Goal: Task Accomplishment & Management: Use online tool/utility

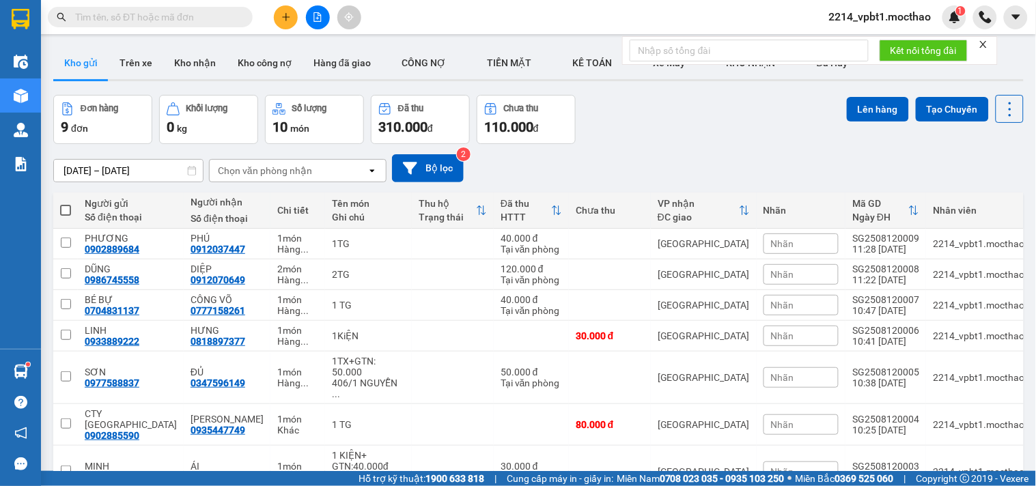
click at [285, 19] on icon "plus" at bounding box center [285, 17] width 1 height 8
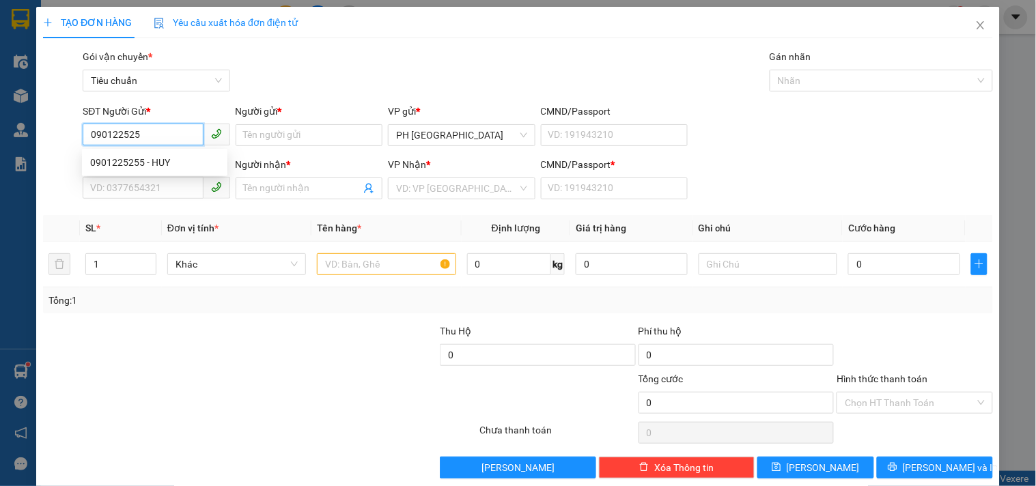
type input "0901225255"
click at [171, 165] on div "0901225255 - HUY" at bounding box center [154, 162] width 129 height 15
type input "HUY"
type input "0905413739"
type input "LINH"
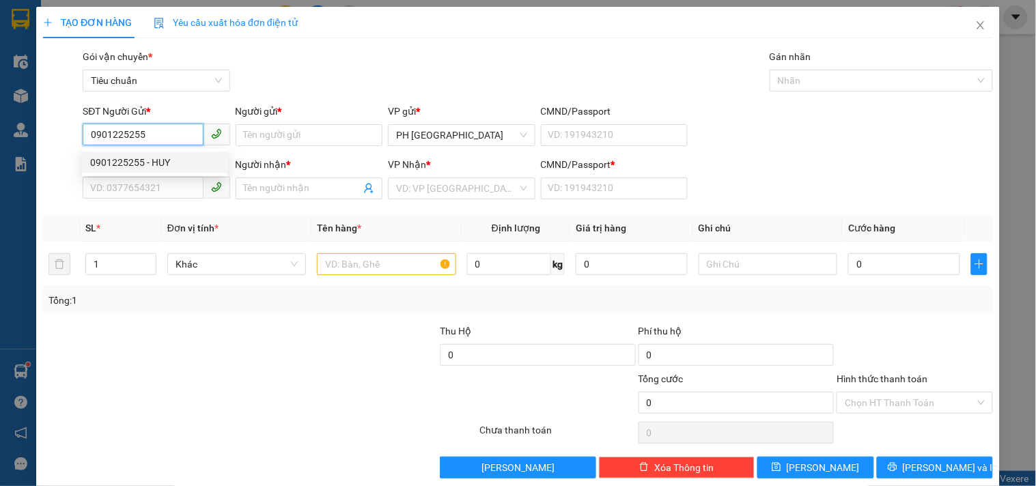
type input "1"
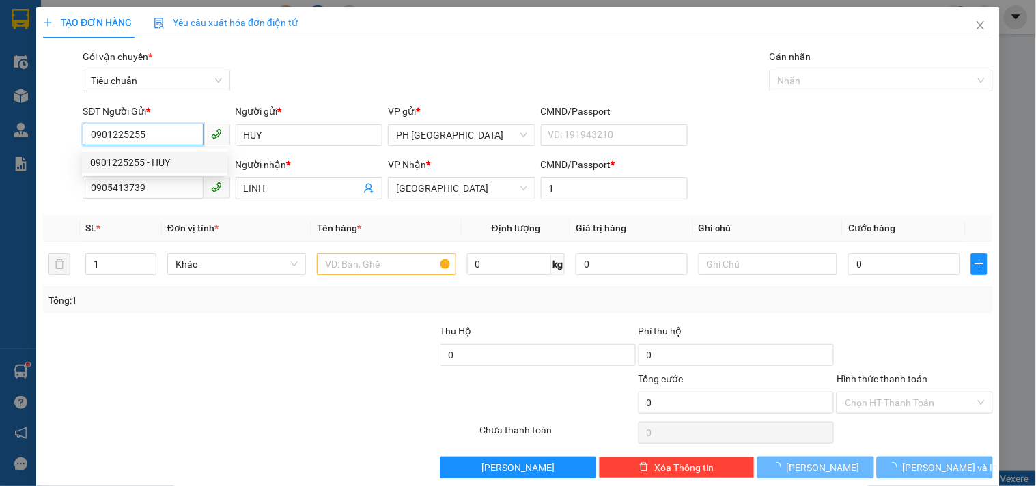
type input "40.000"
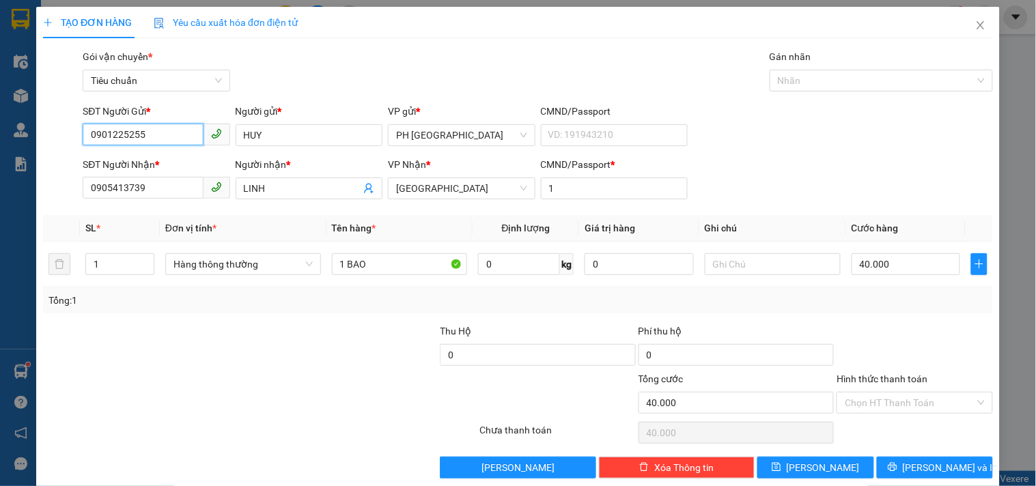
scroll to position [18, 0]
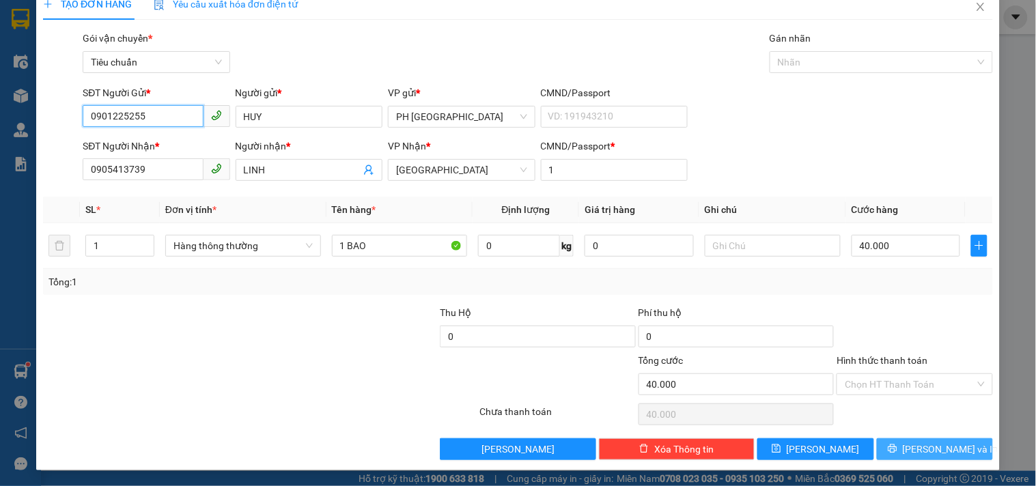
type input "0901225255"
click at [910, 455] on button "[PERSON_NAME] và In" at bounding box center [935, 449] width 116 height 22
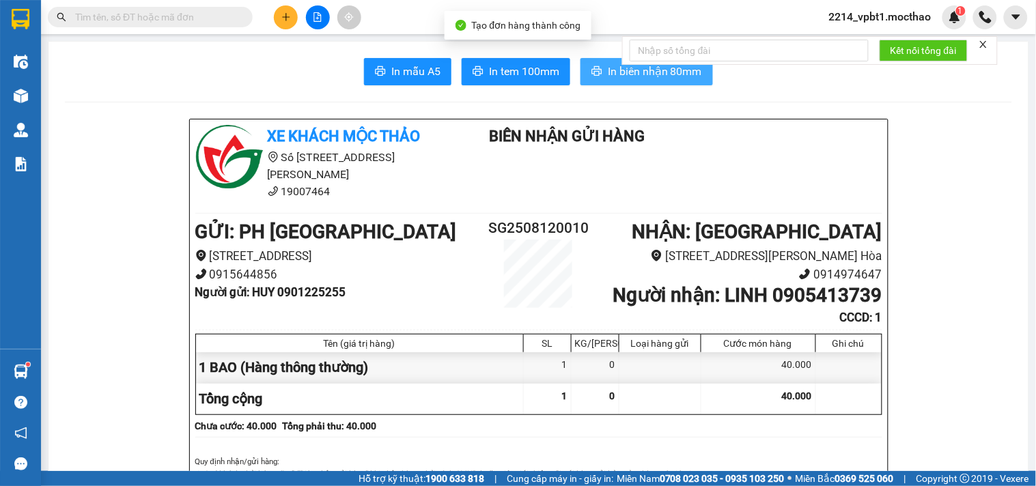
drag, startPoint x: 608, startPoint y: 81, endPoint x: 582, endPoint y: 116, distance: 44.0
click at [609, 82] on button "In biên nhận 80mm" at bounding box center [646, 71] width 132 height 27
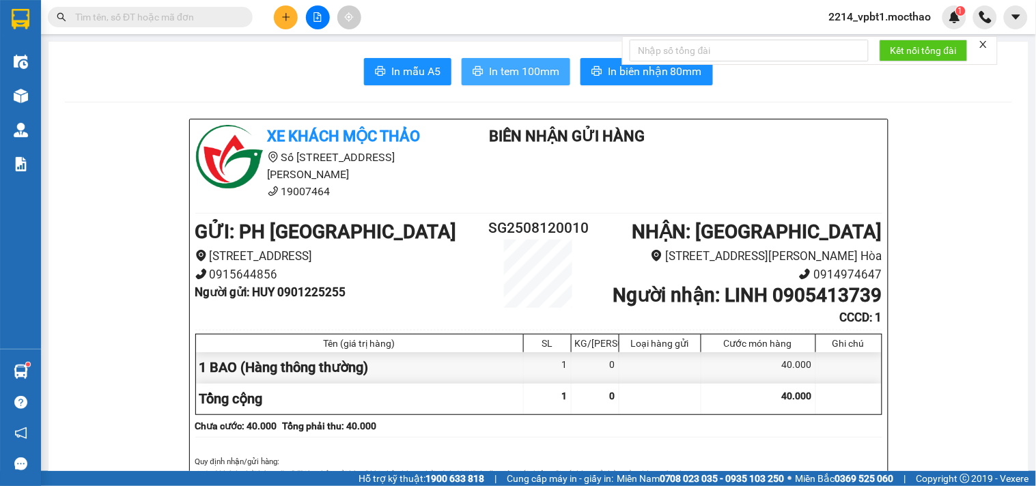
click at [510, 78] on span "In tem 100mm" at bounding box center [524, 71] width 70 height 17
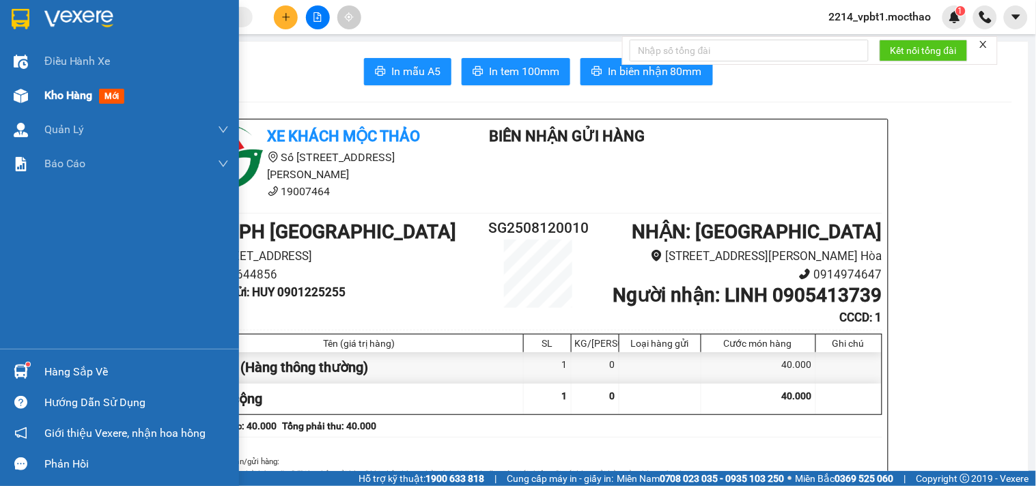
click at [69, 96] on span "Kho hàng" at bounding box center [68, 95] width 48 height 13
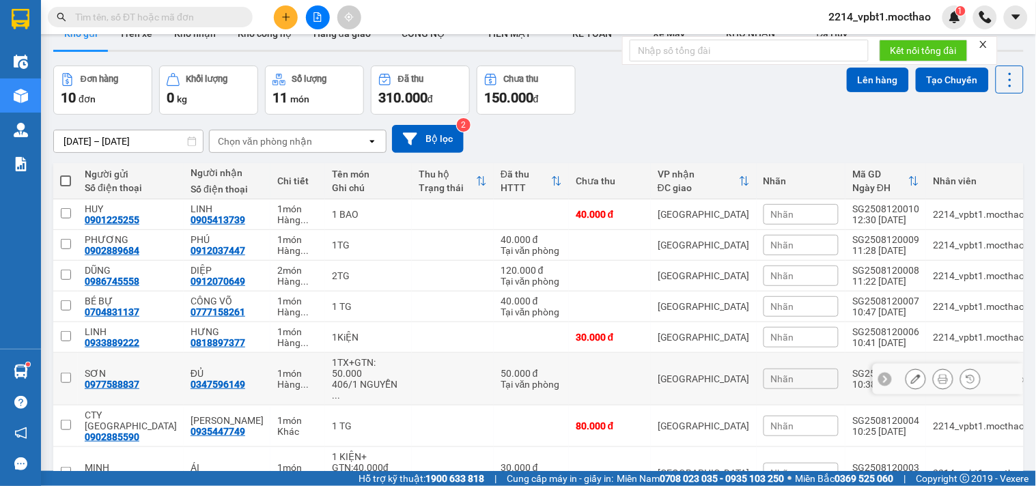
scroll to position [181, 0]
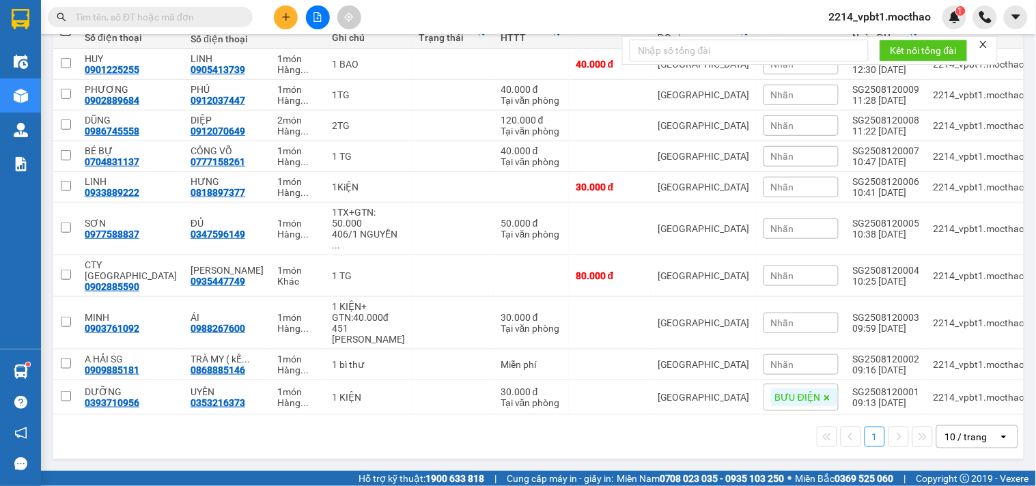
click at [951, 442] on div "10 / trang" at bounding box center [966, 437] width 42 height 14
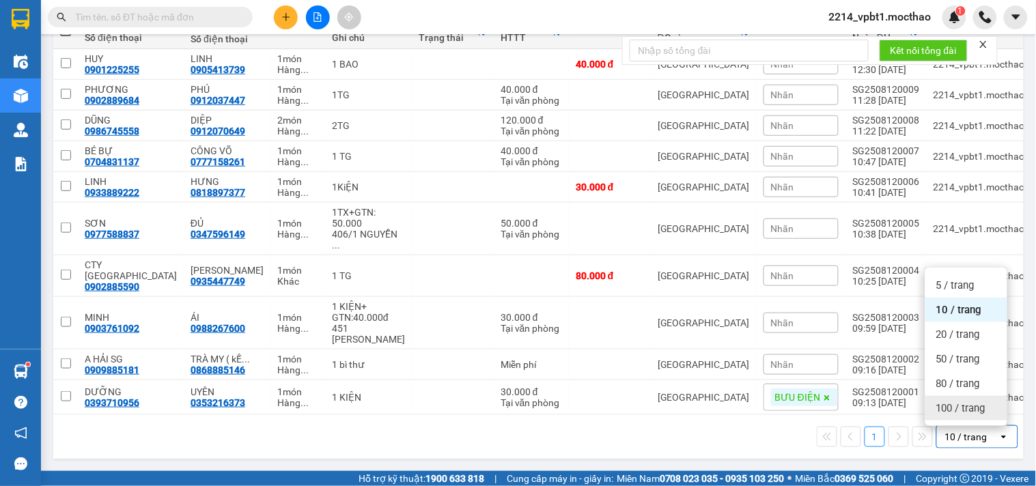
click at [948, 411] on span "100 / trang" at bounding box center [960, 408] width 49 height 14
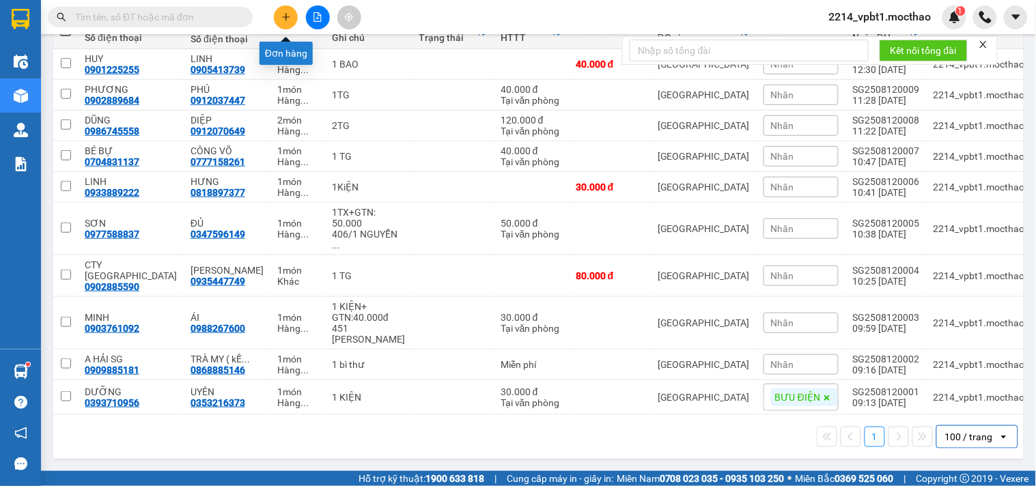
click at [278, 12] on button at bounding box center [286, 17] width 24 height 24
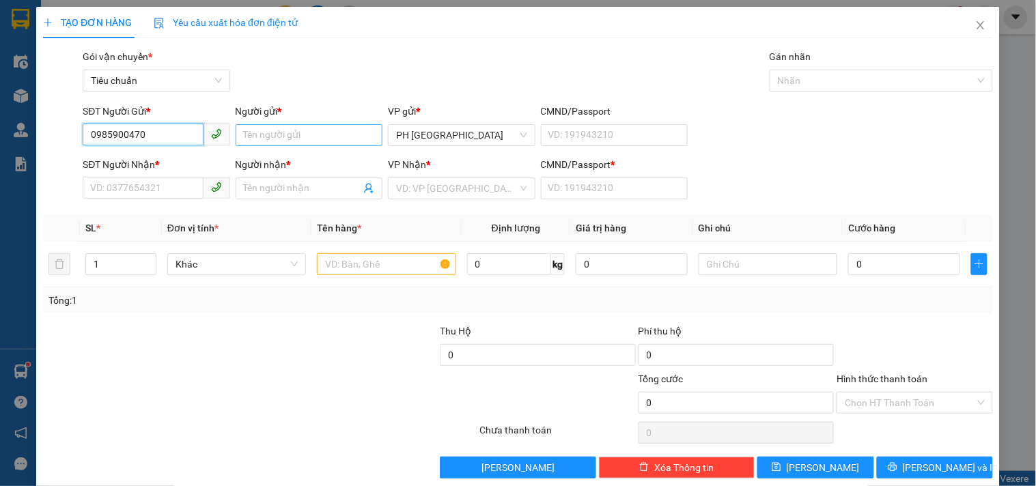
type input "0985900470"
click at [291, 134] on input "Người gửi *" at bounding box center [309, 135] width 147 height 22
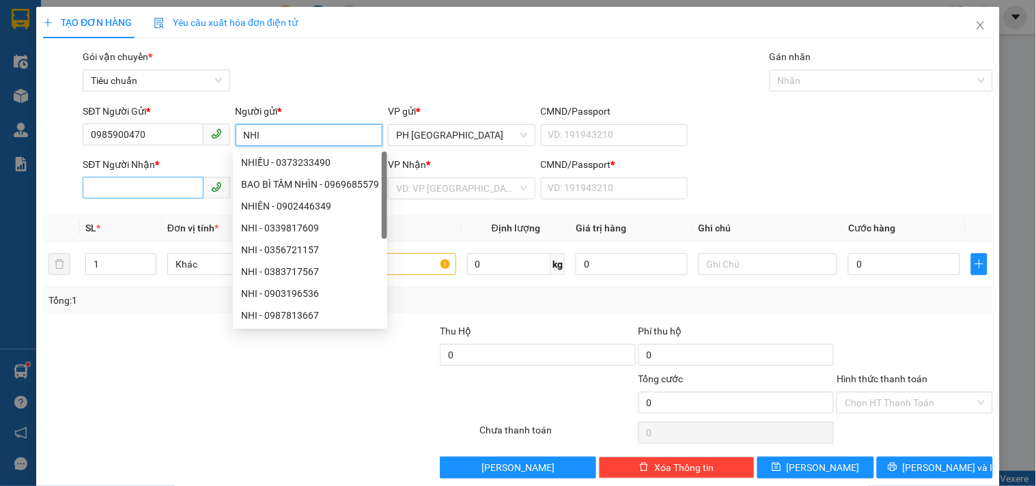
type input "NHI"
click at [147, 190] on input "SĐT Người Nhận *" at bounding box center [143, 188] width 120 height 22
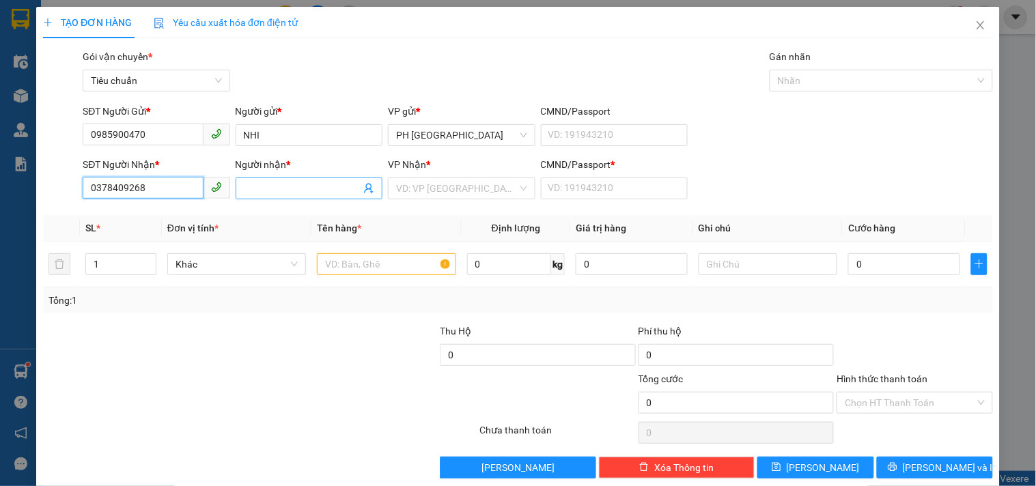
type input "0378409268"
click at [267, 181] on input "Người nhận *" at bounding box center [302, 188] width 117 height 15
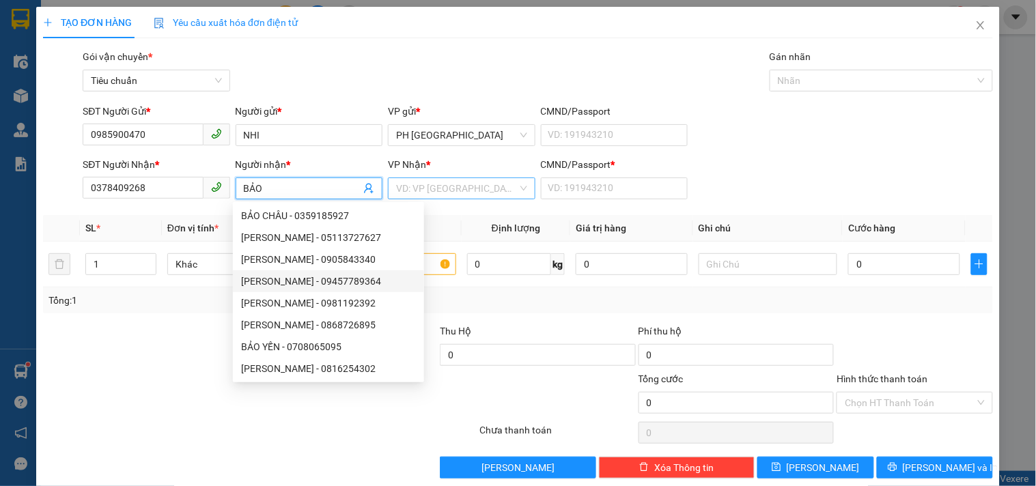
type input "BẢO"
click at [453, 189] on input "search" at bounding box center [456, 188] width 121 height 20
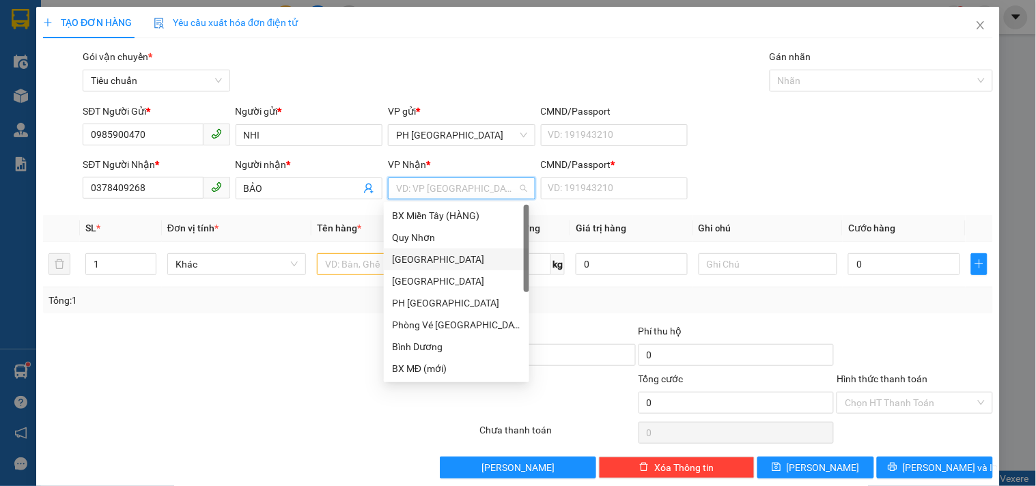
click at [438, 257] on div "[GEOGRAPHIC_DATA]" at bounding box center [456, 259] width 129 height 15
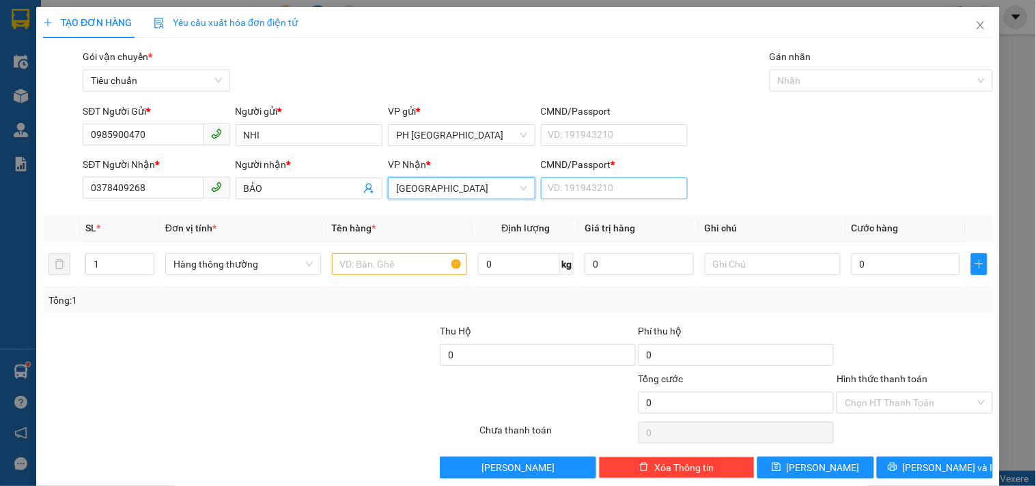
drag, startPoint x: 544, startPoint y: 176, endPoint x: 553, endPoint y: 180, distance: 9.8
click at [547, 176] on div "CMND/Passport *" at bounding box center [614, 167] width 147 height 20
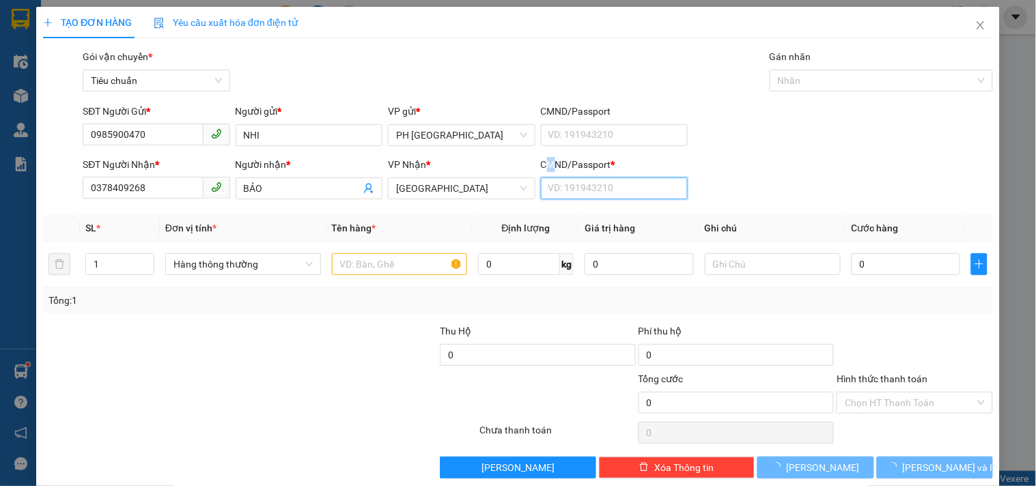
click at [567, 188] on input "CMND/Passport *" at bounding box center [614, 188] width 147 height 22
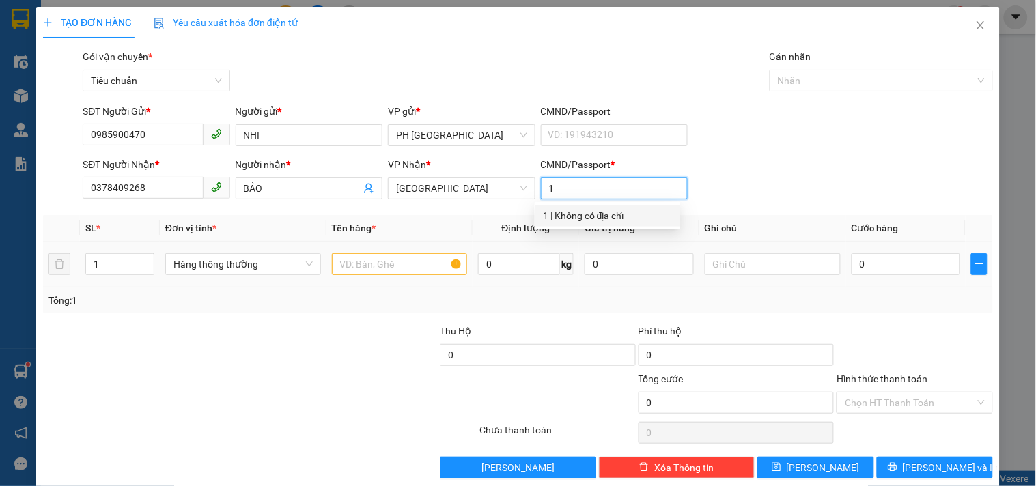
type input "1"
click at [343, 268] on input "text" at bounding box center [400, 264] width 136 height 22
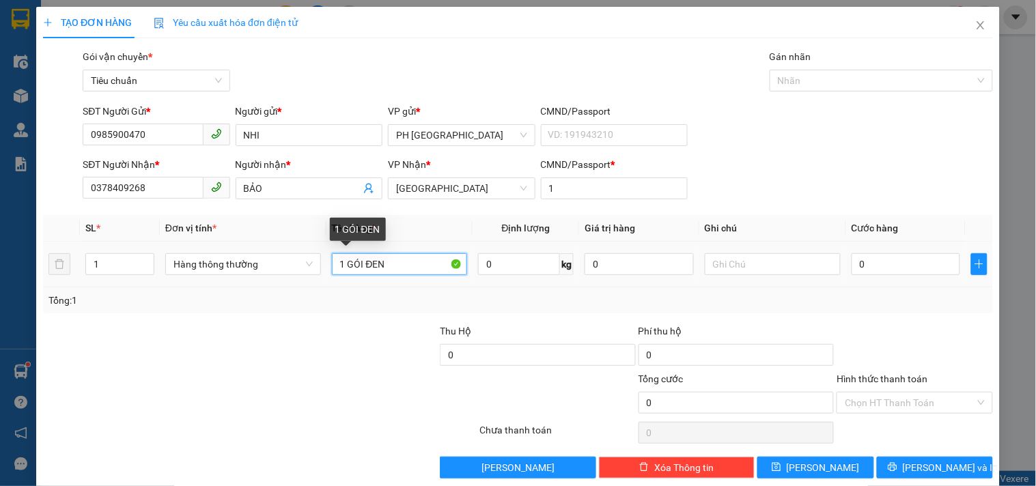
click at [360, 263] on input "1 GÓI ĐEN" at bounding box center [400, 264] width 136 height 22
type input "1 K ĐEN"
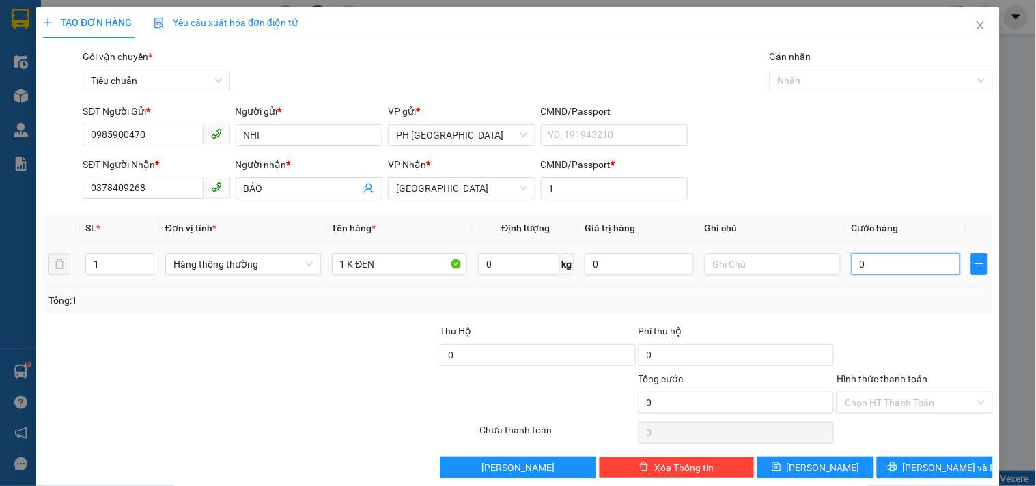
click at [862, 263] on input "0" at bounding box center [905, 264] width 109 height 22
type input "3"
type input "30"
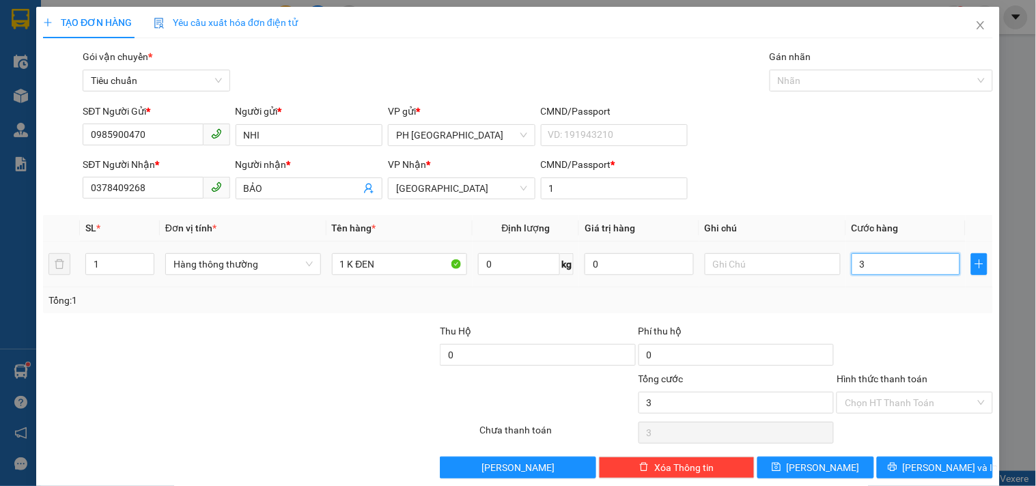
type input "30"
type input "30.000"
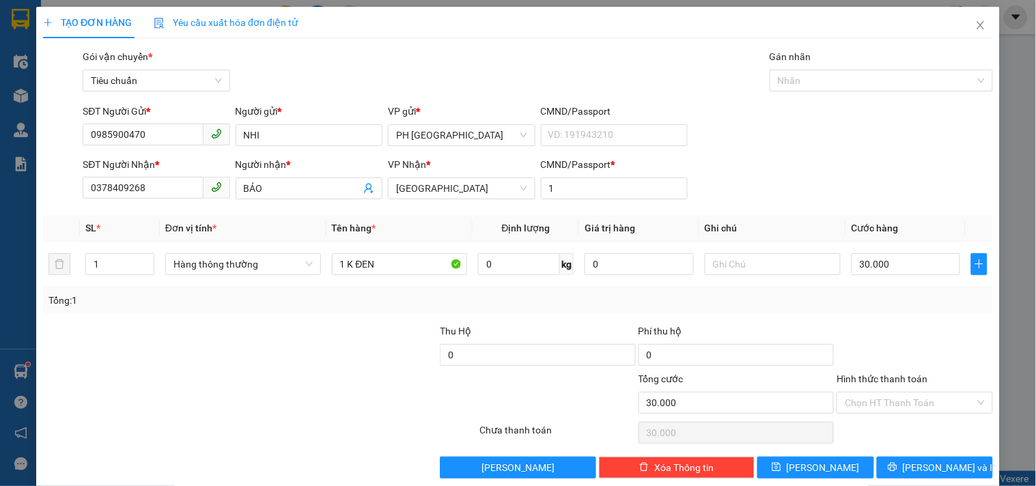
drag, startPoint x: 883, startPoint y: 335, endPoint x: 894, endPoint y: 340, distance: 12.8
click at [883, 337] on div at bounding box center [914, 348] width 158 height 48
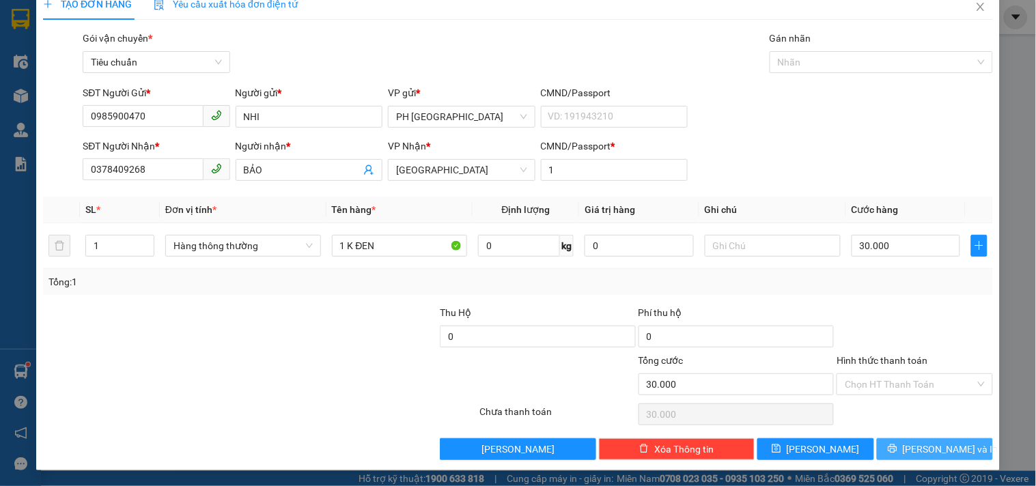
click at [897, 446] on icon "printer" at bounding box center [892, 449] width 10 height 10
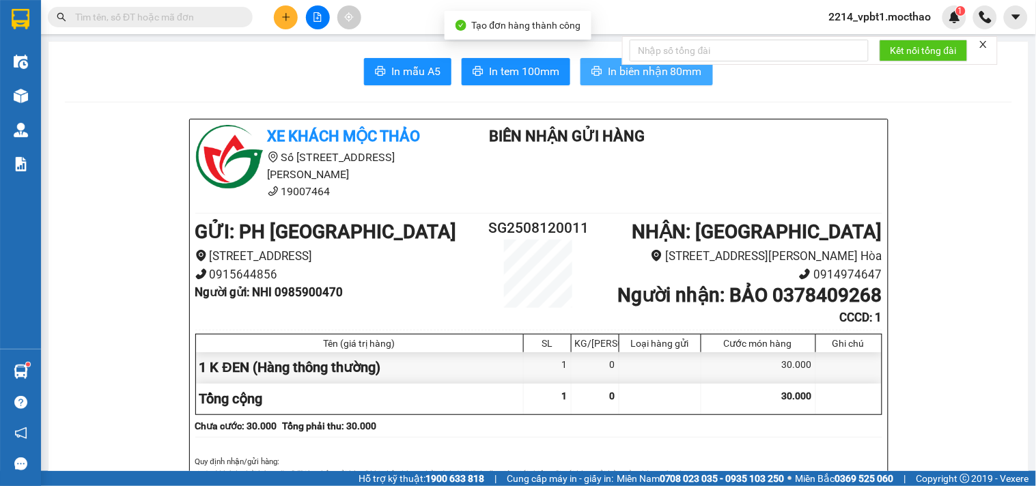
click at [612, 76] on span "In biên nhận 80mm" at bounding box center [655, 71] width 94 height 17
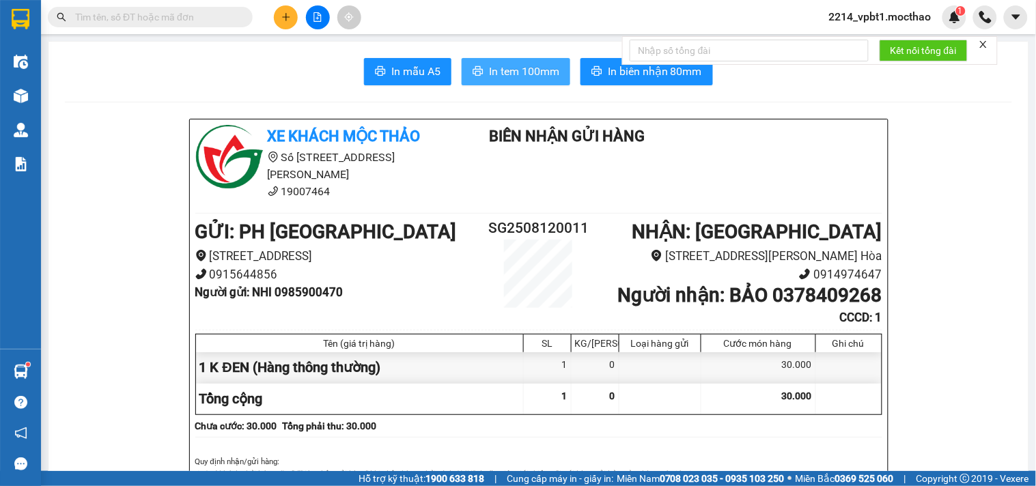
click at [511, 66] on span "In tem 100mm" at bounding box center [524, 71] width 70 height 17
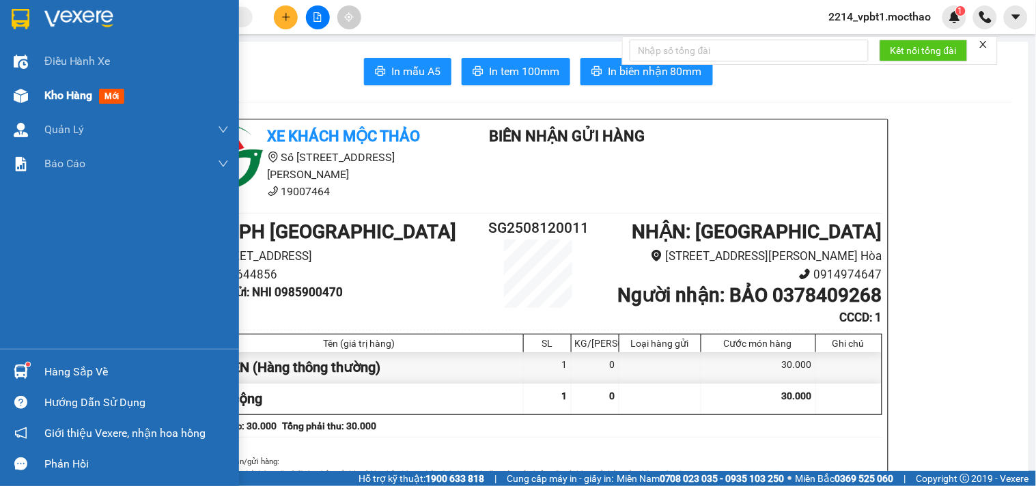
click at [67, 93] on span "Kho hàng" at bounding box center [68, 95] width 48 height 13
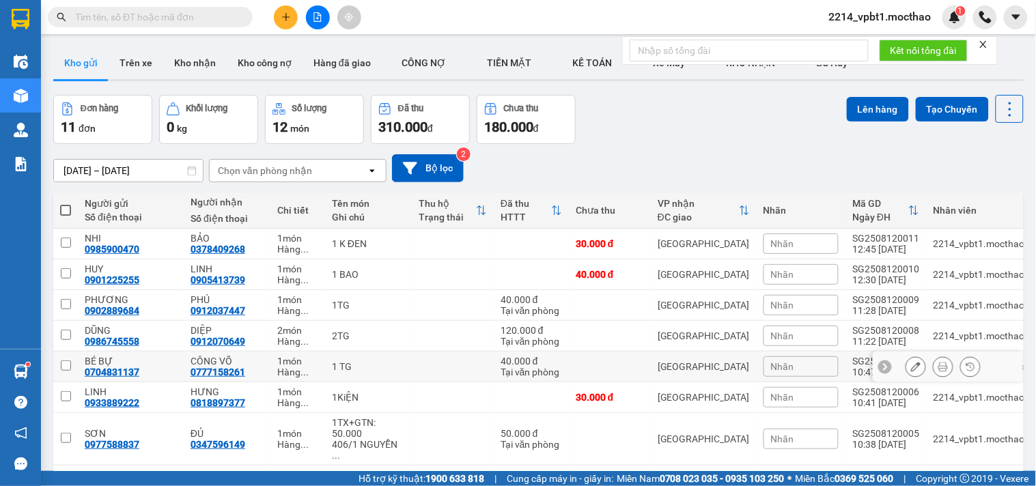
scroll to position [212, 0]
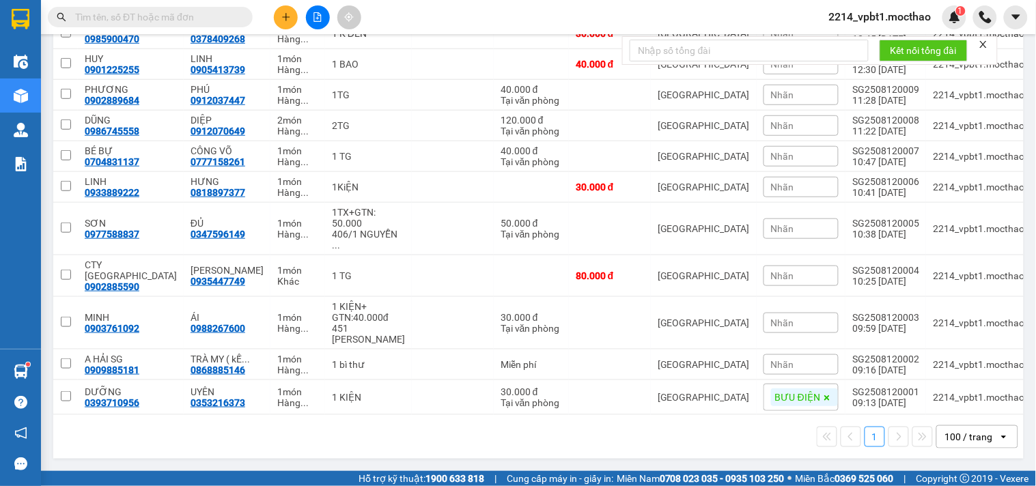
click at [959, 440] on div "100 / trang" at bounding box center [969, 437] width 48 height 14
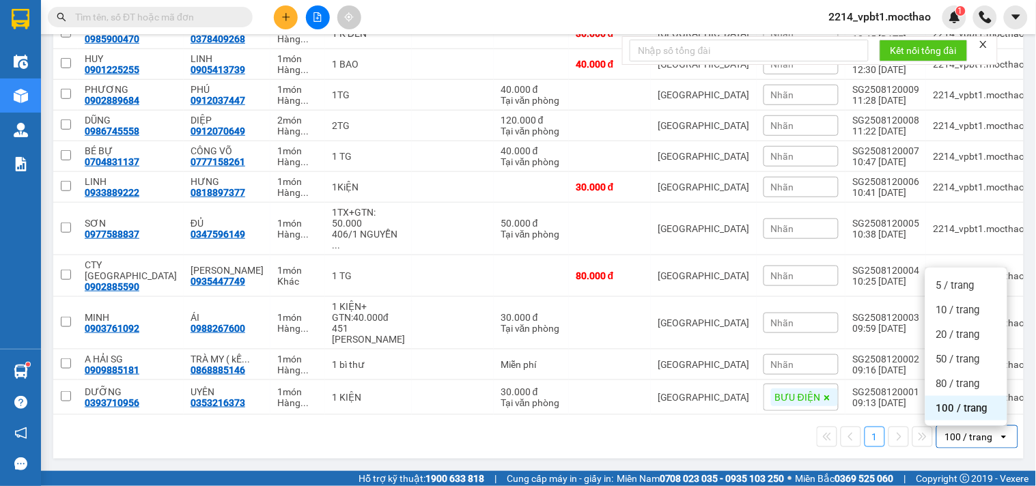
click at [954, 408] on span "100 / trang" at bounding box center [962, 408] width 52 height 14
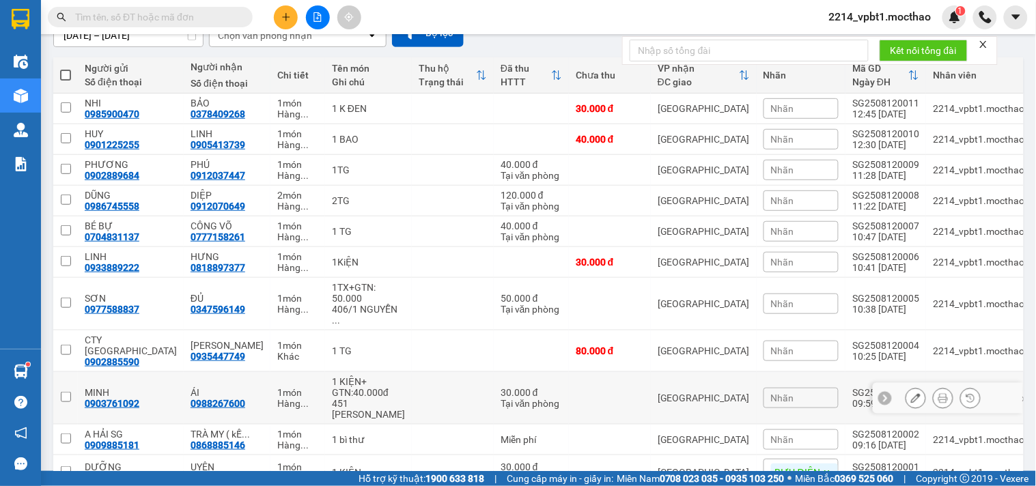
scroll to position [59, 0]
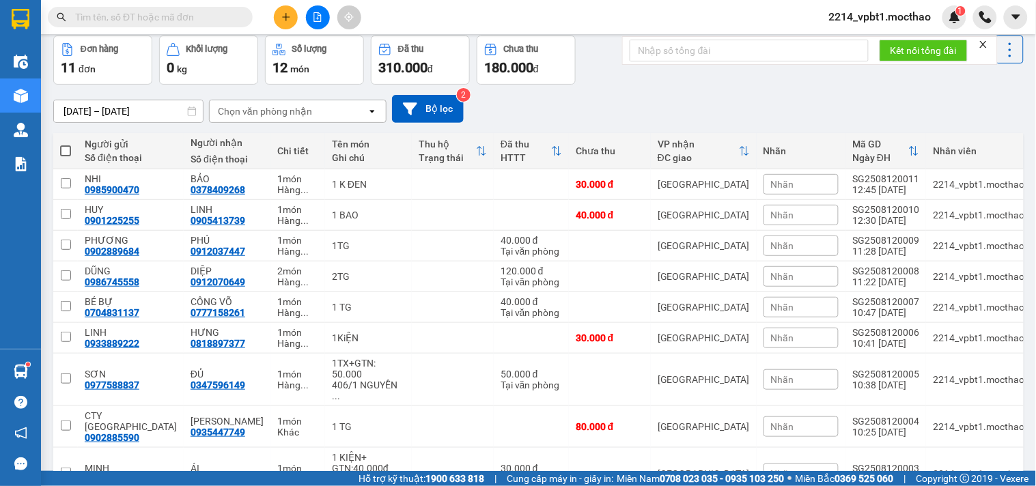
click at [278, 18] on button at bounding box center [286, 17] width 24 height 24
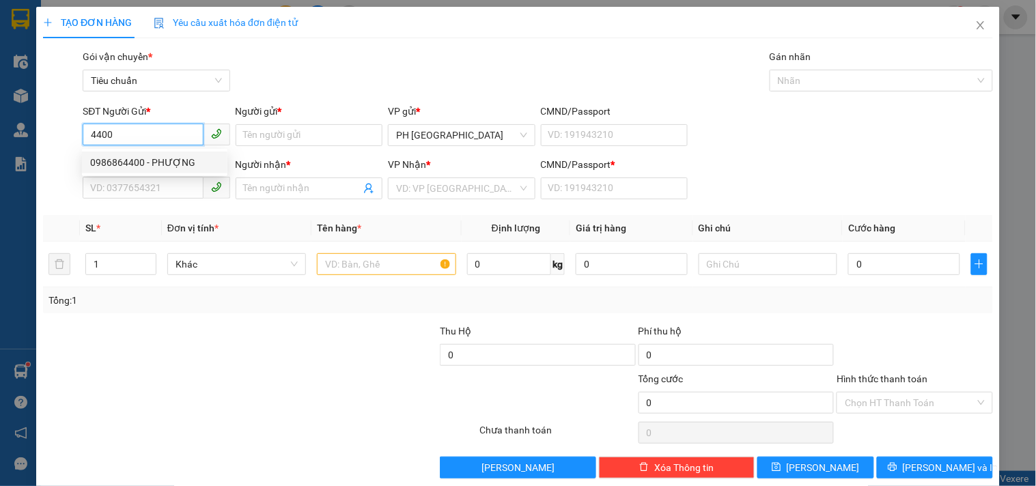
click at [141, 158] on div "0986864400 - PHƯỢNG" at bounding box center [154, 162] width 129 height 15
type input "0986864400"
type input "PHƯỢNG"
type input "0938446294"
type input "TRÍ"
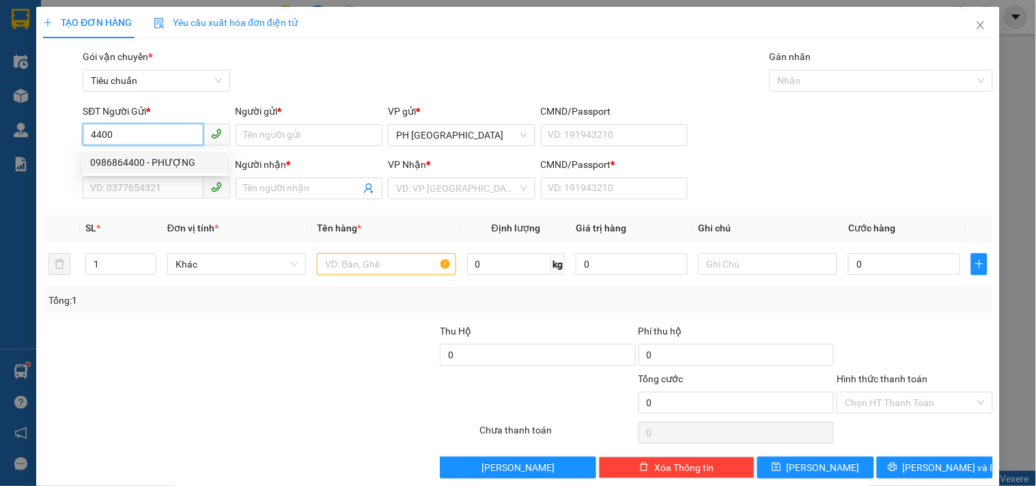
type input "1"
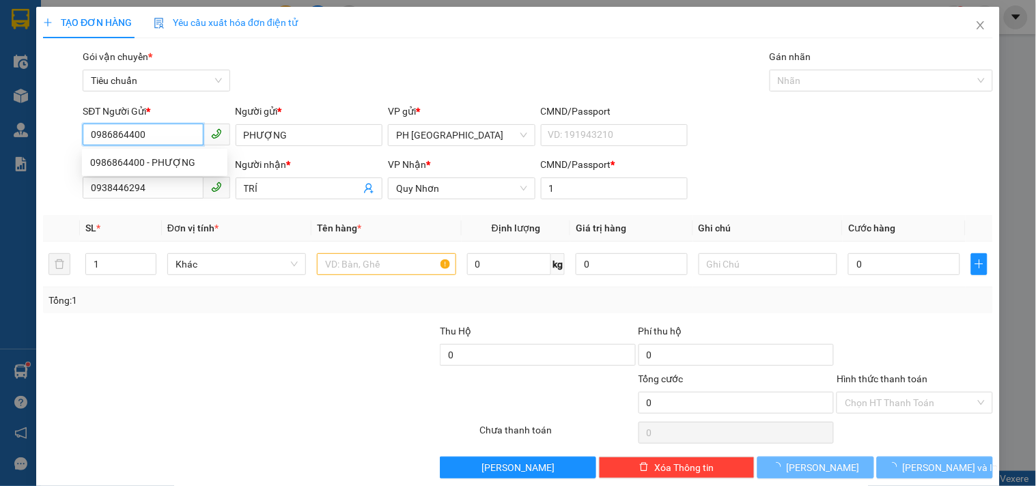
type input "40.000"
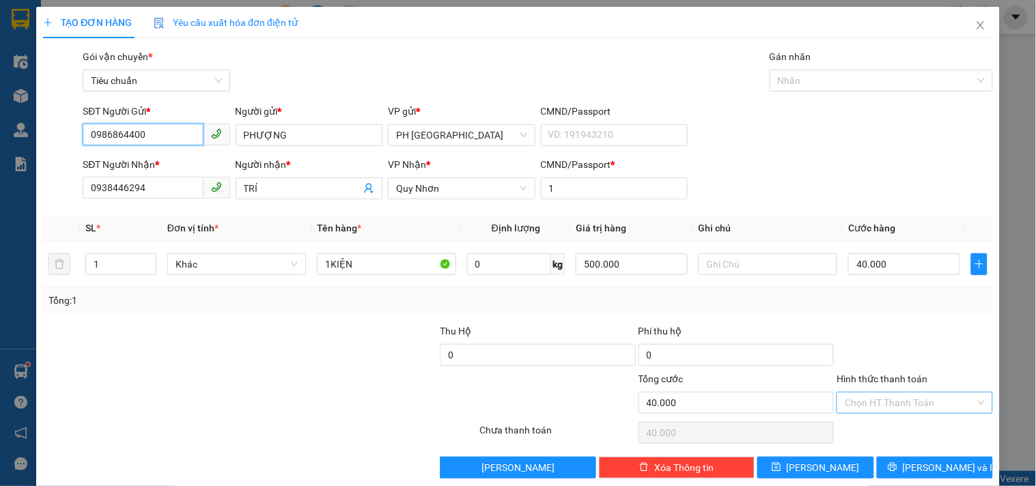
type input "0986864400"
click at [872, 400] on input "Hình thức thanh toán" at bounding box center [909, 403] width 130 height 20
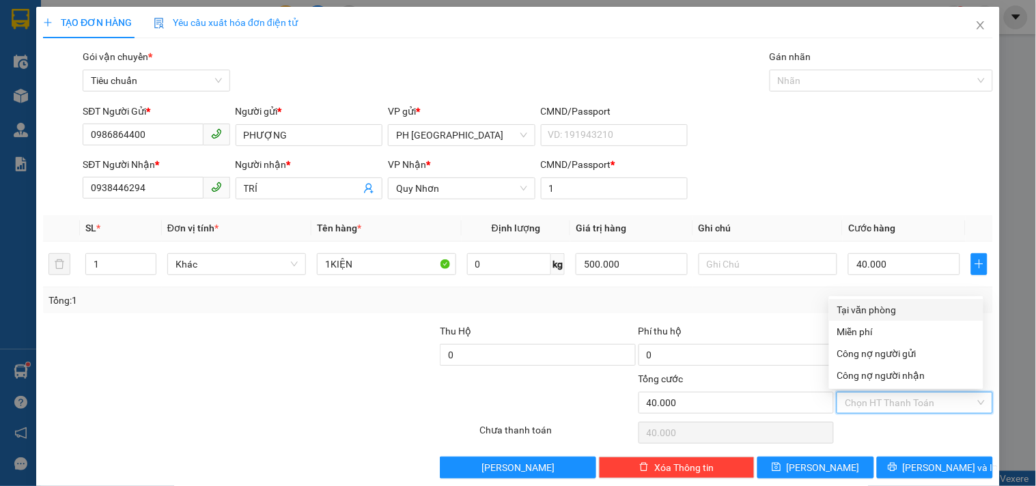
click at [870, 303] on div "Tại văn phòng" at bounding box center [906, 309] width 138 height 15
type input "0"
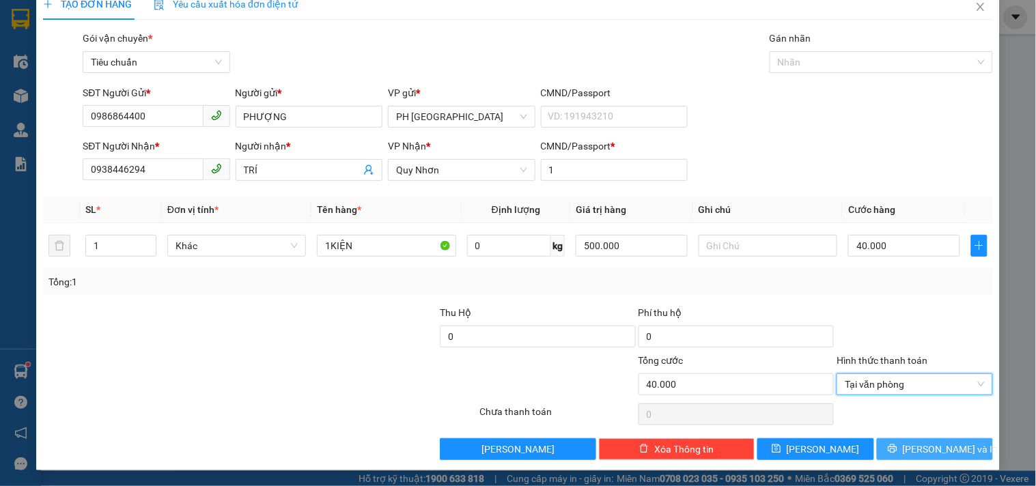
click at [911, 449] on button "[PERSON_NAME] và In" at bounding box center [935, 449] width 116 height 22
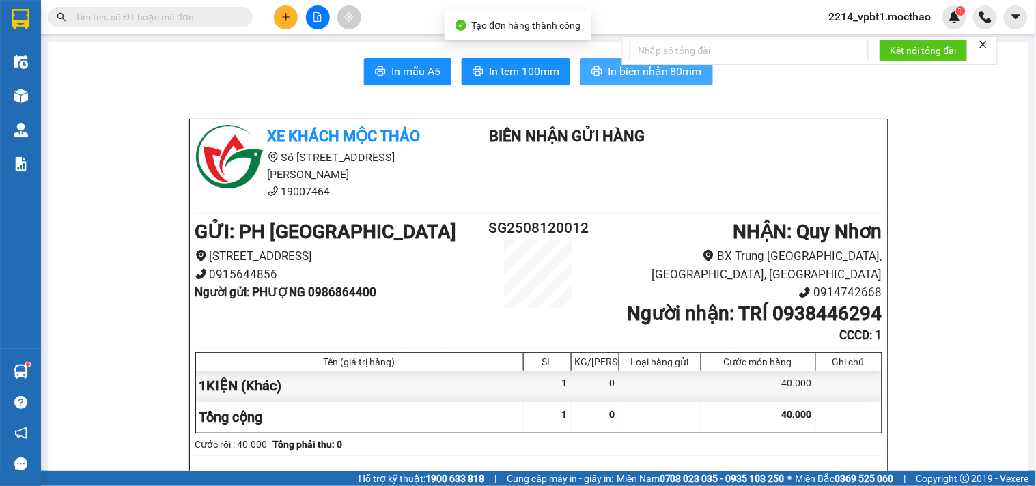
click at [609, 80] on button "In biên nhận 80mm" at bounding box center [646, 71] width 132 height 27
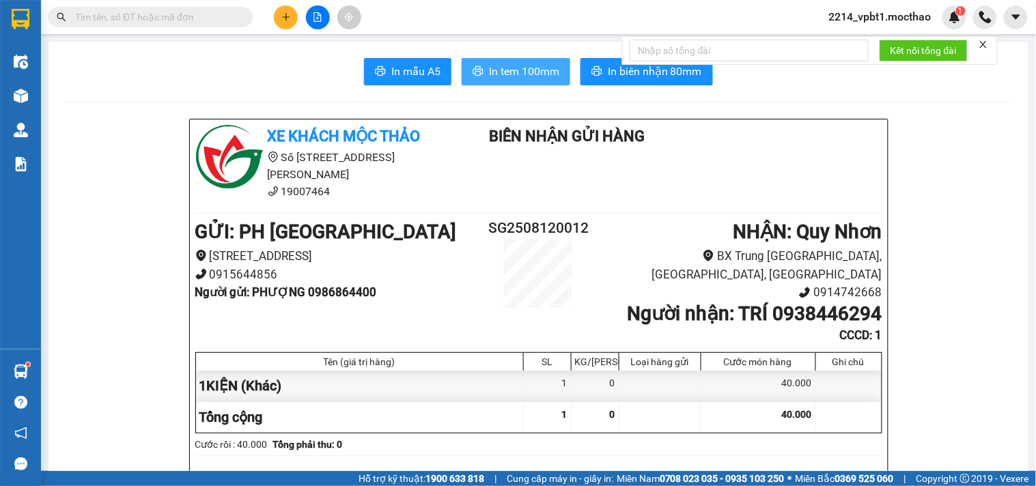
drag, startPoint x: 506, startPoint y: 70, endPoint x: 545, endPoint y: 93, distance: 45.0
click at [513, 72] on span "In tem 100mm" at bounding box center [524, 71] width 70 height 17
click at [984, 48] on icon "close" at bounding box center [983, 45] width 10 height 10
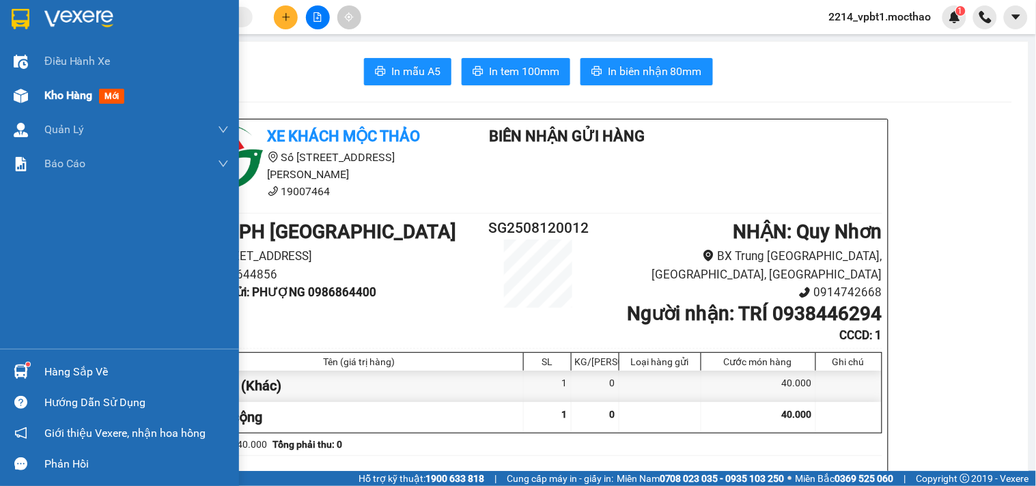
click at [50, 94] on span "Kho hàng" at bounding box center [68, 95] width 48 height 13
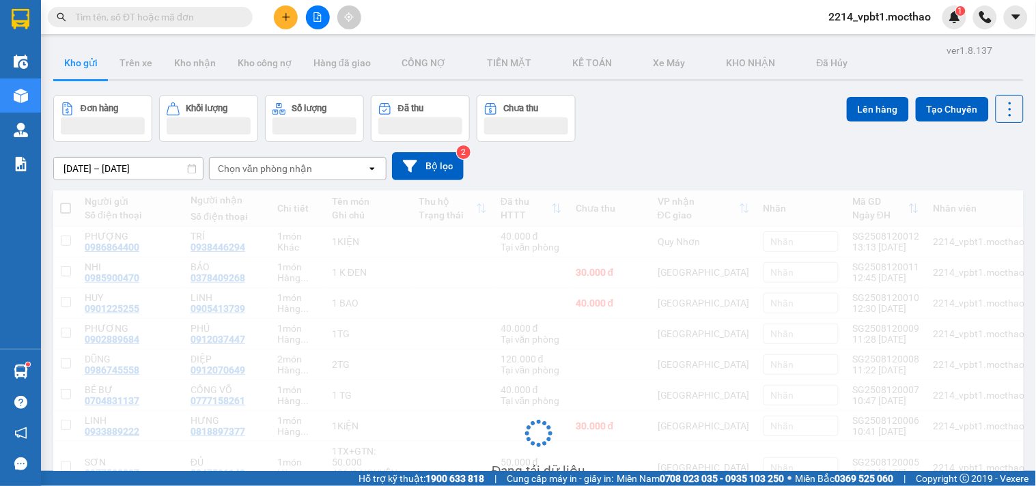
click at [296, 17] on button at bounding box center [286, 17] width 24 height 24
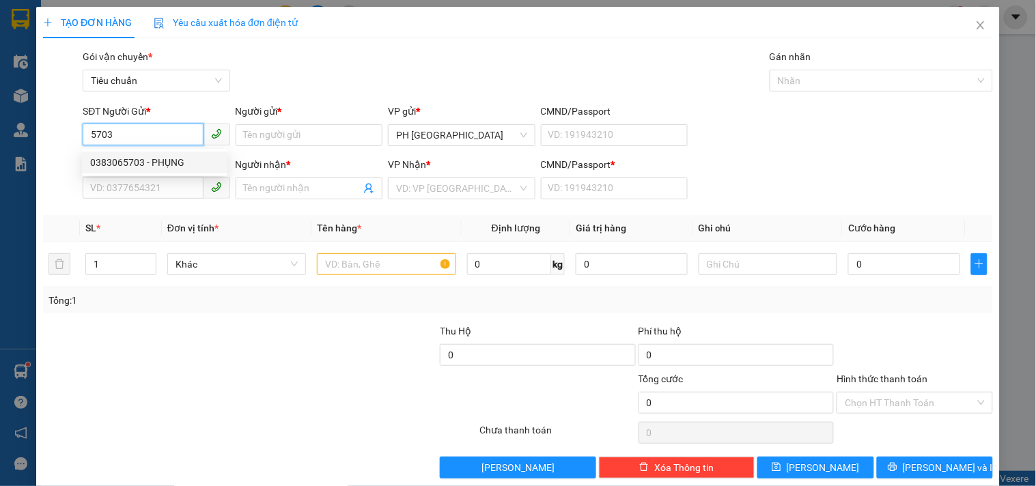
click at [173, 160] on div "0383065703 - PHỤNG" at bounding box center [154, 162] width 129 height 15
type input "0383065703"
type input "PHỤNG"
type input "0772288228"
type input "TIẾN"
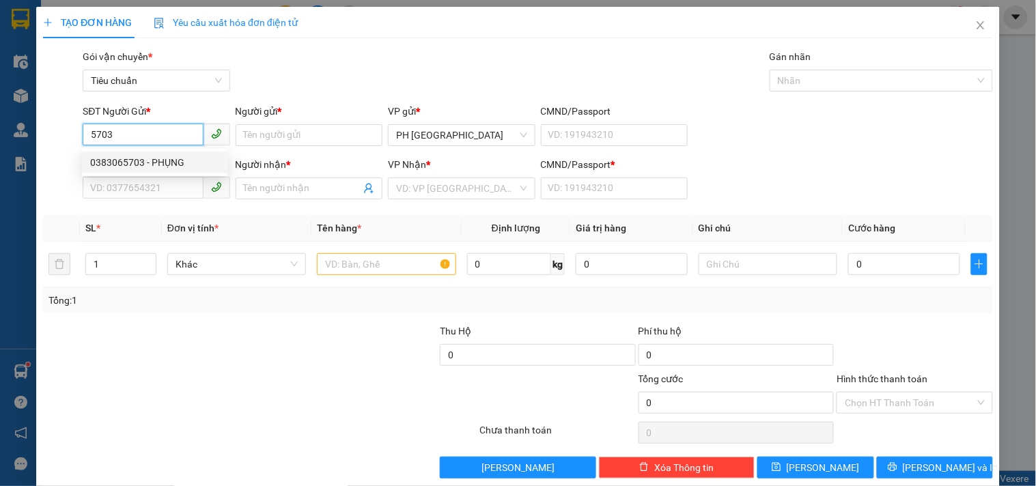
type input "1"
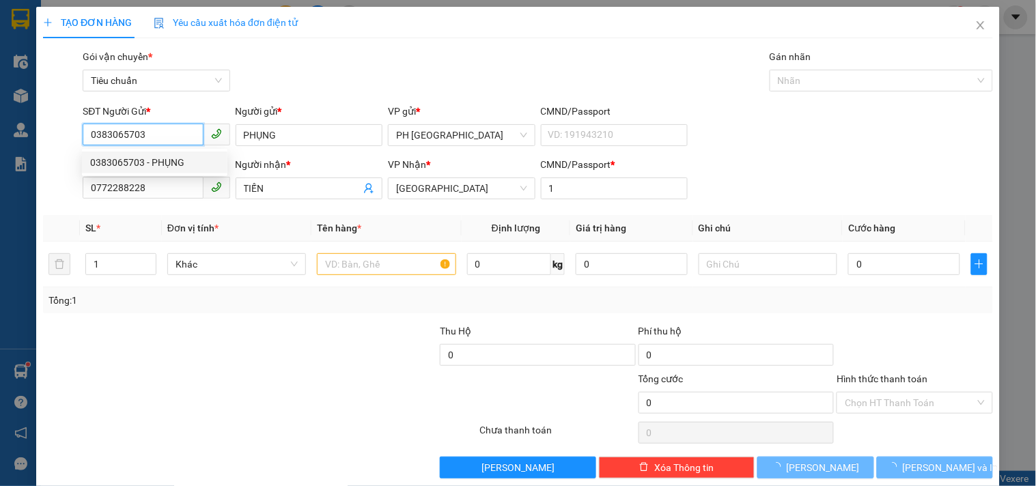
type input "50.000"
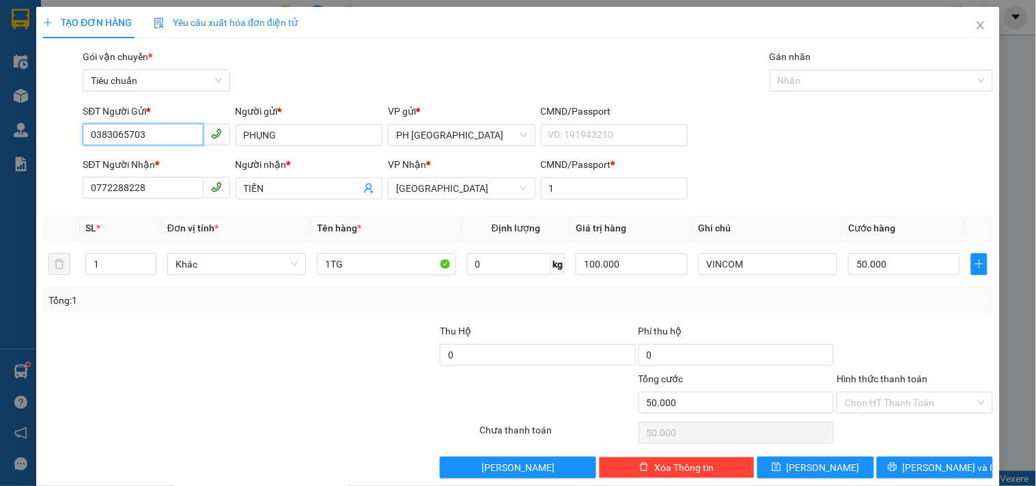
type input "0383065703"
drag, startPoint x: 0, startPoint y: 263, endPoint x: 0, endPoint y: 292, distance: 29.4
click at [0, 292] on div "TẠO ĐƠN HÀNG Yêu cầu xuất hóa đơn điện tử Transit Pickup Surcharge Ids Transit …" at bounding box center [518, 243] width 1036 height 486
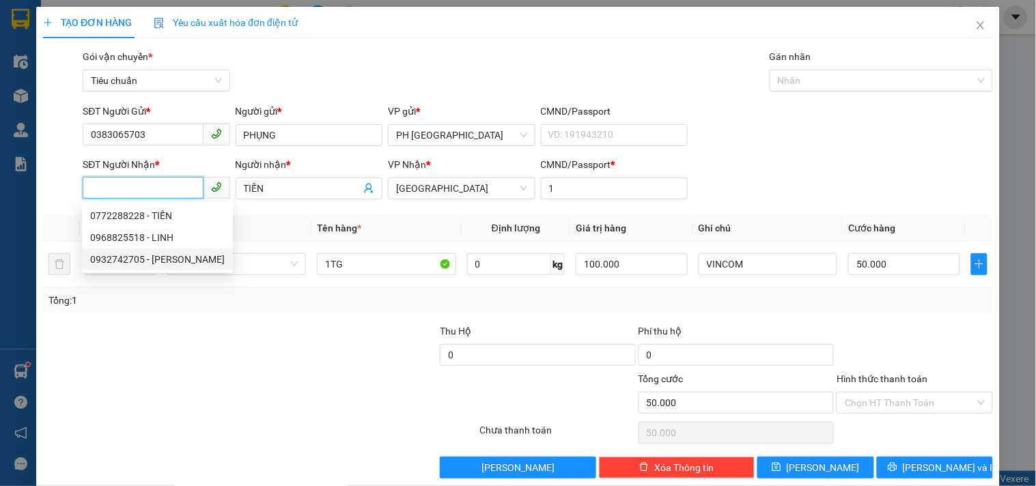
click at [152, 256] on div "0932742705 - TUẤN" at bounding box center [157, 259] width 134 height 15
type input "0932742705"
type input "TUẤN"
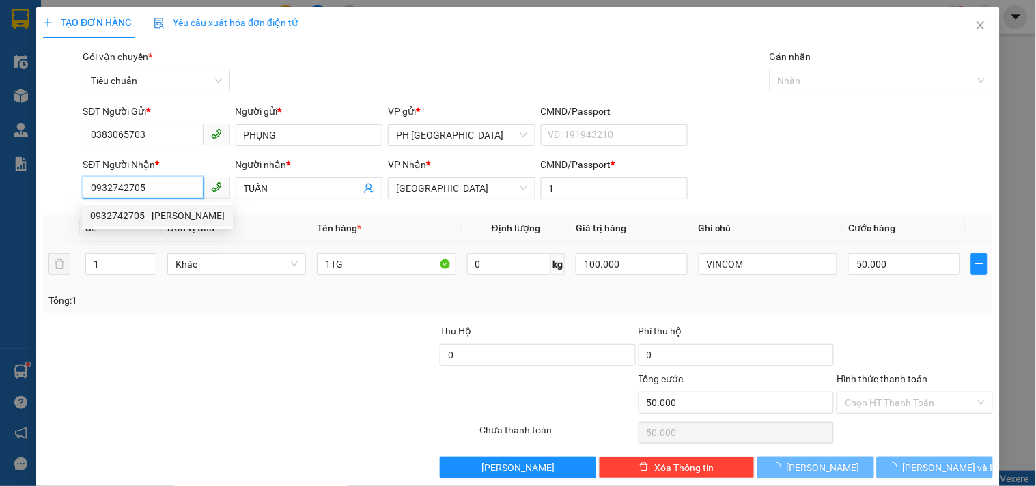
type input "20.000"
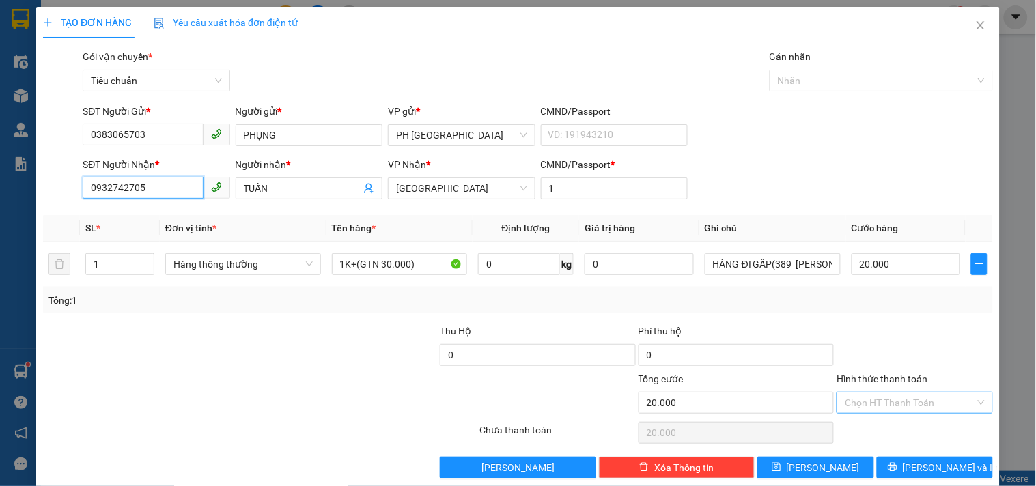
type input "0932742705"
click at [864, 408] on input "Hình thức thanh toán" at bounding box center [909, 403] width 130 height 20
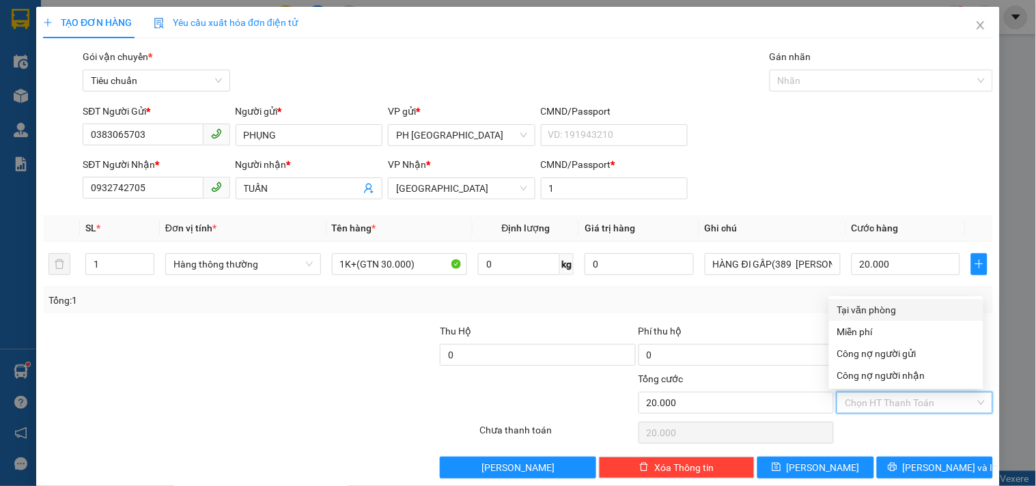
click at [847, 308] on div "Tại văn phòng" at bounding box center [906, 309] width 138 height 15
type input "0"
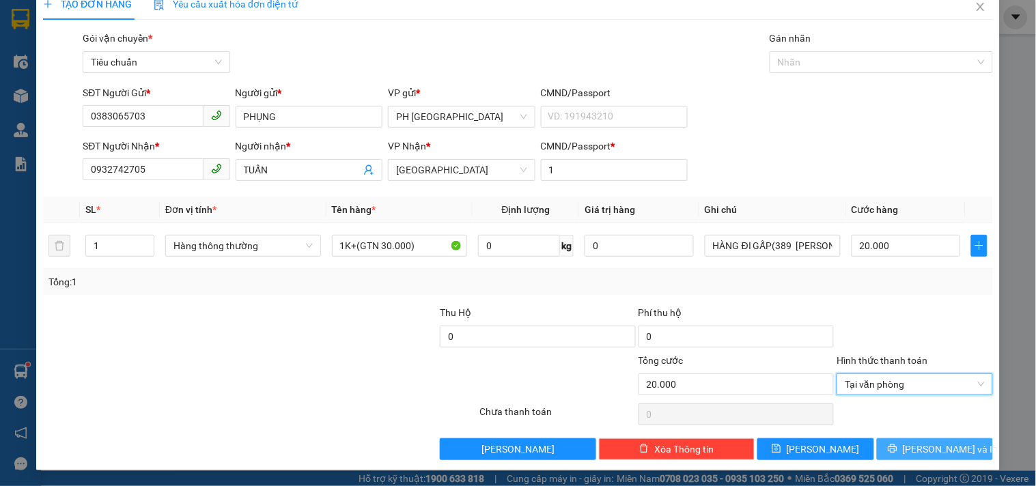
click at [895, 446] on button "[PERSON_NAME] và In" at bounding box center [935, 449] width 116 height 22
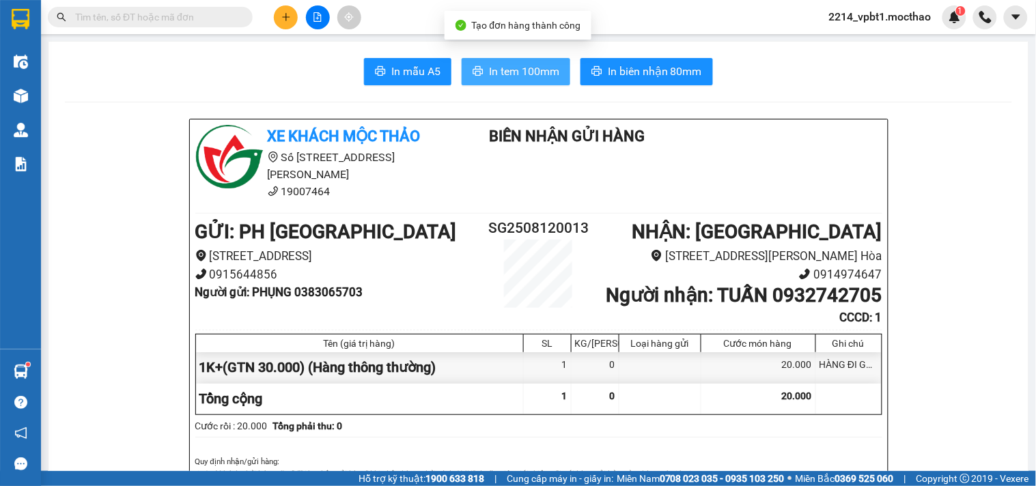
click at [515, 76] on span "In tem 100mm" at bounding box center [524, 71] width 70 height 17
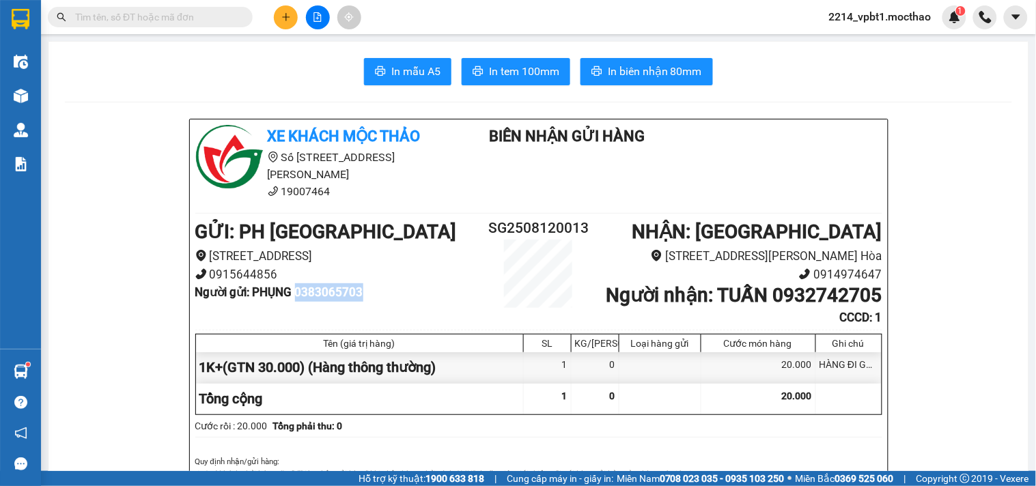
drag, startPoint x: 298, startPoint y: 281, endPoint x: 360, endPoint y: 279, distance: 62.2
click at [360, 285] on b "Người gửi : PHỤNG 0383065703" at bounding box center [279, 292] width 168 height 14
copy b "0383065703"
click at [284, 21] on icon "plus" at bounding box center [286, 17] width 10 height 10
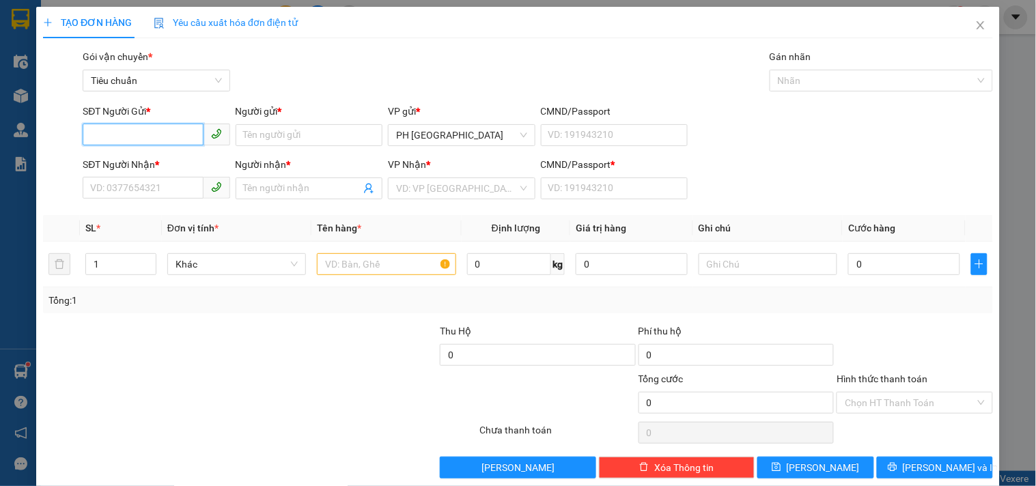
paste input "0383065703"
type input "0383065703"
click at [168, 160] on div "0383065703 - PHỤNG" at bounding box center [154, 162] width 129 height 15
type input "PHỤNG"
type input "0932742705"
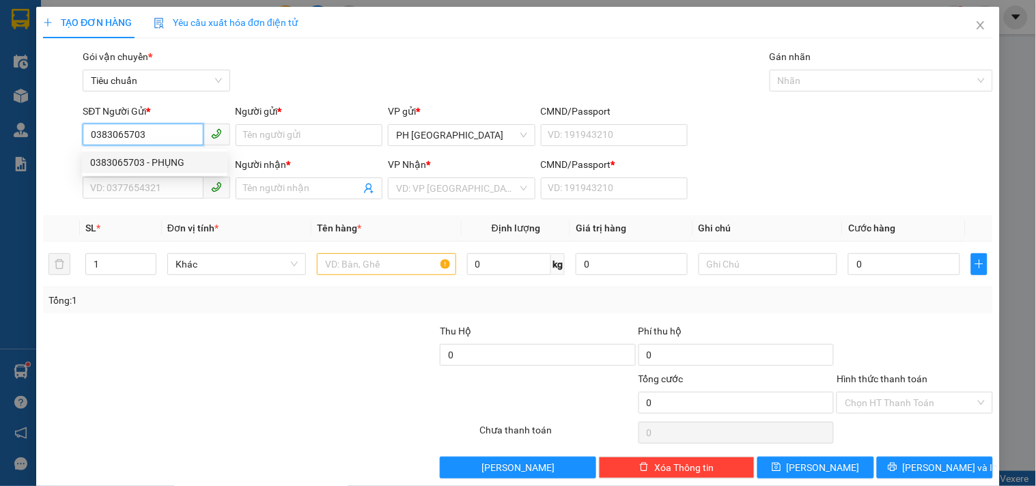
type input "TUẤN"
type input "1"
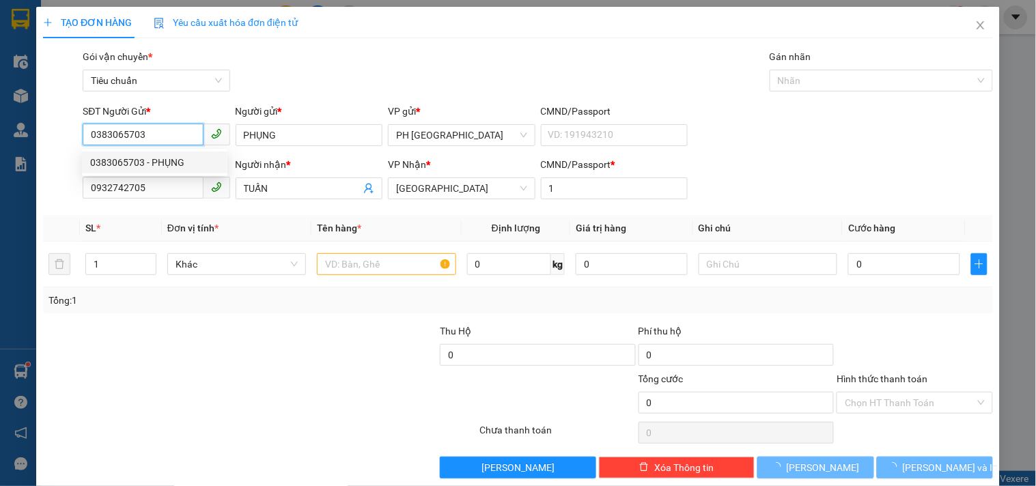
type input "20.000"
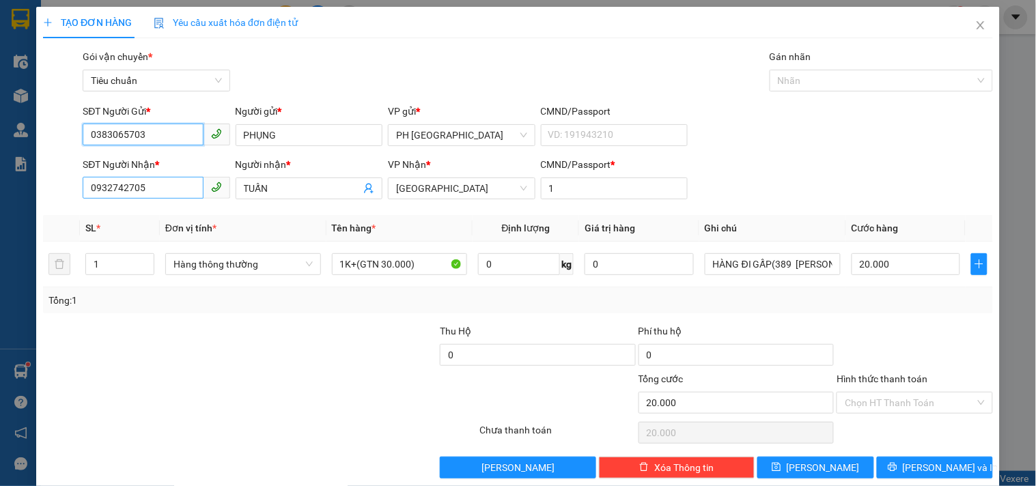
type input "0383065703"
drag, startPoint x: 179, startPoint y: 186, endPoint x: 0, endPoint y: 269, distance: 197.3
click at [0, 269] on div "TẠO ĐƠN HÀNG Yêu cầu xuất hóa đơn điện tử Transit Pickup Surcharge Ids Transit …" at bounding box center [518, 243] width 1036 height 486
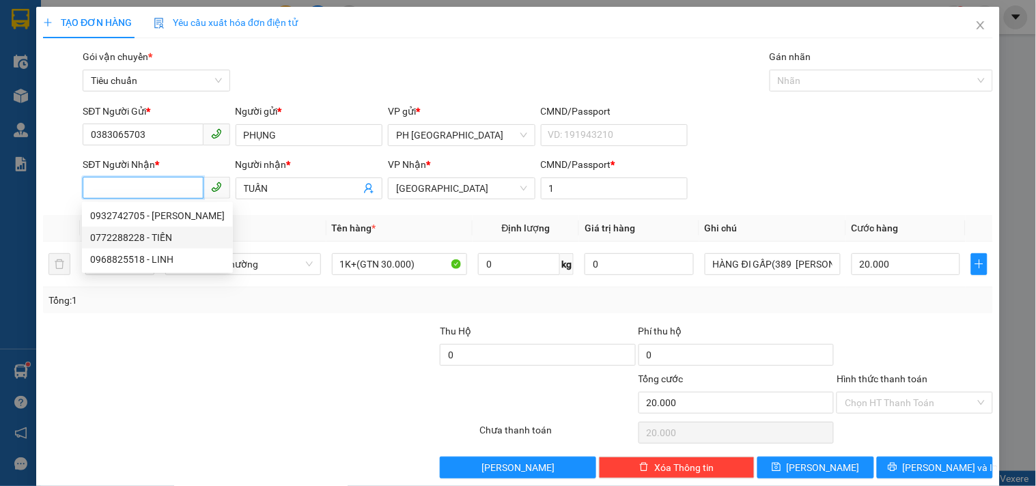
click at [114, 243] on div "0772288228 - TIẾN" at bounding box center [157, 237] width 134 height 15
type input "0772288228"
type input "TIẾN"
type input "50.000"
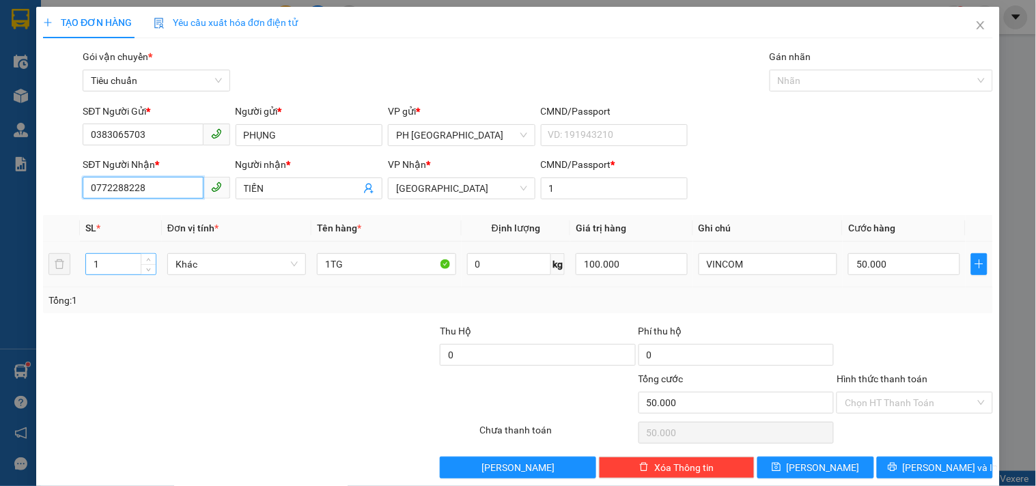
type input "0772288228"
drag, startPoint x: 106, startPoint y: 273, endPoint x: 45, endPoint y: 315, distance: 73.7
click at [50, 312] on div "SL * Đơn vị tính * Tên hàng * Định lượng Giá trị hàng Ghi chú Cước hàng 1 Khác …" at bounding box center [518, 264] width 950 height 98
type input "22"
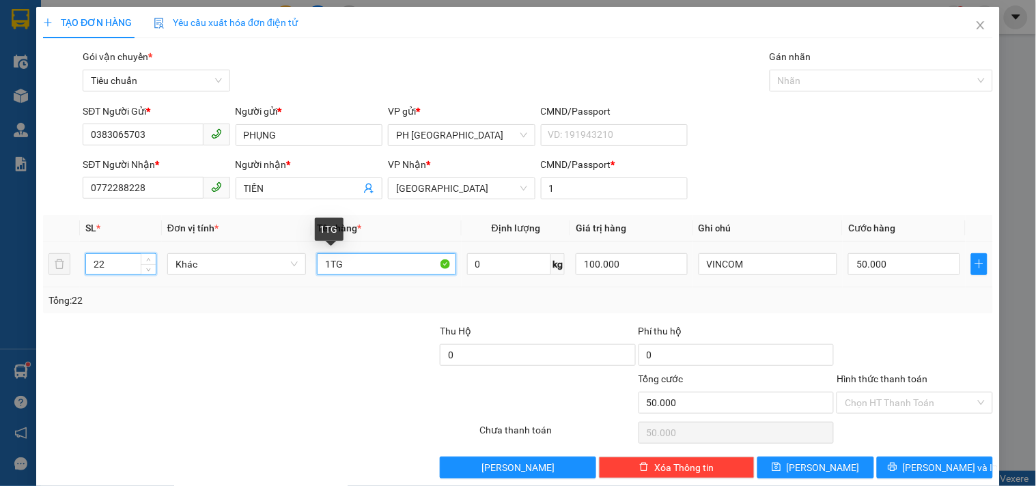
drag, startPoint x: 341, startPoint y: 279, endPoint x: 180, endPoint y: 311, distance: 165.1
click at [180, 311] on div "SL * Đơn vị tính * Tên hàng * Định lượng Giá trị hàng Ghi chú Cước hàng 22 Khác…" at bounding box center [518, 264] width 950 height 98
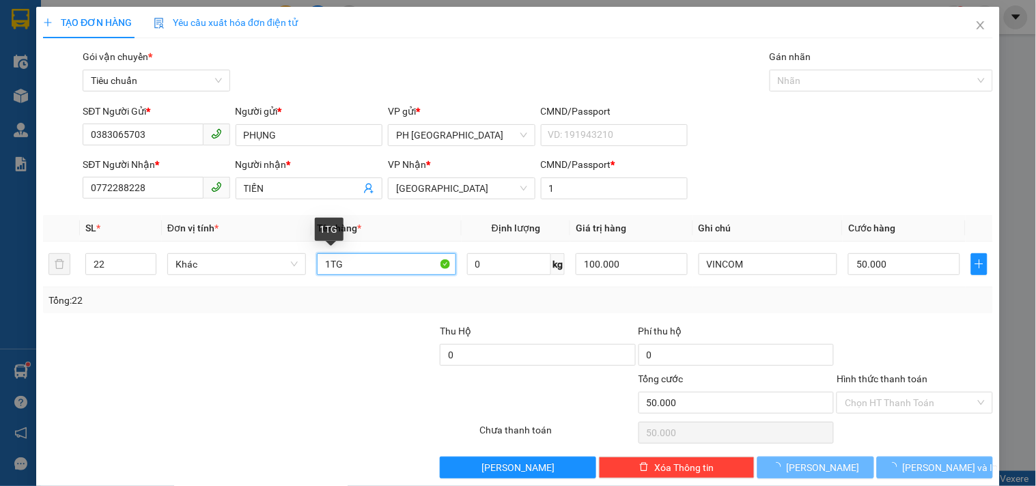
type input "0"
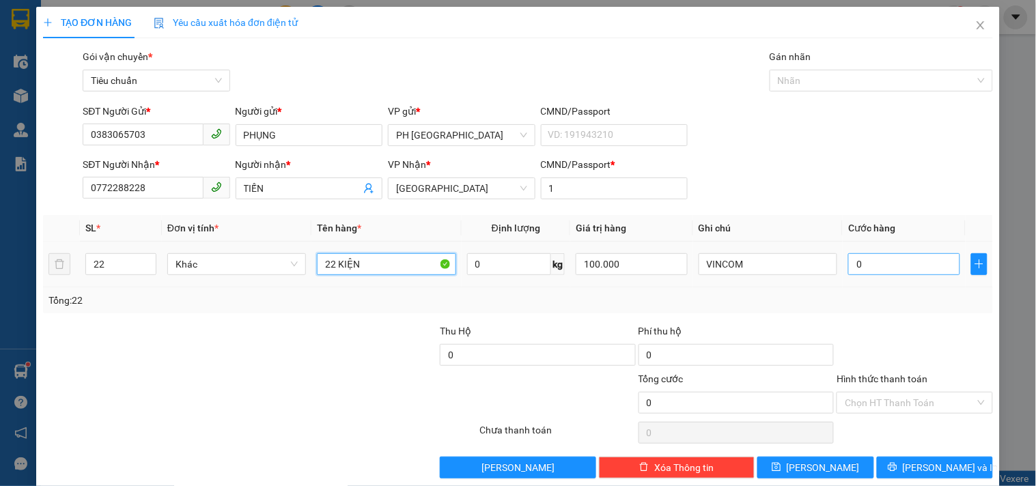
type input "22 KIỆN"
click at [885, 272] on input "0" at bounding box center [904, 264] width 112 height 22
type input "1"
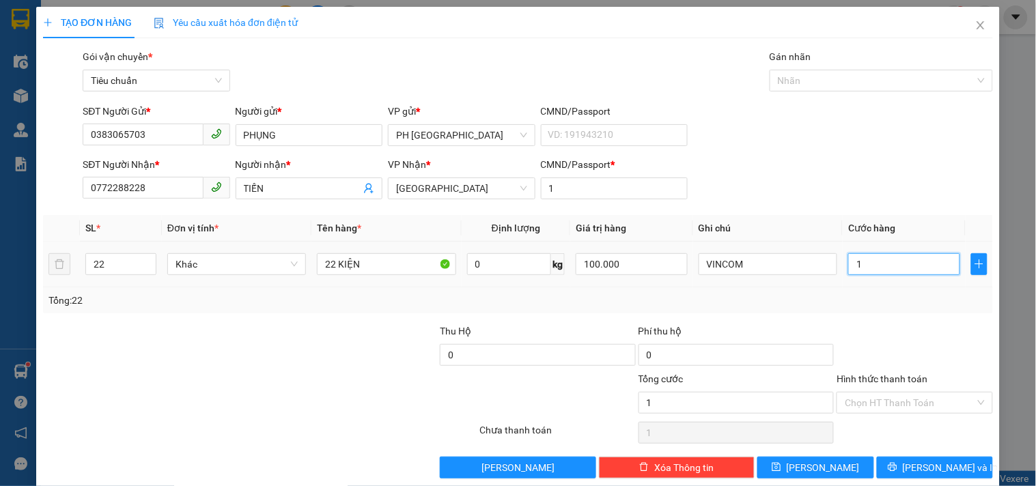
type input "10"
type input "105"
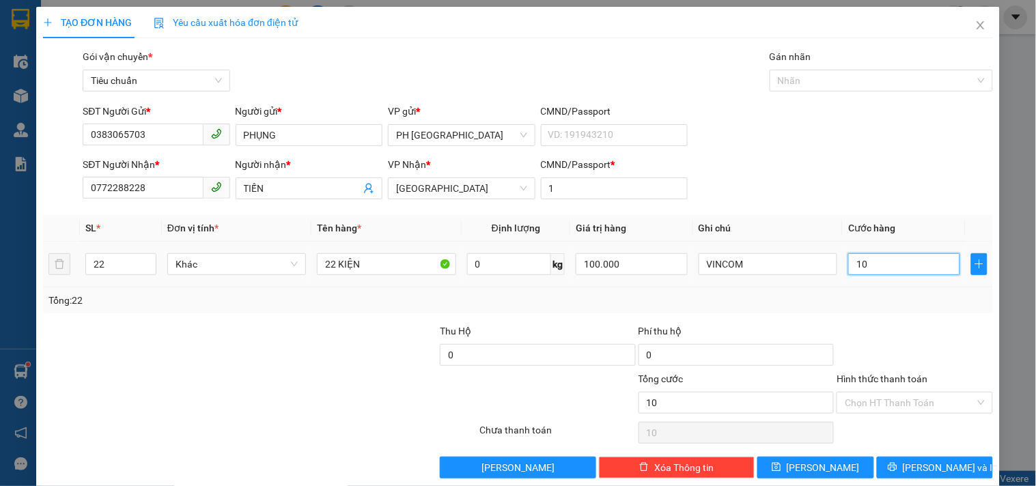
type input "105"
type input "1.050"
type input "1.050.000"
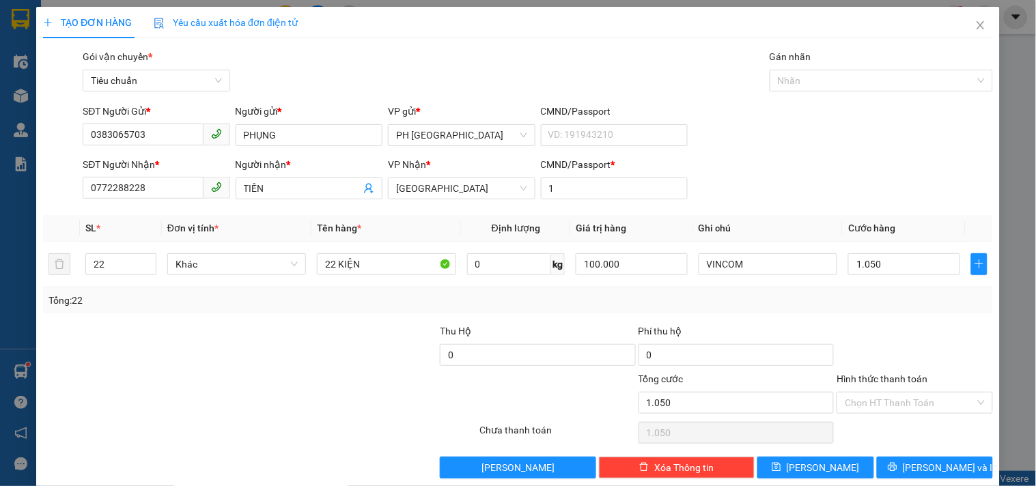
type input "1.050.000"
click at [857, 303] on div "Tổng: 22" at bounding box center [517, 300] width 939 height 15
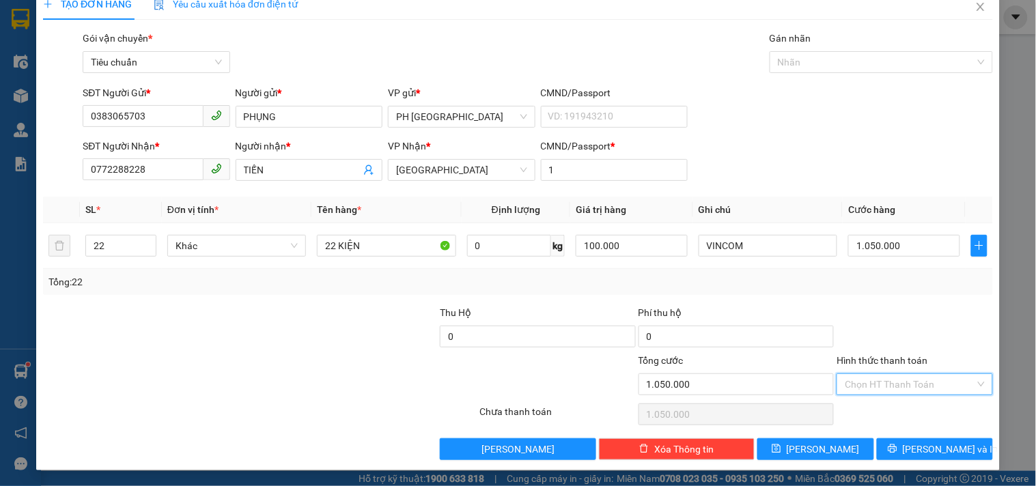
click at [879, 390] on input "Hình thức thanh toán" at bounding box center [909, 384] width 130 height 20
click at [856, 294] on div "Tại văn phòng" at bounding box center [906, 291] width 138 height 15
type input "0"
click at [897, 444] on icon "printer" at bounding box center [892, 449] width 10 height 10
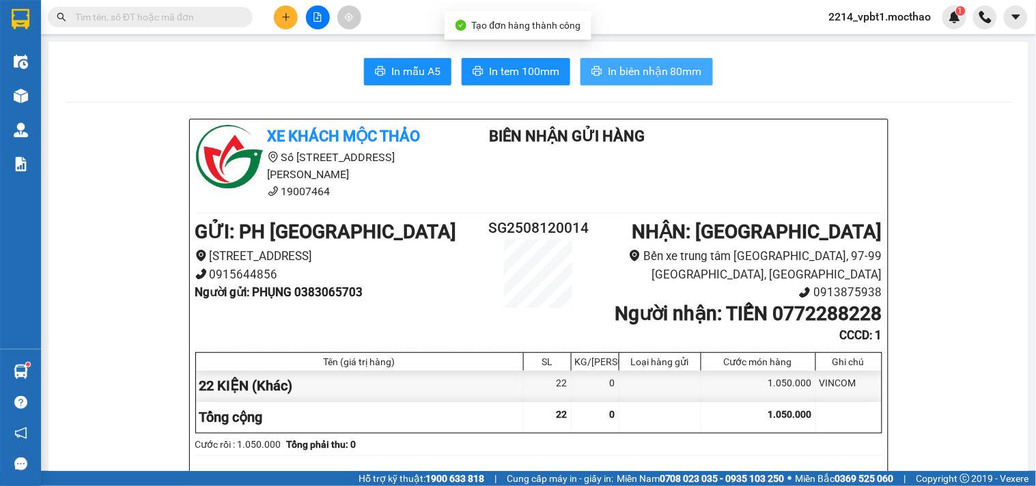
click at [597, 72] on icon "printer" at bounding box center [596, 71] width 11 height 11
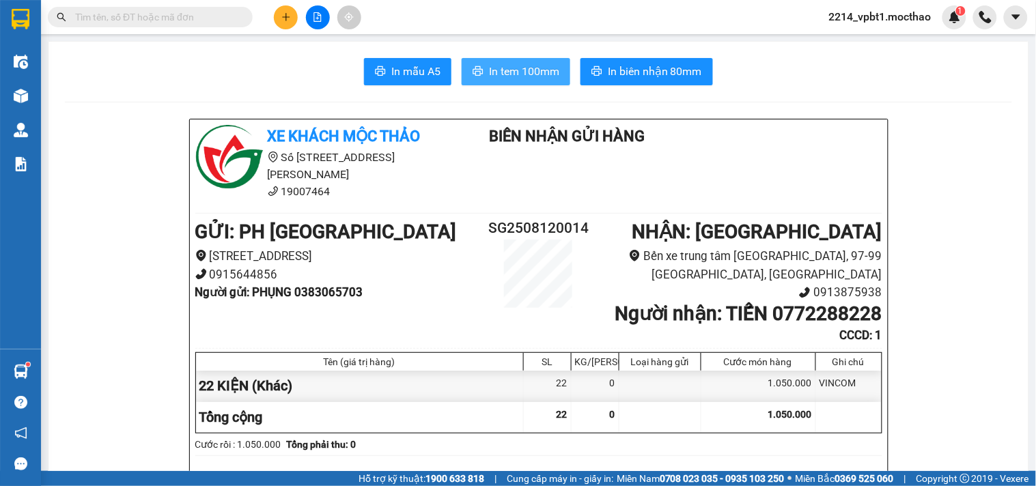
click at [496, 65] on span "In tem 100mm" at bounding box center [524, 71] width 70 height 17
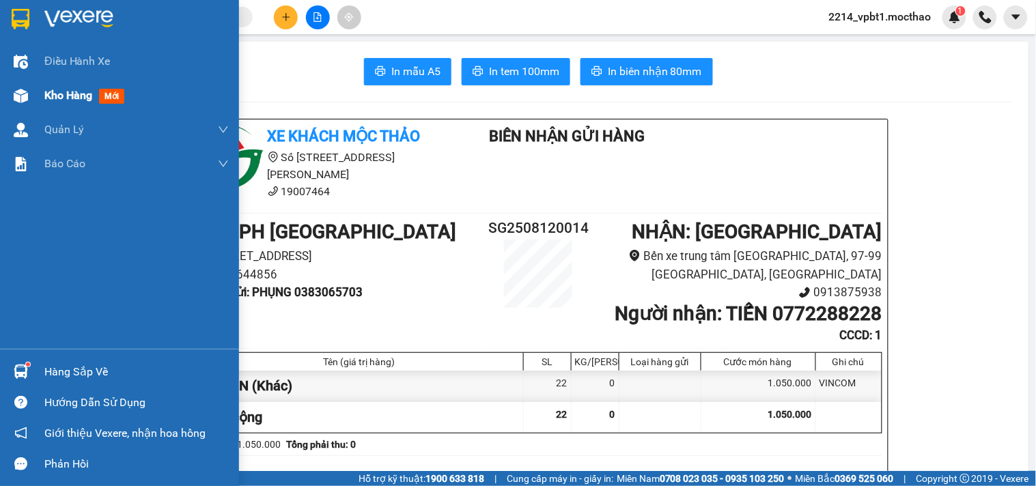
click at [55, 93] on span "Kho hàng" at bounding box center [68, 95] width 48 height 13
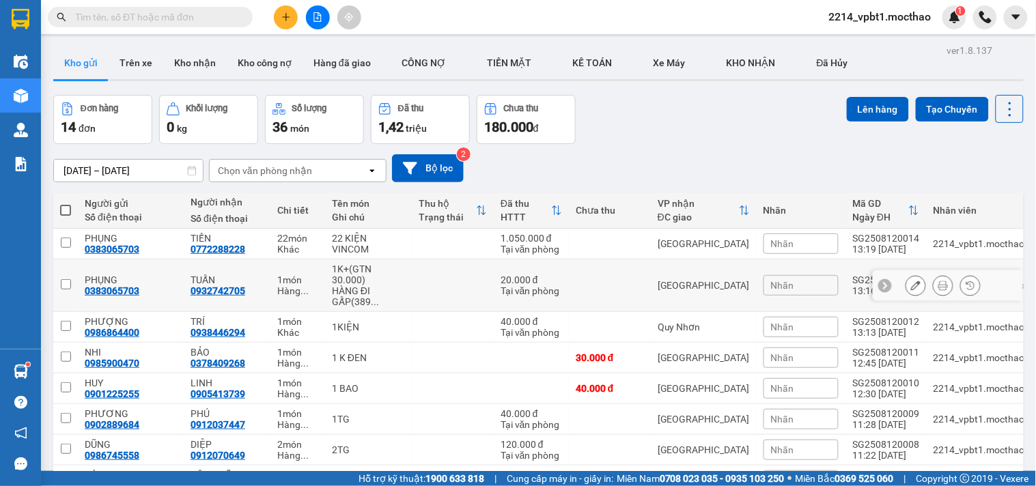
scroll to position [76, 0]
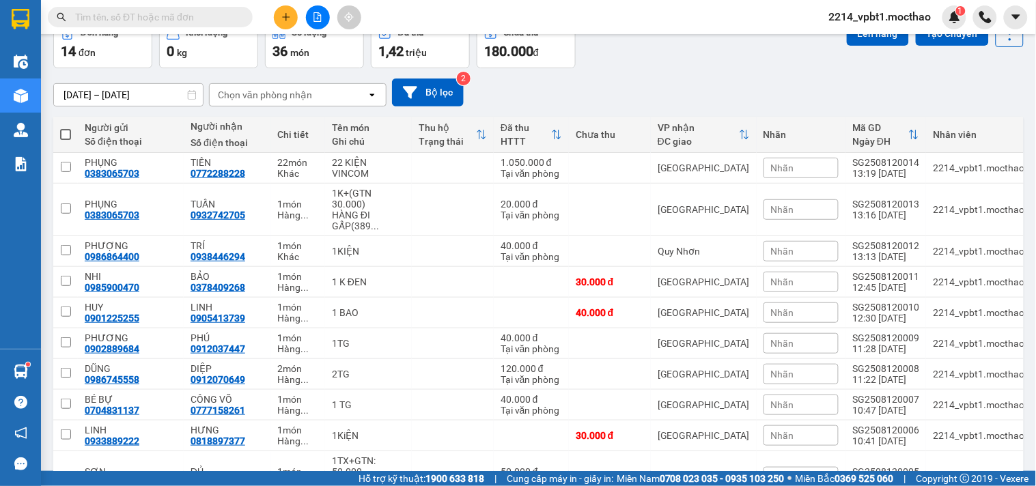
click at [285, 20] on icon "plus" at bounding box center [286, 17] width 10 height 10
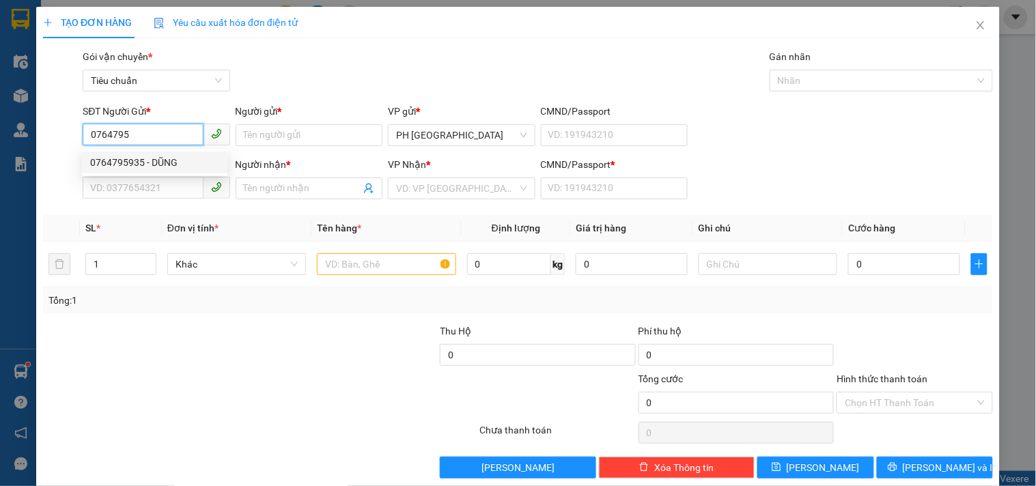
click at [167, 160] on div "0764795935 - DŨNG" at bounding box center [154, 162] width 129 height 15
type input "0764795935"
type input "DŨNG"
type input "0979872345"
type input "ĐẠI"
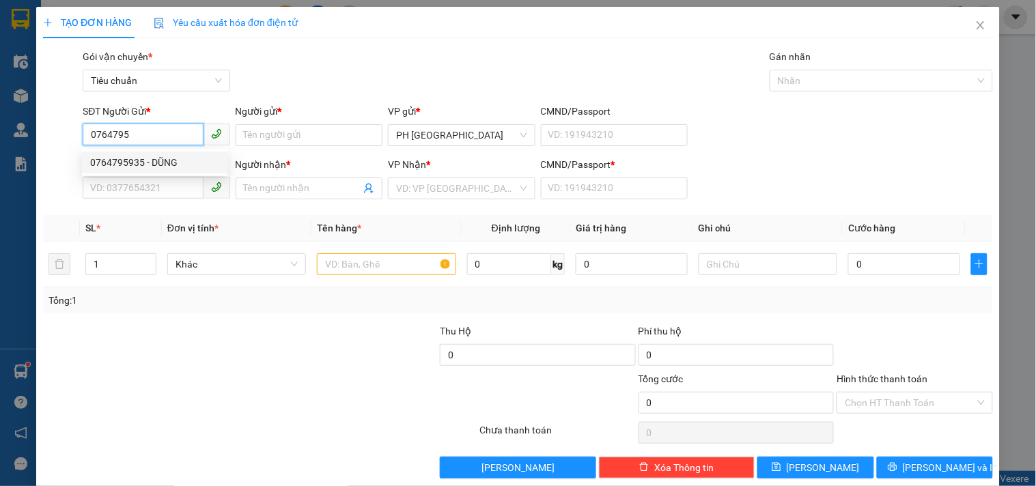
type input "1"
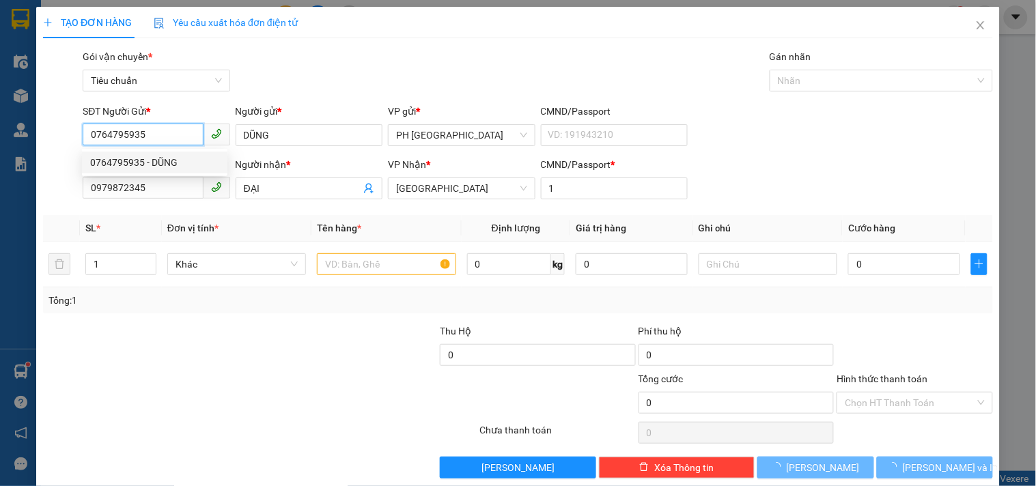
type input "100.000"
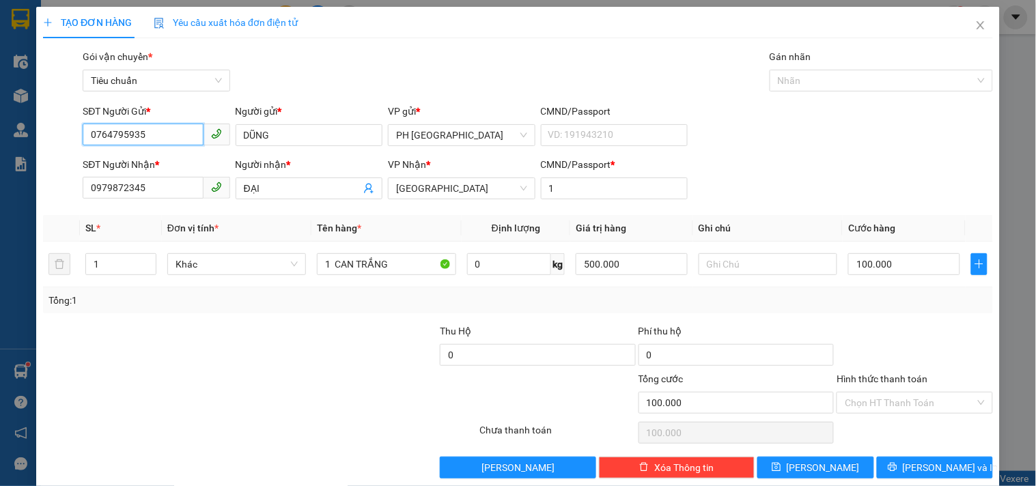
type input "0764795935"
drag, startPoint x: 32, startPoint y: 221, endPoint x: 0, endPoint y: 241, distance: 38.1
click at [0, 236] on div "TẠO ĐƠN HÀNG Yêu cầu xuất hóa đơn điện tử Transit Pickup Surcharge Ids Transit …" at bounding box center [518, 243] width 1036 height 486
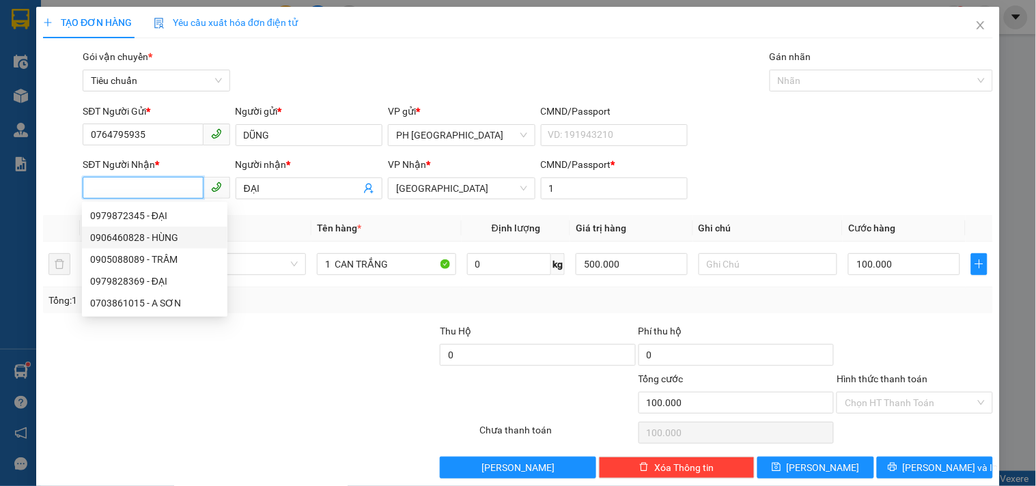
click at [107, 240] on div "0906460828 - HÙNG" at bounding box center [154, 237] width 129 height 15
type input "0906460828"
type input "HÙNG"
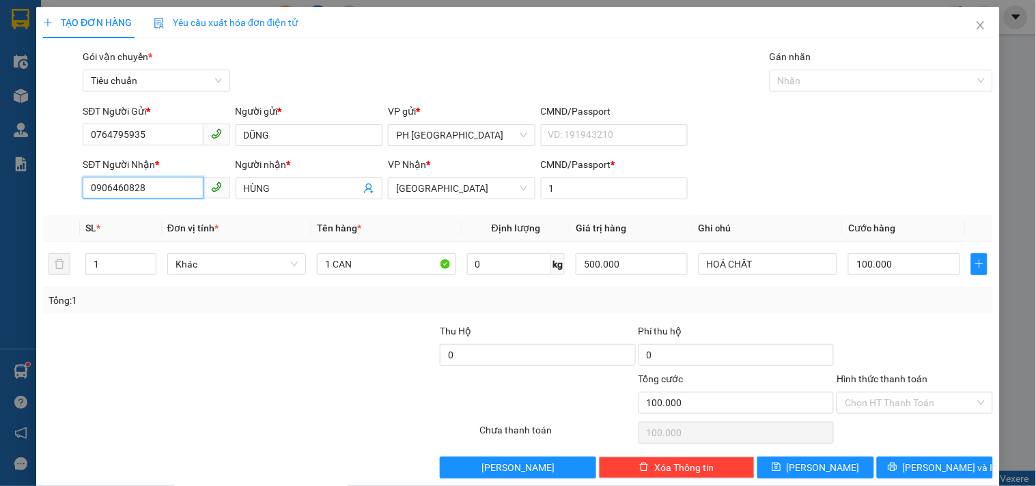
scroll to position [18, 0]
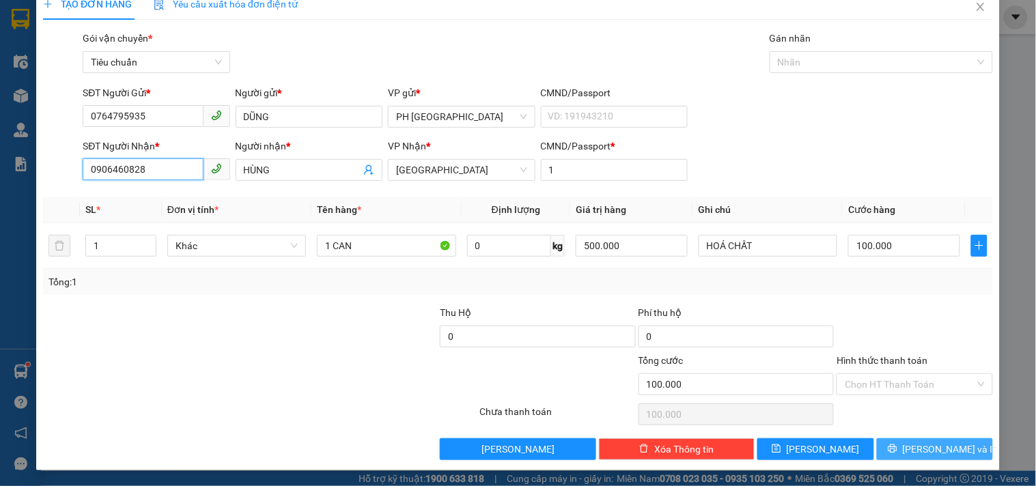
type input "0906460828"
click at [905, 456] on button "[PERSON_NAME] và In" at bounding box center [935, 449] width 116 height 22
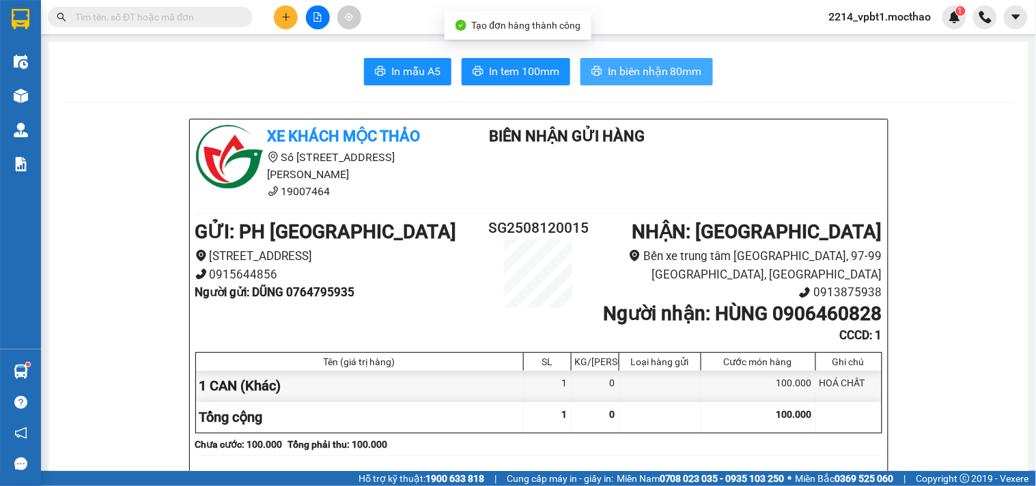
click at [644, 79] on span "In biên nhận 80mm" at bounding box center [655, 71] width 94 height 17
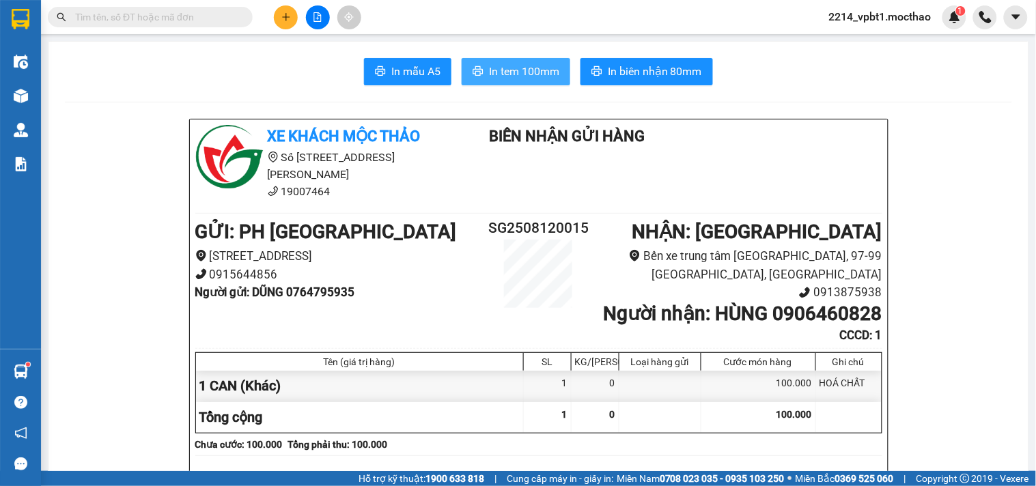
drag, startPoint x: 524, startPoint y: 69, endPoint x: 548, endPoint y: 89, distance: 31.0
click at [530, 74] on span "In tem 100mm" at bounding box center [524, 71] width 70 height 17
click at [276, 21] on button at bounding box center [286, 17] width 24 height 24
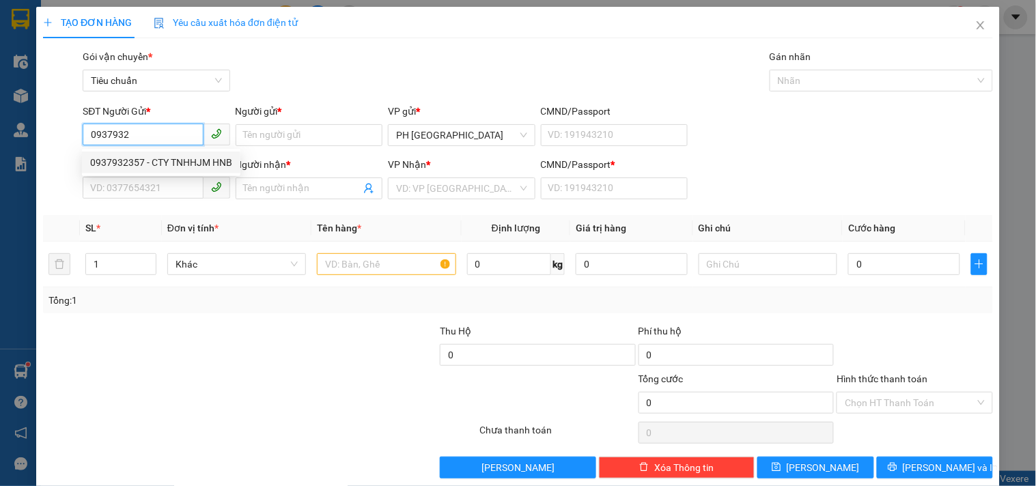
click at [154, 164] on div "0937932357 - CTY TNHHJM HNB" at bounding box center [161, 162] width 142 height 15
type input "0937932357"
type input "CTY TNHHJM HNB"
type input "0945357579"
type input "CAO"
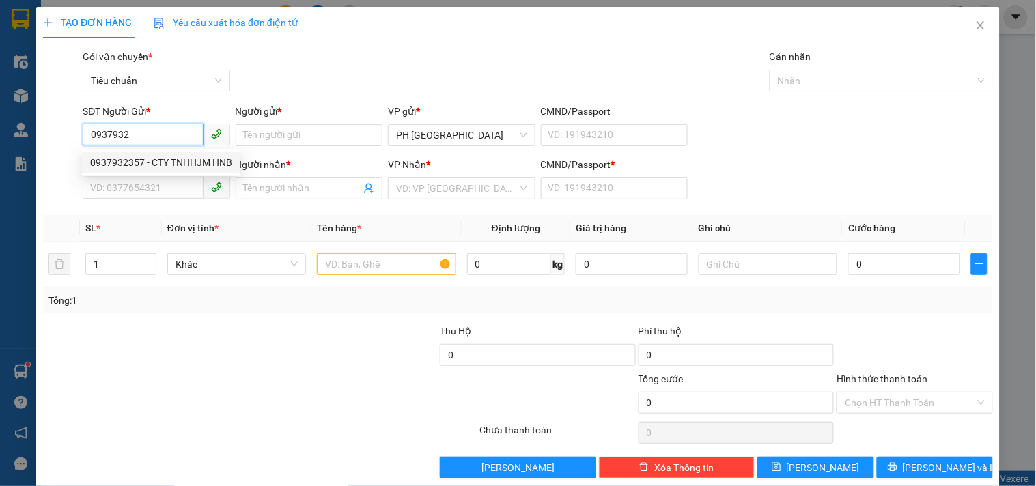
type input "1"
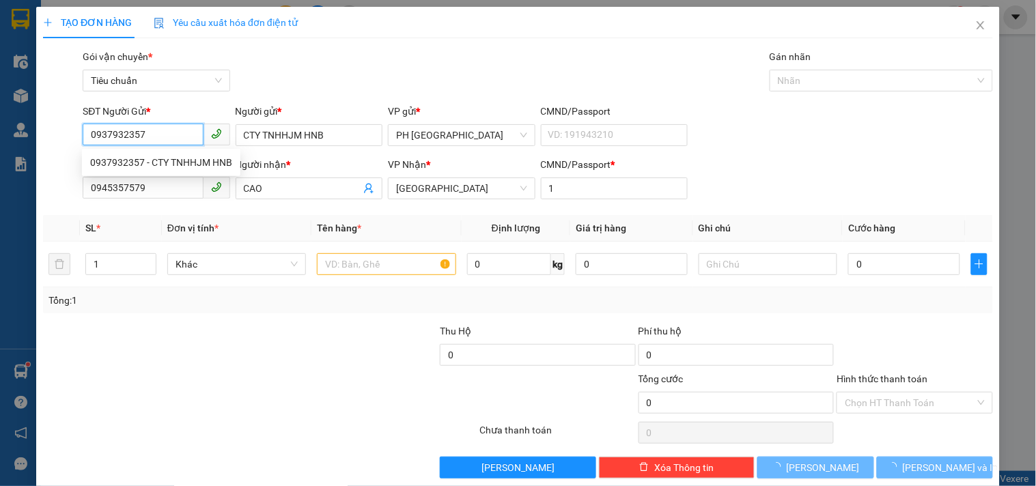
type input "500.000"
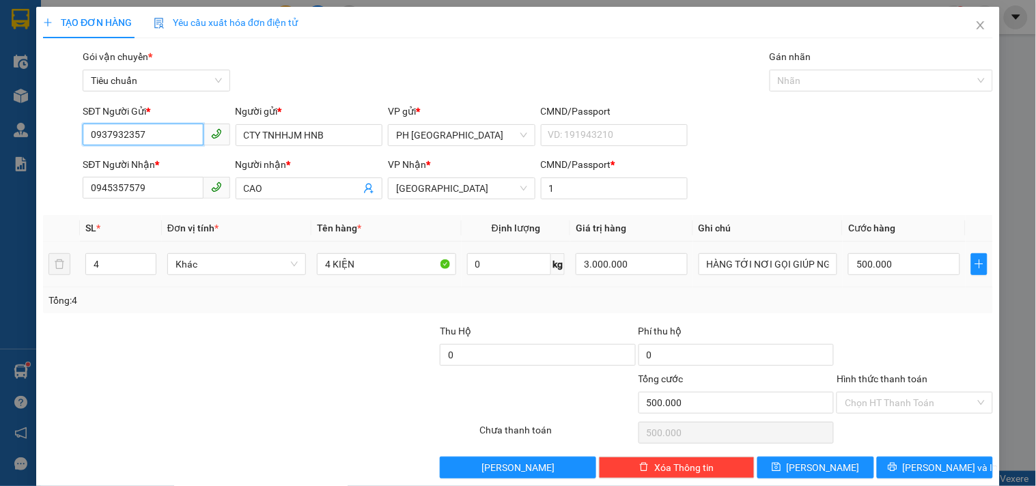
type input "0937932357"
drag, startPoint x: 35, startPoint y: 298, endPoint x: 0, endPoint y: 304, distance: 36.0
click at [1, 304] on div "TẠO ĐƠN HÀNG Yêu cầu xuất hóa đơn điện tử Transit Pickup Surcharge Ids Transit …" at bounding box center [518, 243] width 1036 height 486
type input "2"
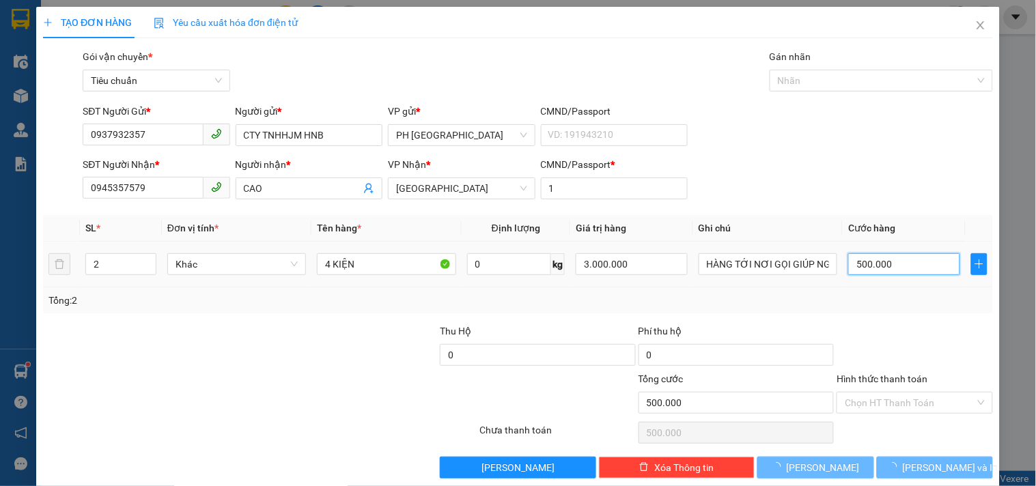
click at [897, 268] on input "500.000" at bounding box center [904, 264] width 112 height 22
type input "0"
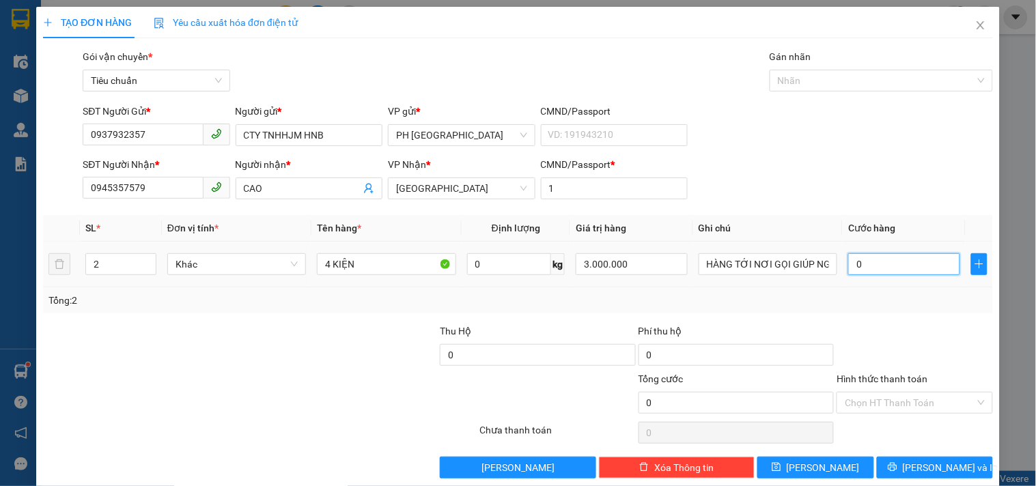
type input "1"
type input "01"
type input "18"
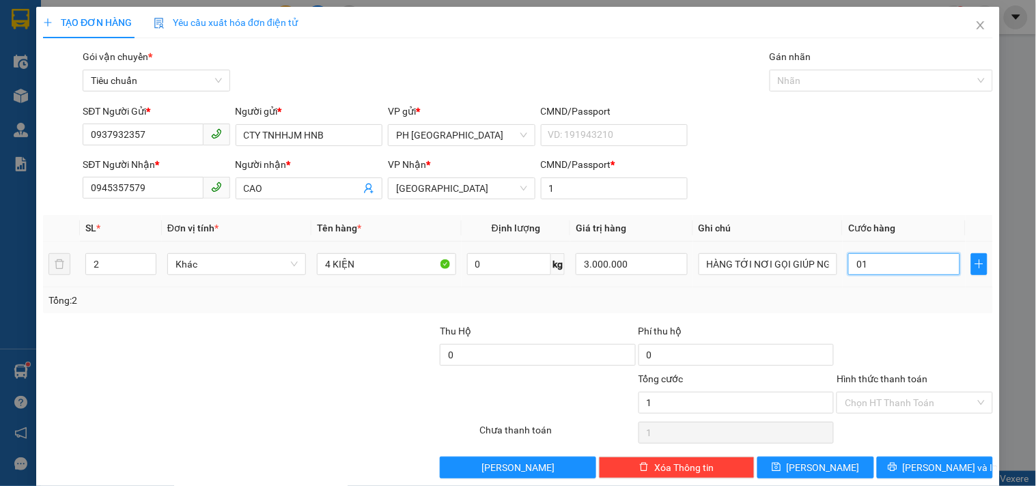
type input "018"
type input "180"
type input "0.180"
type input "180.000"
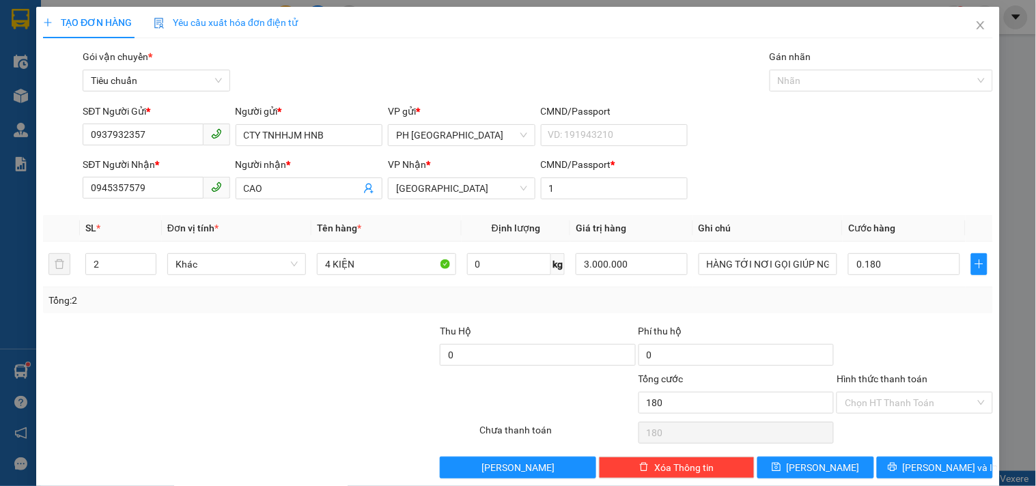
type input "180.000"
click at [898, 309] on div "Tổng: 2" at bounding box center [518, 300] width 950 height 26
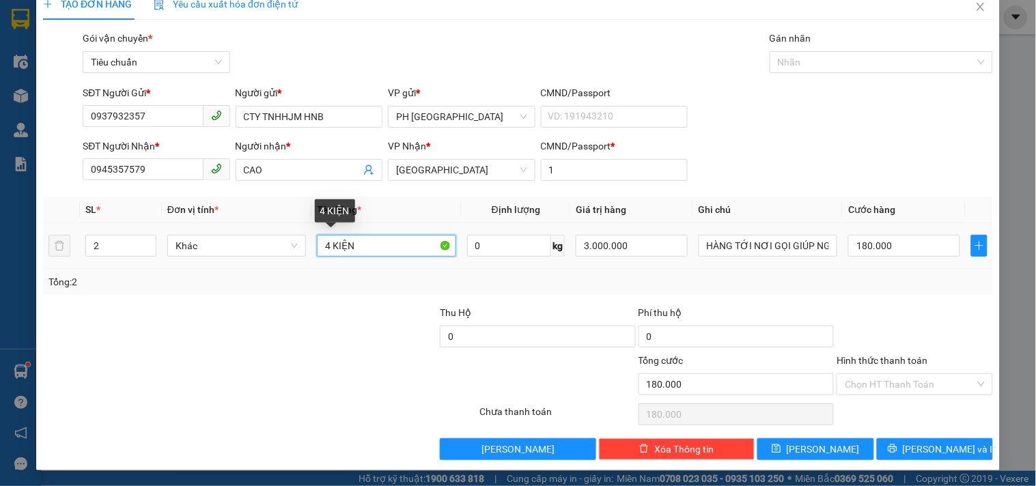
drag, startPoint x: 326, startPoint y: 248, endPoint x: 287, endPoint y: 264, distance: 42.0
click at [287, 264] on tr "2 Khác 4 KIỆN 0 kg 3.000.000 HÀNG TỚI NƠI GỌI GIÚP NG NHẬN RA LẤY LIỀN 180.000" at bounding box center [518, 246] width 950 height 46
type input "2 KIỆN"
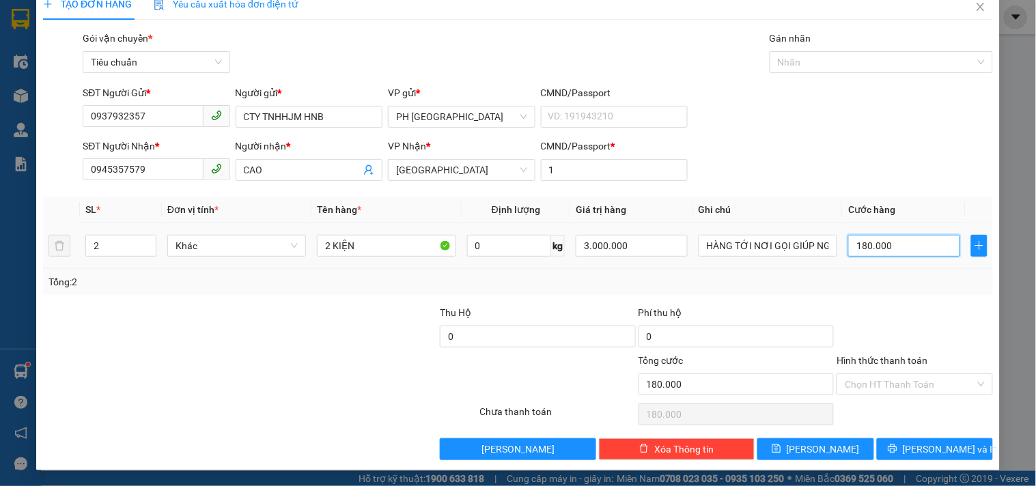
click at [905, 251] on input "180.000" at bounding box center [904, 246] width 112 height 22
type input "2"
type input "20"
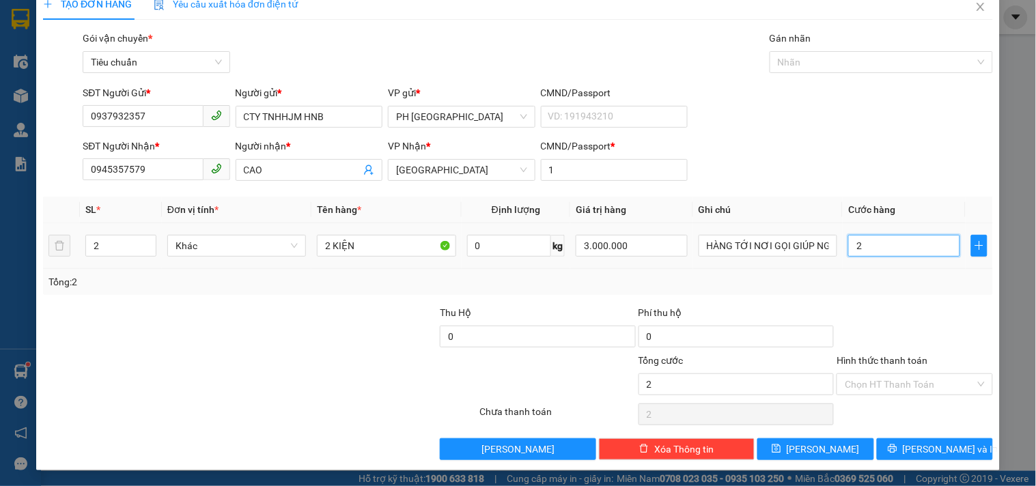
type input "20"
type input "200"
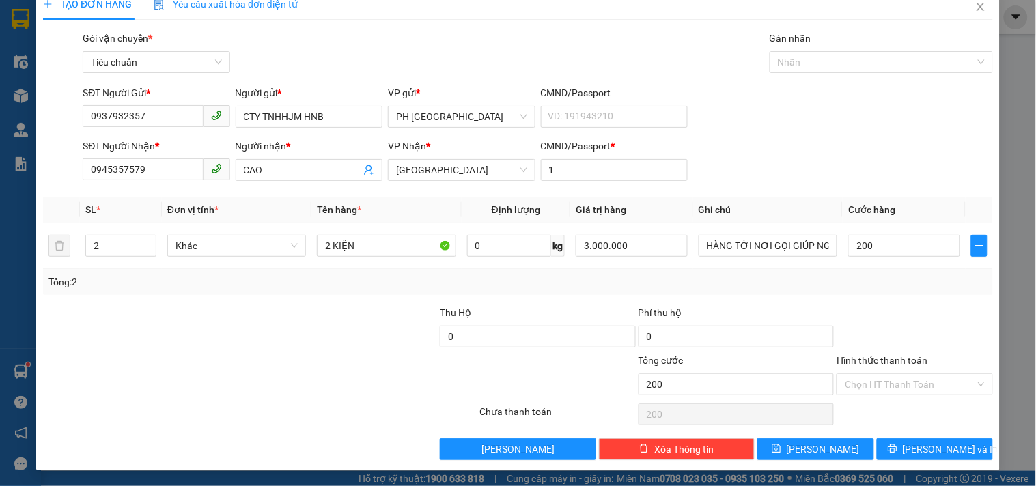
type input "200.000"
click at [924, 299] on div "Transit Pickup Surcharge Ids Transit Deliver Surcharge Ids Transit Deliver Surc…" at bounding box center [518, 245] width 950 height 429
click at [927, 458] on button "[PERSON_NAME] và In" at bounding box center [935, 449] width 116 height 22
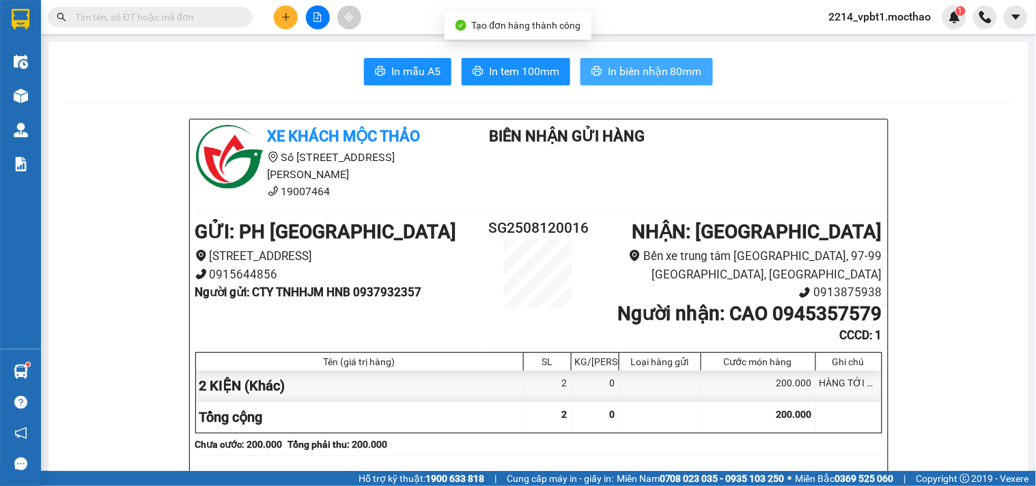
click at [668, 72] on span "In biên nhận 80mm" at bounding box center [655, 71] width 94 height 17
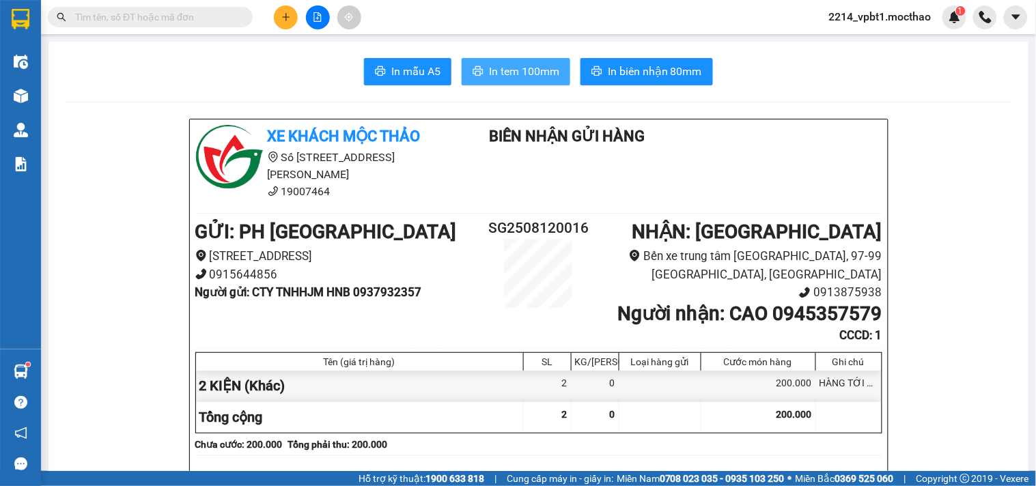
click at [519, 64] on span "In tem 100mm" at bounding box center [524, 71] width 70 height 17
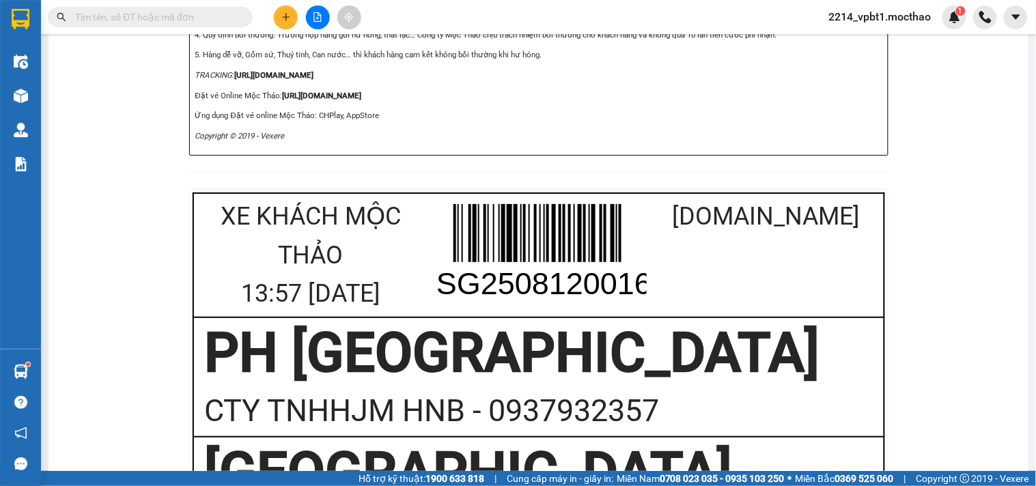
scroll to position [455, 0]
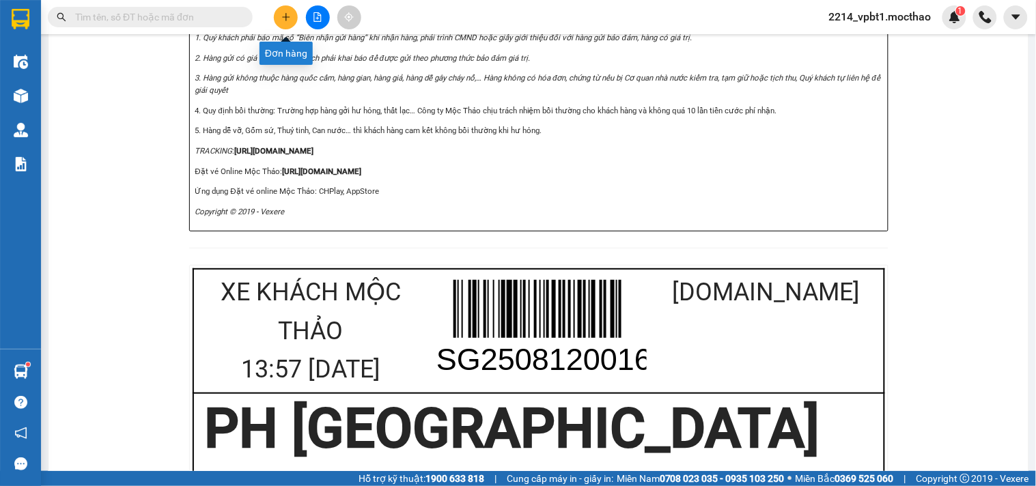
click at [282, 19] on icon "plus" at bounding box center [286, 17] width 10 height 10
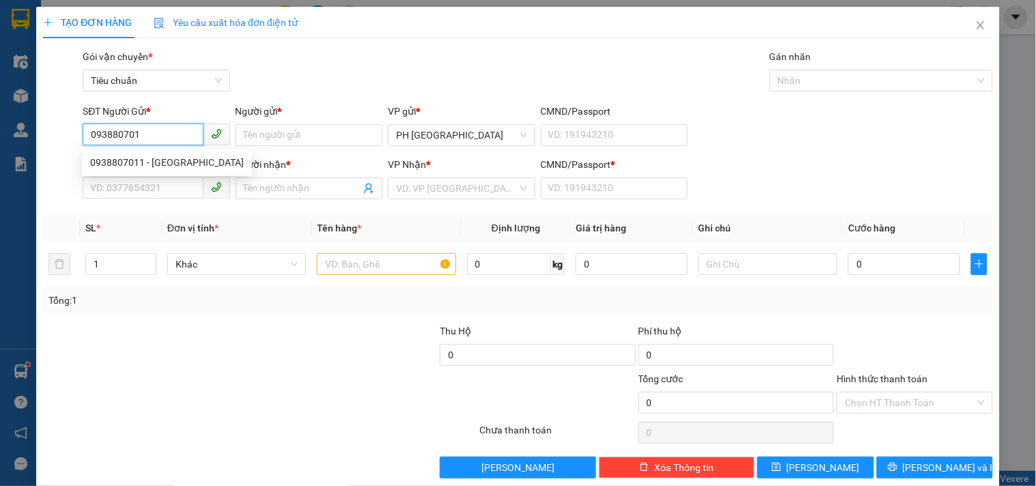
type input "0938807011"
click at [117, 158] on div "0938807011 - THUỲ DƯƠNG" at bounding box center [167, 162] width 154 height 15
type input "THUỲ DƯƠNG"
type input "0934824516"
type input "PHONG"
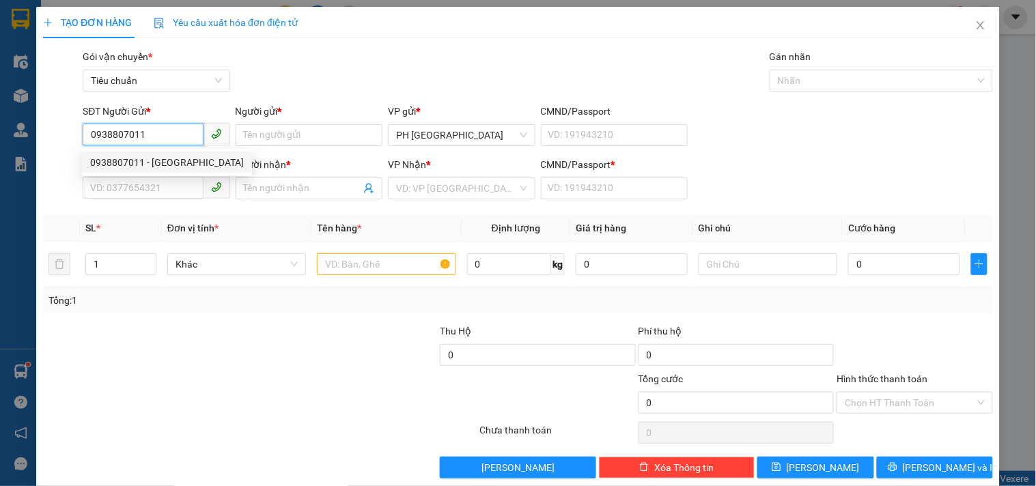
type input "1"
type input "50.000"
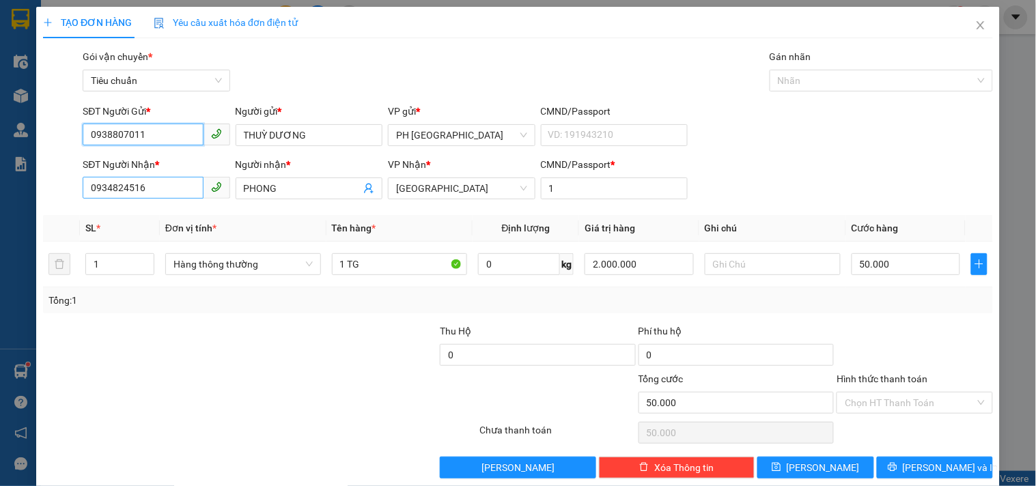
type input "0938807011"
drag, startPoint x: 164, startPoint y: 191, endPoint x: 0, endPoint y: 256, distance: 176.2
click at [0, 256] on div "TẠO ĐƠN HÀNG Yêu cầu xuất hóa đơn điện tử Transit Pickup Surcharge Ids Transit …" at bounding box center [518, 243] width 1036 height 486
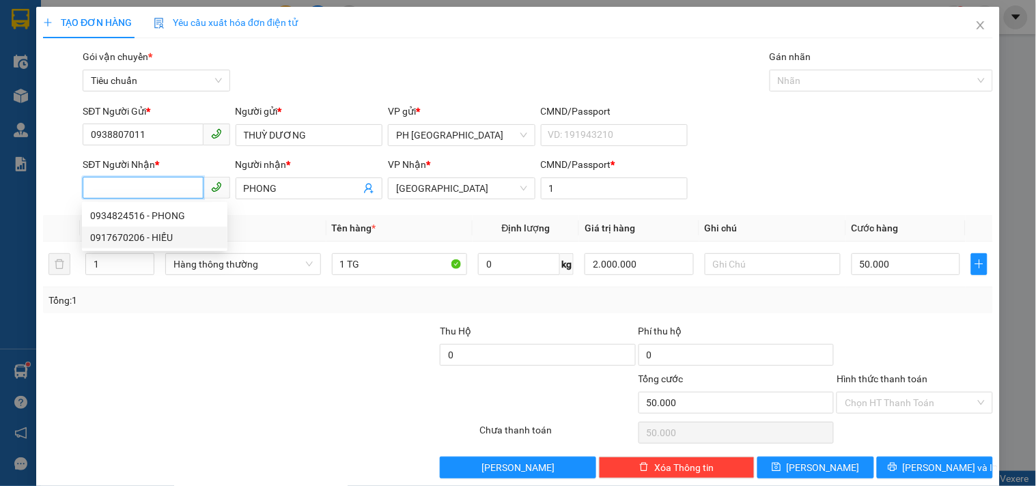
click at [126, 236] on div "0917670206 - HIẾU" at bounding box center [154, 237] width 129 height 15
type input "0917670206"
type input "HIẾU"
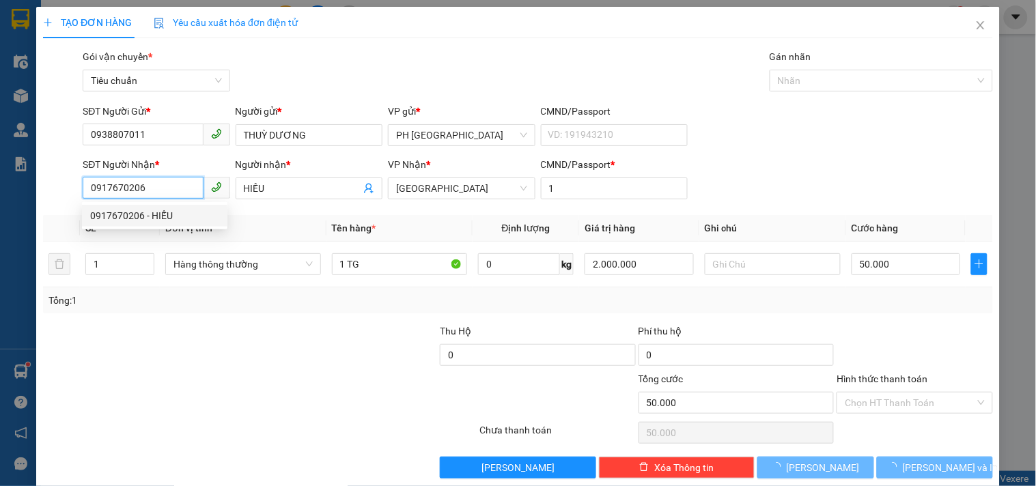
type input "100.000"
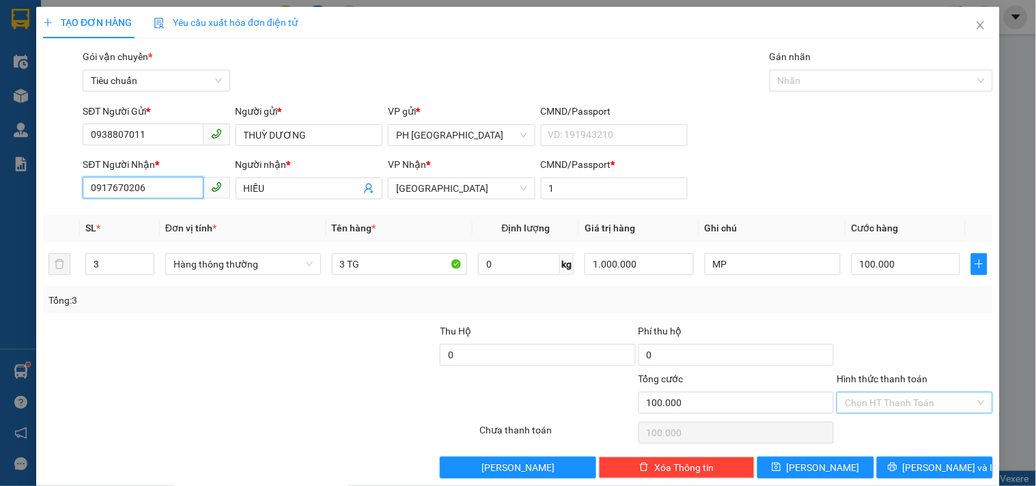
type input "0917670206"
click at [885, 403] on input "Hình thức thanh toán" at bounding box center [909, 403] width 130 height 20
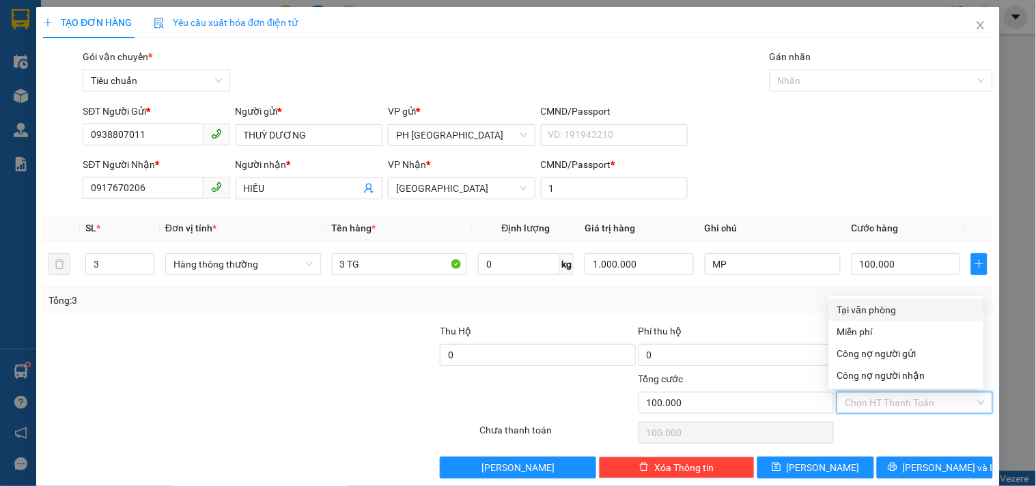
click at [893, 311] on div "Tại văn phòng" at bounding box center [906, 309] width 138 height 15
type input "0"
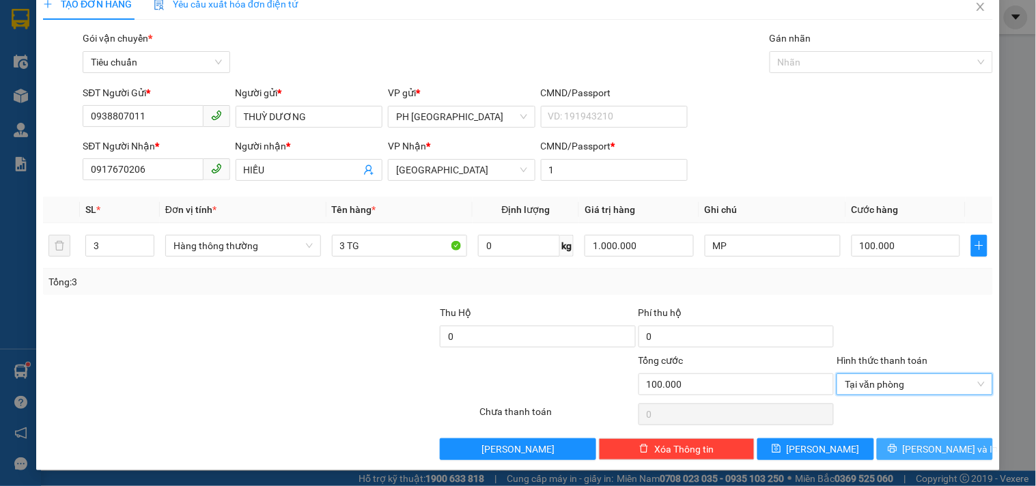
click at [939, 456] on button "[PERSON_NAME] và In" at bounding box center [935, 449] width 116 height 22
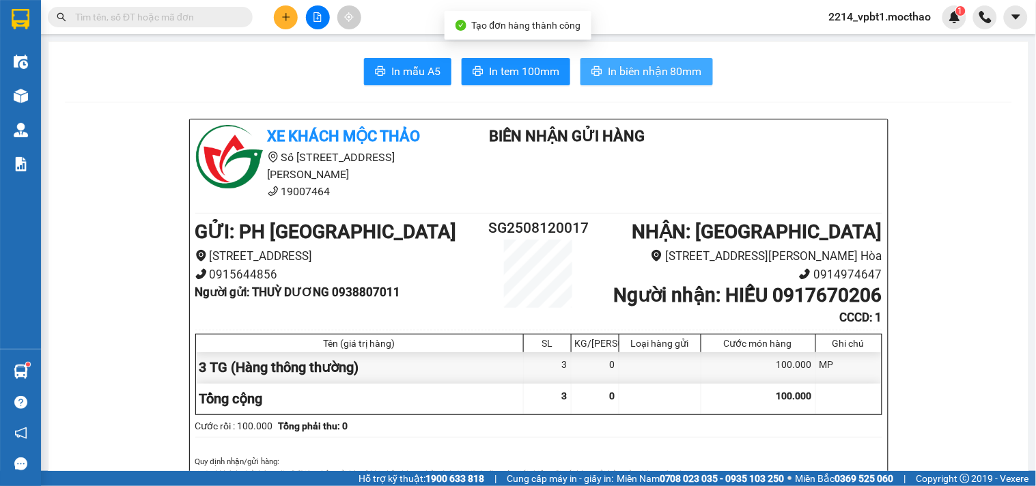
drag, startPoint x: 605, startPoint y: 72, endPoint x: 635, endPoint y: 76, distance: 30.4
click at [608, 72] on span "In biên nhận 80mm" at bounding box center [655, 71] width 94 height 17
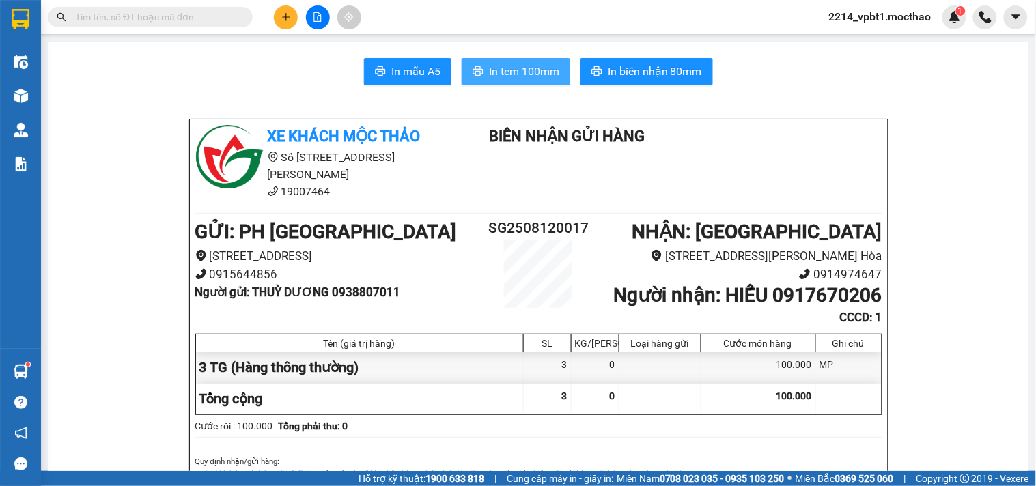
click at [536, 74] on span "In tem 100mm" at bounding box center [524, 71] width 70 height 17
click at [283, 25] on button at bounding box center [286, 17] width 24 height 24
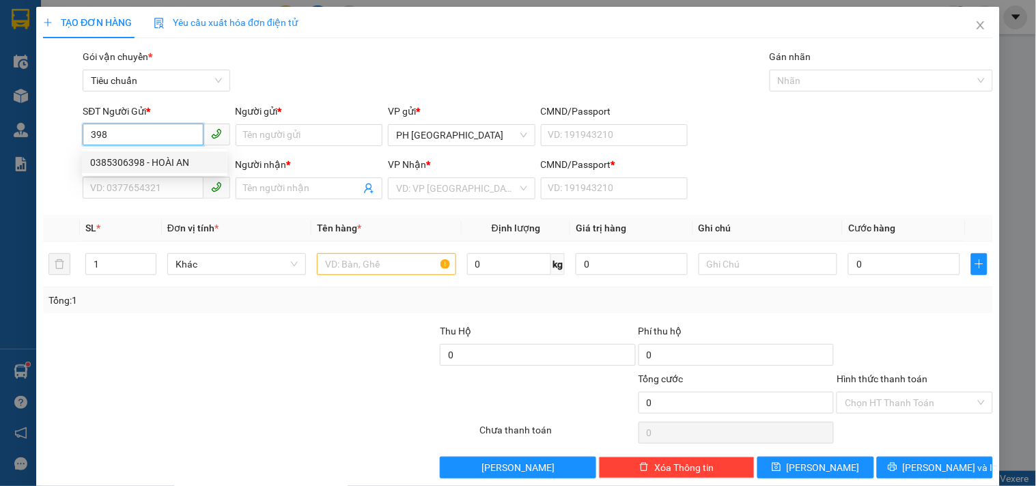
click at [160, 164] on div "0385306398 - HOÀI AN" at bounding box center [154, 162] width 129 height 15
type input "0385306398"
type input "HOÀI AN"
type input "0976517753"
type input "TUYẾT"
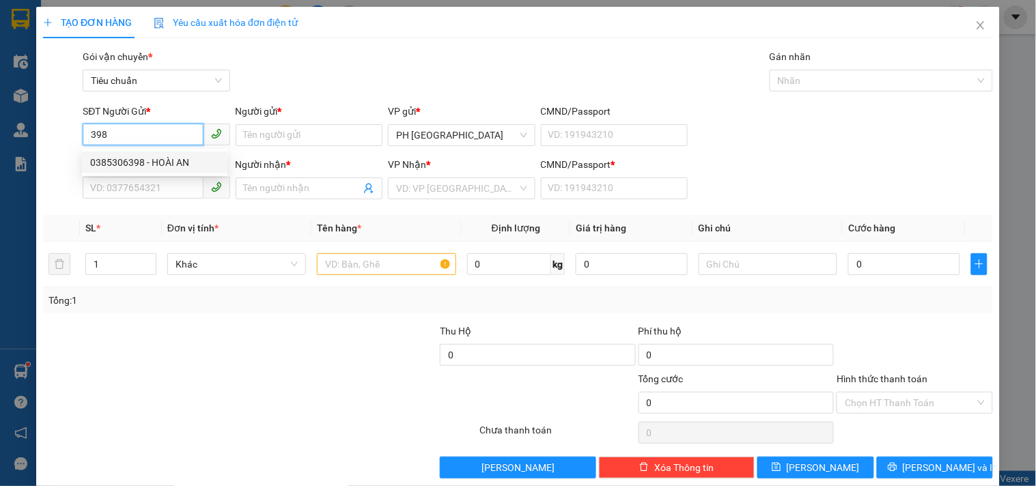
type input "1"
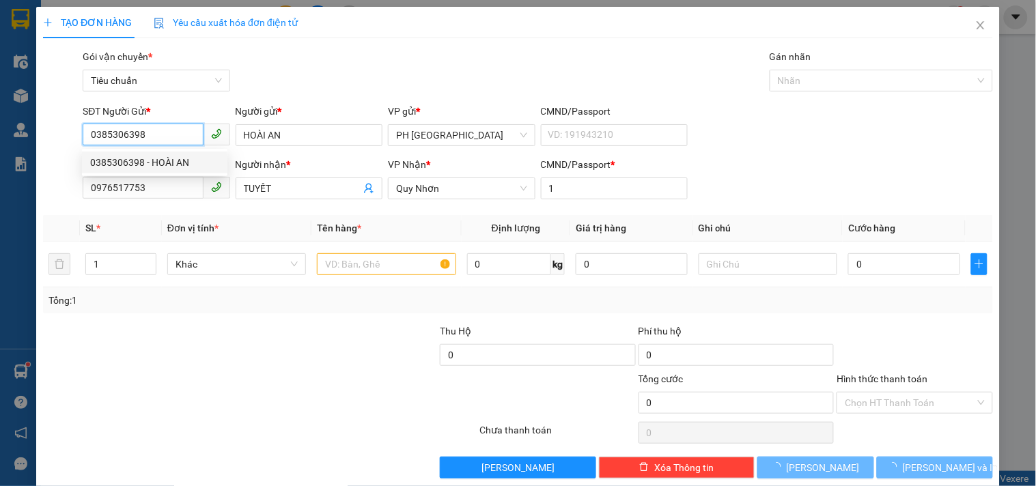
type input "50.000"
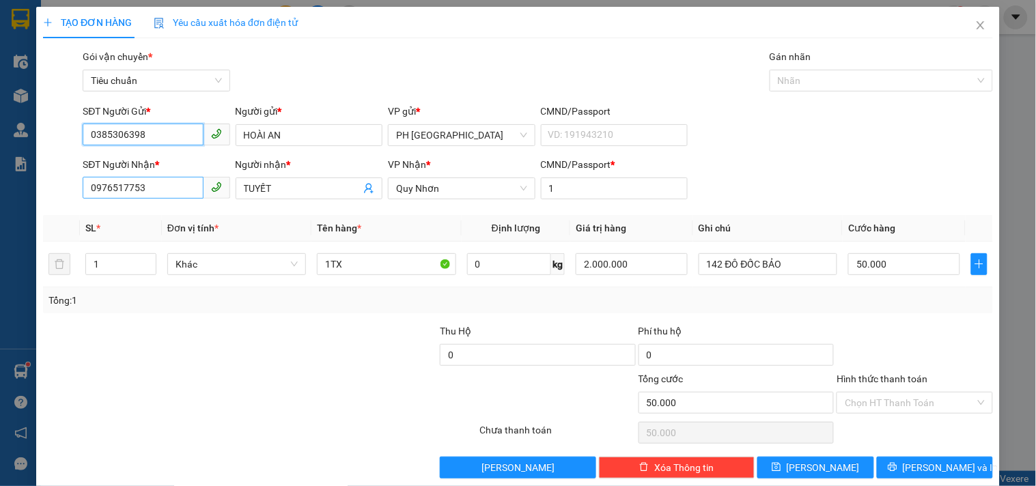
type input "0385306398"
drag, startPoint x: 154, startPoint y: 188, endPoint x: 0, endPoint y: 240, distance: 162.8
click at [0, 234] on div "TẠO ĐƠN HÀNG Yêu cầu xuất hóa đơn điện tử Transit Pickup Surcharge Ids Transit …" at bounding box center [518, 243] width 1036 height 486
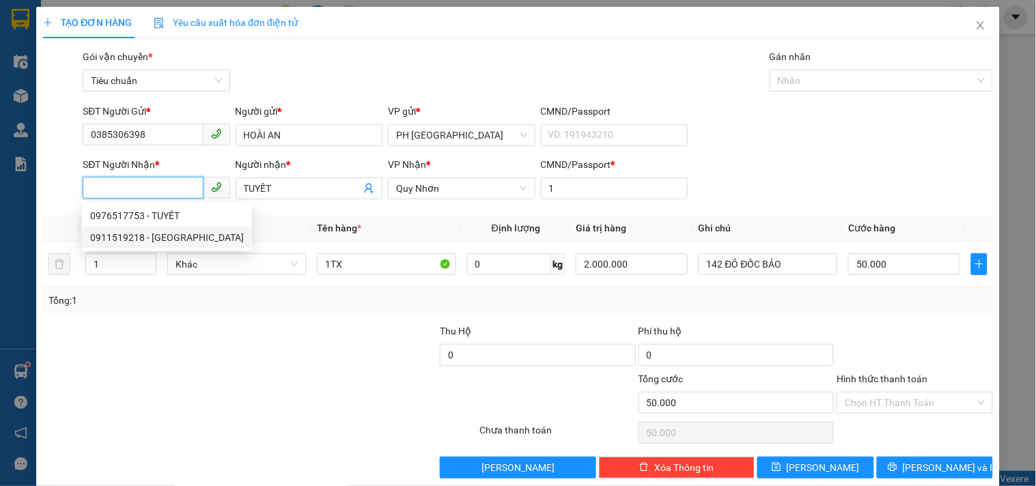
click at [134, 236] on div "0911519218 - MỸ LY" at bounding box center [167, 237] width 154 height 15
type input "0911519218"
type input "MỸ LY"
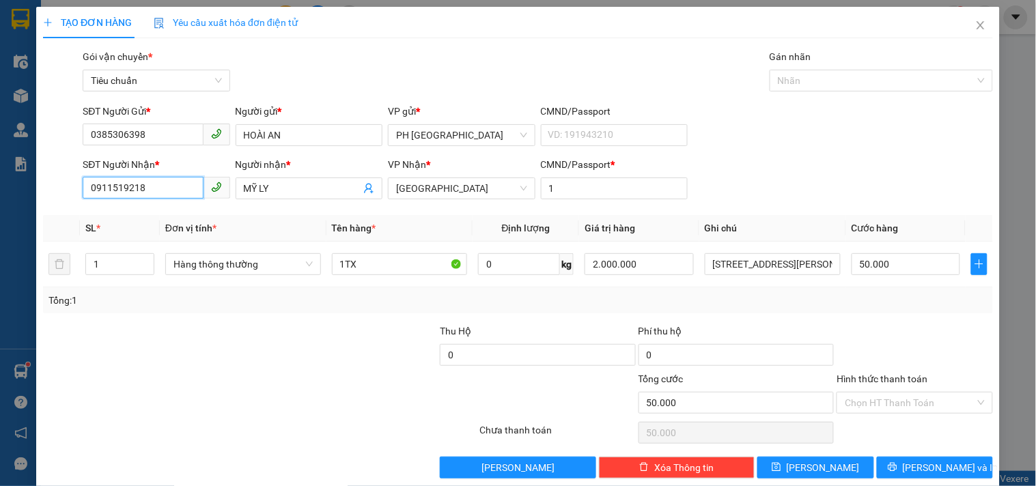
scroll to position [18, 0]
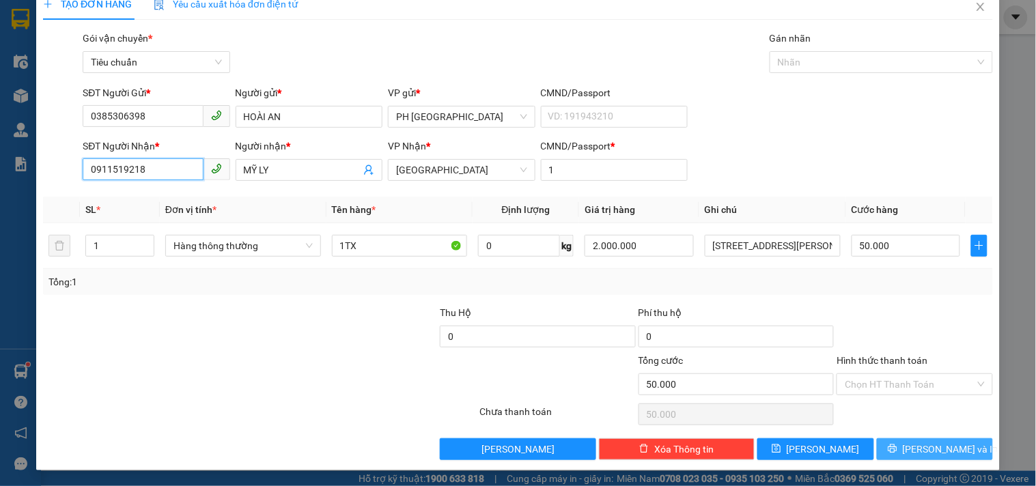
type input "0911519218"
click at [913, 449] on span "[PERSON_NAME] và In" at bounding box center [951, 449] width 96 height 15
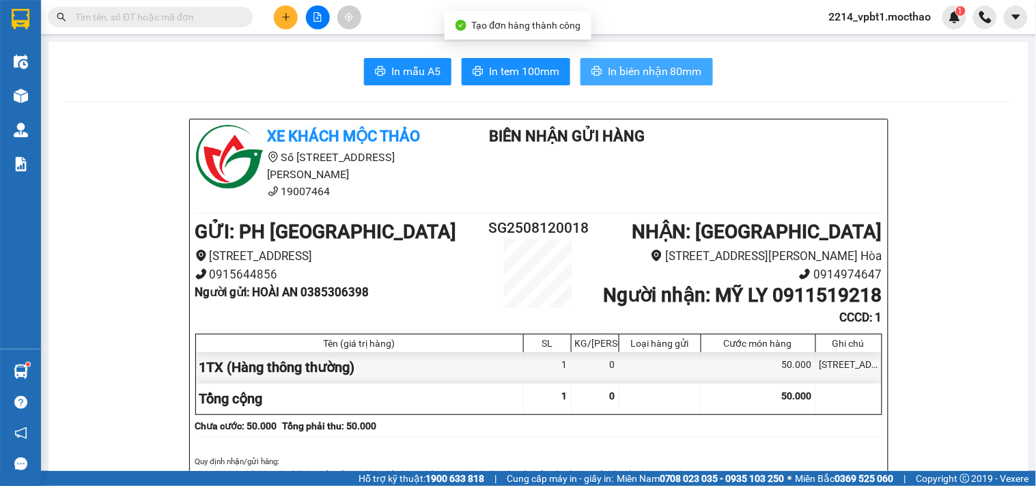
click at [673, 68] on span "In biên nhận 80mm" at bounding box center [655, 71] width 94 height 17
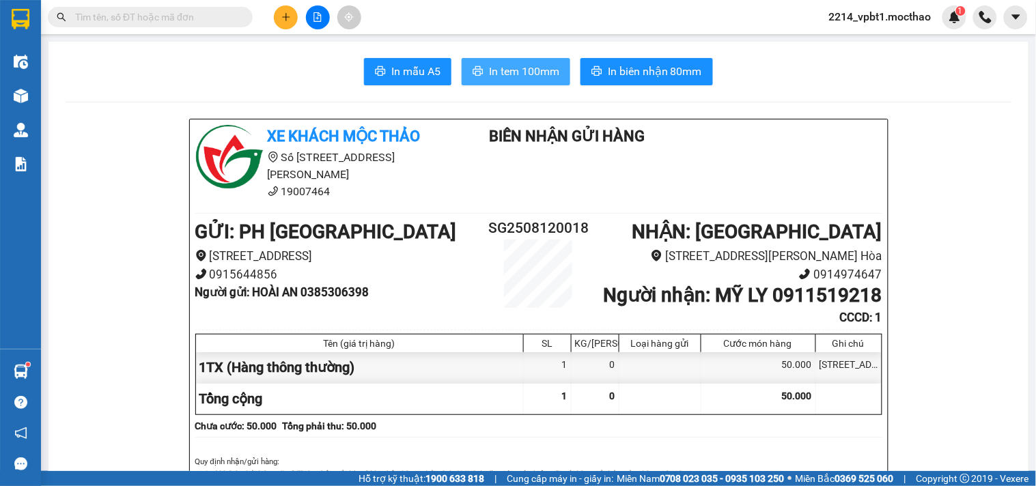
click at [526, 73] on span "In tem 100mm" at bounding box center [524, 71] width 70 height 17
click at [282, 17] on icon "plus" at bounding box center [286, 17] width 10 height 10
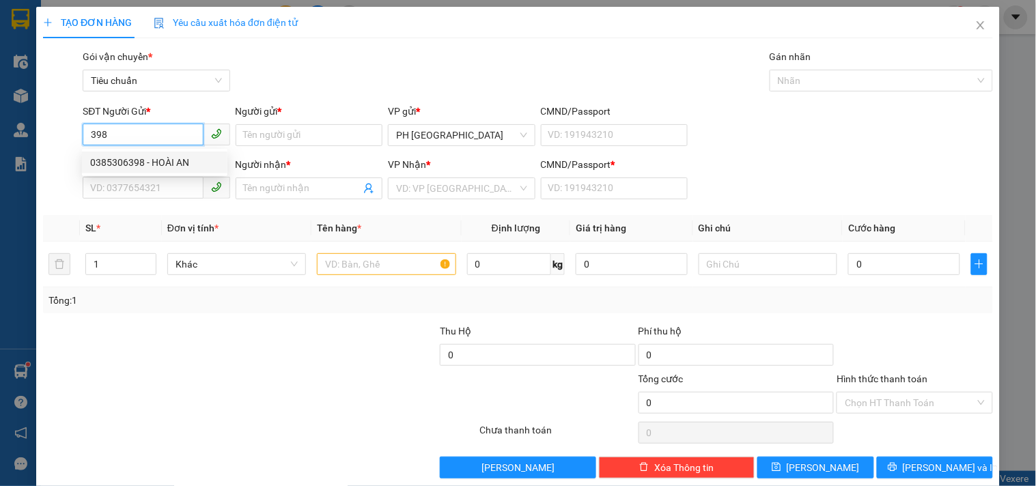
click at [121, 159] on div "0385306398 - HOÀI AN" at bounding box center [154, 162] width 129 height 15
type input "0385306398"
type input "HOÀI AN"
type input "0911519218"
type input "MỸ LY"
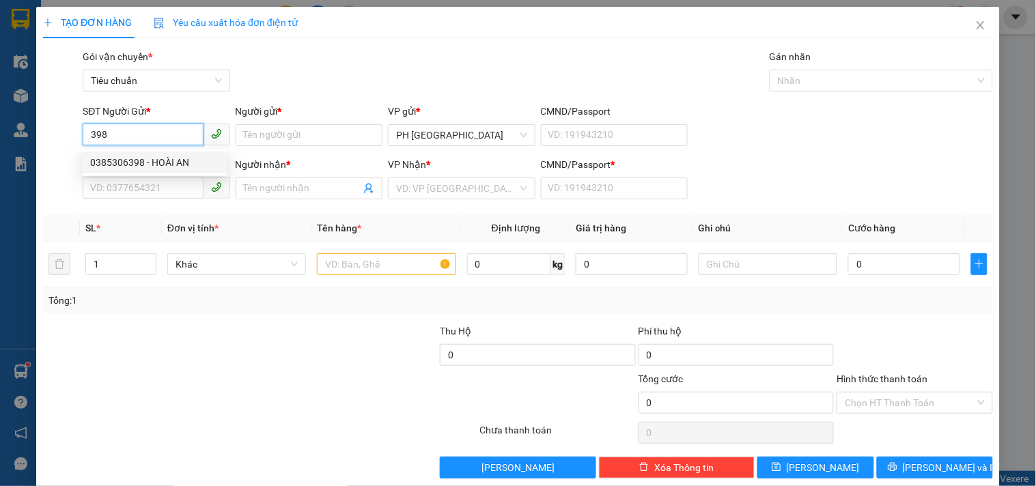
type input "1"
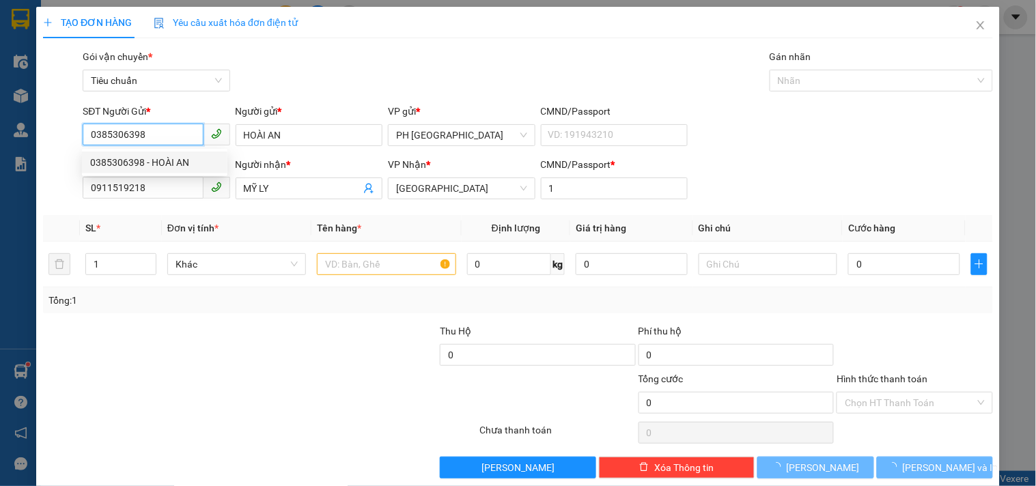
type input "50.000"
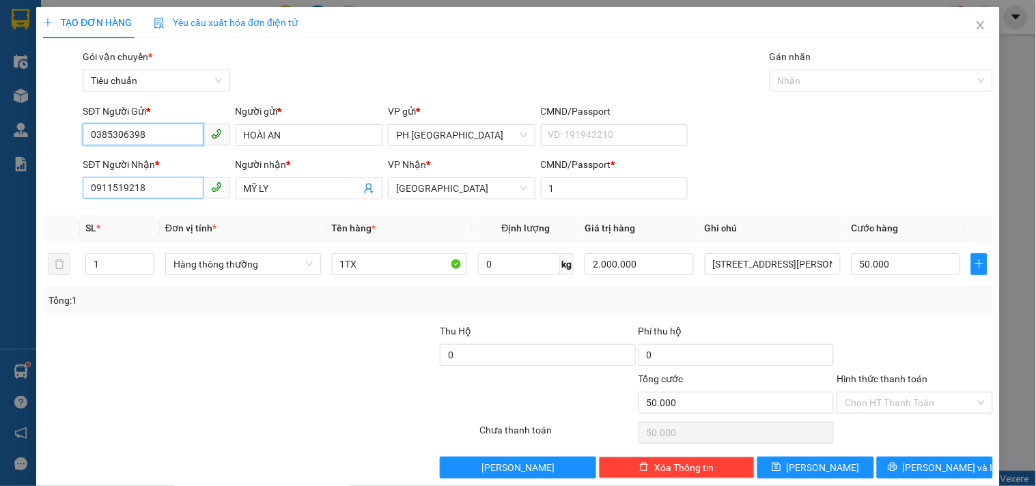
type input "0385306398"
drag, startPoint x: 162, startPoint y: 191, endPoint x: 0, endPoint y: 248, distance: 171.7
click at [0, 248] on div "TẠO ĐƠN HÀNG Yêu cầu xuất hóa đơn điện tử Transit Pickup Surcharge Ids Transit …" at bounding box center [518, 243] width 1036 height 486
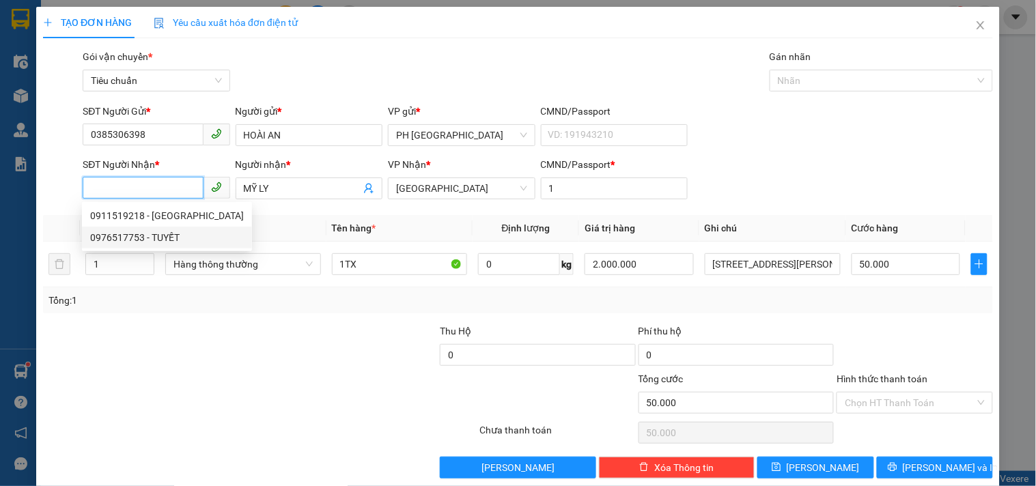
click at [158, 241] on div "0976517753 - TUYẾT" at bounding box center [167, 237] width 154 height 15
type input "0976517753"
type input "TUYẾT"
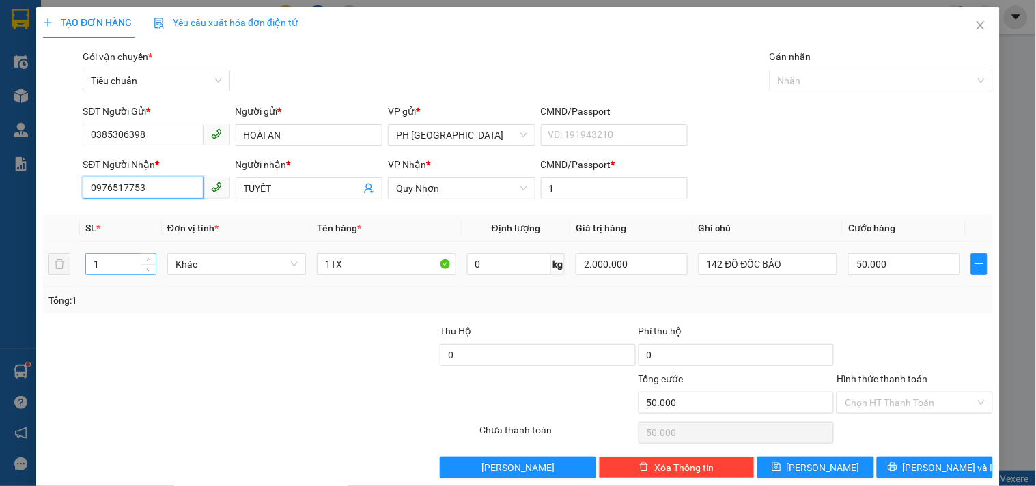
type input "0976517753"
drag, startPoint x: 110, startPoint y: 261, endPoint x: 48, endPoint y: 294, distance: 70.2
click at [48, 294] on div "SL * Đơn vị tính * Tên hàng * Định lượng Giá trị hàng Ghi chú Cước hàng 1 Khác …" at bounding box center [518, 264] width 950 height 98
type input "2"
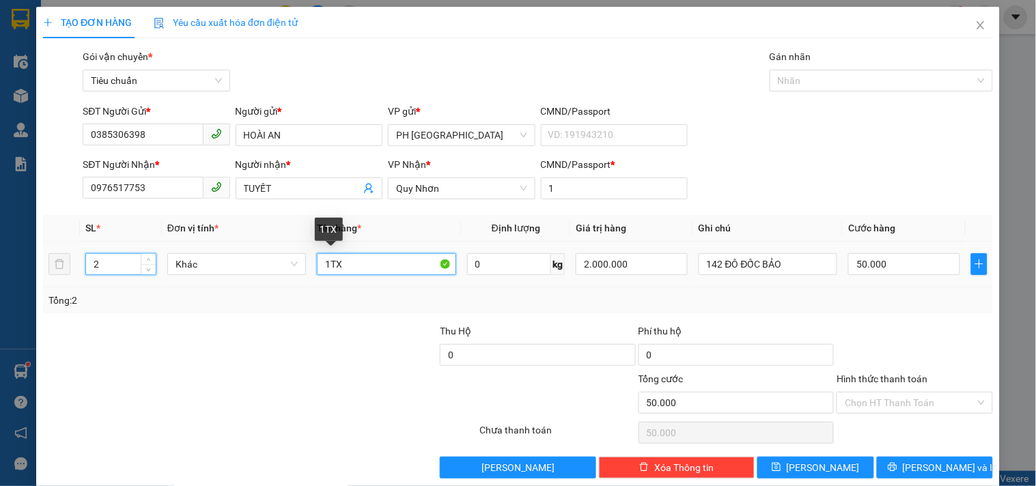
drag, startPoint x: 328, startPoint y: 267, endPoint x: 257, endPoint y: 301, distance: 78.8
click at [270, 297] on div "SL * Đơn vị tính * Tên hàng * Định lượng Giá trị hàng Ghi chú Cước hàng 2 Khác …" at bounding box center [518, 264] width 950 height 98
type input "0"
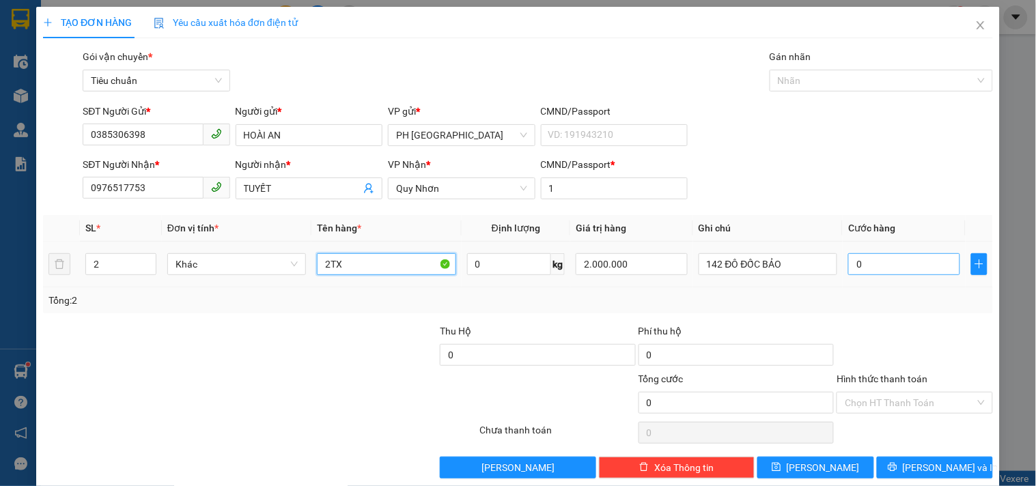
type input "2TX"
click at [885, 266] on input "0" at bounding box center [904, 264] width 112 height 22
type input "1"
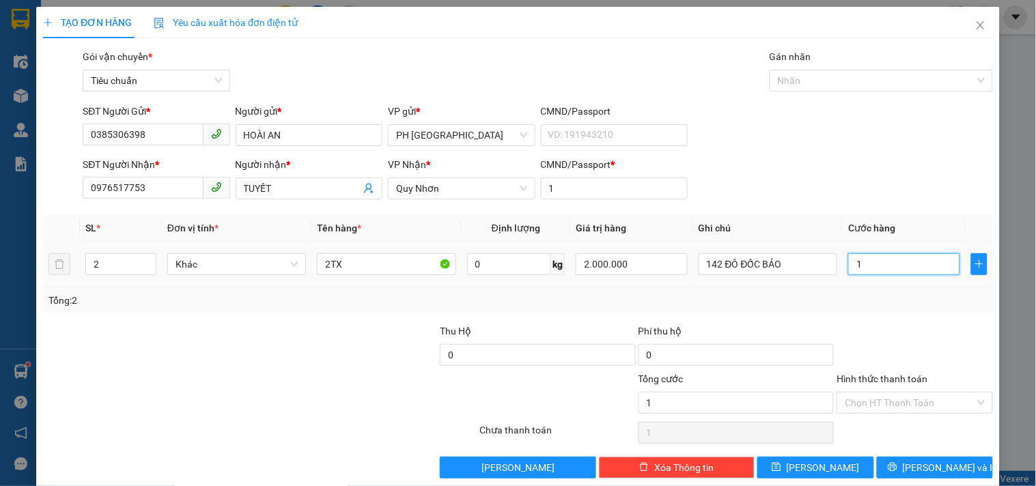
type input "10"
type input "100"
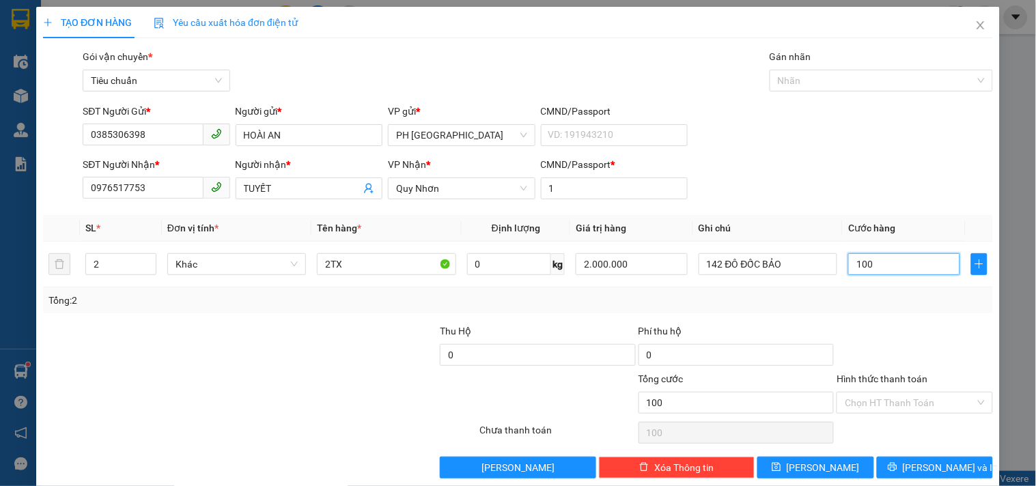
type input "100"
type input "100.000"
click at [889, 319] on div "Transit Pickup Surcharge Ids Transit Deliver Surcharge Ids Transit Deliver Surc…" at bounding box center [518, 263] width 950 height 429
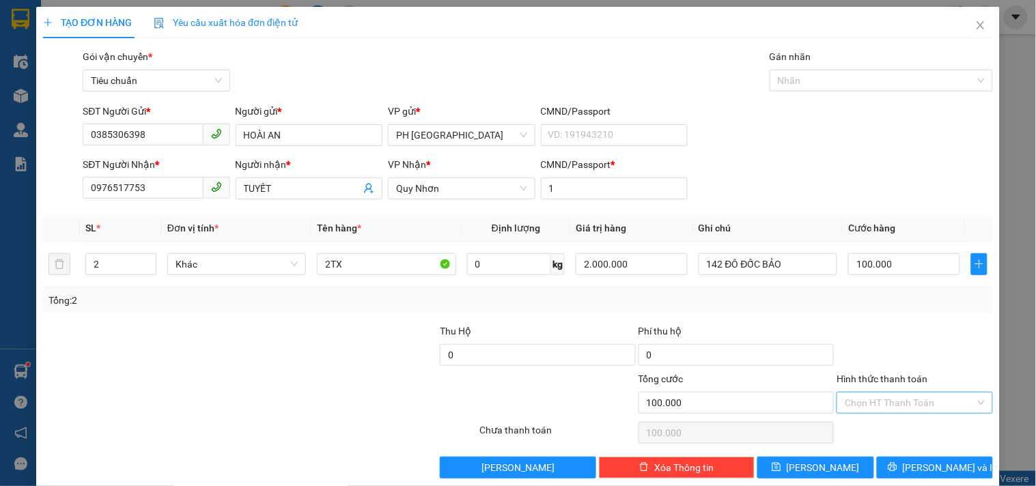
scroll to position [18, 0]
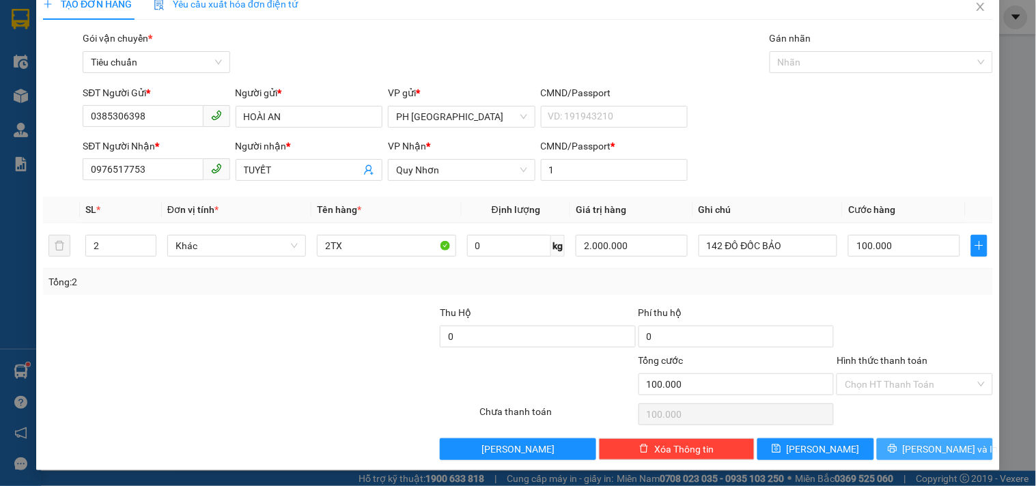
click at [933, 455] on span "[PERSON_NAME] và In" at bounding box center [951, 449] width 96 height 15
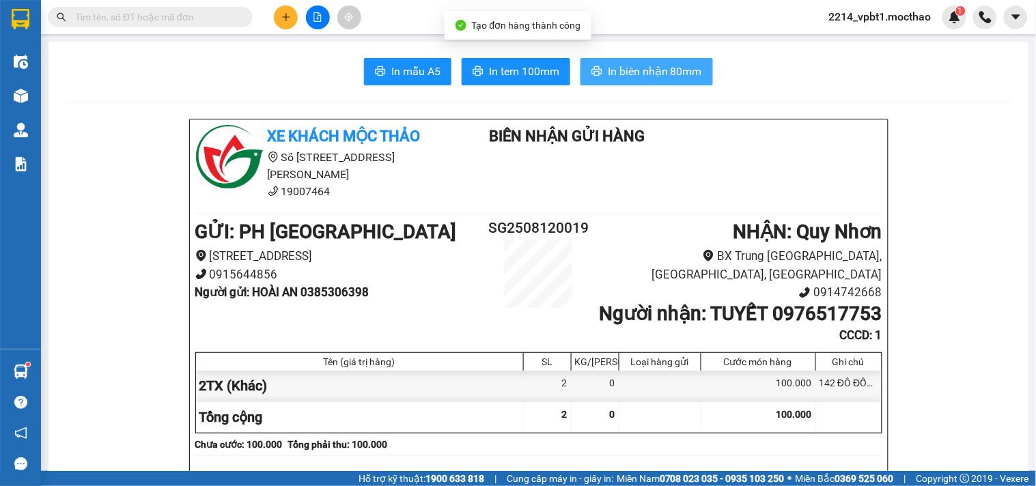
click at [679, 76] on span "In biên nhận 80mm" at bounding box center [655, 71] width 94 height 17
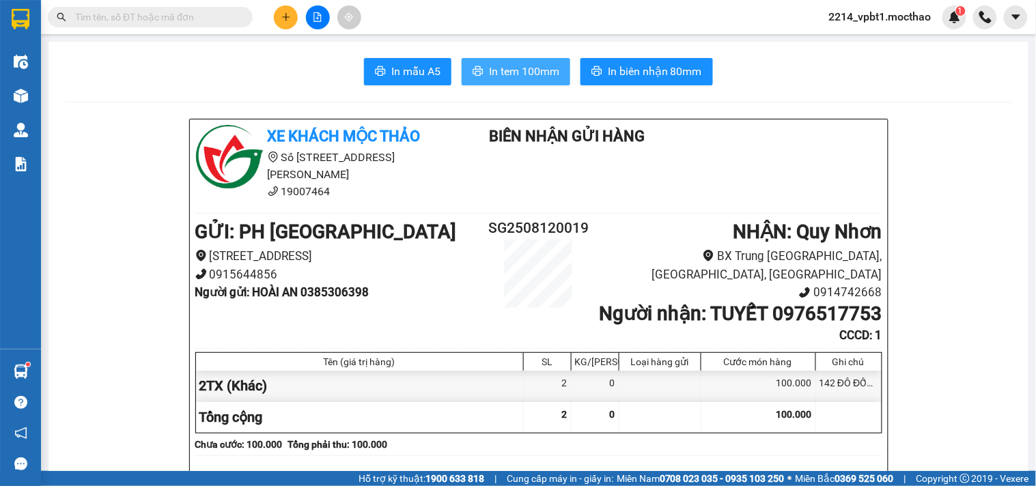
click at [537, 64] on span "In tem 100mm" at bounding box center [524, 71] width 70 height 17
click at [284, 26] on button at bounding box center [286, 17] width 24 height 24
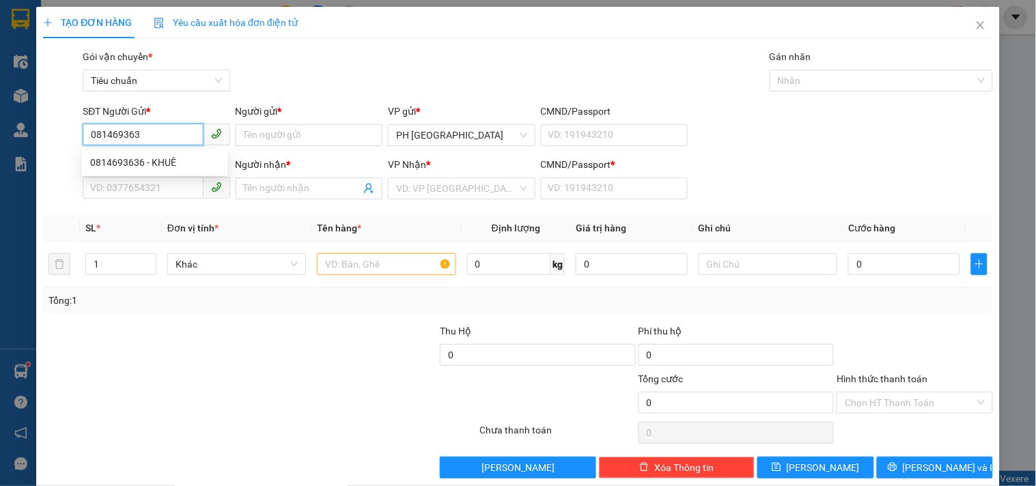
type input "0814693636"
click at [123, 165] on div "0814693636 - KHUÊ" at bounding box center [154, 162] width 129 height 15
type input "KHUÊ"
type input "0826250686"
type input "NGUYÊN"
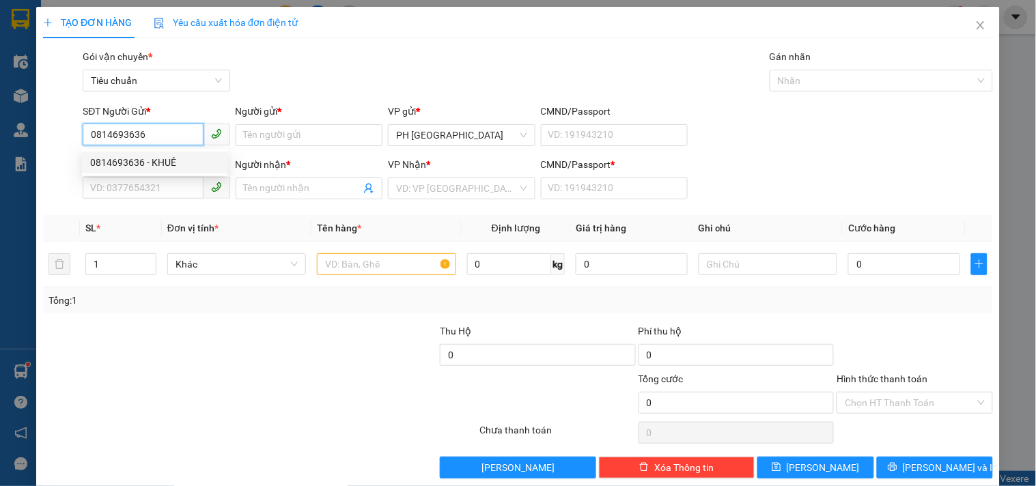
type input "1"
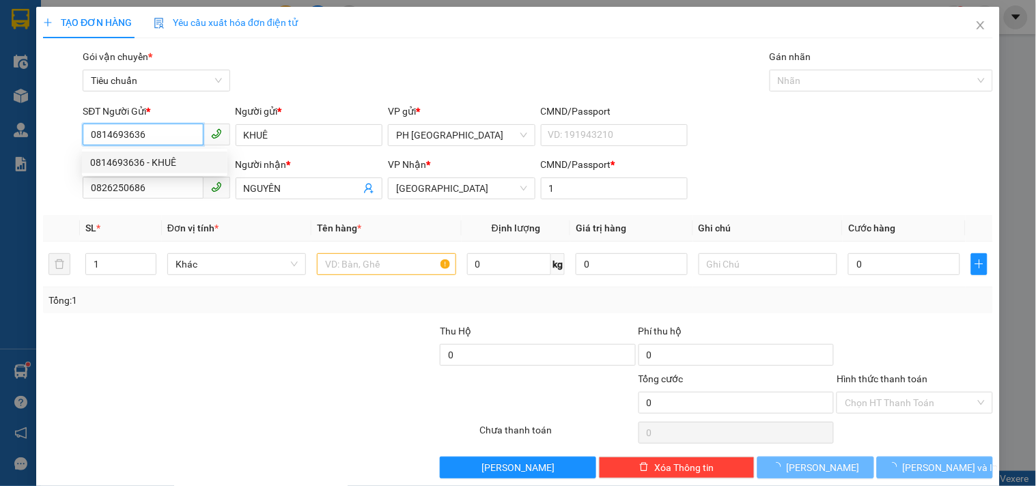
type input "30.000"
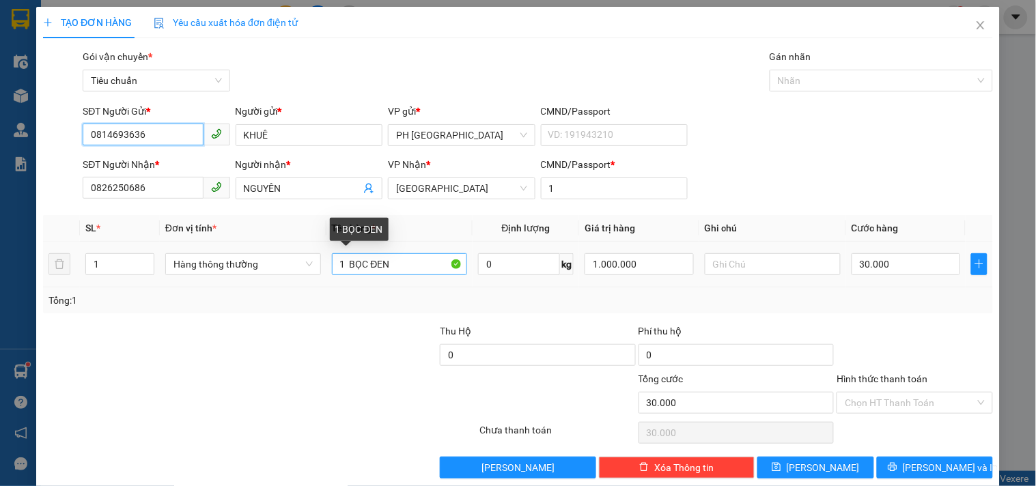
type input "0814693636"
drag, startPoint x: 349, startPoint y: 266, endPoint x: 399, endPoint y: 276, distance: 50.9
click at [399, 276] on div "1 BỌC ĐEN" at bounding box center [400, 264] width 136 height 27
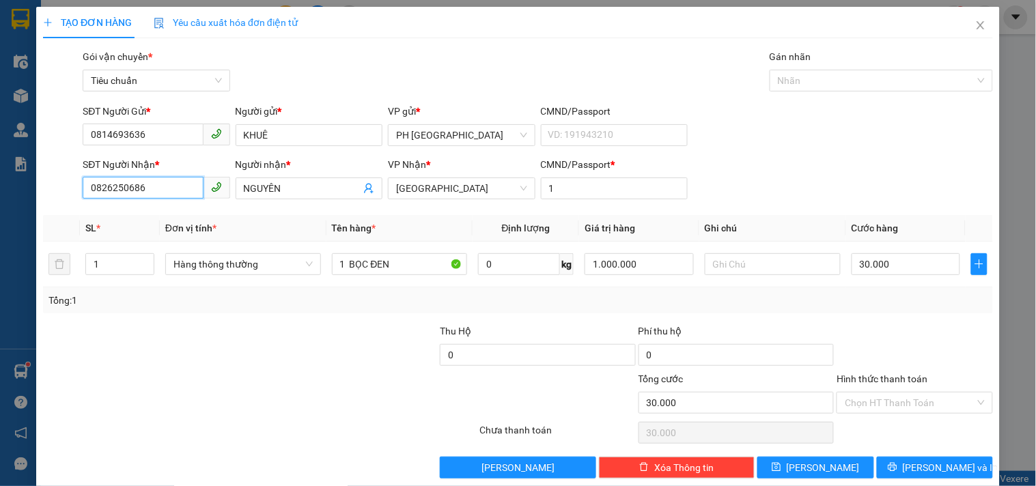
drag, startPoint x: 41, startPoint y: 214, endPoint x: 0, endPoint y: 235, distance: 45.8
click at [0, 228] on div "TẠO ĐƠN HÀNG Yêu cầu xuất hóa đơn điện tử Transit Pickup Surcharge Ids Transit …" at bounding box center [518, 243] width 1036 height 486
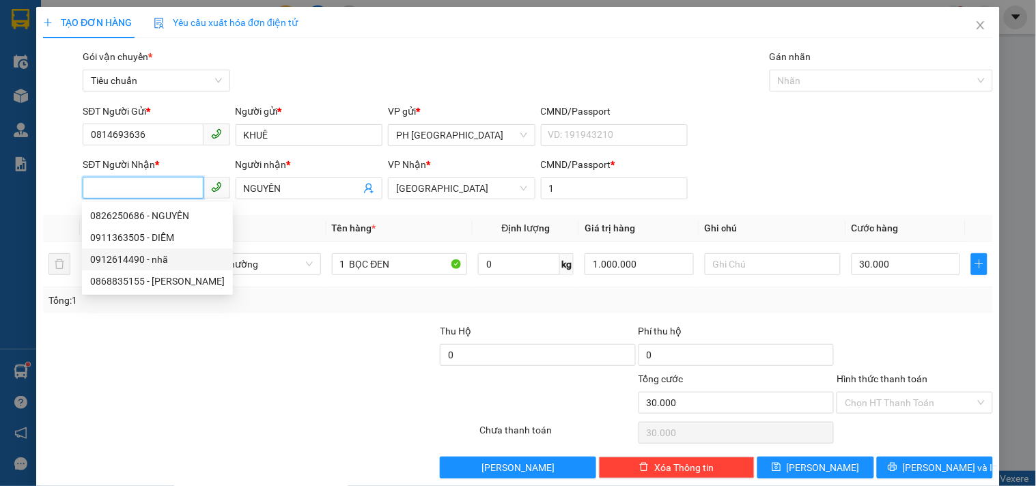
click at [123, 256] on div "0912614490 - nhã" at bounding box center [157, 259] width 134 height 15
type input "0912614490"
type input "nhã"
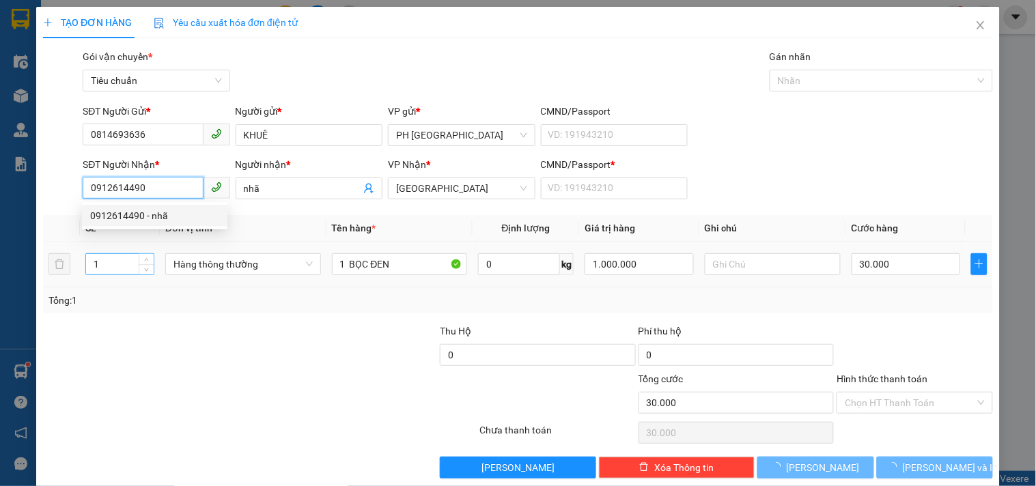
type input "50.000"
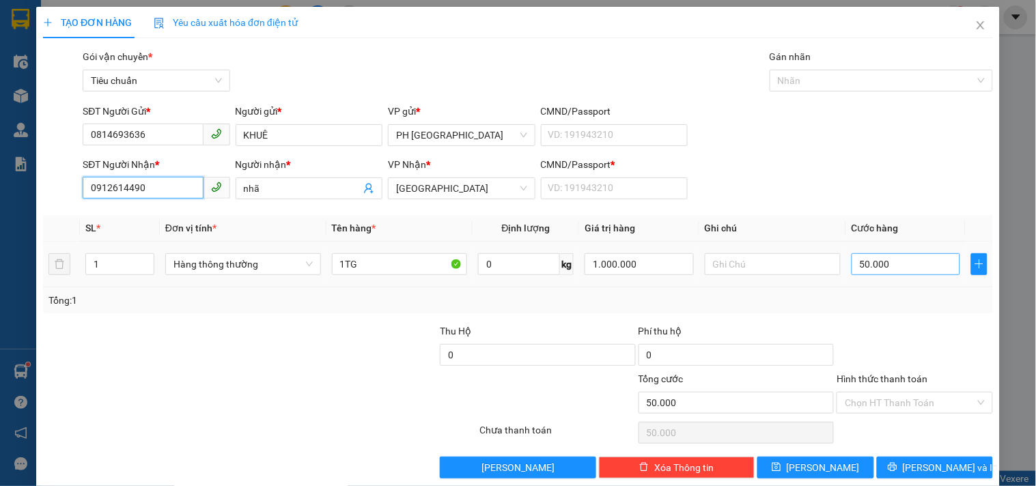
type input "0912614490"
click at [907, 265] on input "50.000" at bounding box center [905, 264] width 109 height 22
type input "3"
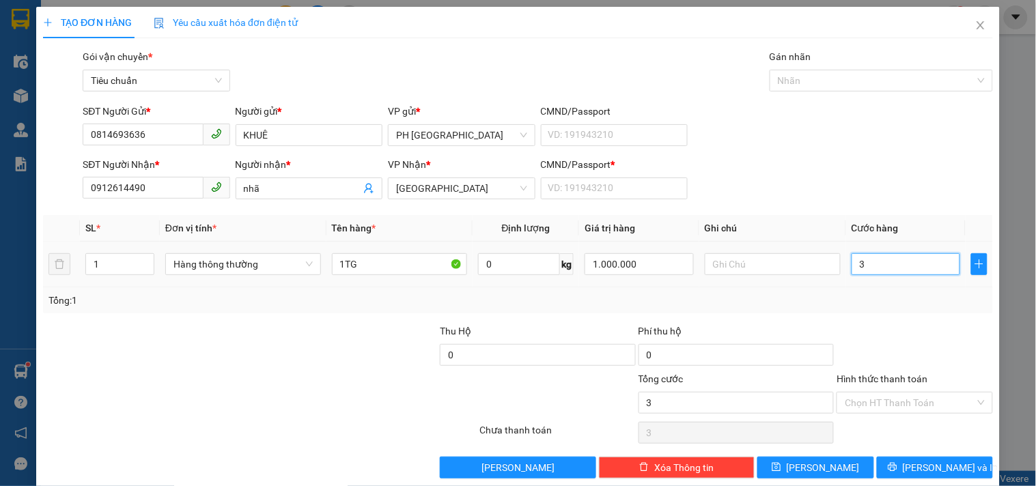
type input "30"
click at [869, 331] on div at bounding box center [914, 348] width 158 height 48
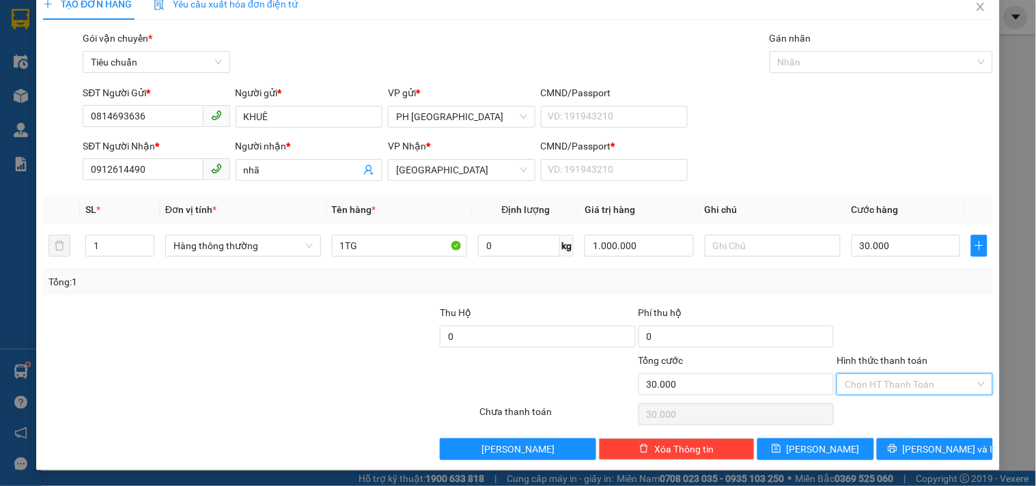
click at [865, 390] on input "Hình thức thanh toán" at bounding box center [909, 384] width 130 height 20
click at [838, 128] on div "SĐT Người Gửi * 0814693636 Người gửi * KHUÊ VP gửi * PH Sài Gòn CMND/Passport V…" at bounding box center [537, 109] width 915 height 48
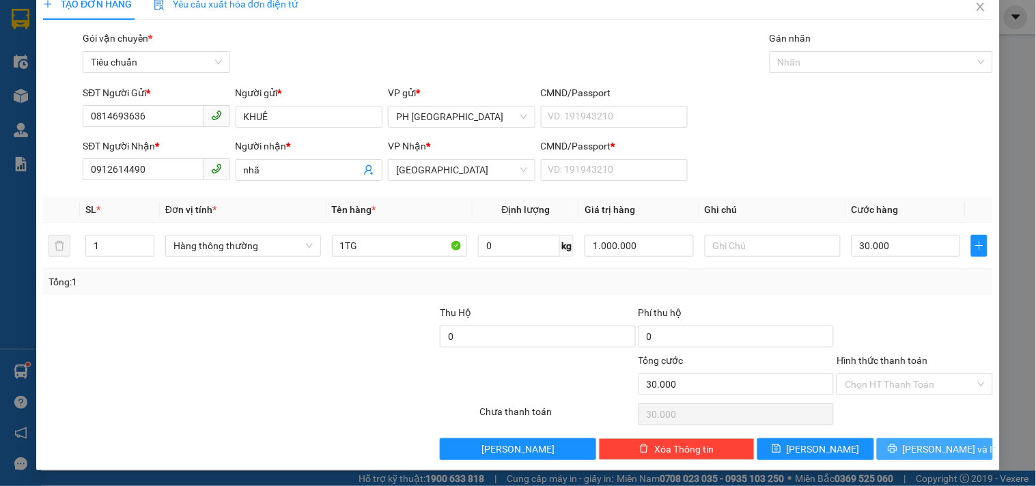
click at [929, 446] on span "[PERSON_NAME] và In" at bounding box center [951, 449] width 96 height 15
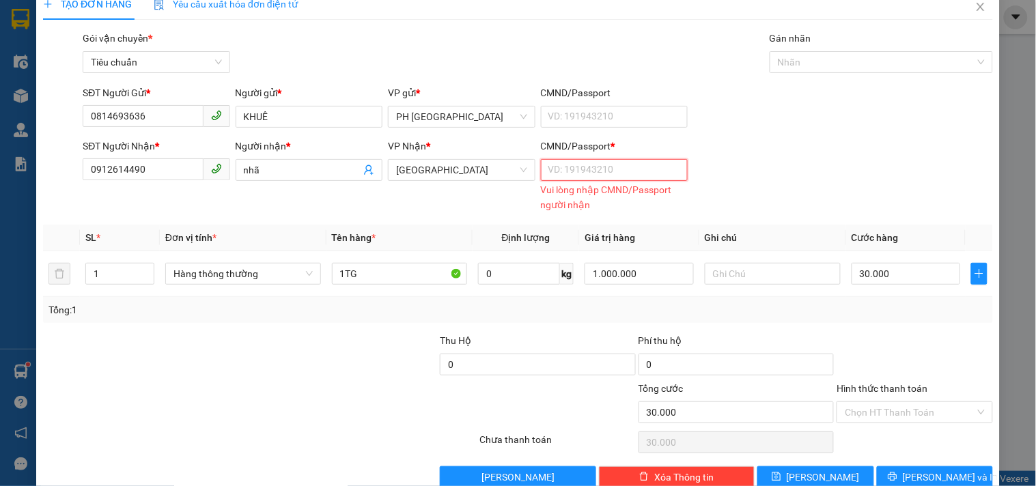
click at [557, 171] on input "CMND/Passport *" at bounding box center [614, 170] width 147 height 22
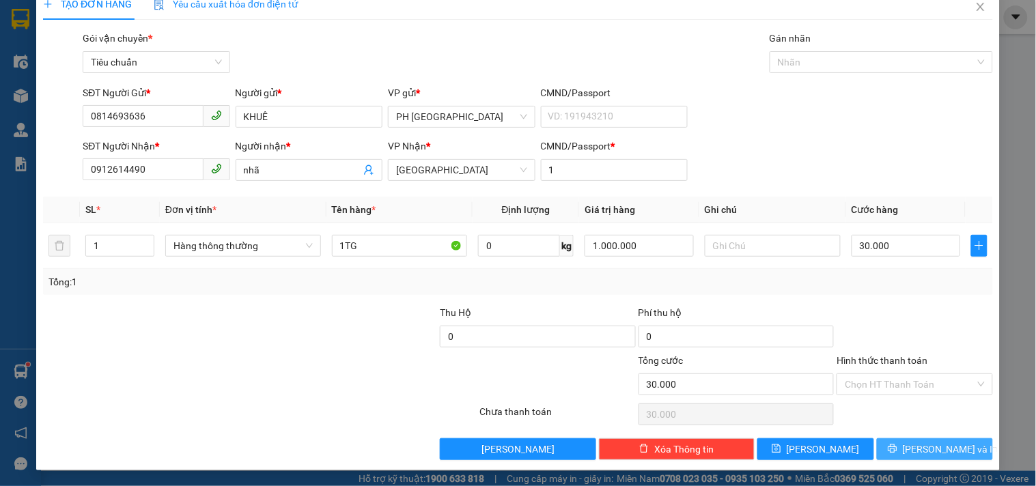
click at [926, 446] on span "[PERSON_NAME] và In" at bounding box center [951, 449] width 96 height 15
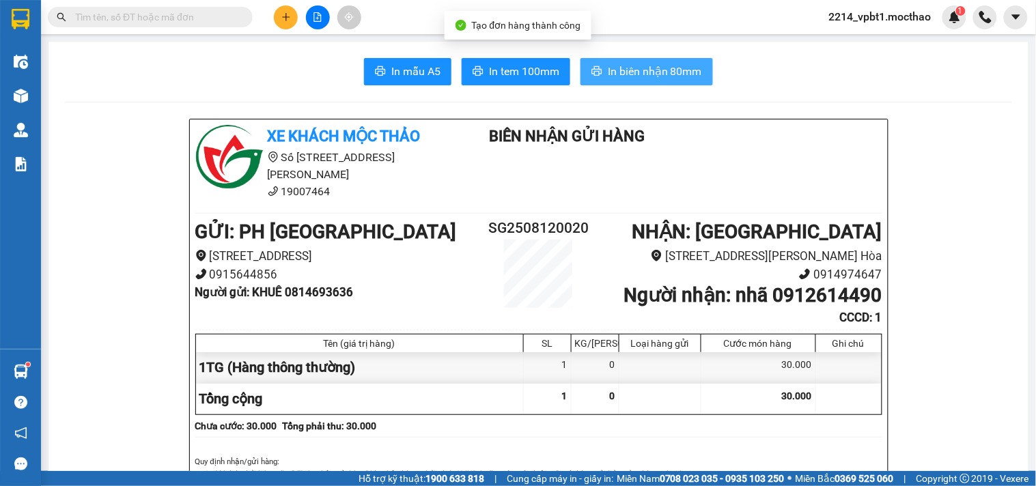
click at [629, 64] on span "In biên nhận 80mm" at bounding box center [655, 71] width 94 height 17
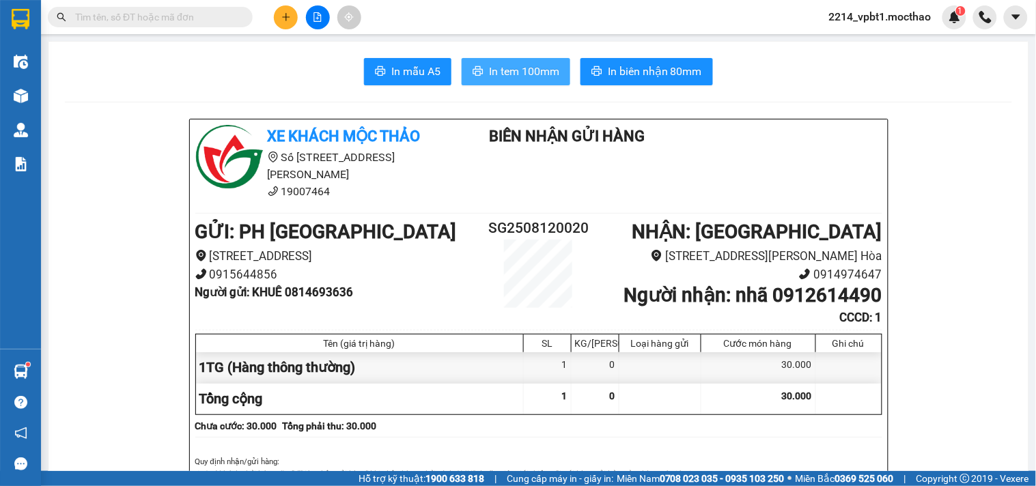
drag, startPoint x: 483, startPoint y: 67, endPoint x: 493, endPoint y: 72, distance: 11.3
click at [489, 66] on span "In tem 100mm" at bounding box center [524, 71] width 70 height 17
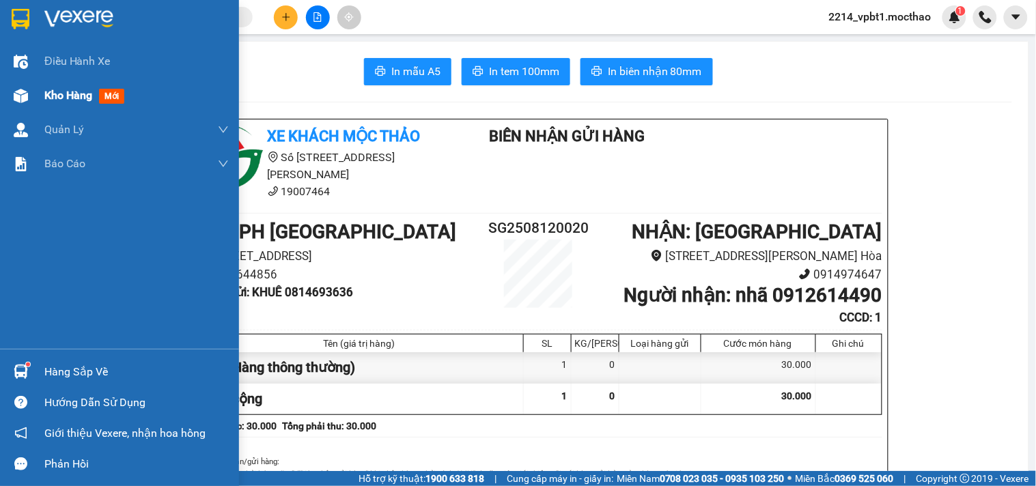
click at [53, 98] on span "Kho hàng" at bounding box center [68, 95] width 48 height 13
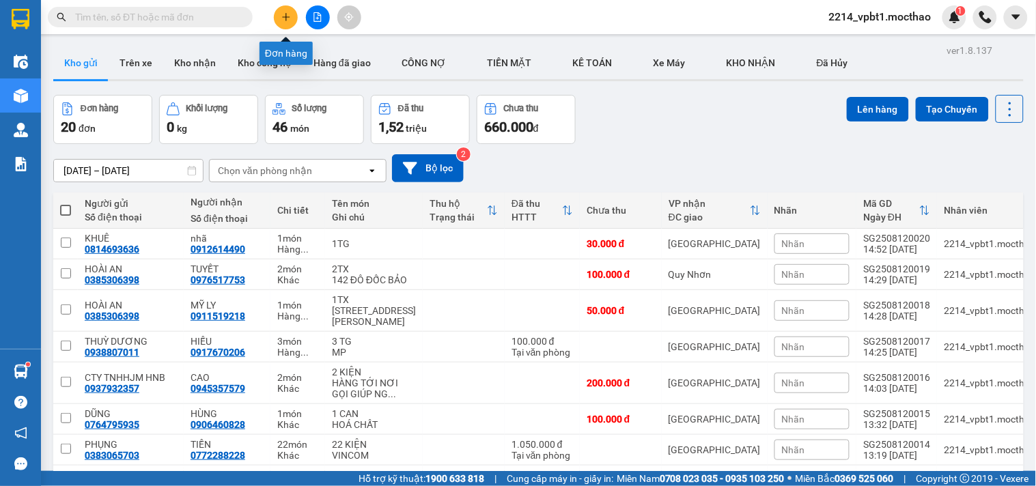
click at [285, 18] on icon "plus" at bounding box center [285, 17] width 1 height 8
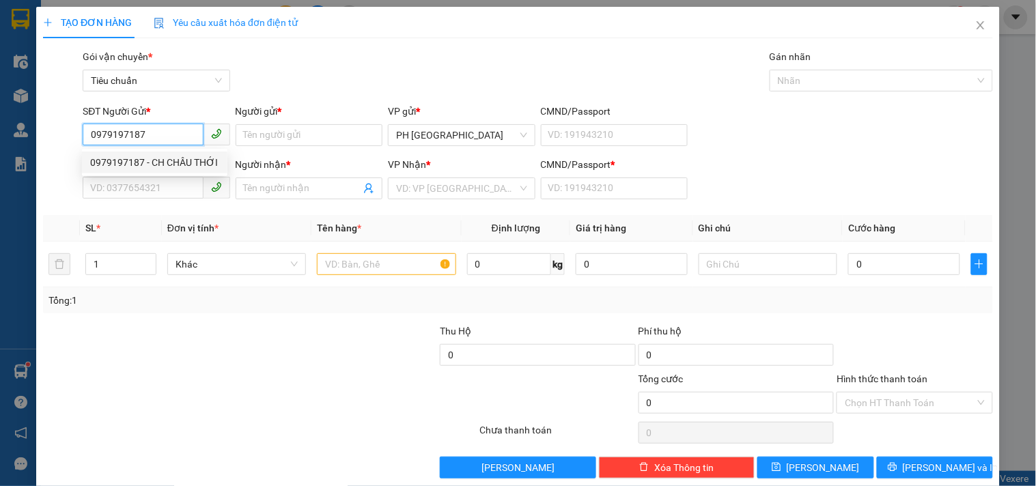
click at [186, 162] on div "0979197187 - CH CHÂU THỚI" at bounding box center [154, 162] width 129 height 15
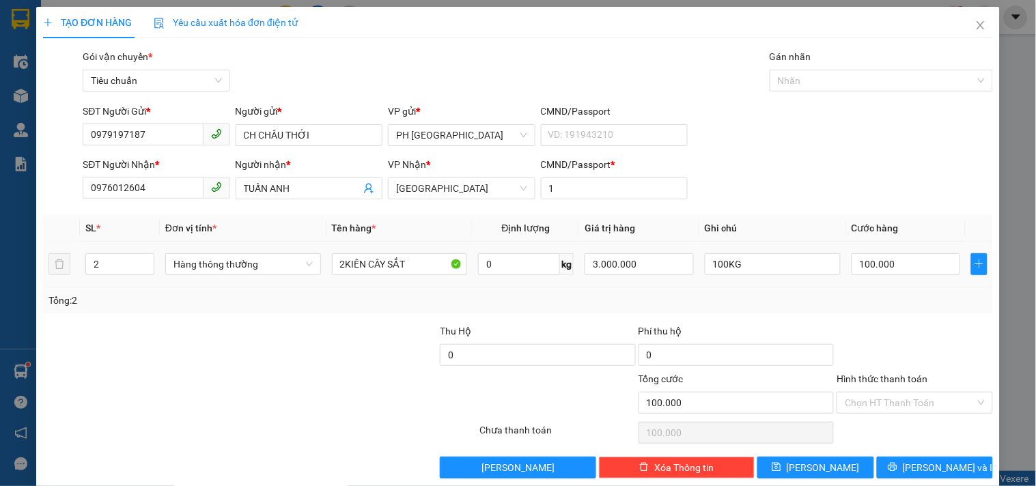
drag, startPoint x: 113, startPoint y: 270, endPoint x: 19, endPoint y: 272, distance: 94.2
click at [19, 272] on div "TẠO ĐƠN HÀNG Yêu cầu xuất hóa đơn điện tử Transit Pickup Surcharge Ids Transit …" at bounding box center [518, 243] width 1036 height 486
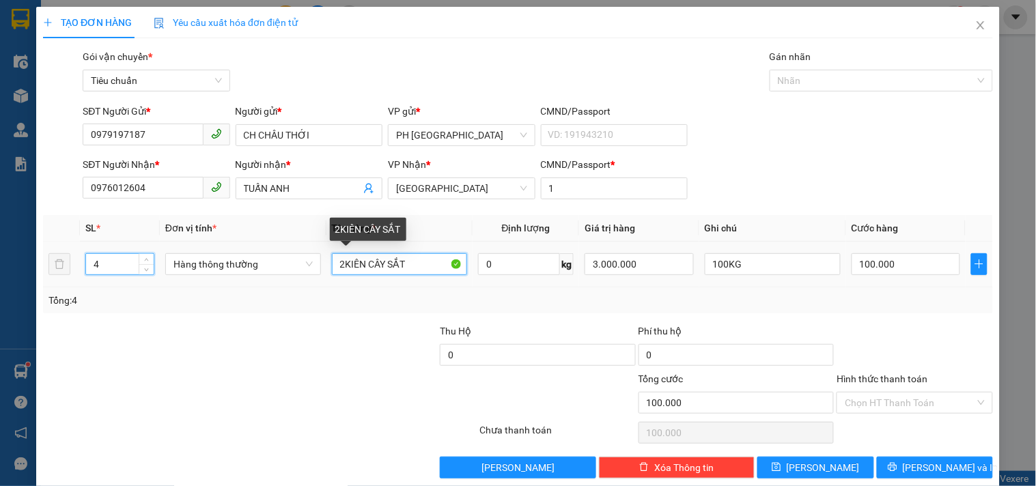
drag, startPoint x: 343, startPoint y: 268, endPoint x: 249, endPoint y: 291, distance: 96.4
click at [251, 290] on div "SL * Đơn vị tính * Tên hàng * Định lượng Giá trị hàng Ghi chú Cước hàng 4 Hàng …" at bounding box center [518, 264] width 950 height 98
drag, startPoint x: 363, startPoint y: 266, endPoint x: 380, endPoint y: 271, distance: 17.7
click at [380, 271] on input "4KIÊN CÂY SẮT" at bounding box center [400, 264] width 136 height 22
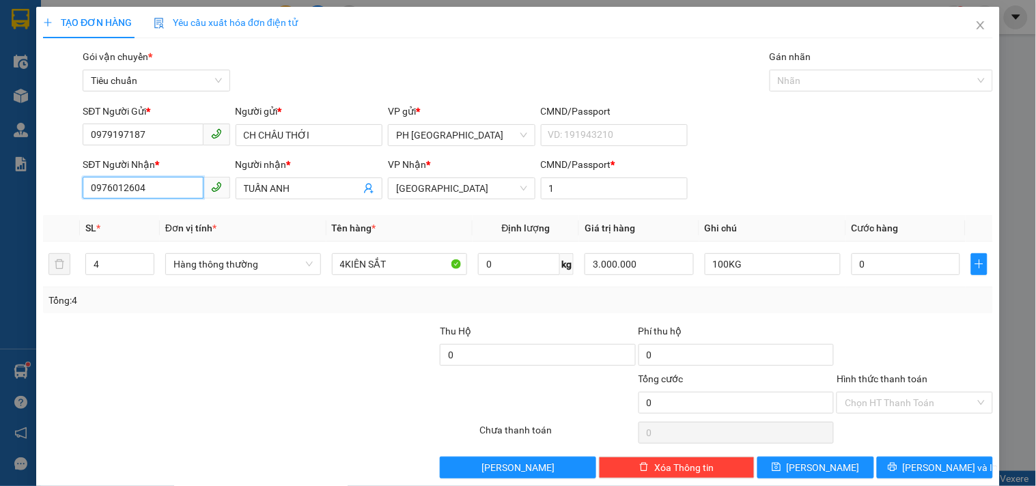
drag, startPoint x: 154, startPoint y: 186, endPoint x: 0, endPoint y: 304, distance: 193.8
click at [0, 304] on div "TẠO ĐƠN HÀNG Yêu cầu xuất hóa đơn điện tử Transit Pickup Surcharge Ids Transit …" at bounding box center [518, 243] width 1036 height 486
click at [336, 408] on div at bounding box center [398, 395] width 158 height 48
click at [878, 268] on input "0" at bounding box center [905, 264] width 109 height 22
click at [883, 294] on div "Tổng: 4" at bounding box center [517, 300] width 939 height 15
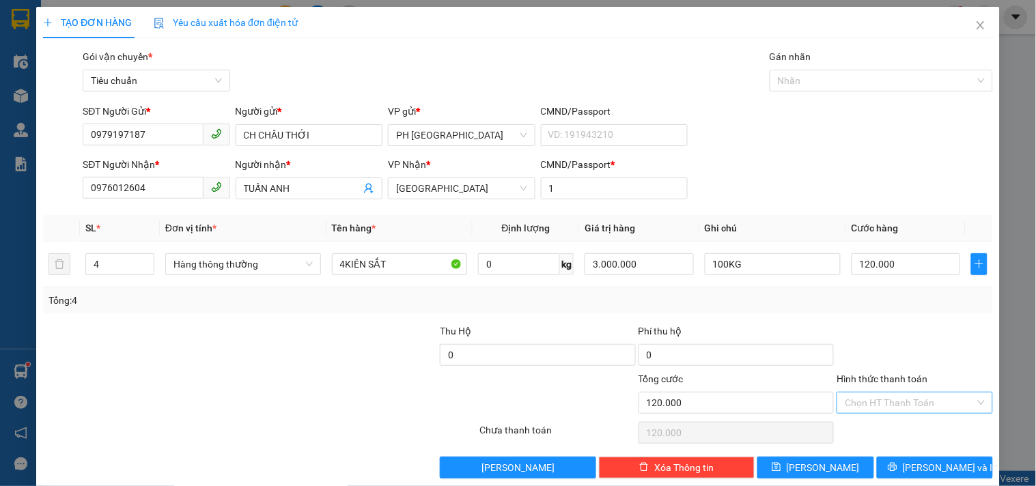
scroll to position [18, 0]
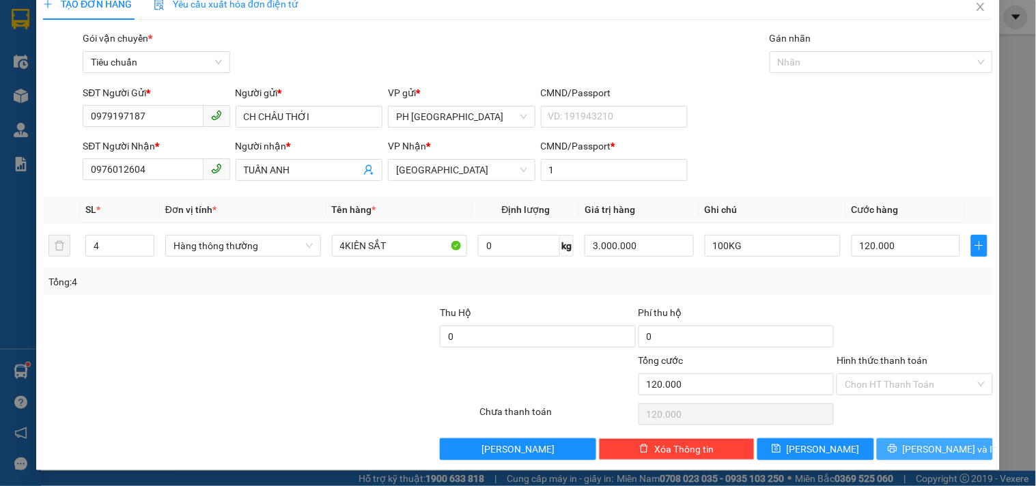
click at [913, 446] on span "[PERSON_NAME] và In" at bounding box center [951, 449] width 96 height 15
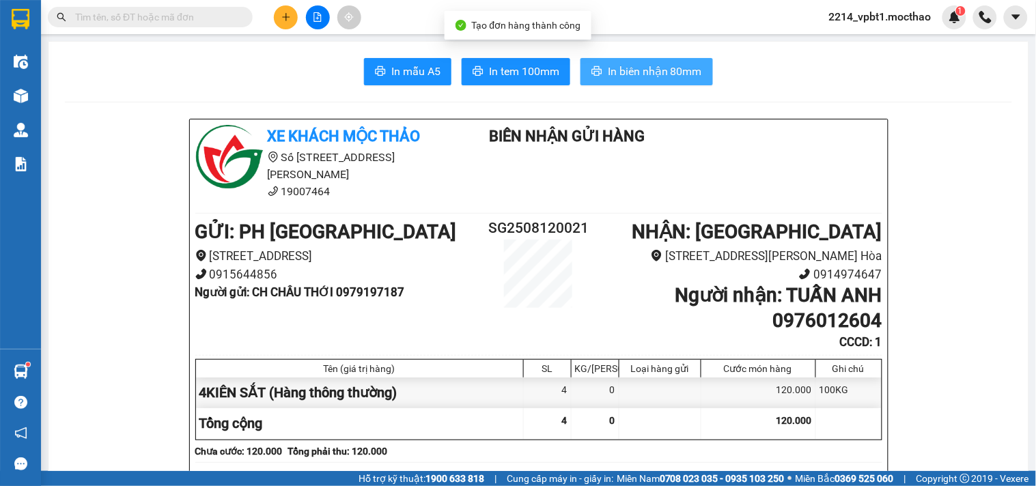
click at [654, 68] on span "In biên nhận 80mm" at bounding box center [655, 71] width 94 height 17
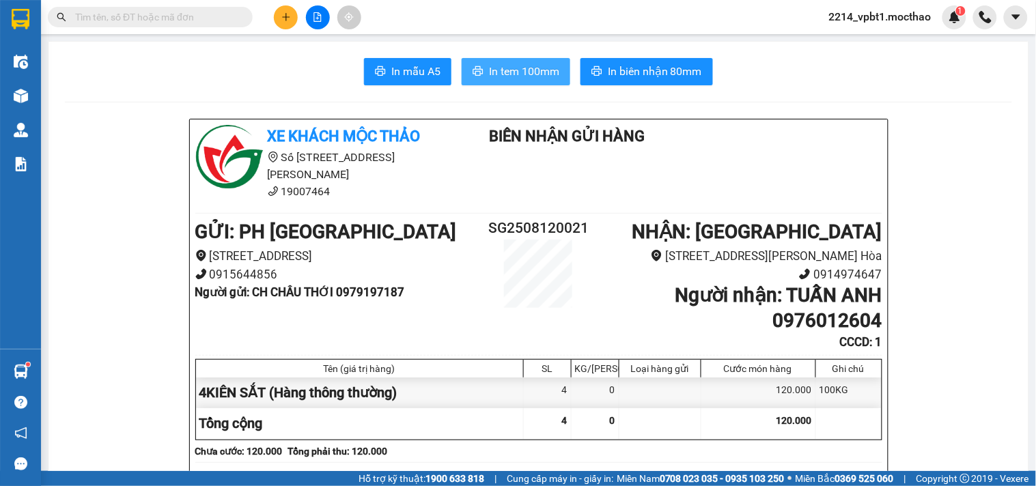
click at [515, 76] on span "In tem 100mm" at bounding box center [524, 71] width 70 height 17
click at [281, 18] on icon "plus" at bounding box center [286, 17] width 10 height 10
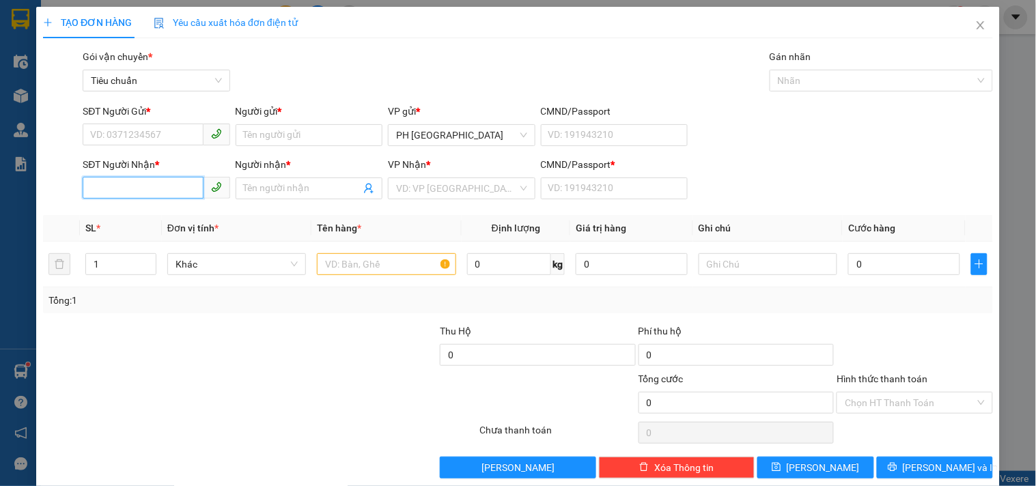
click at [146, 183] on input "SĐT Người Nhận *" at bounding box center [143, 188] width 120 height 22
click at [155, 217] on div "0818236305 - THÍCH" at bounding box center [154, 215] width 129 height 15
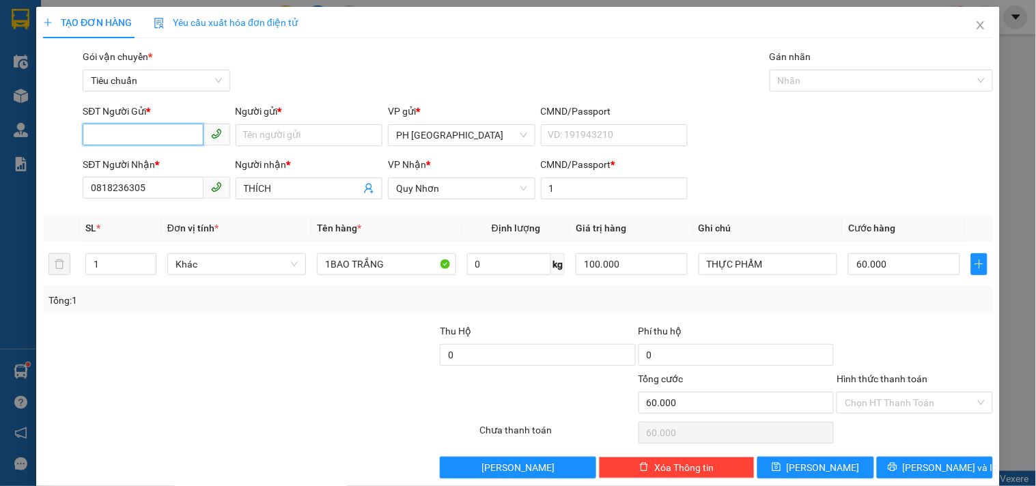
drag, startPoint x: 162, startPoint y: 133, endPoint x: 169, endPoint y: 149, distance: 16.9
click at [164, 133] on input "SĐT Người Gửi *" at bounding box center [143, 135] width 120 height 22
click at [166, 162] on div "0933255190 - NHI" at bounding box center [154, 162] width 129 height 15
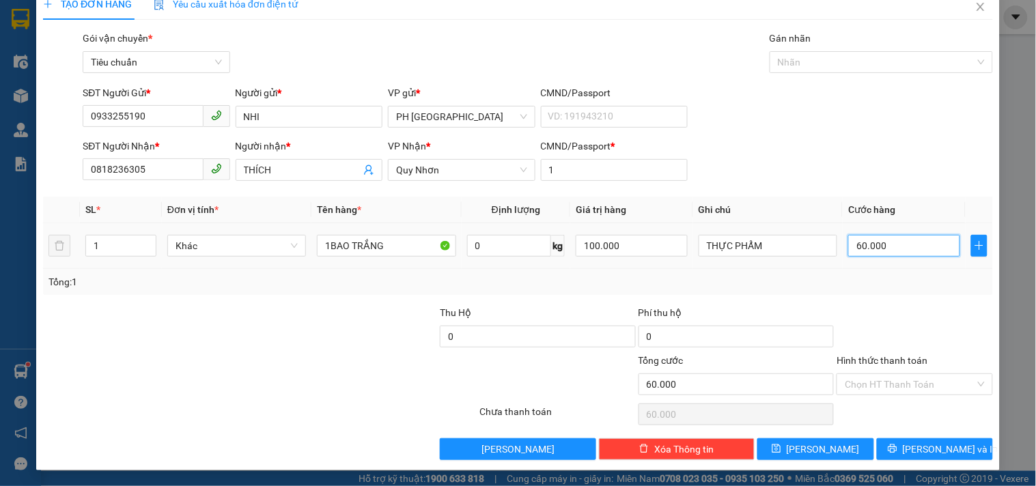
click at [884, 251] on input "60.000" at bounding box center [904, 246] width 112 height 22
click at [888, 296] on div "Transit Pickup Surcharge Ids Transit Deliver Surcharge Ids Transit Deliver Surc…" at bounding box center [518, 245] width 950 height 429
click at [930, 453] on span "[PERSON_NAME] và In" at bounding box center [951, 449] width 96 height 15
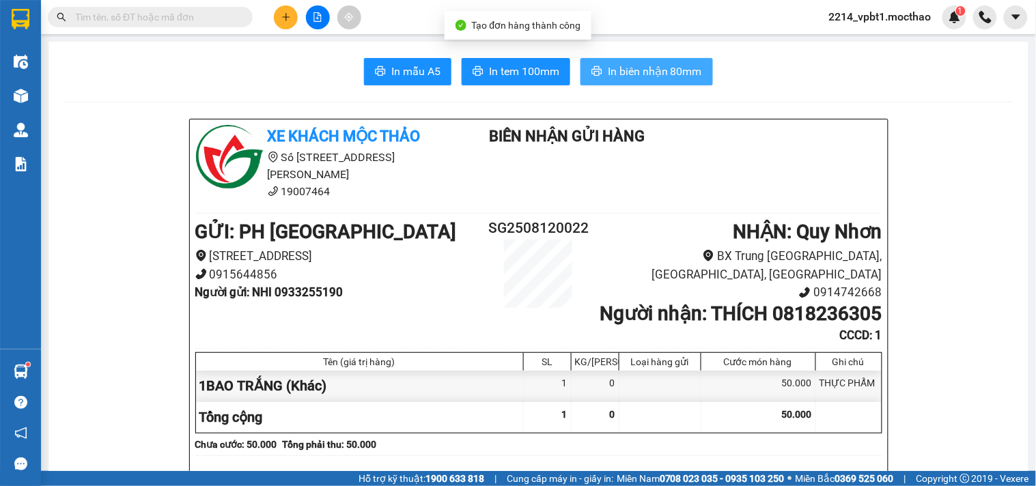
click at [624, 78] on span "In biên nhận 80mm" at bounding box center [655, 71] width 94 height 17
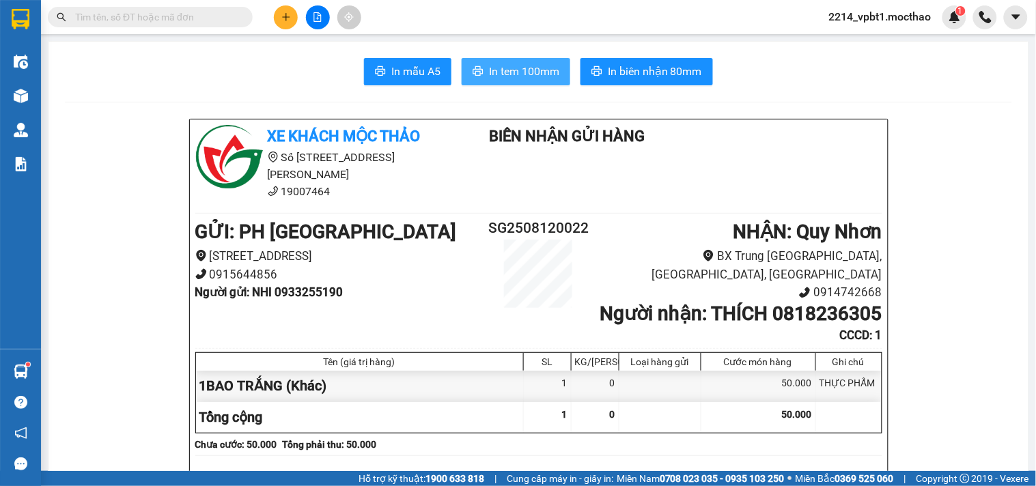
click at [507, 71] on span "In tem 100mm" at bounding box center [524, 71] width 70 height 17
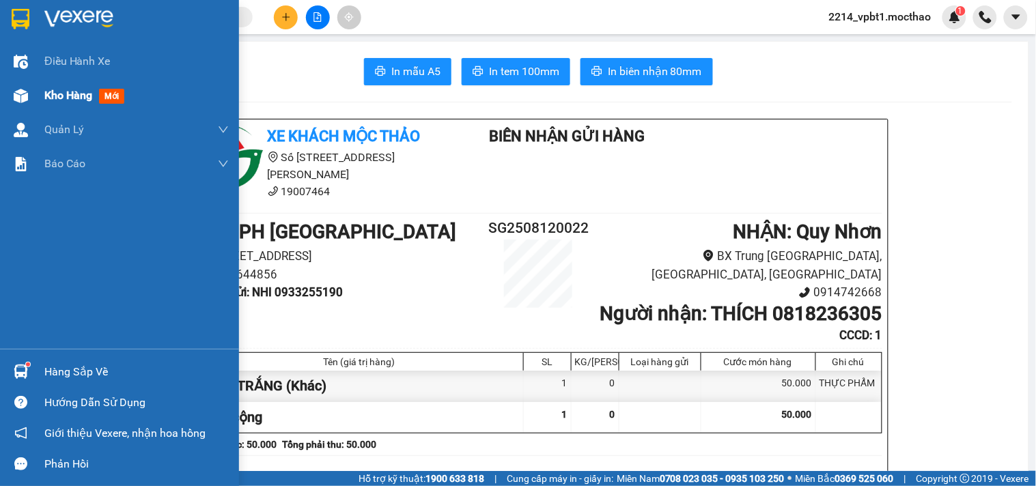
click at [52, 105] on div "Kho hàng mới" at bounding box center [136, 96] width 184 height 34
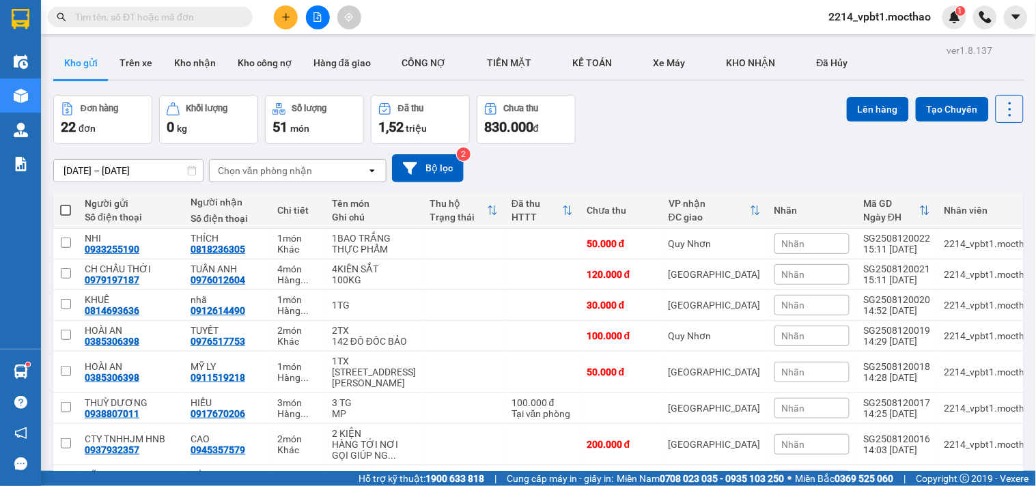
click at [69, 214] on span at bounding box center [65, 210] width 11 height 11
click at [66, 203] on input "checkbox" at bounding box center [66, 203] width 0 height 0
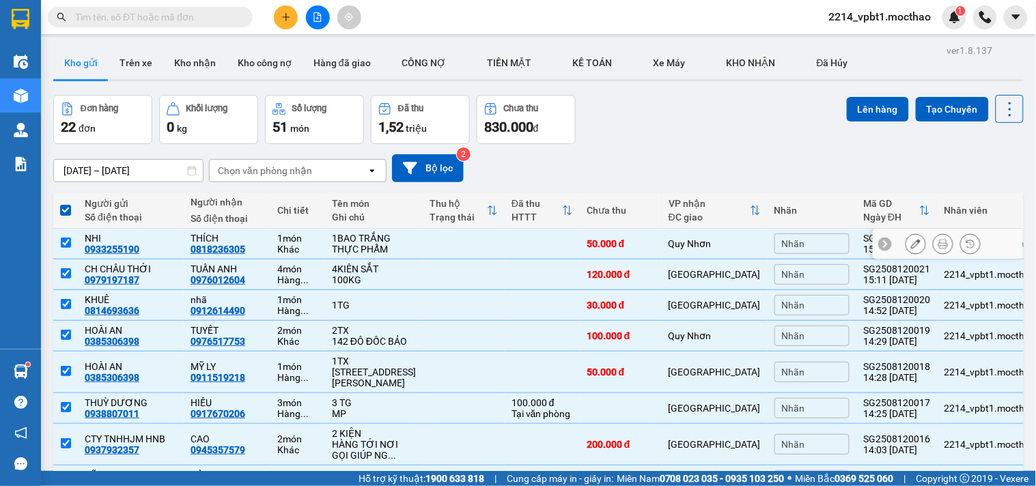
drag, startPoint x: 64, startPoint y: 238, endPoint x: 64, endPoint y: 276, distance: 38.2
click at [64, 243] on input "checkbox" at bounding box center [66, 243] width 10 height 10
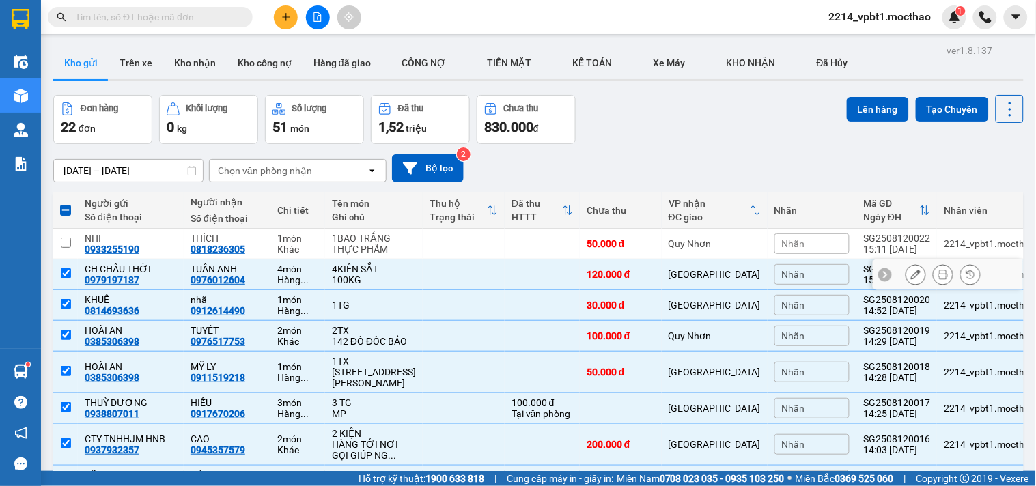
drag, startPoint x: 64, startPoint y: 279, endPoint x: 68, endPoint y: 299, distance: 20.9
click at [64, 280] on td at bounding box center [65, 274] width 25 height 31
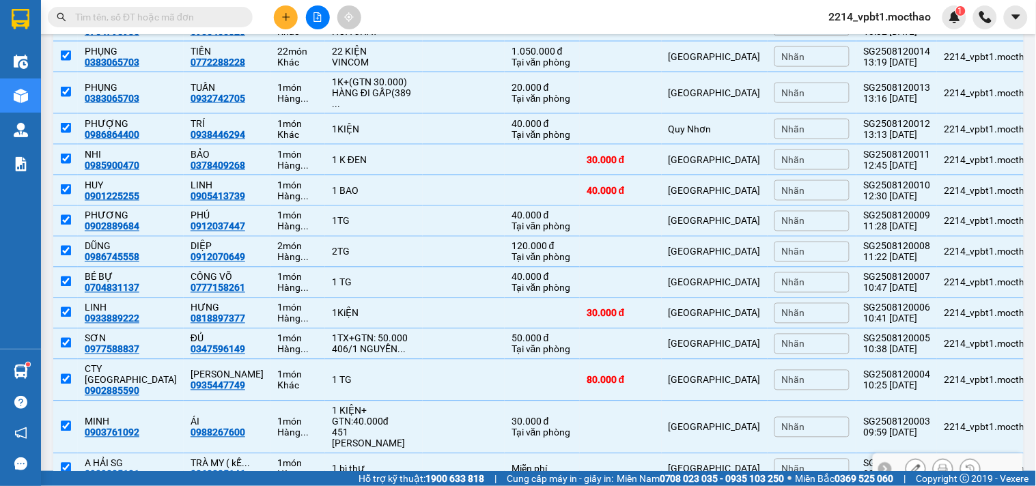
scroll to position [616, 0]
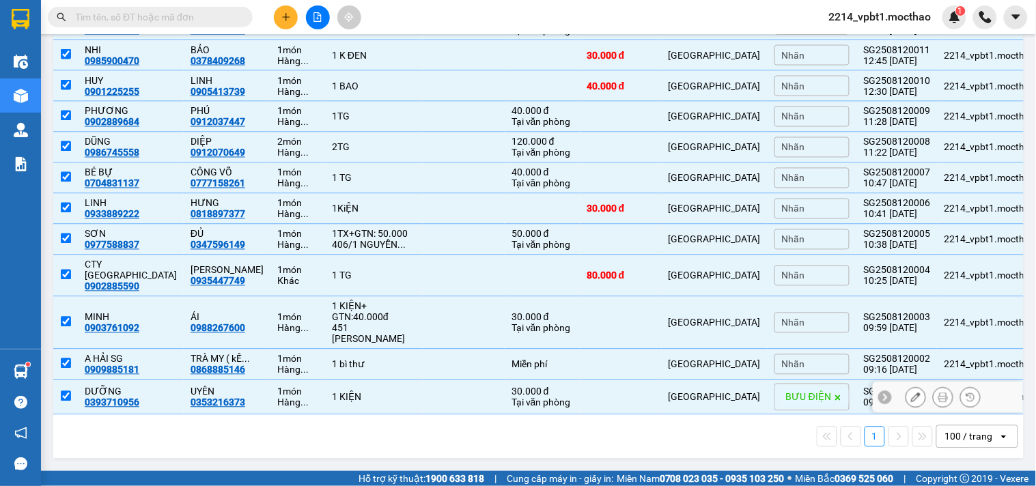
click at [58, 393] on td at bounding box center [65, 397] width 25 height 35
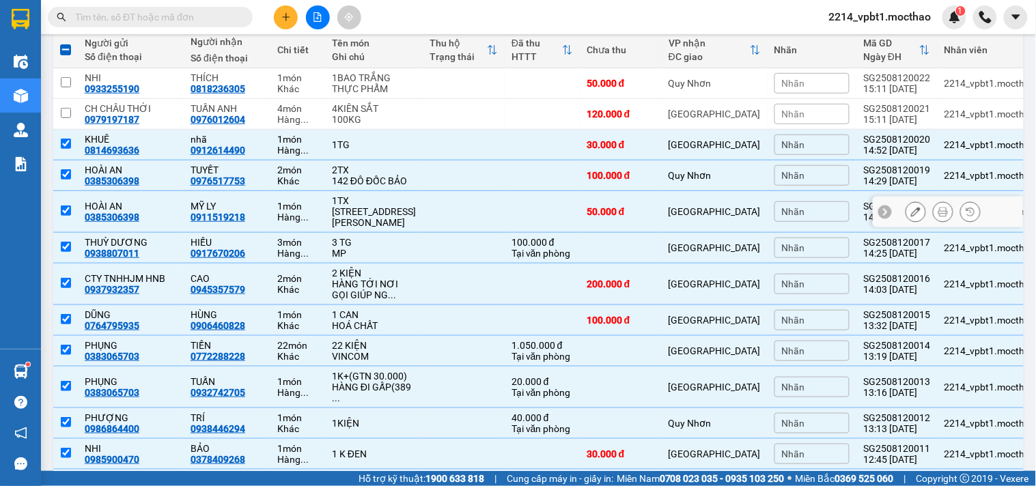
scroll to position [0, 0]
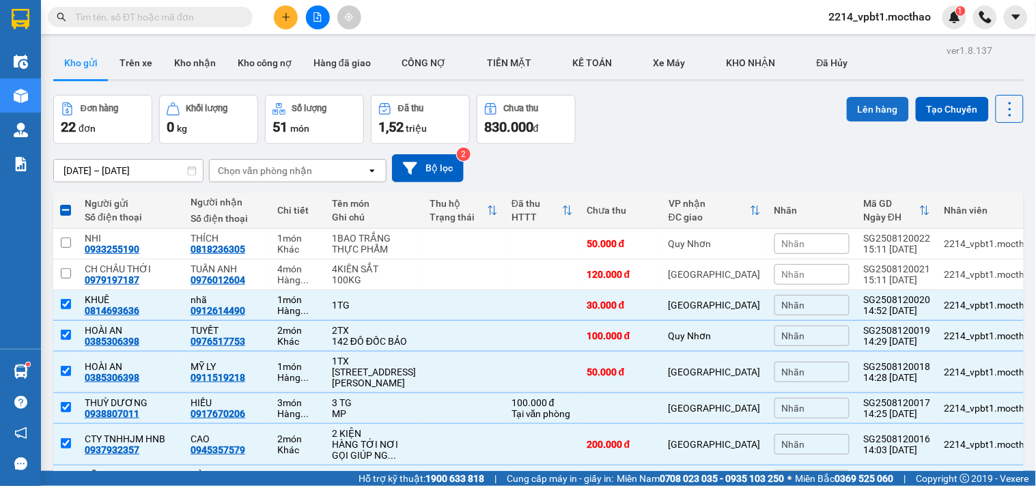
click at [854, 105] on button "Lên hàng" at bounding box center [878, 109] width 62 height 25
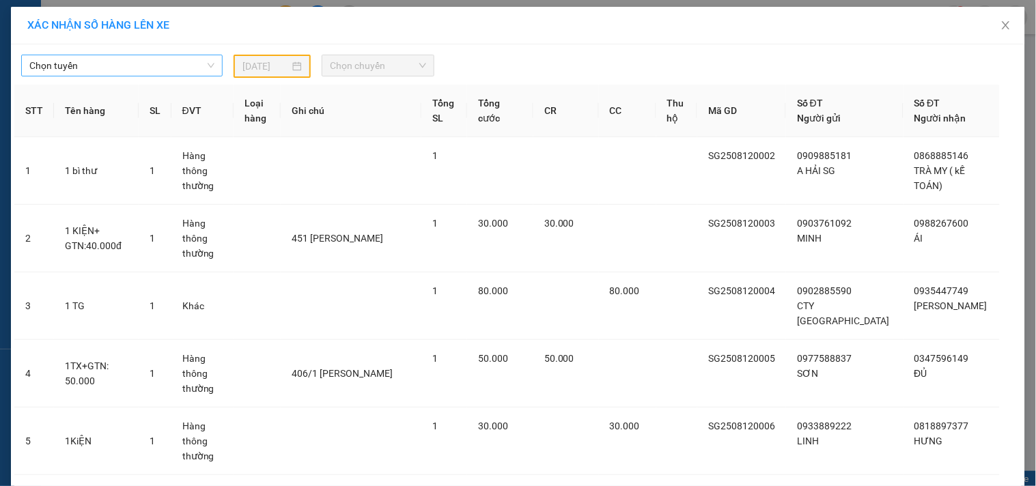
click at [89, 62] on span "Chọn tuyến" at bounding box center [121, 65] width 185 height 20
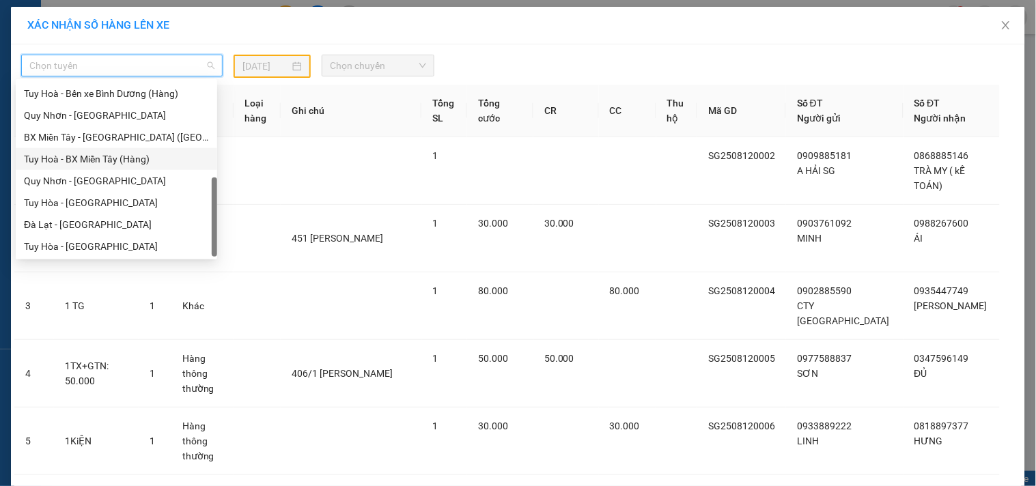
scroll to position [229, 0]
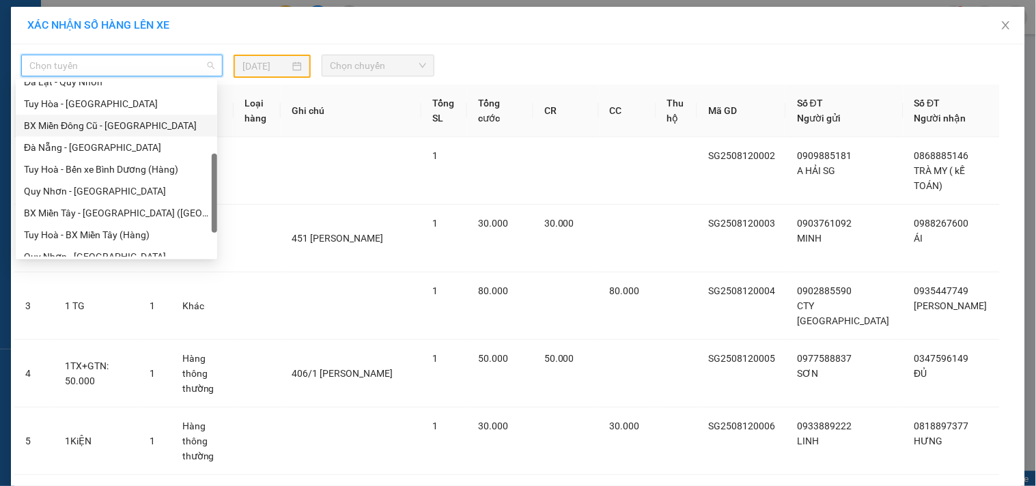
click at [97, 124] on div "BX Miền Đông Cũ - [GEOGRAPHIC_DATA]" at bounding box center [116, 125] width 185 height 15
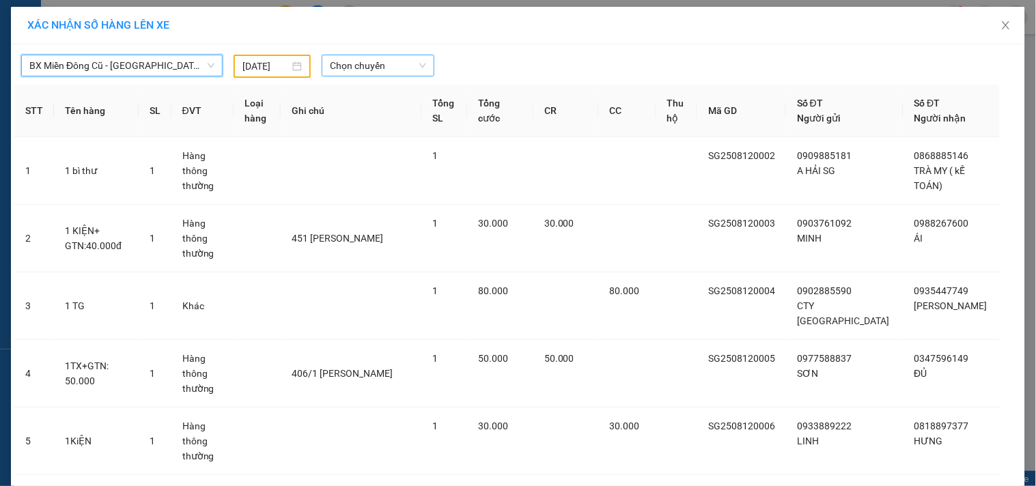
click at [347, 70] on span "Chọn chuyến" at bounding box center [378, 65] width 96 height 20
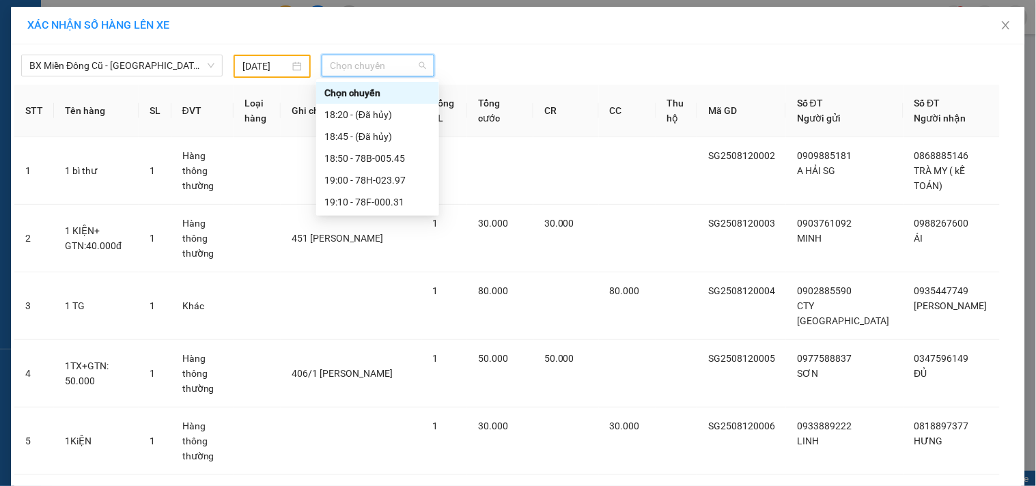
click at [256, 71] on input "[DATE]" at bounding box center [265, 66] width 47 height 15
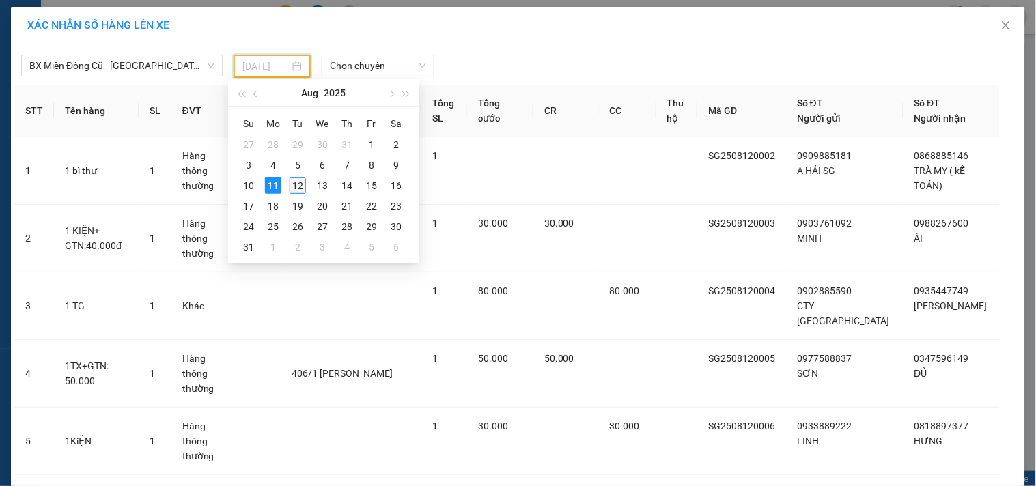
click at [298, 182] on div "12" at bounding box center [297, 185] width 16 height 16
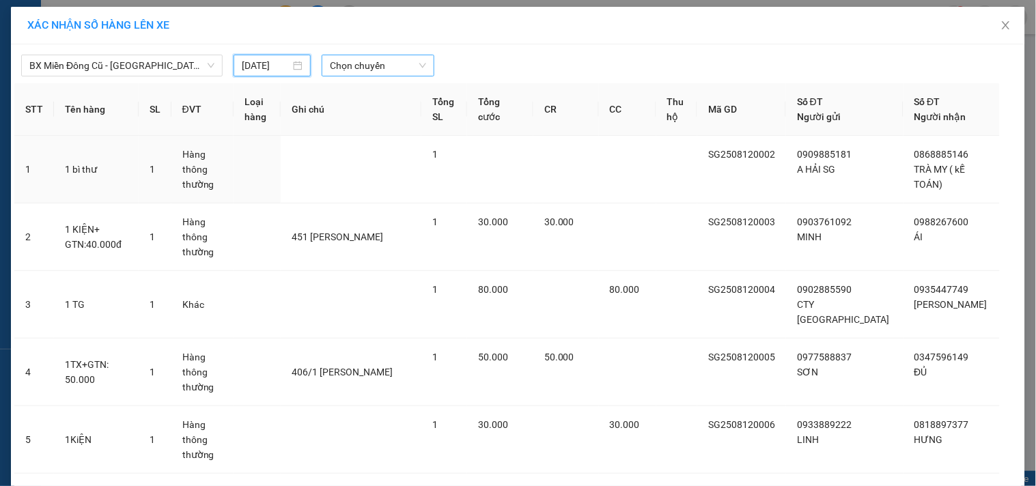
click at [367, 63] on span "Chọn chuyến" at bounding box center [378, 65] width 96 height 20
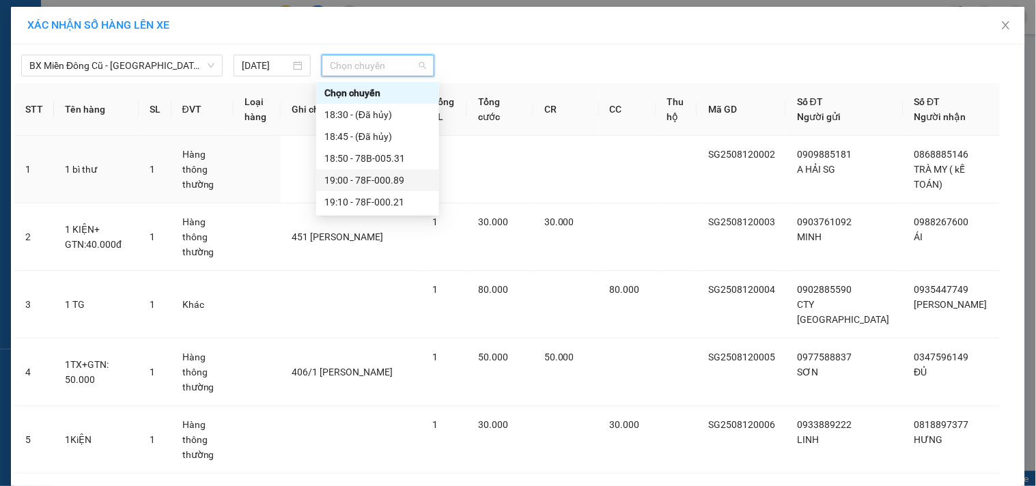
click at [385, 184] on div "19:00 - 78F-000.89" at bounding box center [377, 180] width 106 height 15
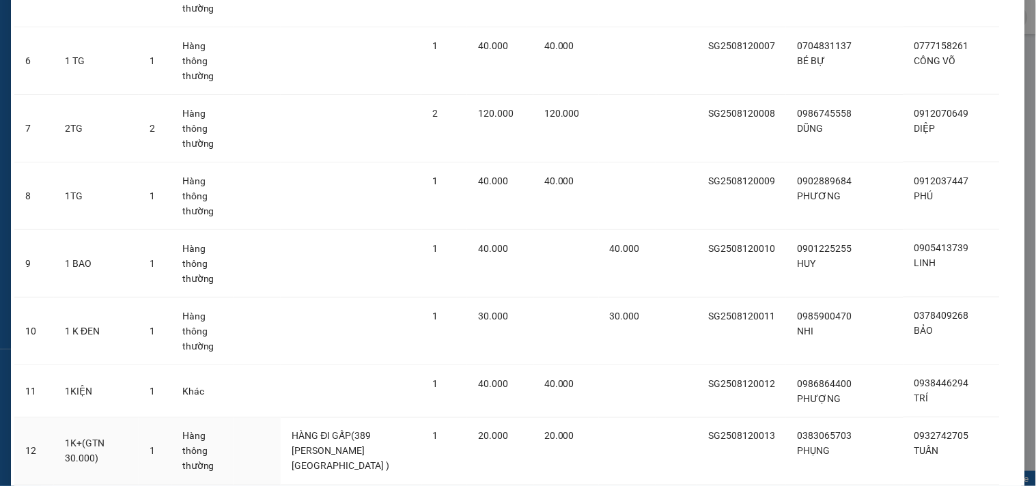
scroll to position [801, 0]
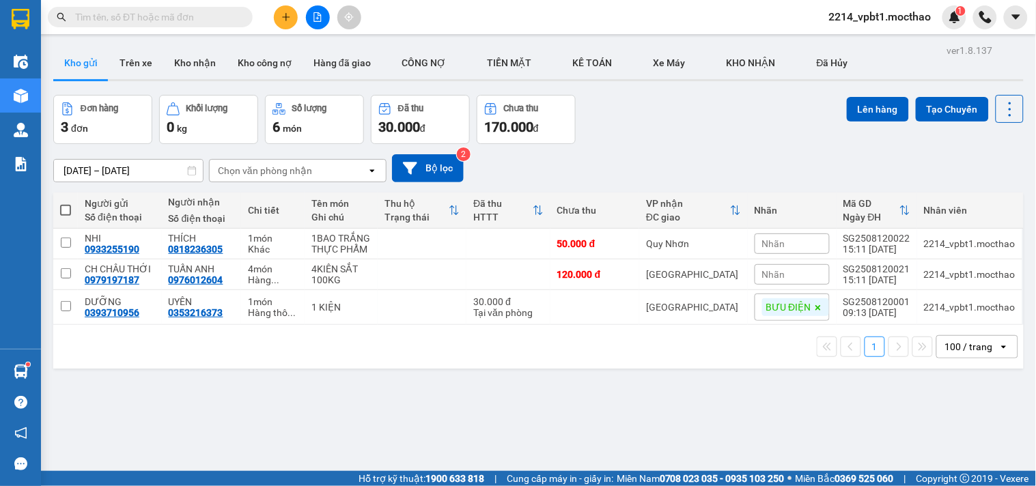
click at [285, 16] on icon "plus" at bounding box center [286, 17] width 10 height 10
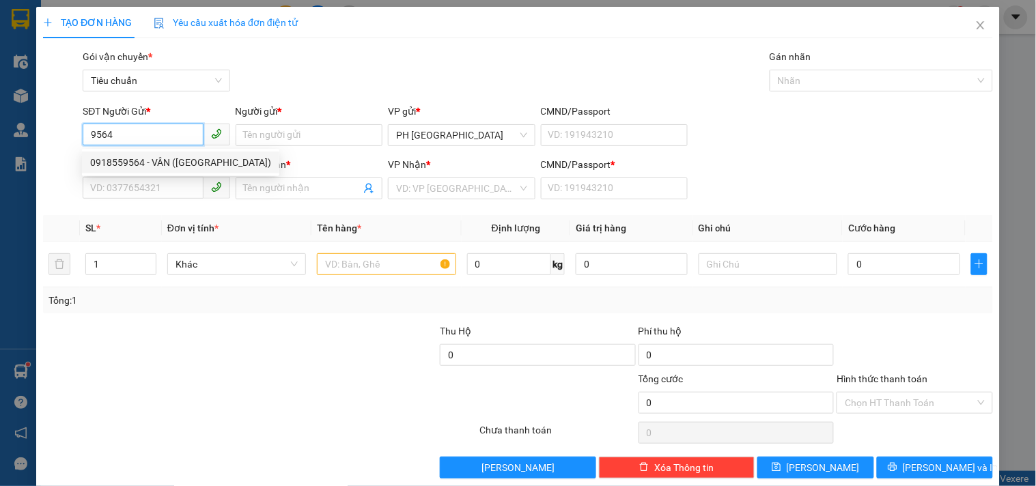
drag, startPoint x: 147, startPoint y: 167, endPoint x: 169, endPoint y: 165, distance: 22.6
click at [148, 168] on div "0918559564 - VÂN (PHÚ EM)" at bounding box center [180, 162] width 181 height 15
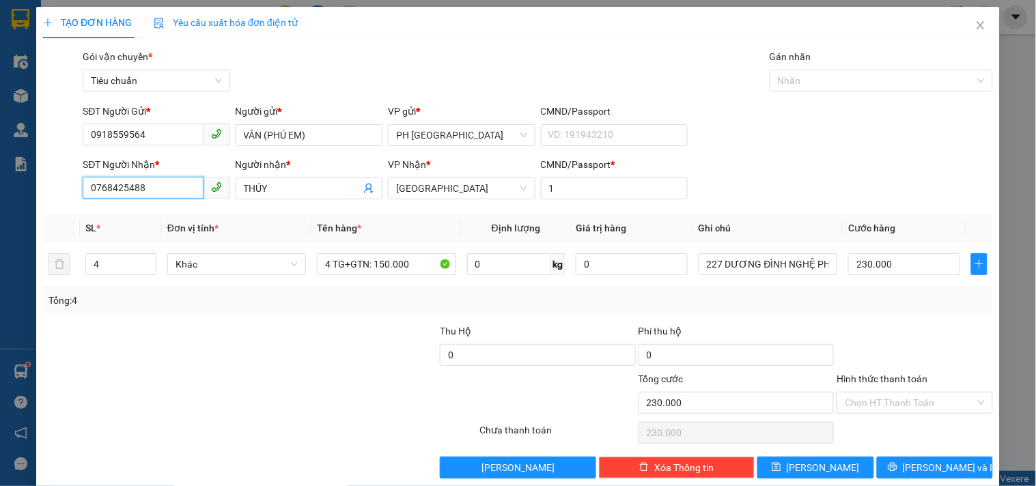
drag, startPoint x: 161, startPoint y: 193, endPoint x: 0, endPoint y: 298, distance: 192.4
click at [0, 298] on div "TẠO ĐƠN HÀNG Yêu cầu xuất hóa đơn điện tử Transit Pickup Surcharge Ids Transit …" at bounding box center [518, 243] width 1036 height 486
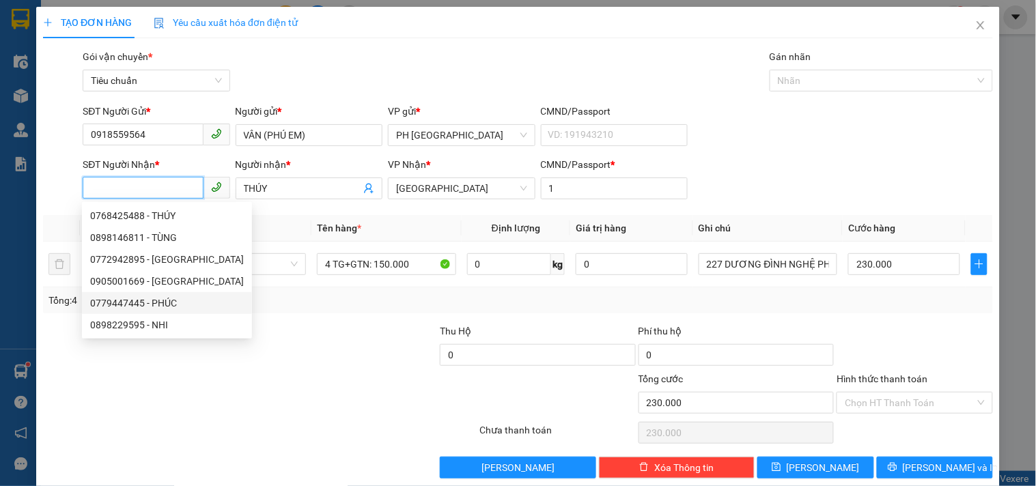
click at [125, 303] on div "0779447445 - PHÚC" at bounding box center [167, 303] width 154 height 15
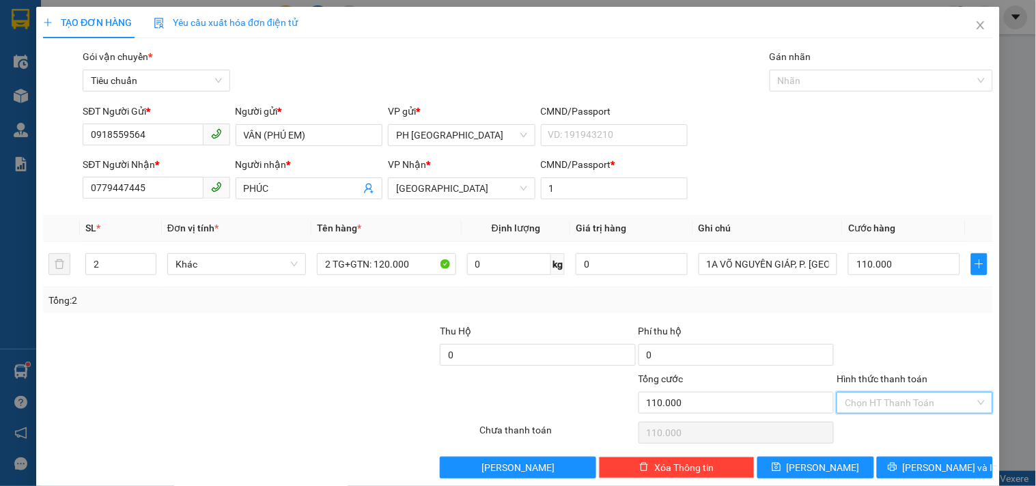
click at [876, 403] on input "Hình thức thanh toán" at bounding box center [909, 403] width 130 height 20
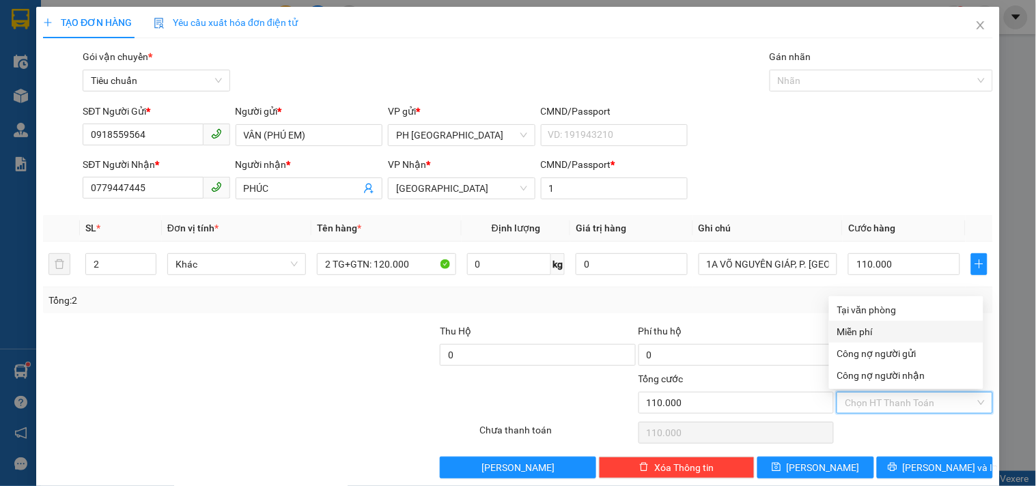
click at [854, 322] on div "Miễn phí" at bounding box center [906, 332] width 154 height 22
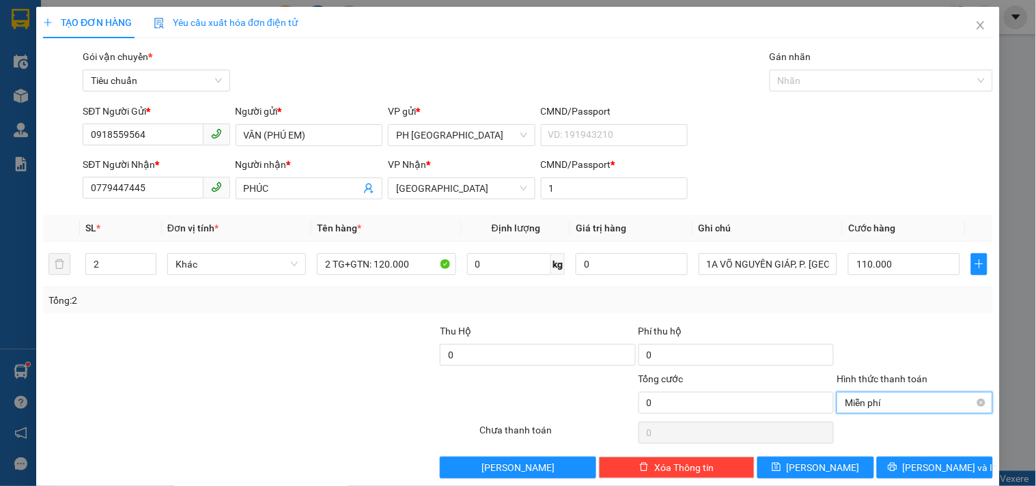
click at [864, 394] on span "Miễn phí" at bounding box center [913, 403] width 139 height 20
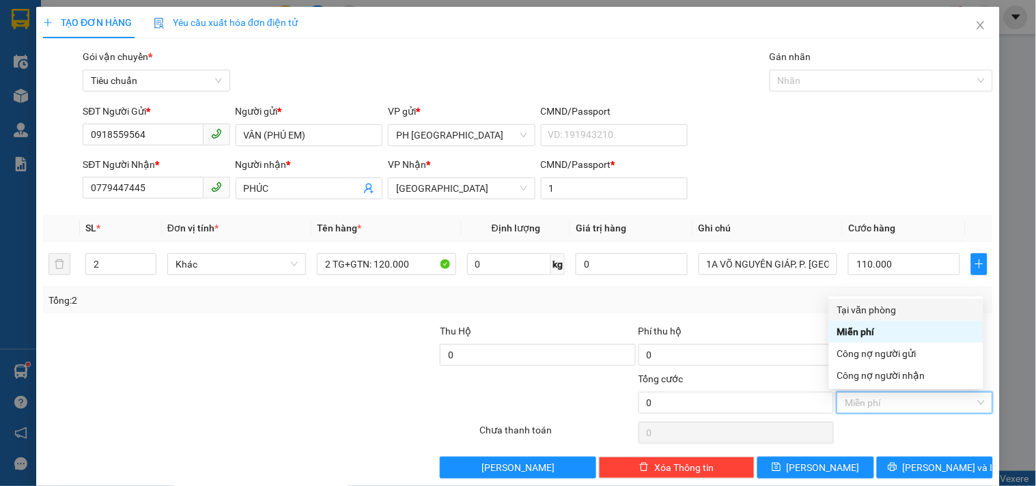
click at [869, 307] on div "Tại văn phòng" at bounding box center [906, 309] width 138 height 15
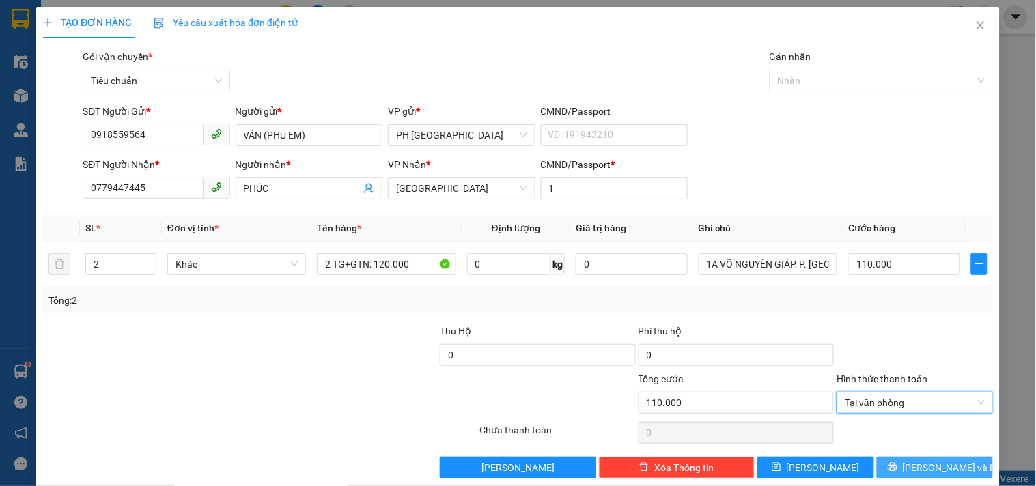
scroll to position [18, 0]
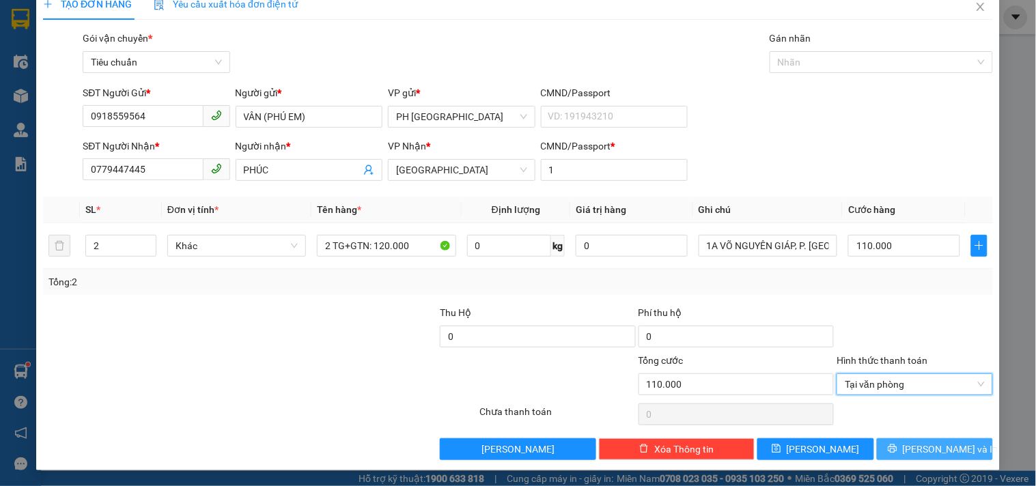
click at [896, 453] on icon "printer" at bounding box center [891, 448] width 9 height 9
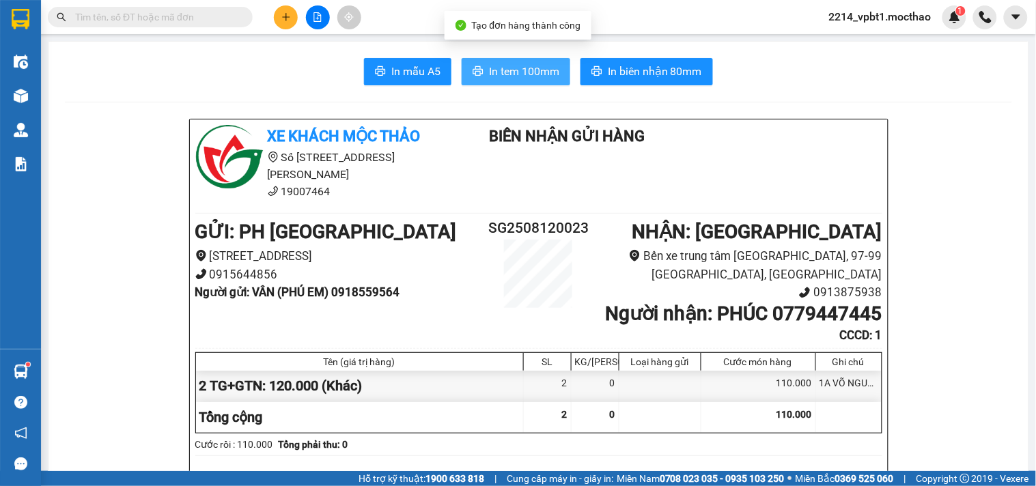
click at [541, 72] on span "In tem 100mm" at bounding box center [524, 71] width 70 height 17
click at [526, 79] on span "In tem 100mm" at bounding box center [524, 71] width 70 height 17
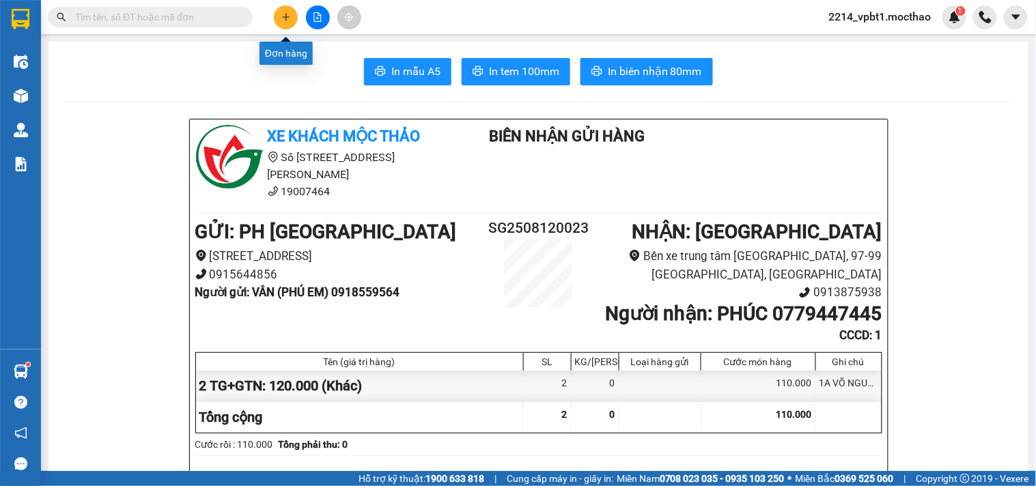
click at [291, 20] on button at bounding box center [286, 17] width 24 height 24
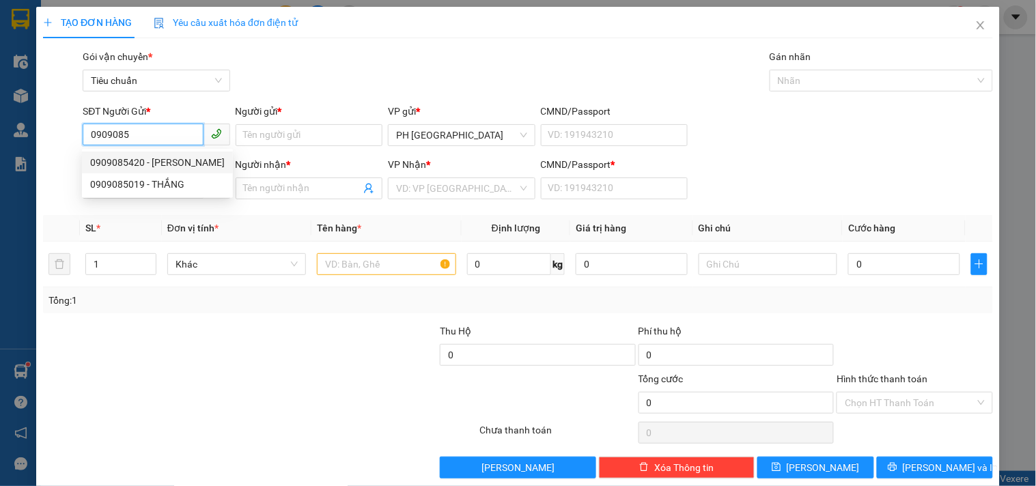
click at [133, 162] on div "0909085420 - THANH" at bounding box center [157, 162] width 134 height 15
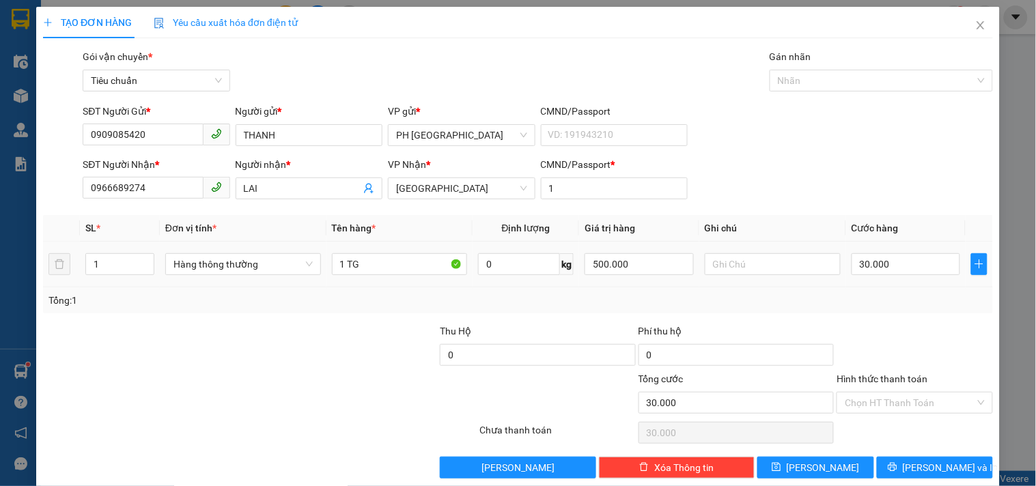
drag, startPoint x: 98, startPoint y: 261, endPoint x: 0, endPoint y: 318, distance: 113.2
click at [0, 318] on div "TẠO ĐƠN HÀNG Yêu cầu xuất hóa đơn điện tử Transit Pickup Surcharge Ids Transit …" at bounding box center [518, 243] width 1036 height 486
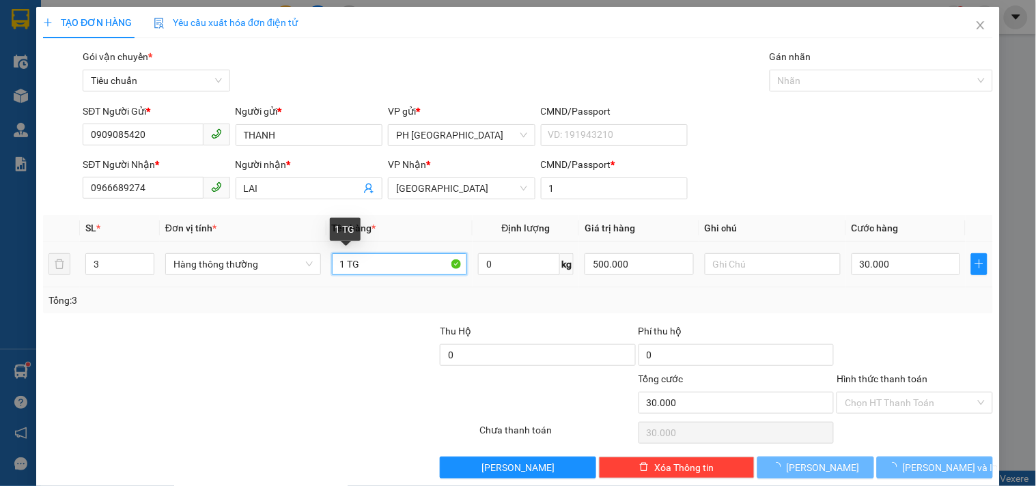
drag, startPoint x: 341, startPoint y: 264, endPoint x: 289, endPoint y: 294, distance: 60.5
click at [296, 289] on div "SL * Đơn vị tính * Tên hàng * Định lượng Giá trị hàng Ghi chú Cước hàng 3 Hàng …" at bounding box center [518, 264] width 950 height 98
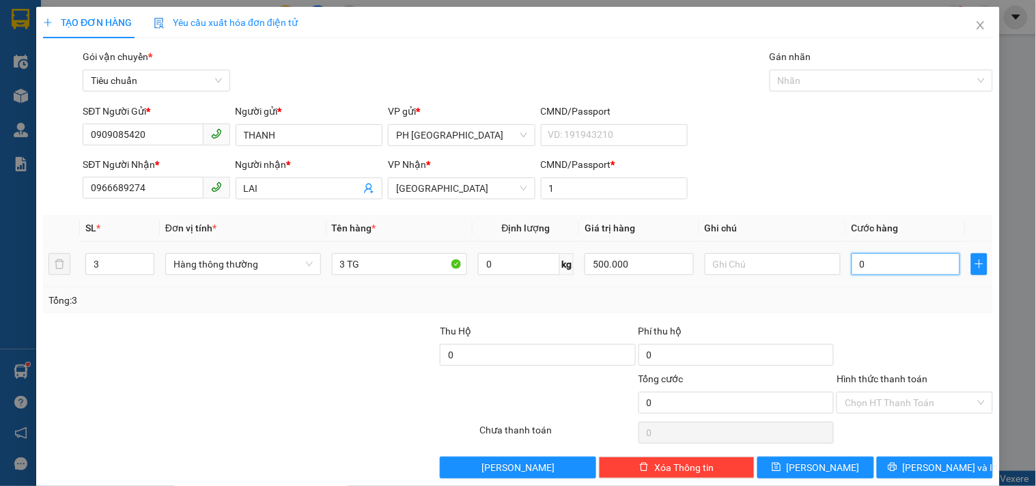
click at [885, 272] on input "0" at bounding box center [905, 264] width 109 height 22
click at [919, 312] on div "Tổng: 3" at bounding box center [518, 300] width 950 height 26
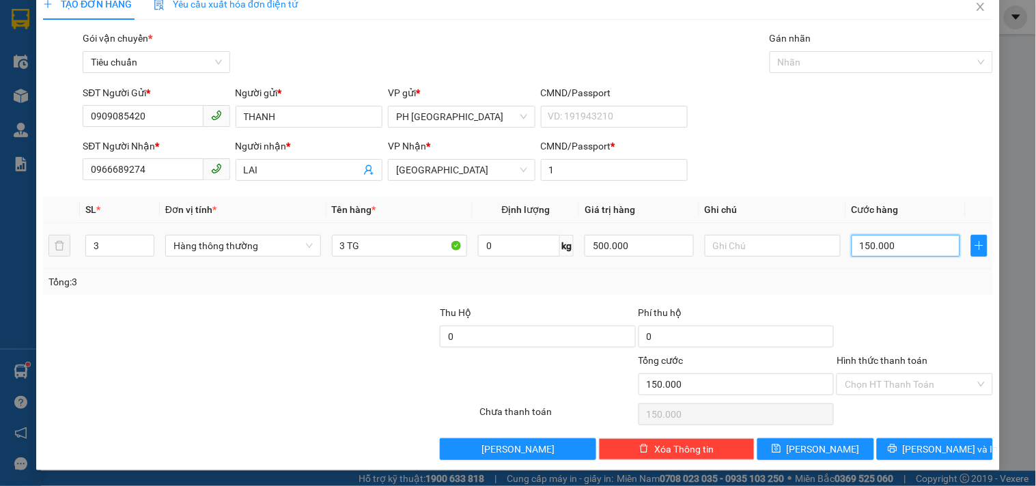
click at [898, 244] on input "150.000" at bounding box center [905, 246] width 109 height 22
click at [867, 319] on div at bounding box center [914, 329] width 158 height 48
click at [909, 380] on input "Hình thức thanh toán" at bounding box center [909, 384] width 130 height 20
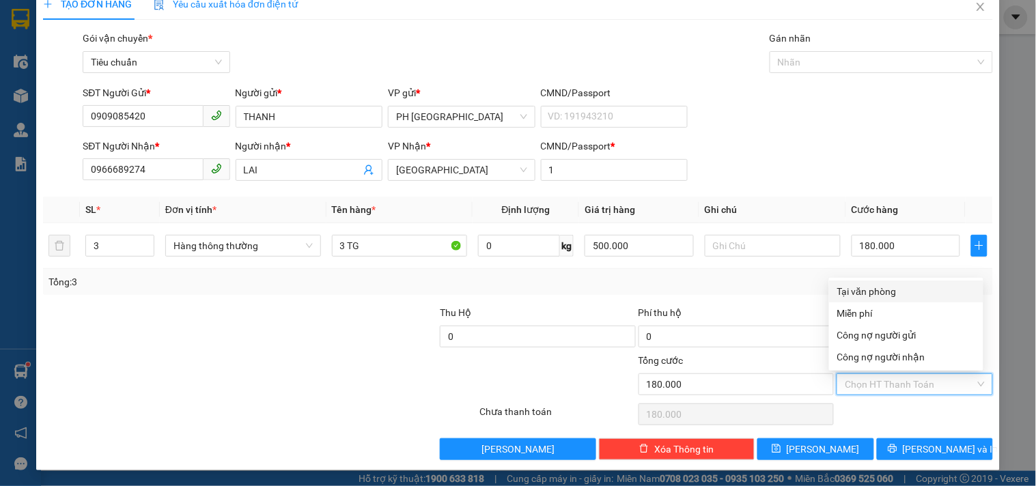
click at [891, 292] on div "Tại văn phòng" at bounding box center [906, 291] width 138 height 15
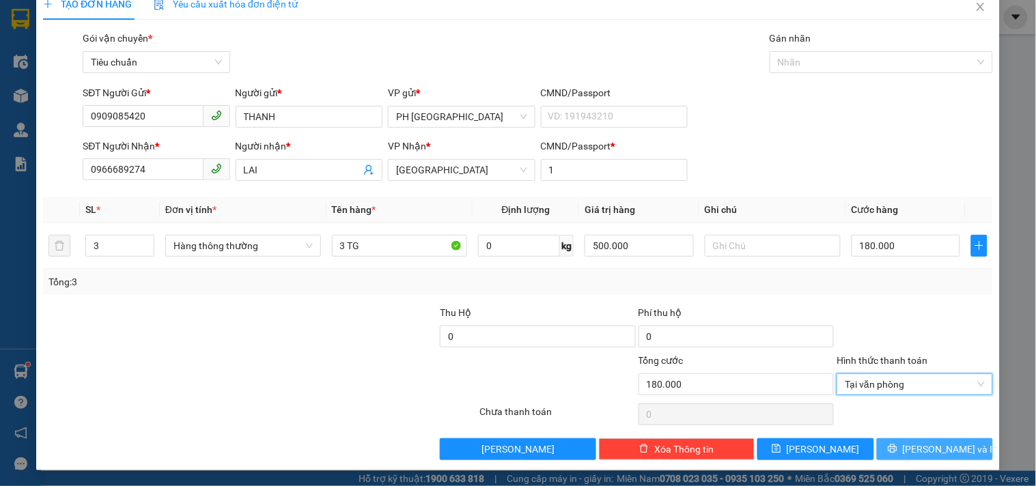
click at [928, 451] on span "[PERSON_NAME] và In" at bounding box center [951, 449] width 96 height 15
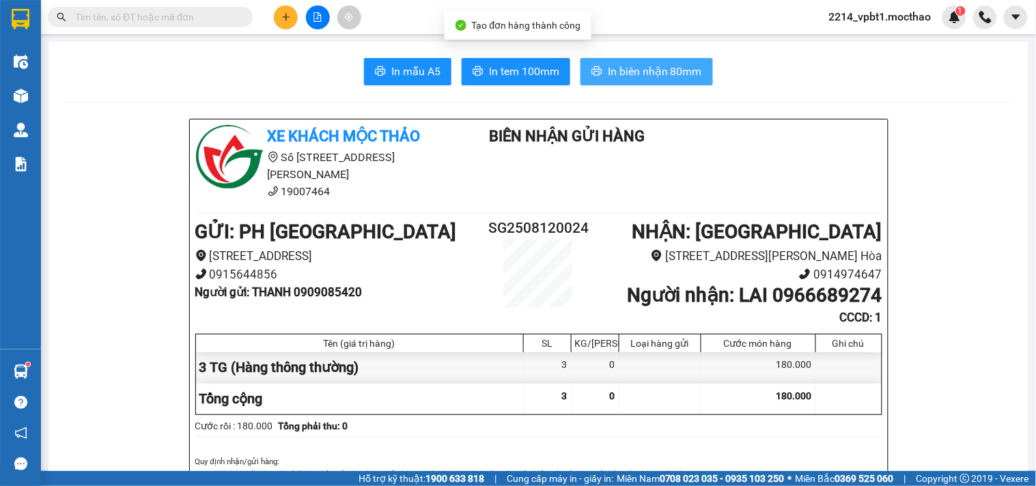
click at [617, 80] on button "In biên nhận 80mm" at bounding box center [646, 71] width 132 height 27
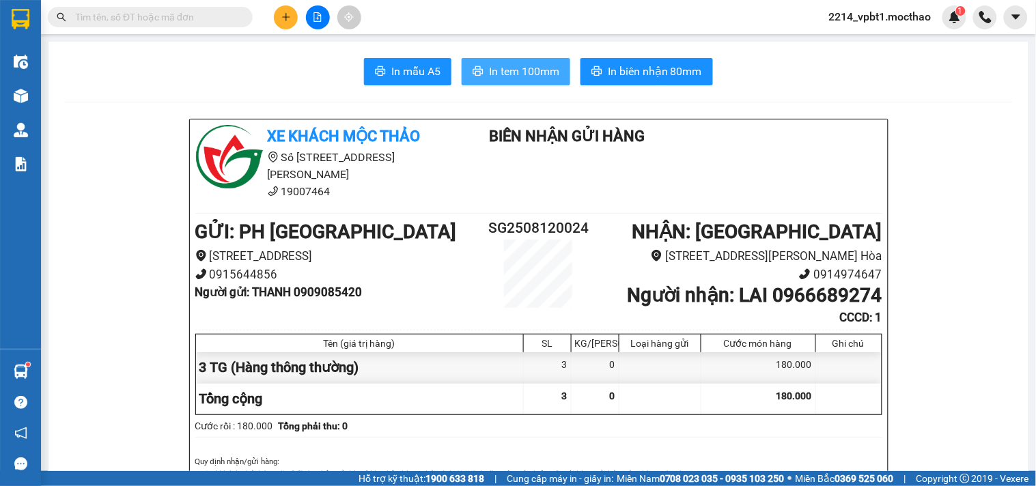
click at [515, 72] on span "In tem 100mm" at bounding box center [524, 71] width 70 height 17
click at [283, 12] on icon "plus" at bounding box center [286, 17] width 10 height 10
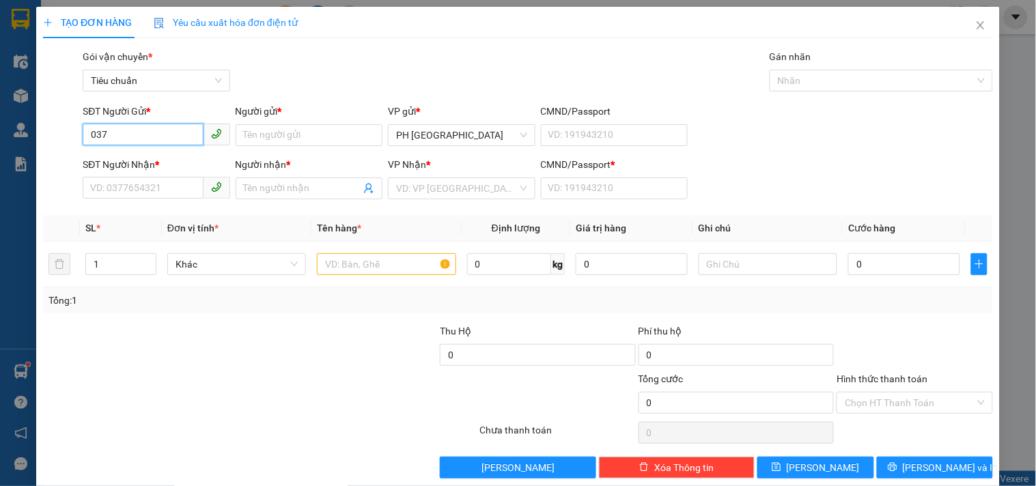
click at [132, 131] on input "037" at bounding box center [143, 135] width 120 height 22
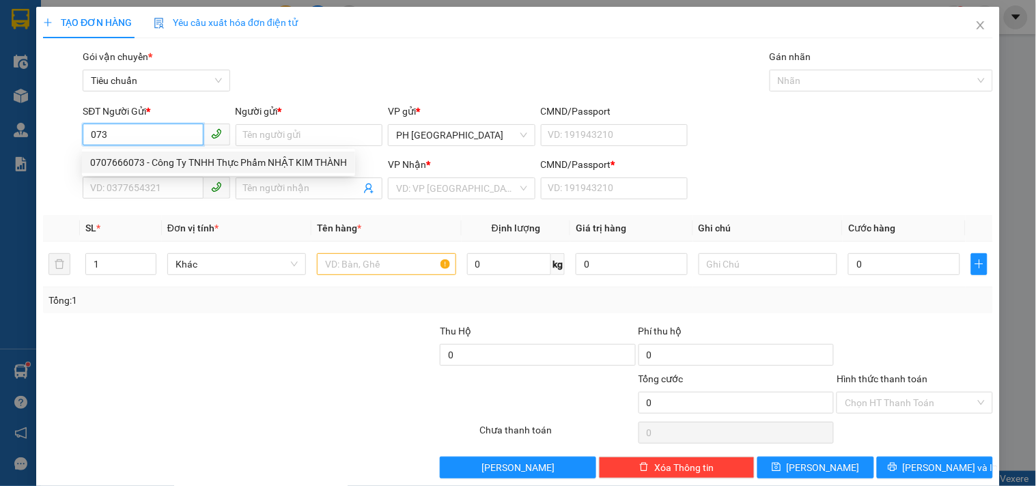
click at [132, 162] on div "0707666073 - Công Ty TNHH Thực Phẩm NHẬT KIM THÀNH" at bounding box center [218, 162] width 257 height 15
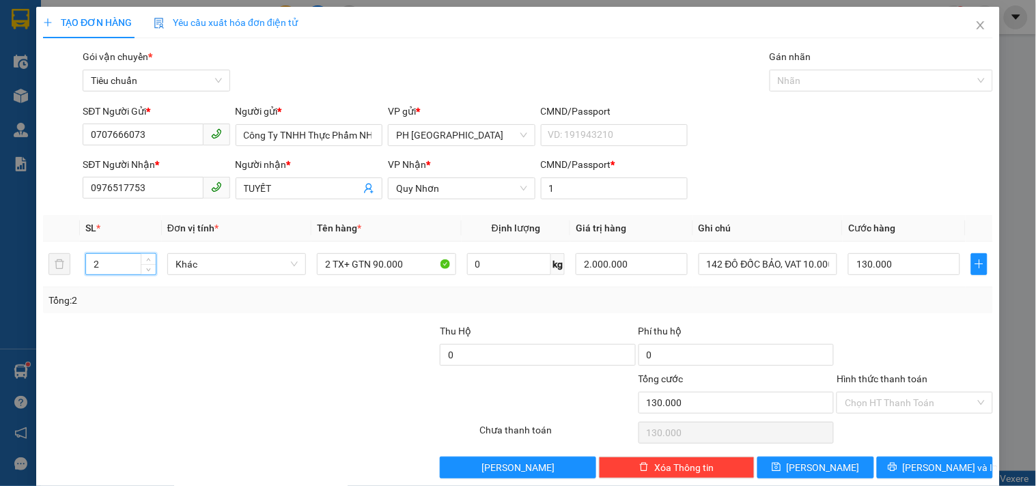
drag, startPoint x: 45, startPoint y: 304, endPoint x: 29, endPoint y: 304, distance: 15.7
click at [36, 304] on div "TẠO ĐƠN HÀNG Yêu cầu xuất hóa đơn điện tử Transit Pickup Surcharge Ids Transit …" at bounding box center [517, 248] width 963 height 482
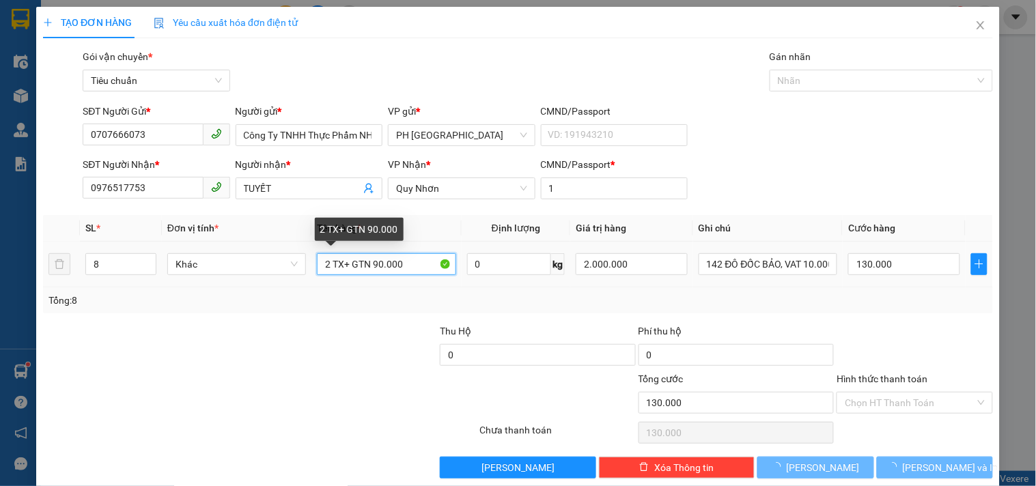
click at [339, 264] on input "2 TX+ GTN 90.000" at bounding box center [386, 264] width 139 height 22
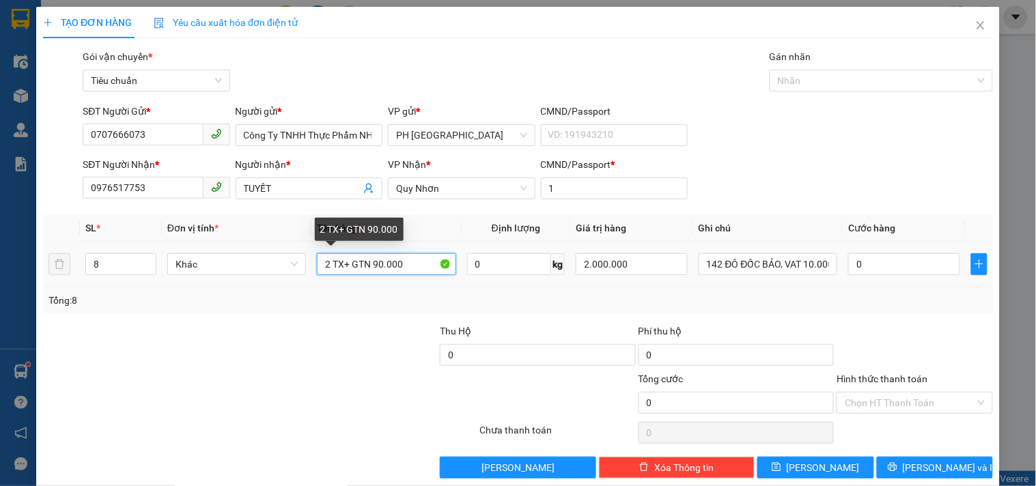
click at [345, 262] on input "2 TX+ GTN 90.000" at bounding box center [386, 264] width 139 height 22
drag, startPoint x: 426, startPoint y: 265, endPoint x: 489, endPoint y: 271, distance: 63.1
click at [489, 271] on tr "8 Khác 2 TX+4 BAO + 2 TG GTN 90.000 0 kg 2.000.000 142 ĐÔ ĐỐC BẢO, VAT 10.000 0" at bounding box center [518, 265] width 950 height 46
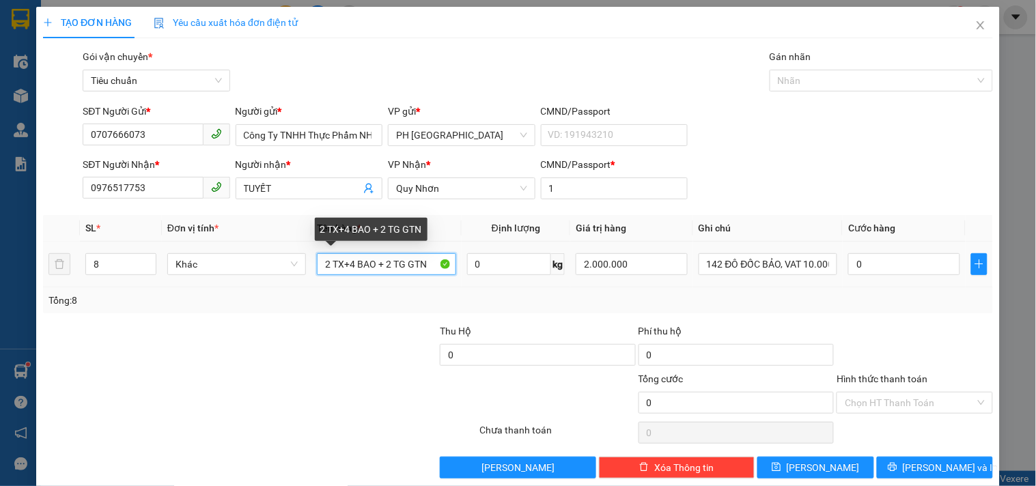
drag, startPoint x: 406, startPoint y: 265, endPoint x: 442, endPoint y: 268, distance: 35.7
click at [442, 268] on input "2 TX+4 BAO + 2 TG GTN" at bounding box center [386, 264] width 139 height 22
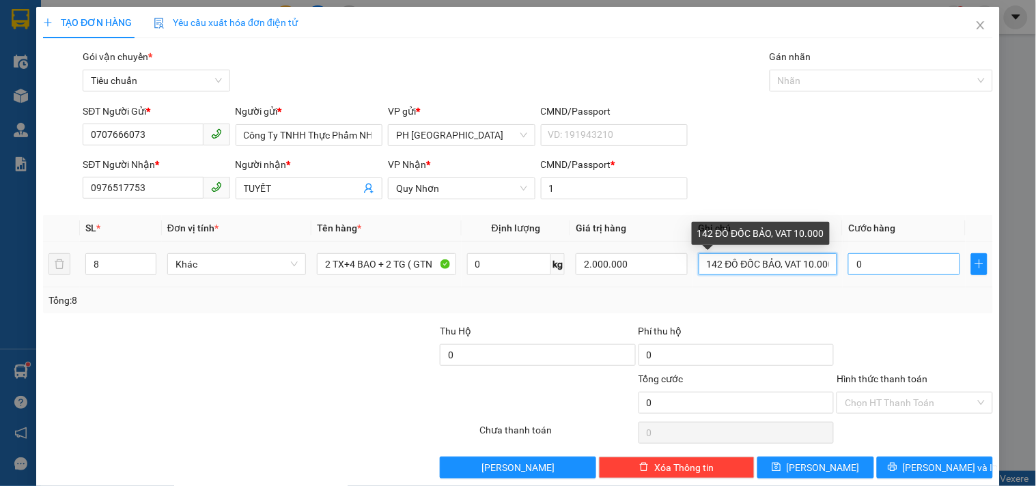
scroll to position [0, 5]
drag, startPoint x: 779, startPoint y: 264, endPoint x: 866, endPoint y: 267, distance: 86.7
click at [866, 267] on tr "8 Khác 2 TX+4 BAO + 2 TG ( GTN 0 kg 2.000.000 142 ĐÔ ĐỐC BẢO, VAT 10.000 0" at bounding box center [518, 265] width 950 height 46
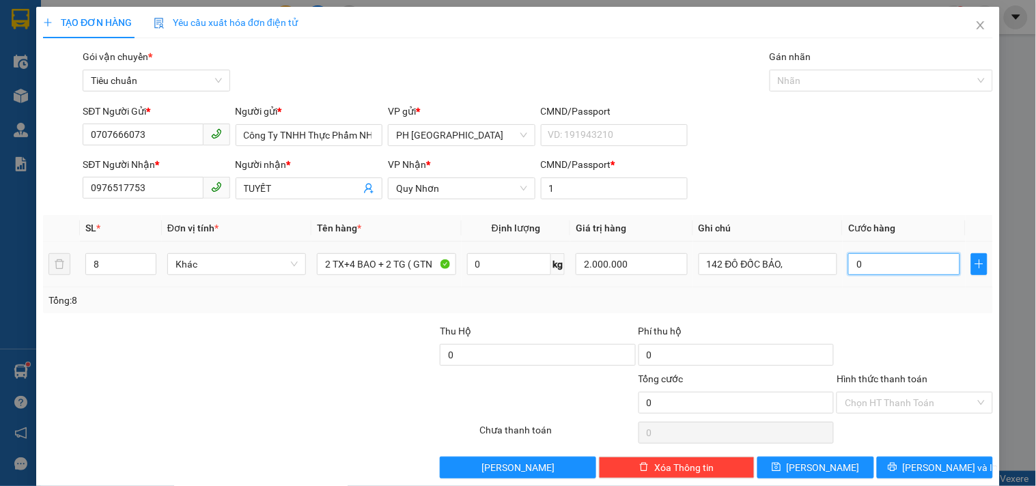
click at [866, 267] on input "0" at bounding box center [904, 264] width 112 height 22
click at [879, 332] on div at bounding box center [914, 348] width 158 height 48
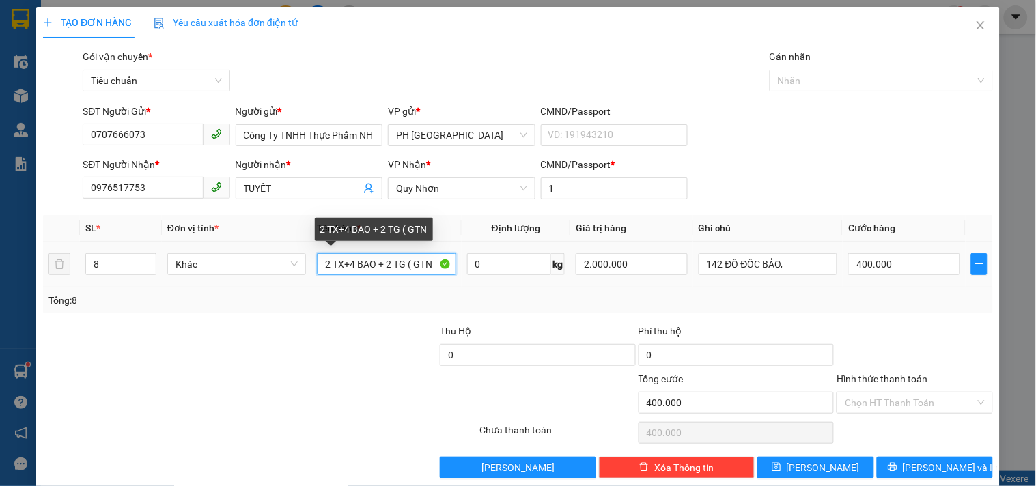
click at [432, 262] on input "2 TX+4 BAO + 2 TG ( GTN" at bounding box center [386, 264] width 139 height 22
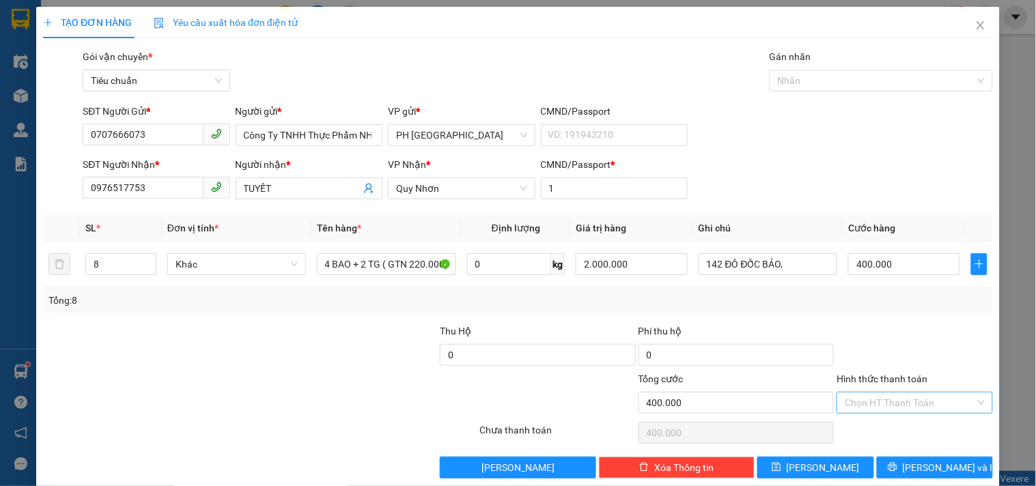
click at [884, 401] on input "Hình thức thanh toán" at bounding box center [909, 403] width 130 height 20
click at [879, 307] on div "Tại văn phòng" at bounding box center [906, 309] width 138 height 15
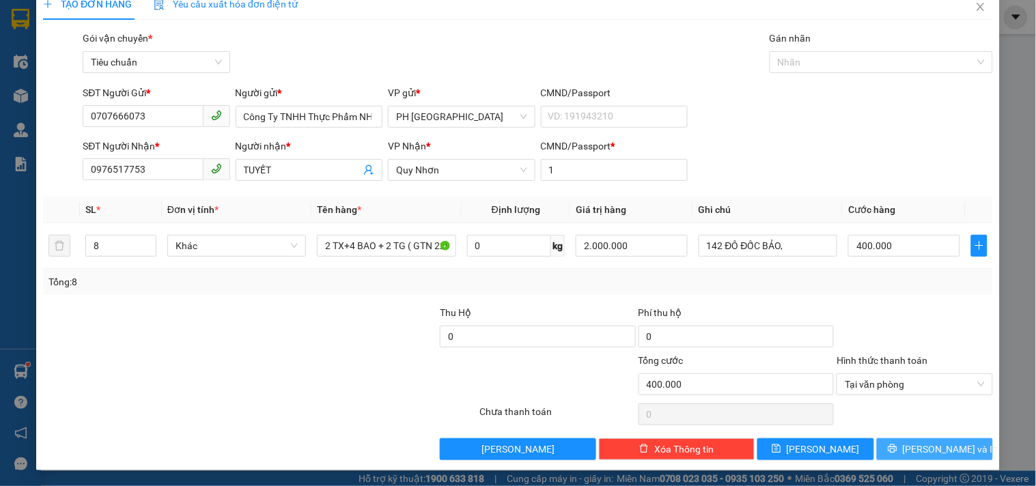
click at [897, 446] on icon "printer" at bounding box center [892, 449] width 10 height 10
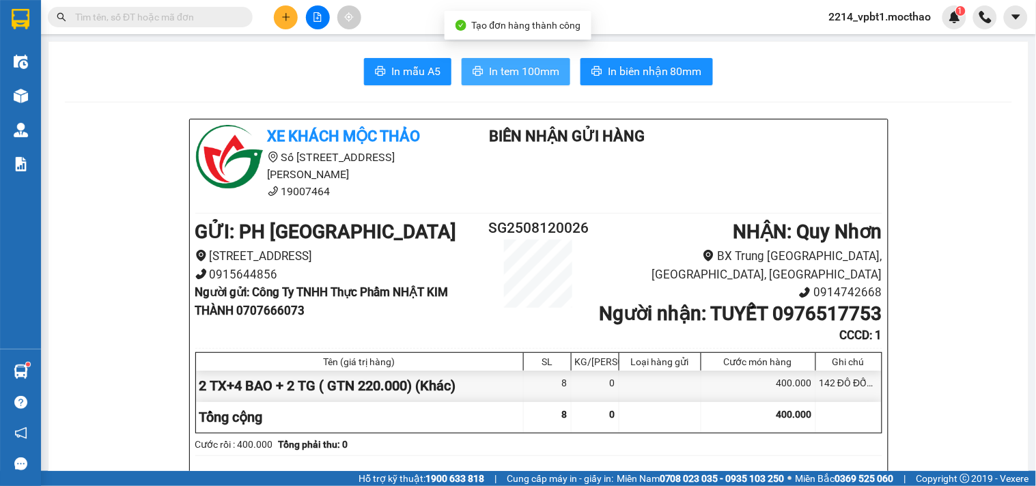
click at [509, 75] on span "In tem 100mm" at bounding box center [524, 71] width 70 height 17
click at [517, 71] on span "In tem 100mm" at bounding box center [524, 71] width 70 height 17
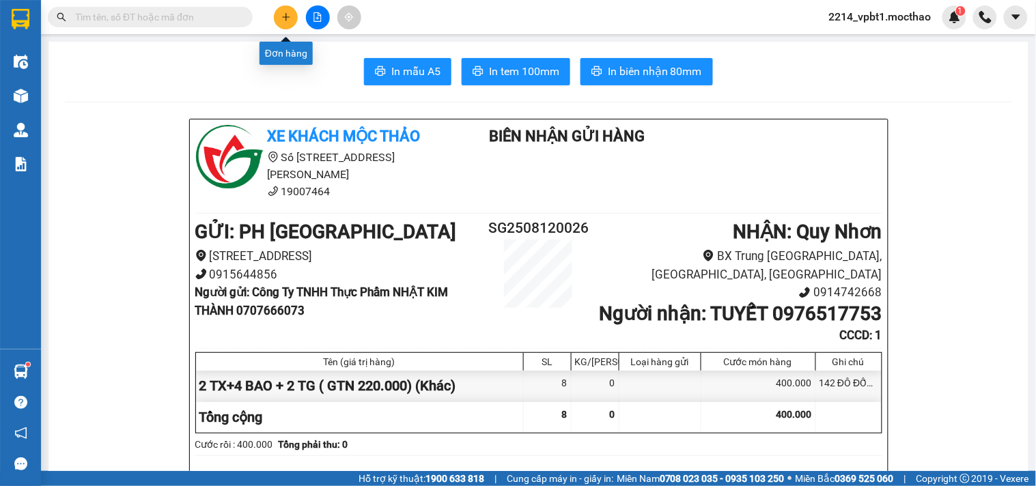
click at [283, 21] on icon "plus" at bounding box center [286, 17] width 10 height 10
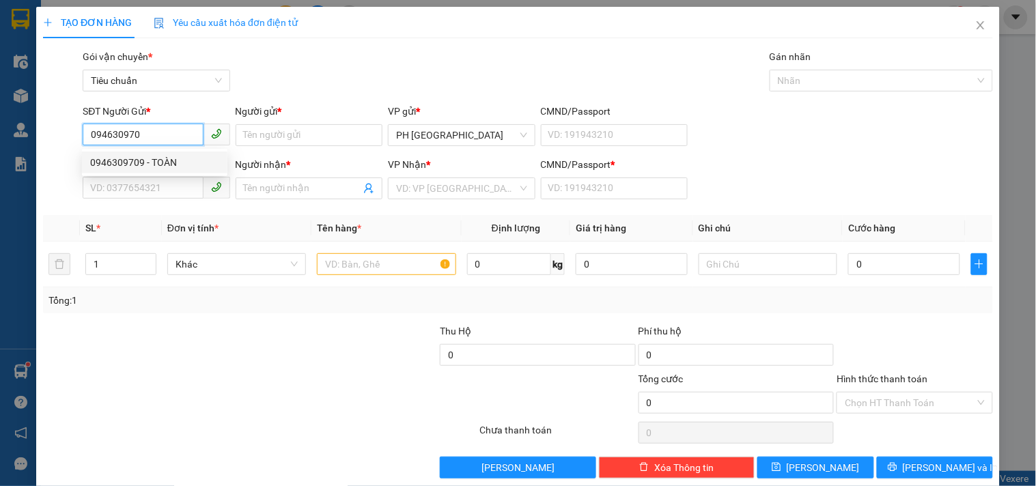
click at [137, 157] on div "0946309709 - TOÀN" at bounding box center [154, 162] width 129 height 15
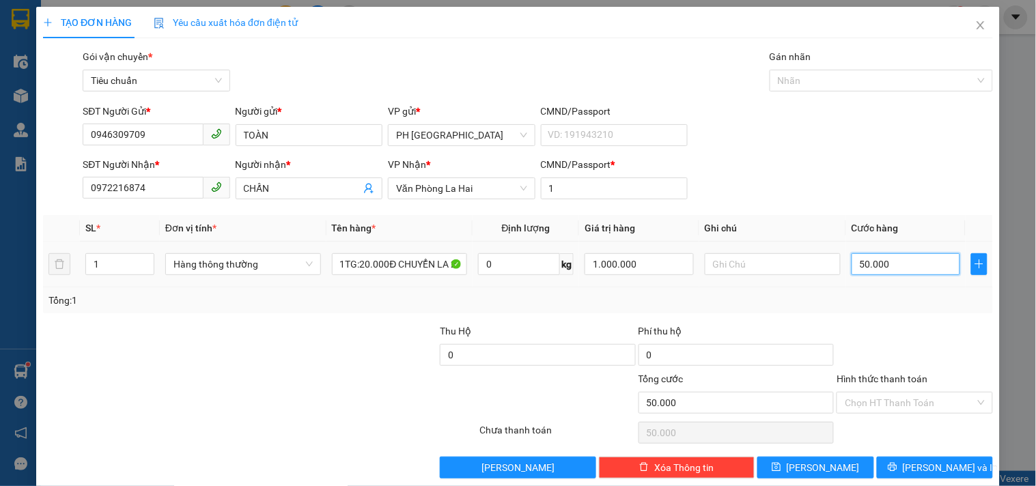
click at [908, 260] on input "50.000" at bounding box center [905, 264] width 109 height 22
click at [898, 309] on div "Tổng: 1" at bounding box center [518, 300] width 950 height 26
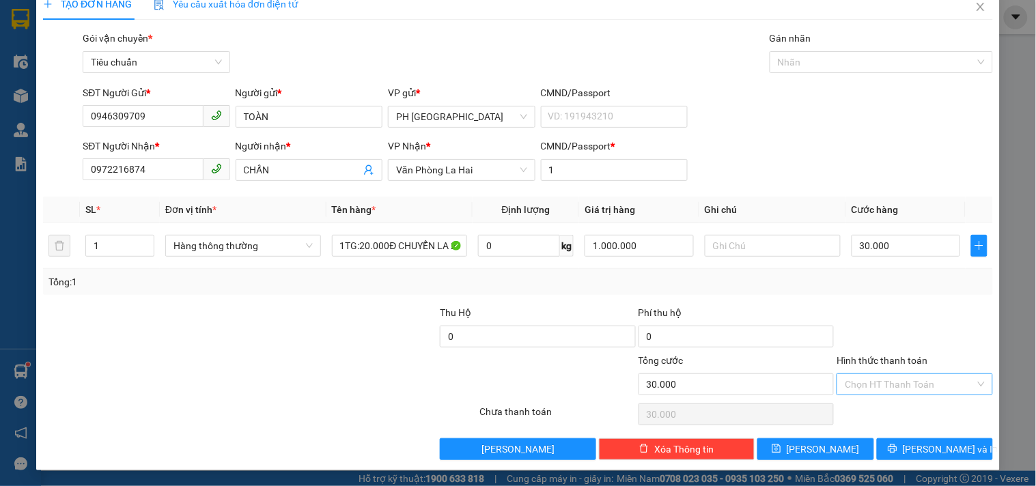
click at [890, 384] on input "Hình thức thanh toán" at bounding box center [909, 384] width 130 height 20
click at [885, 285] on div "Tại văn phòng" at bounding box center [906, 291] width 138 height 15
click at [920, 452] on span "[PERSON_NAME] và In" at bounding box center [951, 449] width 96 height 15
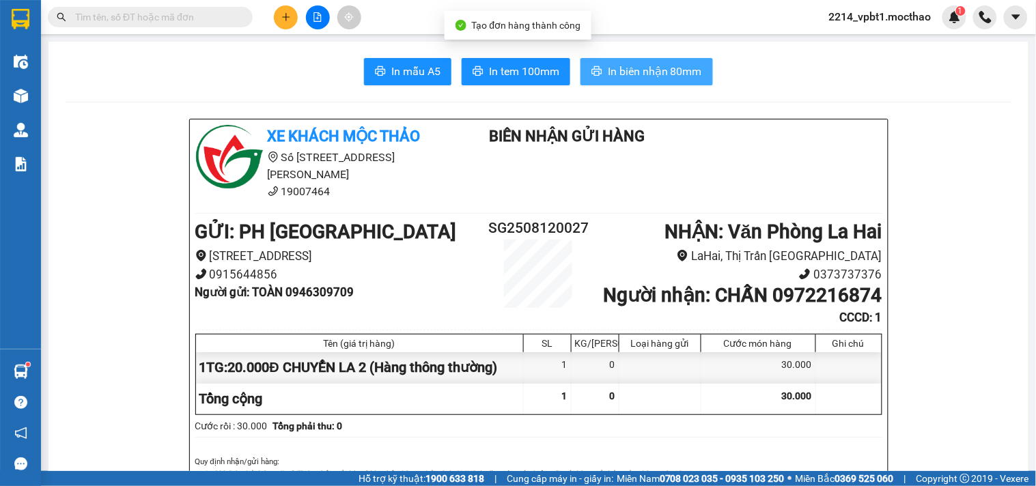
click at [638, 72] on span "In biên nhận 80mm" at bounding box center [655, 71] width 94 height 17
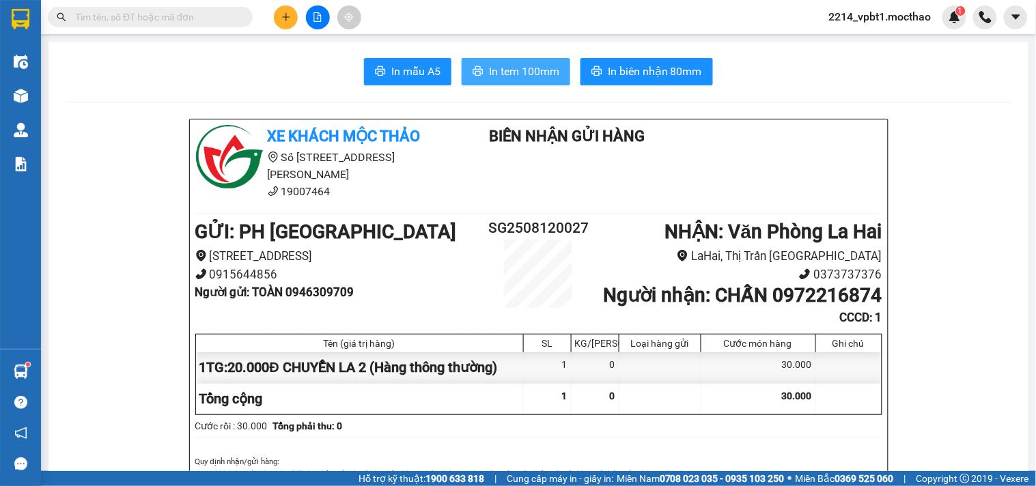
click at [526, 75] on span "In tem 100mm" at bounding box center [524, 71] width 70 height 17
click at [524, 67] on span "In tem 100mm" at bounding box center [524, 71] width 70 height 17
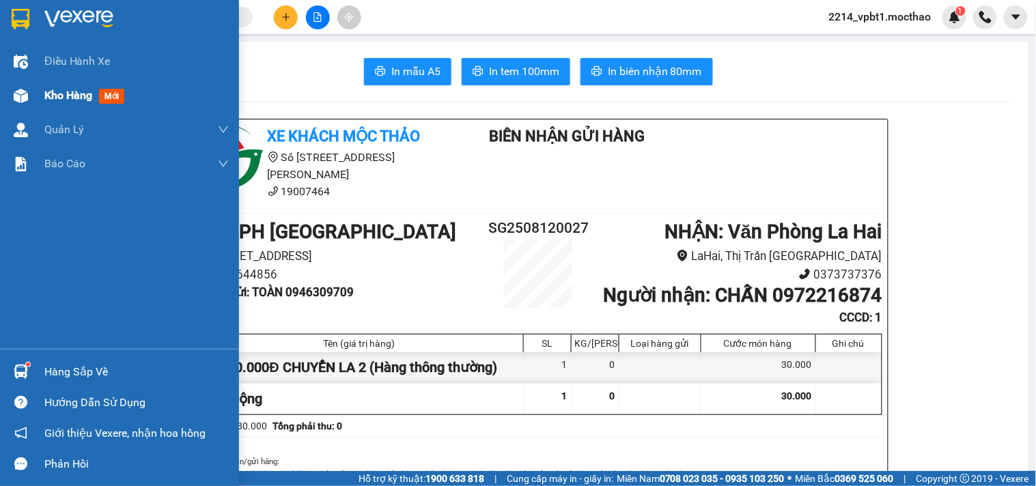
click at [67, 96] on span "Kho hàng" at bounding box center [68, 95] width 48 height 13
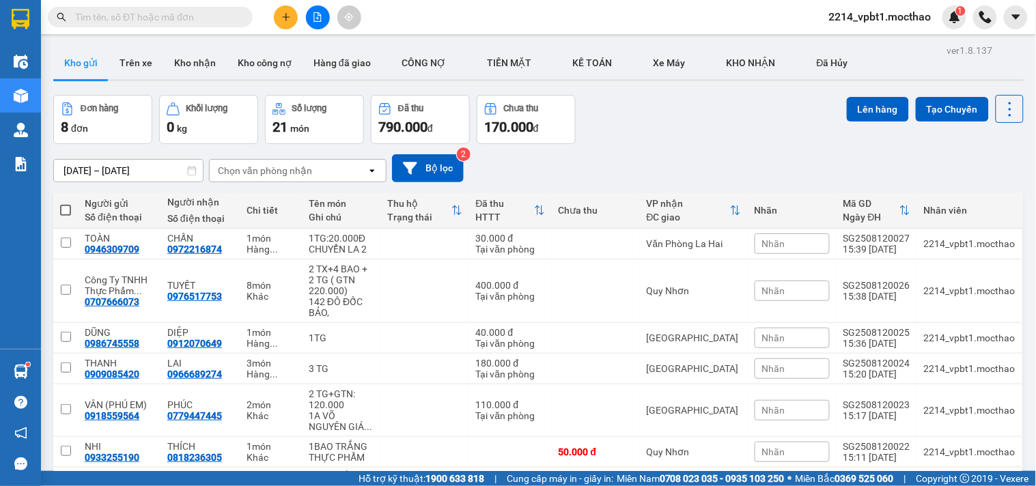
click at [279, 14] on button at bounding box center [286, 17] width 24 height 24
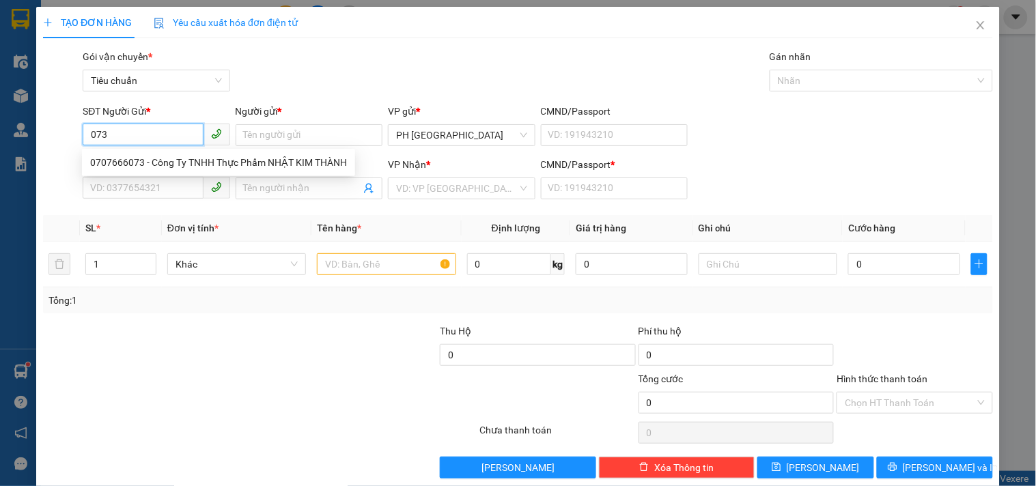
scroll to position [18, 0]
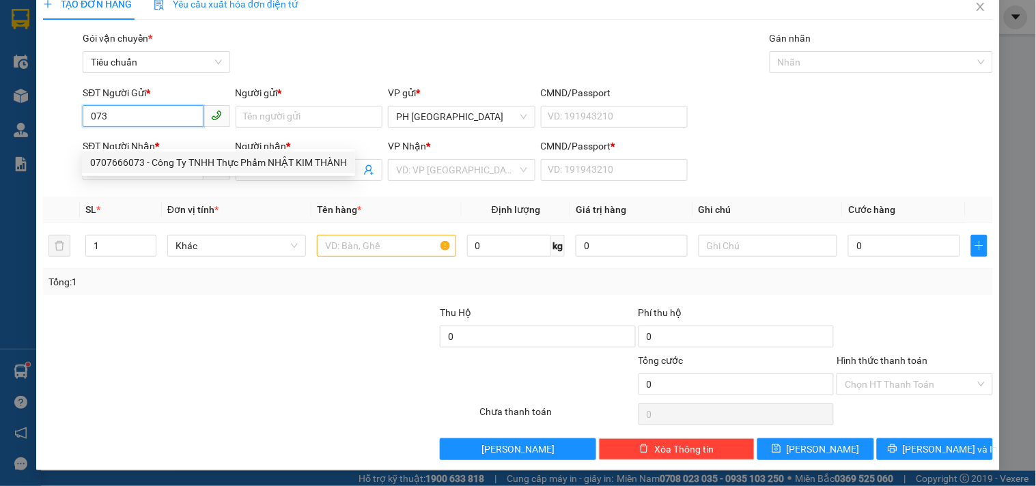
click at [200, 166] on div "0707666073 - Công Ty TNHH Thực Phẩm NHẬT KIM THÀNH" at bounding box center [218, 162] width 257 height 15
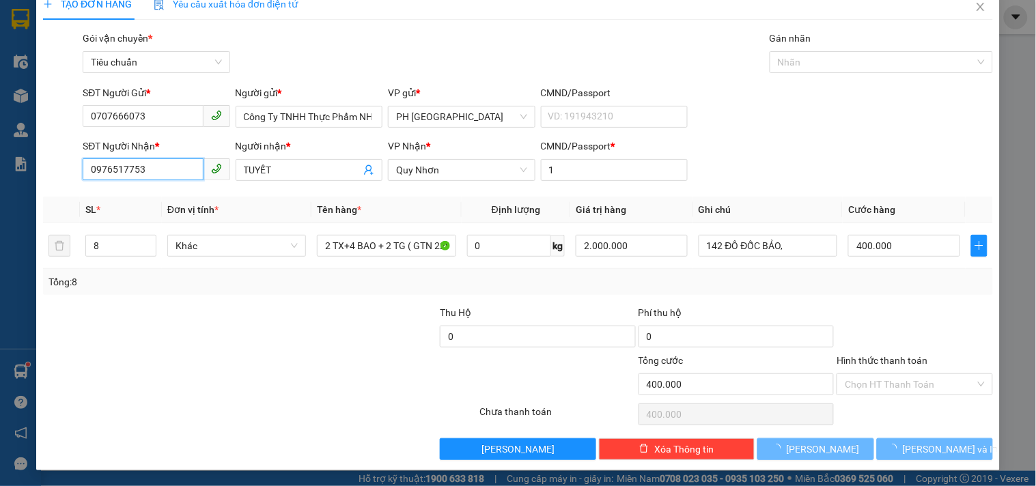
drag, startPoint x: 174, startPoint y: 162, endPoint x: 0, endPoint y: 256, distance: 197.6
click at [0, 242] on div "TẠO ĐƠN HÀNG Yêu cầu xuất hóa đơn điện tử Transit Pickup Surcharge Ids Transit …" at bounding box center [518, 243] width 1036 height 486
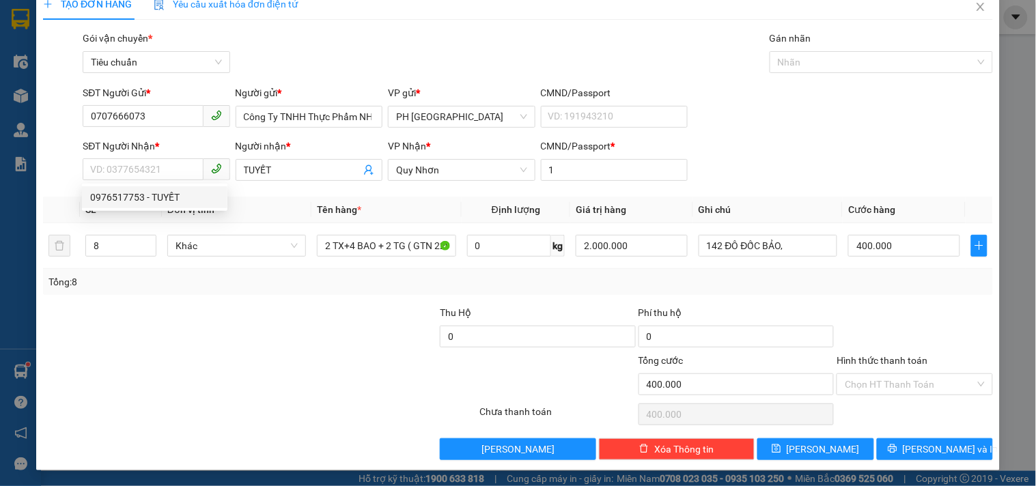
drag, startPoint x: 274, startPoint y: 165, endPoint x: 142, endPoint y: 216, distance: 141.7
click at [149, 213] on div "Transit Pickup Surcharge Ids Transit Deliver Surcharge Ids Transit Deliver Surc…" at bounding box center [518, 245] width 950 height 429
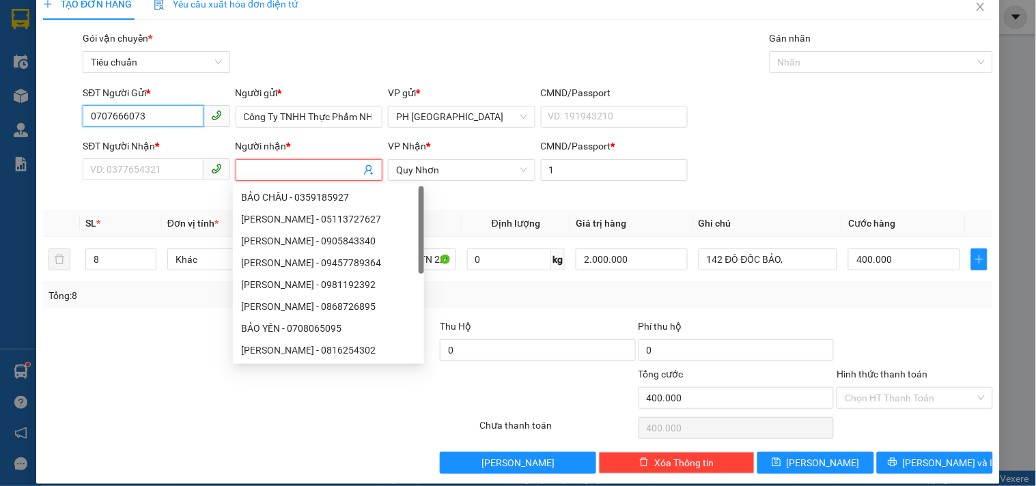
click at [156, 116] on input "0707666073" at bounding box center [143, 116] width 120 height 22
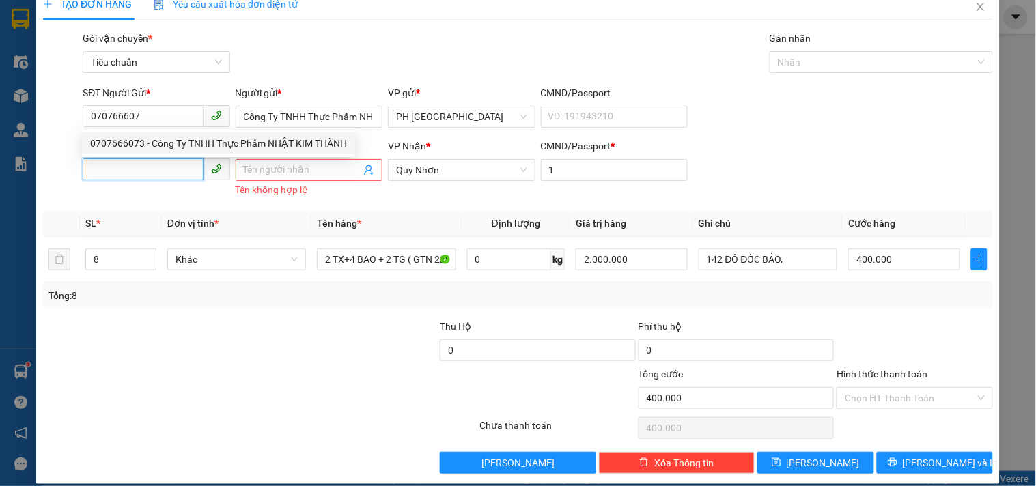
click at [147, 171] on input "SĐT Người Nhận *" at bounding box center [143, 169] width 120 height 22
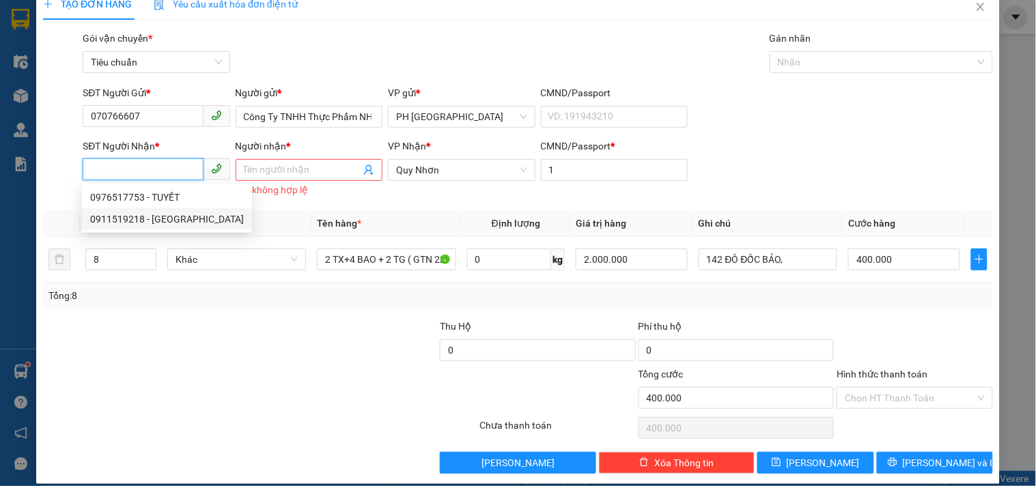
click at [160, 217] on div "0911519218 - MỸ LY" at bounding box center [167, 219] width 154 height 15
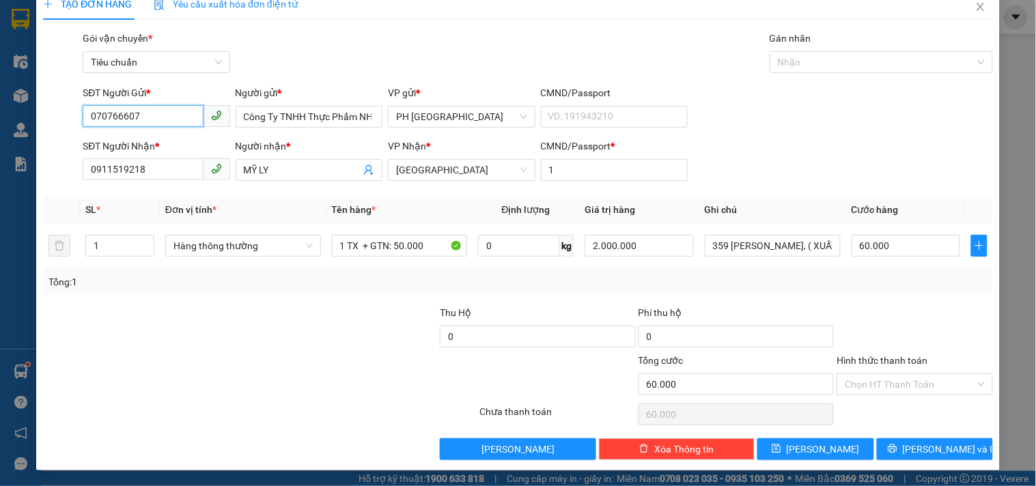
click at [147, 114] on input "070766607" at bounding box center [143, 116] width 120 height 22
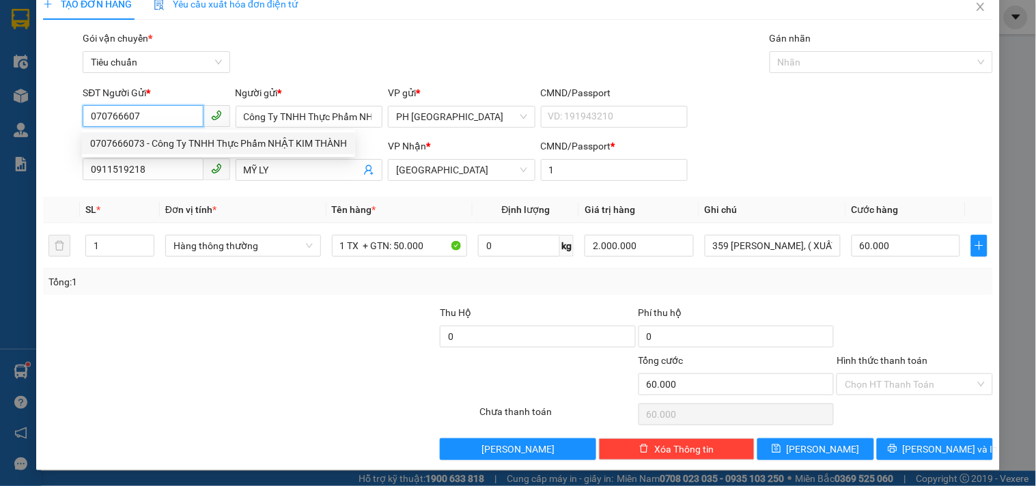
click at [154, 144] on div "0707666073 - Công Ty TNHH Thực Phẩm NHẬT KIM THÀNH" at bounding box center [218, 143] width 257 height 15
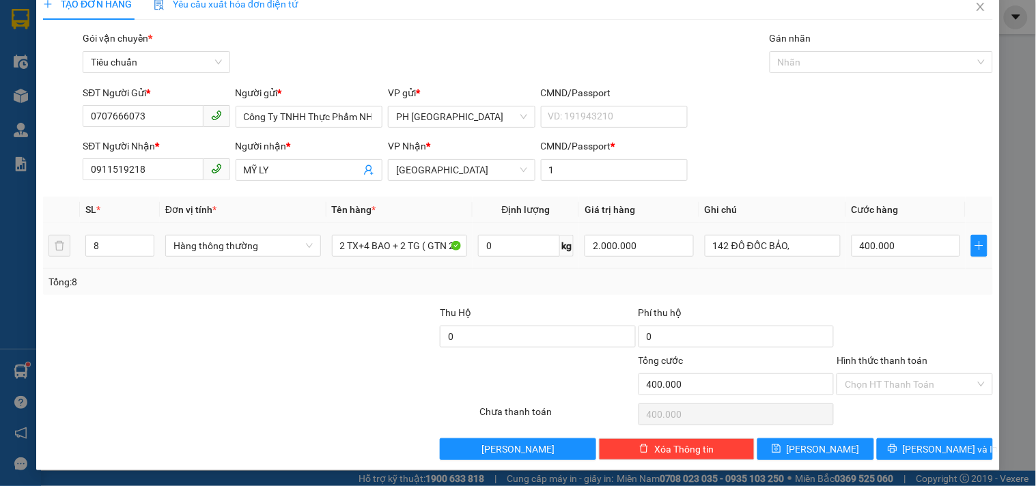
drag, startPoint x: 114, startPoint y: 253, endPoint x: 51, endPoint y: 276, distance: 67.0
click at [59, 271] on div "SL * Đơn vị tính * Tên hàng * Định lượng Giá trị hàng Ghi chú Cước hàng 8 Hàng …" at bounding box center [518, 246] width 950 height 98
drag, startPoint x: 153, startPoint y: 114, endPoint x: 0, endPoint y: 213, distance: 182.2
click at [0, 188] on div "TẠO ĐƠN HÀNG Yêu cầu xuất hóa đơn điện tử Transit Pickup Surcharge Ids Transit …" at bounding box center [518, 243] width 1036 height 486
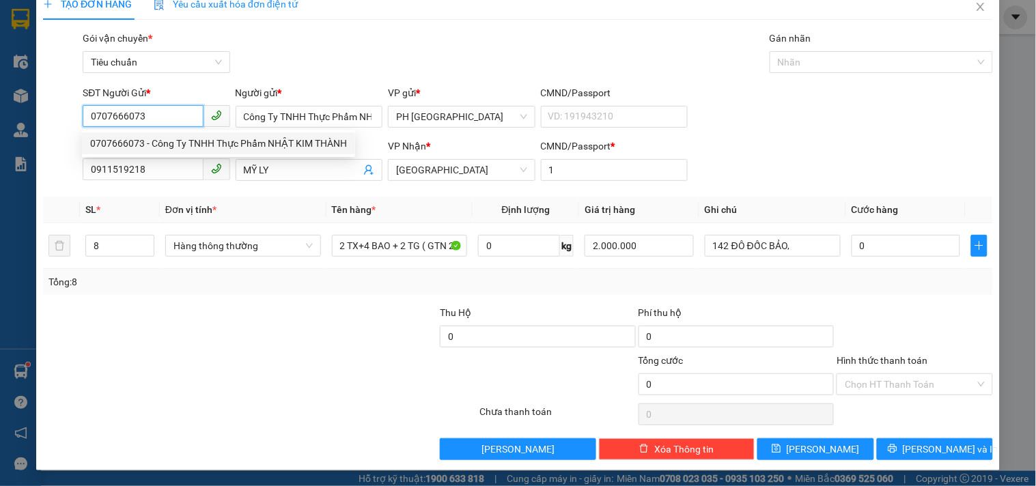
scroll to position [0, 0]
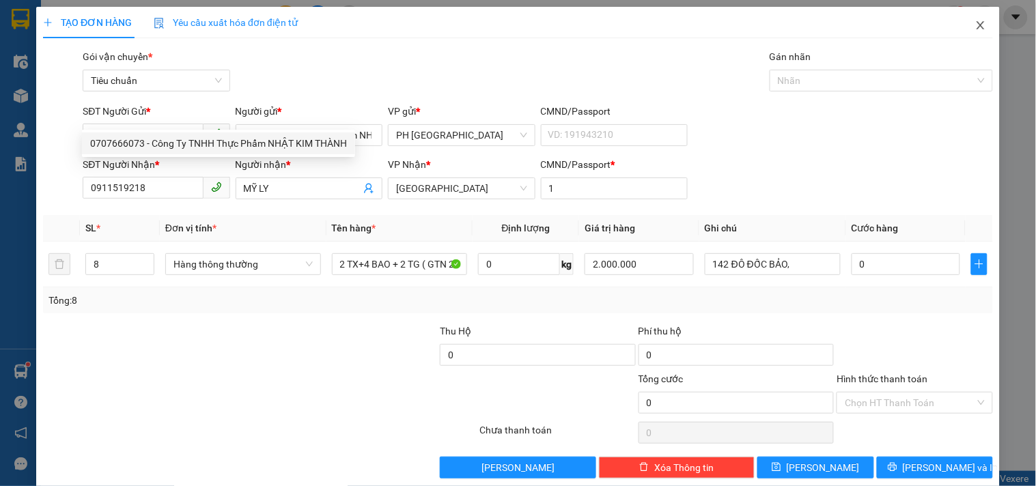
click at [975, 24] on icon "close" at bounding box center [980, 25] width 11 height 11
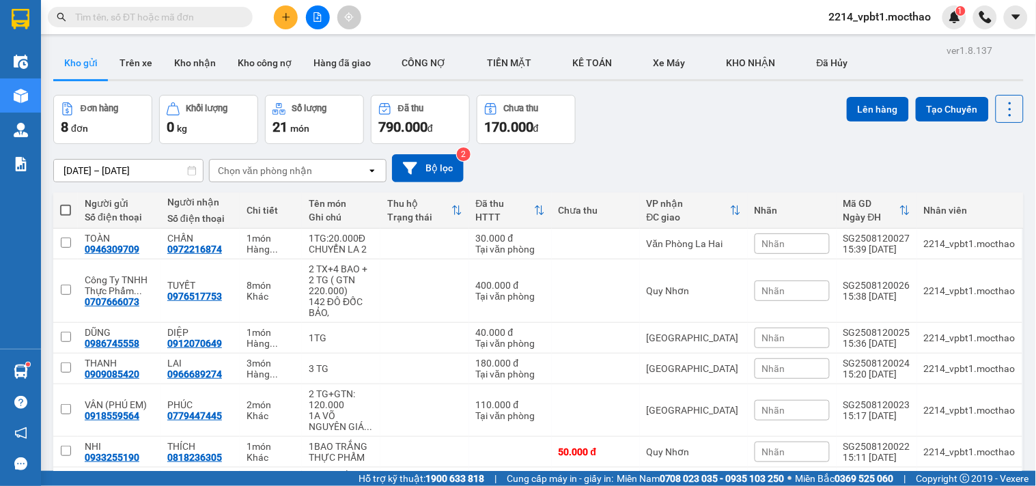
click at [297, 24] on div at bounding box center [317, 17] width 102 height 24
click at [292, 22] on button at bounding box center [286, 17] width 24 height 24
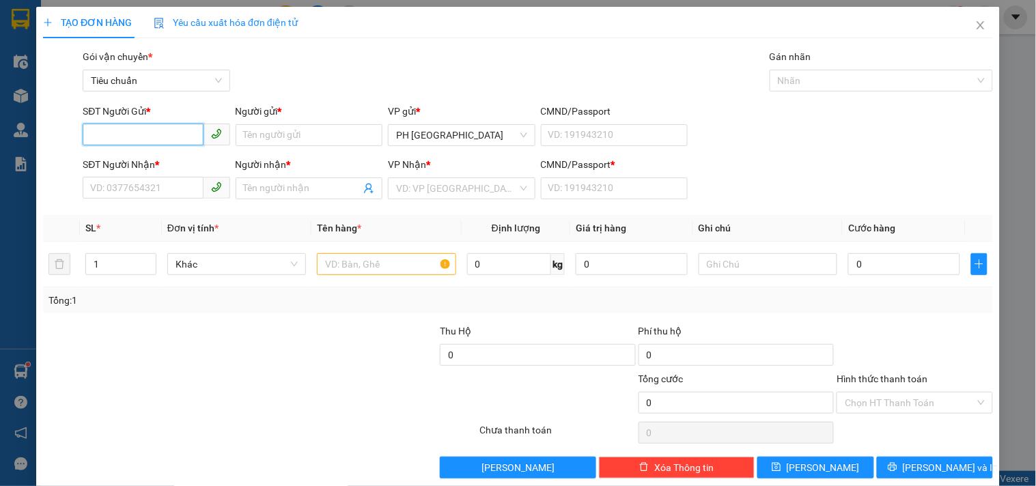
paste input "0707666073"
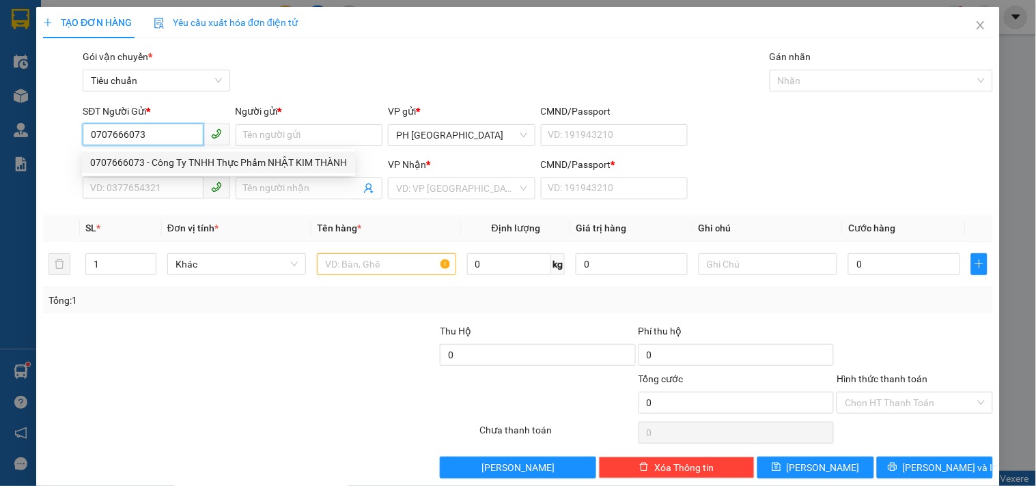
click at [135, 160] on div "0707666073 - Công Ty TNHH Thực Phẩm NHẬT KIM THÀNH" at bounding box center [218, 162] width 257 height 15
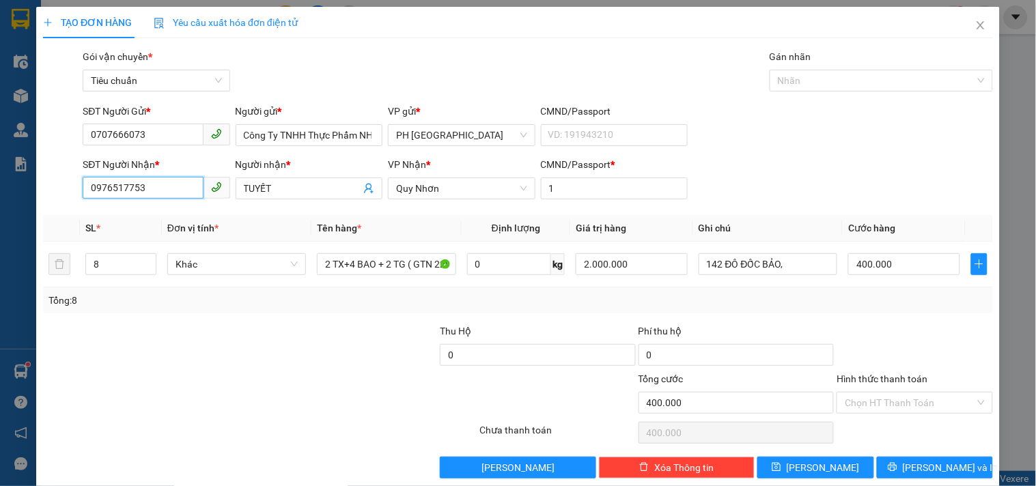
drag, startPoint x: 145, startPoint y: 189, endPoint x: 0, endPoint y: 257, distance: 160.4
click at [0, 256] on div "TẠO ĐƠN HÀNG Yêu cầu xuất hóa đơn điện tử Transit Pickup Surcharge Ids Transit …" at bounding box center [518, 243] width 1036 height 486
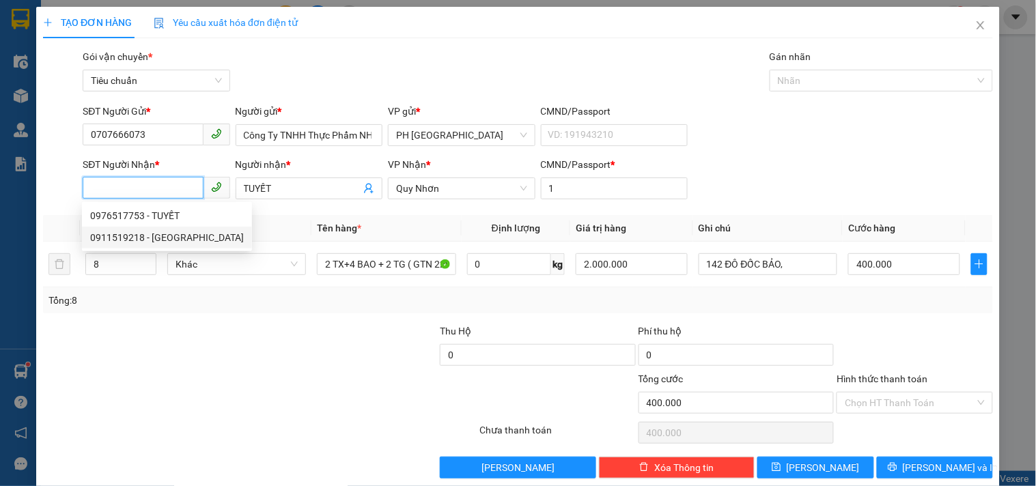
click at [90, 244] on div "0911519218 - MỸ LY" at bounding box center [167, 237] width 154 height 15
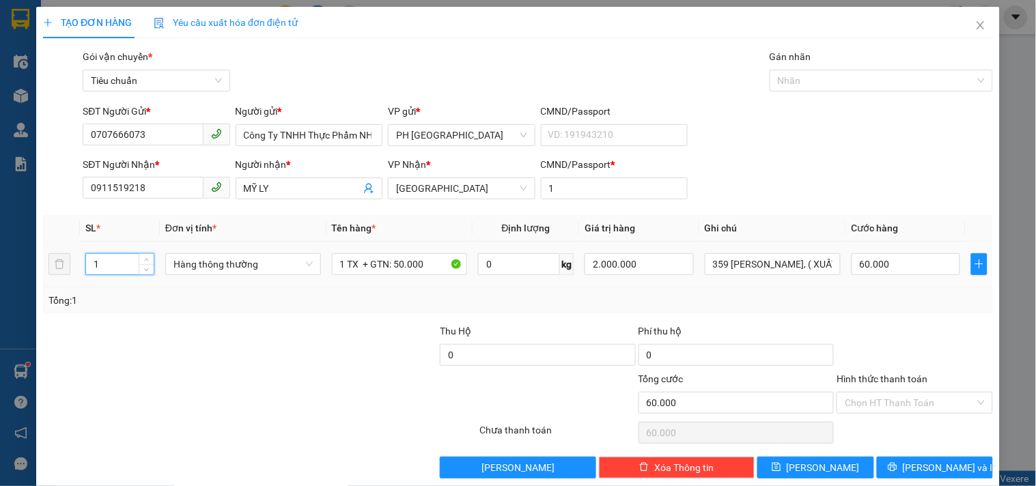
drag, startPoint x: 114, startPoint y: 265, endPoint x: 0, endPoint y: 337, distance: 135.0
click at [0, 306] on div "TẠO ĐƠN HÀNG Yêu cầu xuất hóa đơn điện tử Transit Pickup Surcharge Ids Transit …" at bounding box center [518, 243] width 1036 height 486
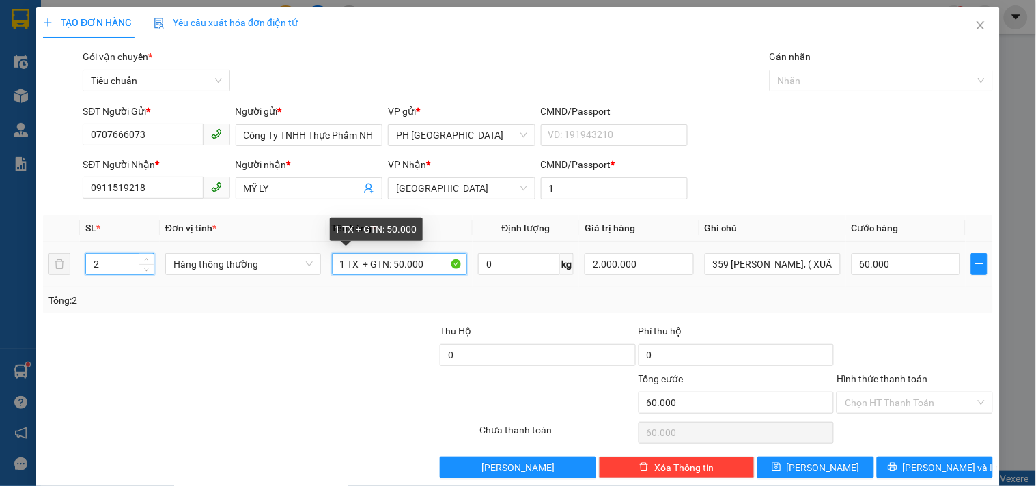
drag, startPoint x: 342, startPoint y: 267, endPoint x: 199, endPoint y: 299, distance: 146.9
click at [291, 287] on div "SL * Đơn vị tính * Tên hàng * Định lượng Giá trị hàng Ghi chú Cước hàng 2 Hàng …" at bounding box center [518, 264] width 950 height 98
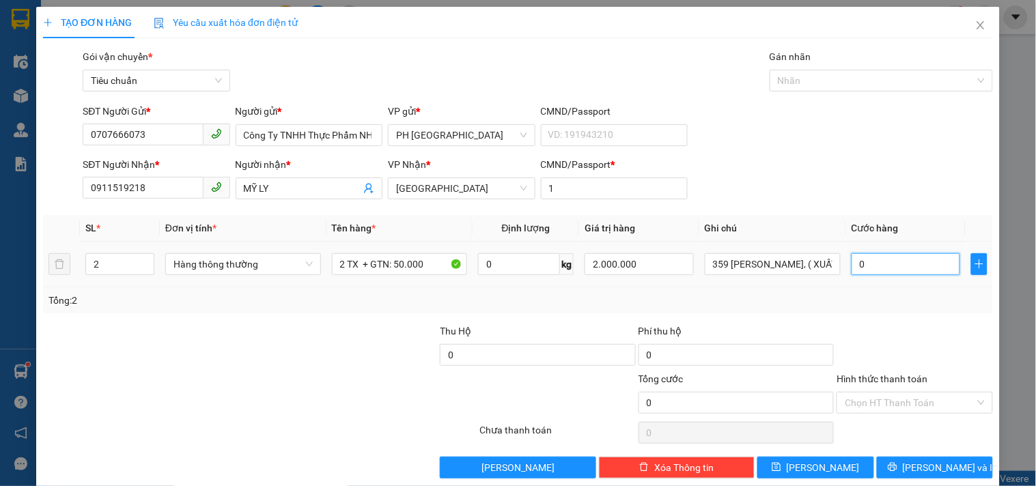
click at [858, 262] on input "0" at bounding box center [905, 264] width 109 height 22
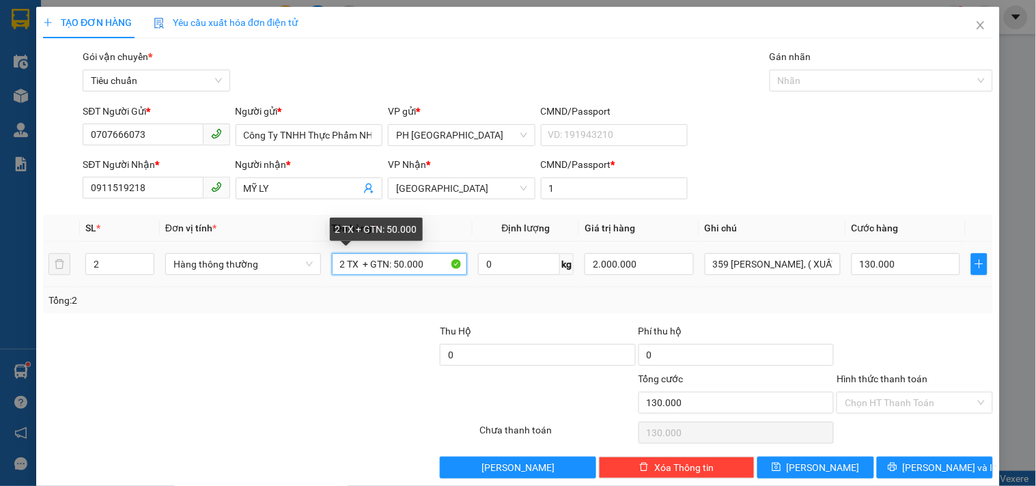
drag, startPoint x: 393, startPoint y: 264, endPoint x: 401, endPoint y: 268, distance: 9.2
click at [401, 268] on input "2 TX + GTN: 50.000" at bounding box center [400, 264] width 136 height 22
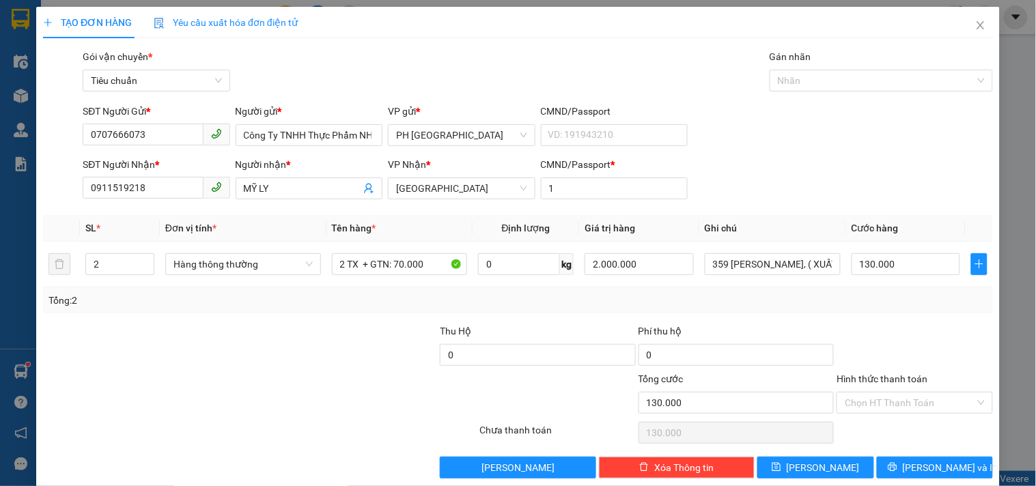
click at [363, 369] on div at bounding box center [339, 348] width 199 height 48
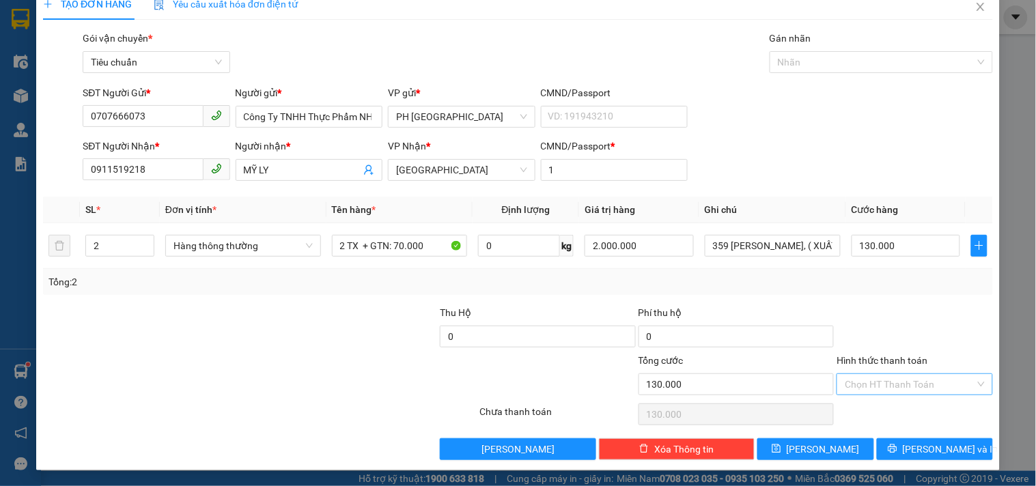
click at [885, 383] on input "Hình thức thanh toán" at bounding box center [909, 384] width 130 height 20
click at [879, 300] on div "Tại văn phòng" at bounding box center [906, 292] width 154 height 22
click at [909, 444] on button "[PERSON_NAME] và In" at bounding box center [935, 449] width 116 height 22
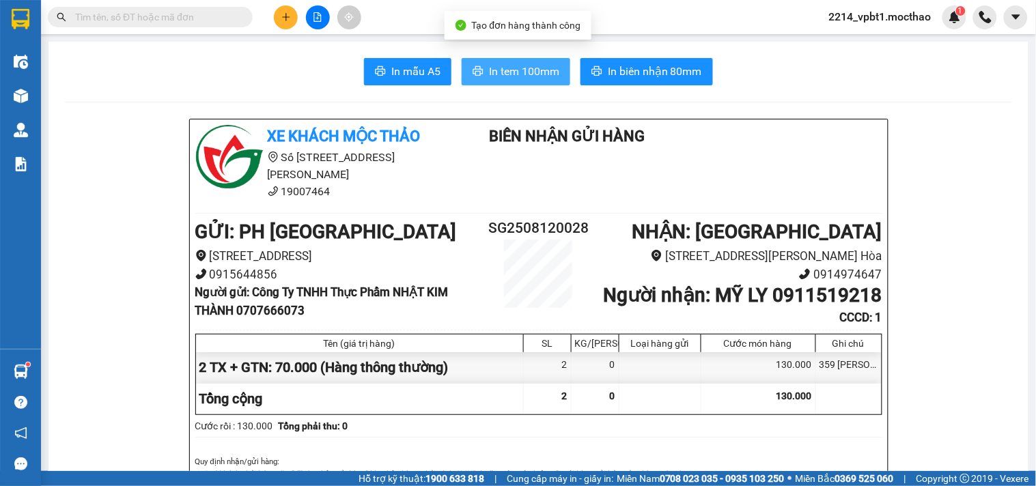
click at [513, 66] on span "In tem 100mm" at bounding box center [524, 71] width 70 height 17
click at [492, 70] on span "In tem 100mm" at bounding box center [524, 71] width 70 height 17
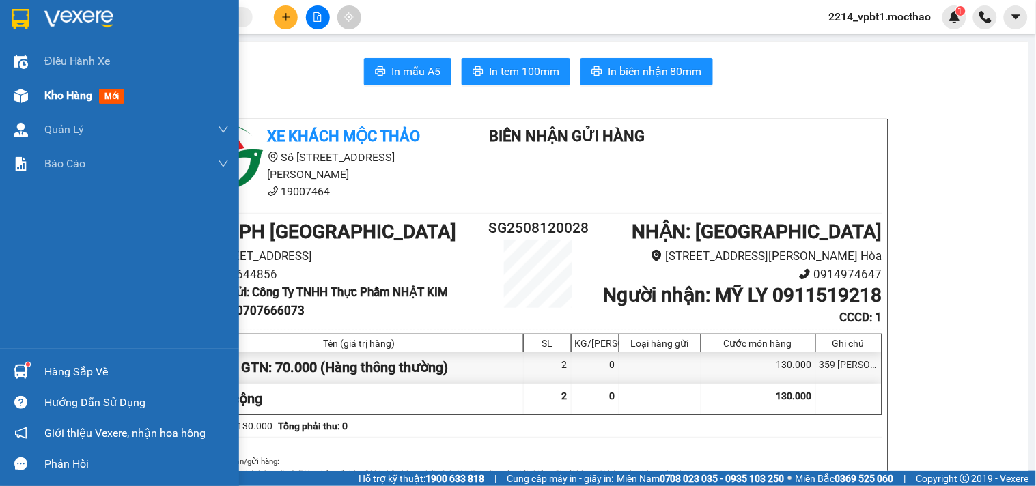
click at [63, 96] on span "Kho hàng" at bounding box center [68, 95] width 48 height 13
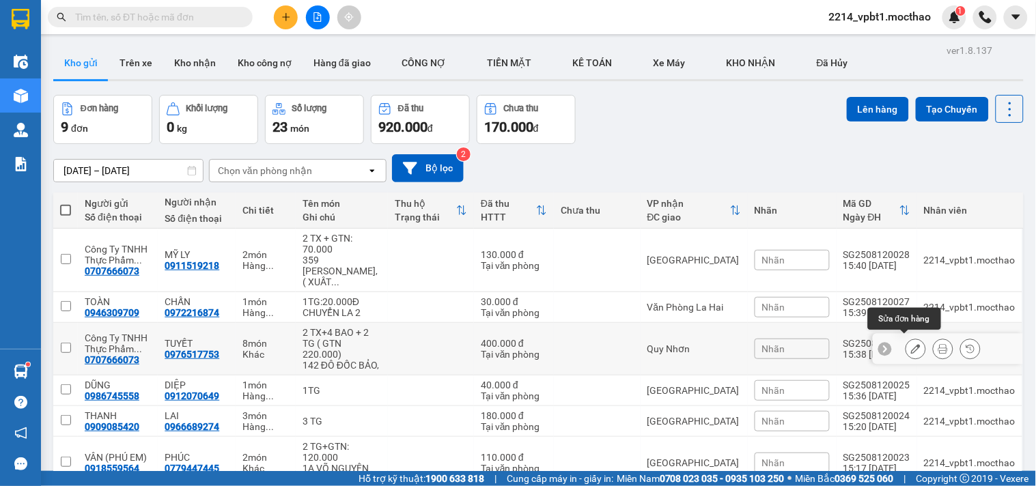
click at [911, 344] on icon at bounding box center [916, 349] width 10 height 10
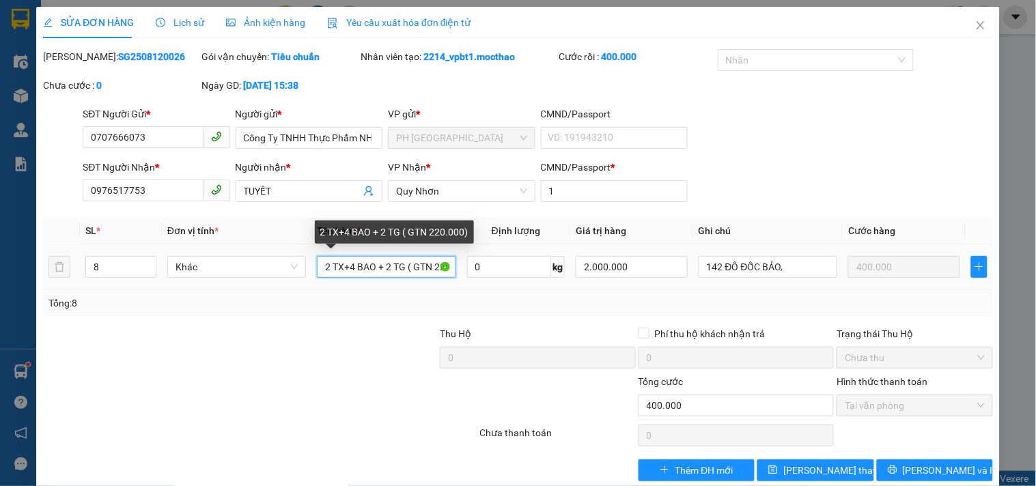
click at [429, 264] on input "2 TX+4 BAO + 2 TG ( GTN 220.000)" at bounding box center [386, 267] width 139 height 22
drag, startPoint x: 410, startPoint y: 266, endPoint x: 418, endPoint y: 269, distance: 8.6
click at [418, 269] on input "2 TX+4 BAO + 2 TG ( GTN 220.000)" at bounding box center [386, 267] width 139 height 22
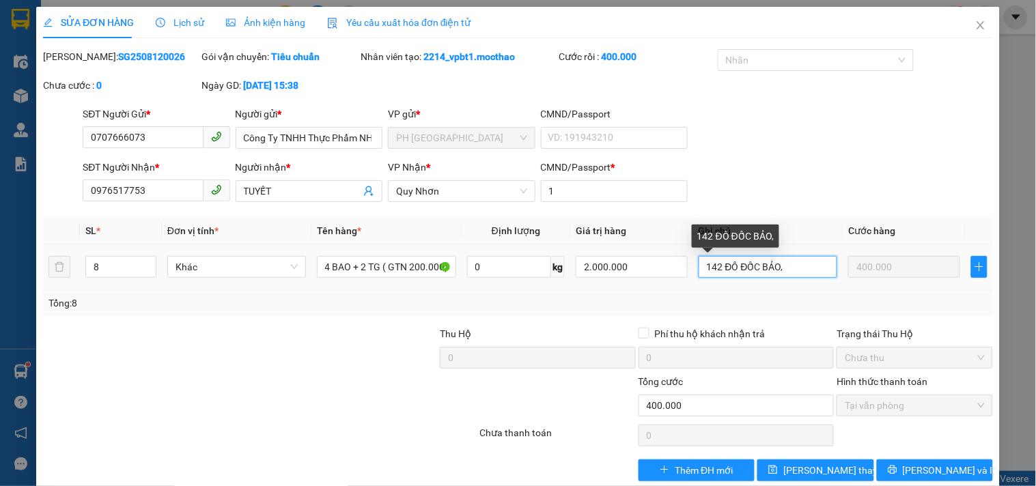
click at [781, 264] on input "142 ĐÔ ĐỐC BẢO," at bounding box center [767, 267] width 139 height 22
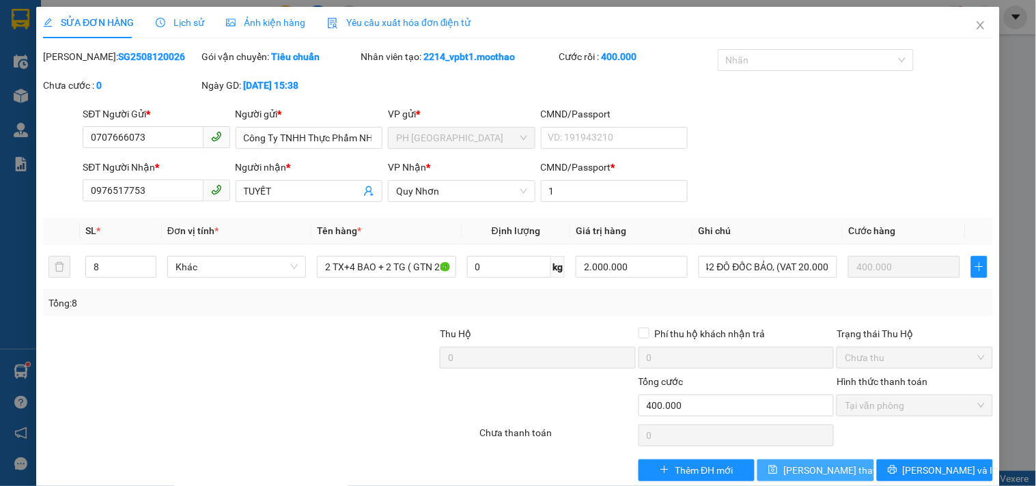
click at [850, 472] on button "Lưu thay đổi" at bounding box center [815, 470] width 116 height 22
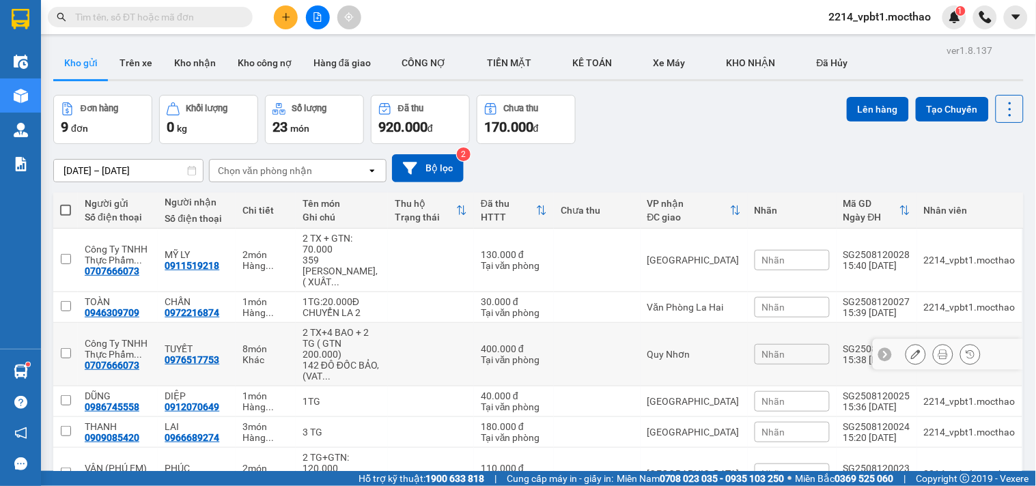
click at [936, 350] on button at bounding box center [942, 355] width 19 height 24
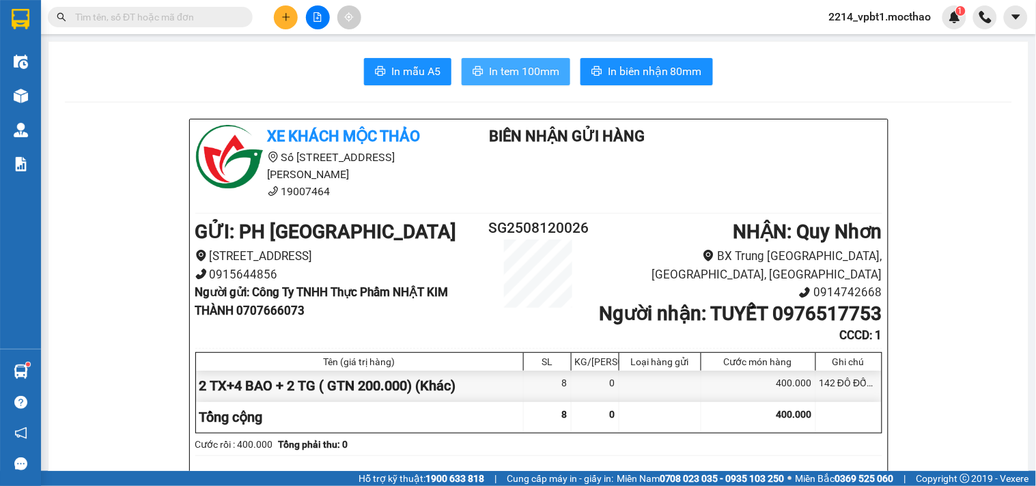
click at [543, 73] on span "In tem 100mm" at bounding box center [524, 71] width 70 height 17
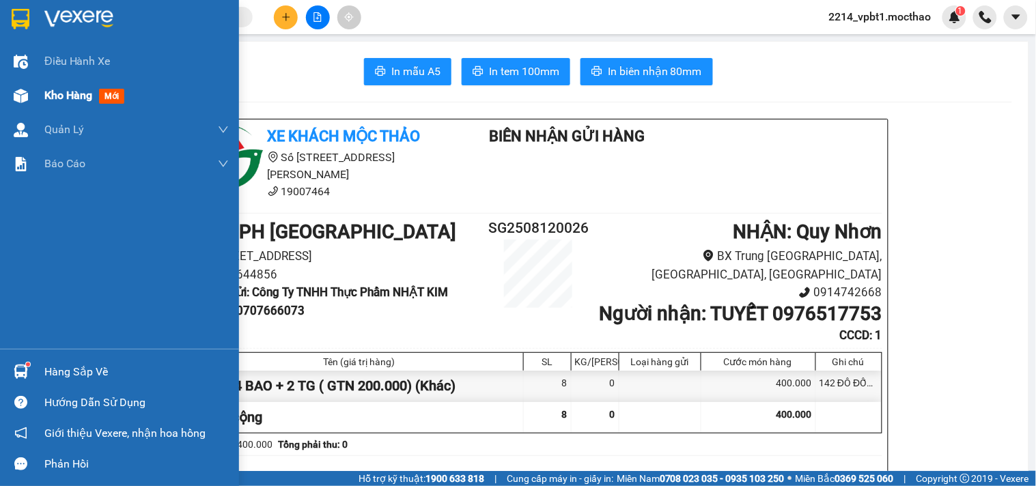
click at [56, 100] on span "Kho hàng" at bounding box center [68, 95] width 48 height 13
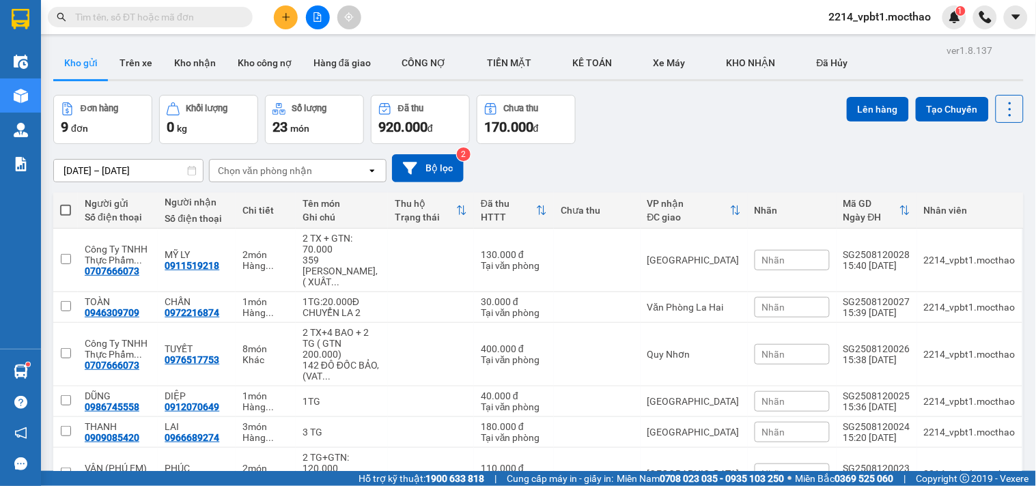
click at [282, 23] on button at bounding box center [286, 17] width 24 height 24
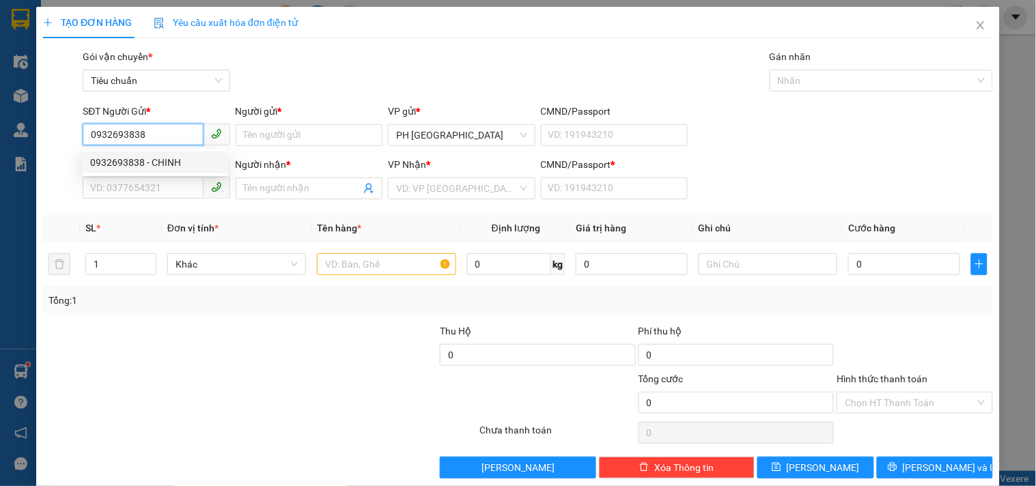
click at [153, 164] on div "0932693838 - CHINH" at bounding box center [154, 162] width 129 height 15
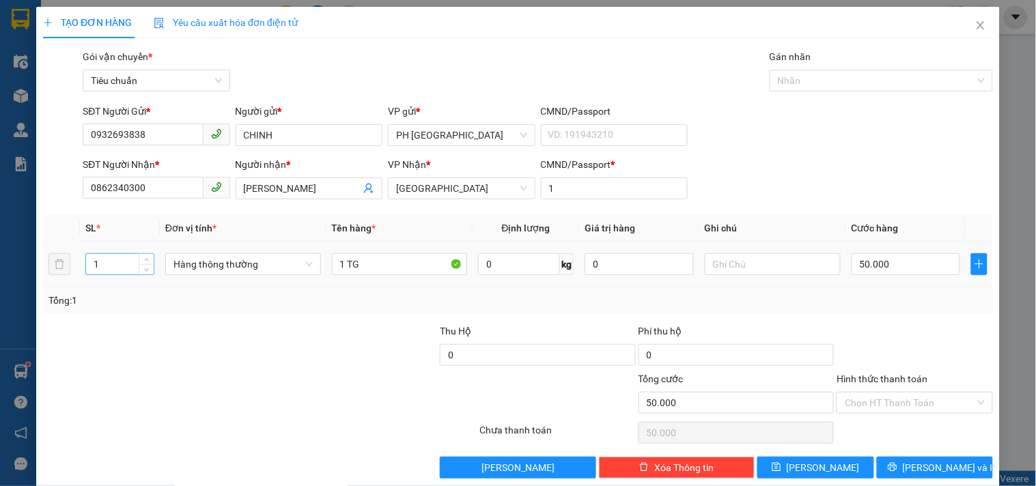
click at [94, 265] on input "1" at bounding box center [120, 264] width 68 height 20
drag, startPoint x: 113, startPoint y: 268, endPoint x: 22, endPoint y: 295, distance: 94.8
click at [34, 295] on div "TẠO ĐƠN HÀNG Yêu cầu xuất hóa đơn điện tử Transit Pickup Surcharge Ids Transit …" at bounding box center [518, 243] width 1036 height 486
drag, startPoint x: 343, startPoint y: 264, endPoint x: 221, endPoint y: 310, distance: 130.5
click at [255, 308] on div "SL * Đơn vị tính * Tên hàng * Định lượng Giá trị hàng Ghi chú Cước hàng 2 Hàng …" at bounding box center [518, 264] width 950 height 98
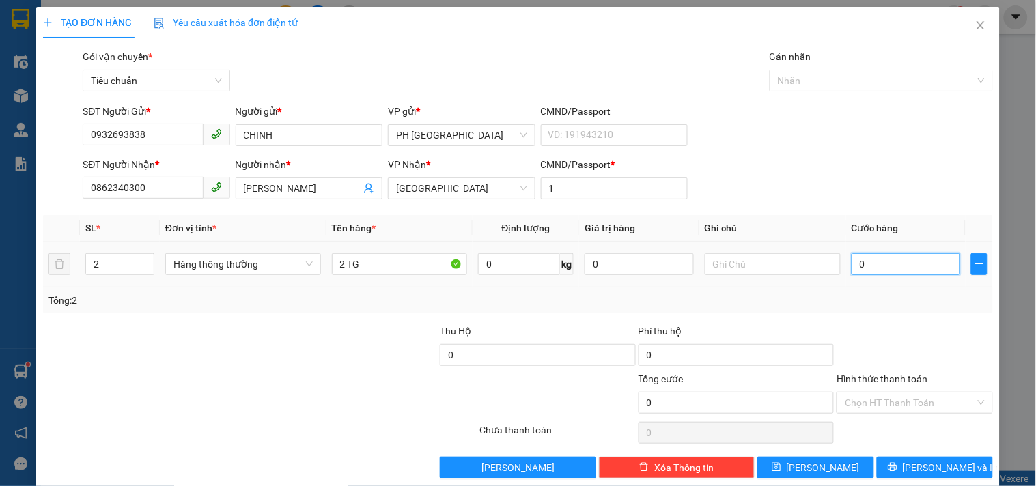
click at [897, 268] on input "0" at bounding box center [905, 264] width 109 height 22
click at [898, 290] on div "Tổng: 2" at bounding box center [518, 300] width 950 height 26
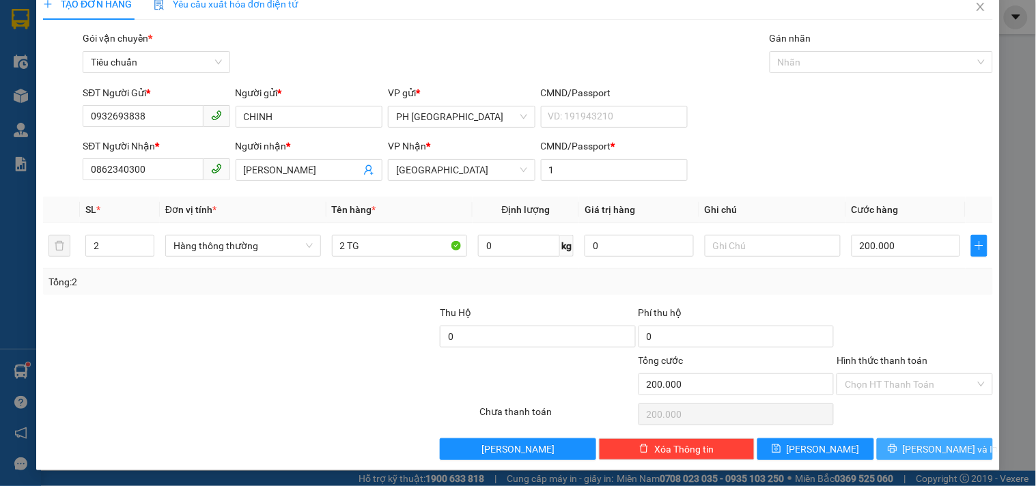
click at [897, 446] on icon "printer" at bounding box center [892, 449] width 10 height 10
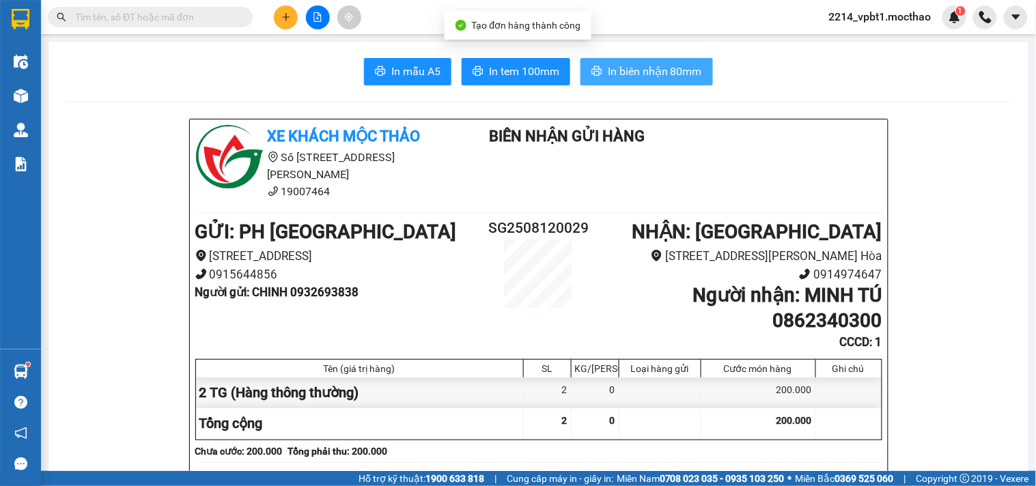
click at [644, 66] on span "In biên nhận 80mm" at bounding box center [655, 71] width 94 height 17
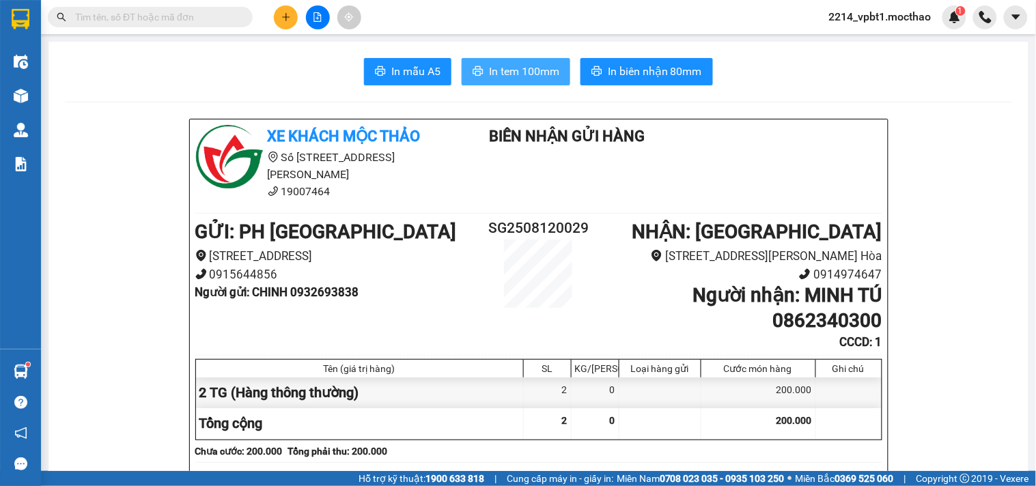
click at [521, 77] on span "In tem 100mm" at bounding box center [524, 71] width 70 height 17
click at [283, 23] on button at bounding box center [286, 17] width 24 height 24
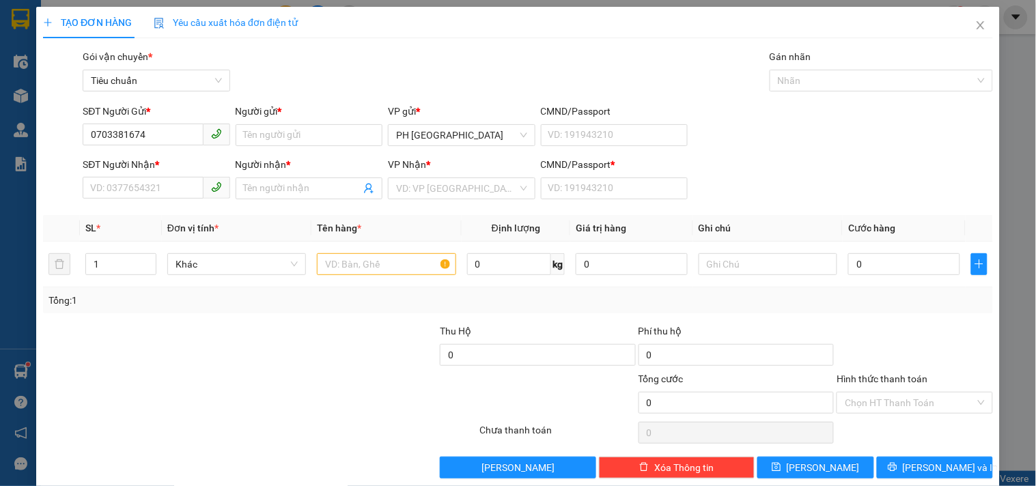
click at [289, 147] on div "Người gửi * Tên người gửi" at bounding box center [309, 128] width 147 height 48
click at [289, 139] on input "Người gửi *" at bounding box center [309, 135] width 147 height 22
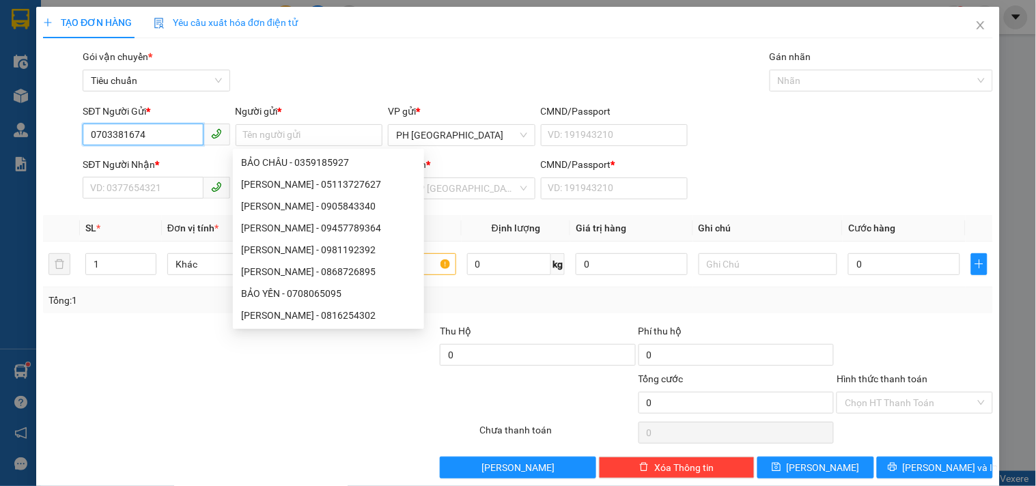
drag, startPoint x: 169, startPoint y: 128, endPoint x: 0, endPoint y: 240, distance: 202.6
click at [70, 186] on form "SĐT Người Gửi * 0703381674 0703381674 Người gửi * Tên người gửi VP gửi * PH Sài…" at bounding box center [518, 154] width 950 height 101
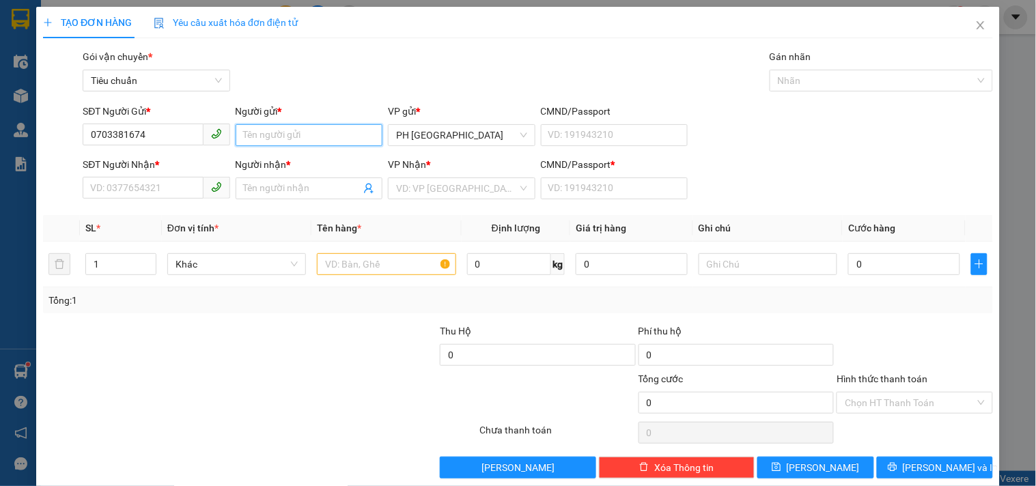
click at [261, 142] on input "Người gửi *" at bounding box center [309, 135] width 147 height 22
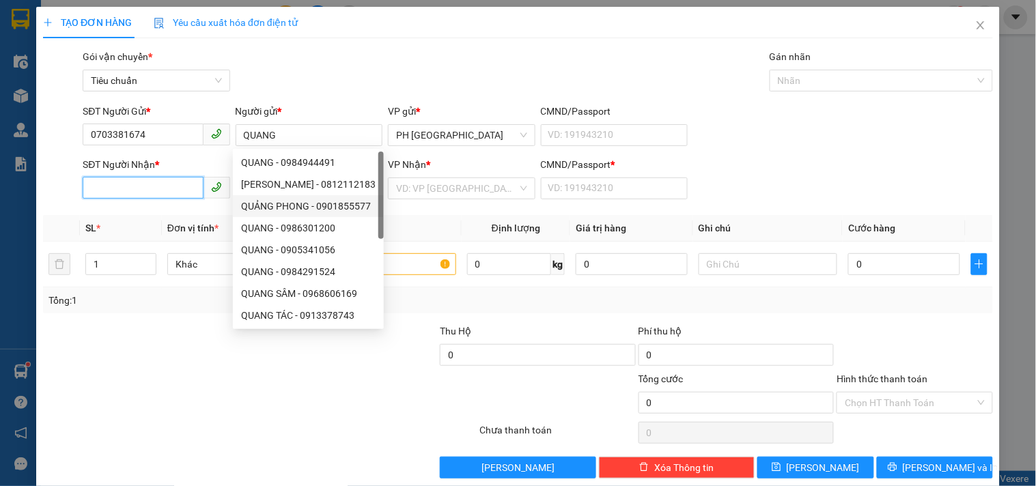
click at [162, 193] on input "SĐT Người Nhận *" at bounding box center [143, 188] width 120 height 22
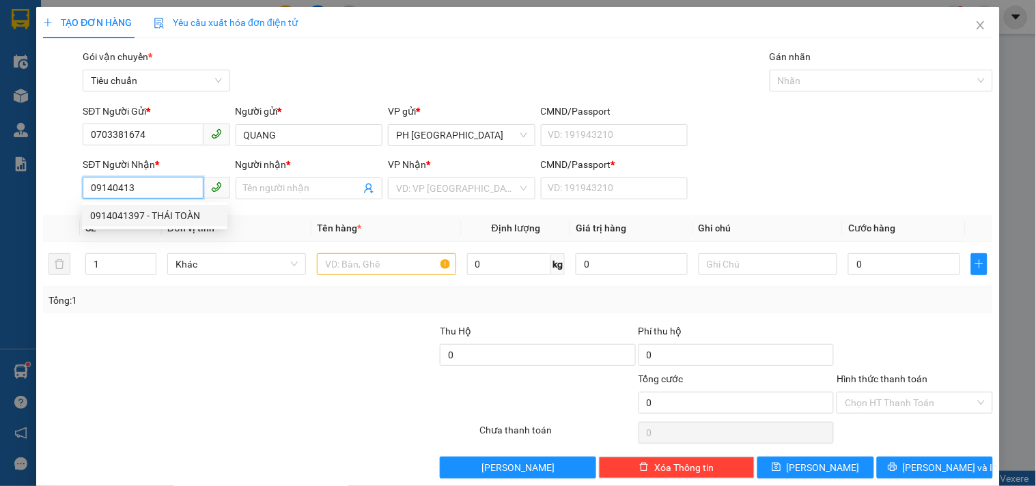
click at [175, 210] on div "0914041397 - THÁI TOÀN" at bounding box center [154, 215] width 129 height 15
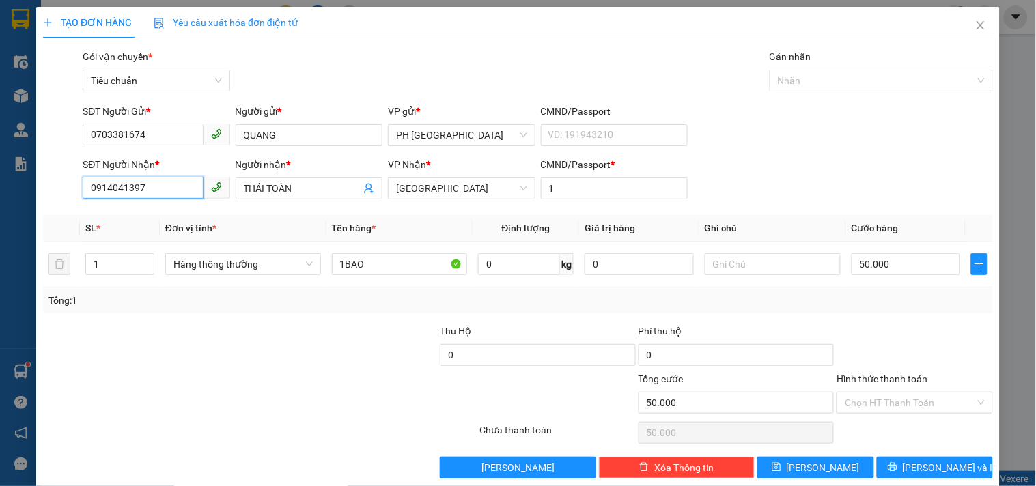
scroll to position [18, 0]
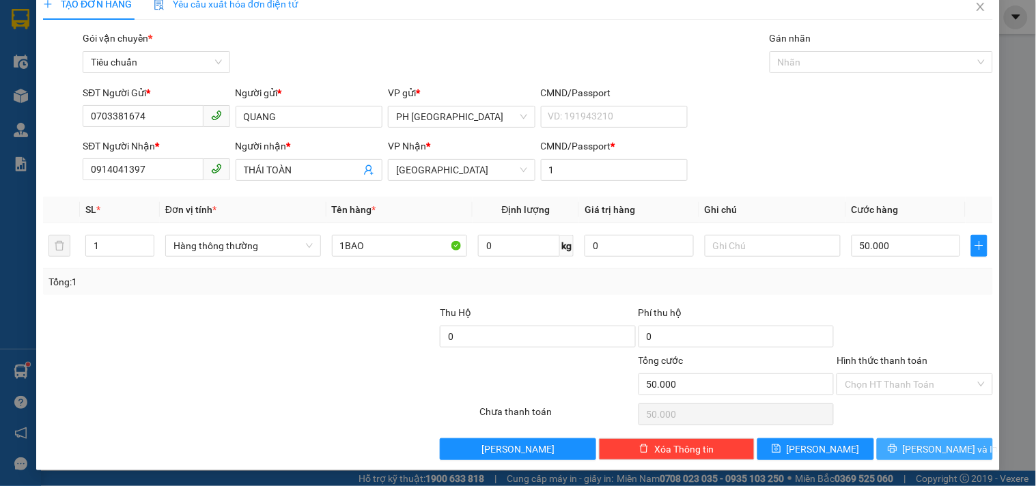
click at [917, 446] on span "[PERSON_NAME] và In" at bounding box center [951, 449] width 96 height 15
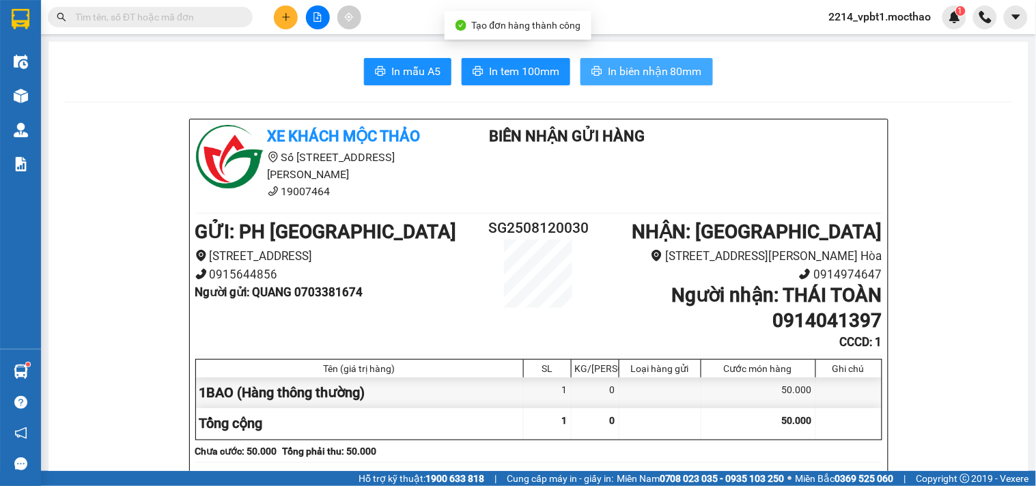
click at [664, 78] on span "In biên nhận 80mm" at bounding box center [655, 71] width 94 height 17
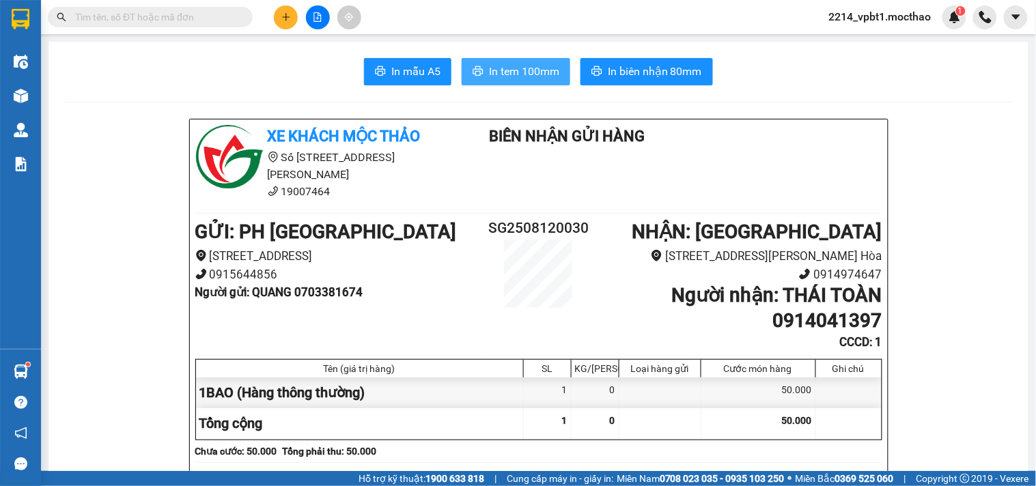
click at [501, 63] on span "In tem 100mm" at bounding box center [524, 71] width 70 height 17
click at [289, 18] on icon "plus" at bounding box center [286, 17] width 10 height 10
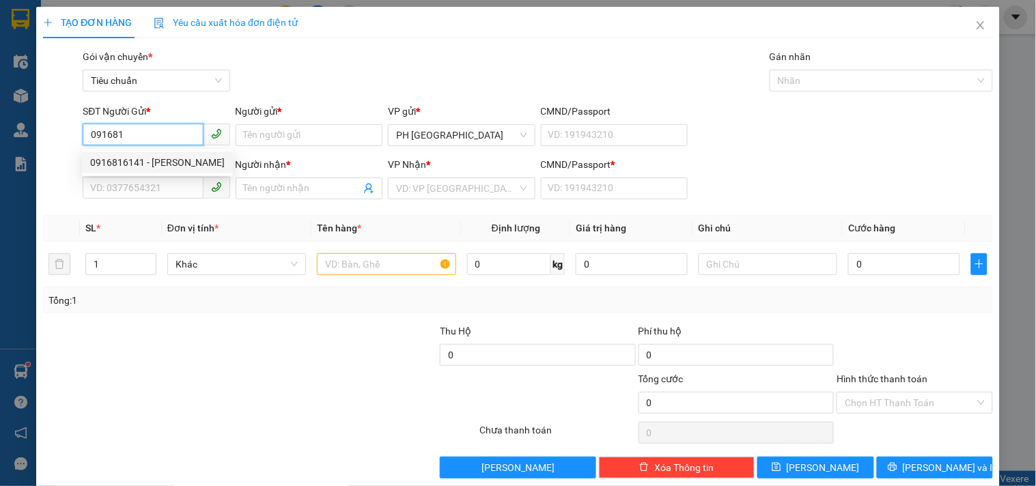
click at [181, 160] on div "0916816141 - HUỲNH TẤN KIỆT" at bounding box center [157, 162] width 134 height 15
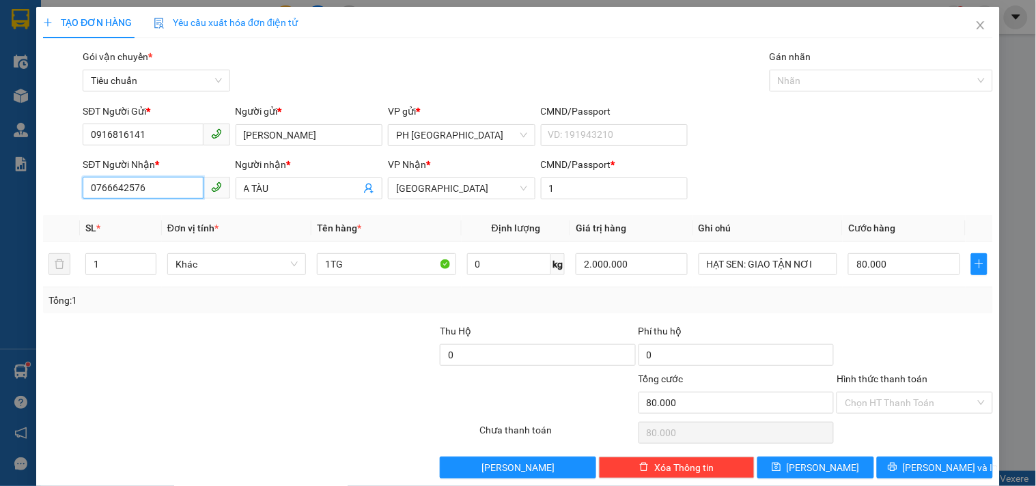
drag, startPoint x: 161, startPoint y: 194, endPoint x: 0, endPoint y: 427, distance: 283.1
click at [0, 425] on div "TẠO ĐƠN HÀNG Yêu cầu xuất hóa đơn điện tử Transit Pickup Surcharge Ids Transit …" at bounding box center [518, 243] width 1036 height 486
click at [177, 240] on div "0911364677 - NGHĨA" at bounding box center [154, 237] width 129 height 15
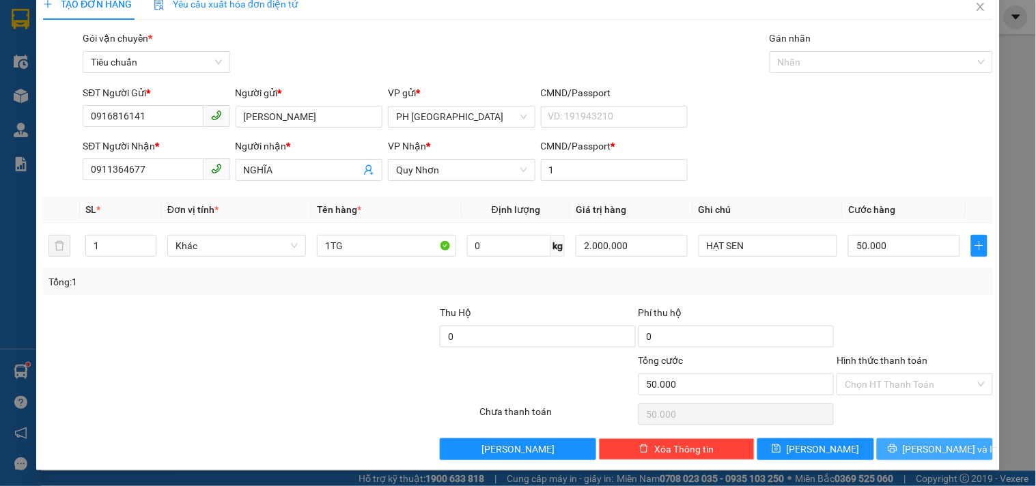
click at [935, 448] on span "[PERSON_NAME] và In" at bounding box center [951, 449] width 96 height 15
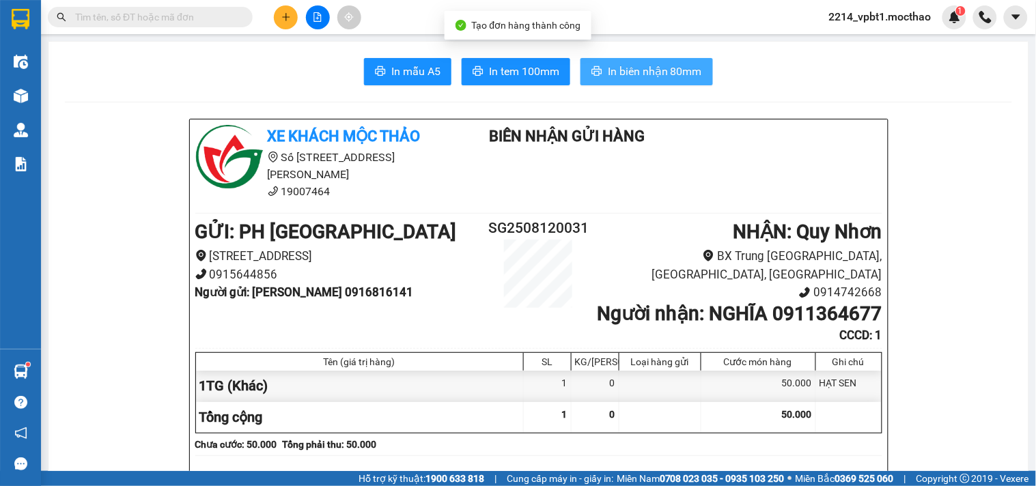
click at [671, 73] on span "In biên nhận 80mm" at bounding box center [655, 71] width 94 height 17
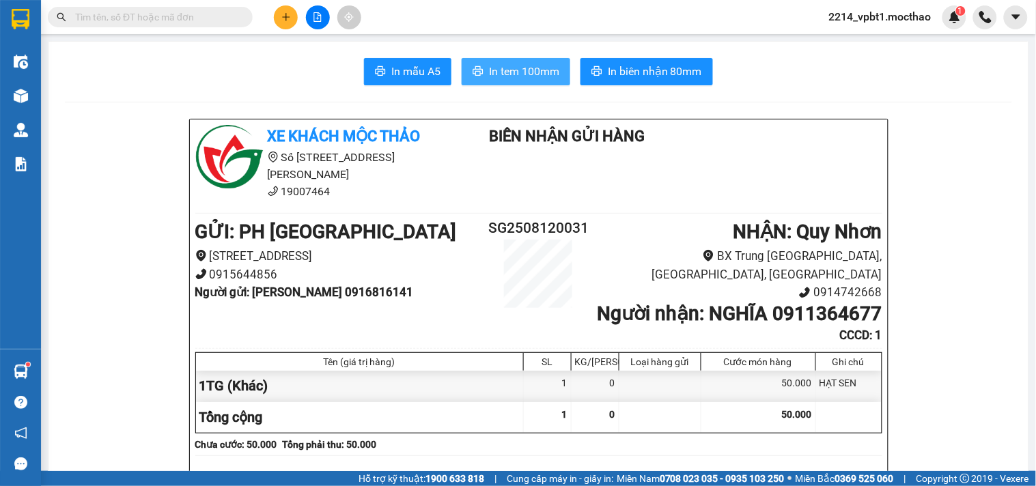
click at [517, 74] on span "In tem 100mm" at bounding box center [524, 71] width 70 height 17
click at [292, 18] on button at bounding box center [286, 17] width 24 height 24
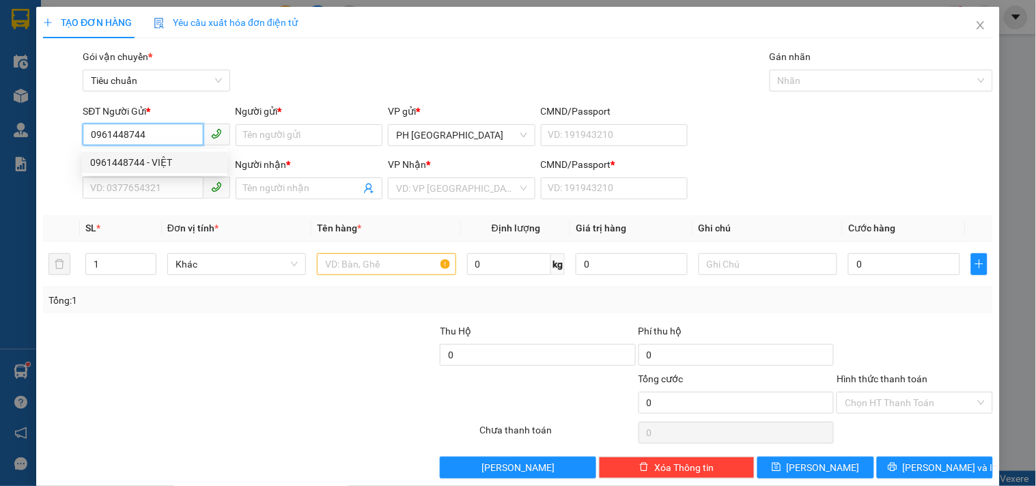
click at [169, 167] on div "0961448744 - VIỆT" at bounding box center [154, 162] width 129 height 15
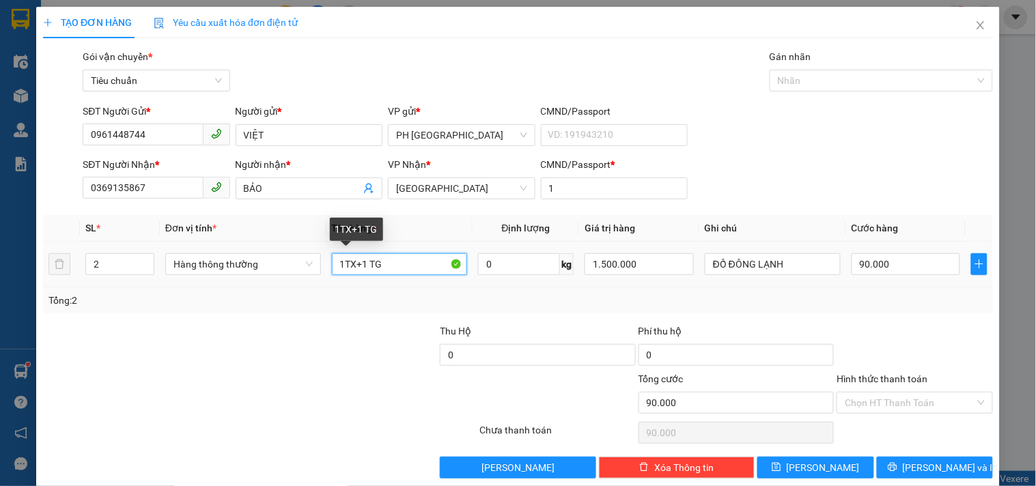
drag, startPoint x: 353, startPoint y: 274, endPoint x: 417, endPoint y: 273, distance: 64.2
click at [417, 273] on input "1TX+1 TG" at bounding box center [400, 264] width 136 height 22
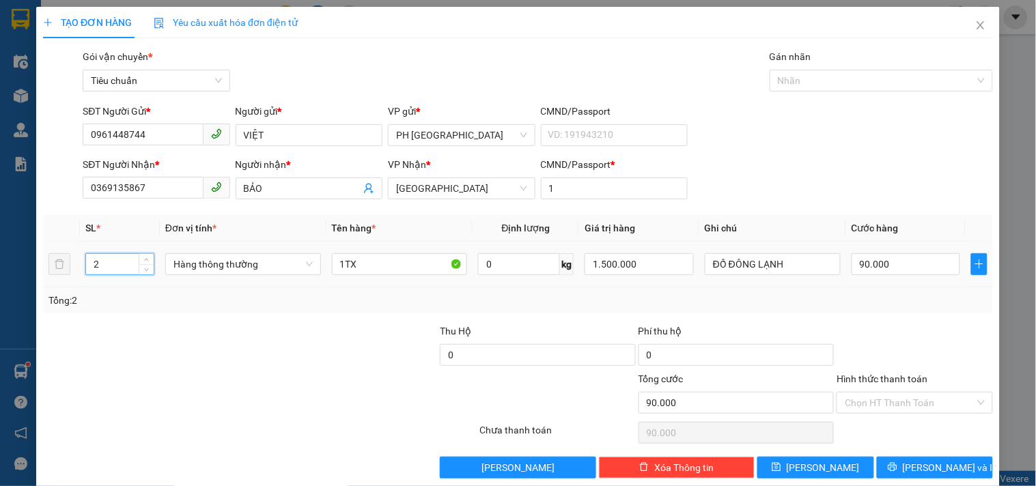
drag, startPoint x: 109, startPoint y: 265, endPoint x: 59, endPoint y: 307, distance: 65.9
click at [61, 306] on div "SL * Đơn vị tính * Tên hàng * Định lượng Giá trị hàng Ghi chú Cước hàng 2 Hàng …" at bounding box center [518, 264] width 950 height 98
click at [906, 266] on input "90.000" at bounding box center [905, 264] width 109 height 22
click at [926, 328] on div at bounding box center [914, 348] width 158 height 48
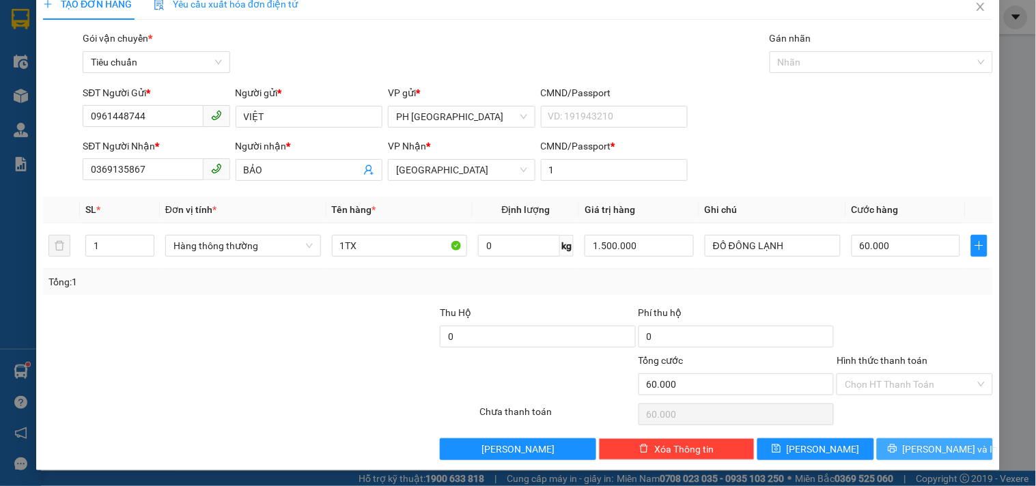
click at [949, 446] on span "[PERSON_NAME] và In" at bounding box center [951, 449] width 96 height 15
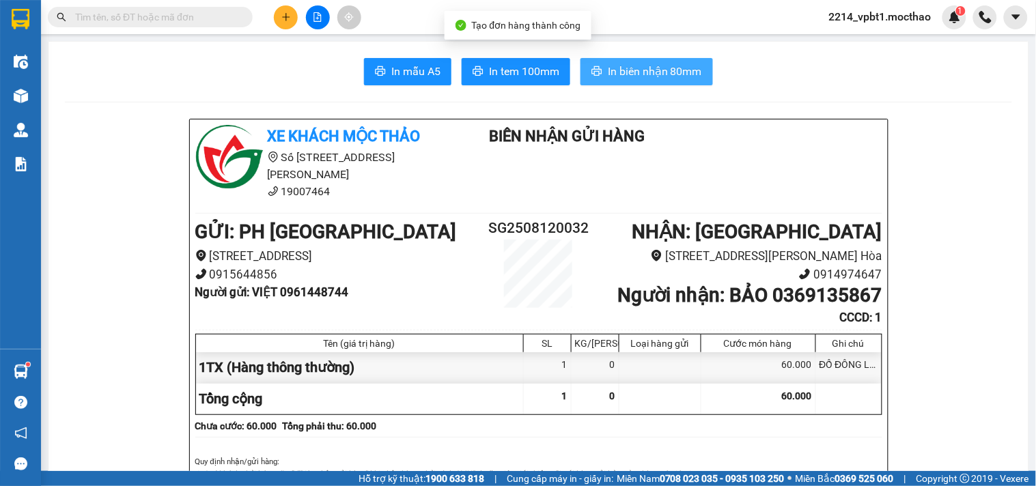
click at [633, 72] on span "In biên nhận 80mm" at bounding box center [655, 71] width 94 height 17
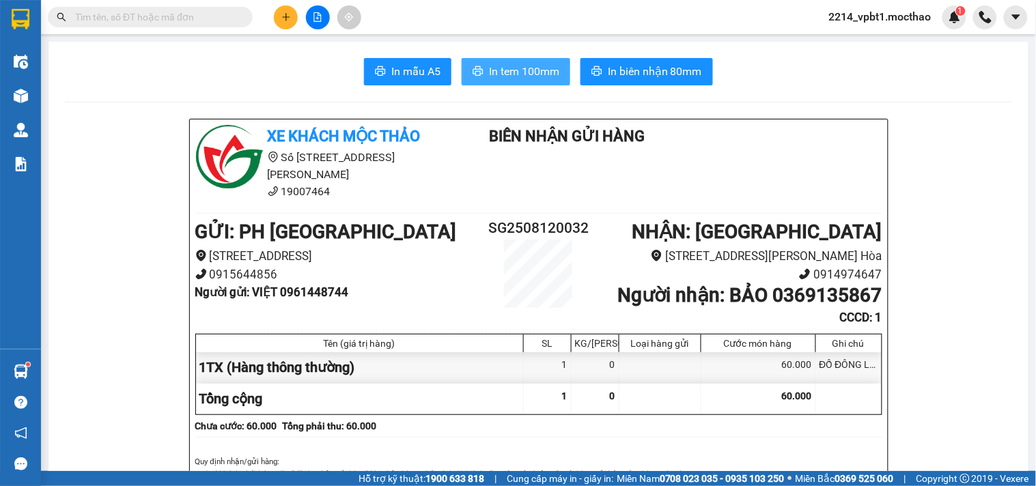
click at [489, 66] on span "In tem 100mm" at bounding box center [524, 71] width 70 height 17
click at [181, 19] on input "text" at bounding box center [155, 17] width 161 height 15
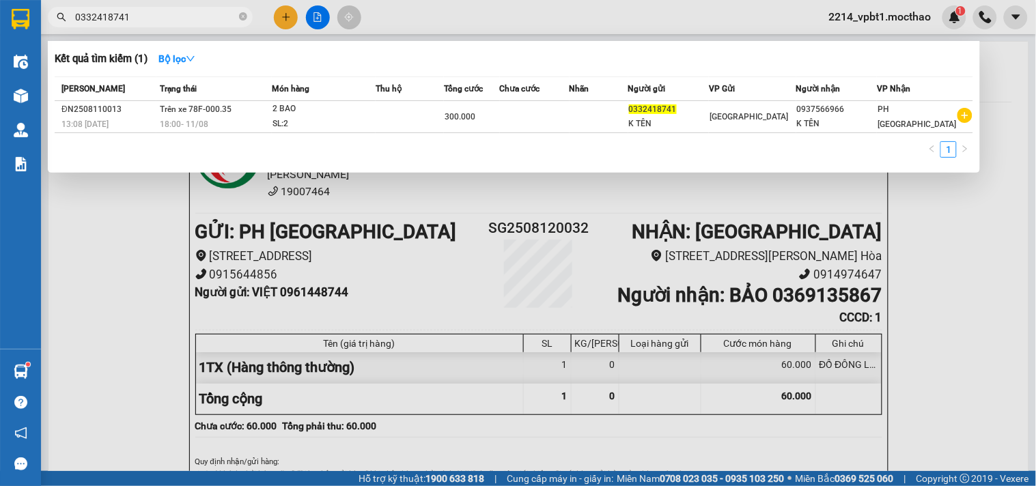
click at [276, 18] on div at bounding box center [518, 243] width 1036 height 486
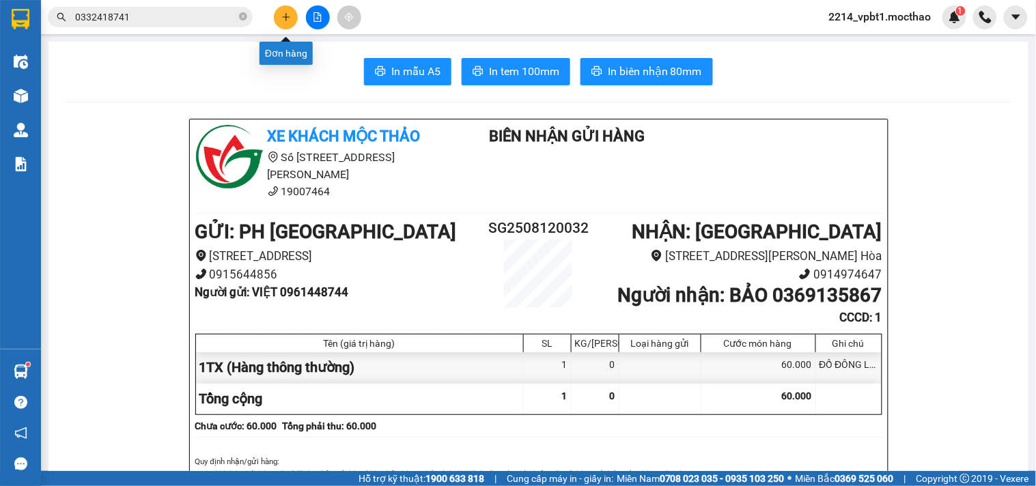
click at [282, 23] on button at bounding box center [286, 17] width 24 height 24
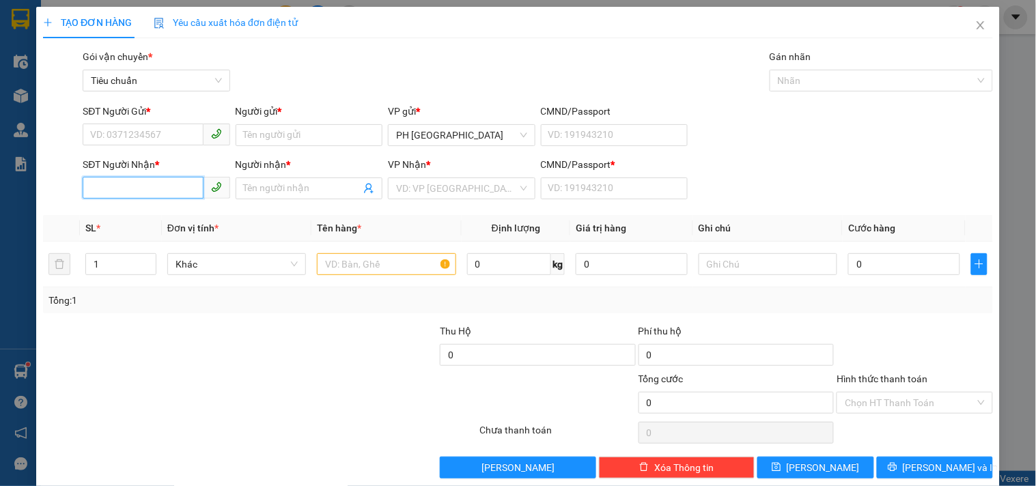
click at [128, 190] on input "SĐT Người Nhận *" at bounding box center [143, 188] width 120 height 22
click at [0, 239] on div "TẠO ĐƠN HÀNG Yêu cầu xuất hóa đơn điện tử Transit Pickup Surcharge Ids Transit …" at bounding box center [518, 243] width 1036 height 486
click at [107, 217] on div "0944257391 - CTY PHƯƠNG TIÊN QUÂN" at bounding box center [177, 215] width 175 height 15
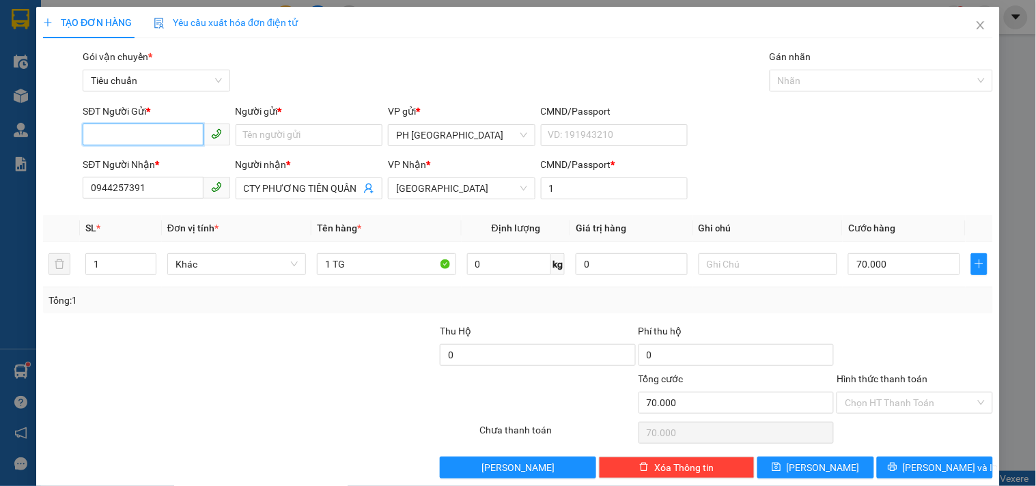
click at [131, 131] on input "SĐT Người Gửi *" at bounding box center [143, 135] width 120 height 22
click at [159, 168] on div "0888168278 - NHUNG" at bounding box center [154, 162] width 129 height 15
click at [890, 272] on input "70.000" at bounding box center [904, 264] width 112 height 22
click at [862, 324] on div at bounding box center [914, 348] width 158 height 48
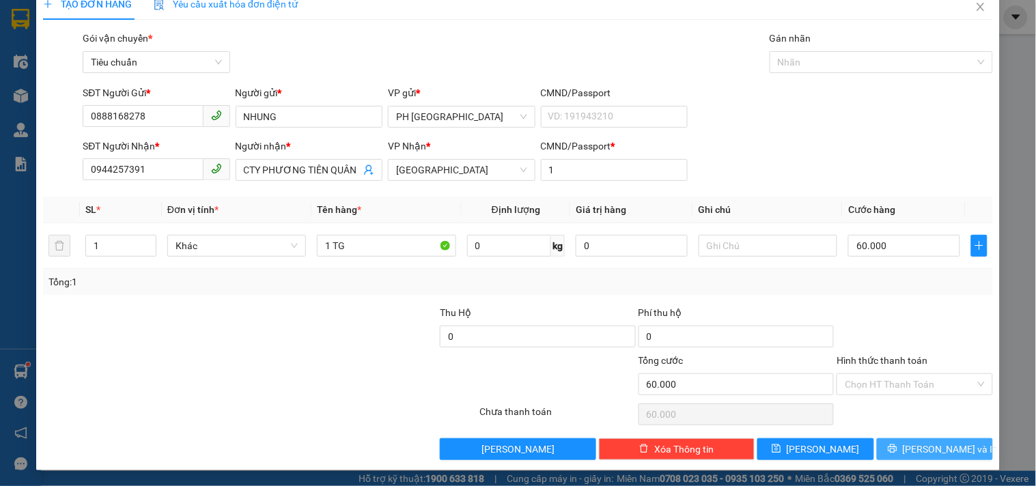
click at [946, 446] on span "[PERSON_NAME] và In" at bounding box center [951, 449] width 96 height 15
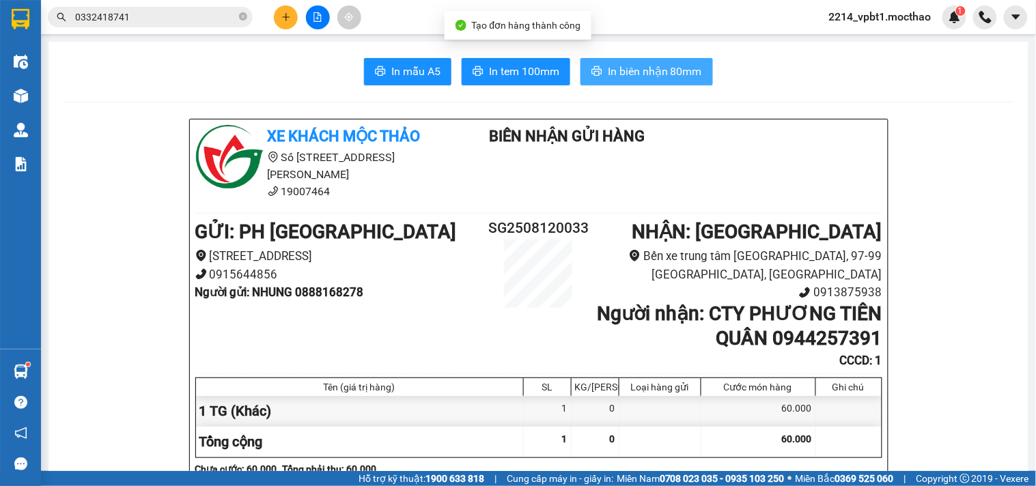
click at [646, 66] on span "In biên nhận 80mm" at bounding box center [655, 71] width 94 height 17
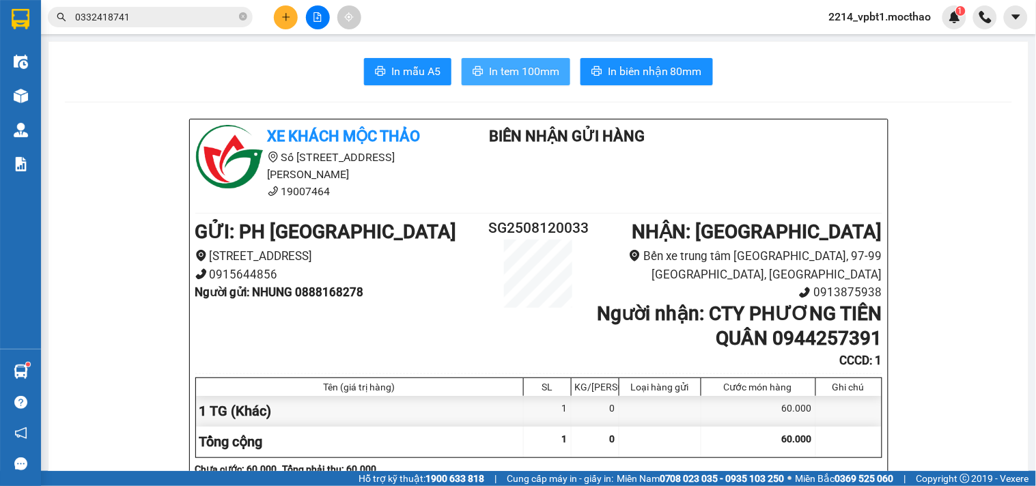
click at [526, 72] on span "In tem 100mm" at bounding box center [524, 71] width 70 height 17
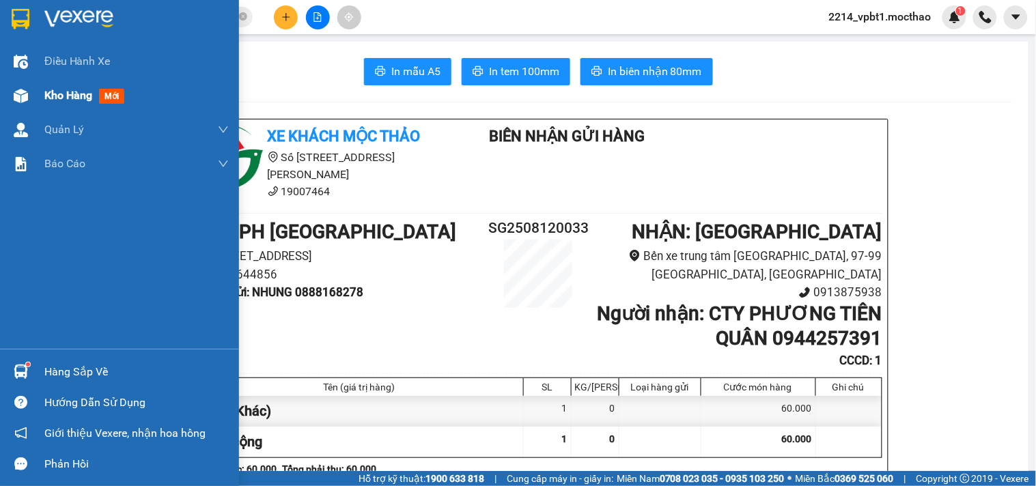
click at [62, 94] on span "Kho hàng" at bounding box center [68, 95] width 48 height 13
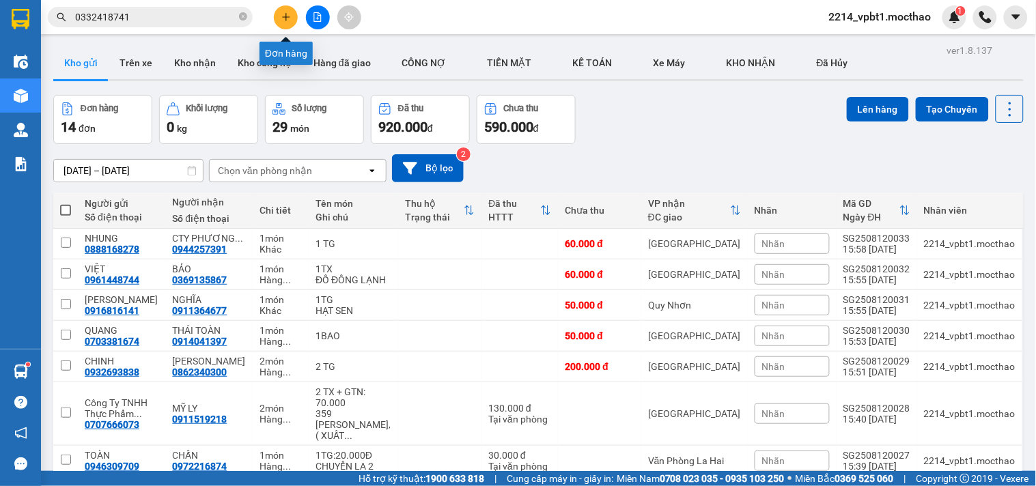
click at [276, 17] on button at bounding box center [286, 17] width 24 height 24
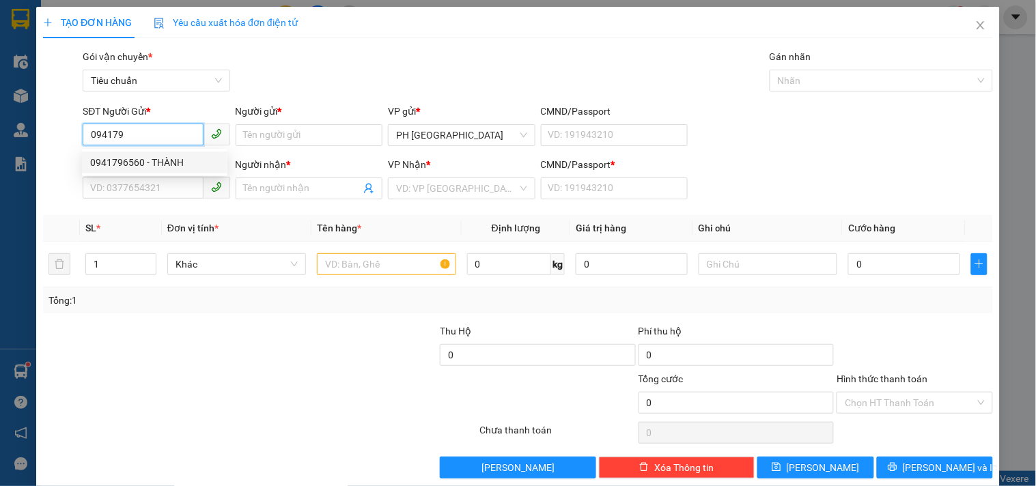
click at [152, 160] on div "0941796560 - THÀNH" at bounding box center [154, 162] width 129 height 15
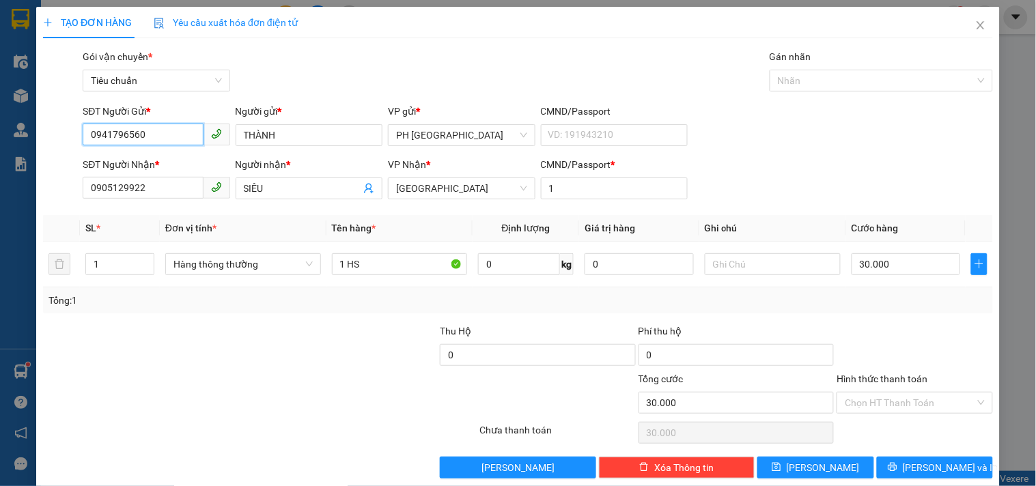
scroll to position [18, 0]
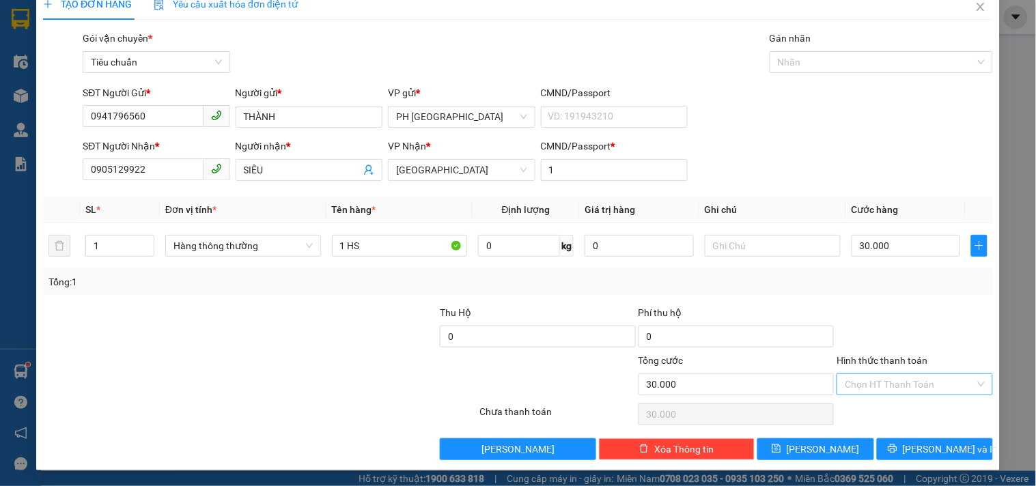
click at [858, 386] on input "Hình thức thanh toán" at bounding box center [909, 384] width 130 height 20
click at [869, 296] on div "Tại văn phòng" at bounding box center [906, 291] width 138 height 15
click at [943, 451] on span "[PERSON_NAME] và In" at bounding box center [951, 449] width 96 height 15
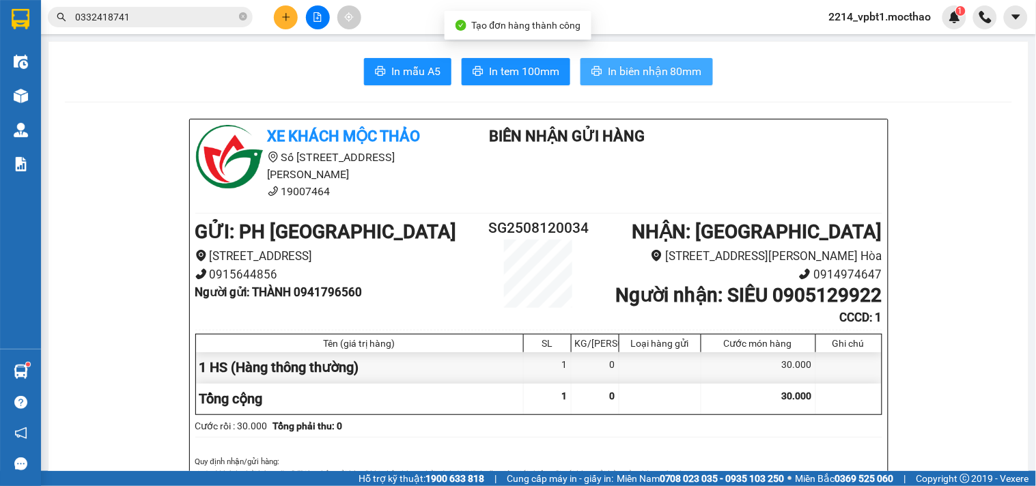
click at [636, 76] on span "In biên nhận 80mm" at bounding box center [655, 71] width 94 height 17
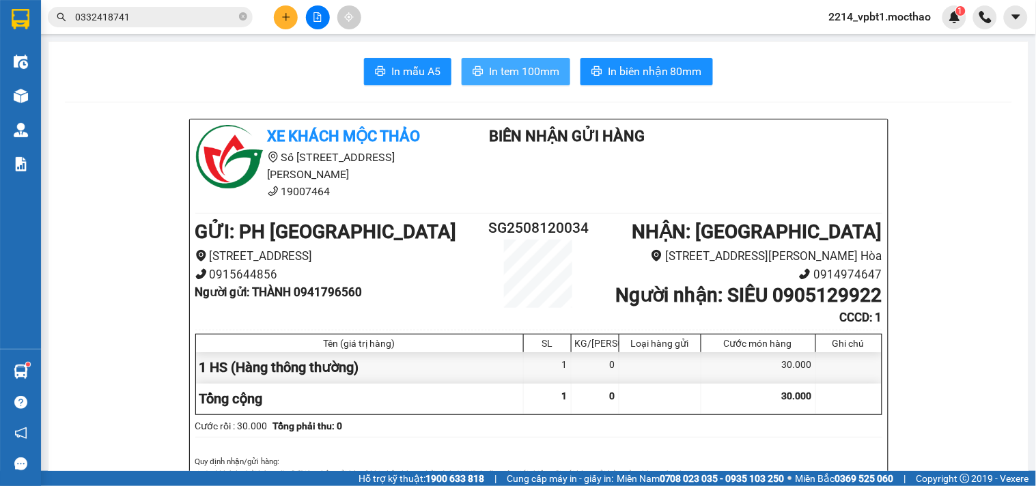
click at [520, 71] on span "In tem 100mm" at bounding box center [524, 71] width 70 height 17
click at [287, 10] on button at bounding box center [286, 17] width 24 height 24
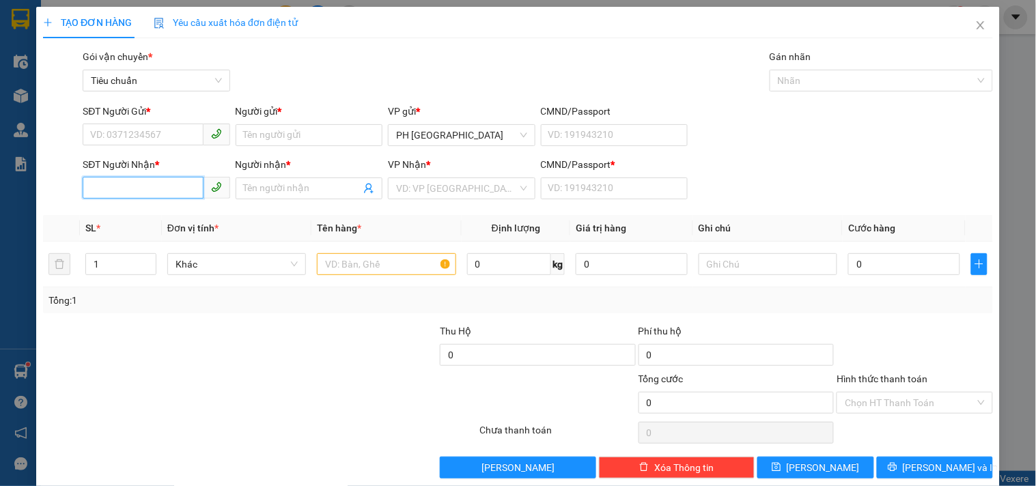
click at [122, 179] on input "SĐT Người Nhận *" at bounding box center [143, 188] width 120 height 22
click at [128, 215] on div "0972284074 - LIÊN" at bounding box center [154, 215] width 129 height 15
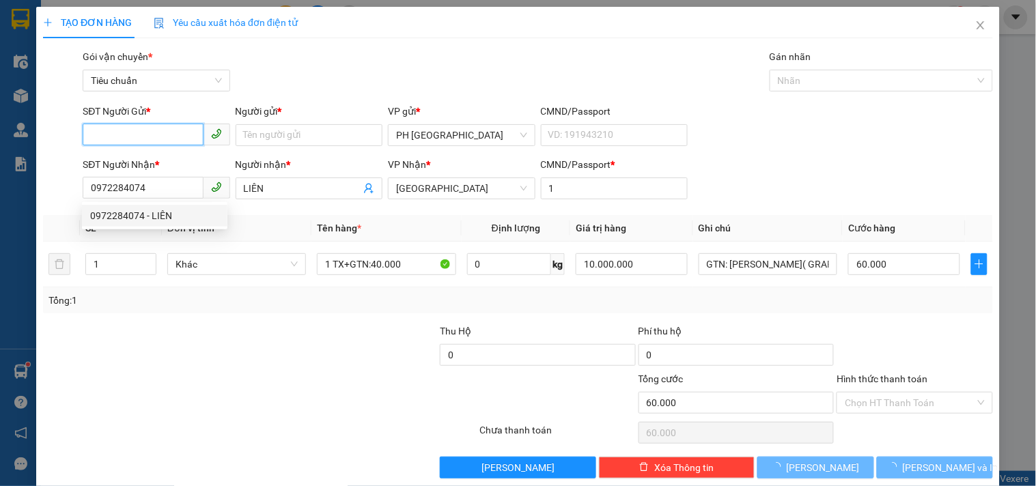
click at [147, 135] on input "SĐT Người Gửi *" at bounding box center [143, 135] width 120 height 22
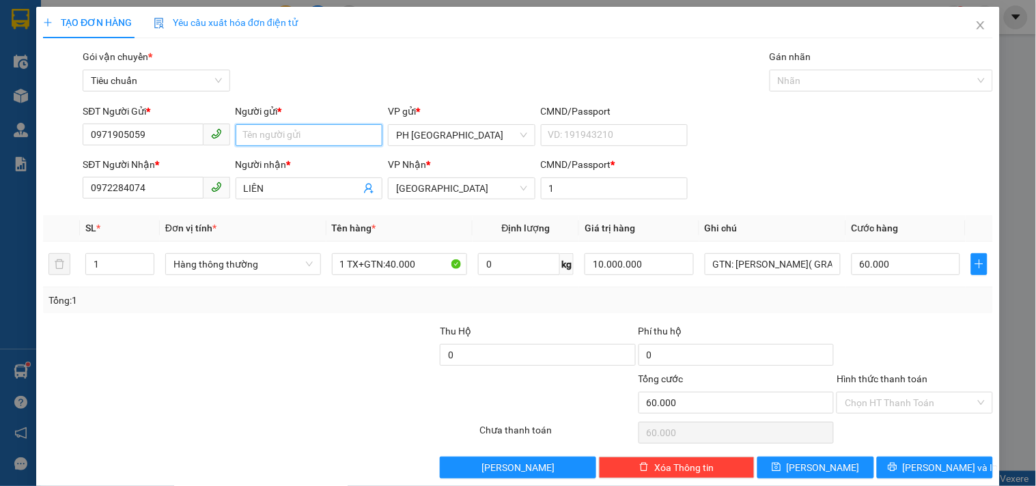
click at [291, 132] on input "Người gửi *" at bounding box center [309, 135] width 147 height 22
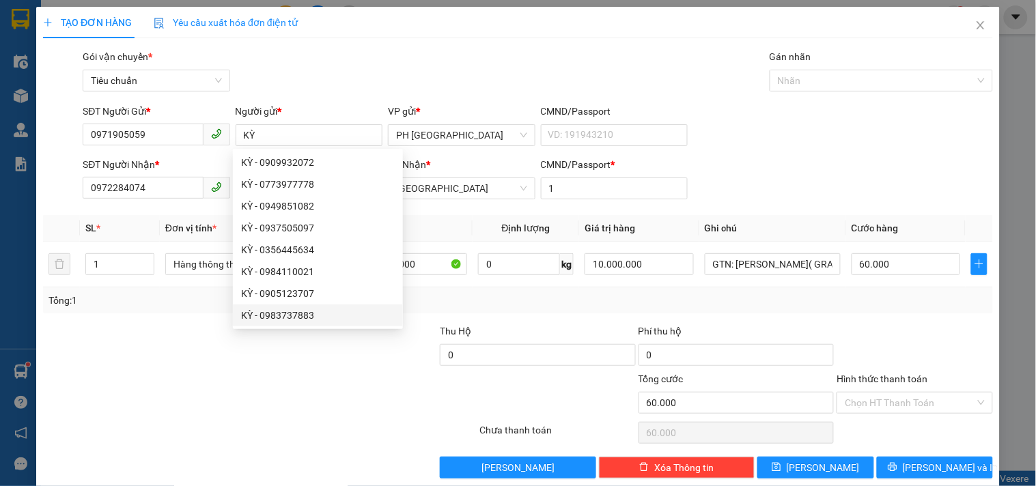
click at [182, 346] on div at bounding box center [141, 348] width 199 height 48
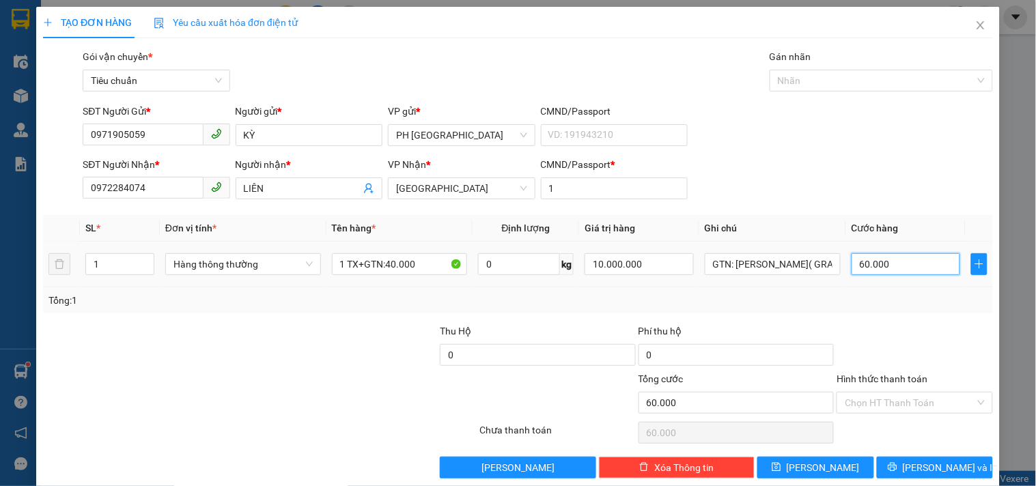
click at [890, 261] on input "60.000" at bounding box center [905, 264] width 109 height 22
click at [890, 337] on div at bounding box center [914, 348] width 158 height 48
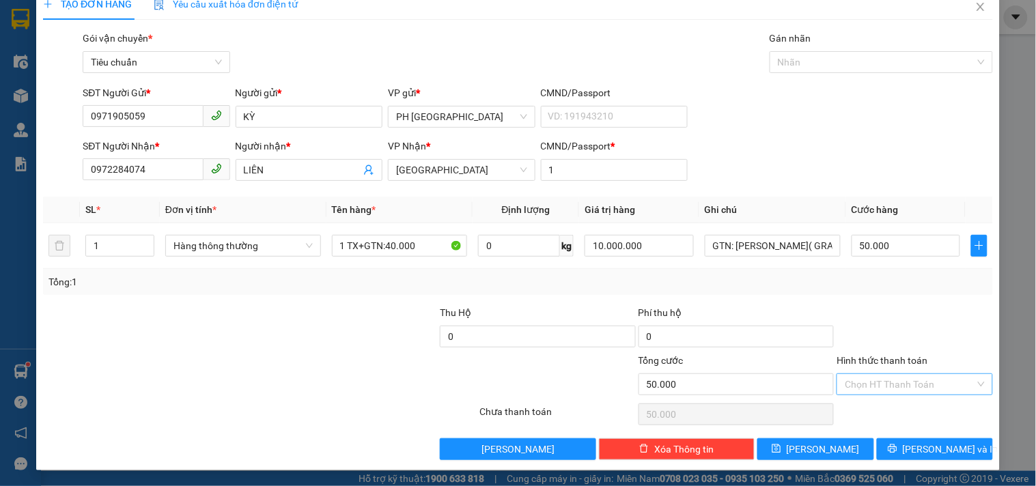
click at [875, 378] on input "Hình thức thanh toán" at bounding box center [909, 384] width 130 height 20
click at [871, 284] on div "Tại văn phòng" at bounding box center [906, 291] width 138 height 15
click at [911, 445] on button "[PERSON_NAME] và In" at bounding box center [935, 449] width 116 height 22
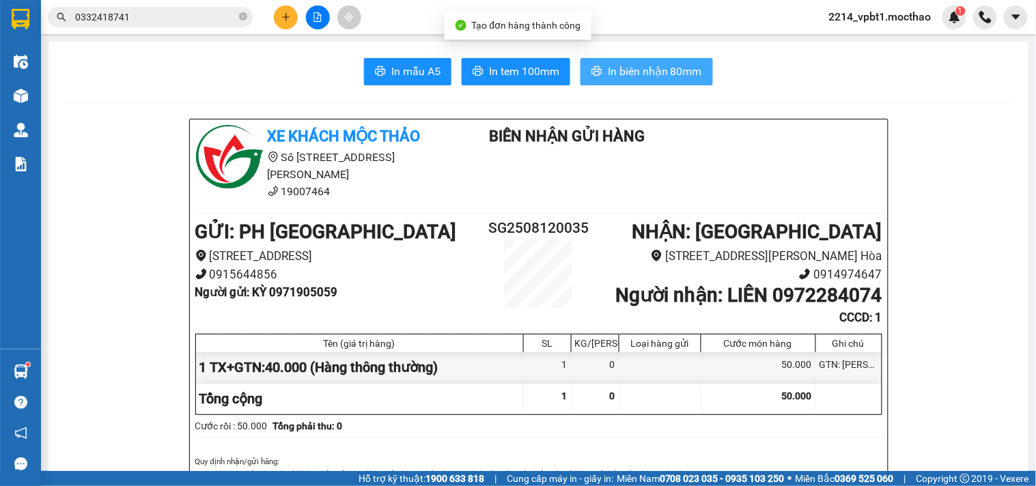
click at [651, 79] on span "In biên nhận 80mm" at bounding box center [655, 71] width 94 height 17
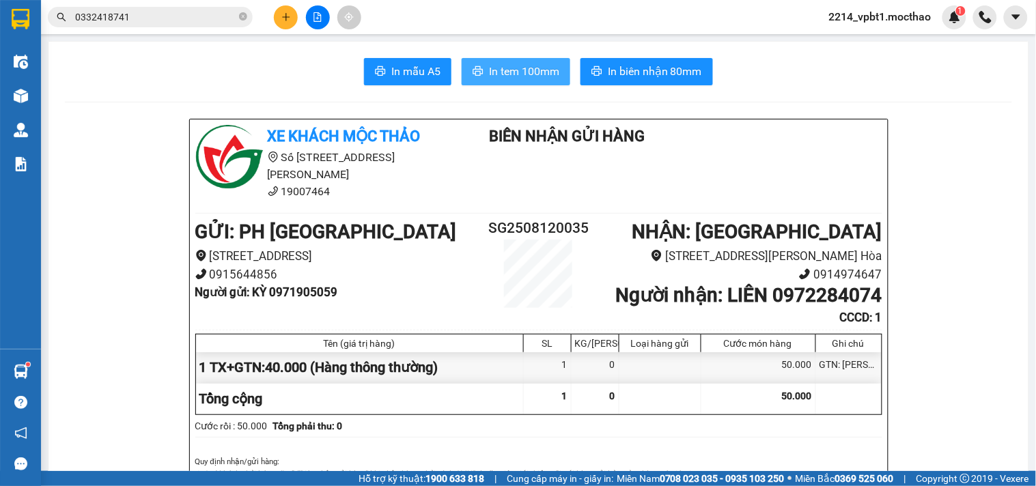
click at [512, 66] on span "In tem 100mm" at bounding box center [524, 71] width 70 height 17
click at [524, 63] on span "In tem 100mm" at bounding box center [524, 71] width 70 height 17
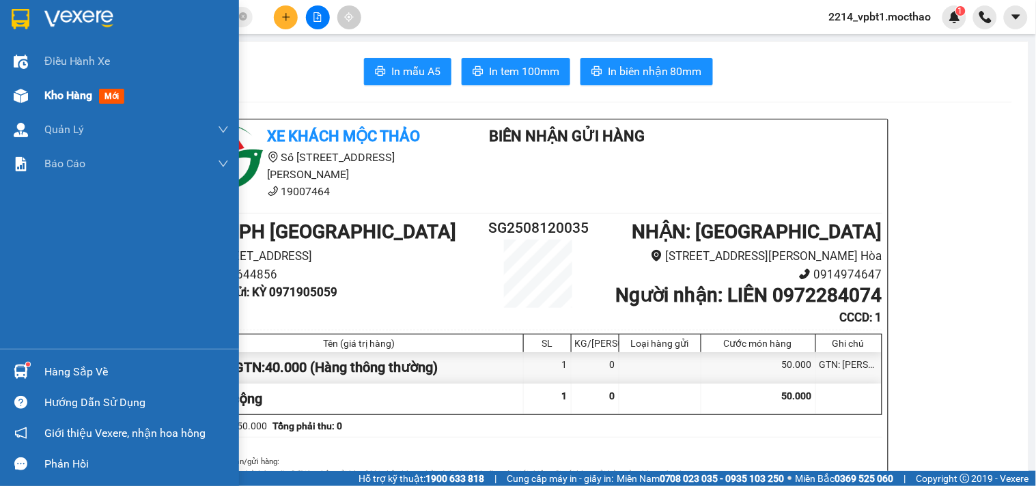
click at [55, 91] on span "Kho hàng" at bounding box center [68, 95] width 48 height 13
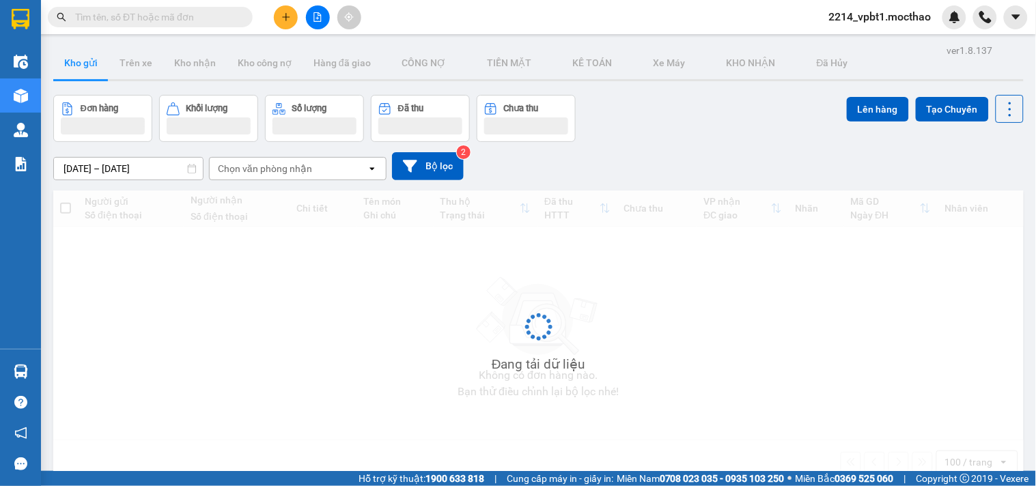
click at [198, 10] on input "text" at bounding box center [155, 17] width 161 height 15
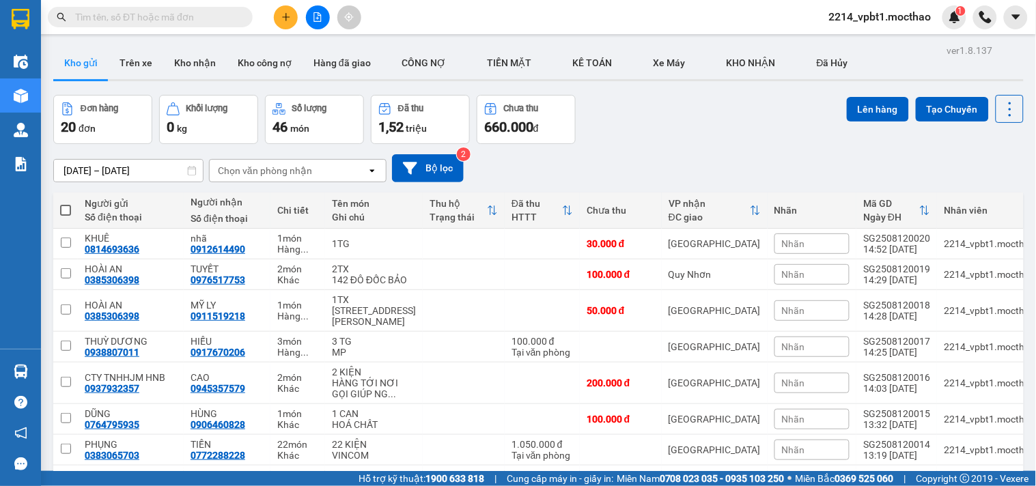
paste input "0976012604"
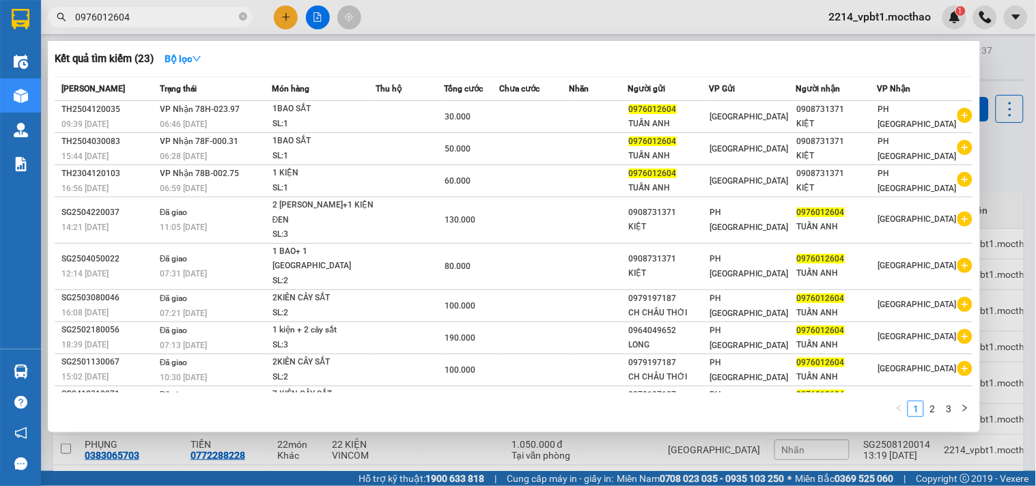
type input "0976012604"
click at [285, 25] on div at bounding box center [518, 243] width 1036 height 486
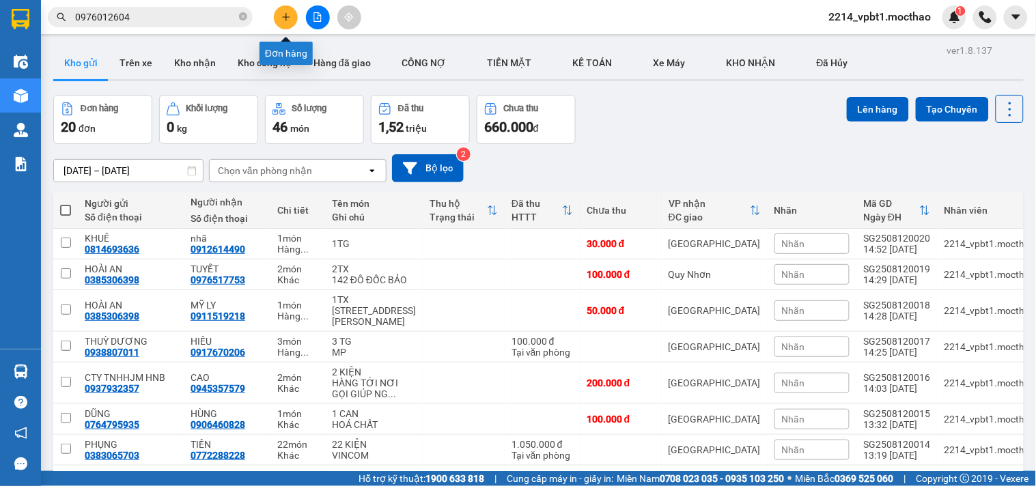
click at [285, 18] on icon "plus" at bounding box center [285, 17] width 1 height 8
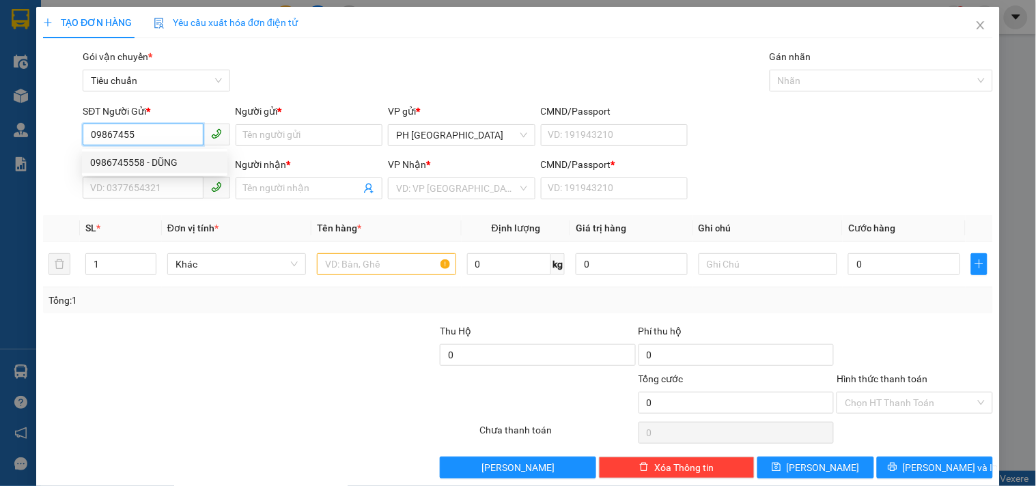
click at [119, 167] on div "0986745558 - DŨNG" at bounding box center [154, 162] width 129 height 15
type input "0986745558"
type input "DŨNG"
type input "0912070649"
type input "DIỆP"
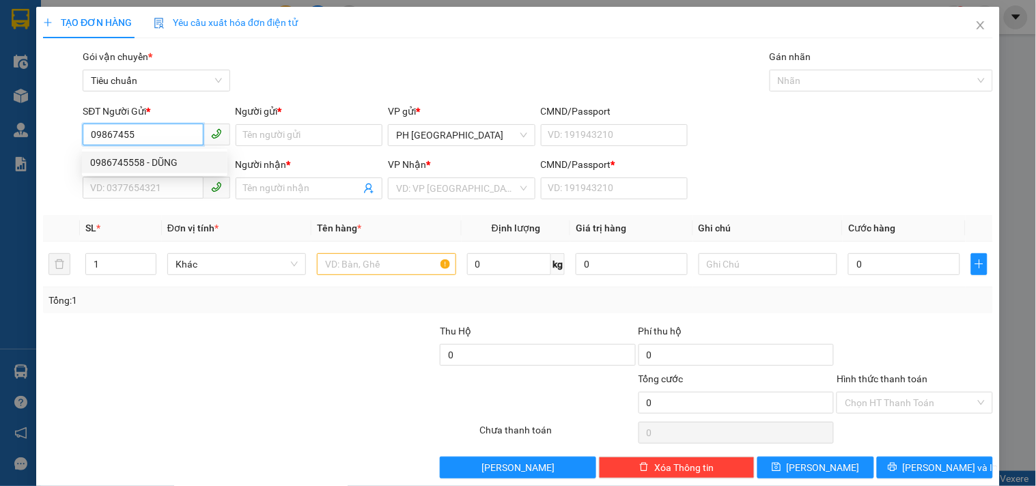
type input "1"
type input "120.000"
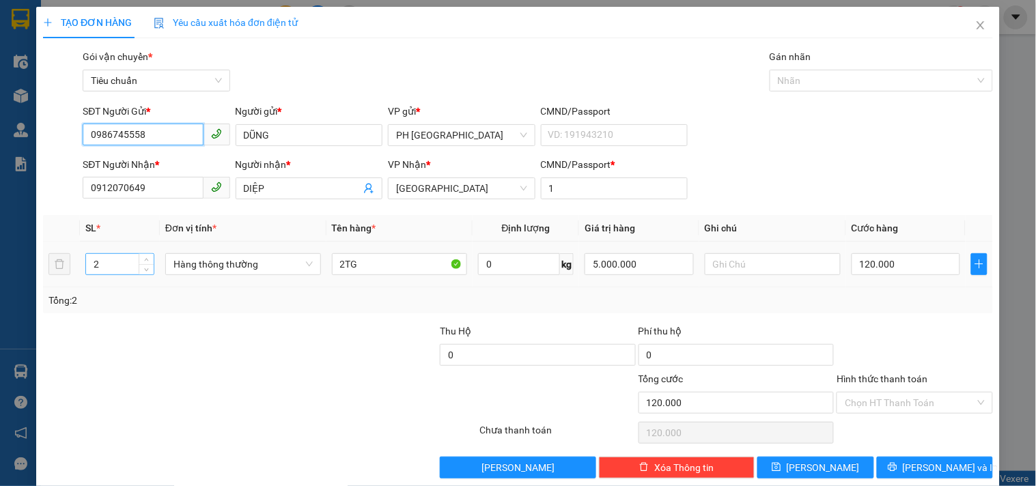
type input "0986745558"
drag, startPoint x: 99, startPoint y: 262, endPoint x: 5, endPoint y: 297, distance: 100.4
click at [32, 288] on div "TẠO ĐƠN HÀNG Yêu cầu xuất hóa đơn điện tử Transit Pickup Surcharge Ids Transit …" at bounding box center [518, 243] width 1036 height 486
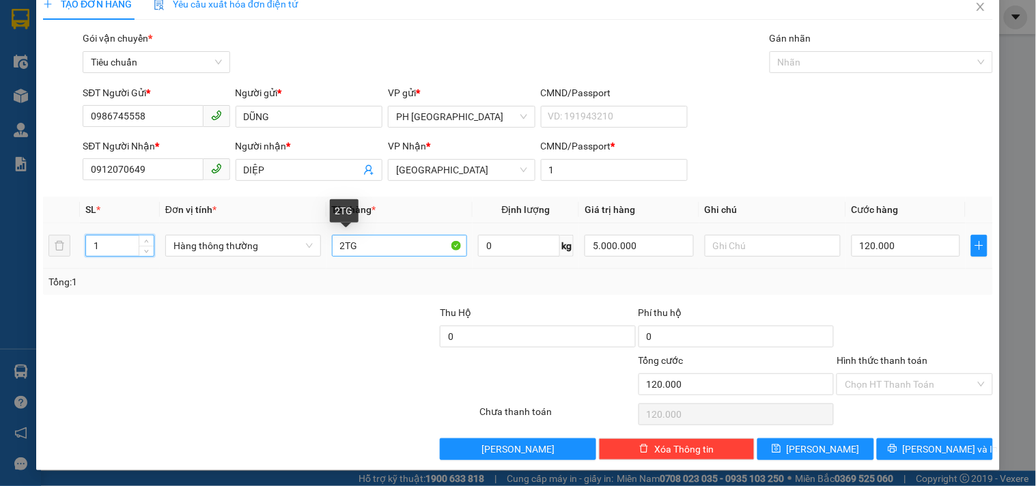
type input "1"
drag, startPoint x: 340, startPoint y: 248, endPoint x: 274, endPoint y: 273, distance: 70.2
click at [278, 271] on div "SL * Đơn vị tính * Tên hàng * Định lượng Giá trị hàng Ghi chú Cước hàng 1 Hàng …" at bounding box center [518, 246] width 950 height 98
type input "0"
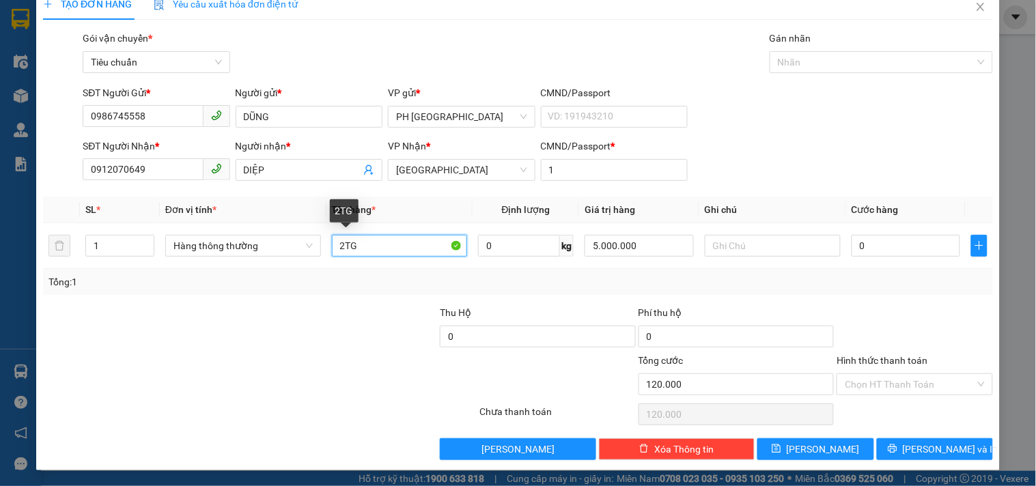
type input "0"
type input "1TG"
click at [874, 246] on input "0" at bounding box center [905, 246] width 109 height 22
type input "4"
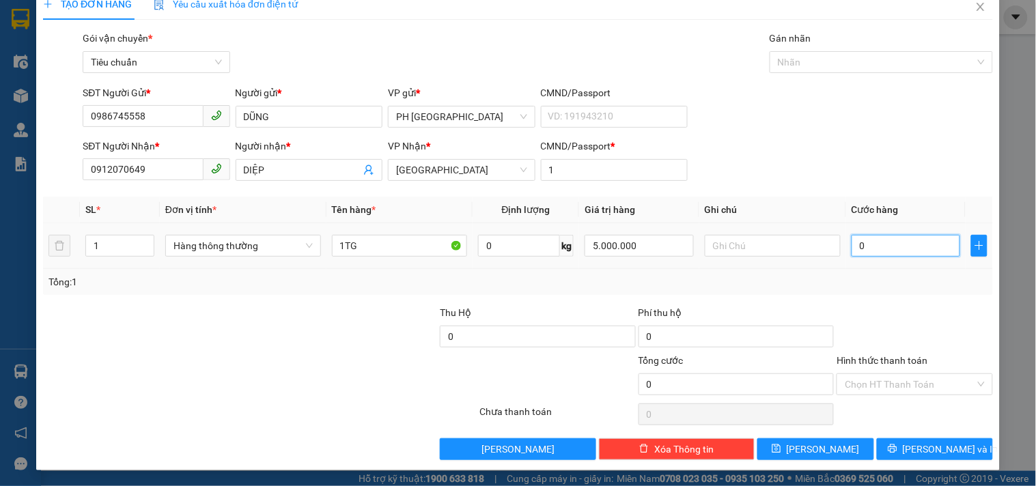
type input "4"
type input "40"
type input "40.000"
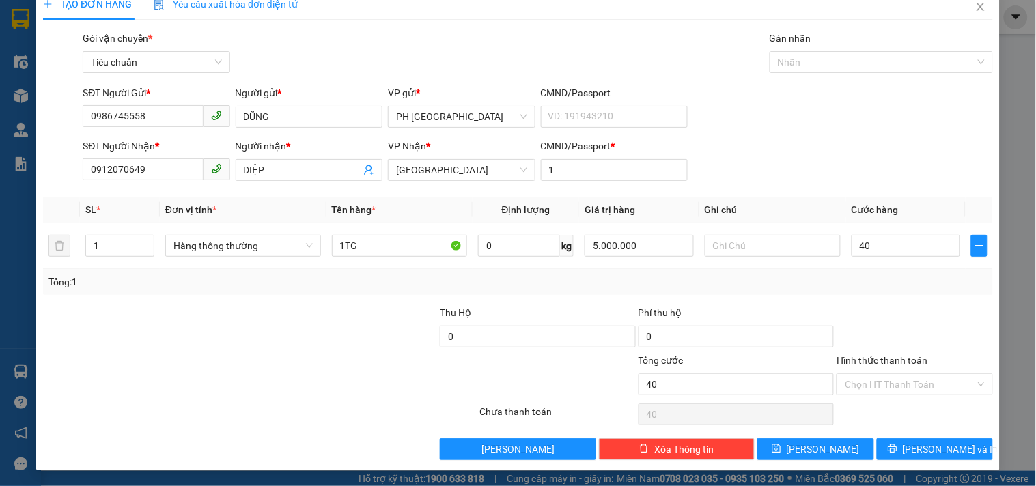
type input "40.000"
click at [851, 298] on div "Transit Pickup Surcharge Ids Transit Deliver Surcharge Ids Transit Deliver Surc…" at bounding box center [518, 245] width 950 height 429
click at [862, 390] on input "Hình thức thanh toán" at bounding box center [909, 384] width 130 height 20
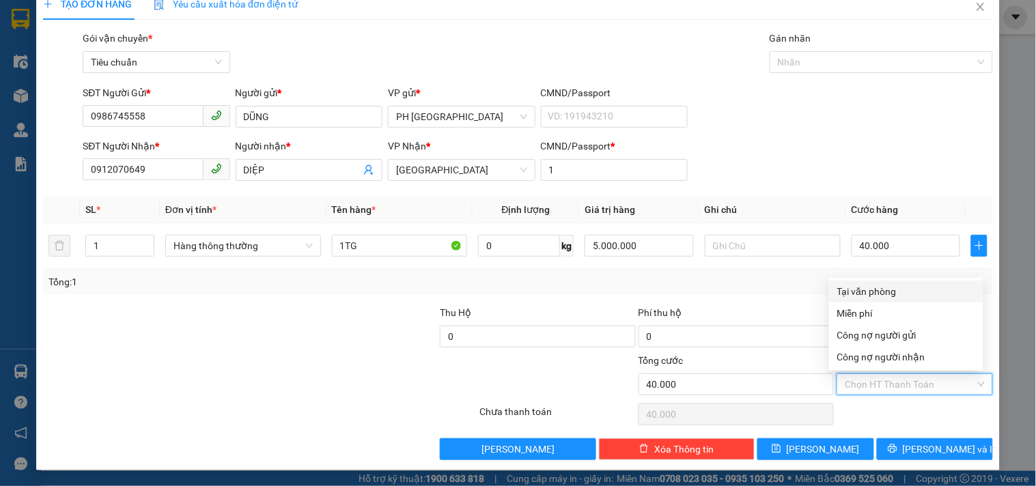
click at [872, 294] on div "Tại văn phòng" at bounding box center [906, 291] width 138 height 15
type input "0"
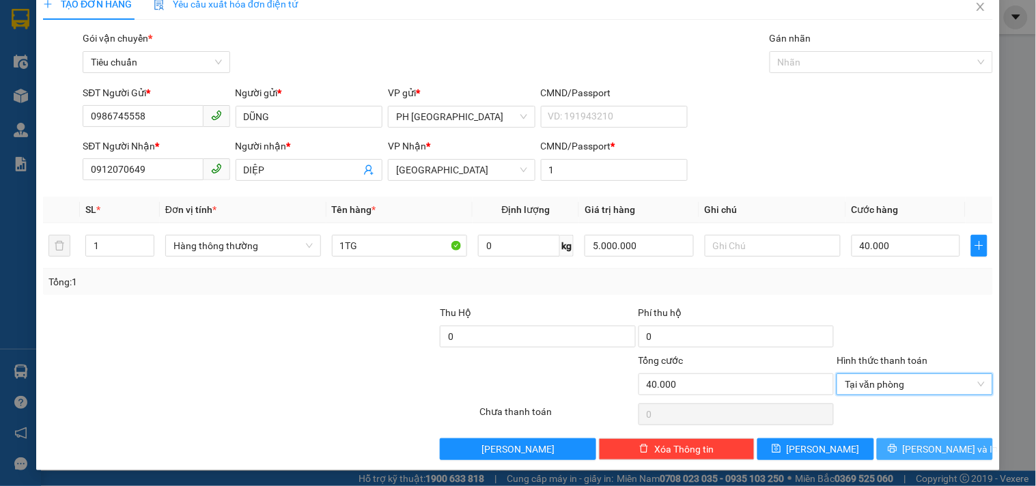
click at [912, 447] on span "[PERSON_NAME] và In" at bounding box center [951, 449] width 96 height 15
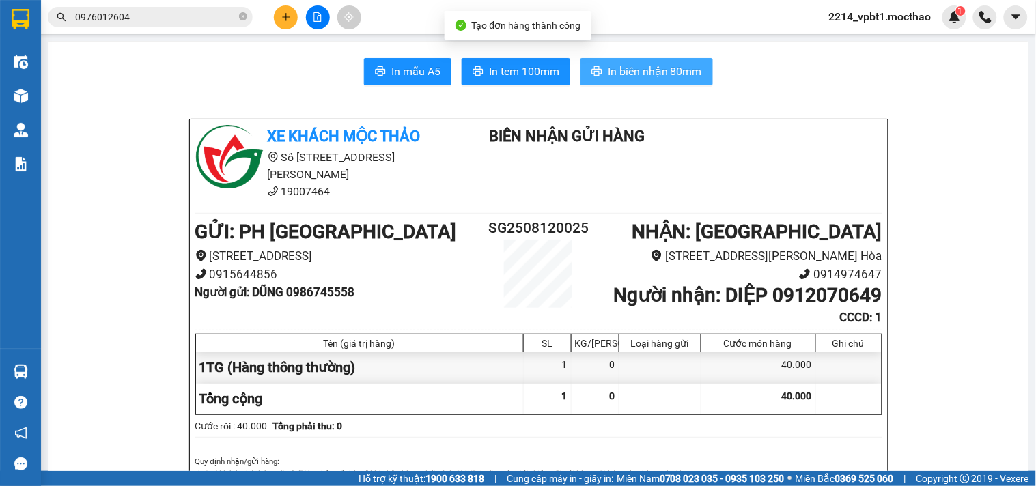
click at [608, 74] on span "In biên nhận 80mm" at bounding box center [655, 71] width 94 height 17
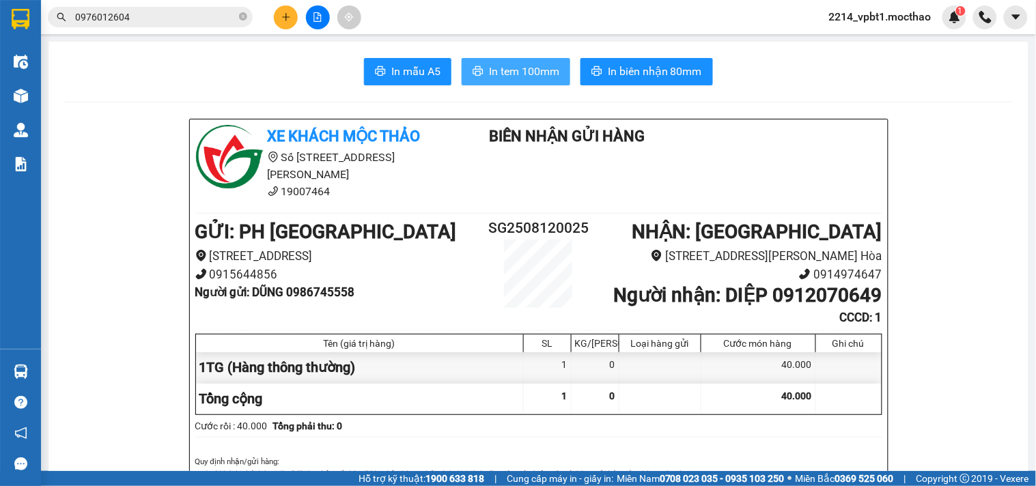
click at [537, 72] on span "In tem 100mm" at bounding box center [524, 71] width 70 height 17
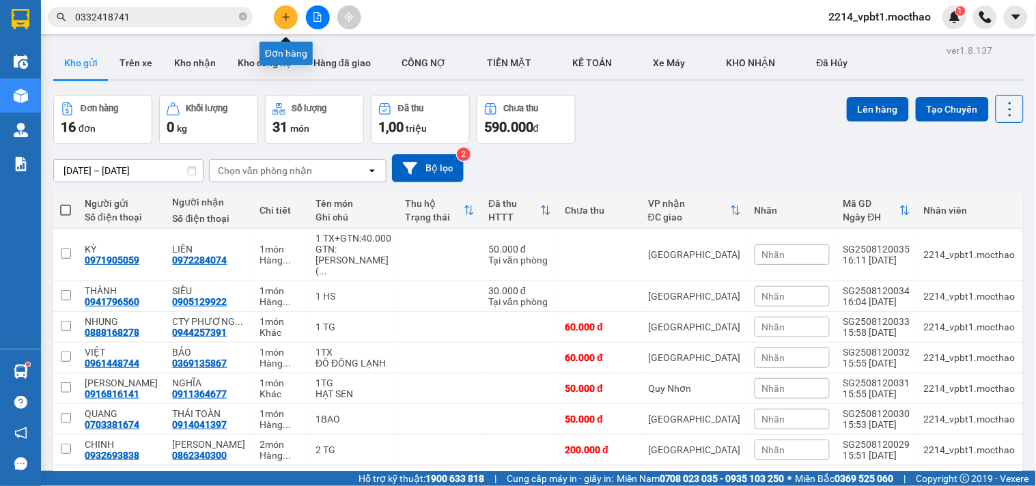
click at [281, 21] on icon "plus" at bounding box center [286, 17] width 10 height 10
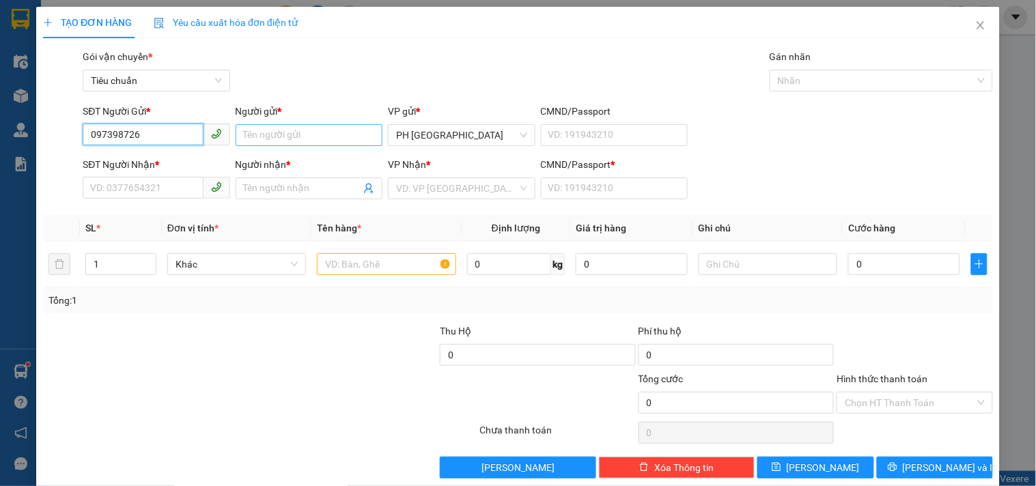
type input "0973987265"
click at [158, 167] on div "0973987265 - NHUNG" at bounding box center [154, 162] width 129 height 15
type input "NHUNG"
type input "0917737086"
type input "CTY PHƯƠNG TIẾN QUÂN"
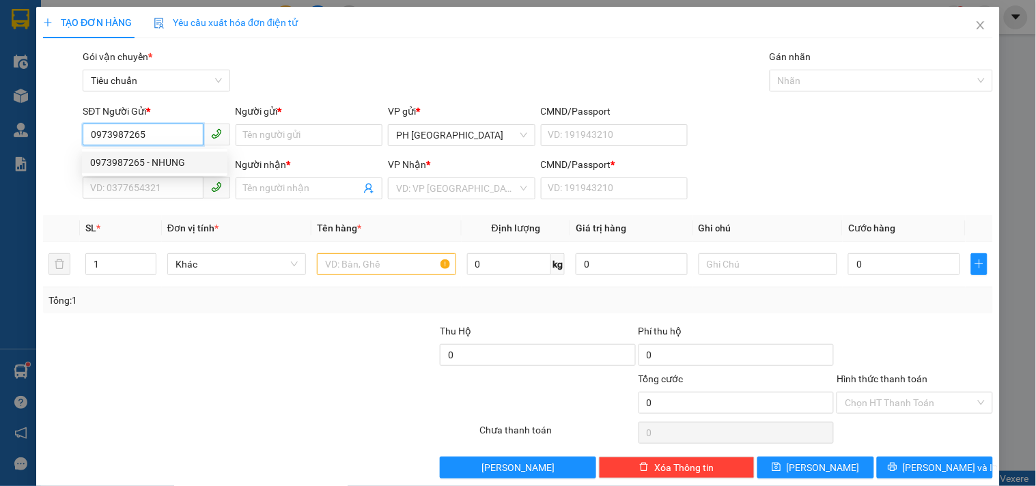
type input "1"
type input "160.000"
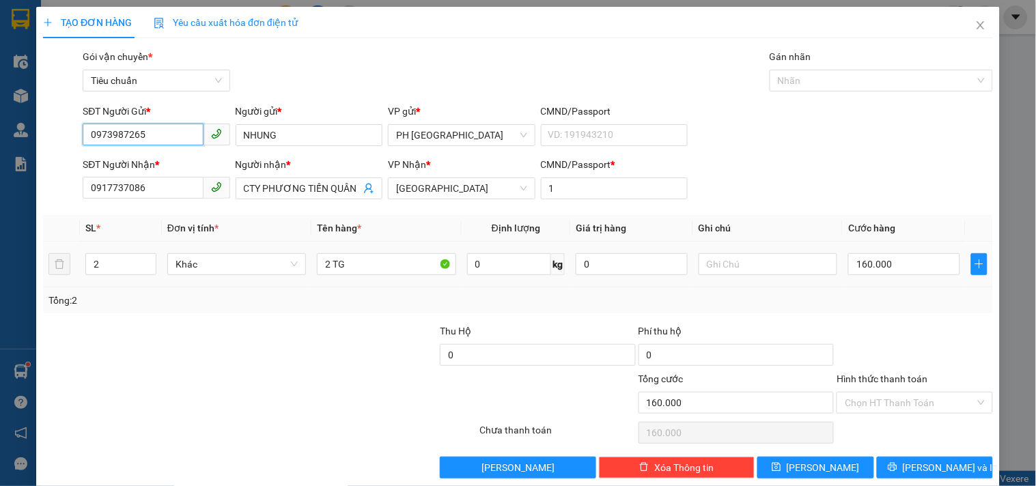
scroll to position [18, 0]
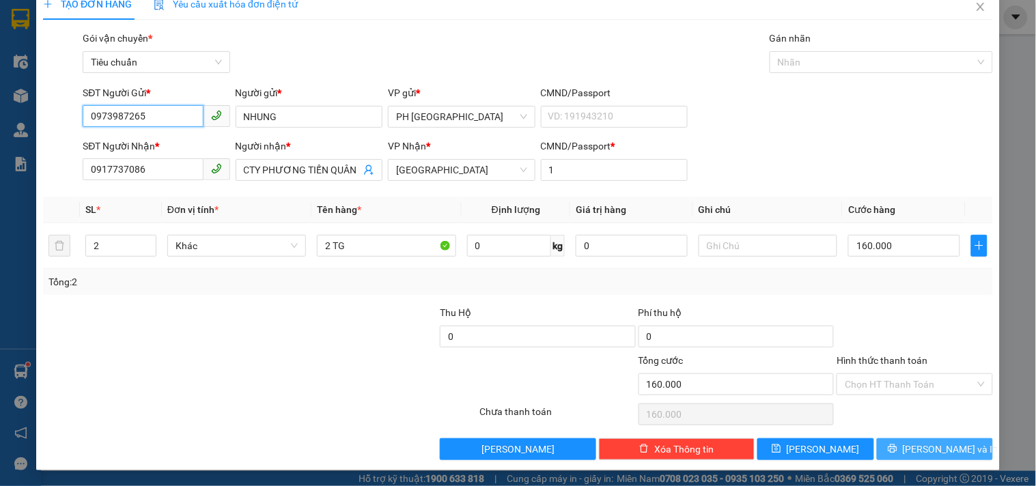
type input "0973987265"
click at [937, 451] on span "[PERSON_NAME] và In" at bounding box center [951, 449] width 96 height 15
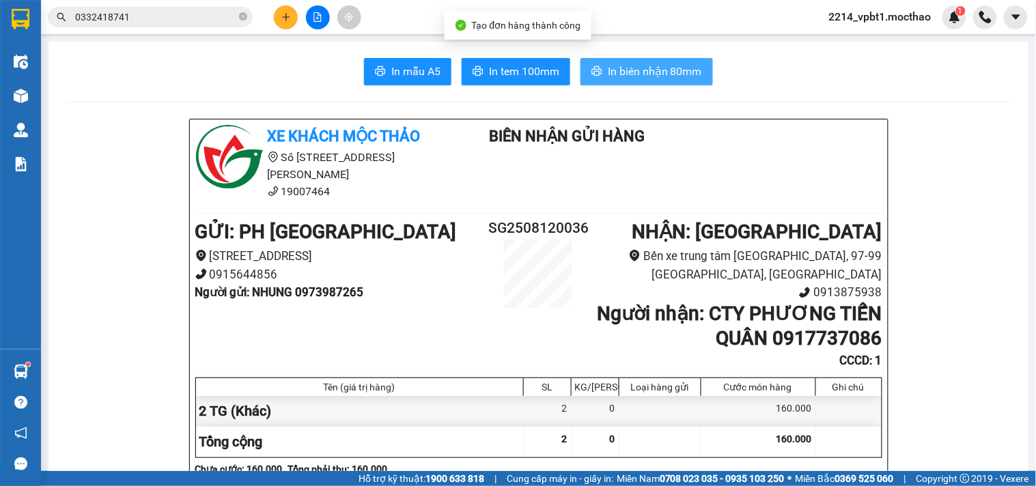
drag, startPoint x: 634, startPoint y: 69, endPoint x: 665, endPoint y: 105, distance: 47.9
click at [635, 74] on span "In biên nhận 80mm" at bounding box center [655, 71] width 94 height 17
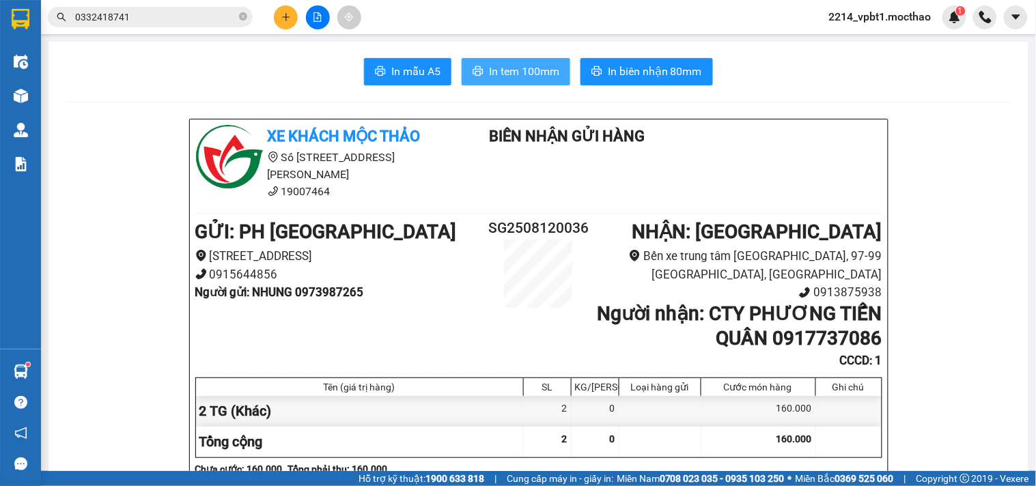
click at [489, 70] on span "In tem 100mm" at bounding box center [524, 71] width 70 height 17
click at [510, 66] on span "In tem 100mm" at bounding box center [524, 71] width 70 height 17
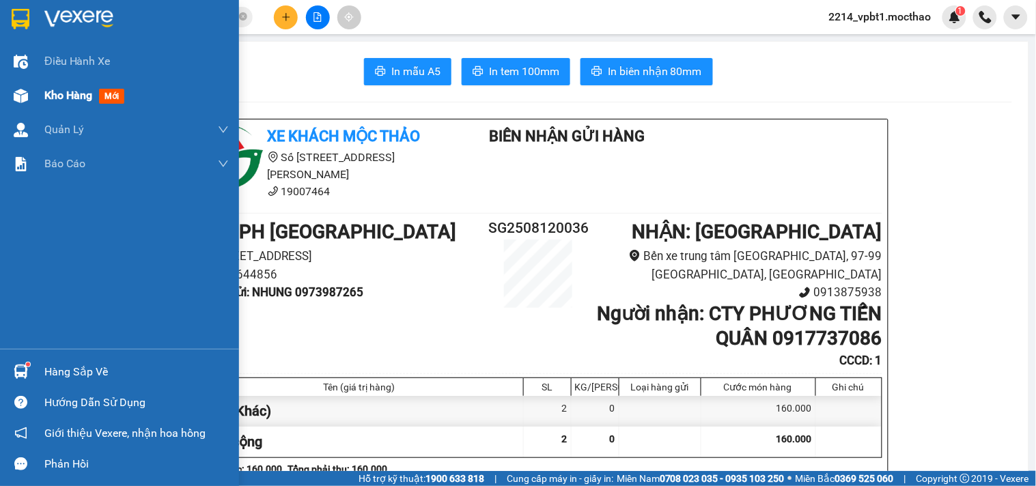
click at [65, 89] on span "Kho hàng" at bounding box center [68, 95] width 48 height 13
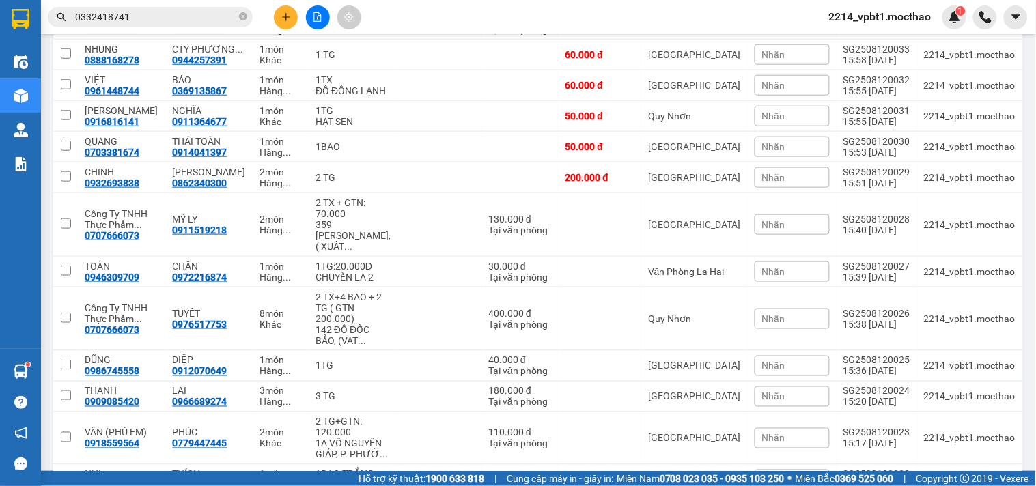
scroll to position [473, 0]
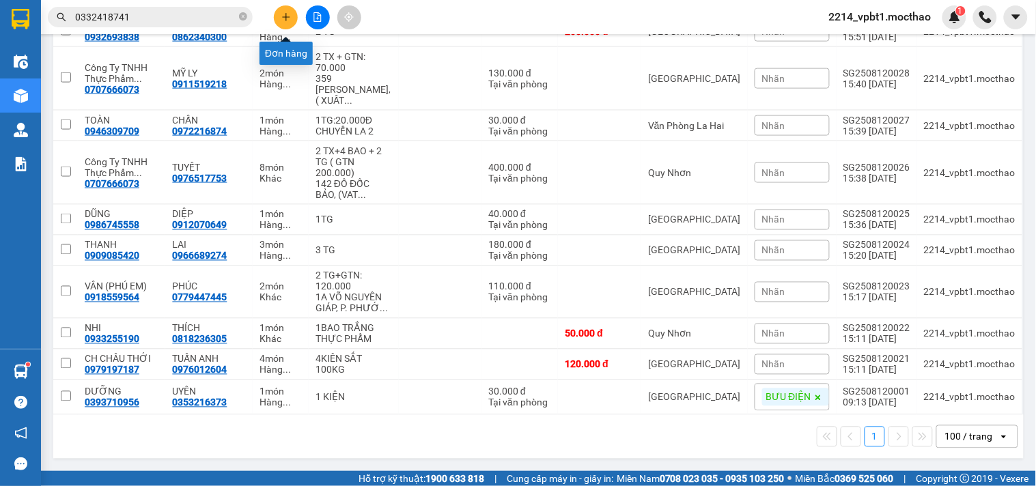
click at [283, 15] on icon "plus" at bounding box center [286, 17] width 10 height 10
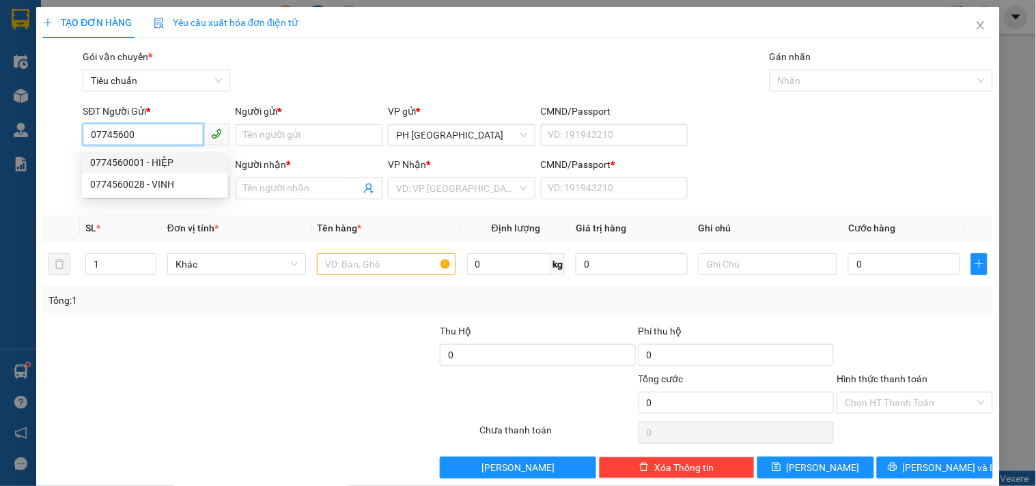
click at [153, 165] on div "0774560001 - HIỆP" at bounding box center [154, 162] width 129 height 15
type input "0774560001"
type input "HIỆP"
type input "0337053097"
type input "ĐẠT"
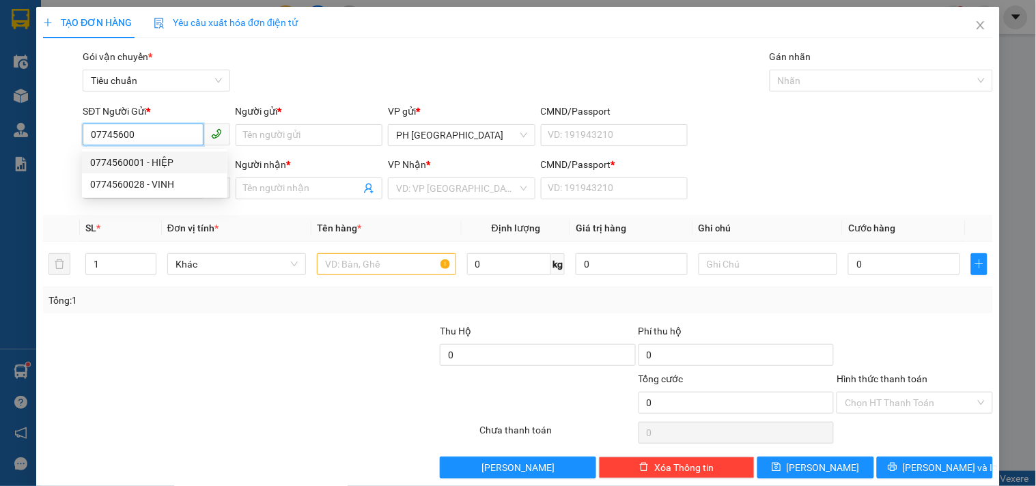
type input "1"
type input "100.000"
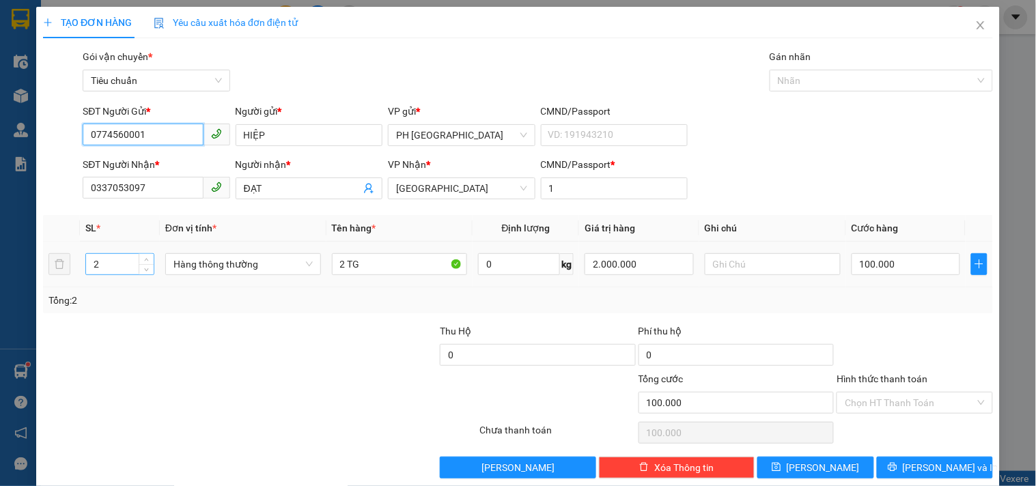
type input "0774560001"
drag, startPoint x: 117, startPoint y: 261, endPoint x: 39, endPoint y: 302, distance: 87.9
click at [41, 301] on div "TẠO ĐƠN HÀNG Yêu cầu xuất hóa đơn điện tử Transit Pickup Surcharge Ids Transit …" at bounding box center [517, 248] width 963 height 482
type input "1"
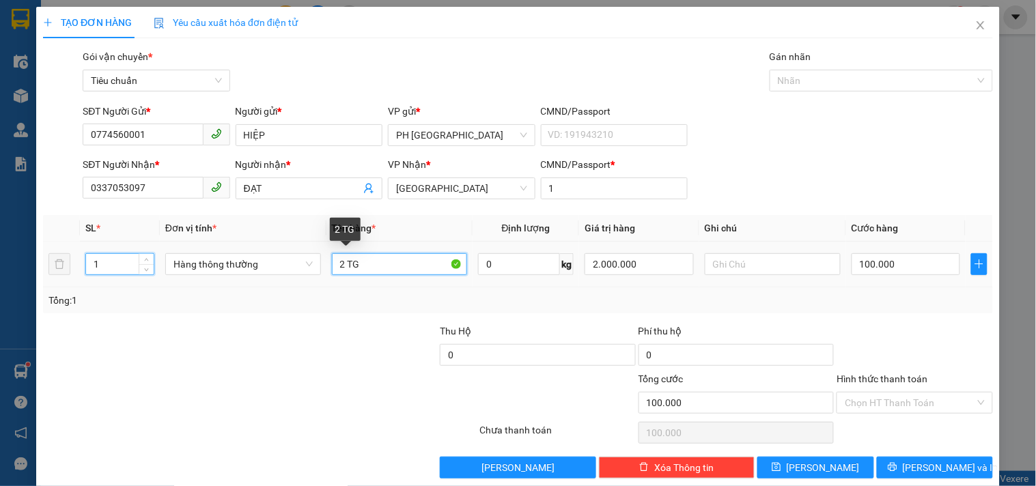
drag, startPoint x: 344, startPoint y: 262, endPoint x: 287, endPoint y: 282, distance: 60.7
click at [292, 281] on tr "1 Hàng thông thường 2 TG 0 kg 2.000.000 100.000" at bounding box center [518, 265] width 950 height 46
type input "0"
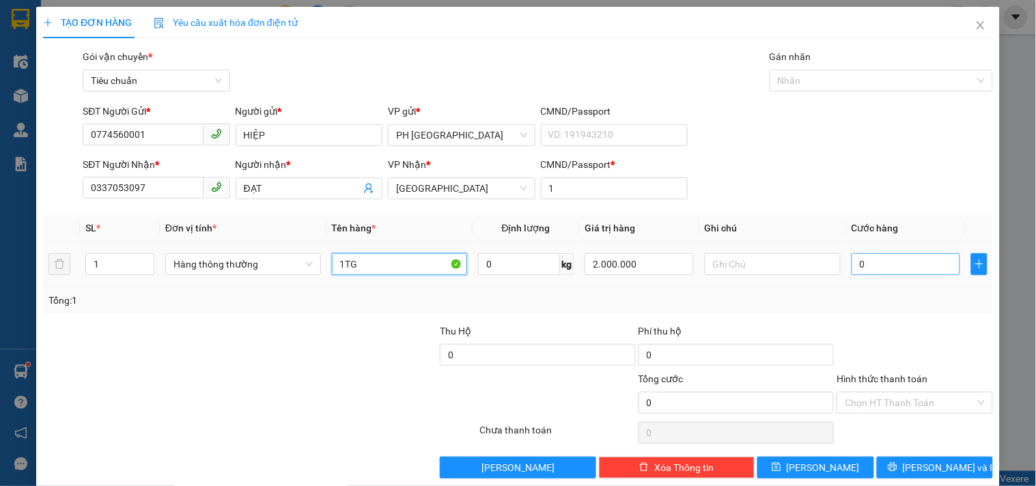
type input "1TG"
click at [913, 267] on input "0" at bounding box center [905, 264] width 109 height 22
type input "4"
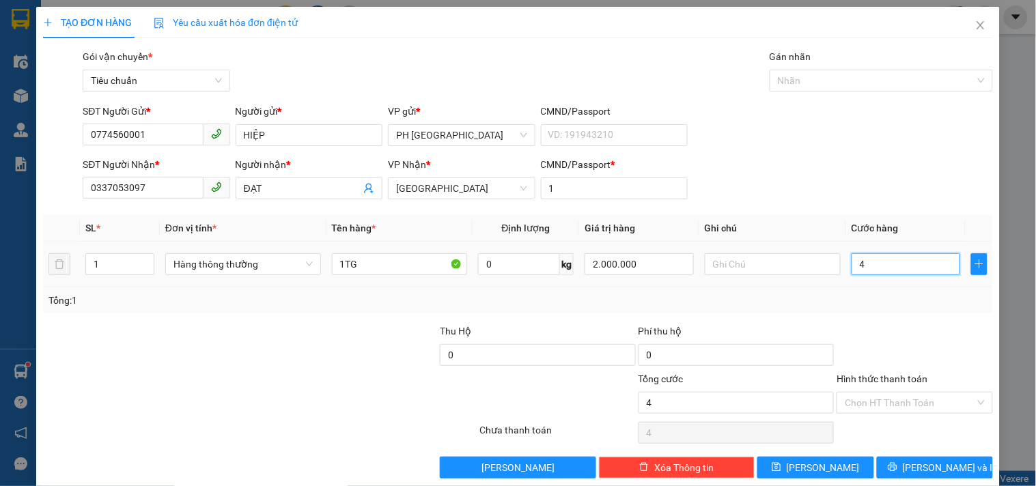
type input "40"
type input "40.000"
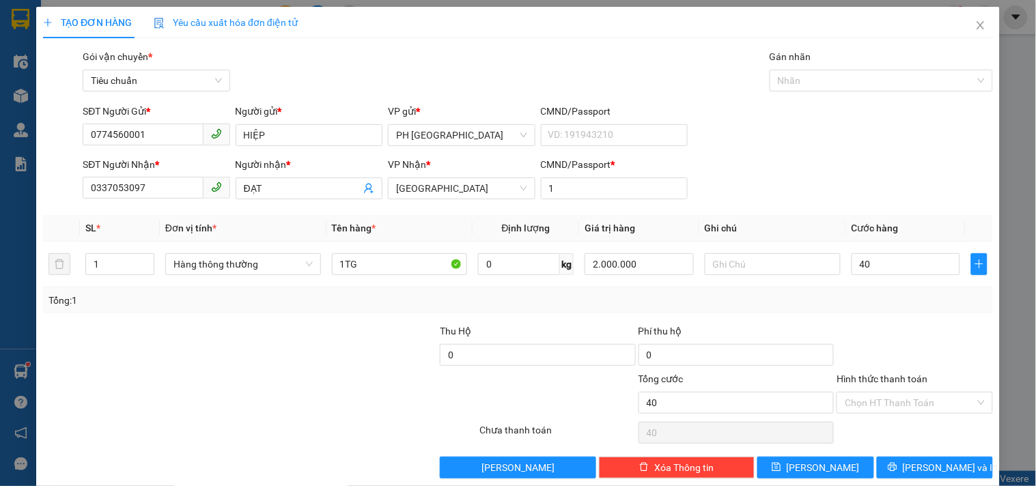
type input "40.000"
click at [889, 330] on div at bounding box center [914, 348] width 158 height 48
click at [890, 406] on input "Hình thức thanh toán" at bounding box center [909, 403] width 130 height 20
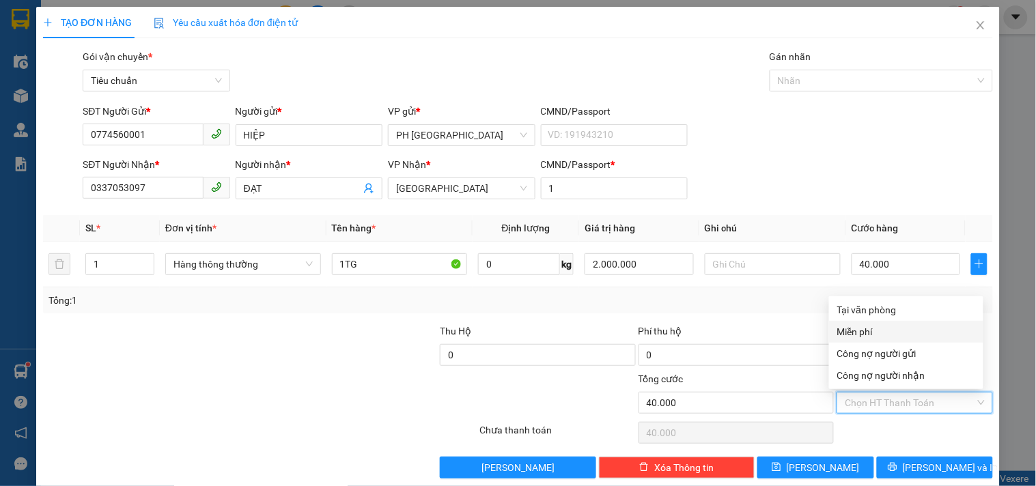
click at [903, 323] on div "Miễn phí" at bounding box center [906, 332] width 154 height 22
type input "0"
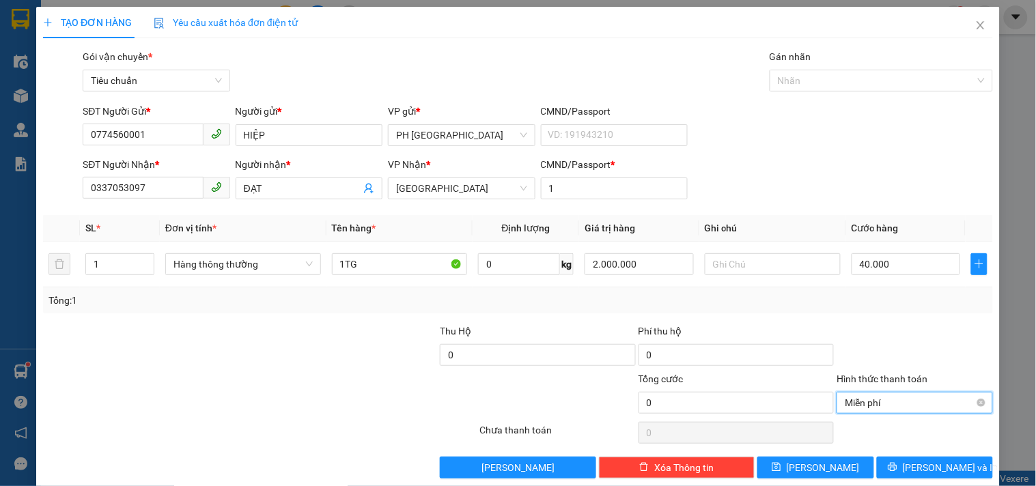
click at [883, 405] on span "Miễn phí" at bounding box center [913, 403] width 139 height 20
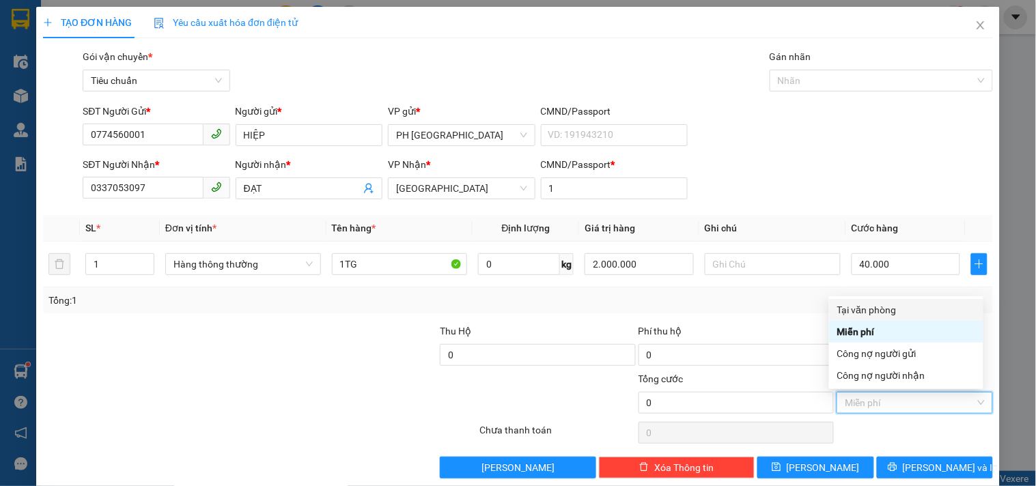
click at [895, 309] on div "Tại văn phòng" at bounding box center [906, 309] width 138 height 15
type input "40.000"
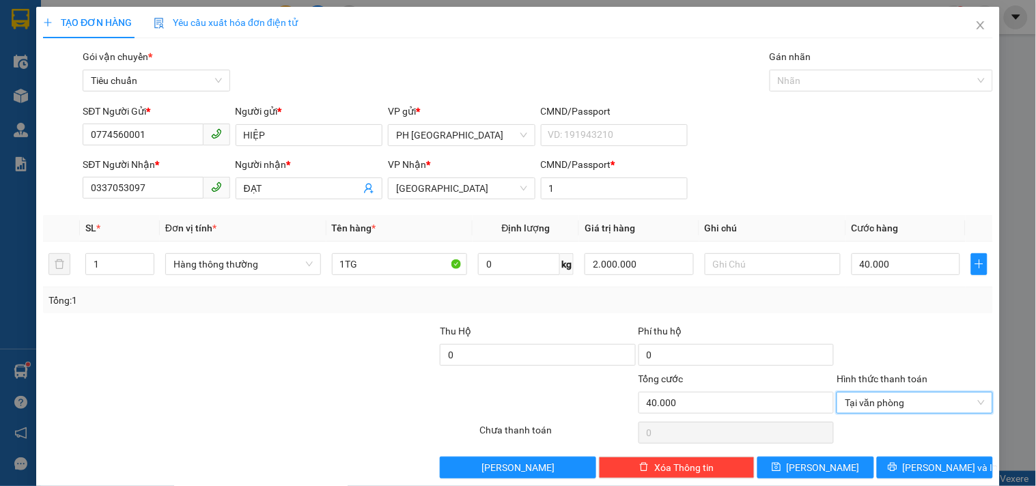
scroll to position [18, 0]
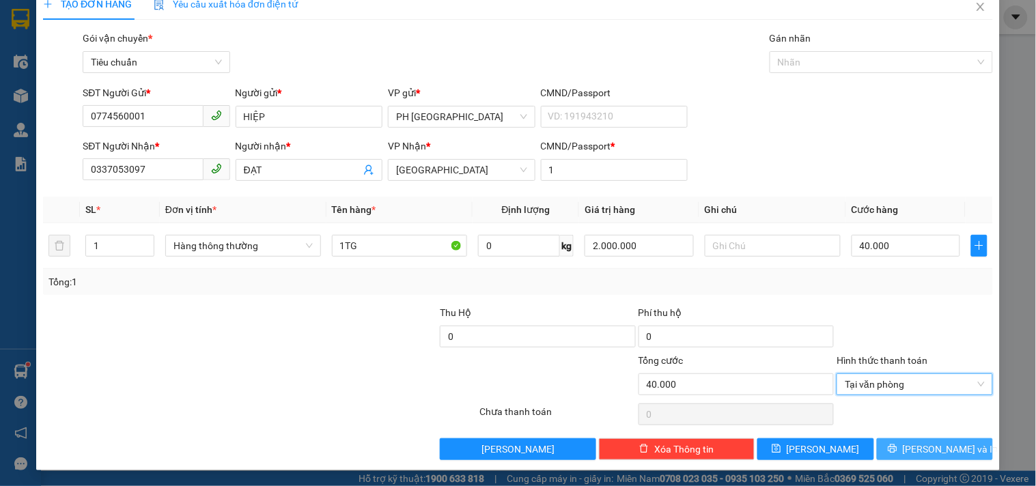
click at [930, 449] on span "[PERSON_NAME] và In" at bounding box center [951, 449] width 96 height 15
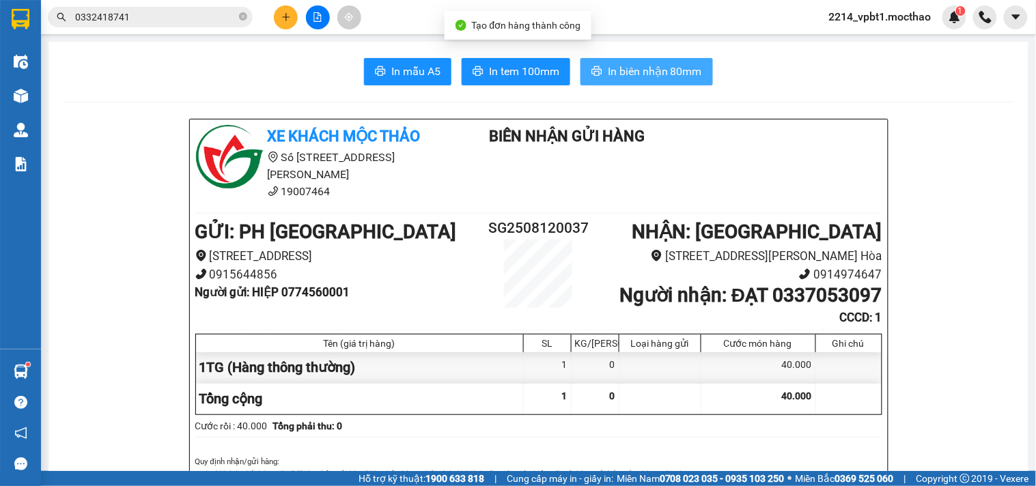
click at [624, 68] on span "In biên nhận 80mm" at bounding box center [655, 71] width 94 height 17
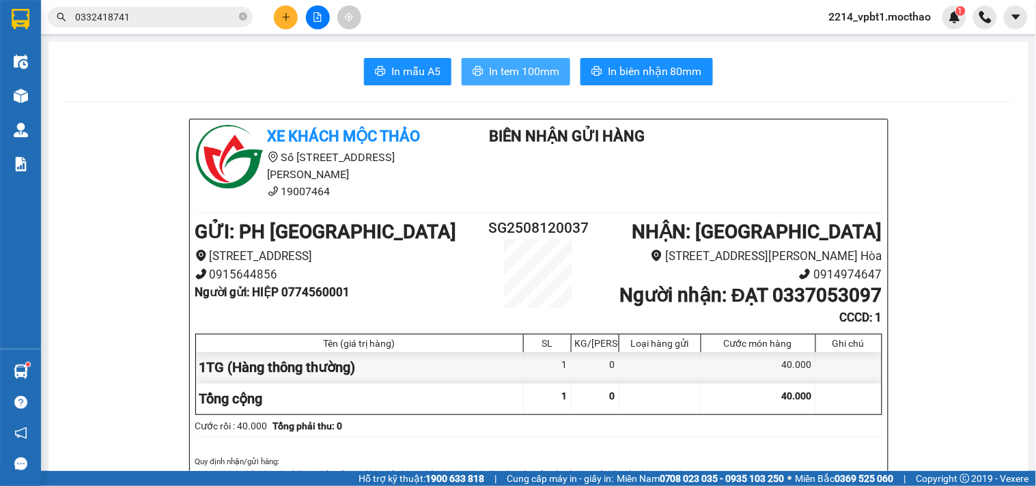
click at [490, 78] on span "In tem 100mm" at bounding box center [524, 71] width 70 height 17
click at [281, 19] on icon "plus" at bounding box center [286, 17] width 10 height 10
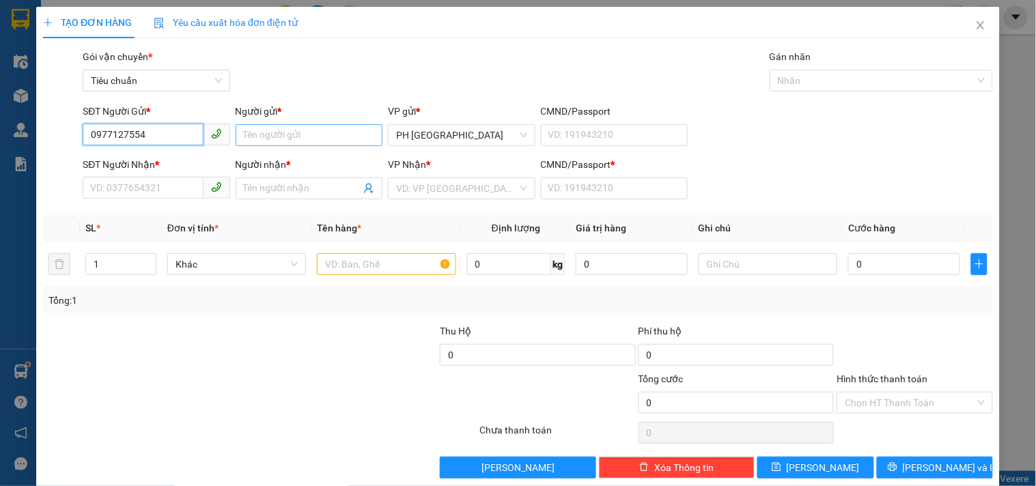
type input "0977127554"
click at [280, 144] on input "Người gửi *" at bounding box center [309, 135] width 147 height 22
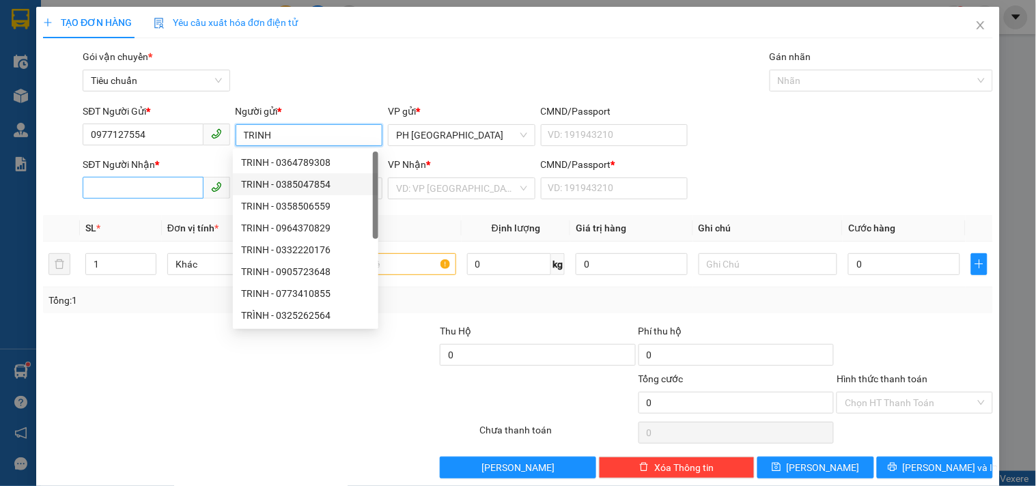
type input "TRINH"
click at [112, 195] on input "SĐT Người Nhận *" at bounding box center [143, 188] width 120 height 22
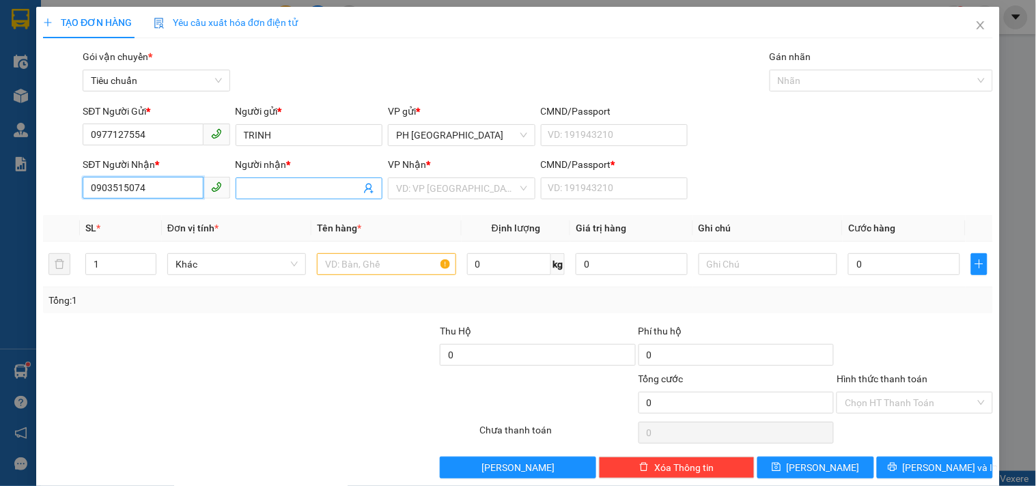
type input "0903515074"
click at [277, 181] on input "Người nhận *" at bounding box center [302, 188] width 117 height 15
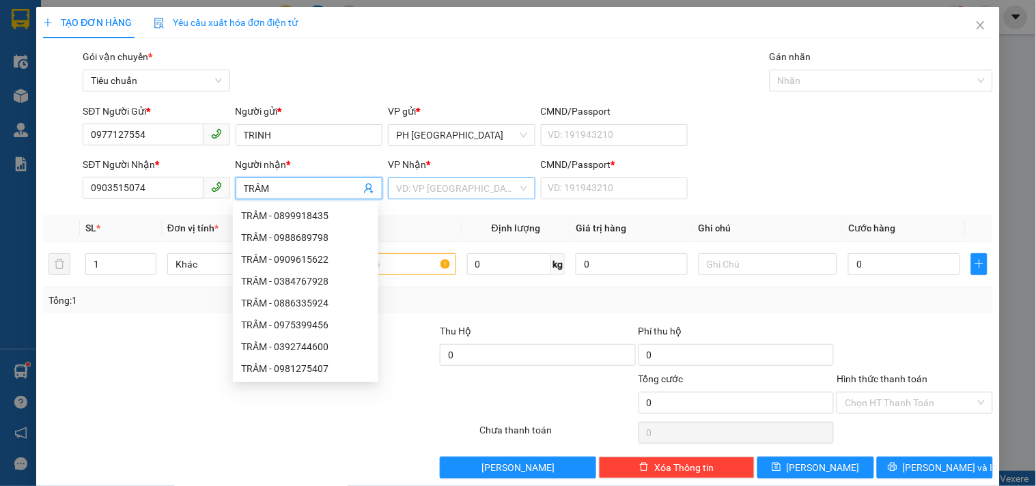
type input "TRÂM"
click at [460, 191] on input "search" at bounding box center [456, 188] width 121 height 20
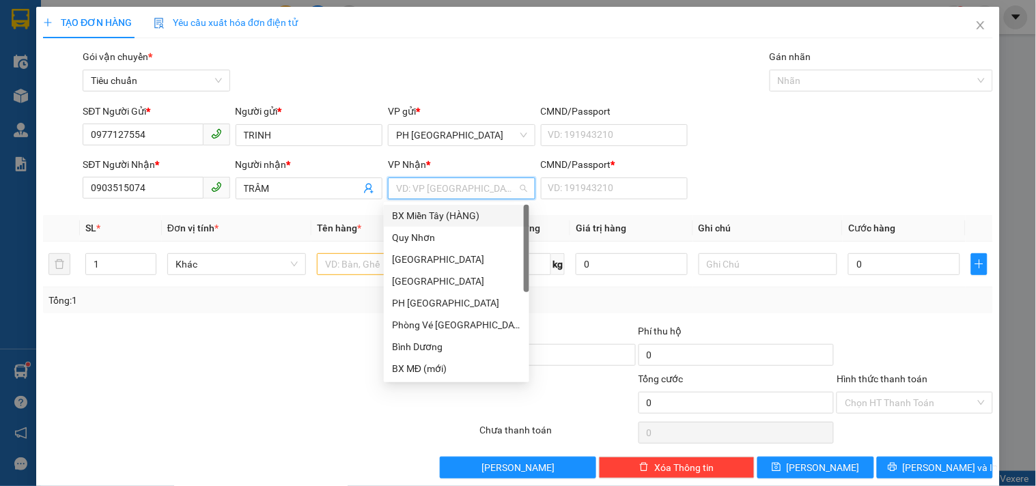
scroll to position [18, 0]
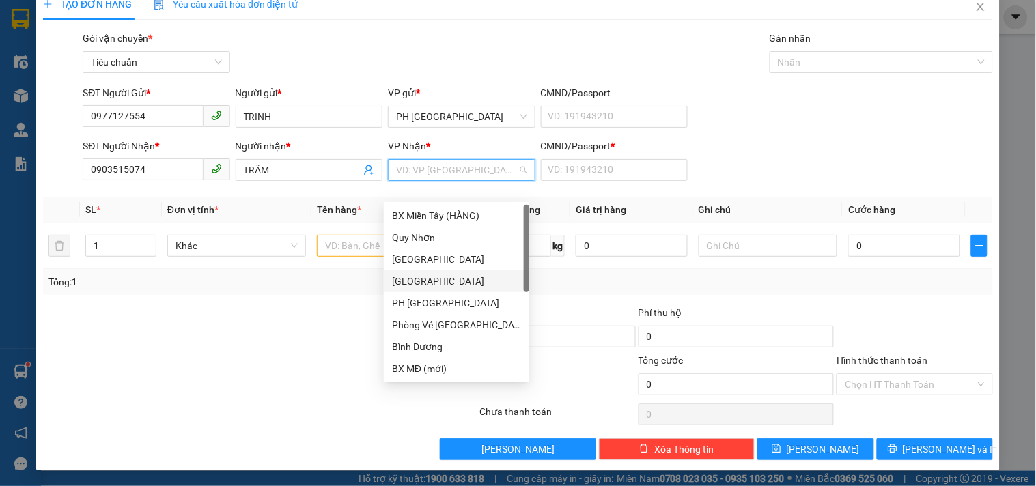
click at [416, 276] on div "[GEOGRAPHIC_DATA]" at bounding box center [456, 281] width 129 height 15
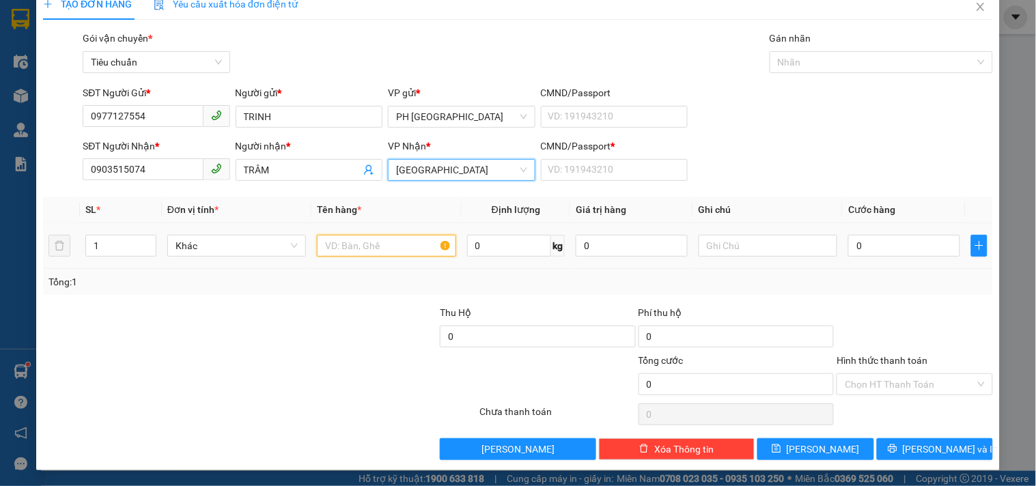
click at [358, 242] on input "text" at bounding box center [386, 246] width 139 height 22
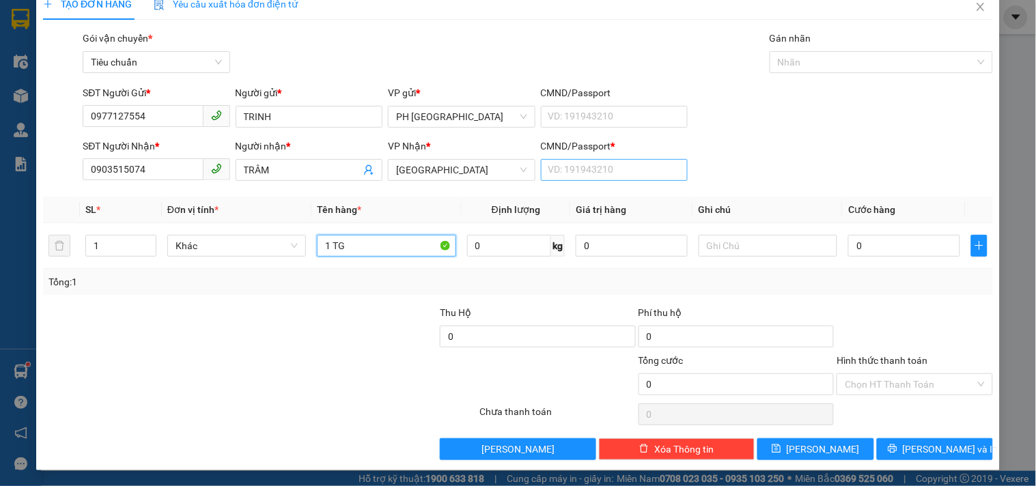
type input "1 TG"
click at [596, 171] on input "CMND/Passport *" at bounding box center [614, 170] width 147 height 22
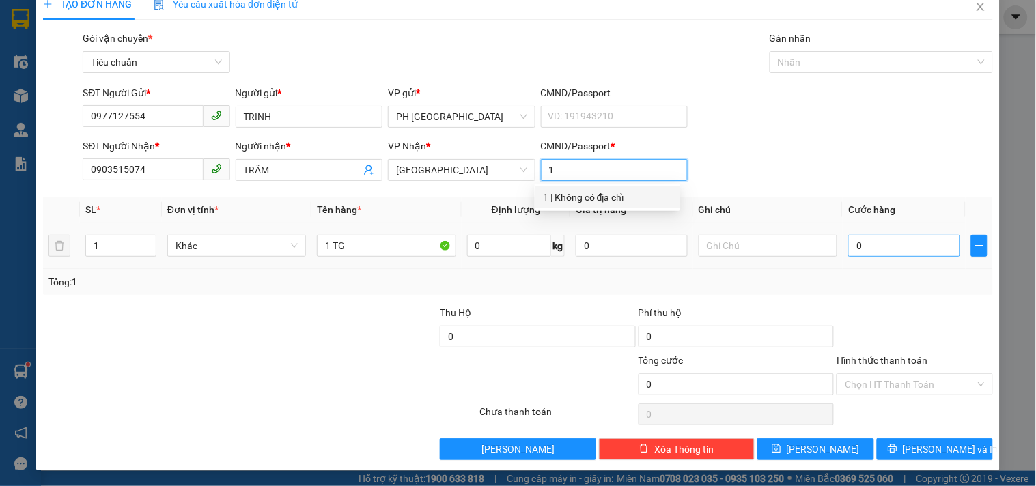
type input "1"
click at [862, 253] on input "0" at bounding box center [904, 246] width 112 height 22
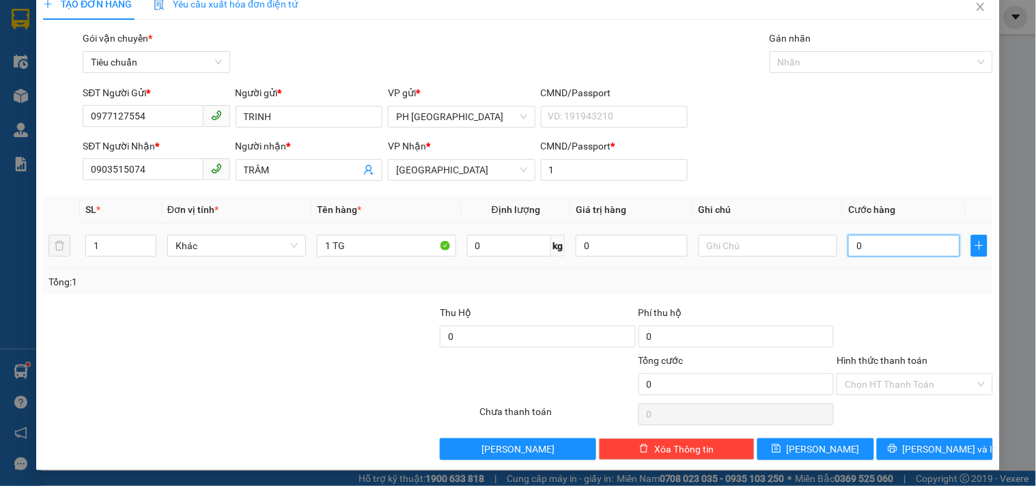
type input "8"
type input "80"
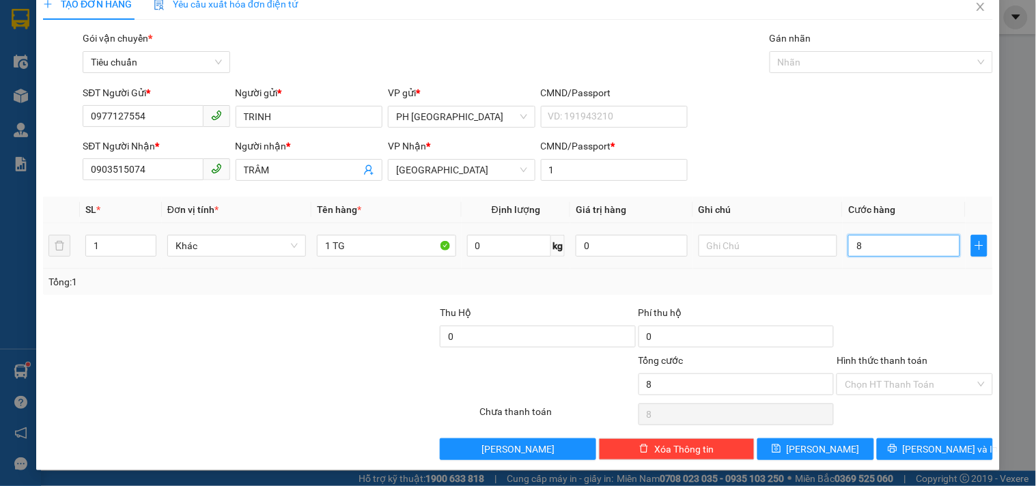
type input "80"
type input "80.000"
click at [856, 294] on div "Tổng: 1" at bounding box center [518, 282] width 950 height 26
click at [881, 380] on input "Hình thức thanh toán" at bounding box center [909, 384] width 130 height 20
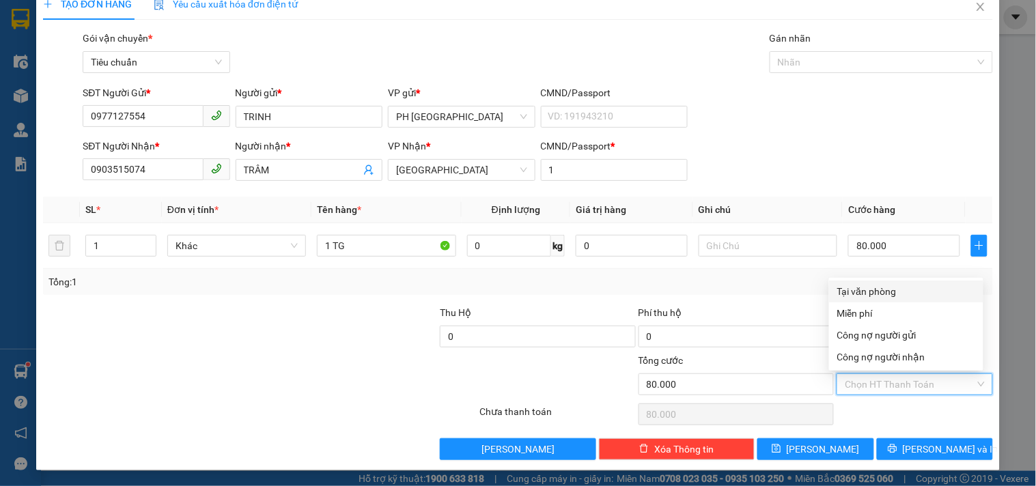
click at [882, 292] on div "Tại văn phòng" at bounding box center [906, 291] width 138 height 15
type input "0"
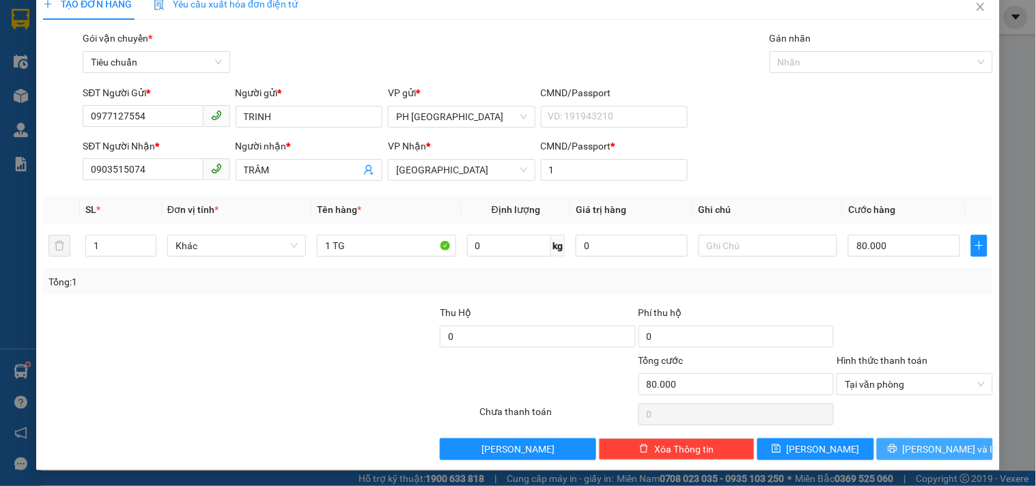
click at [928, 451] on span "[PERSON_NAME] và In" at bounding box center [951, 449] width 96 height 15
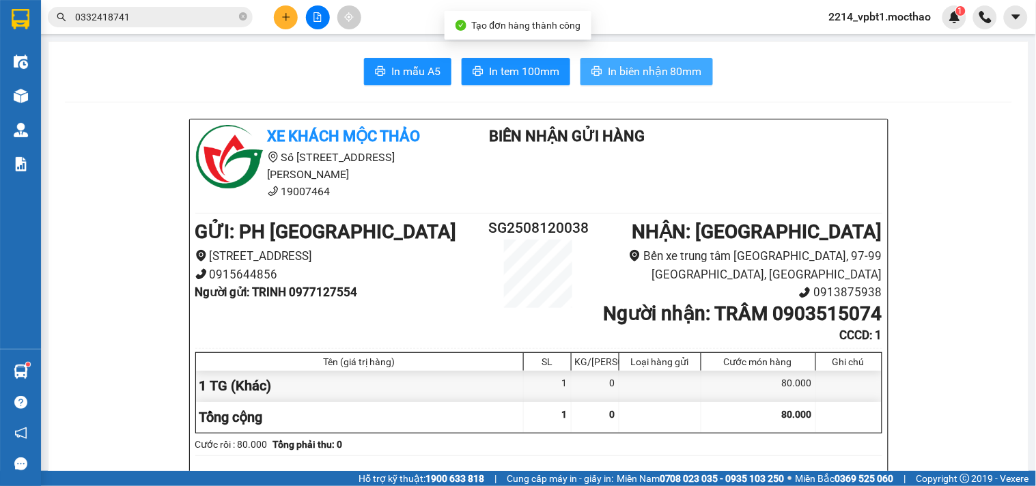
click at [636, 62] on button "In biên nhận 80mm" at bounding box center [646, 71] width 132 height 27
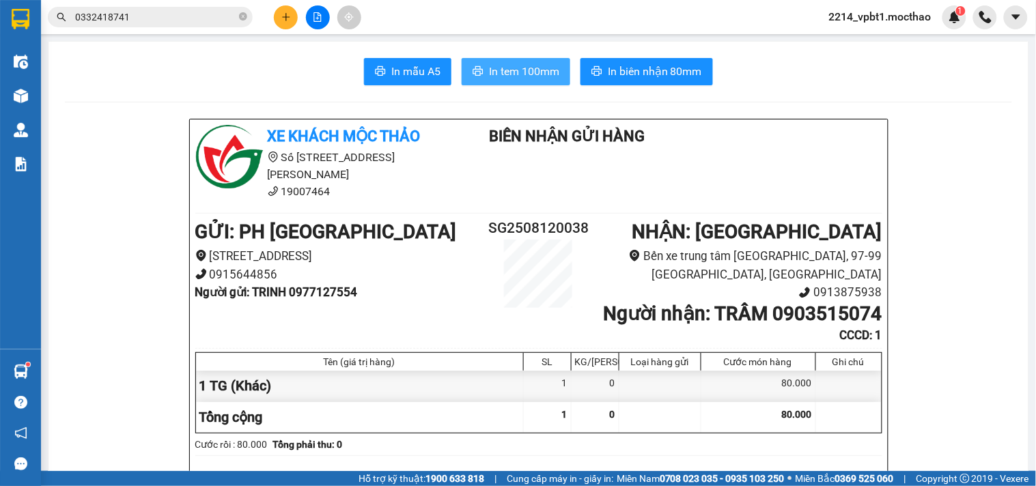
click at [509, 63] on span "In tem 100mm" at bounding box center [524, 71] width 70 height 17
click at [289, 14] on icon "plus" at bounding box center [286, 17] width 10 height 10
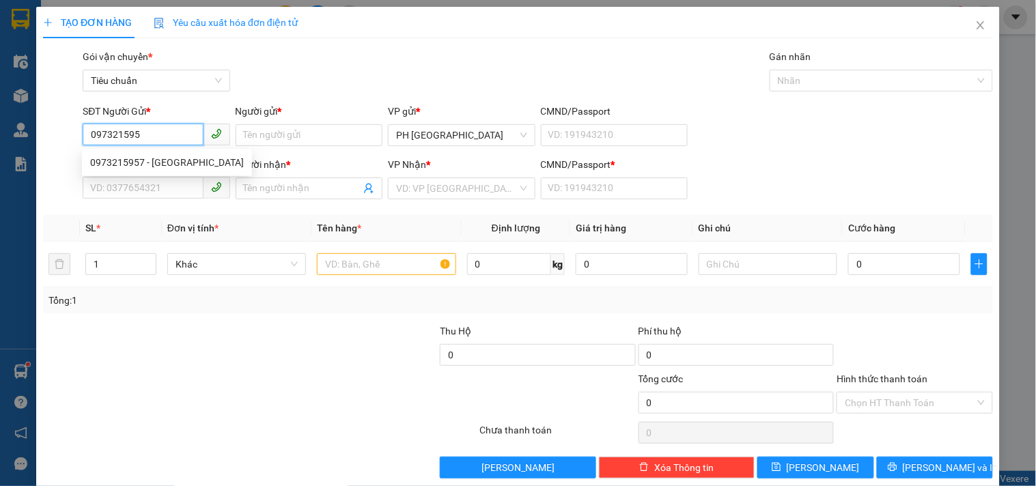
type input "0973215957"
click at [175, 155] on div "0973215957 - [GEOGRAPHIC_DATA]" at bounding box center [167, 162] width 154 height 15
type input "Trường Đèn"
type input "0963640779"
type input "DỀN GIA PHÚ"
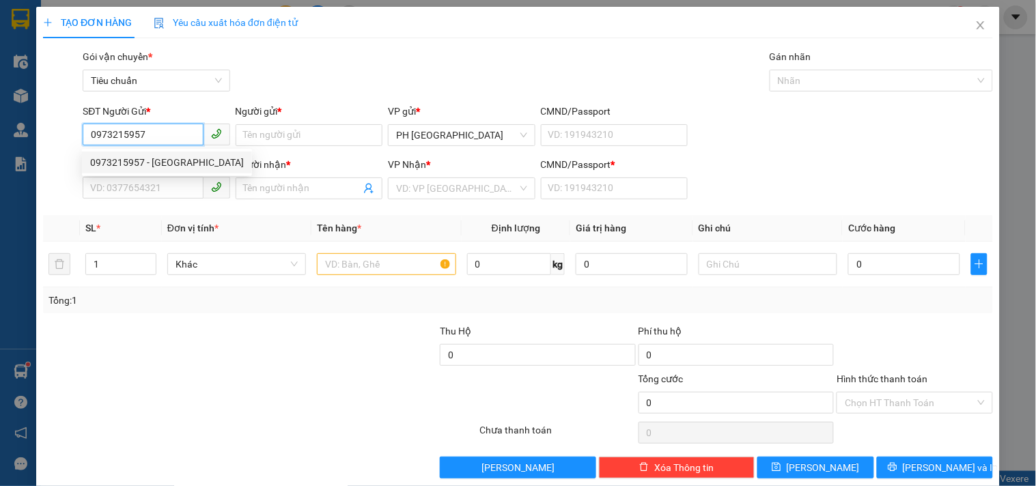
type input "1"
type input "30.000"
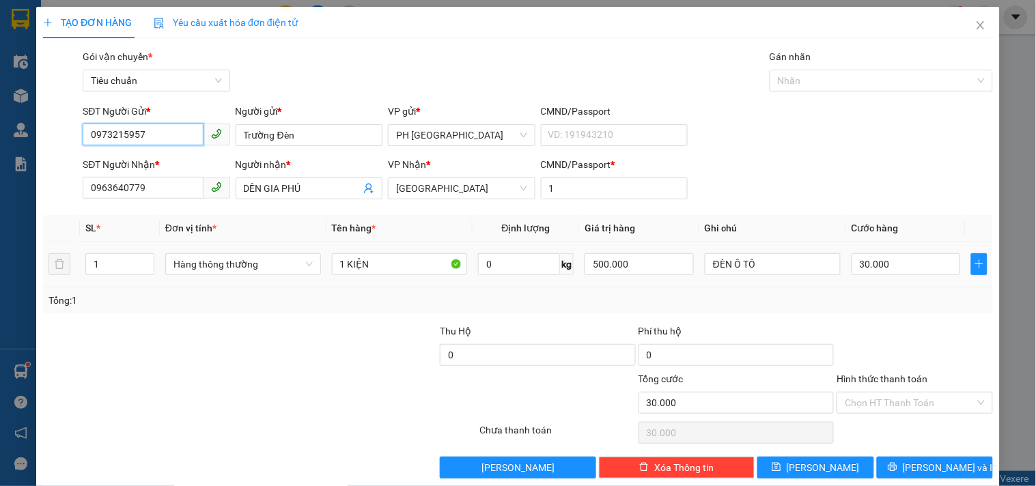
scroll to position [18, 0]
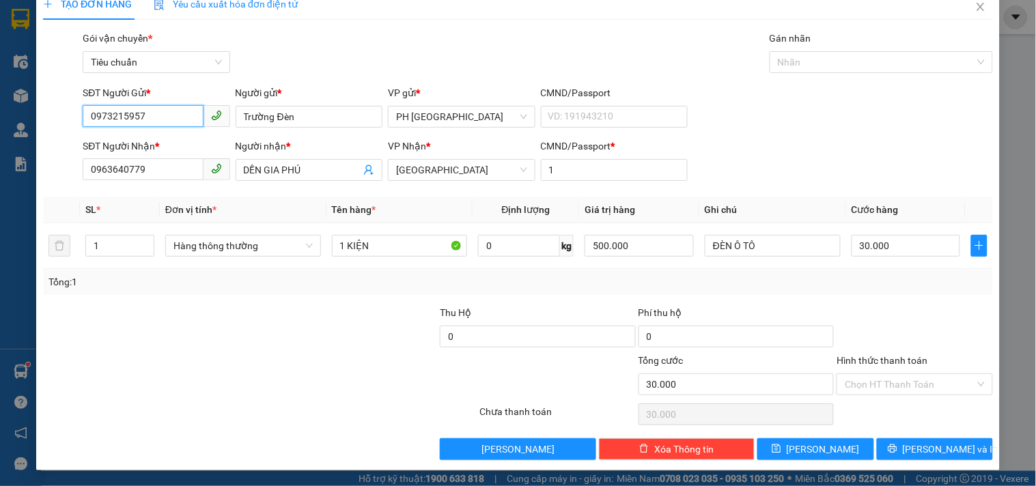
type input "0973215957"
drag, startPoint x: 65, startPoint y: 200, endPoint x: 0, endPoint y: 221, distance: 68.0
click at [0, 215] on div "TẠO ĐƠN HÀNG Yêu cầu xuất hóa đơn điện tử Transit Pickup Surcharge Ids Transit …" at bounding box center [518, 243] width 1036 height 486
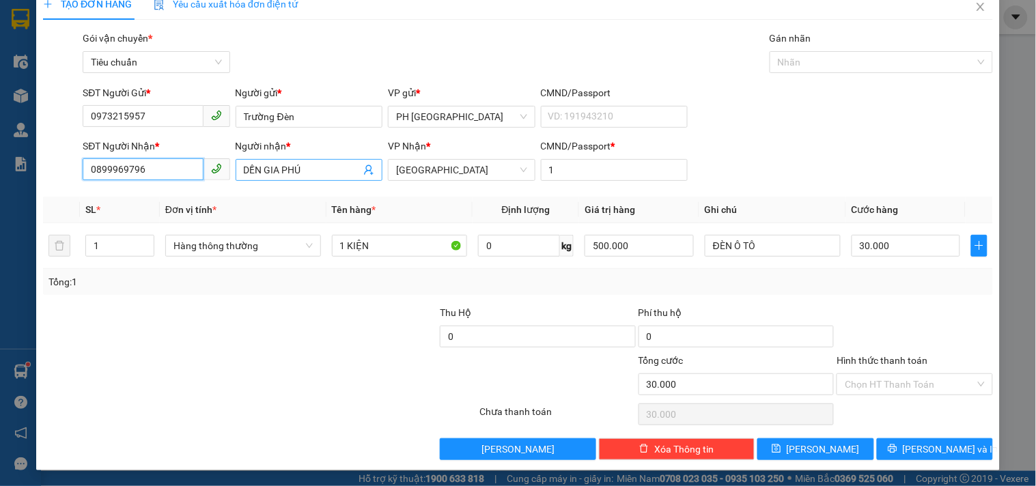
type input "0899969796"
drag, startPoint x: 296, startPoint y: 180, endPoint x: 137, endPoint y: 231, distance: 167.8
click at [137, 231] on div "Transit Pickup Surcharge Ids Transit Deliver Surcharge Ids Transit Deliver Surc…" at bounding box center [518, 245] width 950 height 429
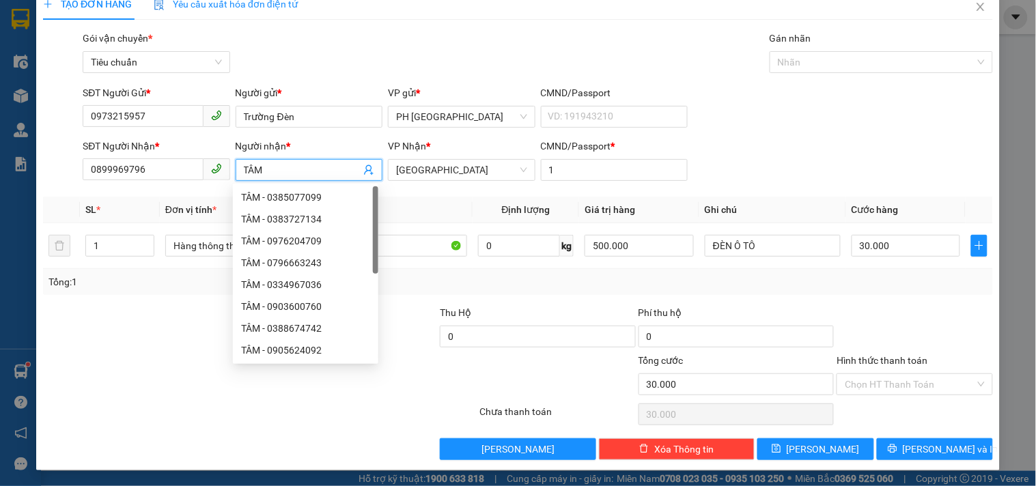
type input "TÂM"
click at [153, 312] on div at bounding box center [141, 329] width 199 height 48
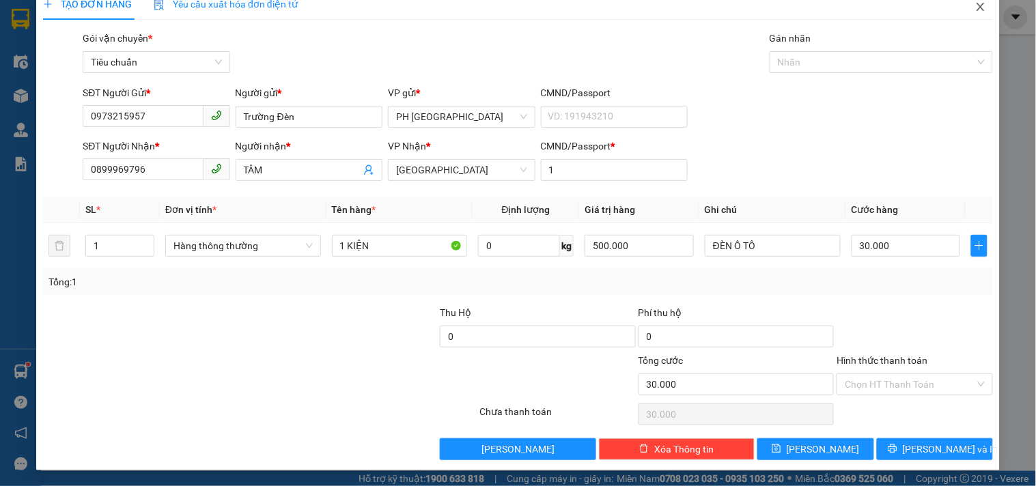
click at [975, 11] on icon "close" at bounding box center [980, 6] width 11 height 11
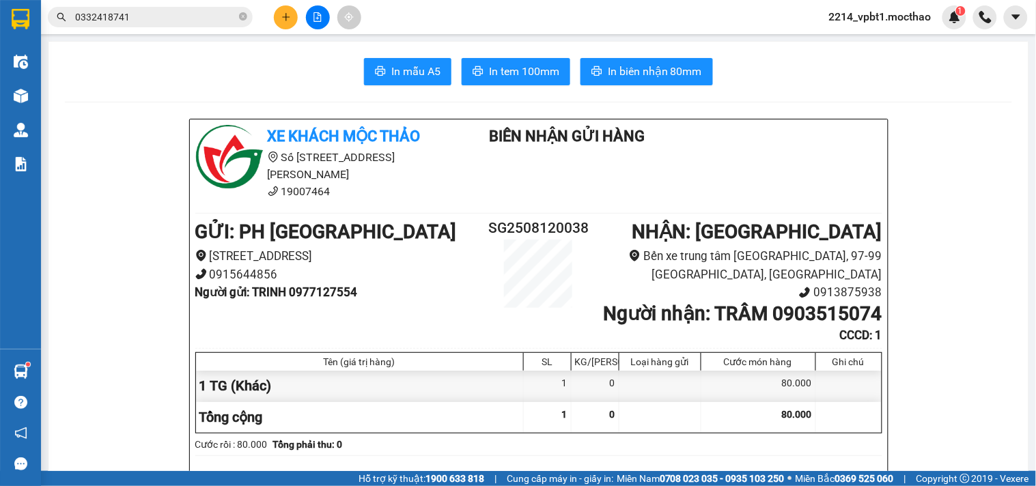
click at [276, 20] on button at bounding box center [286, 17] width 24 height 24
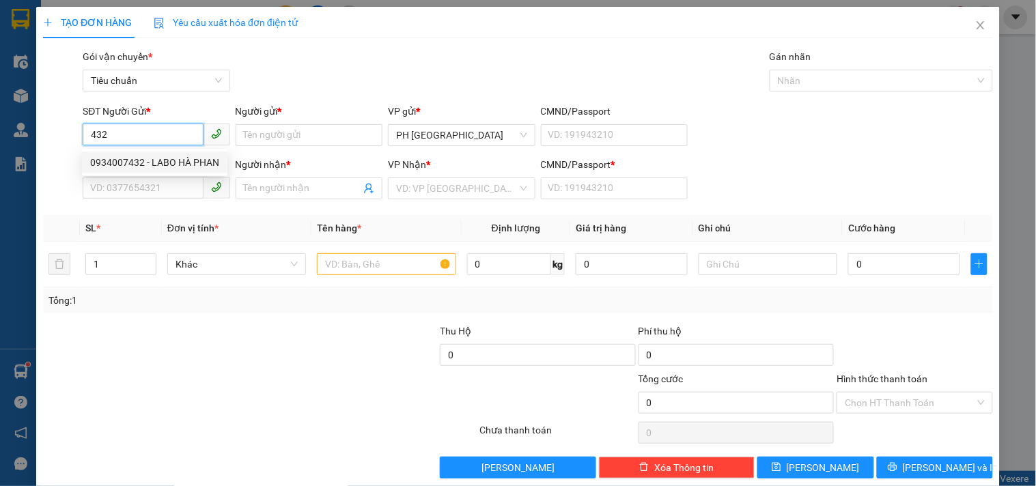
click at [158, 165] on div "0934007432 - LABO HÀ PHAN" at bounding box center [154, 162] width 129 height 15
type input "0934007432"
type input "LABO HÀ PHAN"
type input "0366470894"
type input "NK [GEOGRAPHIC_DATA] [GEOGRAPHIC_DATA]"
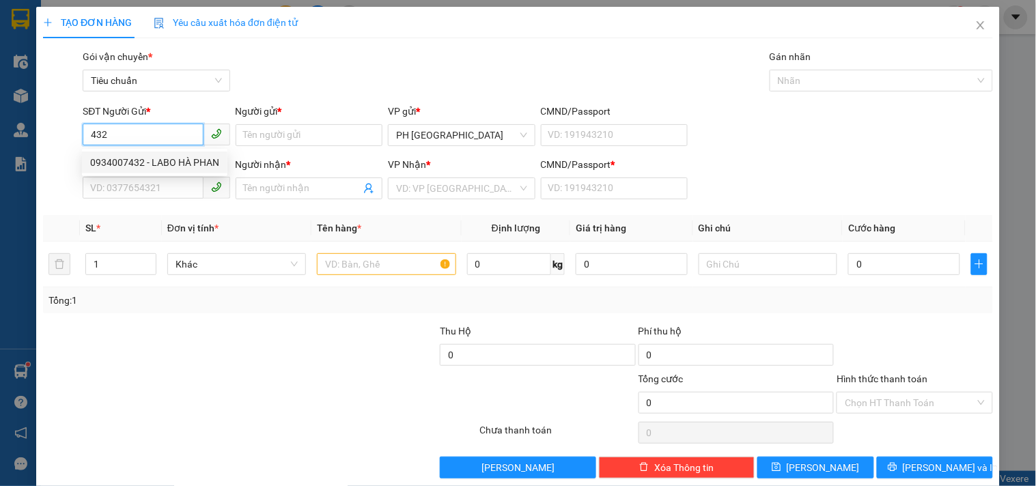
type input "1"
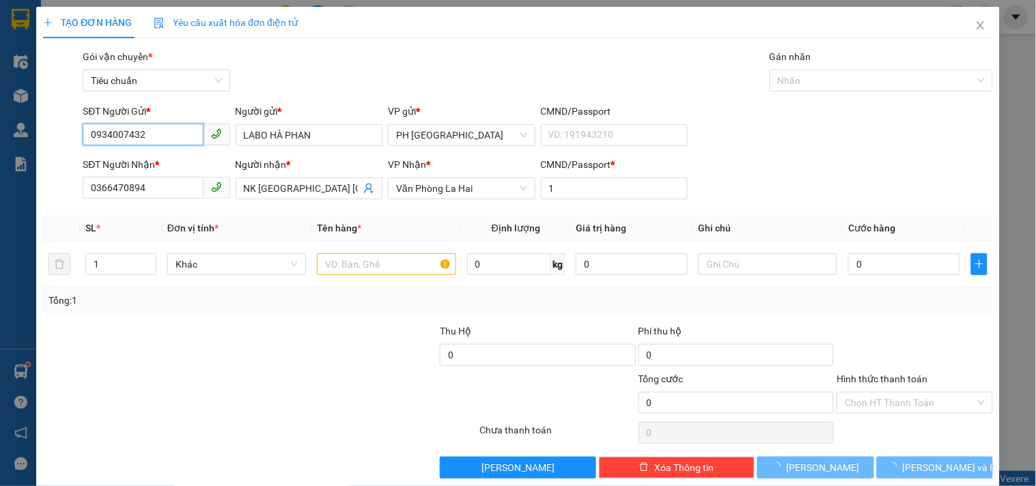
type input "30.000"
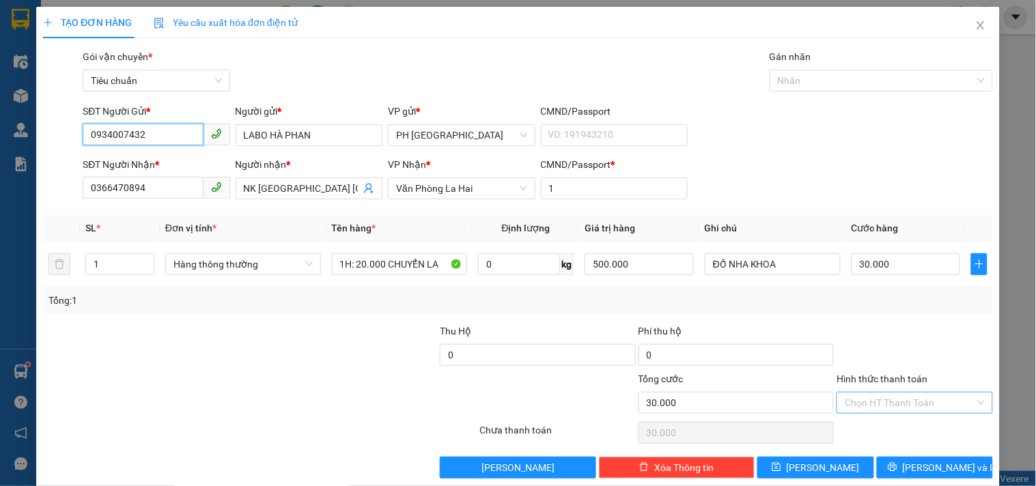
type input "0934007432"
click at [892, 399] on input "Hình thức thanh toán" at bounding box center [909, 403] width 130 height 20
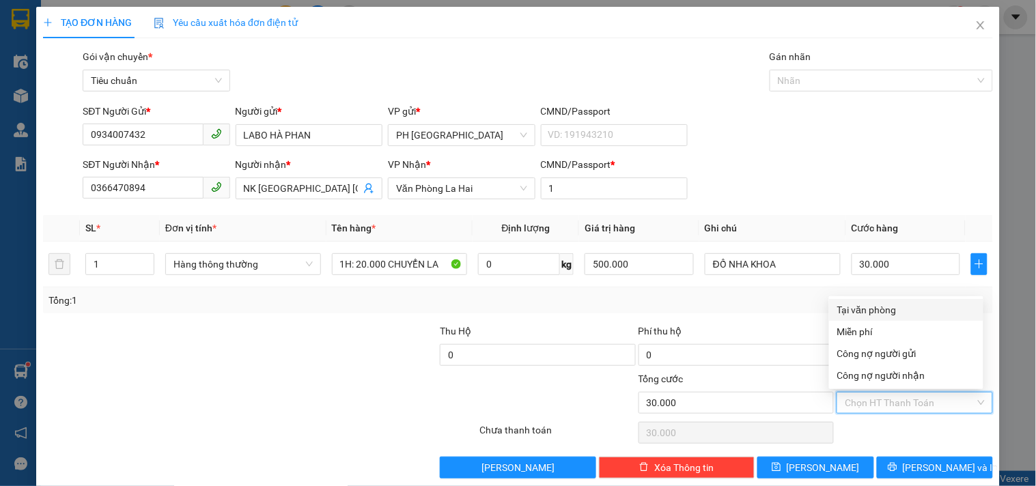
click at [882, 305] on div "Tại văn phòng" at bounding box center [906, 309] width 138 height 15
type input "0"
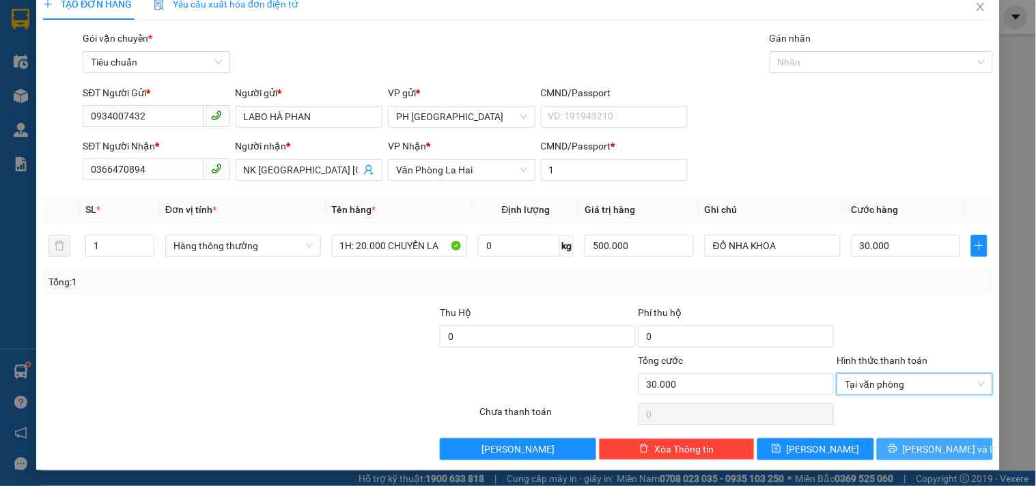
click at [927, 445] on span "[PERSON_NAME] và In" at bounding box center [951, 449] width 96 height 15
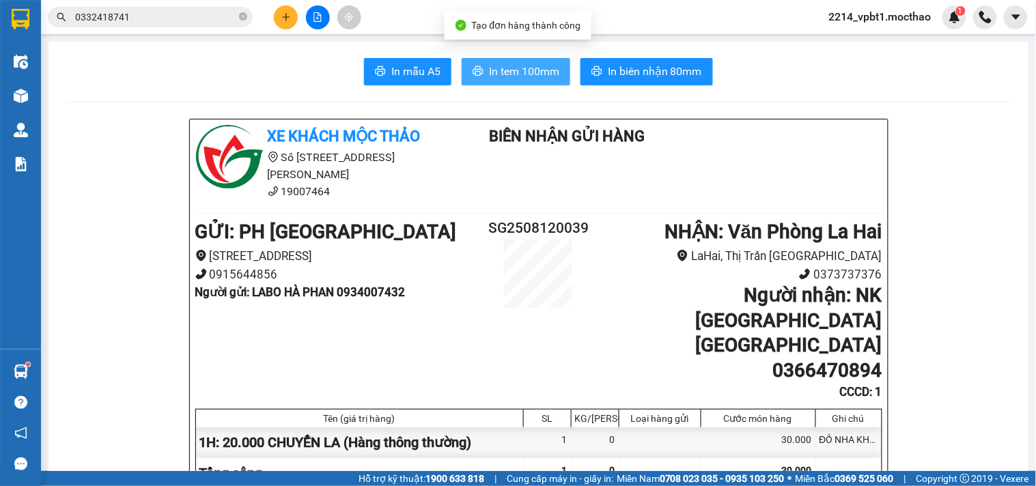
click at [524, 77] on span "In tem 100mm" at bounding box center [524, 71] width 70 height 17
drag, startPoint x: 513, startPoint y: 75, endPoint x: 535, endPoint y: 91, distance: 26.9
click at [513, 75] on span "In tem 100mm" at bounding box center [524, 71] width 70 height 17
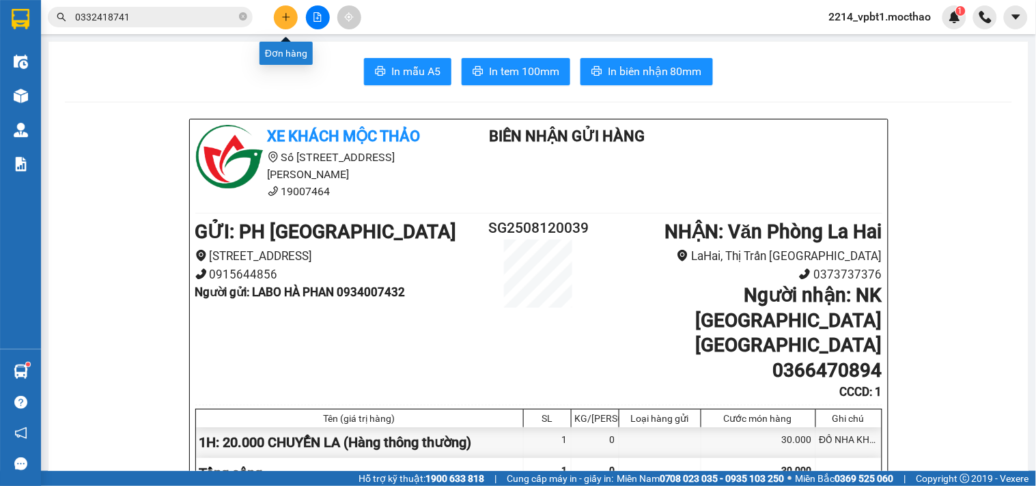
click at [282, 18] on icon "plus" at bounding box center [286, 17] width 10 height 10
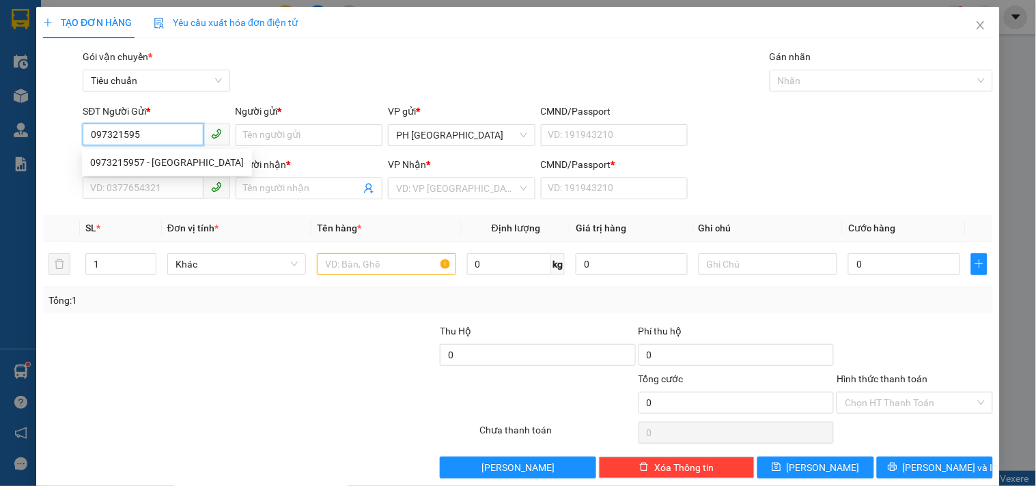
type input "0973215957"
click at [135, 162] on div "0973215957 - [GEOGRAPHIC_DATA]" at bounding box center [167, 162] width 154 height 15
type input "Trường Đèn"
type input "0963640779"
type input "DỀN GIA PHÚ"
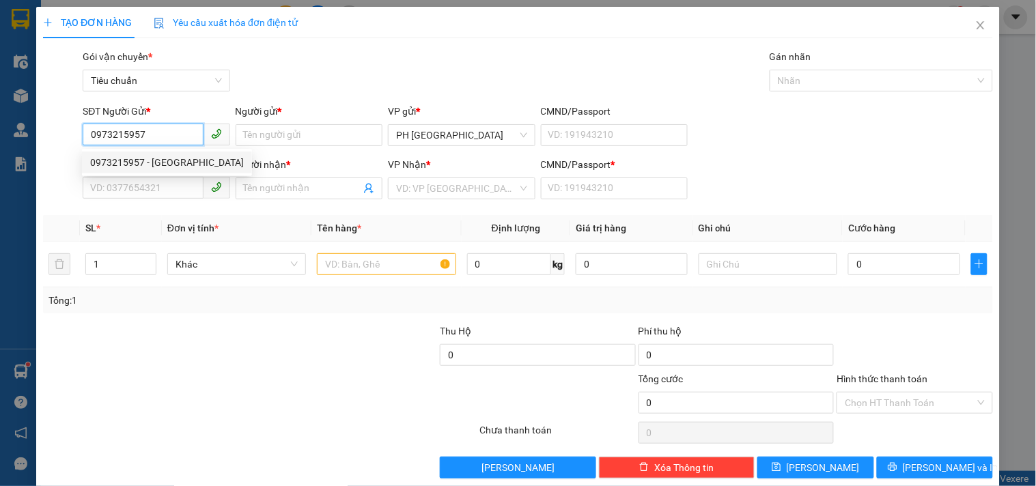
type input "1"
type input "30.000"
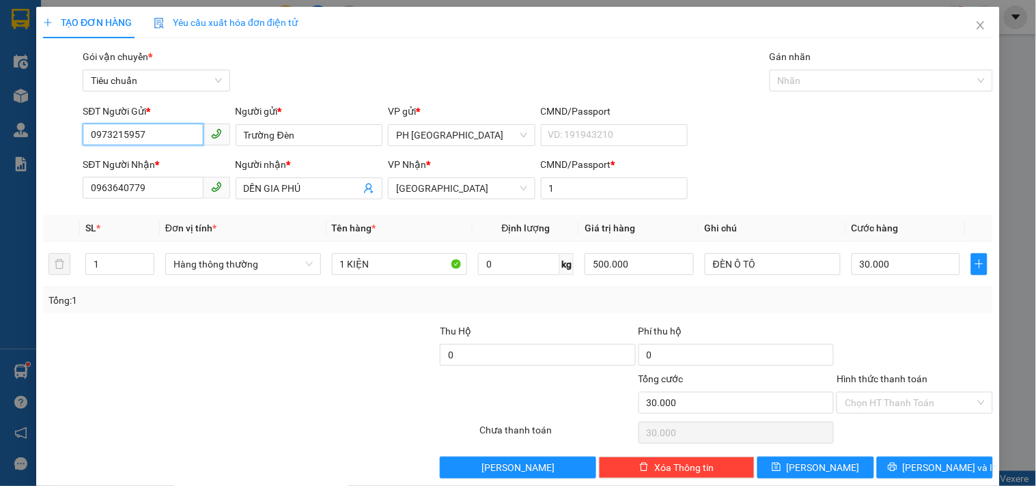
type input "0973215957"
drag, startPoint x: 134, startPoint y: 201, endPoint x: 0, endPoint y: 268, distance: 149.9
click at [0, 261] on div "TẠO ĐƠN HÀNG Yêu cầu xuất hóa đơn điện tử Transit Pickup Surcharge Ids Transit …" at bounding box center [518, 243] width 1036 height 486
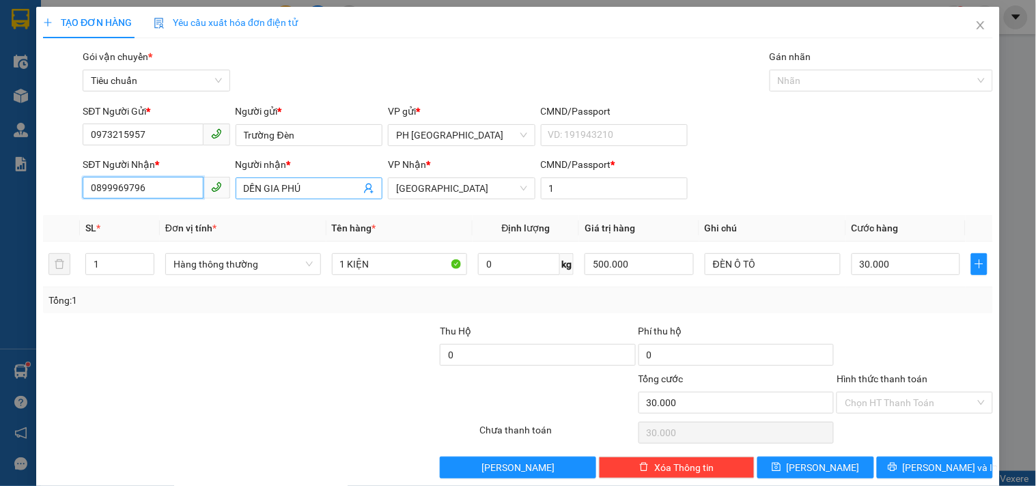
type input "0899969796"
drag, startPoint x: 314, startPoint y: 190, endPoint x: 84, endPoint y: 274, distance: 244.9
click at [121, 264] on div "Transit Pickup Surcharge Ids Transit Deliver Surcharge Ids Transit Deliver Surc…" at bounding box center [518, 263] width 950 height 429
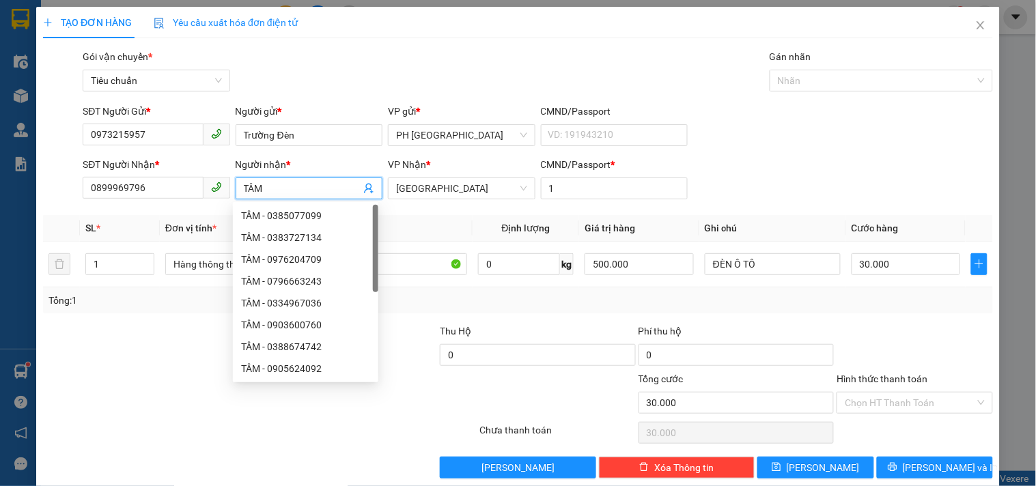
type input "TÂM"
click at [188, 370] on div at bounding box center [141, 348] width 199 height 48
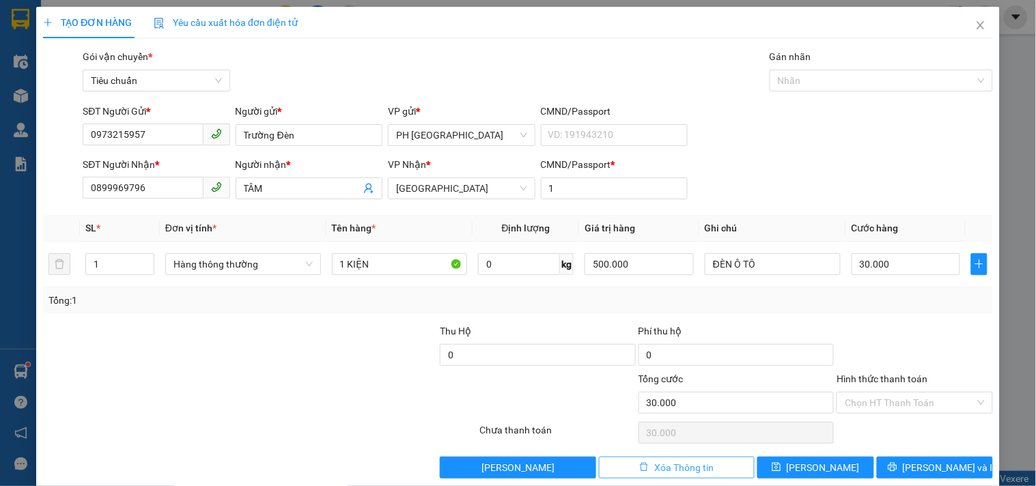
scroll to position [18, 0]
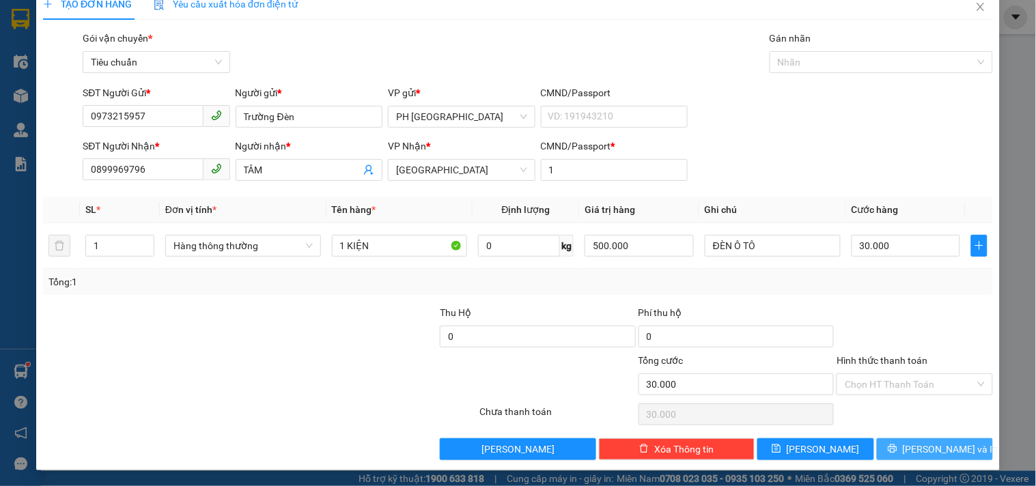
click at [909, 445] on button "[PERSON_NAME] và In" at bounding box center [935, 449] width 116 height 22
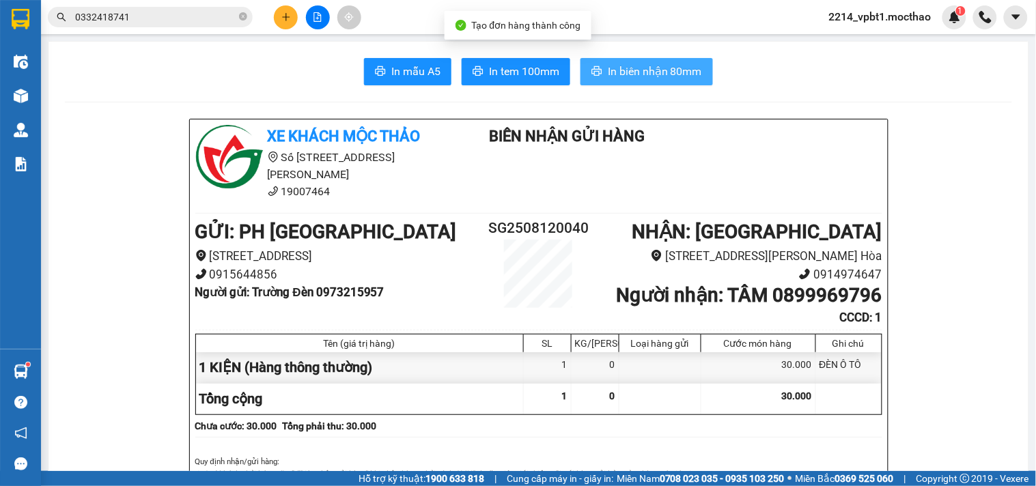
click at [645, 72] on span "In biên nhận 80mm" at bounding box center [655, 71] width 94 height 17
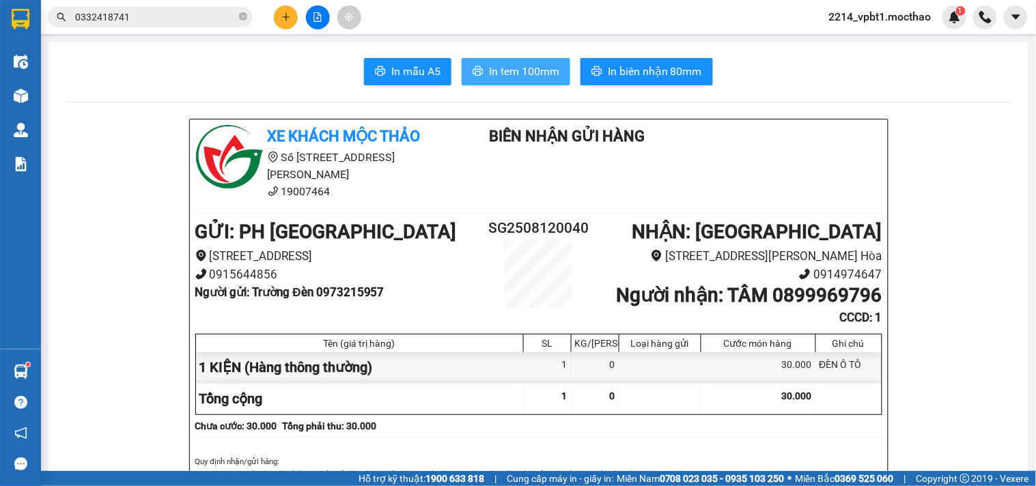
click at [496, 80] on button "In tem 100mm" at bounding box center [515, 71] width 109 height 27
click at [292, 20] on button at bounding box center [286, 17] width 24 height 24
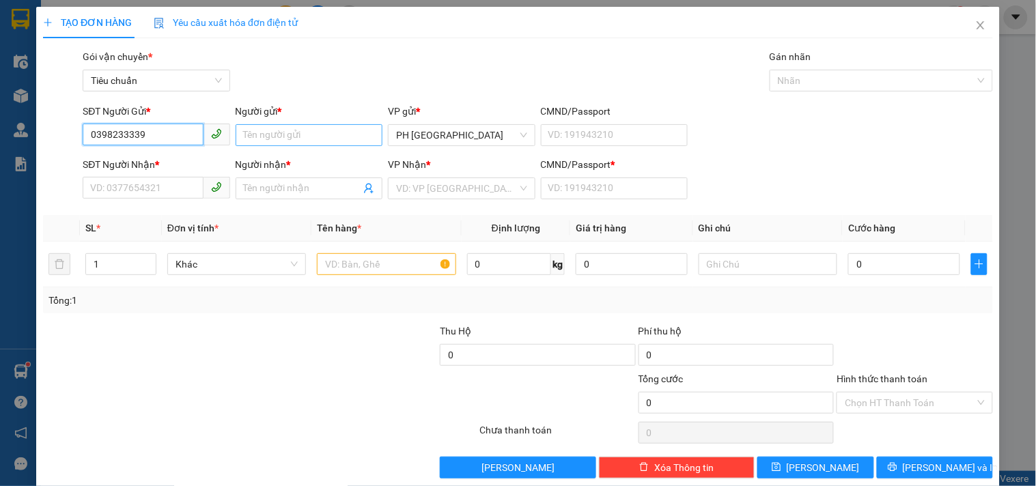
type input "0398233339"
click at [248, 137] on input "Người gửi *" at bounding box center [309, 135] width 147 height 22
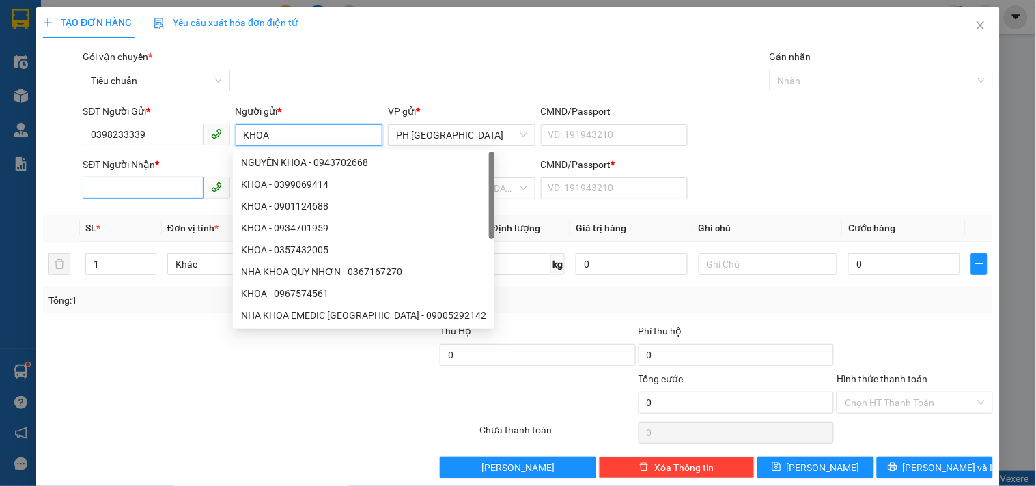
type input "KHOA"
click at [107, 187] on input "SĐT Người Nhận *" at bounding box center [143, 188] width 120 height 22
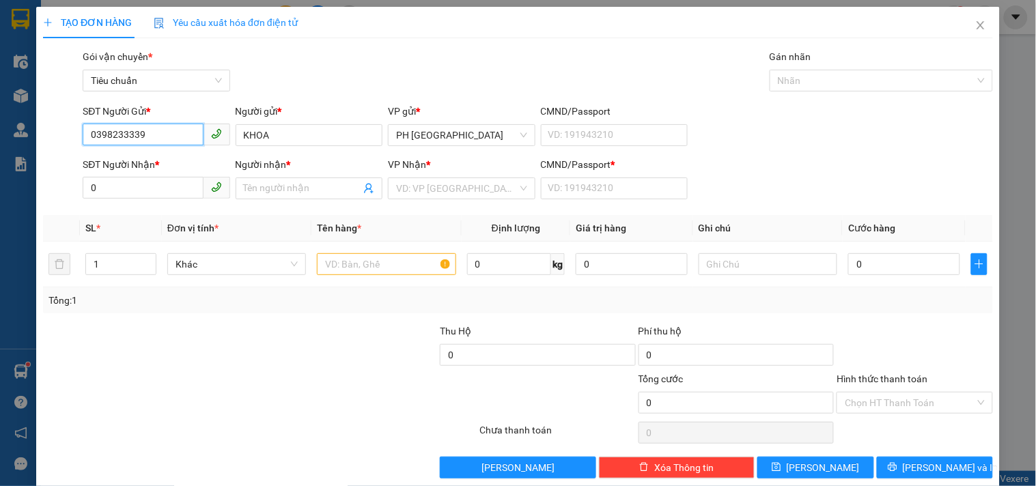
drag, startPoint x: 162, startPoint y: 137, endPoint x: 0, endPoint y: 203, distance: 174.8
click at [0, 203] on div "TẠO ĐƠN HÀNG Yêu cầu xuất hóa đơn điện tử Transit Pickup Surcharge Ids Transit …" at bounding box center [518, 243] width 1036 height 486
click at [150, 197] on input "0" at bounding box center [143, 188] width 120 height 22
paste input "0398233339"
click at [97, 186] on input "00398233339" at bounding box center [143, 188] width 120 height 22
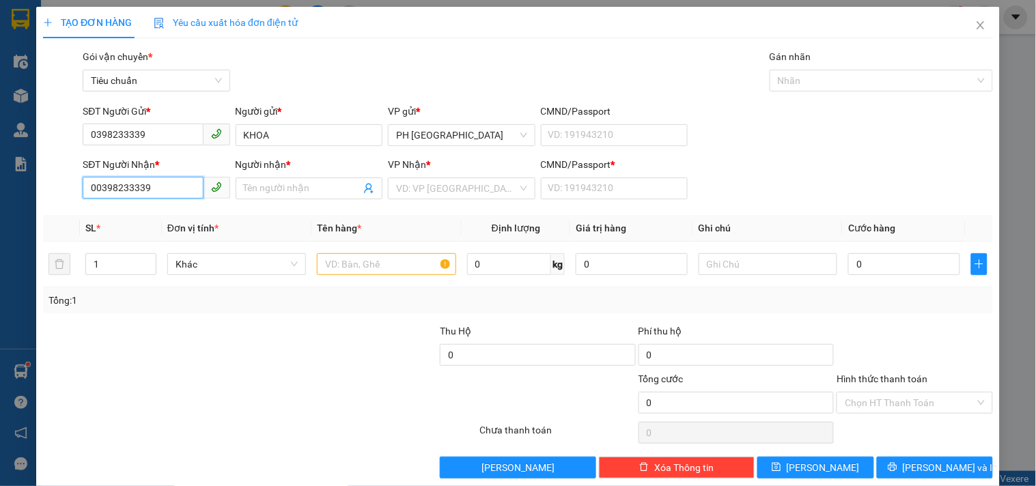
type input "0398233339"
click at [165, 216] on div "0398233339 - HOA" at bounding box center [154, 215] width 129 height 15
type input "HOA"
type input "1"
type input "30.000"
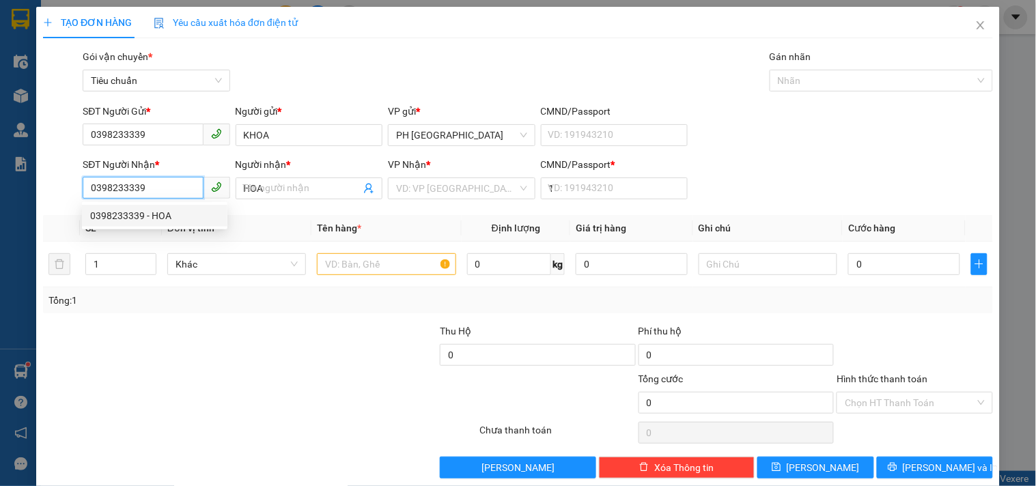
type input "30.000"
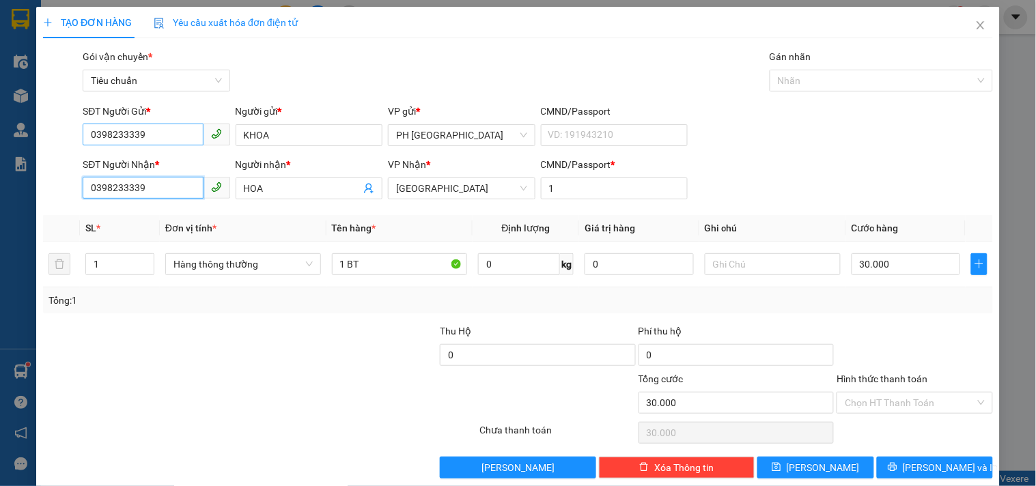
type input "0398233339"
drag, startPoint x: 149, startPoint y: 134, endPoint x: 0, endPoint y: 167, distance: 152.2
click at [0, 167] on div "TẠO ĐƠN HÀNG Yêu cầu xuất hóa đơn điện tử Transit Pickup Surcharge Ids Transit …" at bounding box center [518, 243] width 1036 height 486
click at [124, 164] on div "0382057750 - BẢO" at bounding box center [154, 162] width 129 height 15
type input "0382057750"
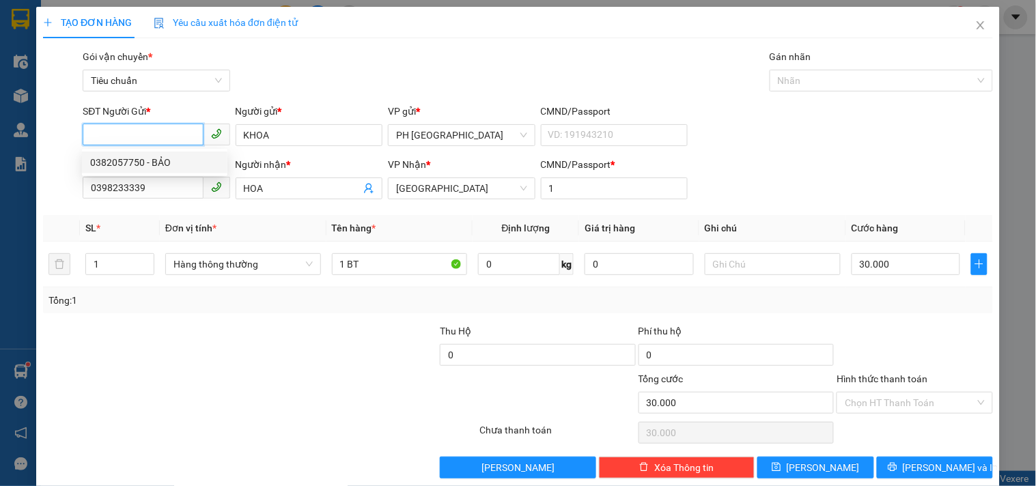
type input "BẢO"
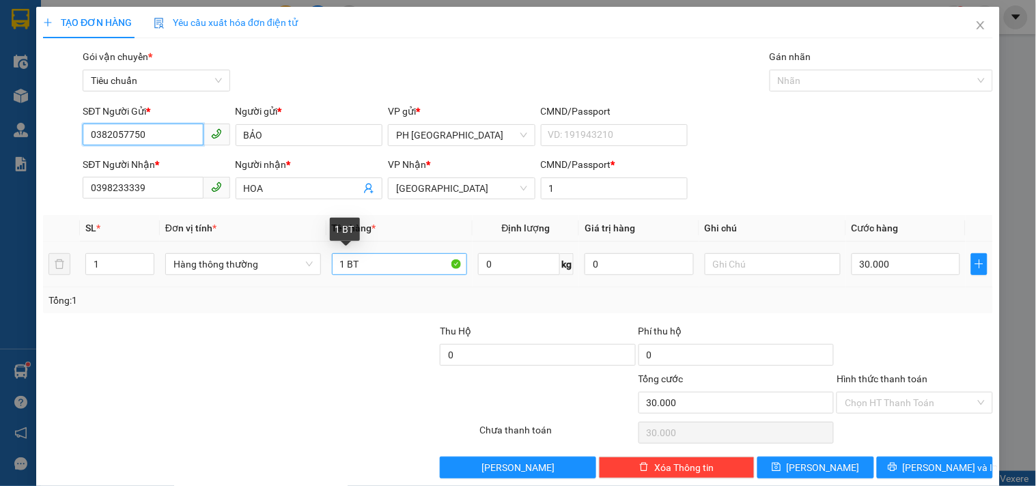
type input "0382057750"
drag, startPoint x: 345, startPoint y: 263, endPoint x: 372, endPoint y: 270, distance: 27.7
click at [372, 270] on input "1 BT" at bounding box center [400, 264] width 136 height 22
type input "1 HS"
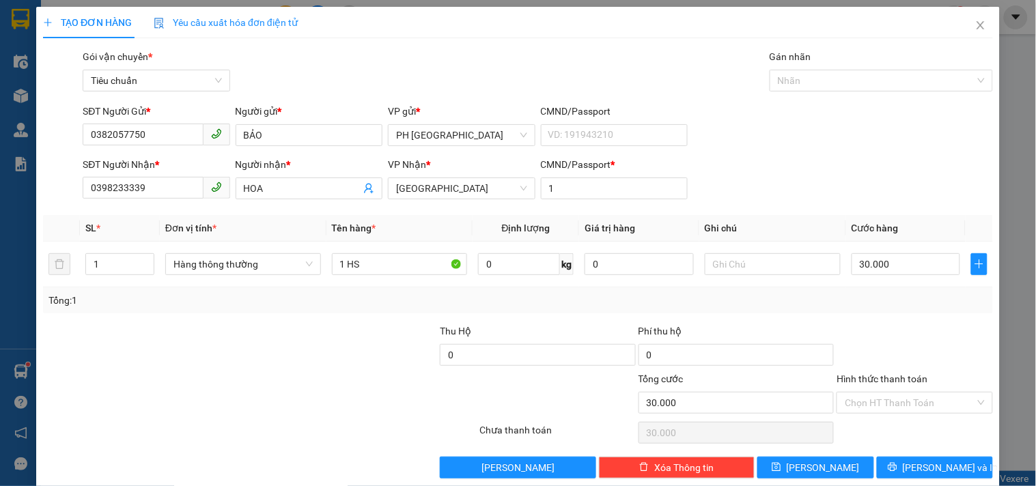
click at [767, 152] on form "SĐT Người Gửi * 0382057750 Người gửi * BẢO VP gửi * PH [GEOGRAPHIC_DATA] CMND/P…" at bounding box center [518, 154] width 950 height 101
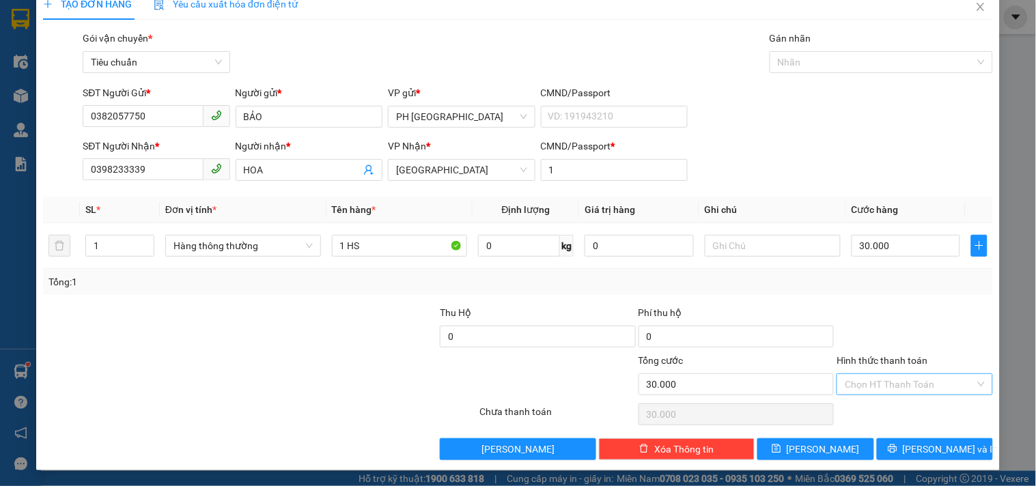
click at [907, 387] on input "Hình thức thanh toán" at bounding box center [909, 384] width 130 height 20
click at [891, 288] on div "Tại văn phòng" at bounding box center [906, 291] width 138 height 15
type input "0"
click at [923, 446] on span "[PERSON_NAME] và In" at bounding box center [951, 449] width 96 height 15
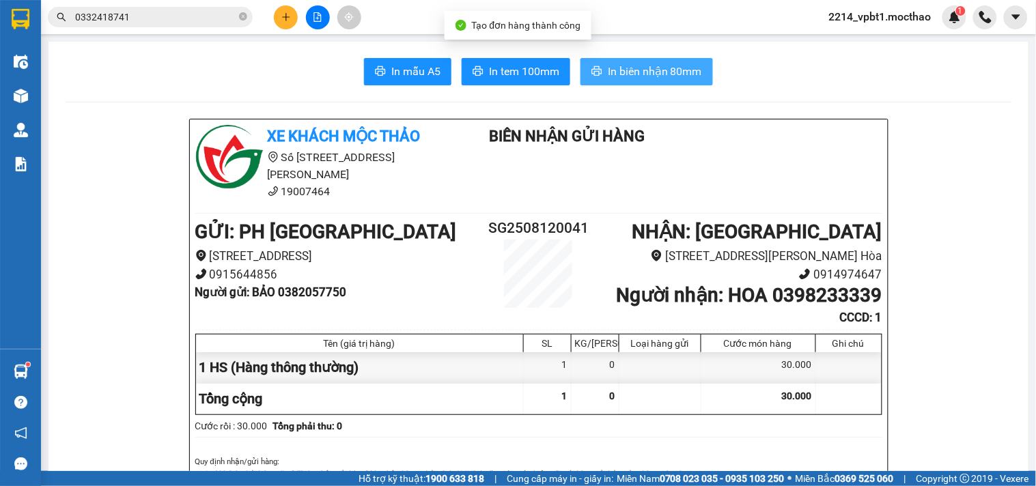
click at [636, 69] on span "In biên nhận 80mm" at bounding box center [655, 71] width 94 height 17
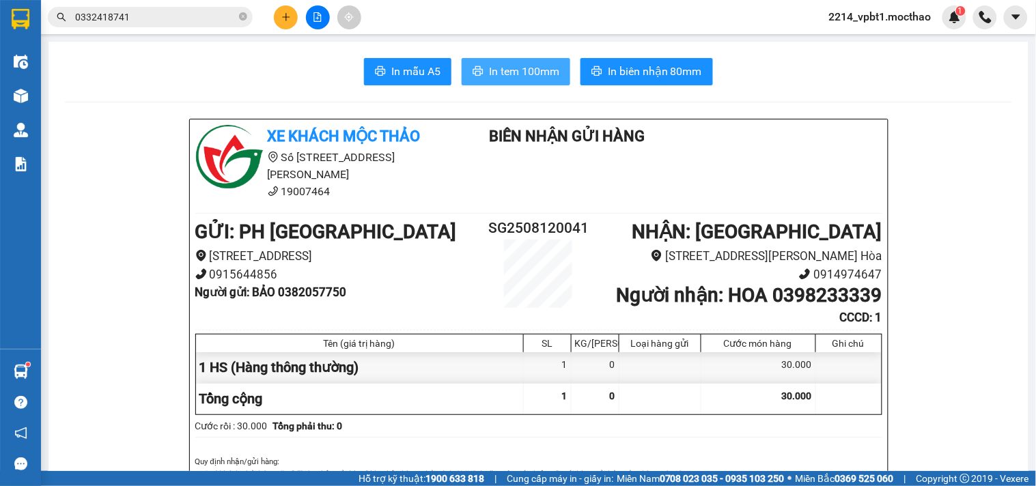
click at [542, 66] on span "In tem 100mm" at bounding box center [524, 71] width 70 height 17
click at [281, 21] on icon "plus" at bounding box center [286, 17] width 10 height 10
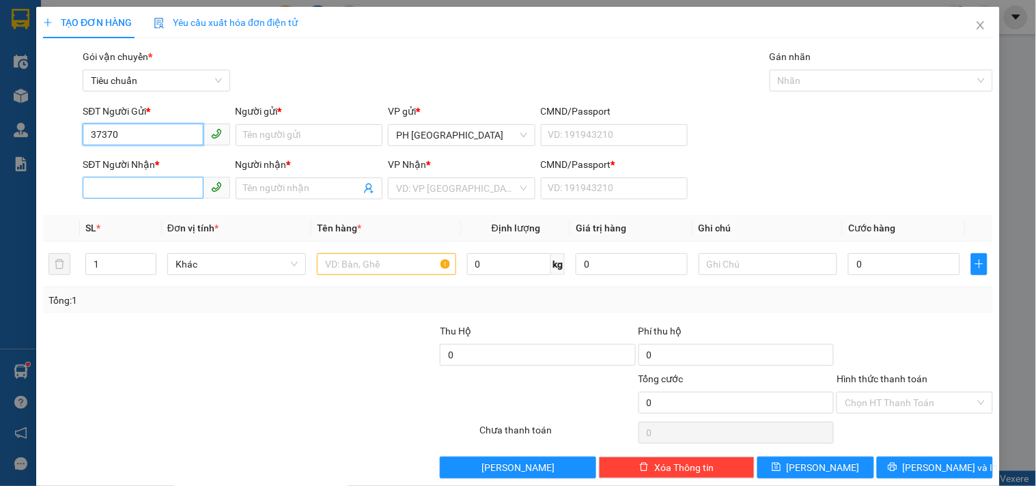
type input "37370"
click at [119, 195] on input "SĐT Người Nhận *" at bounding box center [143, 188] width 120 height 22
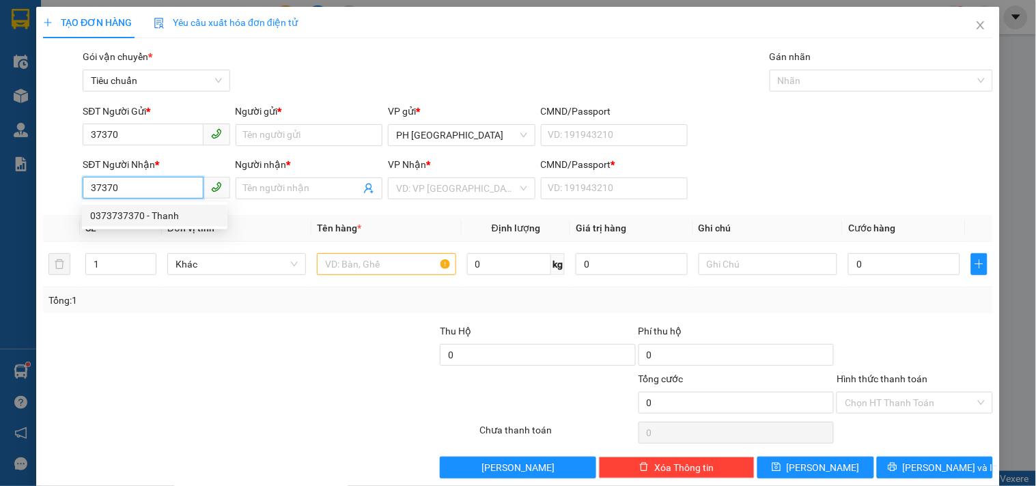
click at [155, 219] on div "0373737370 - Thanh" at bounding box center [154, 215] width 129 height 15
type input "0373737370"
type input "[PERSON_NAME]"
type input "1"
type input "50.000"
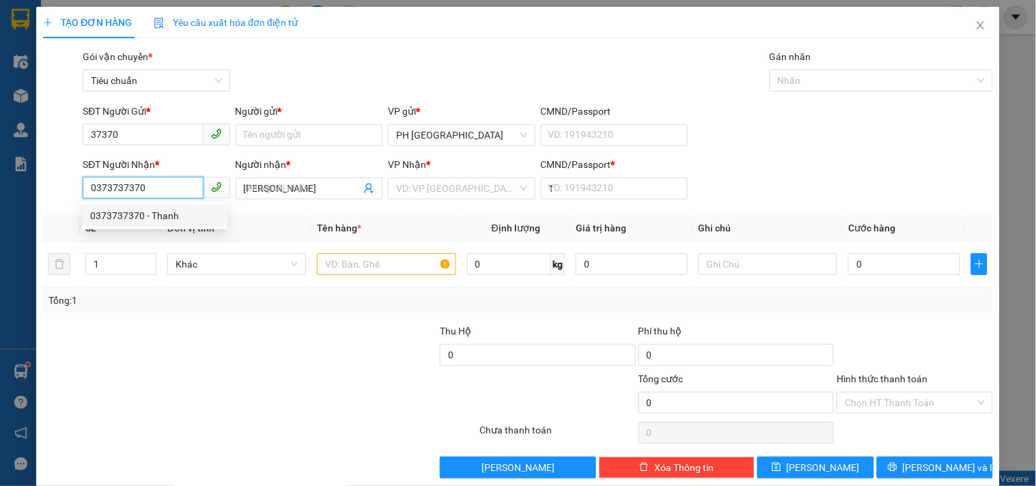
type input "50.000"
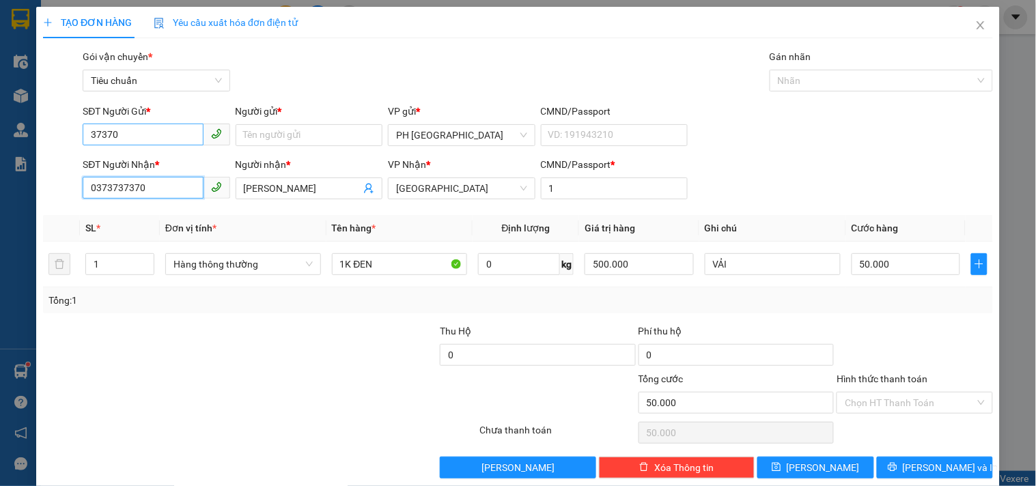
type input "0373737370"
drag, startPoint x: 128, startPoint y: 132, endPoint x: 0, endPoint y: 227, distance: 159.6
click at [0, 221] on div "TẠO ĐƠN HÀNG Yêu cầu xuất hóa đơn điện tử Transit Pickup Surcharge Ids Transit …" at bounding box center [518, 243] width 1036 height 486
click at [122, 156] on div "0987117207 - LONG" at bounding box center [154, 162] width 129 height 15
type input "0987117207"
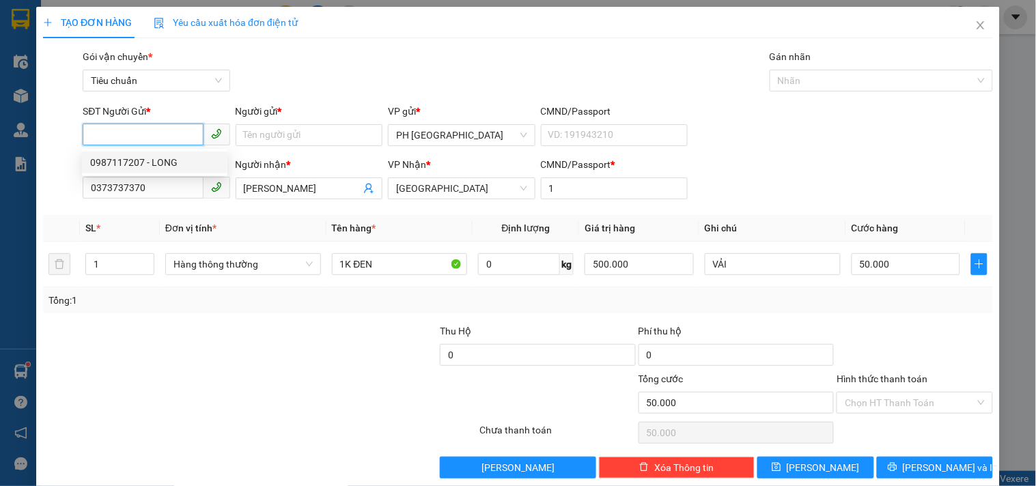
type input "LONG"
type input "0987117207"
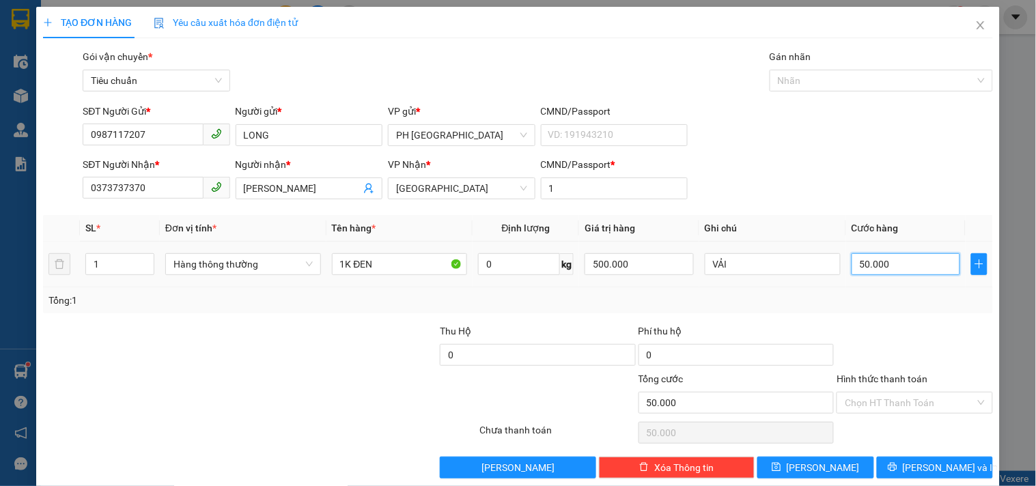
click at [917, 266] on input "50.000" at bounding box center [905, 264] width 109 height 22
type input "0"
type input "4"
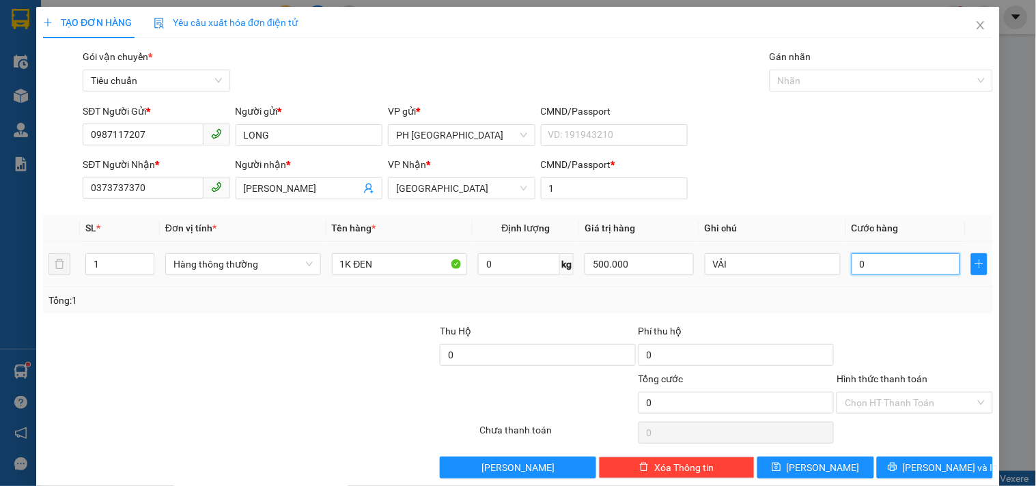
type input "4"
type input "04"
type input "40"
type input "040"
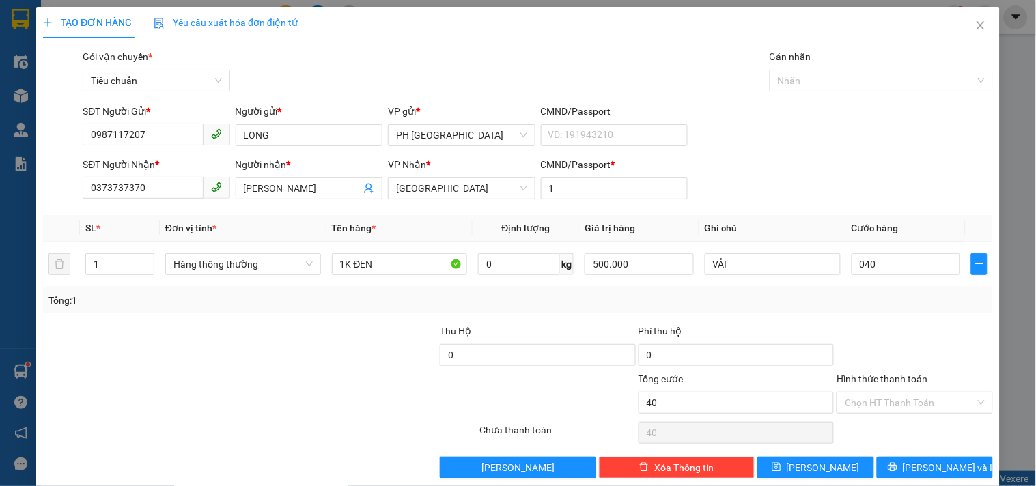
type input "40.000"
click at [924, 302] on div "Tổng: 1" at bounding box center [517, 300] width 939 height 15
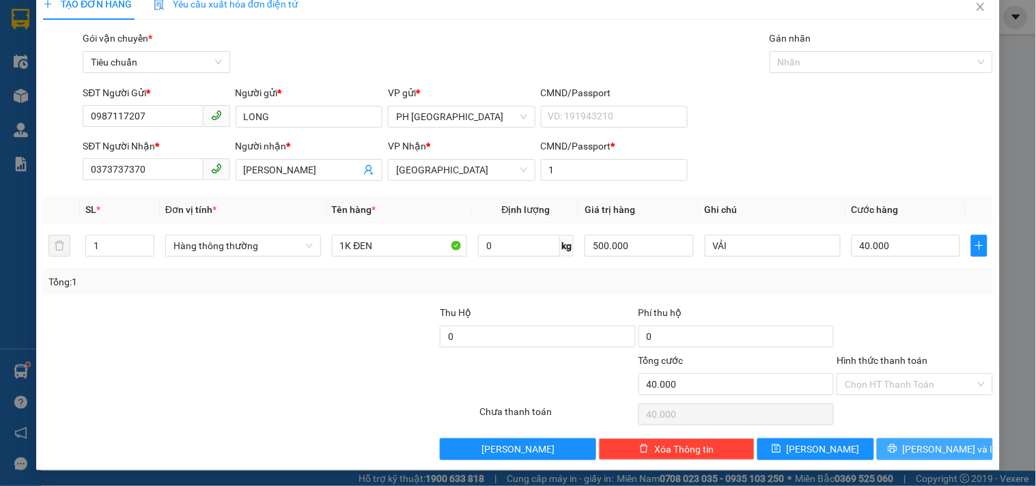
click at [938, 447] on span "[PERSON_NAME] và In" at bounding box center [951, 449] width 96 height 15
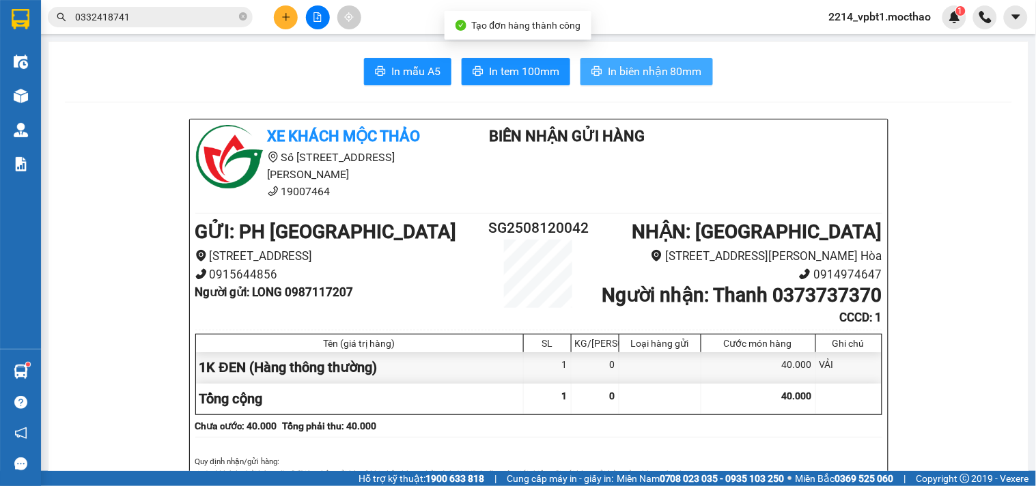
click at [629, 70] on span "In biên nhận 80mm" at bounding box center [655, 71] width 94 height 17
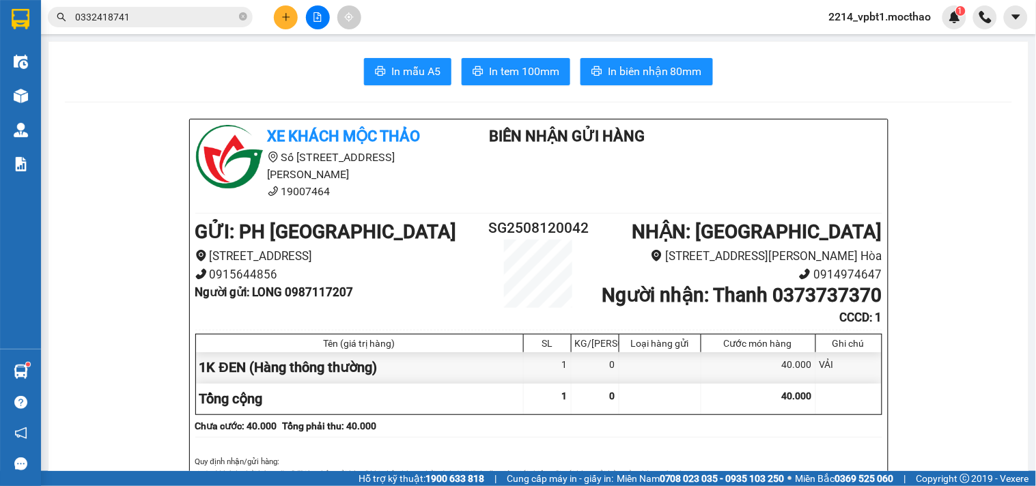
click at [506, 82] on button "In tem 100mm" at bounding box center [515, 71] width 109 height 27
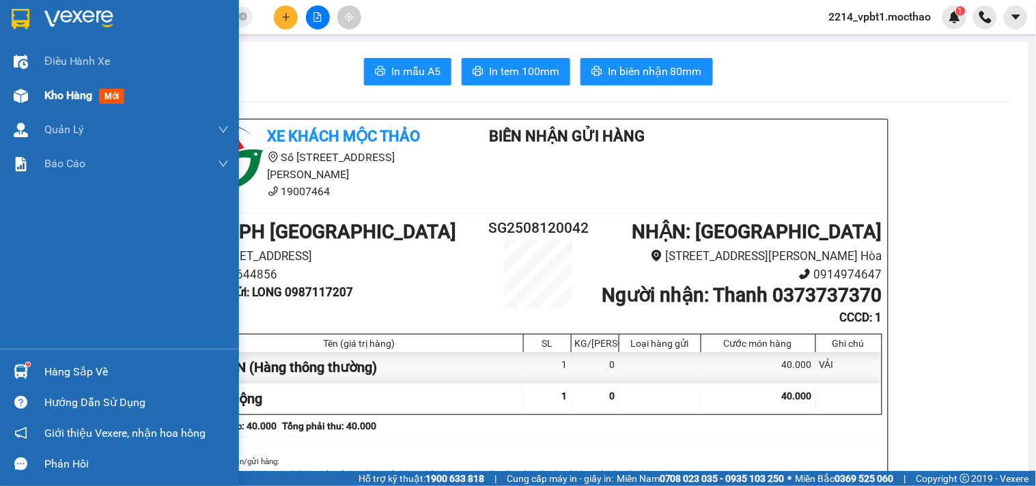
click at [61, 96] on span "Kho hàng" at bounding box center [68, 95] width 48 height 13
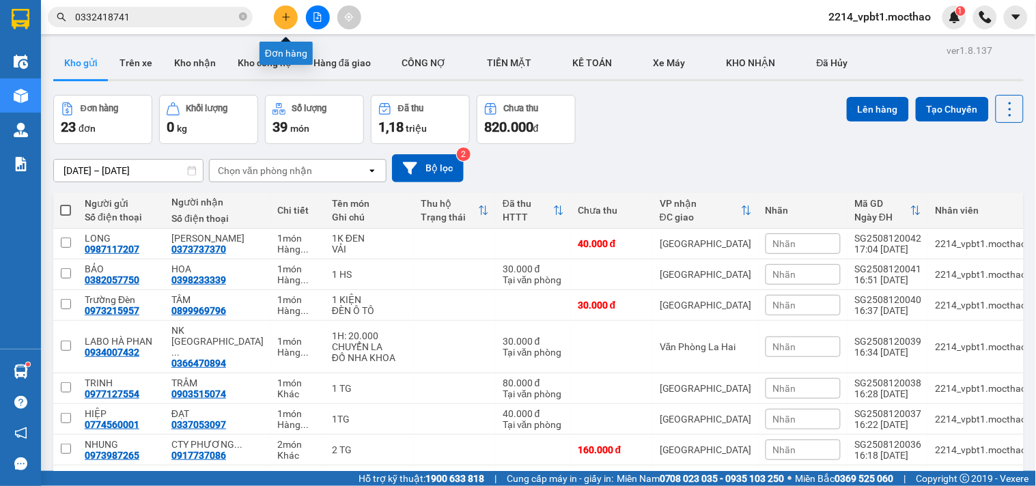
click at [292, 26] on button at bounding box center [286, 17] width 24 height 24
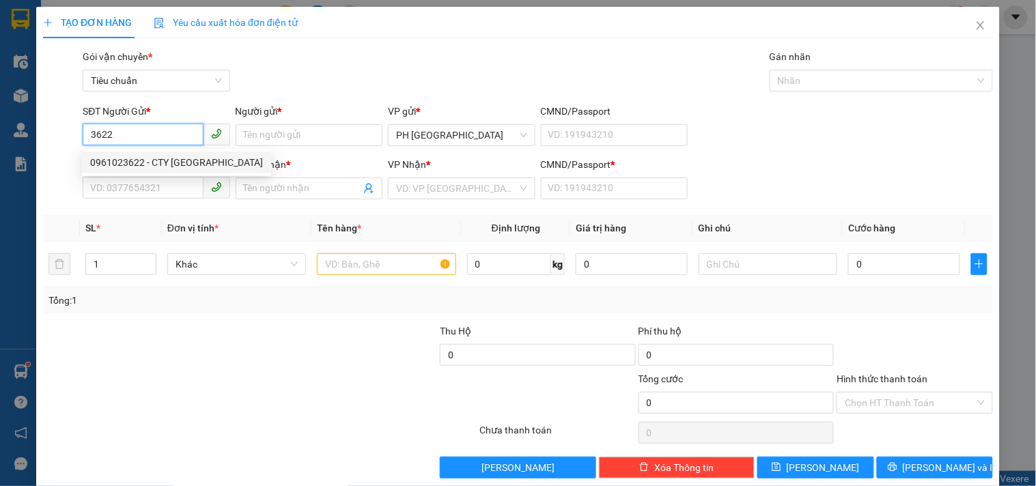
click at [180, 158] on div "0961023622 - CTY [GEOGRAPHIC_DATA]" at bounding box center [176, 162] width 173 height 15
type input "0961023622"
type input "CTY [GEOGRAPHIC_DATA]"
type input "0364304290"
type input "BÌNH"
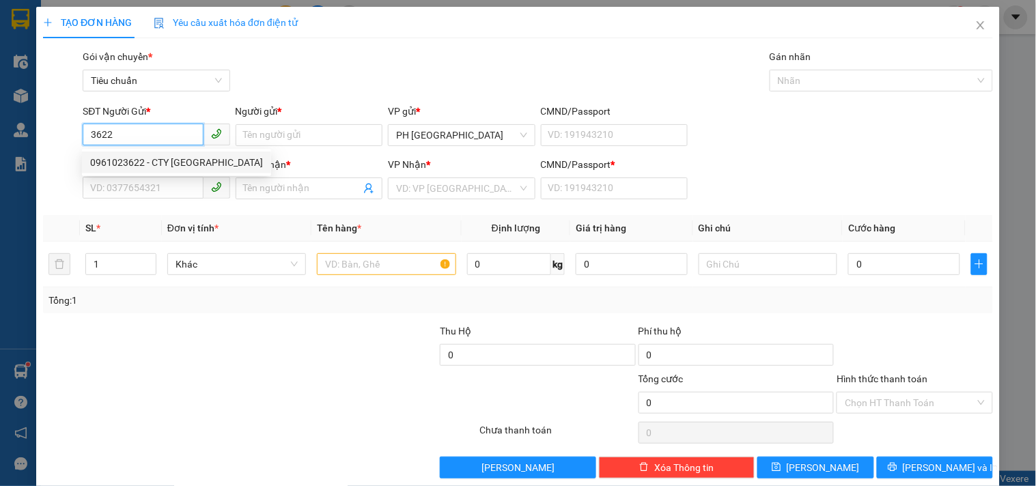
type input "1"
type input "40.000"
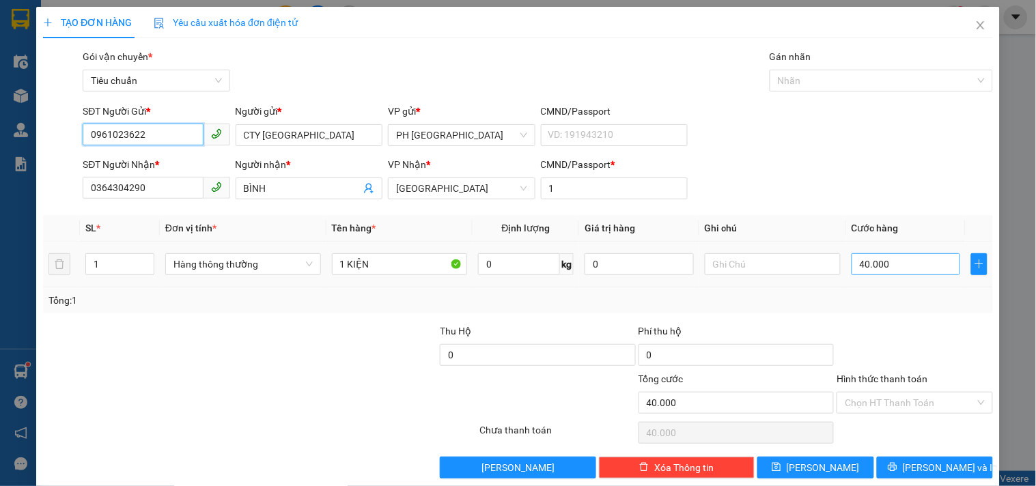
type input "0961023622"
click at [902, 257] on input "40.000" at bounding box center [905, 264] width 109 height 22
type input "3"
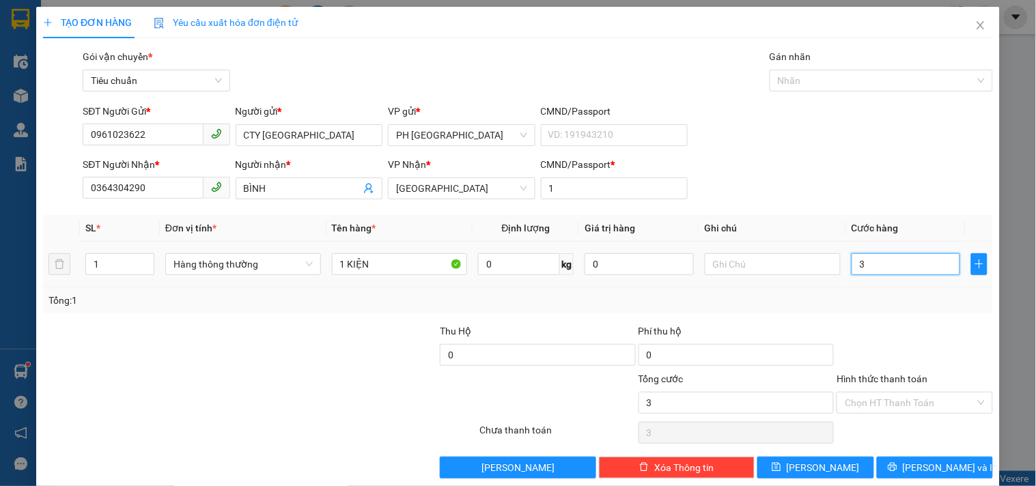
type input "30"
type input "30.000"
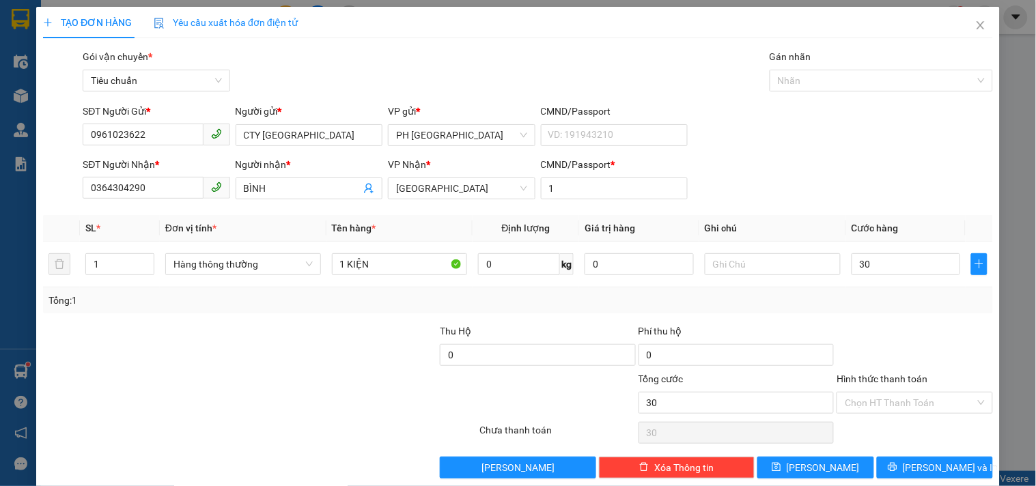
type input "30.000"
click at [875, 296] on div "Tổng: 1" at bounding box center [517, 300] width 939 height 15
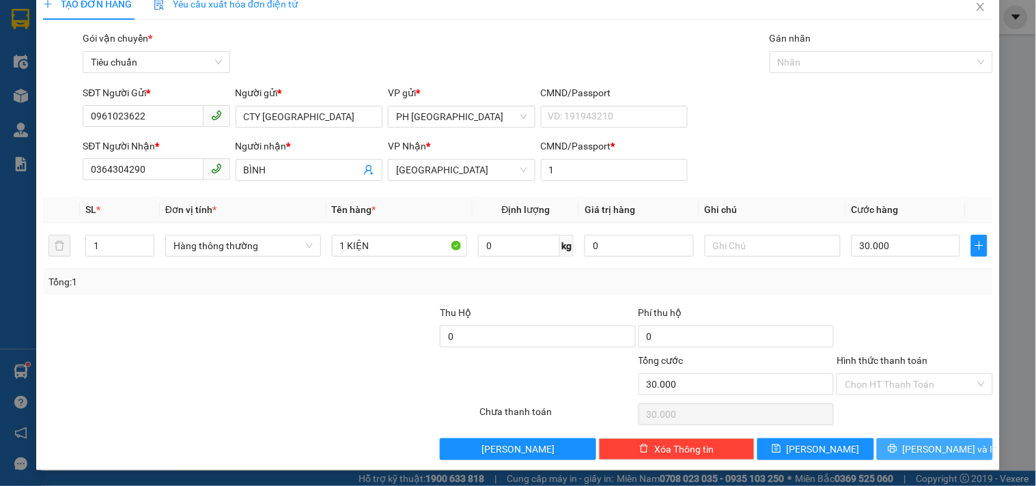
click at [924, 442] on span "[PERSON_NAME] và In" at bounding box center [951, 449] width 96 height 15
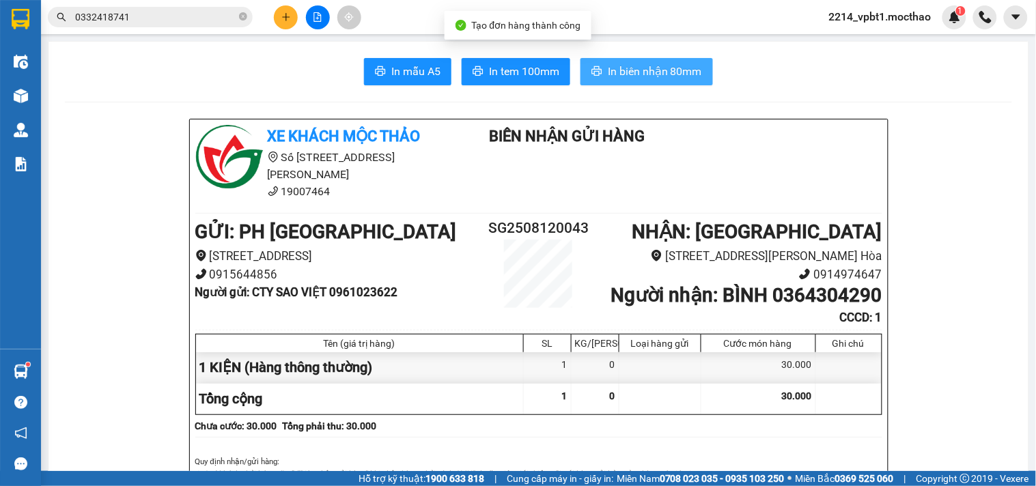
click at [664, 66] on span "In biên nhận 80mm" at bounding box center [655, 71] width 94 height 17
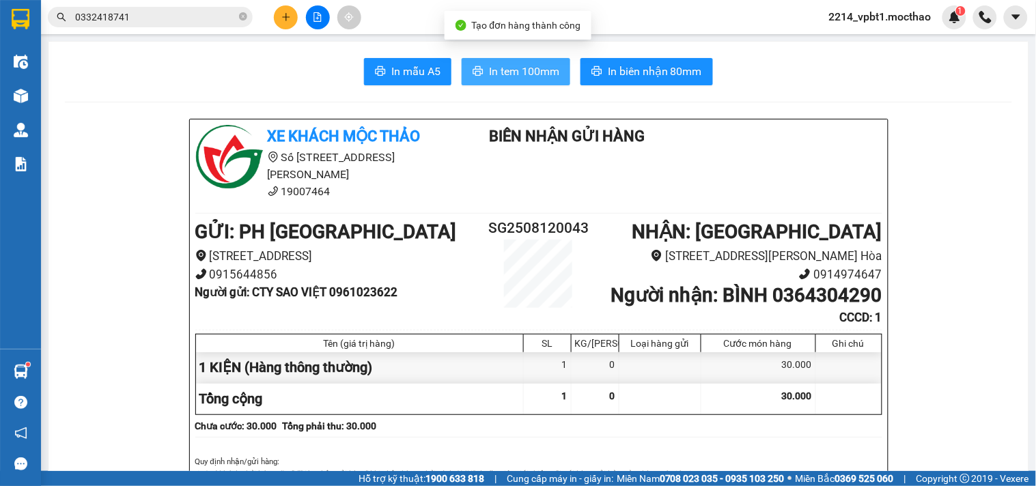
click at [519, 68] on span "In tem 100mm" at bounding box center [524, 71] width 70 height 17
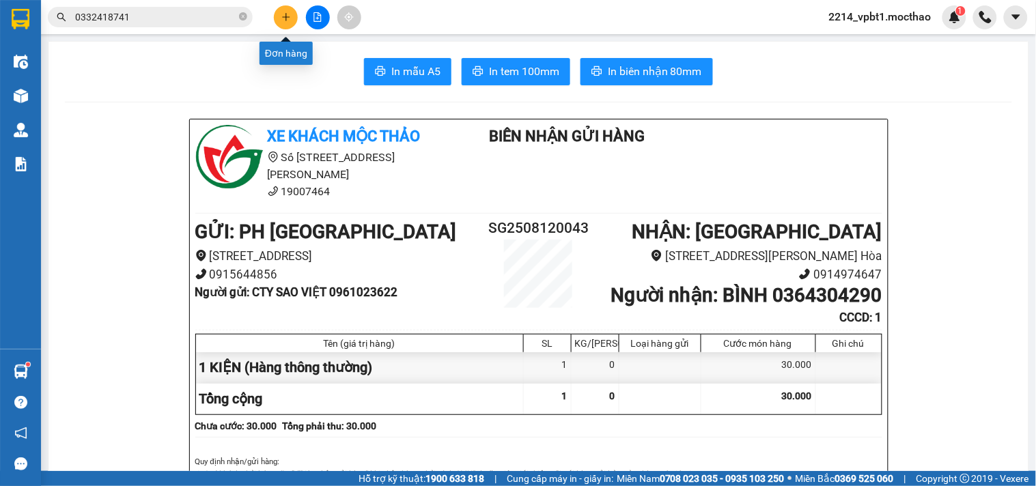
click at [276, 17] on button at bounding box center [286, 17] width 24 height 24
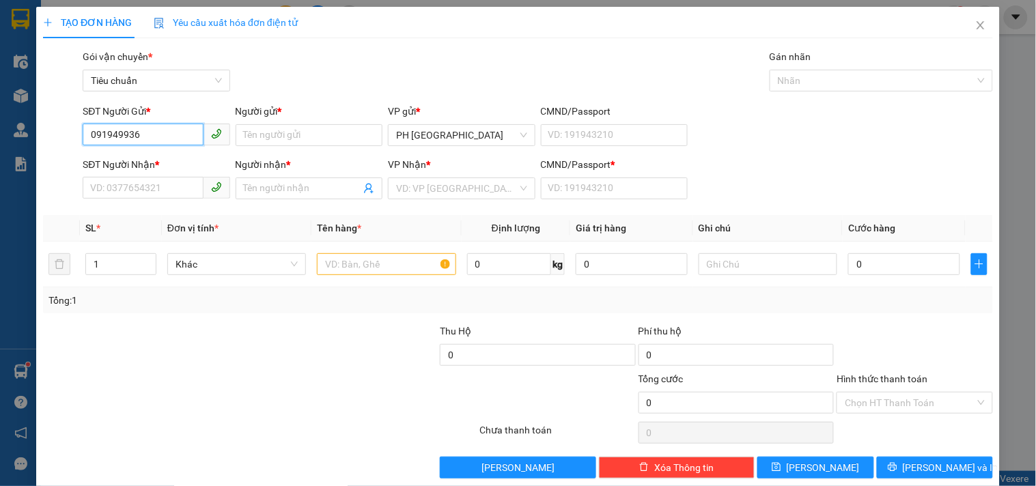
type input "0919499369"
click at [162, 164] on div "0919499369 - TÀI" at bounding box center [154, 162] width 129 height 15
type input "TÀI"
type input "0905254399"
type input "THÌN"
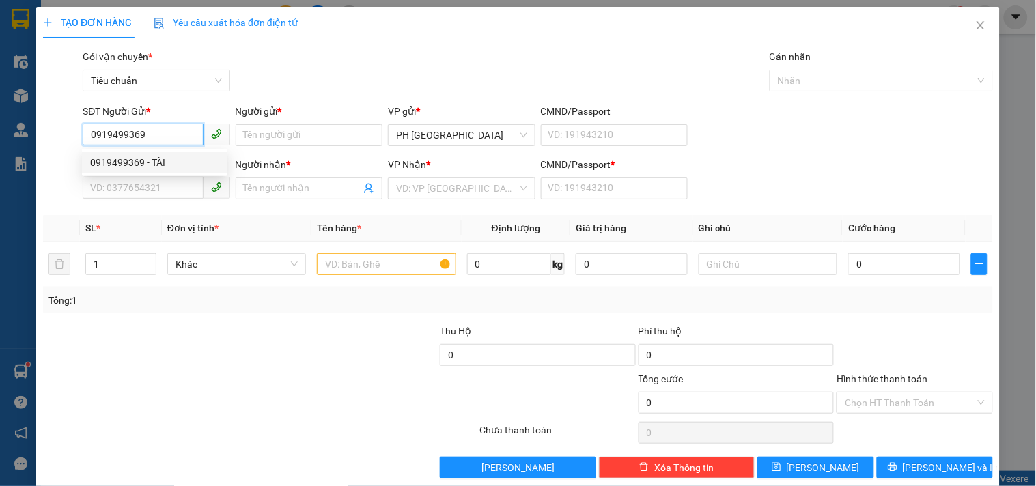
type input "1"
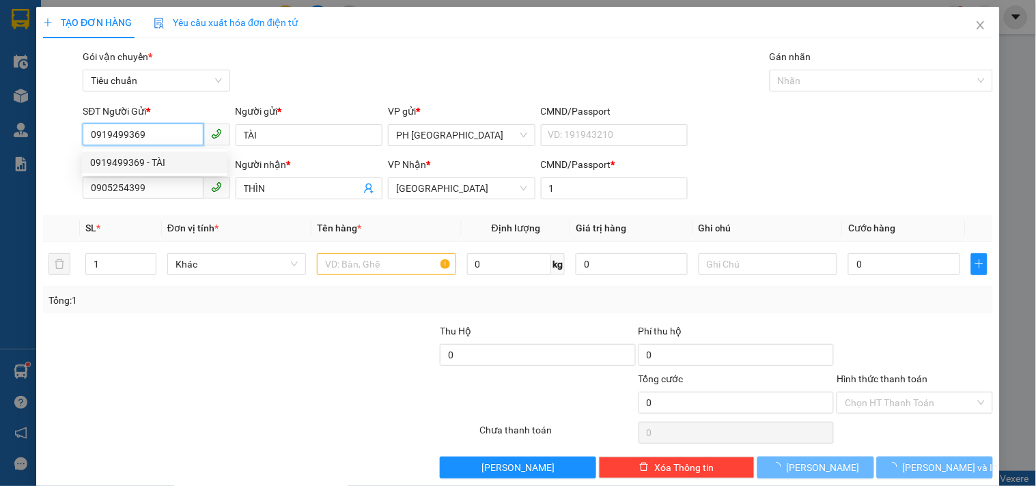
type input "50.000"
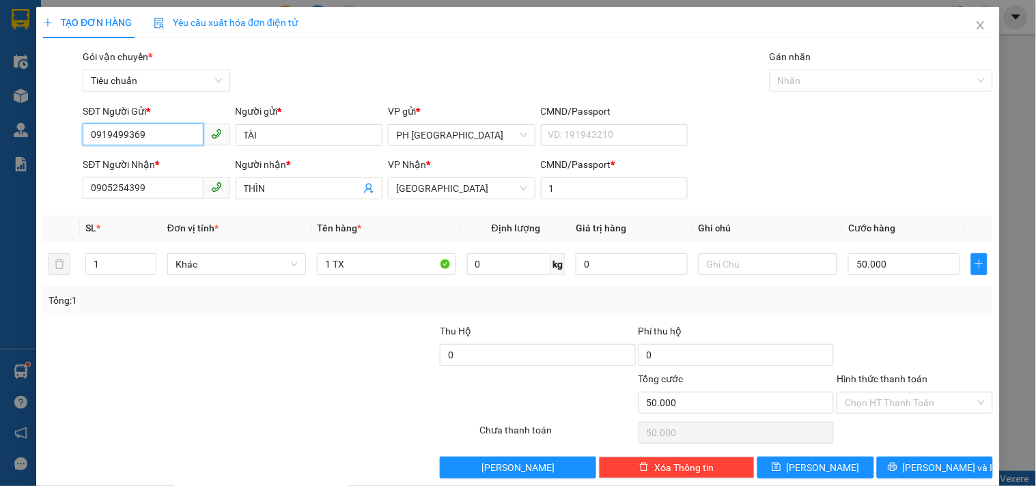
scroll to position [18, 0]
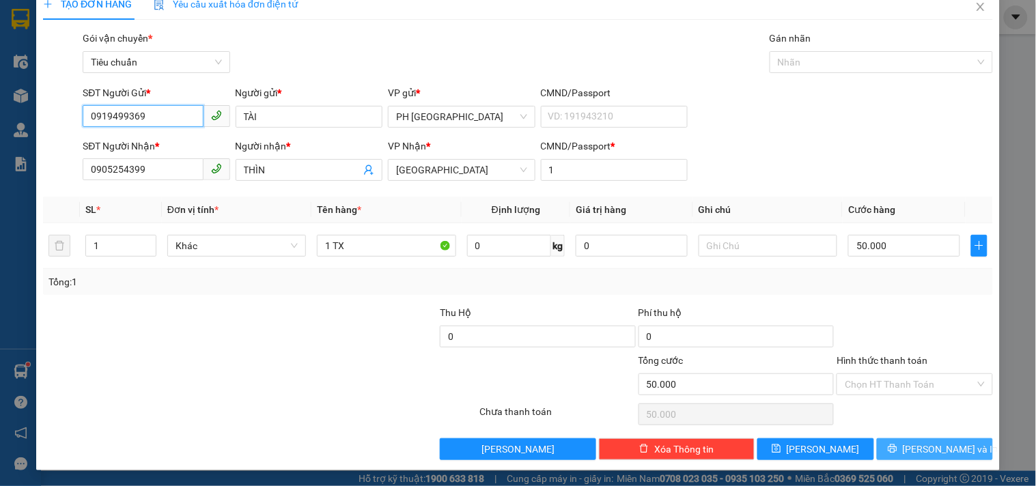
type input "0919499369"
click at [944, 449] on span "[PERSON_NAME] và In" at bounding box center [951, 449] width 96 height 15
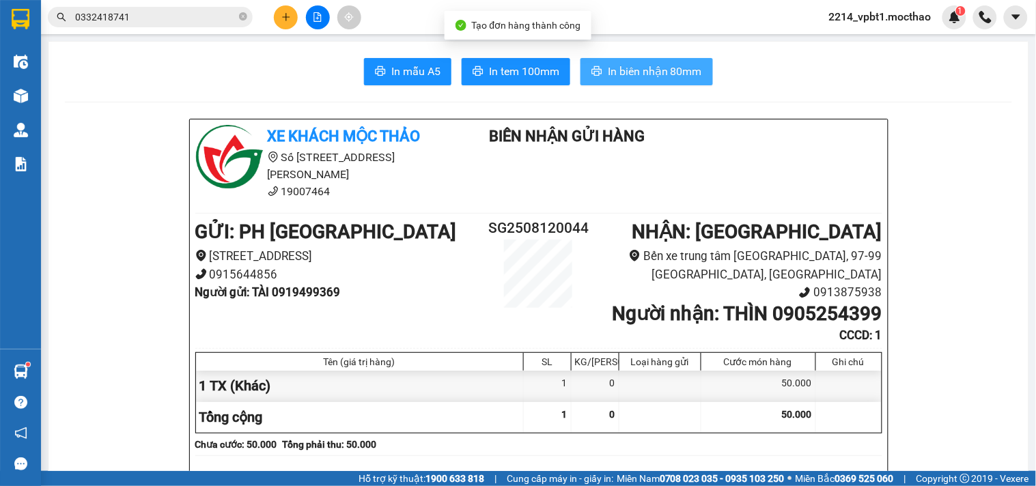
click at [674, 76] on span "In biên nhận 80mm" at bounding box center [655, 71] width 94 height 17
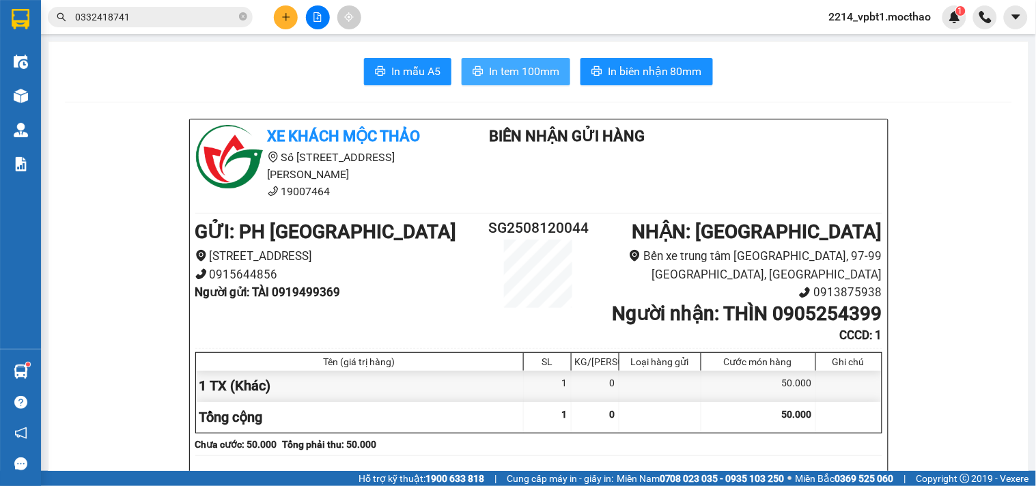
click at [506, 76] on span "In tem 100mm" at bounding box center [524, 71] width 70 height 17
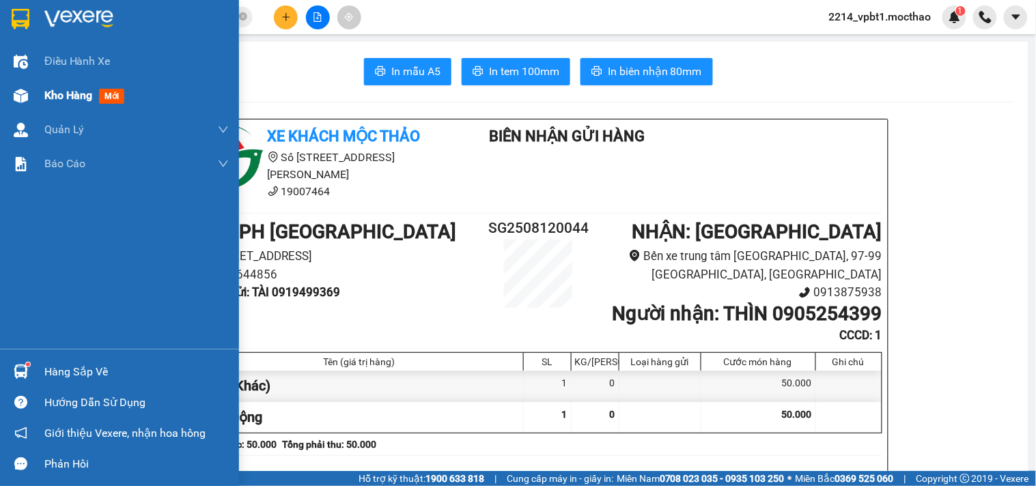
click at [80, 90] on span "Kho hàng" at bounding box center [68, 95] width 48 height 13
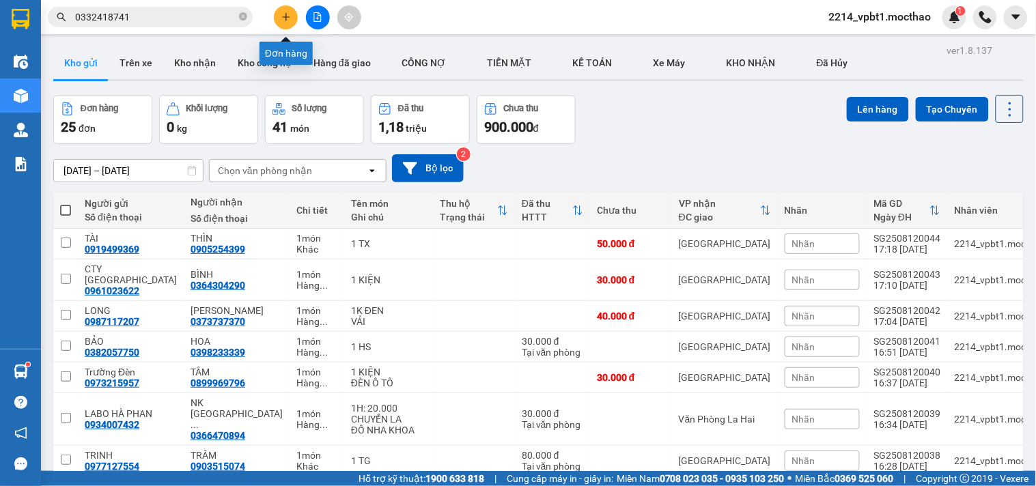
click at [289, 22] on button at bounding box center [286, 17] width 24 height 24
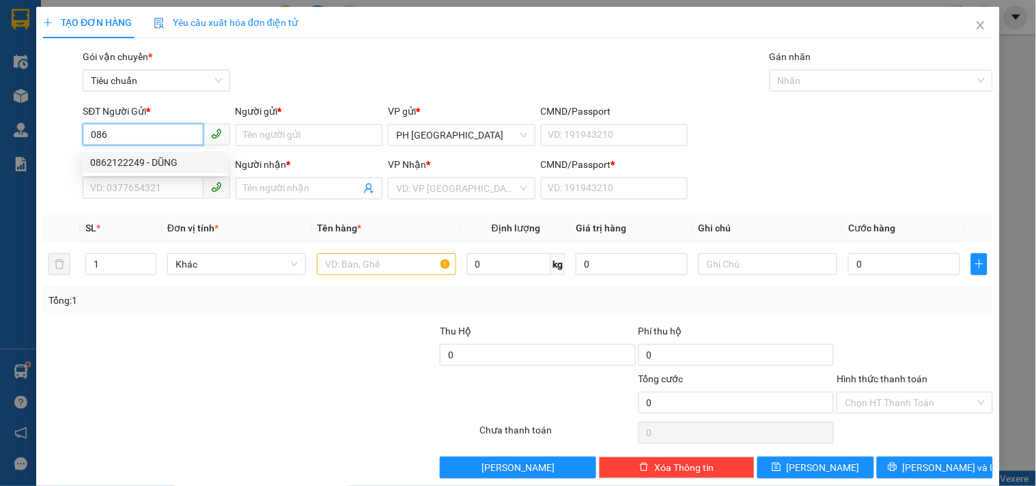
click at [96, 137] on input "086" at bounding box center [143, 135] width 120 height 22
type input "86"
drag, startPoint x: 110, startPoint y: 139, endPoint x: 0, endPoint y: 150, distance: 110.5
click at [0, 150] on div "TẠO ĐƠN HÀNG Yêu cầu xuất hóa đơn điện tử Transit Pickup Surcharge Ids Transit …" at bounding box center [518, 243] width 1036 height 486
click at [116, 162] on div "0582865126 - NA" at bounding box center [154, 162] width 129 height 15
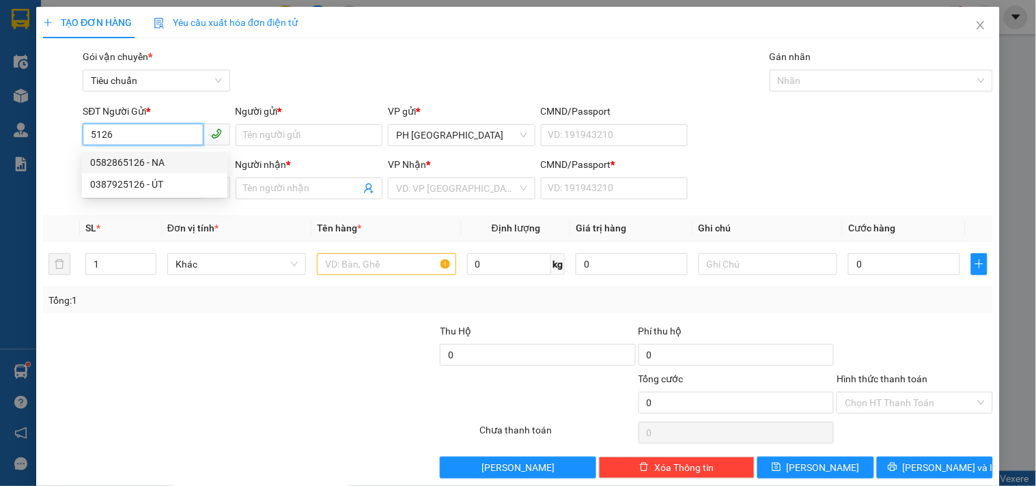
type input "0582865126"
type input "NA"
type input "0869248086"
type input "THUỶ LÊ SHOP"
type input "1"
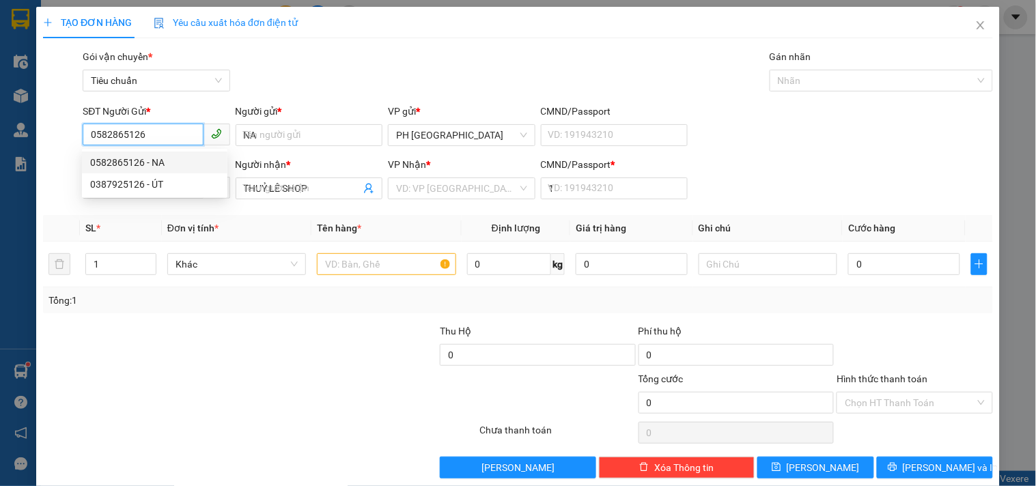
type input "40.000"
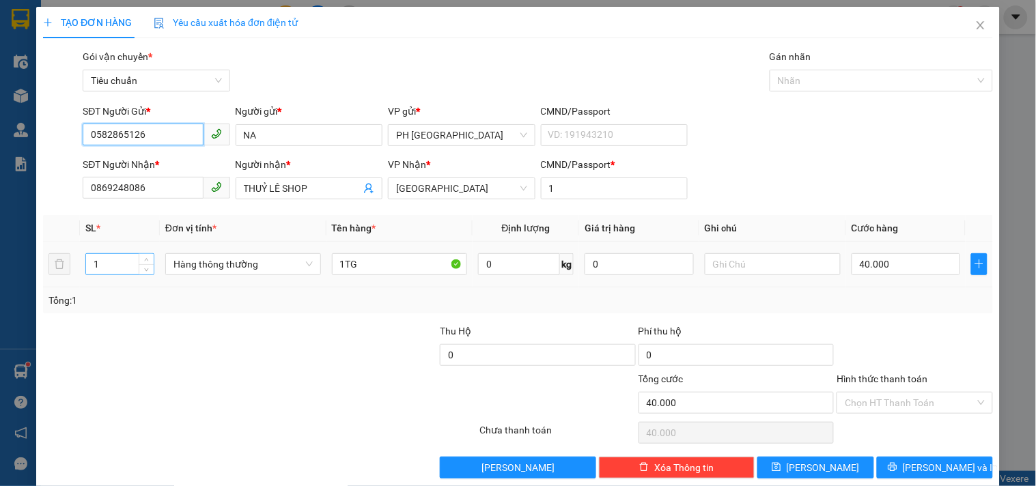
type input "0582865126"
drag, startPoint x: 107, startPoint y: 264, endPoint x: 0, endPoint y: 351, distance: 137.9
click at [0, 351] on div "TẠO ĐƠN HÀNG Yêu cầu xuất hóa đơn điện tử Transit Pickup Surcharge Ids Transit …" at bounding box center [518, 243] width 1036 height 486
type input "15"
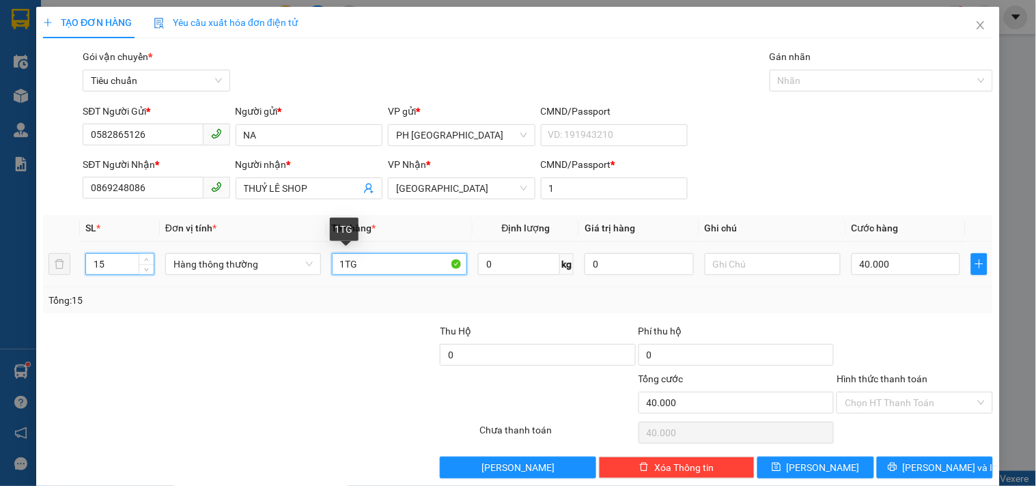
drag, startPoint x: 341, startPoint y: 265, endPoint x: 259, endPoint y: 289, distance: 85.5
click at [261, 289] on div "SL * Đơn vị tính * Tên hàng * Định lượng Giá trị hàng Ghi chú Cước hàng 15 Hàng…" at bounding box center [518, 264] width 950 height 98
type input "0"
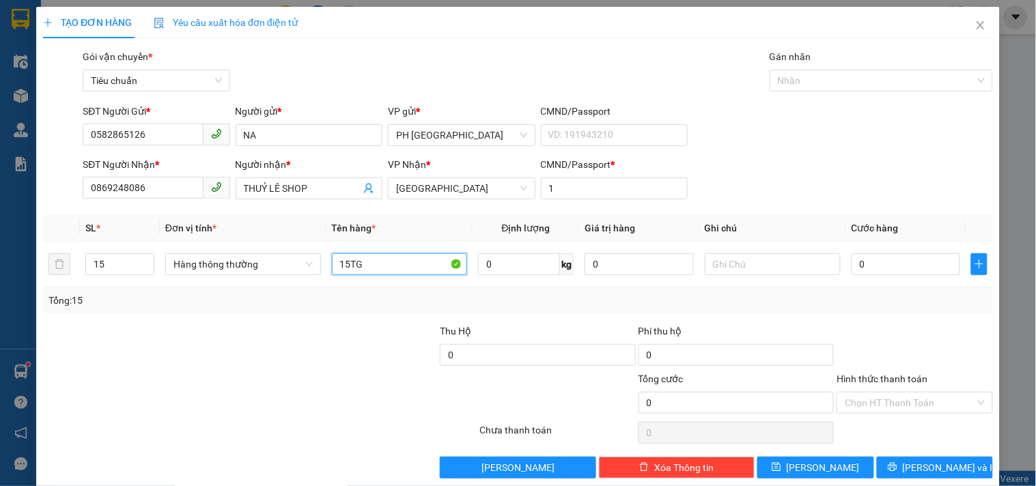
type input "15TG"
click at [901, 266] on input "0" at bounding box center [905, 264] width 109 height 22
type input "5"
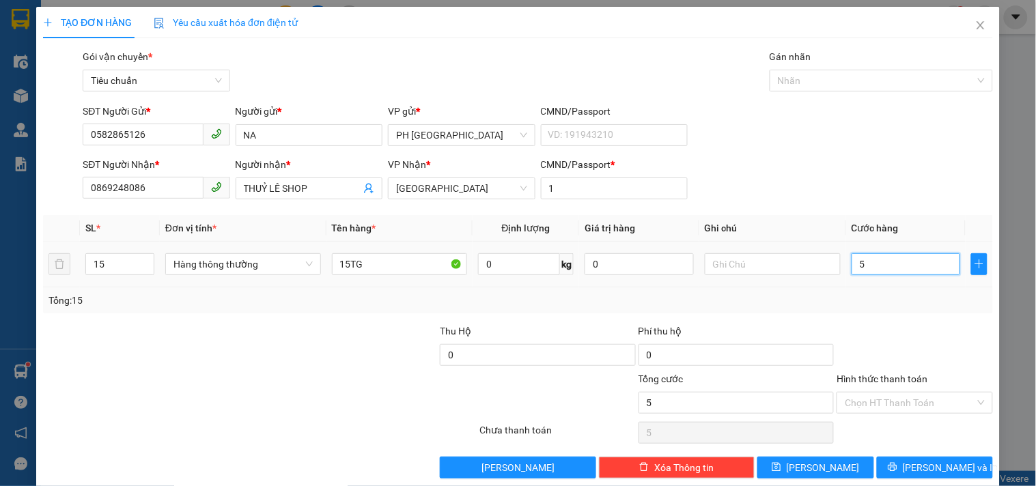
type input "55"
type input "550"
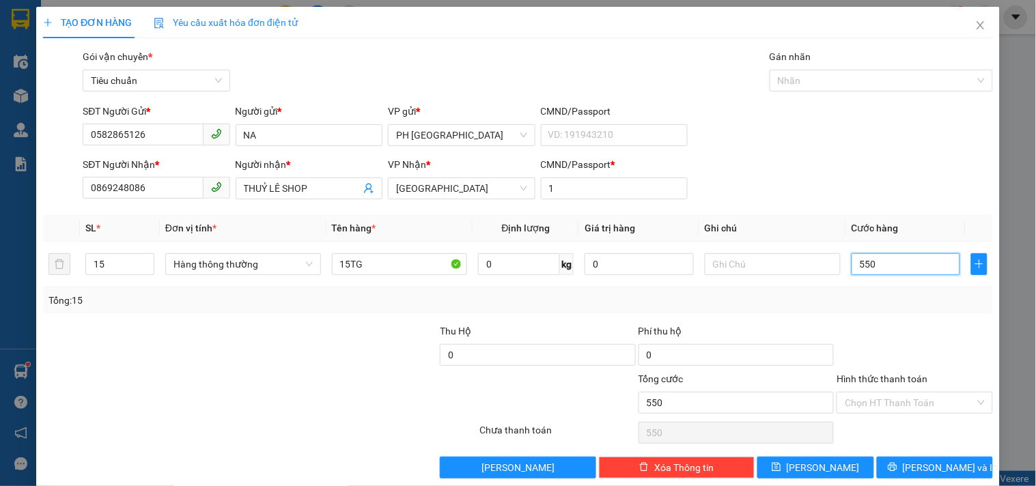
type input "550"
type input "550.000"
click at [890, 298] on div "Tổng: 15" at bounding box center [517, 300] width 939 height 15
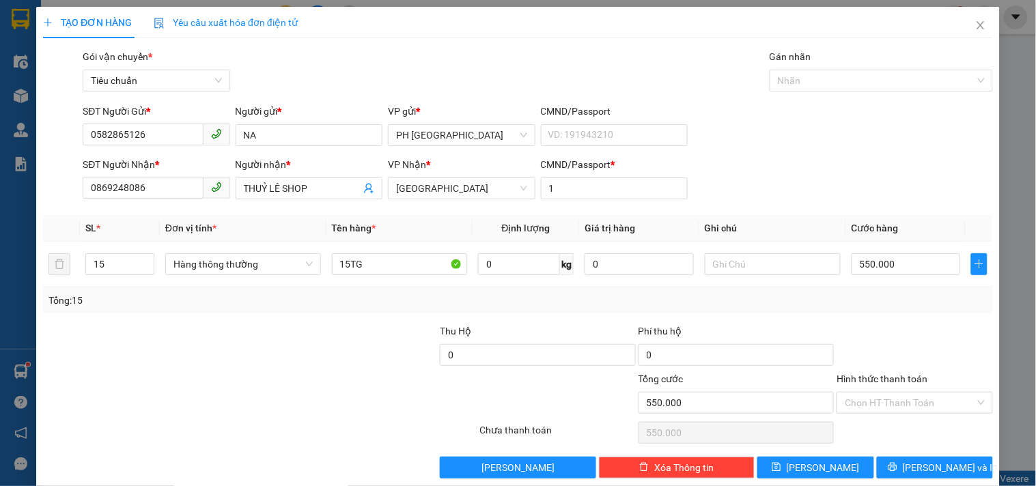
scroll to position [18, 0]
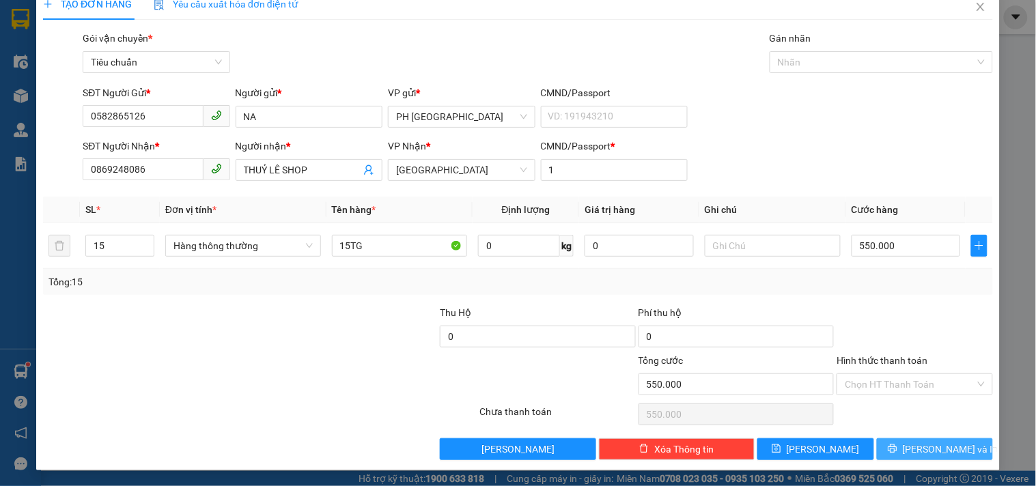
click at [925, 445] on span "[PERSON_NAME] và In" at bounding box center [951, 449] width 96 height 15
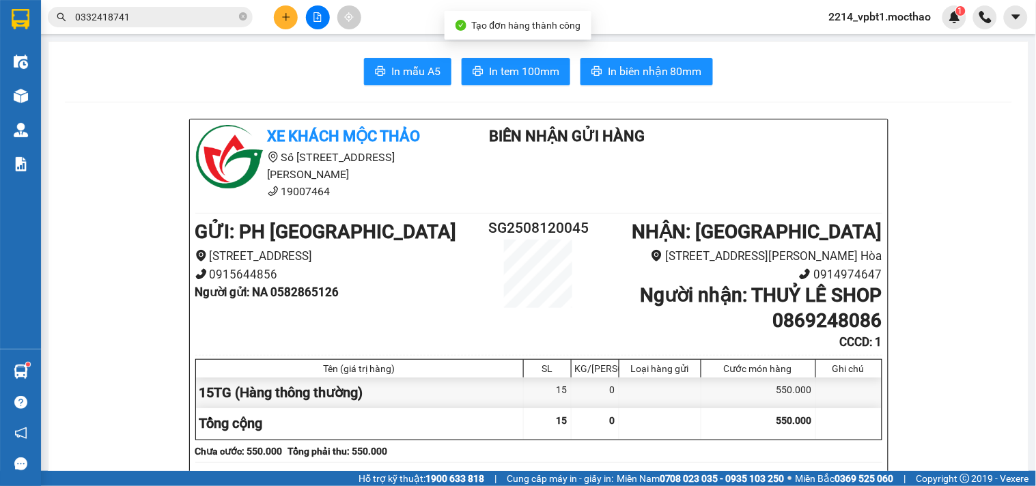
click at [652, 59] on button "In biên nhận 80mm" at bounding box center [646, 71] width 132 height 27
click at [520, 70] on span "In tem 100mm" at bounding box center [524, 71] width 70 height 17
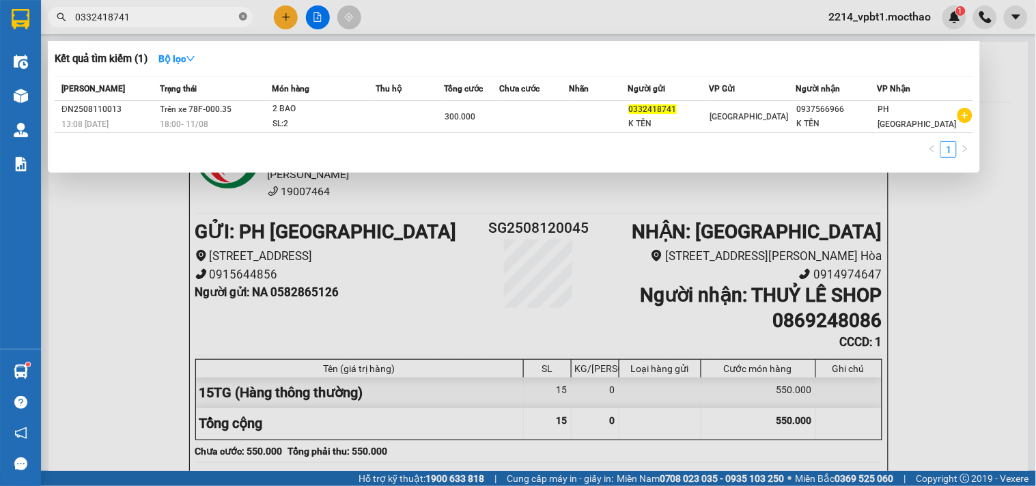
click at [241, 15] on icon "close-circle" at bounding box center [243, 16] width 8 height 8
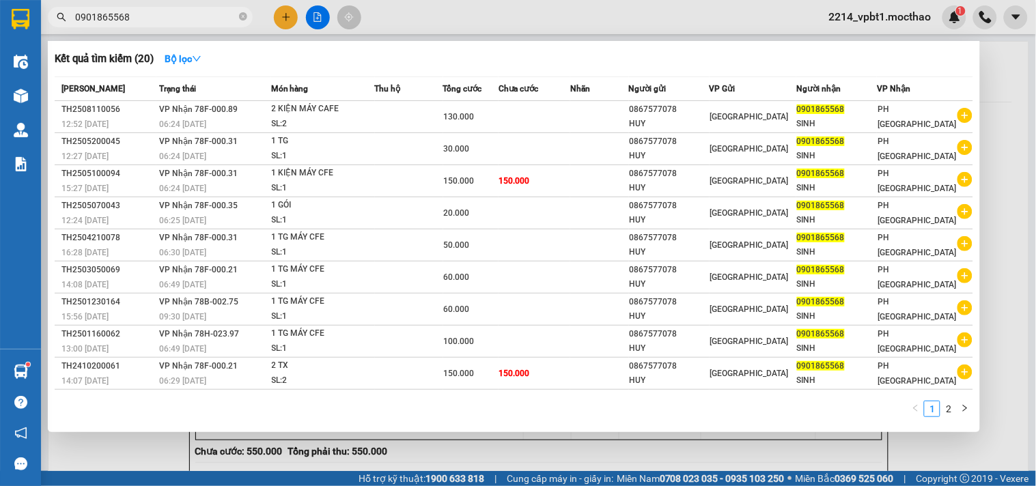
type input "0901865568"
click at [280, 18] on div at bounding box center [518, 243] width 1036 height 486
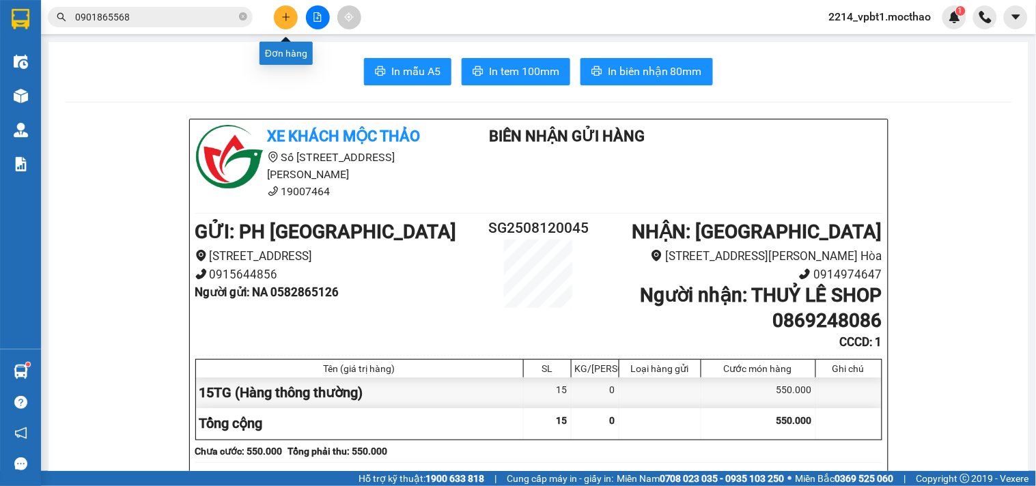
click at [280, 18] on button at bounding box center [286, 17] width 24 height 24
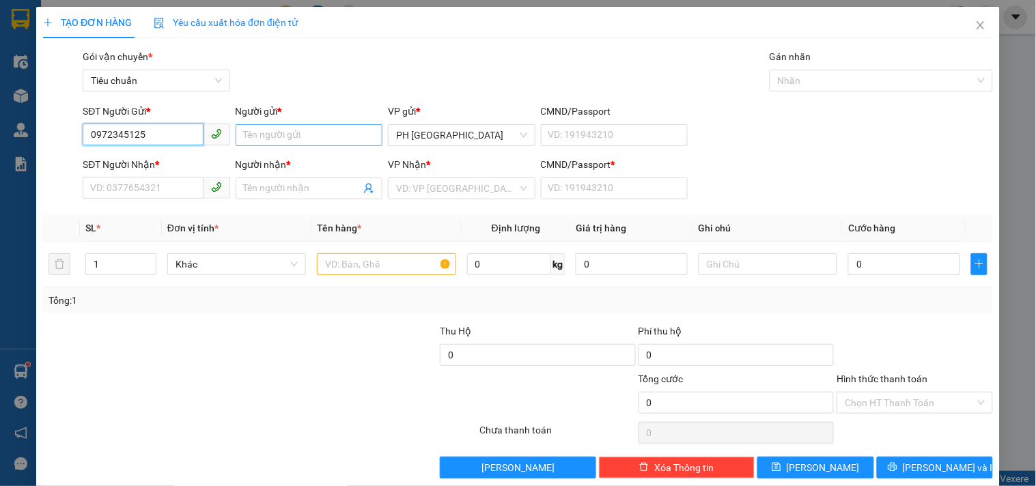
type input "0972345125"
click at [270, 132] on input "Người gửi *" at bounding box center [309, 135] width 147 height 22
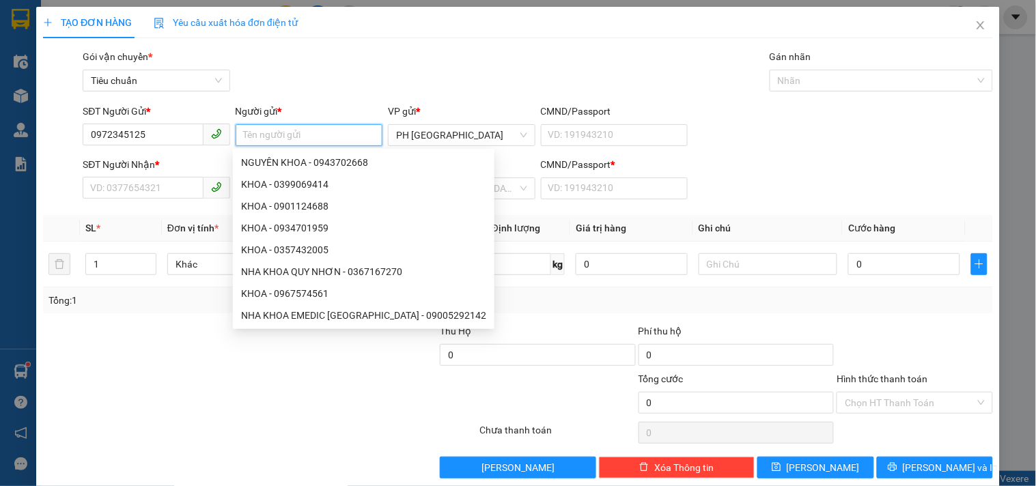
type input "D"
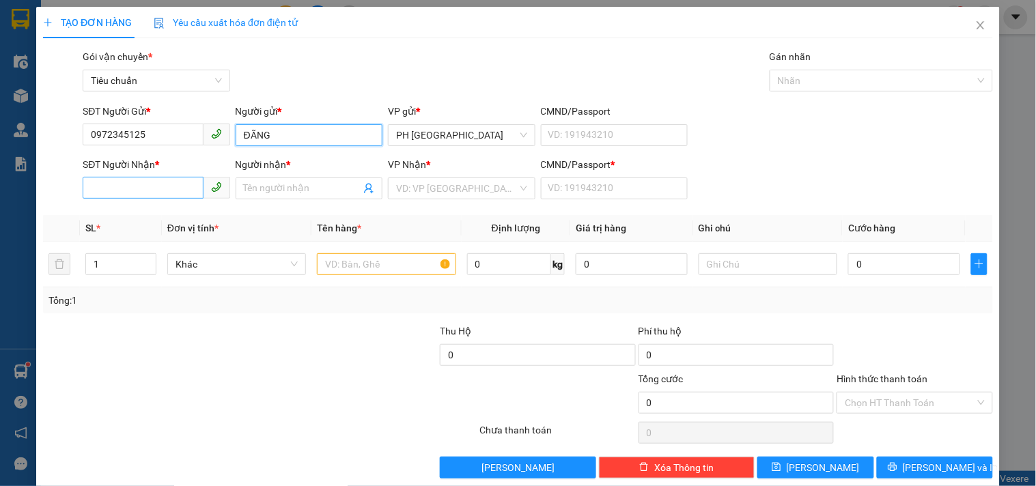
type input "ĐÃNG"
click at [156, 177] on input "SĐT Người Nhận *" at bounding box center [143, 188] width 120 height 22
type input "0916758847"
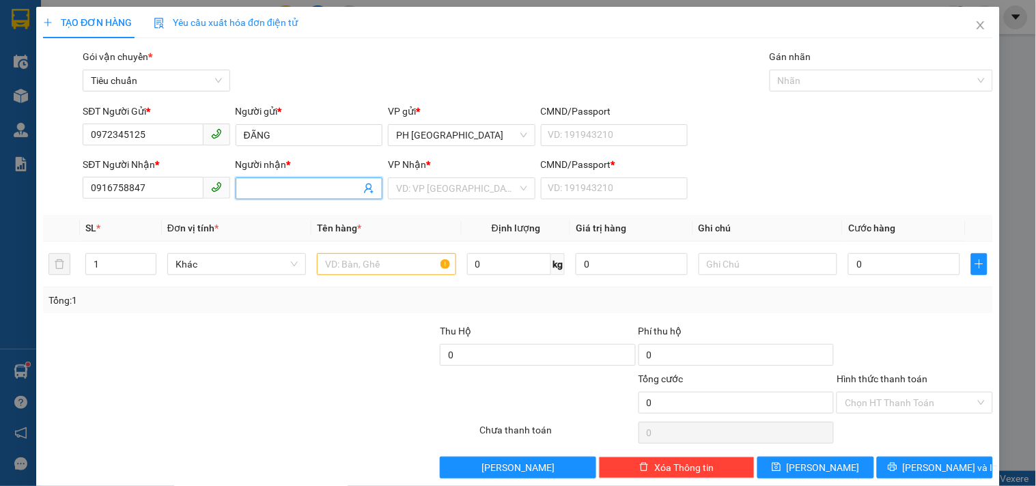
click at [255, 183] on input "Người nhận *" at bounding box center [302, 188] width 117 height 15
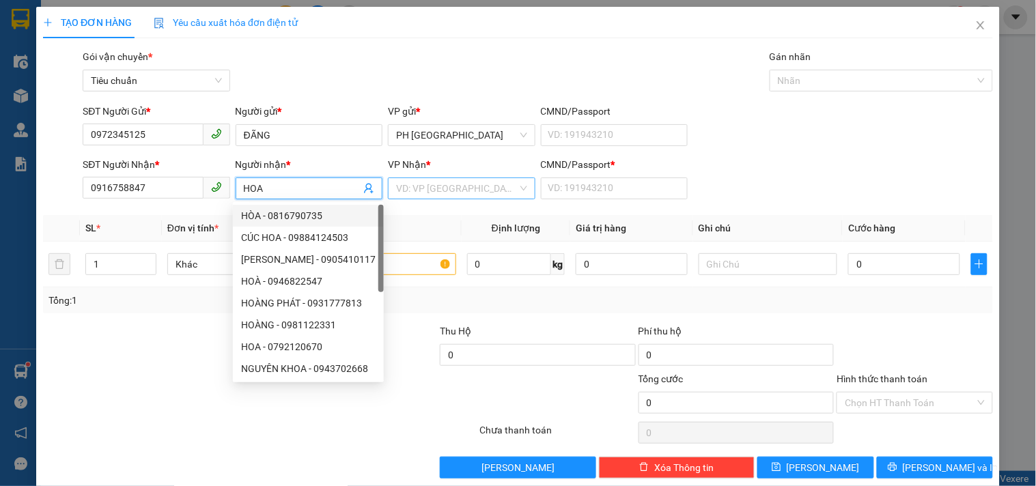
type input "HOA"
click at [461, 182] on input "search" at bounding box center [456, 188] width 121 height 20
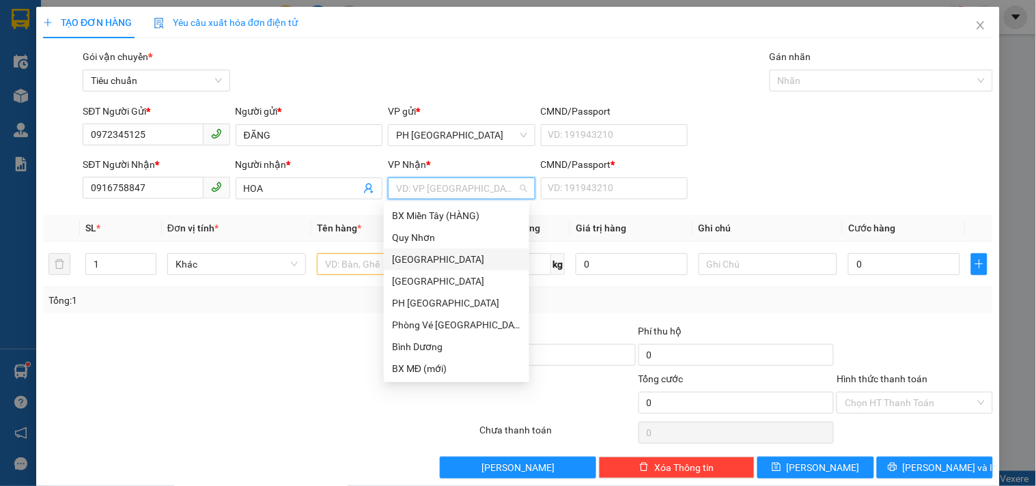
click at [438, 261] on div "[GEOGRAPHIC_DATA]" at bounding box center [456, 259] width 129 height 15
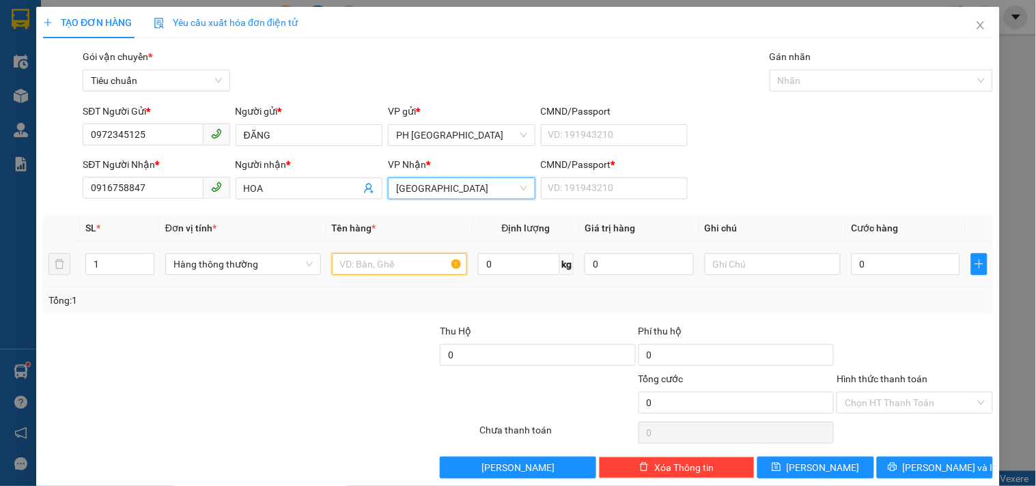
click at [369, 267] on input "text" at bounding box center [400, 264] width 136 height 22
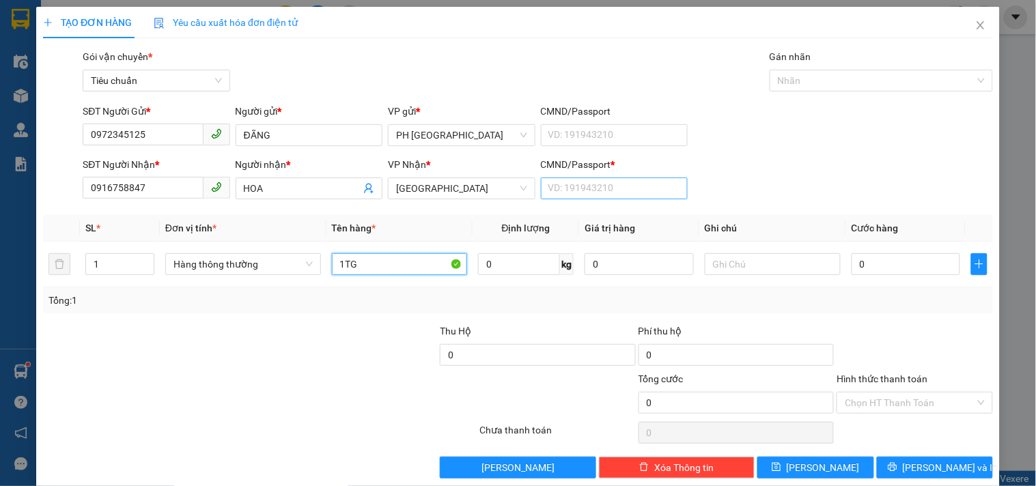
type input "1TG"
click at [584, 189] on input "CMND/Passport *" at bounding box center [614, 188] width 147 height 22
type input "1"
click at [867, 253] on div "0" at bounding box center [905, 264] width 109 height 27
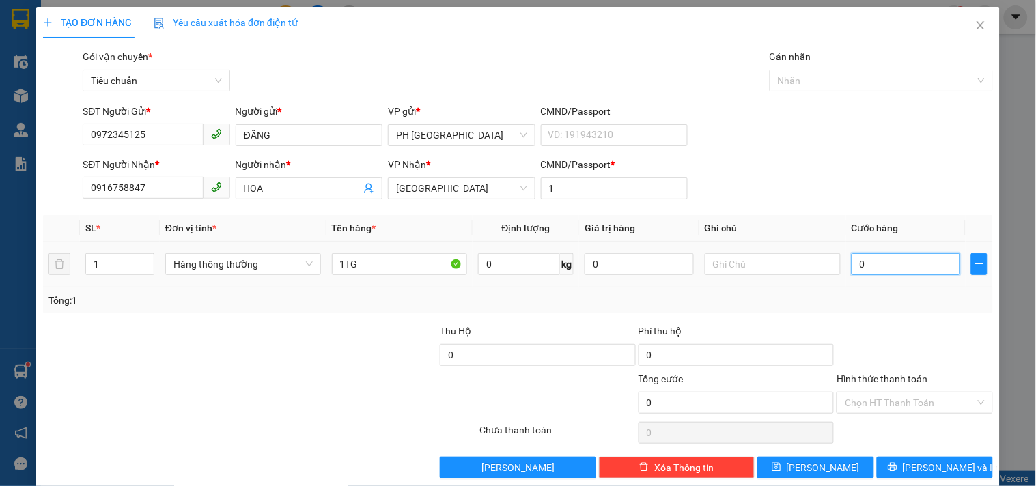
click at [889, 264] on input "0" at bounding box center [905, 264] width 109 height 22
type input "5"
type input "50"
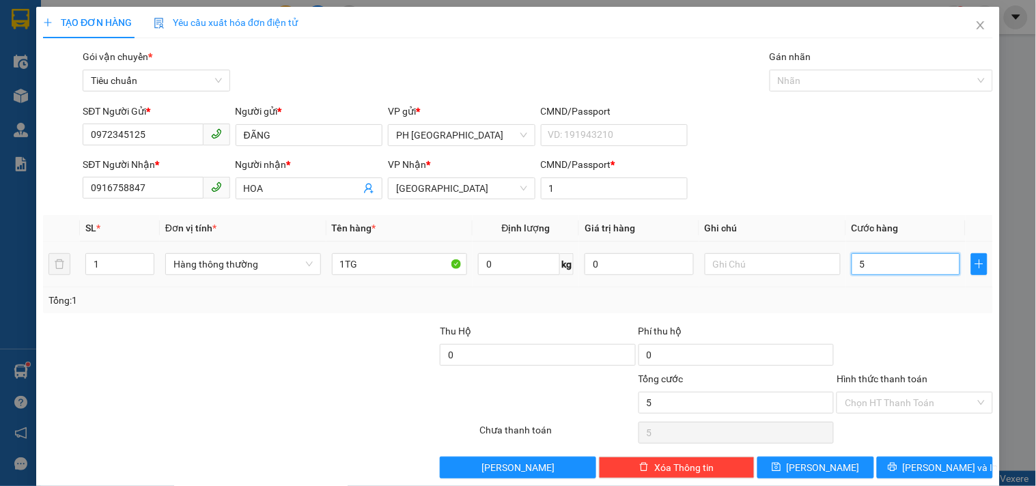
type input "50"
type input "50.000"
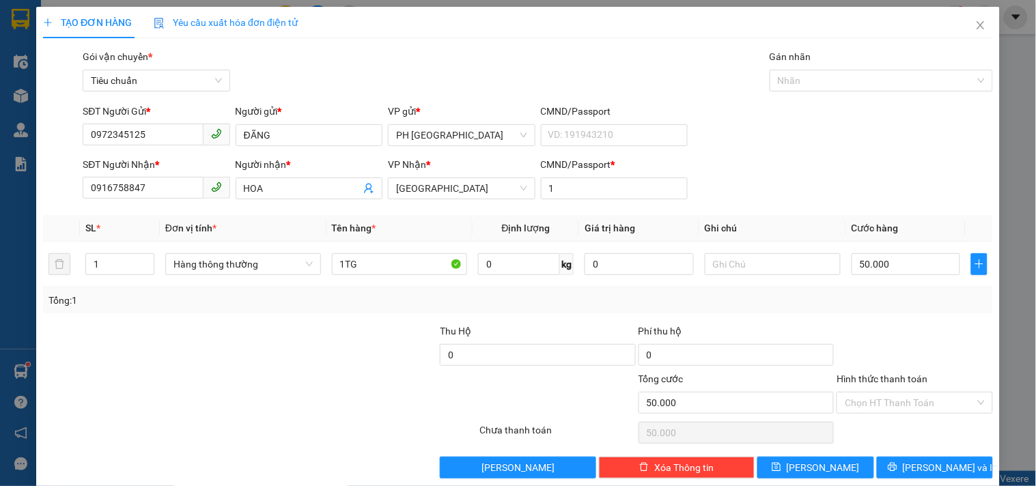
click at [906, 299] on div "Tổng: 1" at bounding box center [517, 300] width 939 height 15
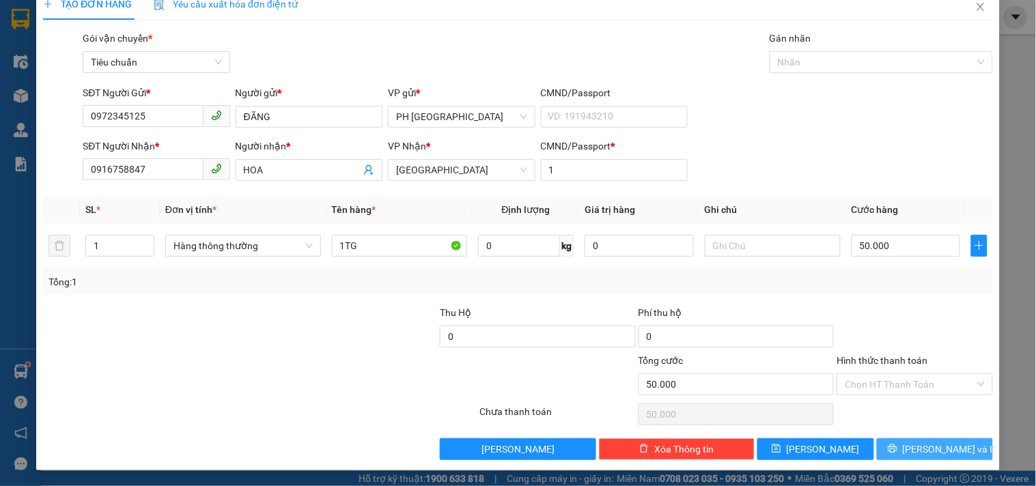
click at [917, 454] on span "[PERSON_NAME] và In" at bounding box center [951, 449] width 96 height 15
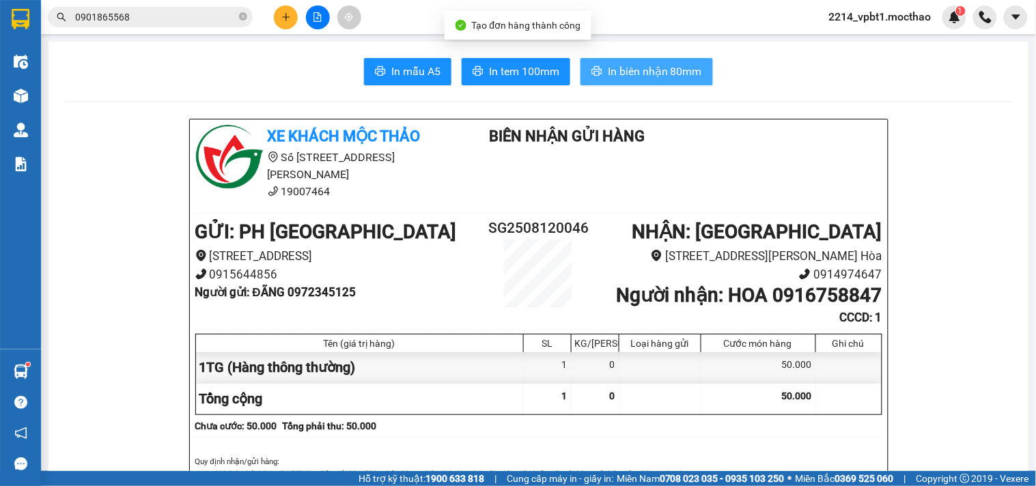
click at [659, 70] on span "In biên nhận 80mm" at bounding box center [655, 71] width 94 height 17
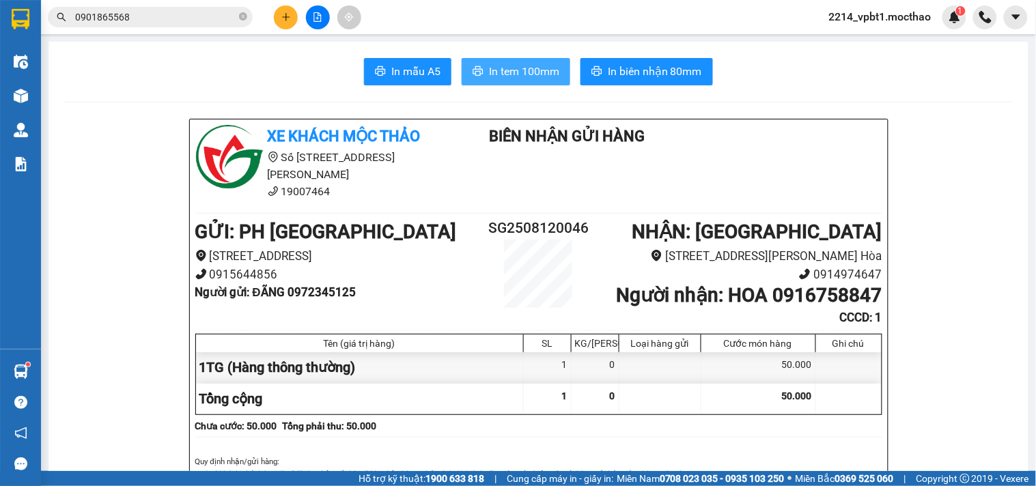
click at [520, 68] on span "In tem 100mm" at bounding box center [524, 71] width 70 height 17
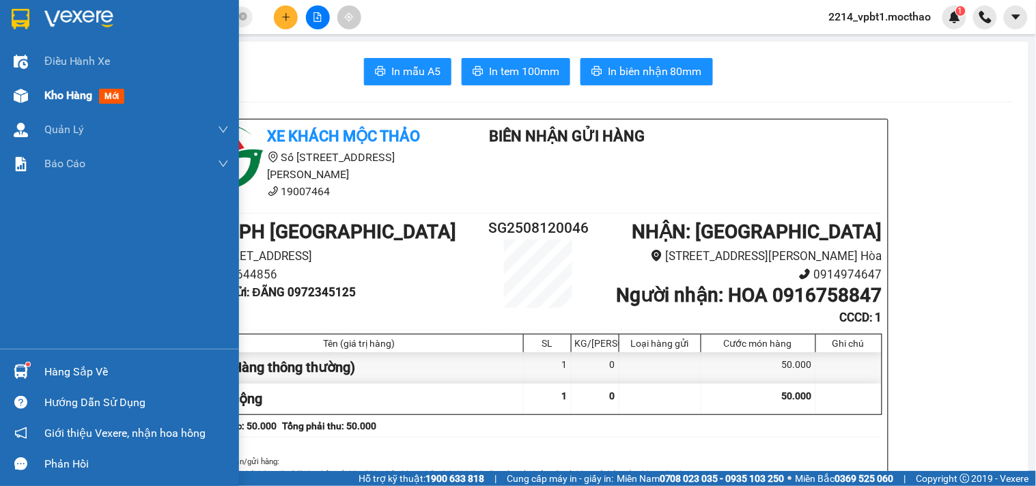
click at [65, 91] on span "Kho hàng" at bounding box center [68, 95] width 48 height 13
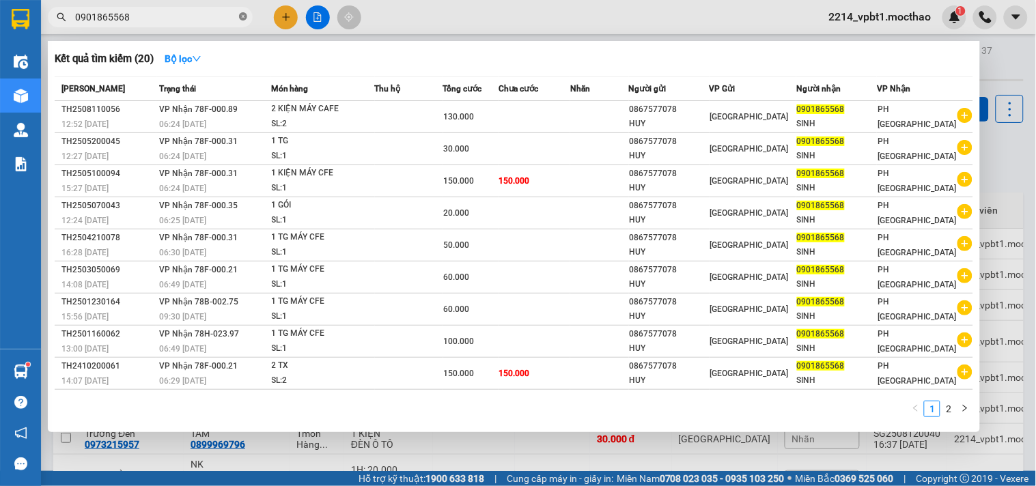
click at [243, 17] on icon "close-circle" at bounding box center [243, 16] width 8 height 8
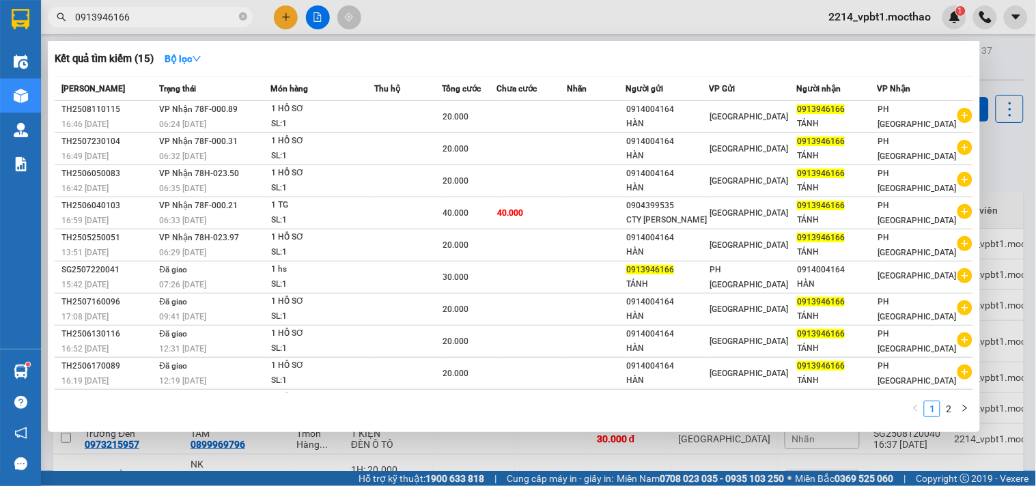
type input "0913946166"
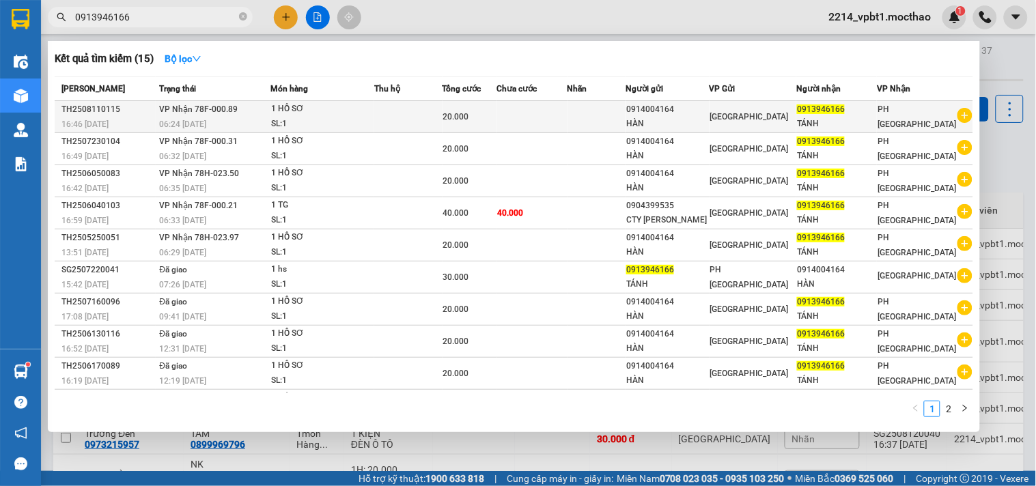
click at [750, 124] on div "[GEOGRAPHIC_DATA]" at bounding box center [752, 116] width 85 height 15
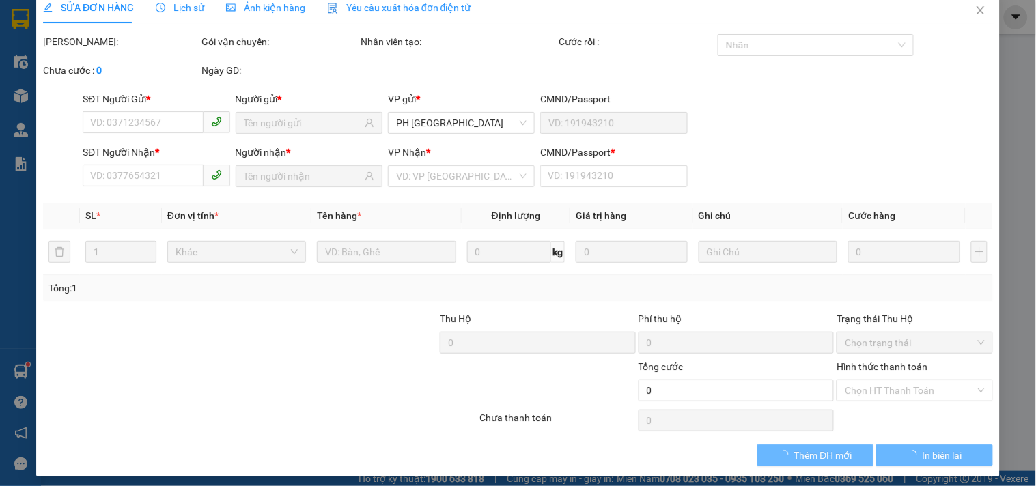
type input "0914004164"
type input "HÀN"
type input "0913946166"
type input "TÁNH"
type input "1"
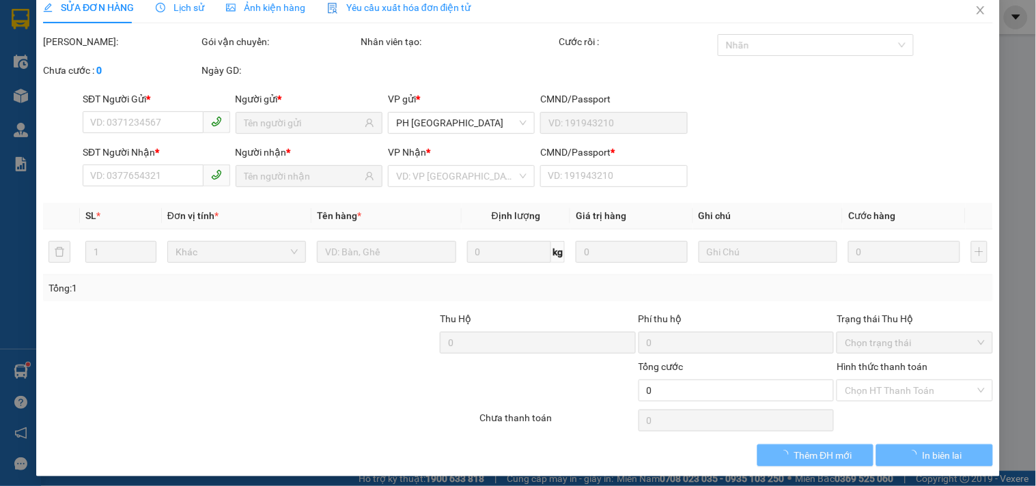
type input "20.000"
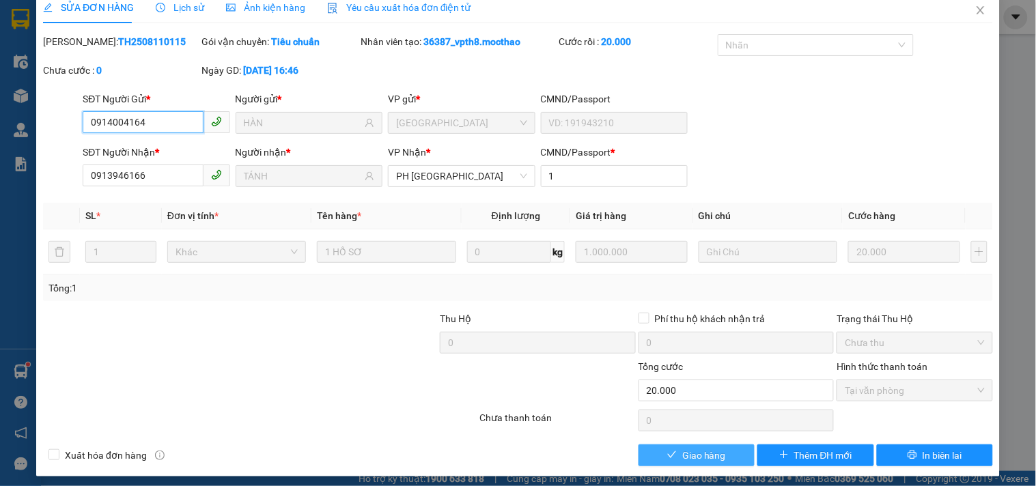
scroll to position [22, 0]
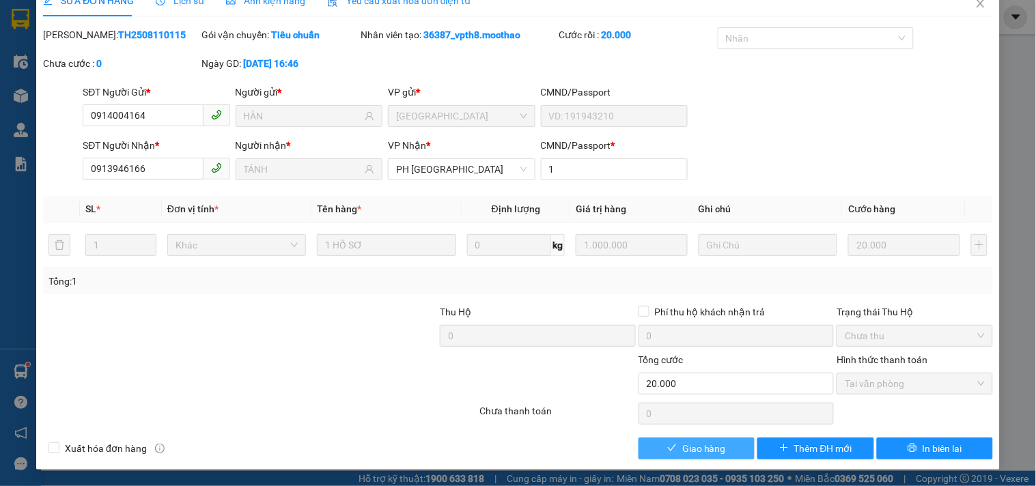
drag, startPoint x: 680, startPoint y: 444, endPoint x: 715, endPoint y: 413, distance: 47.4
click at [685, 449] on span "Giao hàng" at bounding box center [704, 448] width 44 height 15
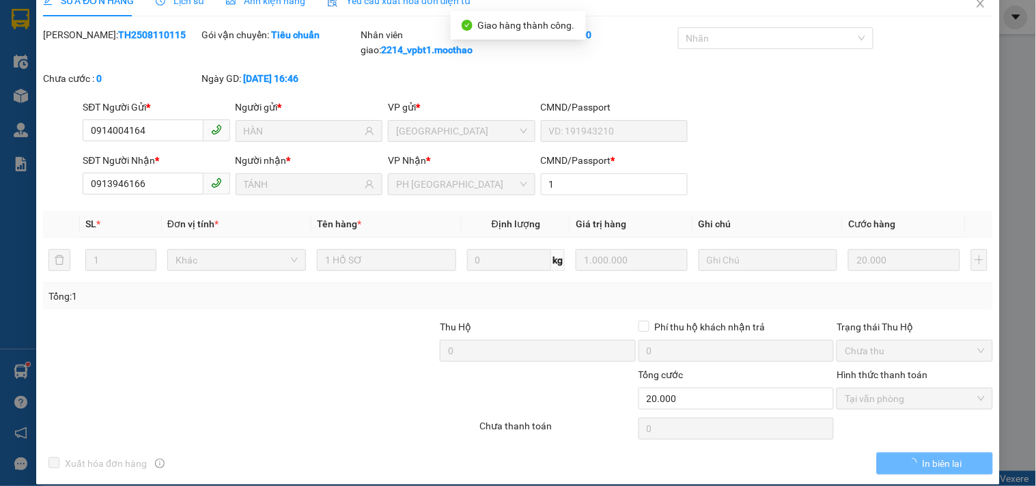
scroll to position [0, 0]
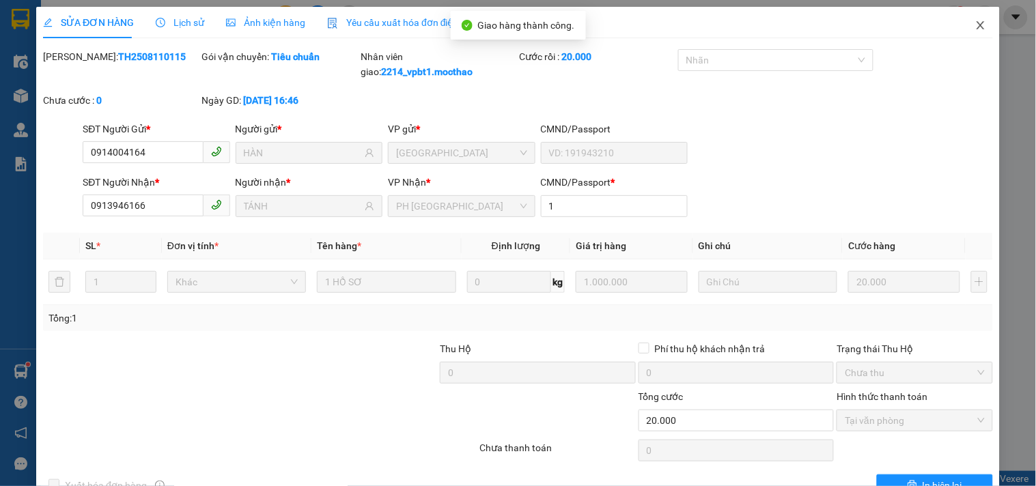
click at [975, 28] on icon "close" at bounding box center [980, 25] width 11 height 11
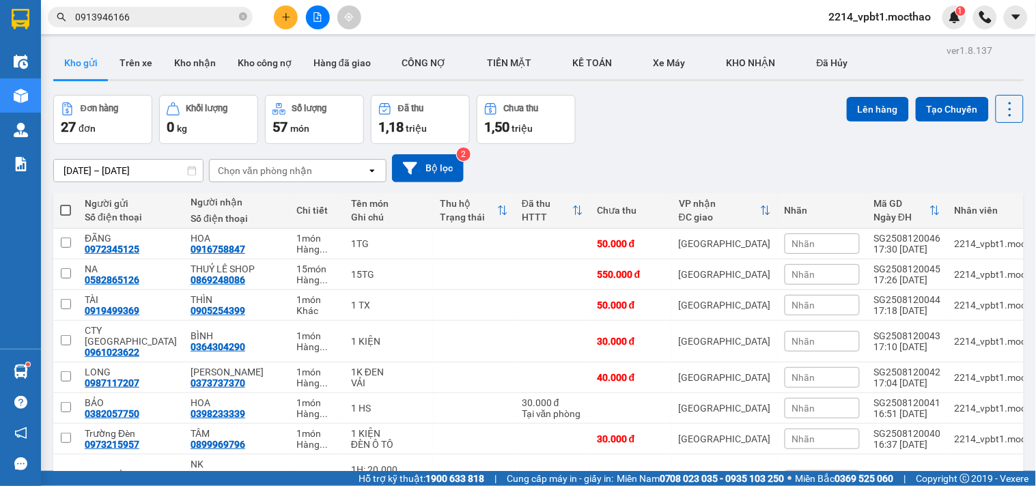
click at [58, 209] on th at bounding box center [65, 211] width 25 height 36
click at [70, 213] on span at bounding box center [65, 210] width 11 height 11
click at [66, 203] on input "checkbox" at bounding box center [66, 203] width 0 height 0
checkbox input "true"
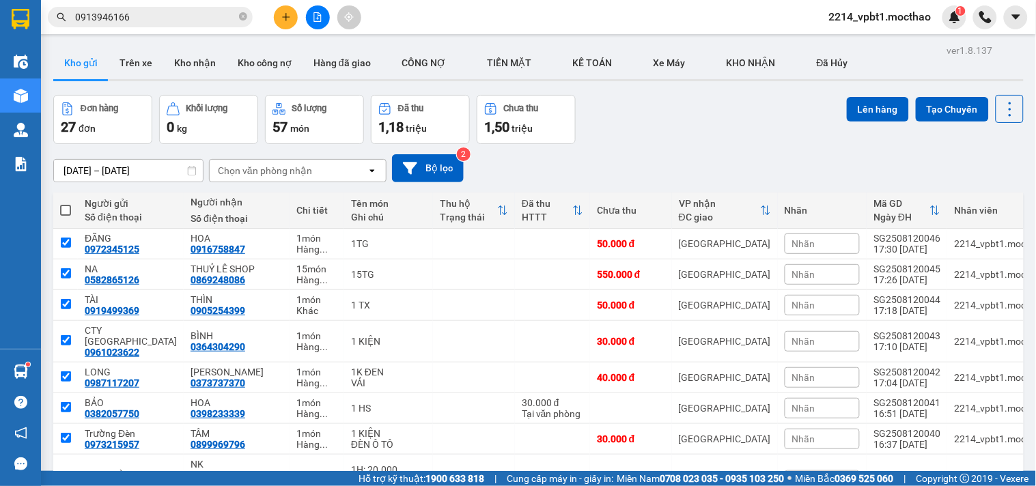
checkbox input "true"
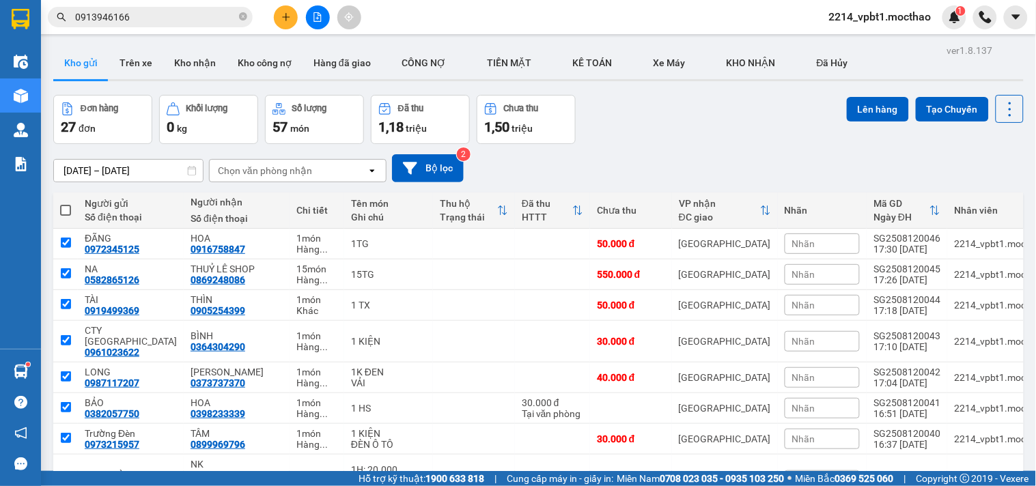
checkbox input "true"
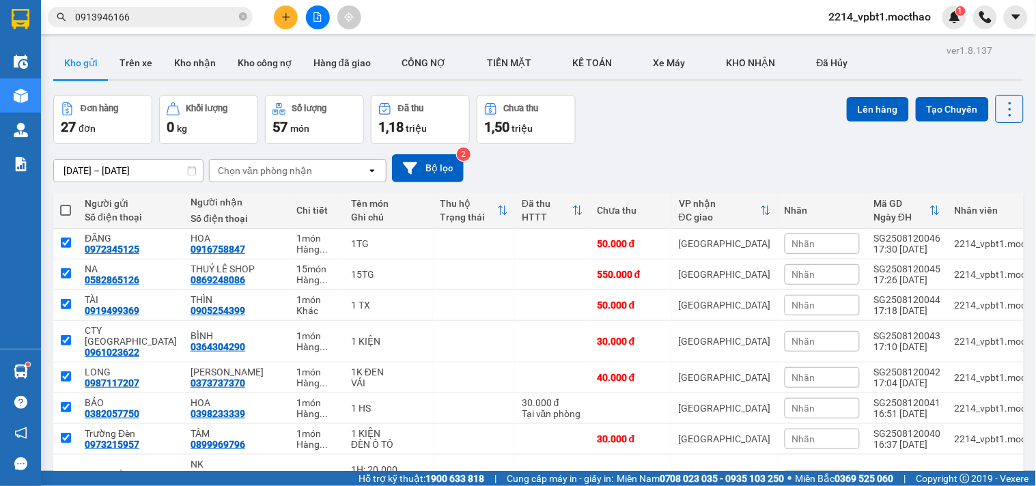
checkbox input "true"
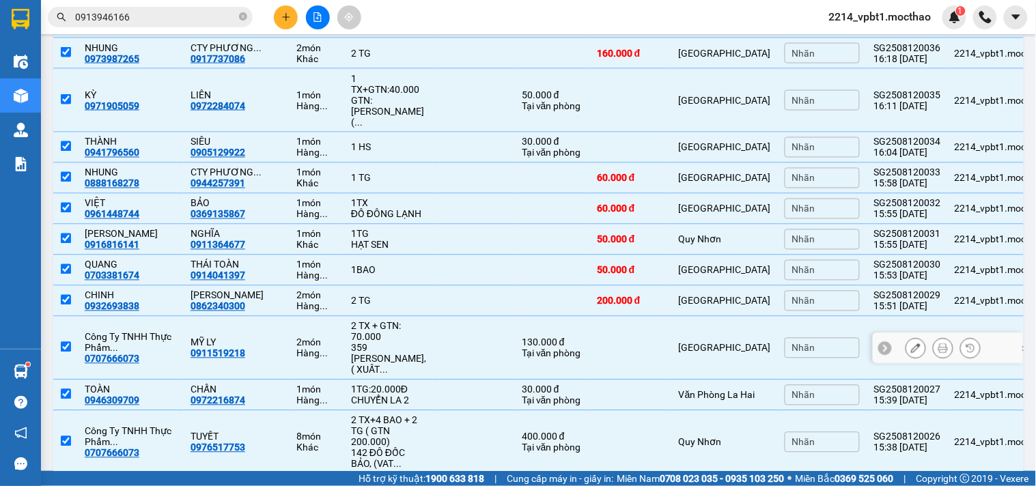
scroll to position [792, 0]
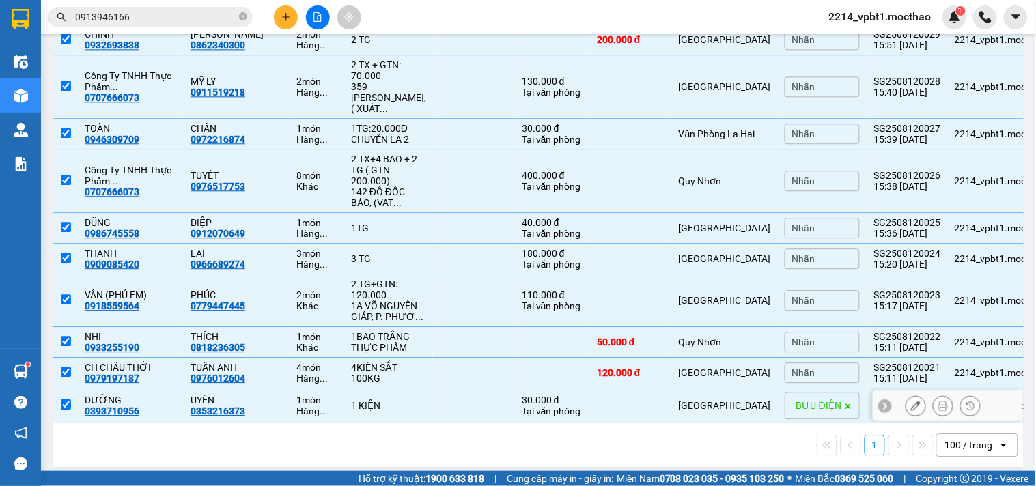
drag, startPoint x: 63, startPoint y: 396, endPoint x: 412, endPoint y: 351, distance: 352.4
click at [70, 399] on input "checkbox" at bounding box center [66, 404] width 10 height 10
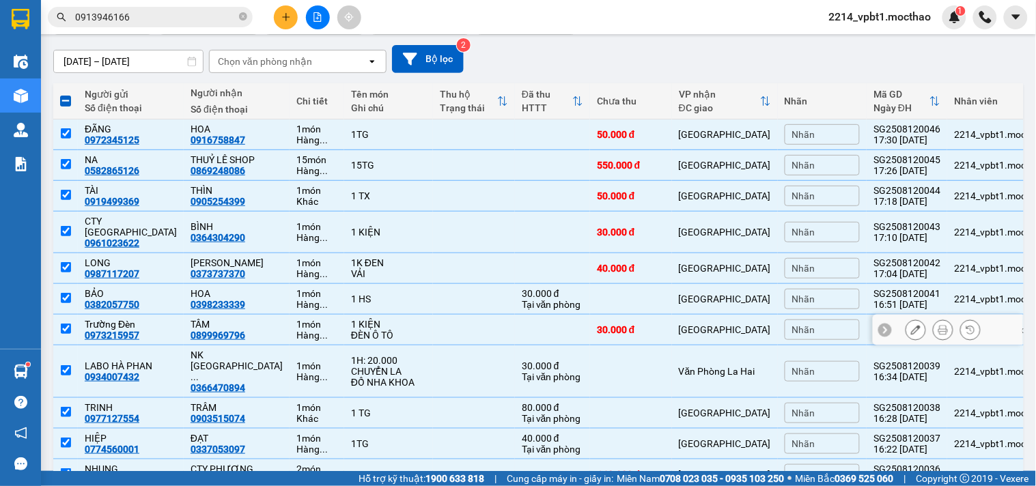
scroll to position [0, 0]
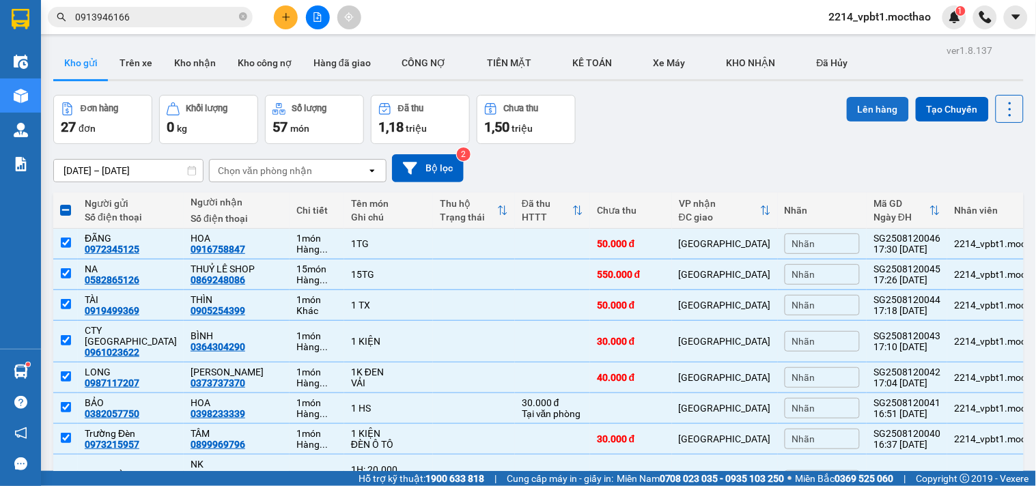
click at [847, 111] on button "Lên hàng" at bounding box center [878, 109] width 62 height 25
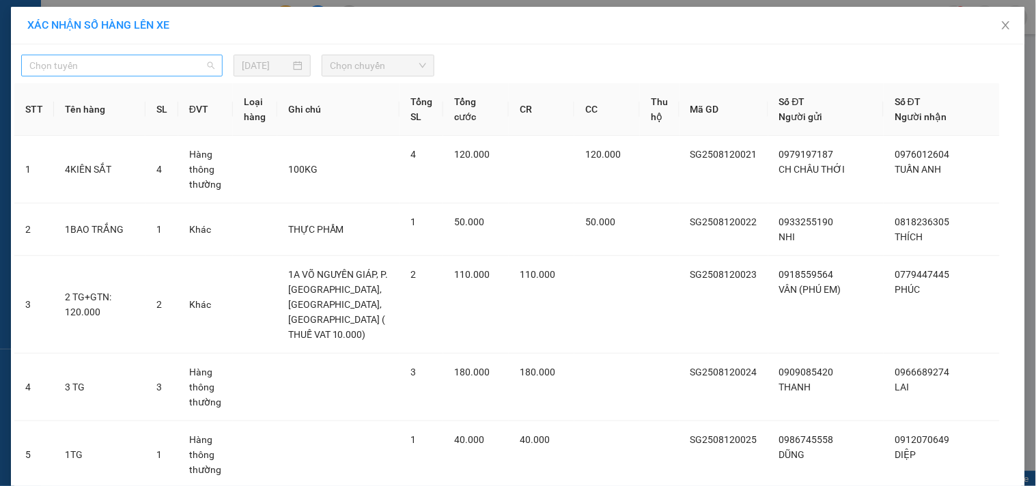
click at [105, 67] on span "Chọn tuyến" at bounding box center [121, 65] width 185 height 20
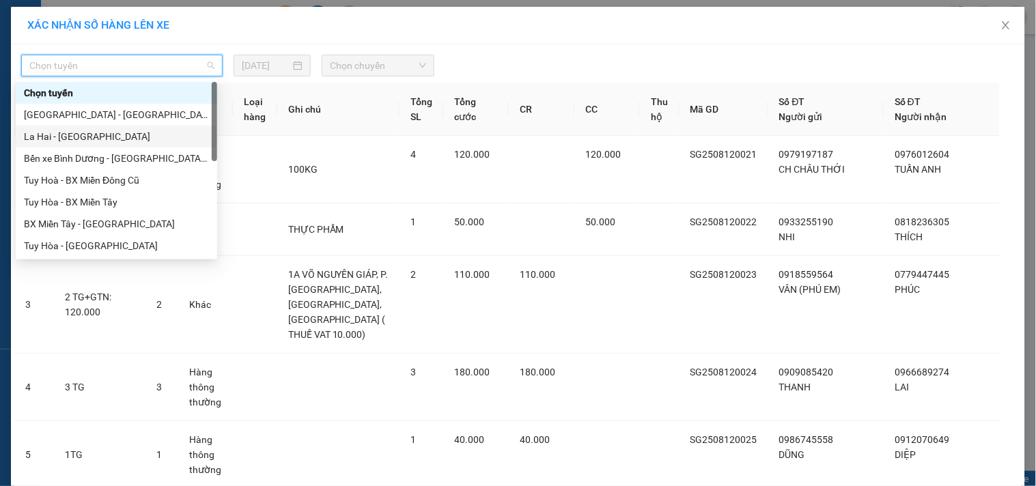
scroll to position [227, 0]
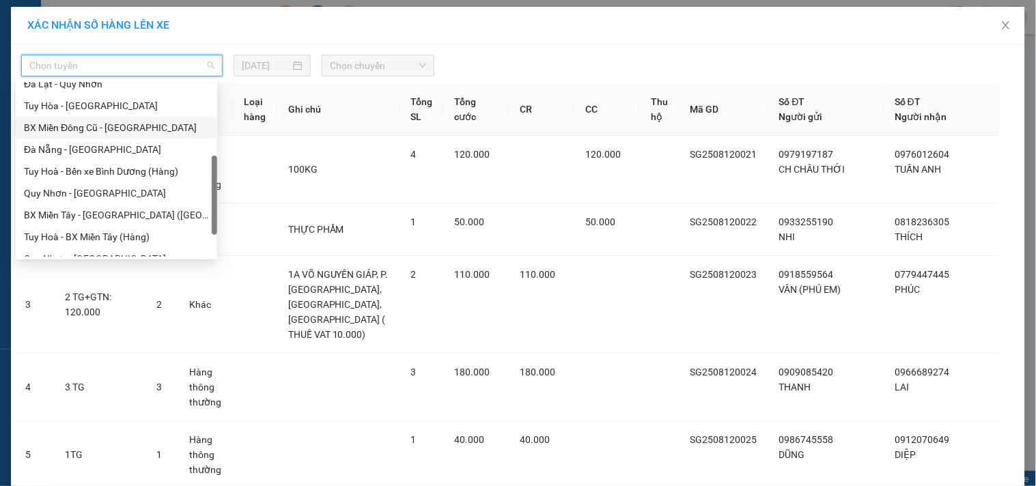
click at [122, 127] on div "BX Miền Đông Cũ - [GEOGRAPHIC_DATA]" at bounding box center [116, 127] width 185 height 15
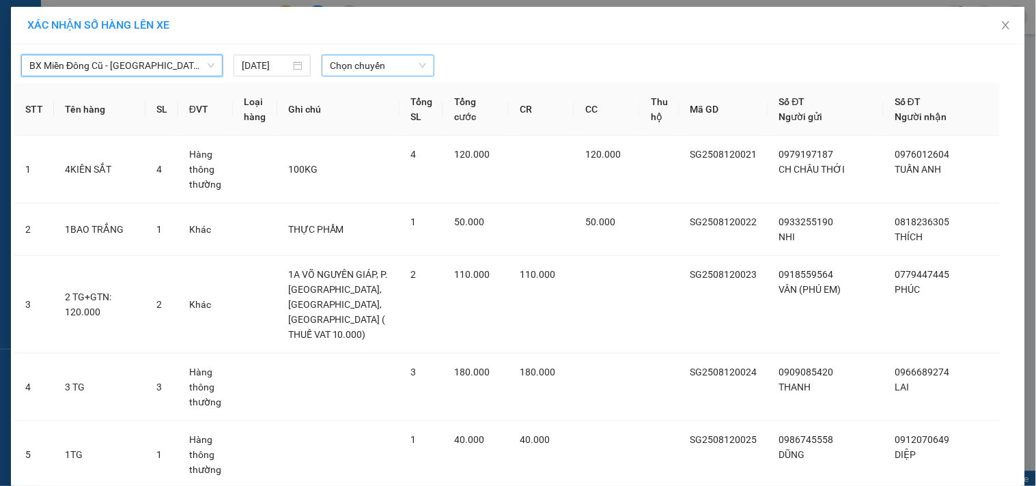
click at [363, 70] on span "Chọn chuyến" at bounding box center [378, 65] width 96 height 20
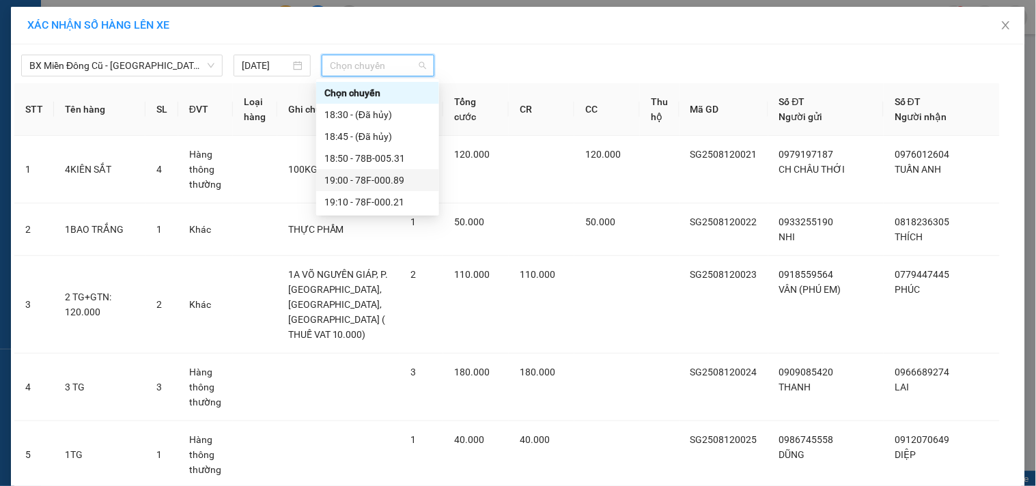
click at [384, 185] on div "19:00 - 78F-000.89" at bounding box center [377, 180] width 106 height 15
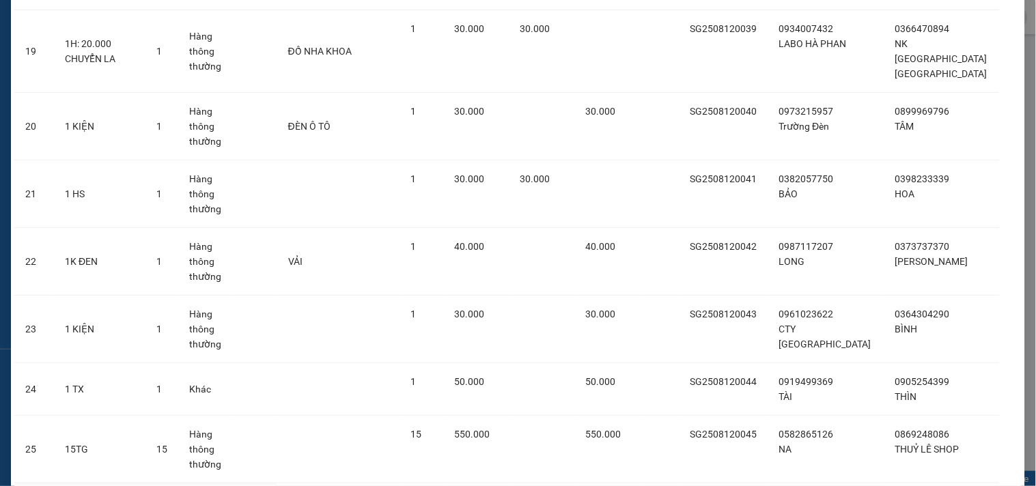
scroll to position [1485, 0]
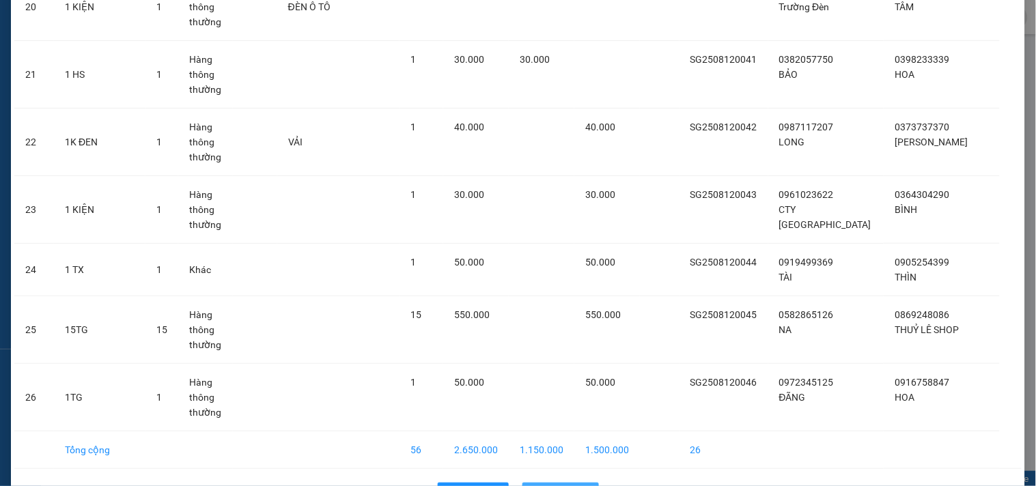
click at [557, 485] on span "Lên hàng" at bounding box center [568, 493] width 40 height 15
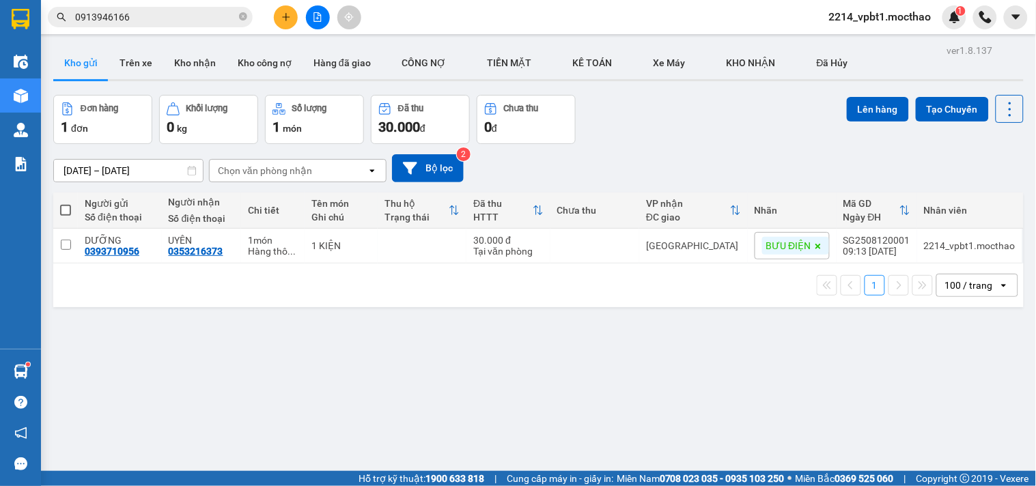
click at [316, 15] on icon "file-add" at bounding box center [318, 17] width 10 height 10
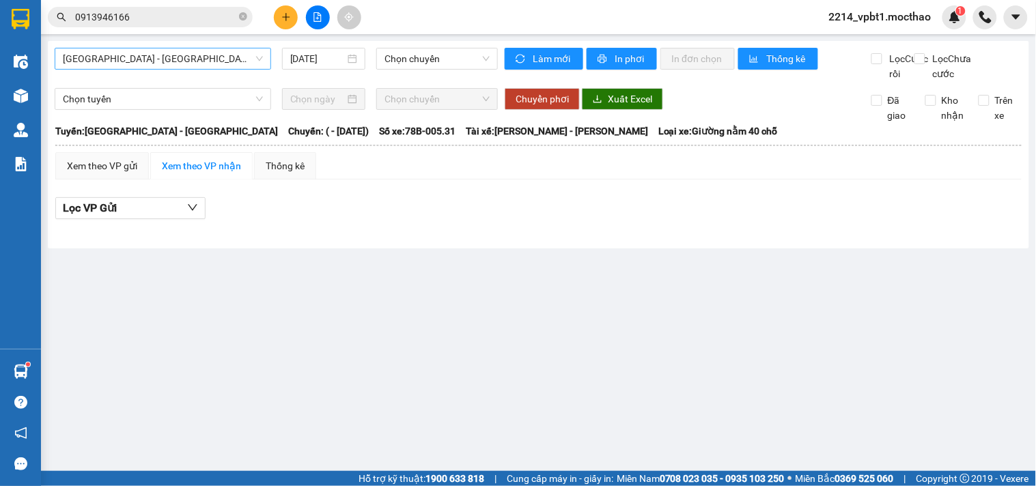
click at [193, 64] on span "[GEOGRAPHIC_DATA] - [GEOGRAPHIC_DATA]" at bounding box center [163, 58] width 200 height 20
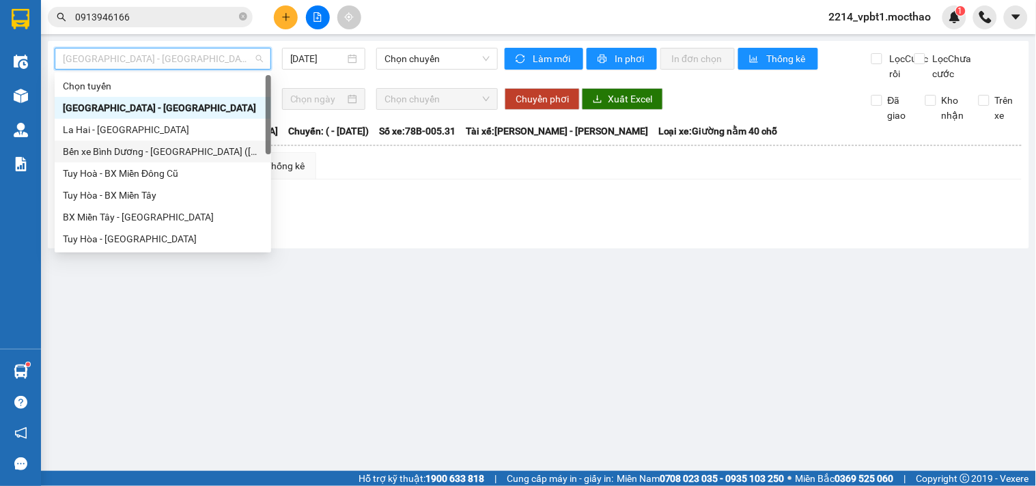
scroll to position [227, 0]
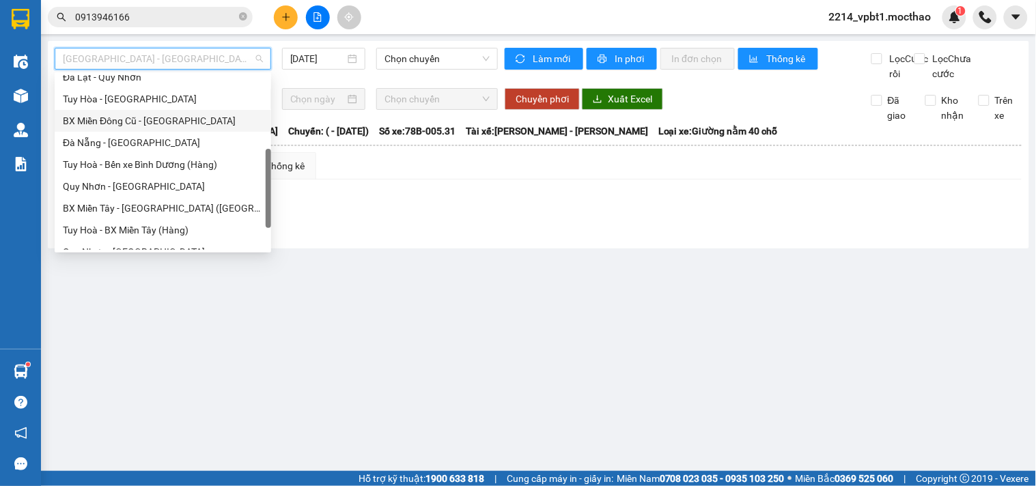
click at [154, 122] on div "BX Miền Đông Cũ - [GEOGRAPHIC_DATA]" at bounding box center [163, 120] width 200 height 15
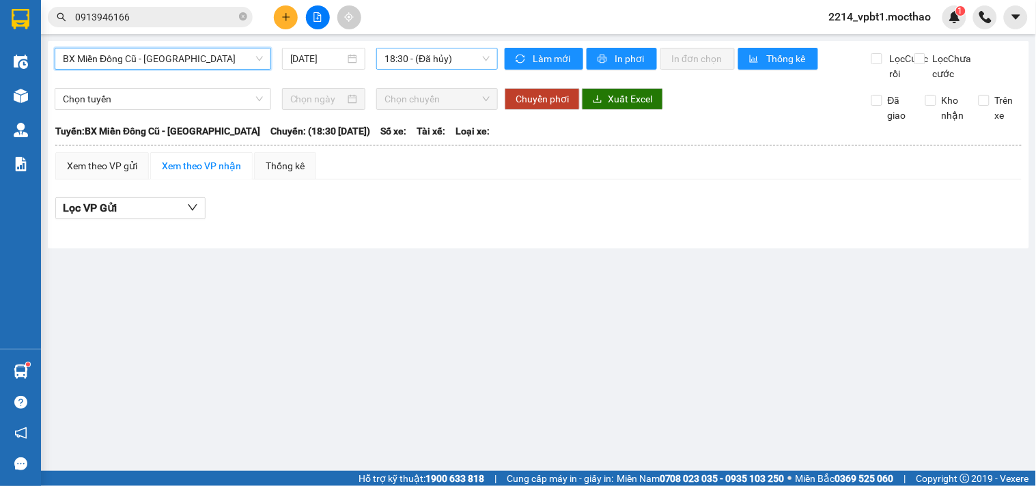
click at [414, 60] on span "18:30 - (Đã hủy)" at bounding box center [436, 58] width 105 height 20
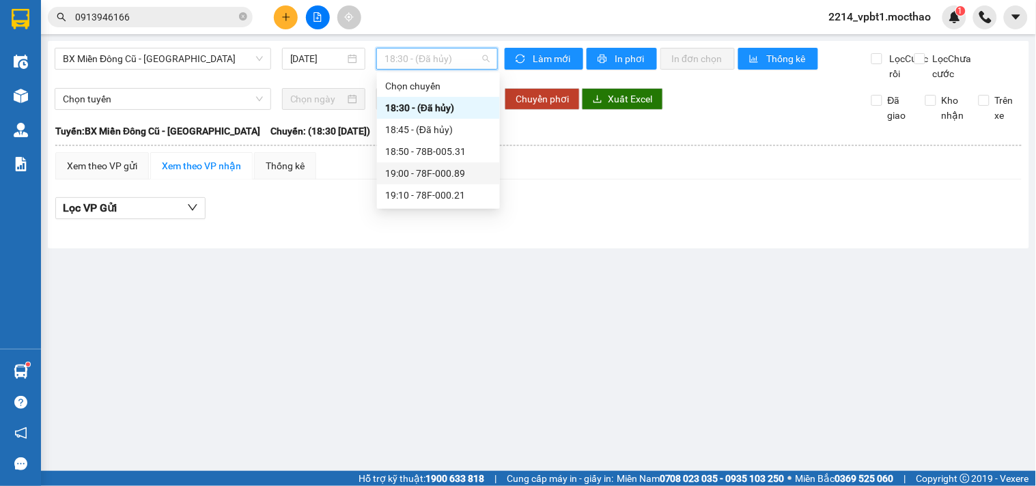
click at [425, 177] on div "19:00 - 78F-000.89" at bounding box center [438, 173] width 106 height 15
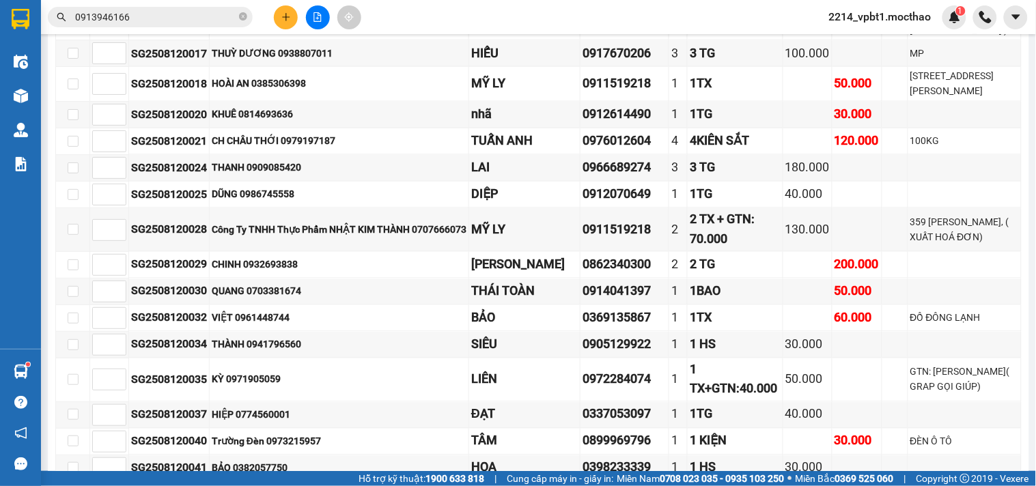
scroll to position [986, 0]
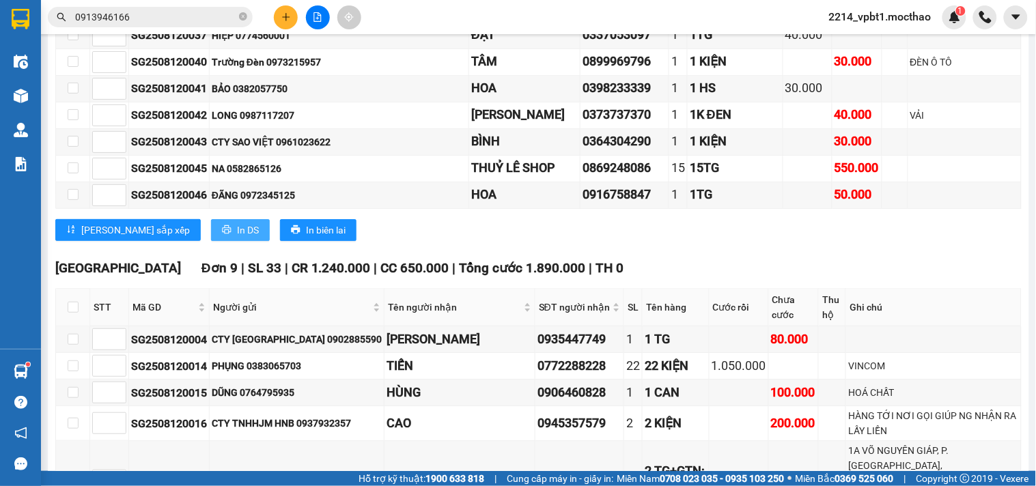
click at [237, 238] on span "In DS" at bounding box center [248, 230] width 22 height 15
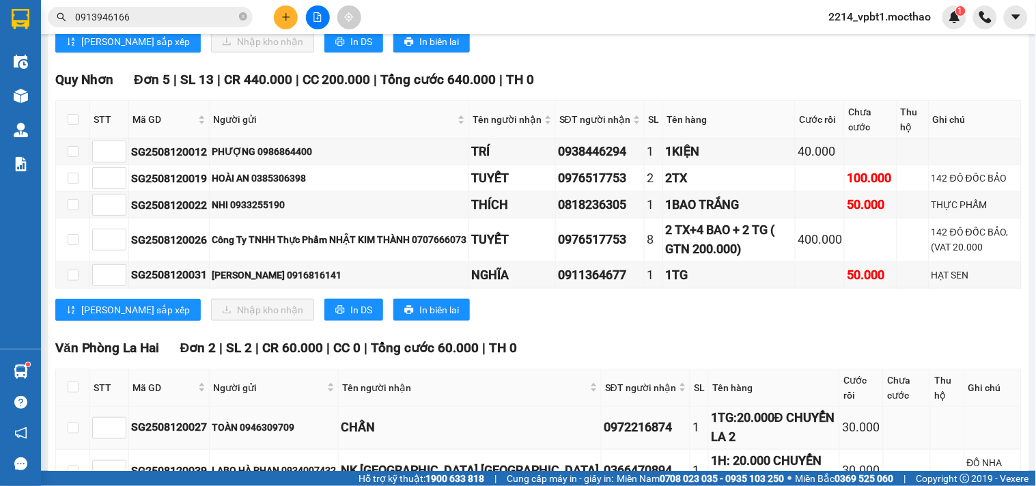
scroll to position [1666, 0]
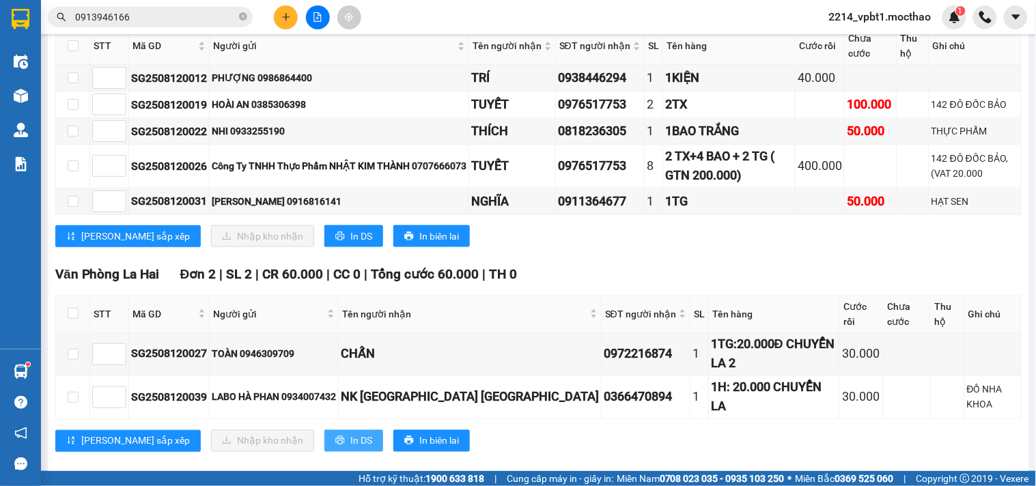
click at [350, 434] on span "In DS" at bounding box center [361, 441] width 22 height 15
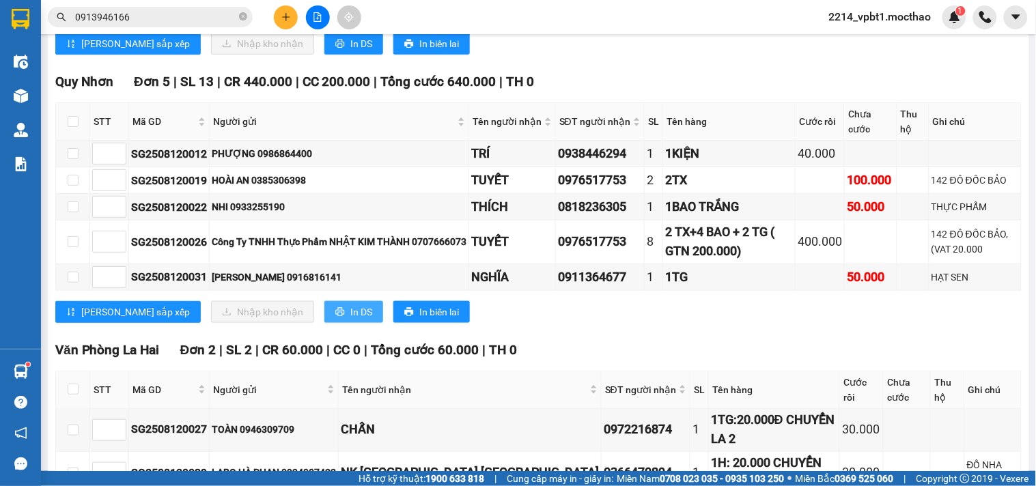
click at [324, 323] on button "In DS" at bounding box center [353, 312] width 59 height 22
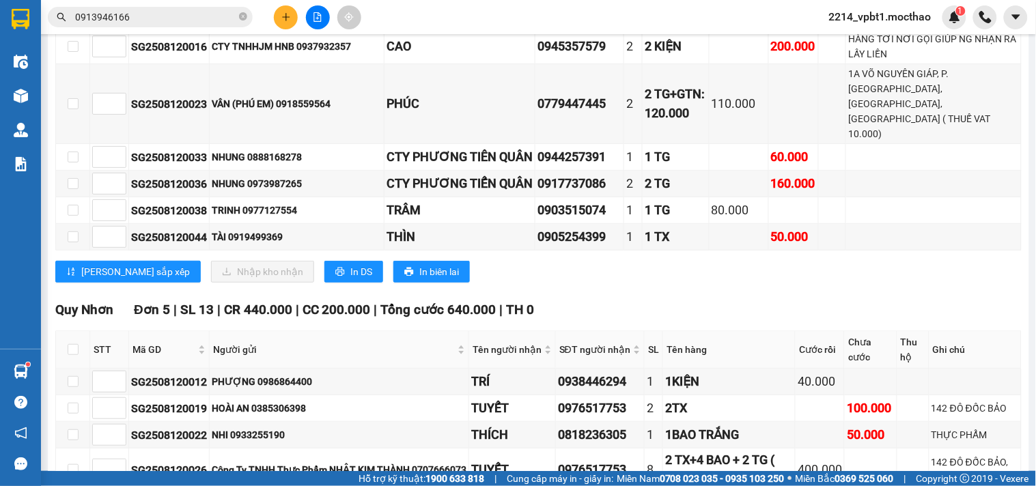
scroll to position [1211, 0]
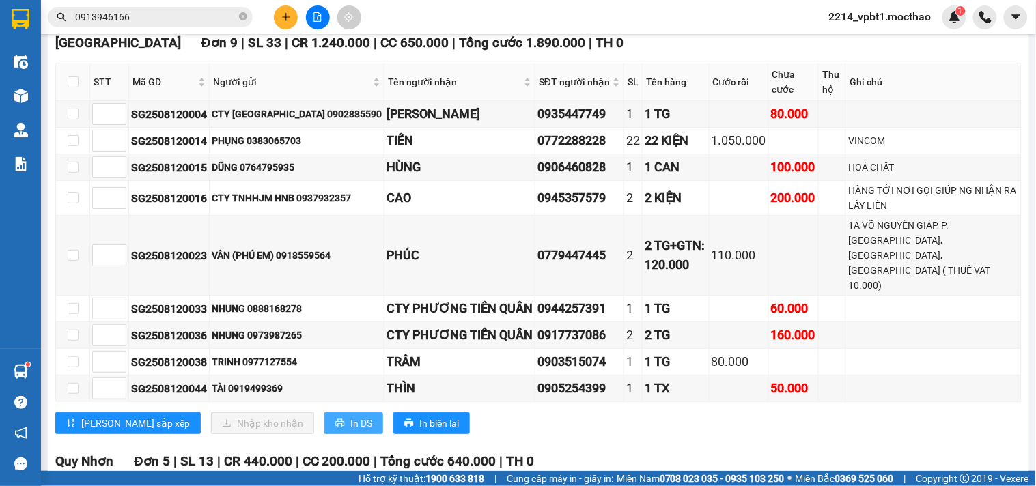
click at [350, 431] on span "In DS" at bounding box center [361, 423] width 22 height 15
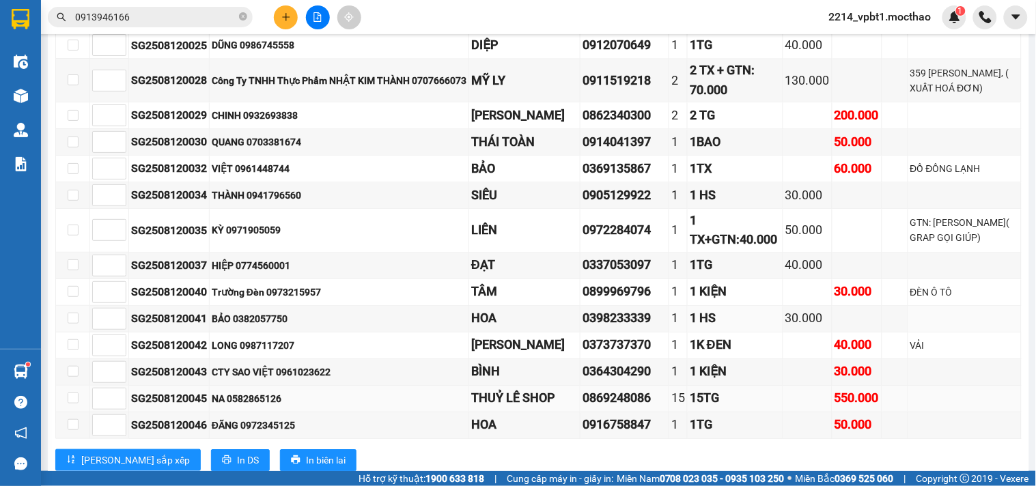
scroll to position [0, 0]
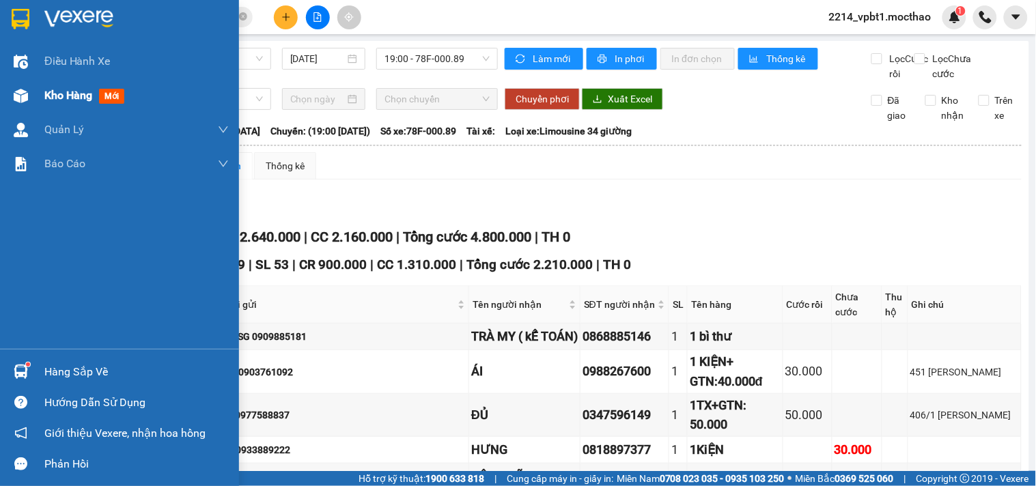
click at [62, 93] on span "Kho hàng" at bounding box center [68, 95] width 48 height 13
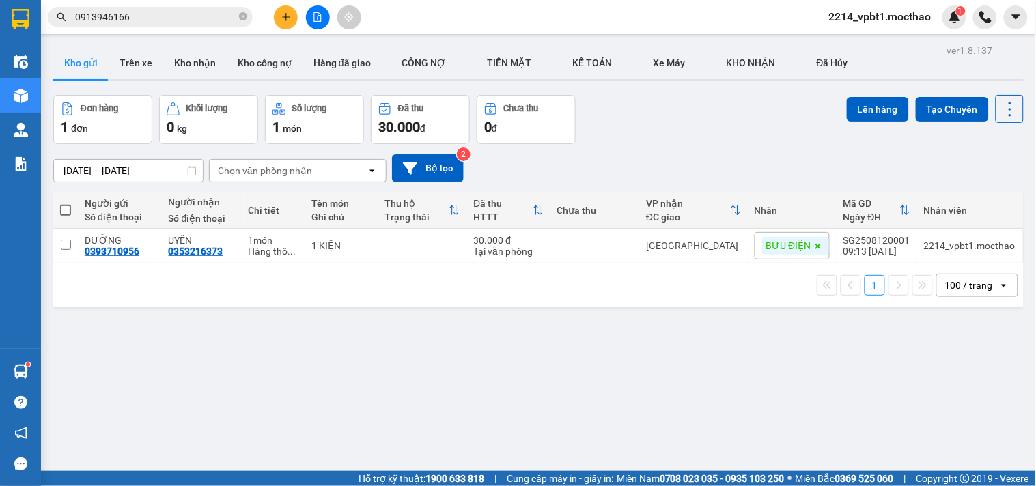
click at [285, 21] on icon "plus" at bounding box center [286, 17] width 10 height 10
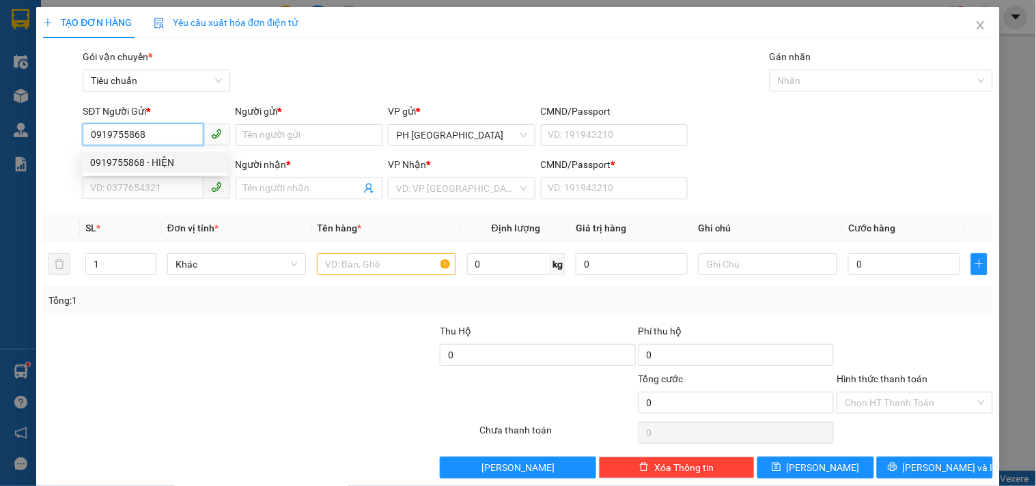
drag, startPoint x: 162, startPoint y: 160, endPoint x: 186, endPoint y: 162, distance: 23.9
click at [161, 161] on div "0919755868 - HIỆN" at bounding box center [154, 162] width 129 height 15
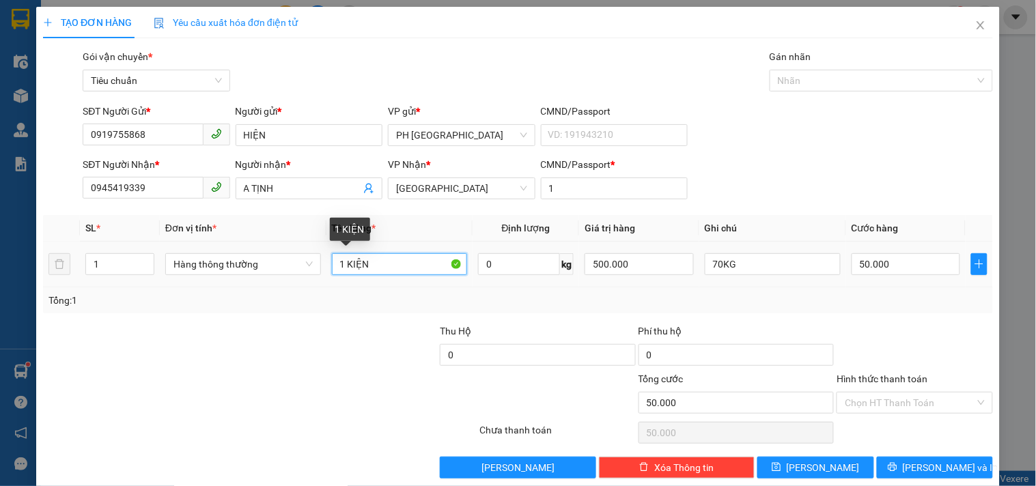
drag, startPoint x: 344, startPoint y: 264, endPoint x: 383, endPoint y: 266, distance: 39.0
click at [383, 266] on input "1 KIỆN" at bounding box center [400, 264] width 136 height 22
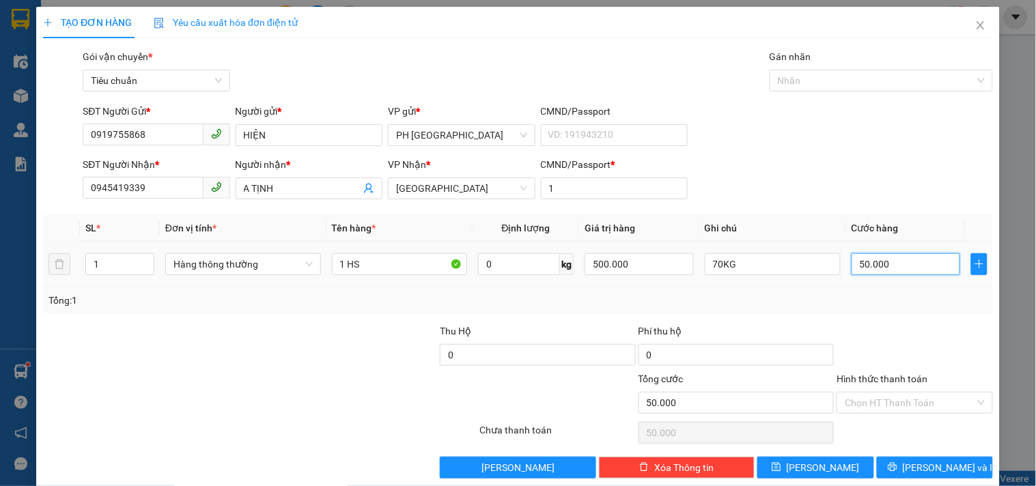
click at [890, 263] on input "50.000" at bounding box center [905, 264] width 109 height 22
click at [906, 314] on div "Transit Pickup Surcharge Ids Transit Deliver Surcharge Ids Transit Deliver Surc…" at bounding box center [518, 263] width 950 height 429
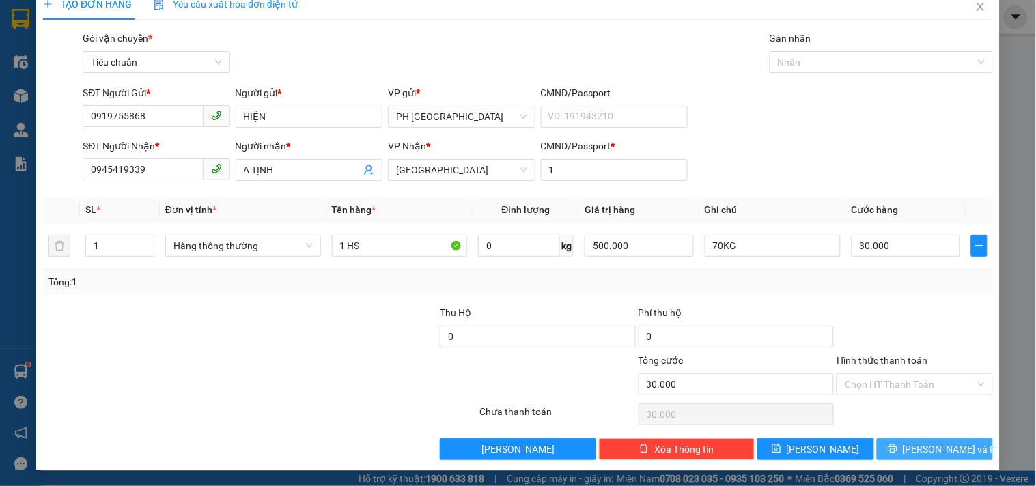
click at [926, 447] on span "[PERSON_NAME] và In" at bounding box center [951, 449] width 96 height 15
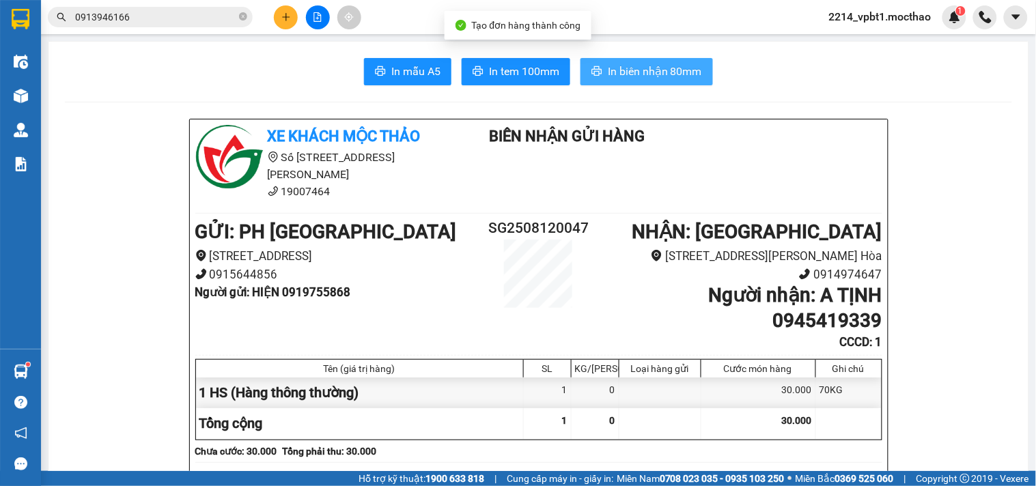
click at [633, 73] on span "In biên nhận 80mm" at bounding box center [655, 71] width 94 height 17
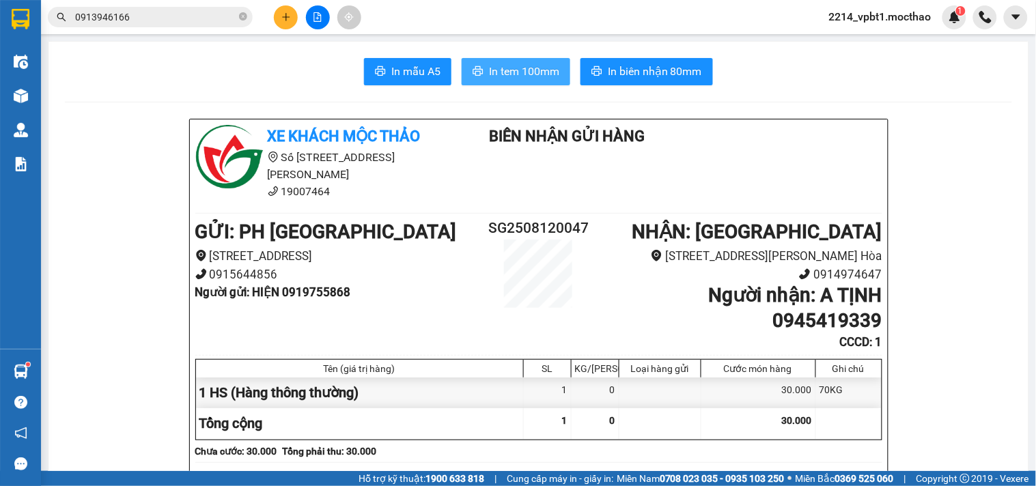
click at [514, 69] on span "In tem 100mm" at bounding box center [524, 71] width 70 height 17
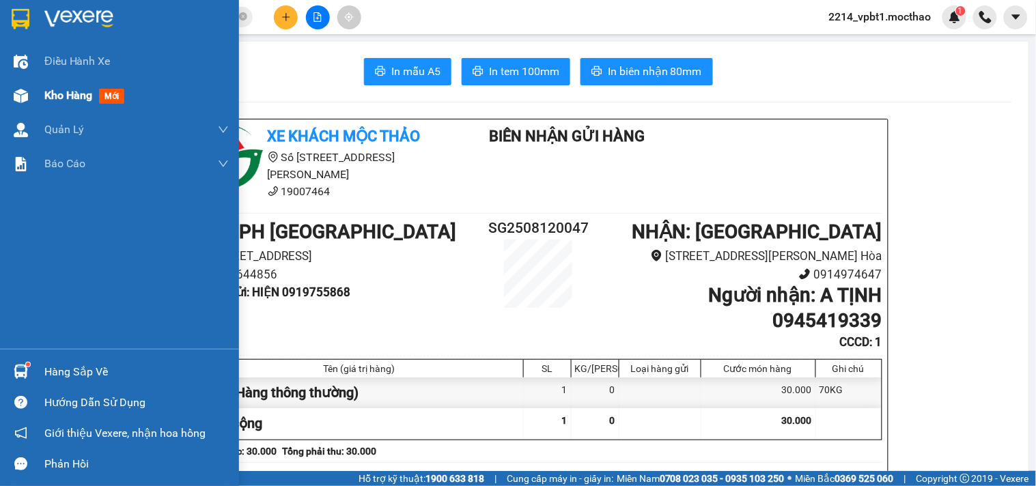
click at [51, 91] on span "Kho hàng" at bounding box center [68, 95] width 48 height 13
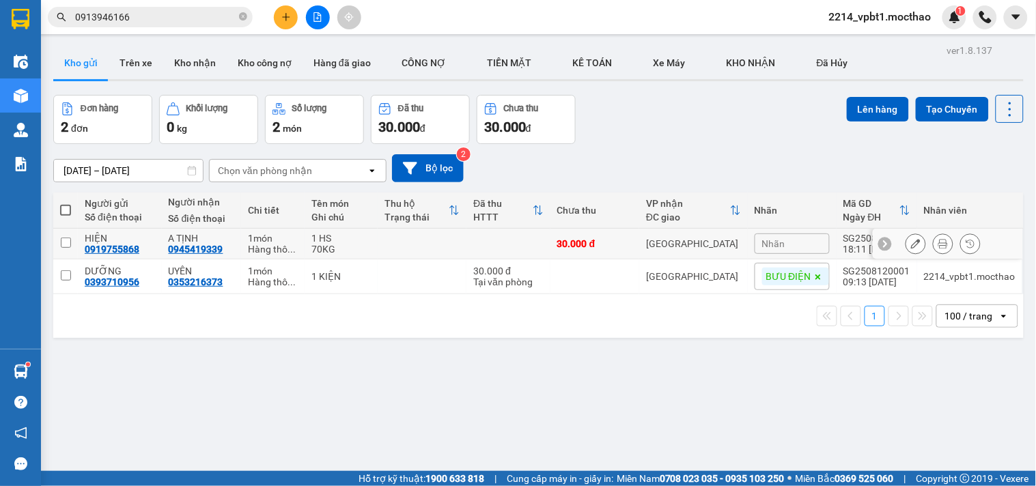
scroll to position [63, 0]
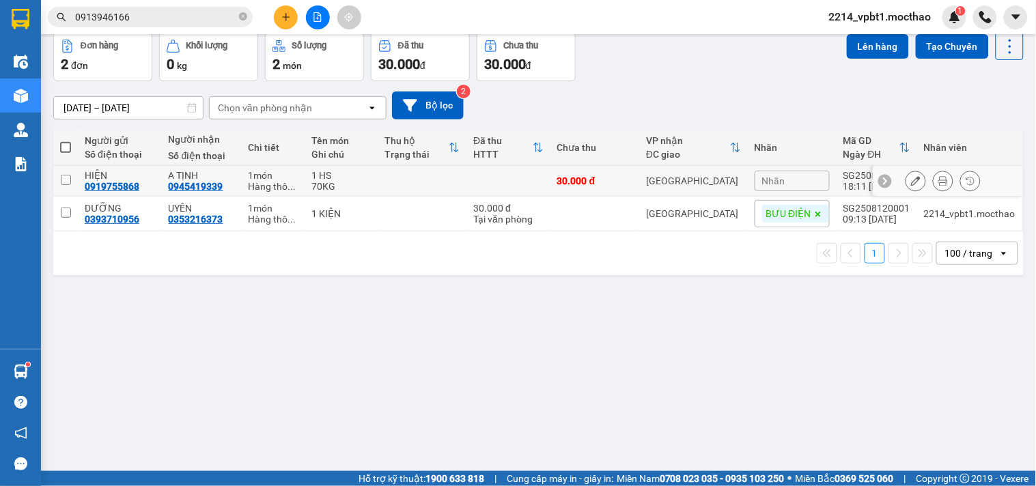
click at [68, 180] on input "checkbox" at bounding box center [66, 180] width 10 height 10
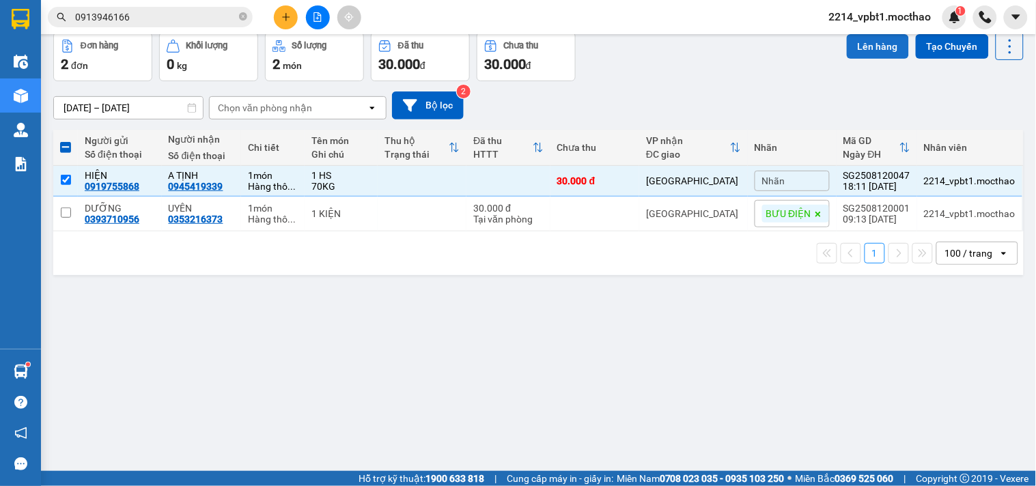
click at [855, 48] on button "Lên hàng" at bounding box center [878, 46] width 62 height 25
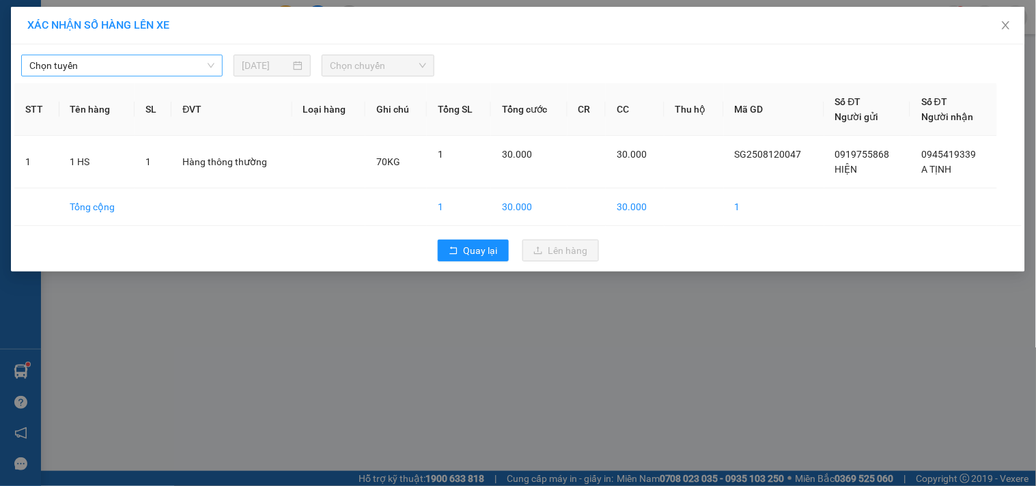
click at [133, 70] on span "Chọn tuyến" at bounding box center [121, 65] width 185 height 20
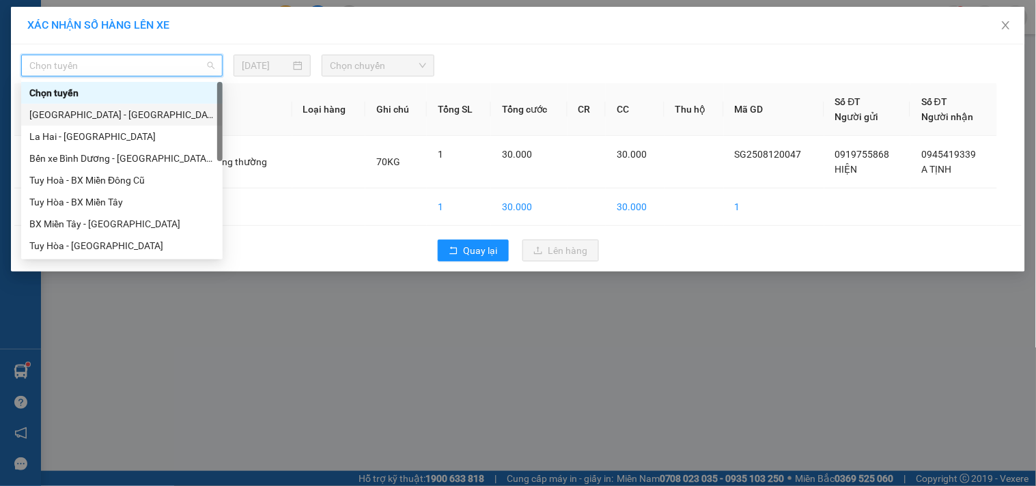
scroll to position [227, 0]
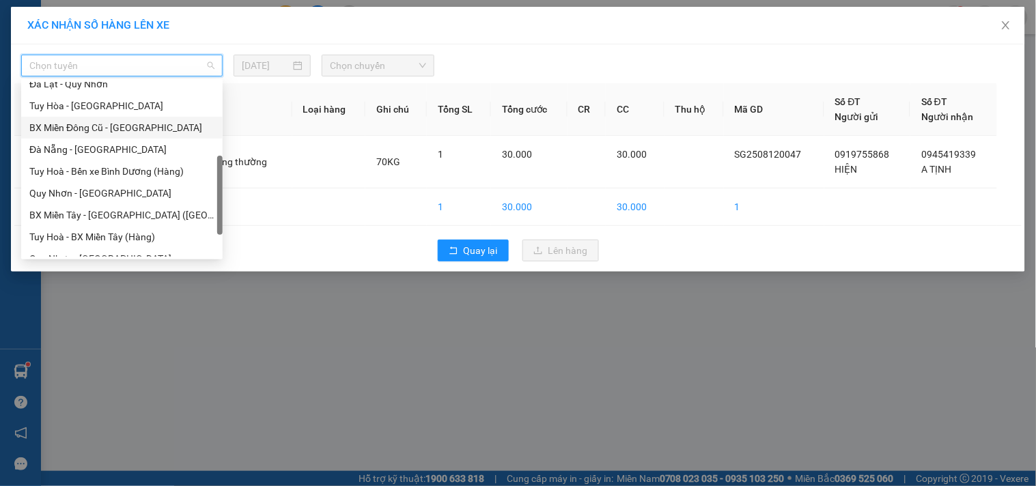
click at [114, 123] on div "BX Miền Đông Cũ - [GEOGRAPHIC_DATA]" at bounding box center [121, 127] width 185 height 15
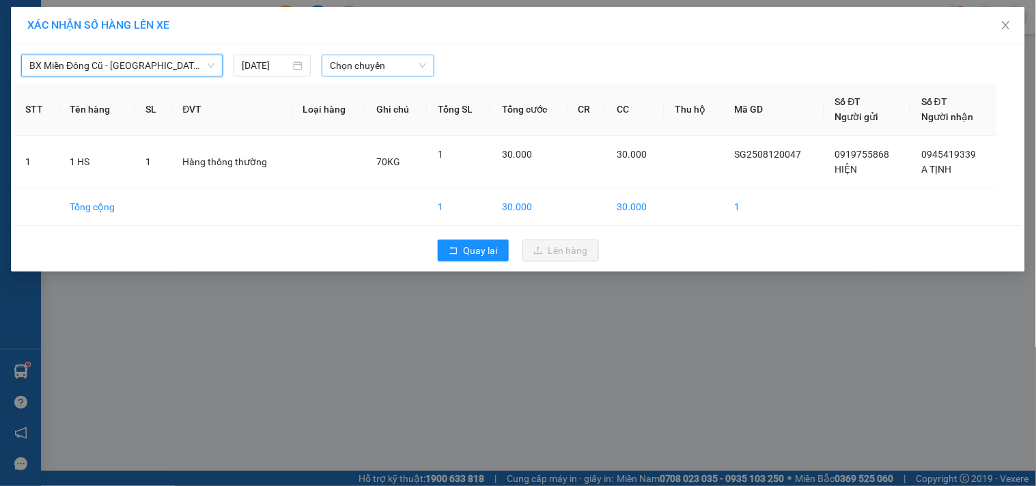
click at [339, 65] on span "Chọn chuyến" at bounding box center [378, 65] width 96 height 20
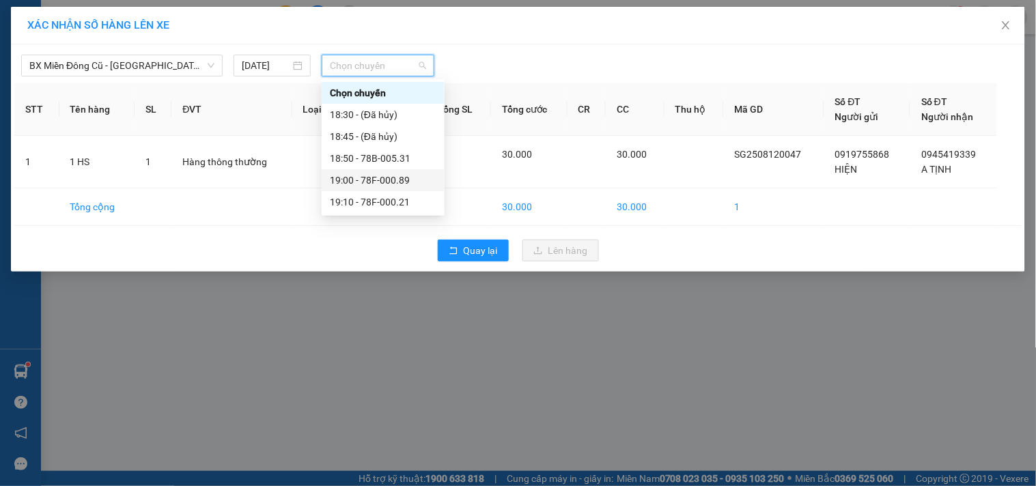
click at [367, 181] on div "19:00 - 78F-000.89" at bounding box center [383, 180] width 106 height 15
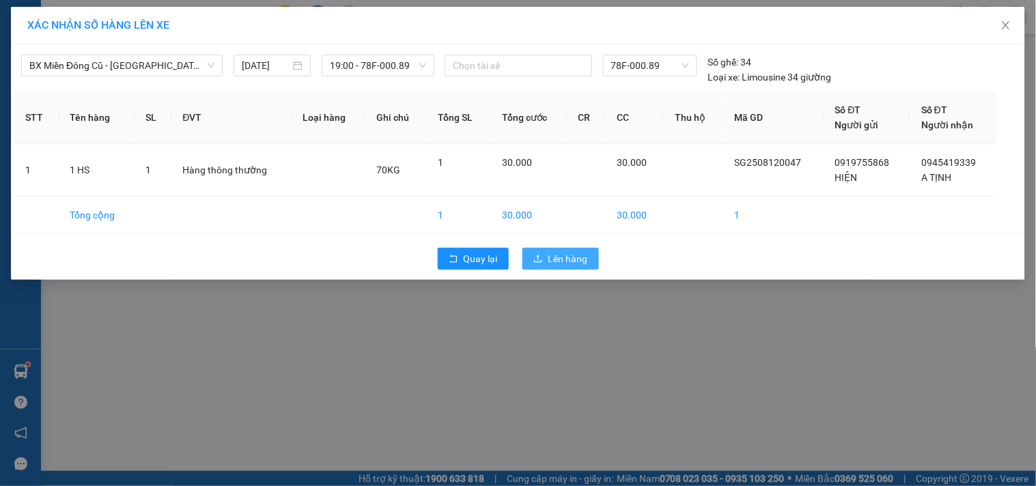
click at [563, 267] on button "Lên hàng" at bounding box center [560, 259] width 76 height 22
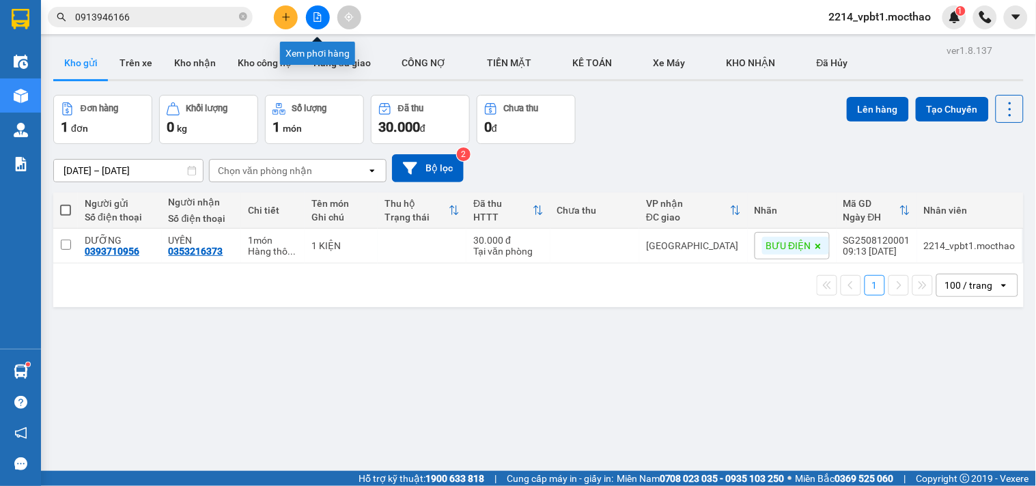
click at [313, 16] on icon "file-add" at bounding box center [318, 17] width 10 height 10
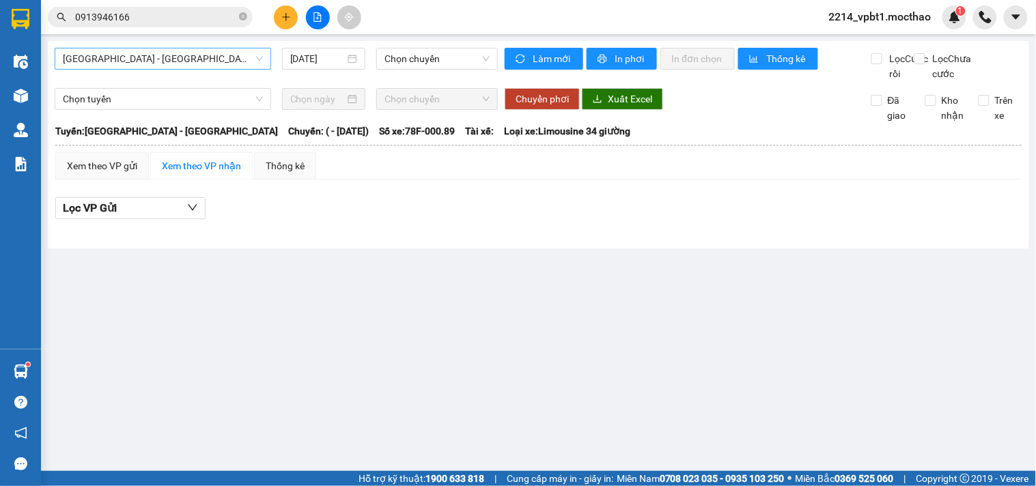
click at [173, 57] on span "[GEOGRAPHIC_DATA] - [GEOGRAPHIC_DATA]" at bounding box center [163, 58] width 200 height 20
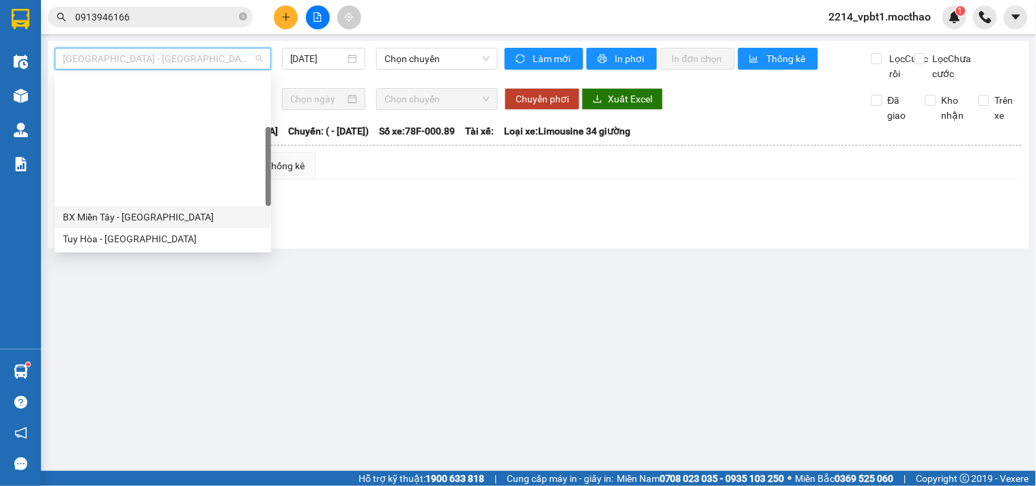
scroll to position [152, 0]
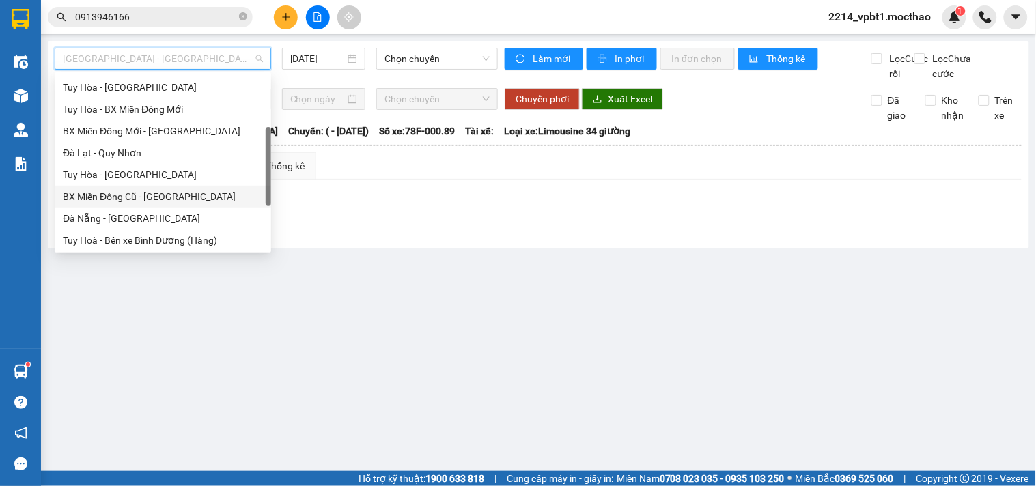
click at [152, 203] on div "BX Miền Đông Cũ - [GEOGRAPHIC_DATA]" at bounding box center [163, 197] width 216 height 22
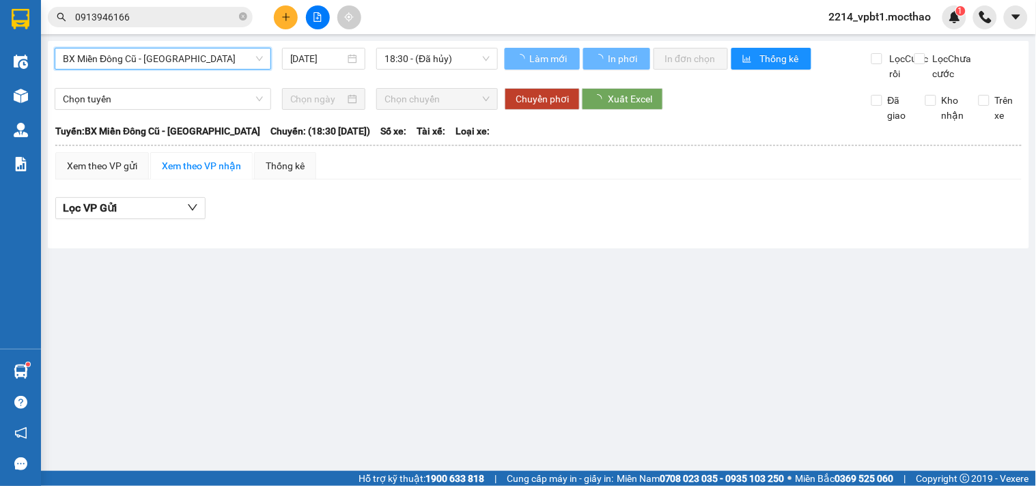
click at [447, 61] on span "18:30 - (Đã hủy)" at bounding box center [436, 58] width 105 height 20
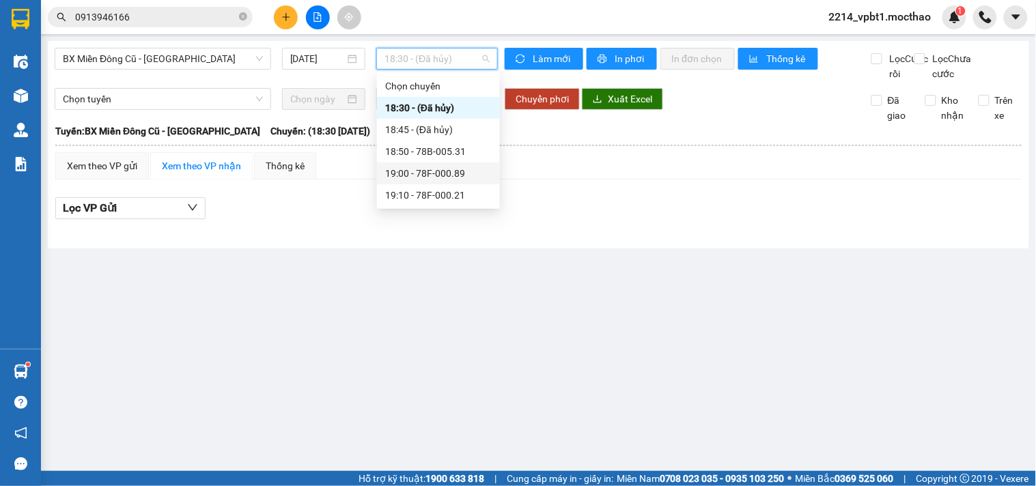
click at [449, 181] on div "19:00 - 78F-000.89" at bounding box center [438, 173] width 123 height 22
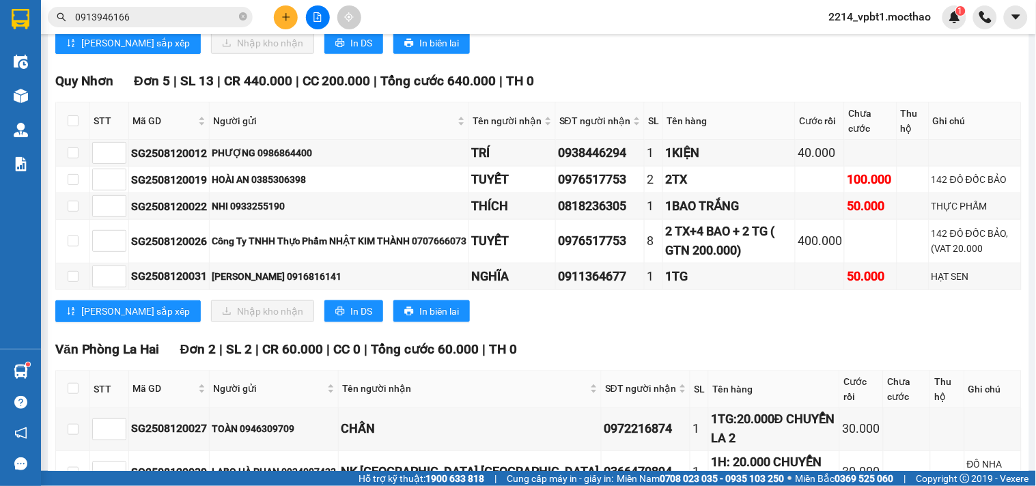
scroll to position [1694, 0]
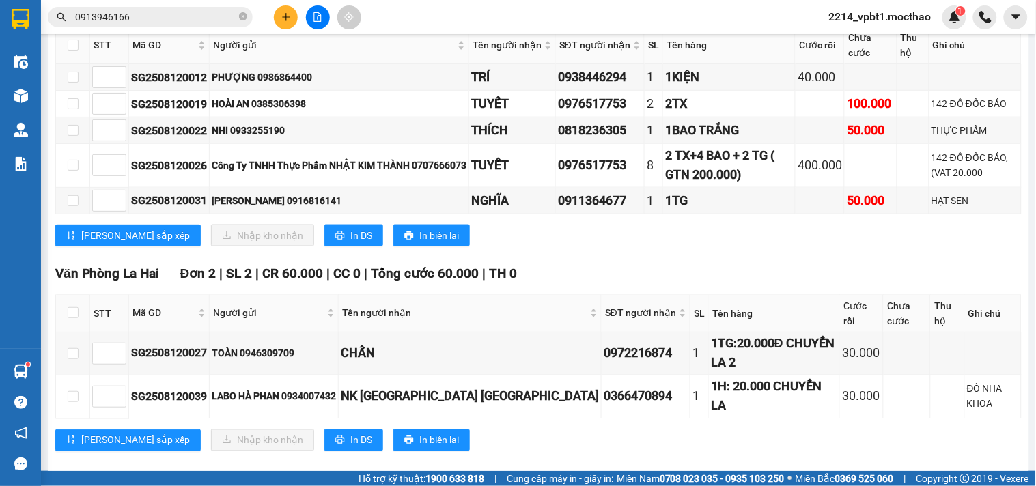
click at [292, 18] on button at bounding box center [286, 17] width 24 height 24
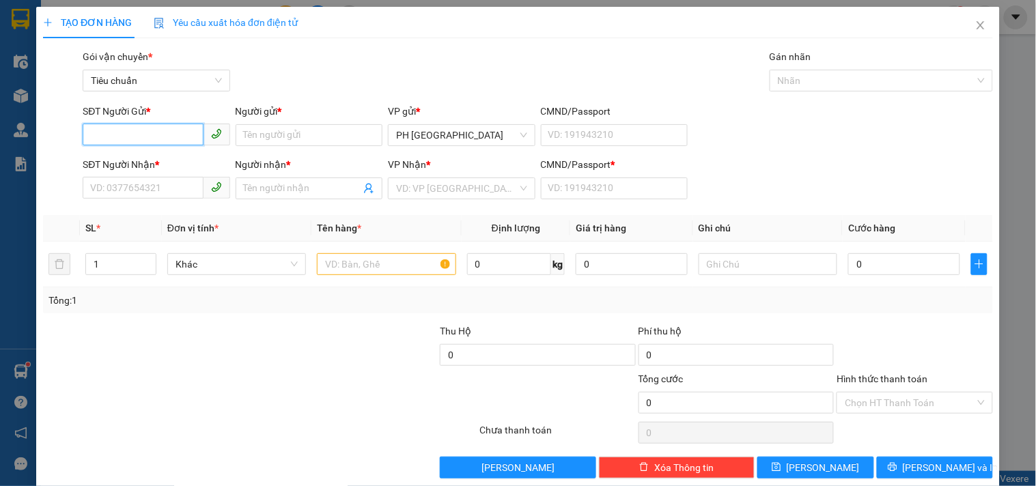
paste input "0918471645"
click at [275, 133] on input "Người gửi *" at bounding box center [309, 135] width 147 height 22
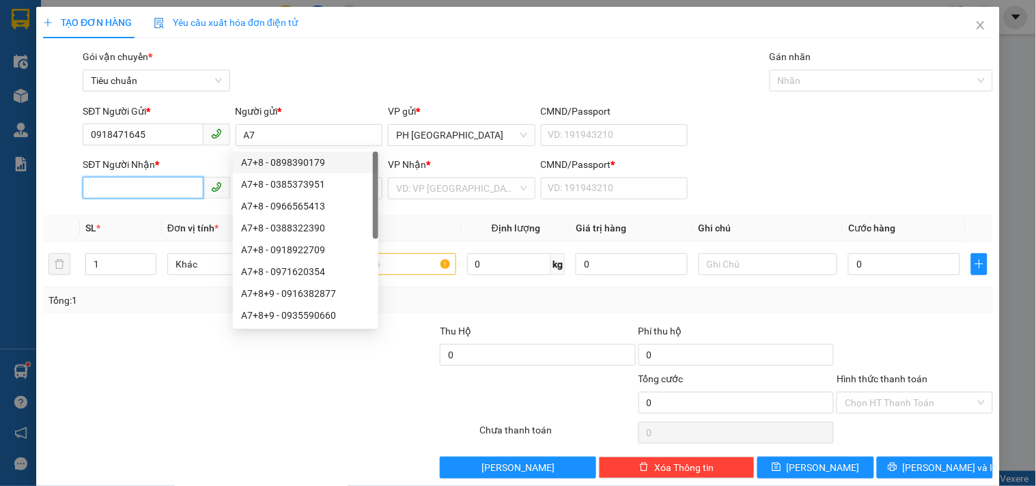
click at [164, 183] on input "SĐT Người Nhận *" at bounding box center [143, 188] width 120 height 22
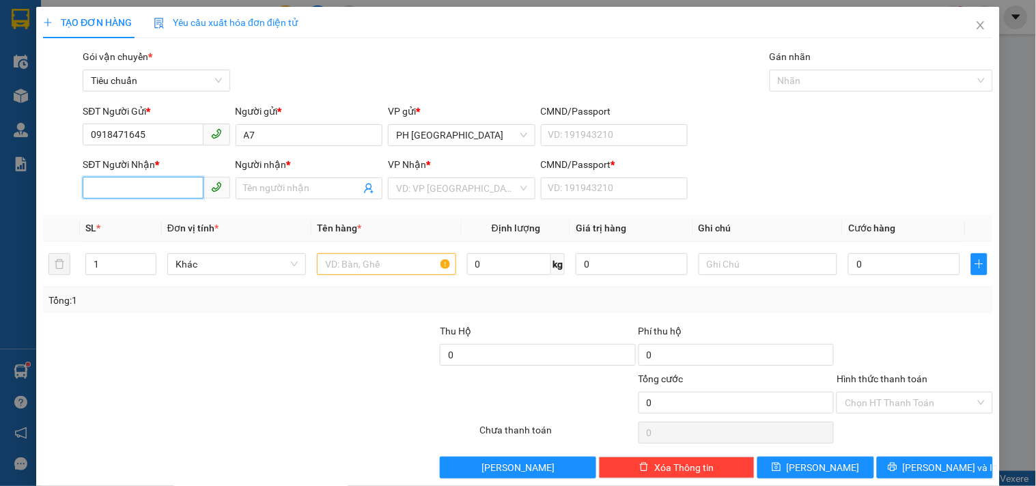
paste input "0918471645"
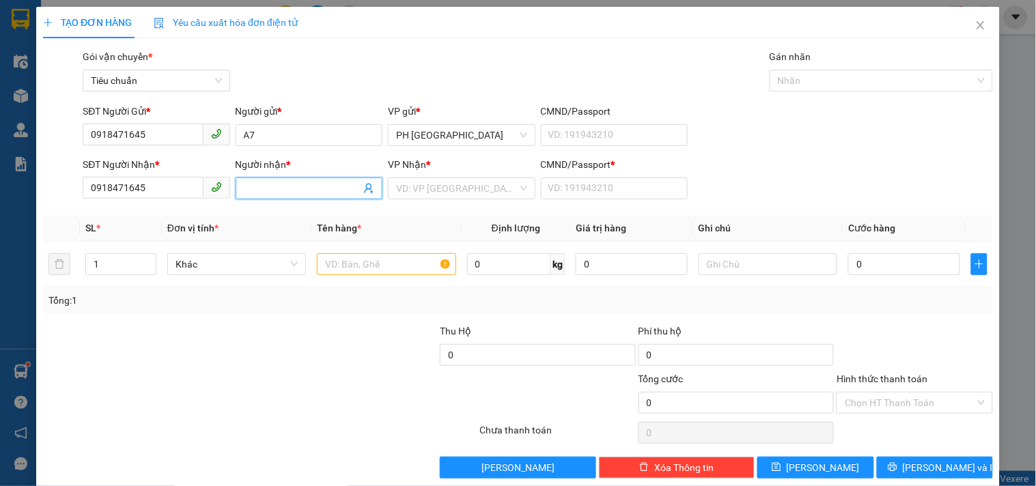
click at [244, 185] on input "Người nhận *" at bounding box center [302, 188] width 117 height 15
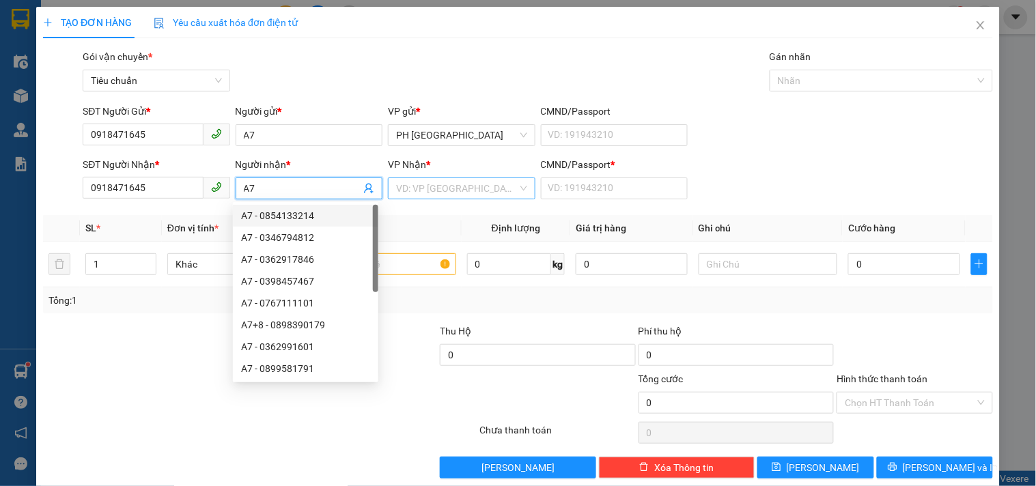
click at [430, 186] on input "search" at bounding box center [456, 188] width 121 height 20
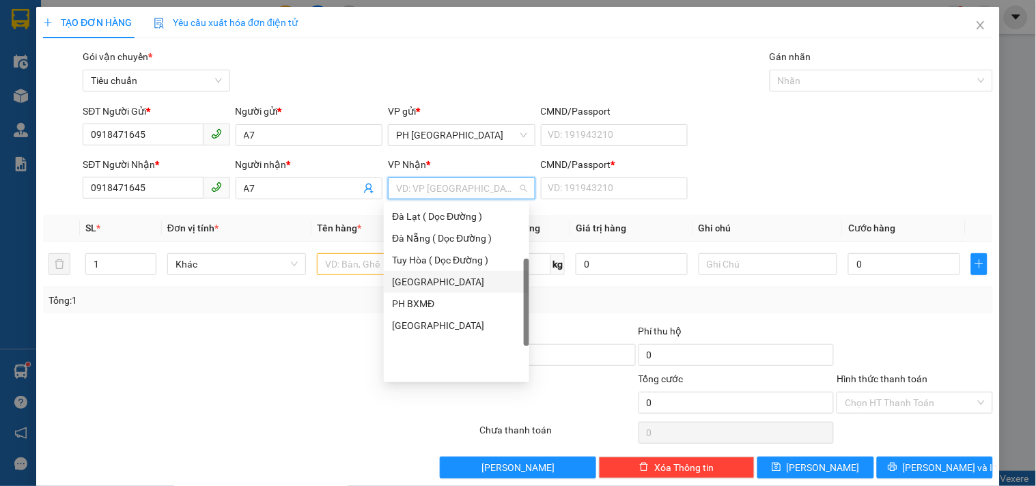
scroll to position [44, 0]
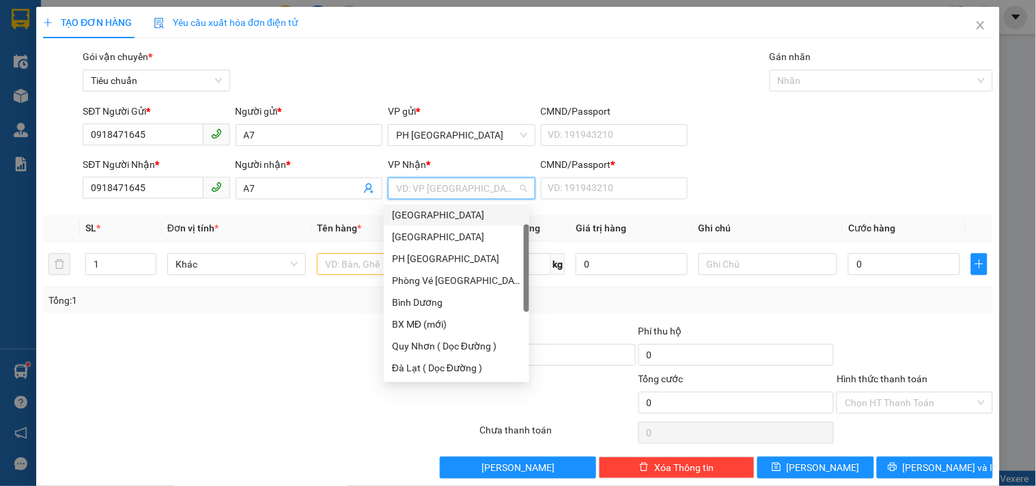
click at [418, 215] on div "[GEOGRAPHIC_DATA]" at bounding box center [456, 215] width 129 height 15
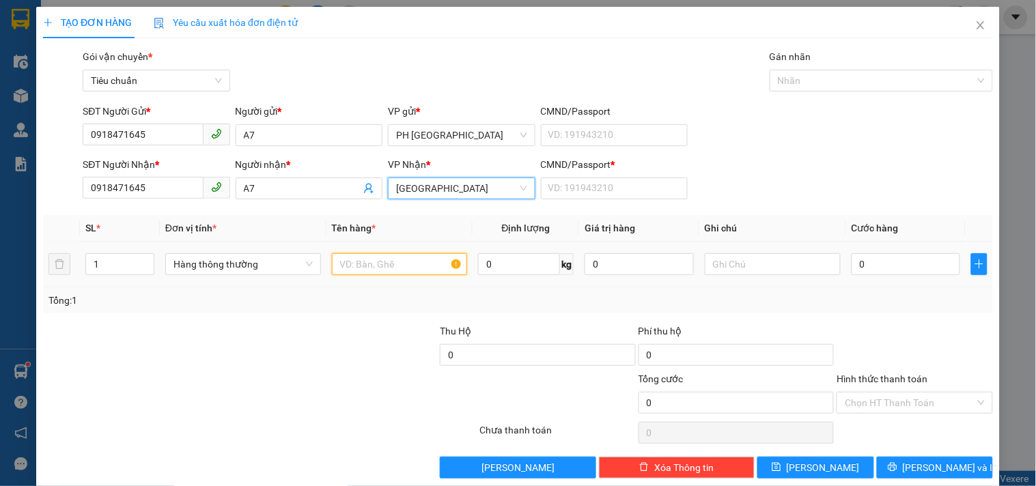
click at [376, 266] on input "text" at bounding box center [400, 264] width 136 height 22
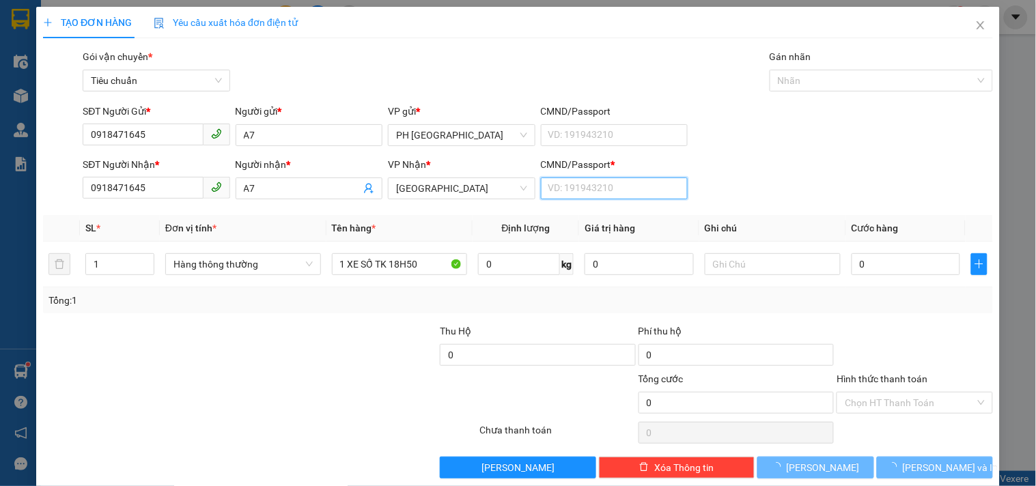
click at [557, 187] on input "CMND/Passport *" at bounding box center [614, 188] width 147 height 22
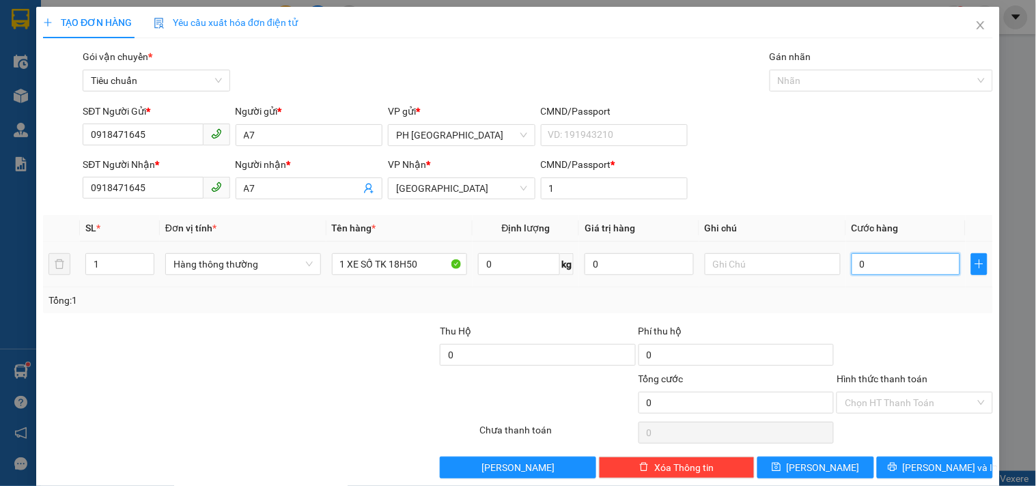
click at [872, 260] on input "0" at bounding box center [905, 264] width 109 height 22
click at [885, 317] on div "Transit Pickup Surcharge Ids Transit Deliver Surcharge Ids Transit Deliver Surc…" at bounding box center [518, 263] width 950 height 429
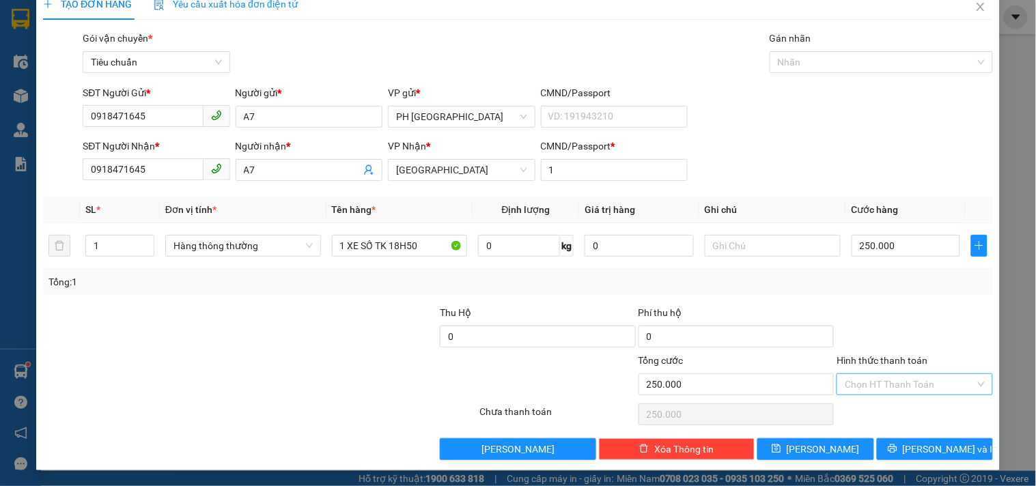
click at [893, 390] on input "Hình thức thanh toán" at bounding box center [909, 384] width 130 height 20
click at [885, 287] on div "Tại văn phòng" at bounding box center [906, 291] width 138 height 15
click at [811, 442] on span "[PERSON_NAME]" at bounding box center [822, 449] width 73 height 15
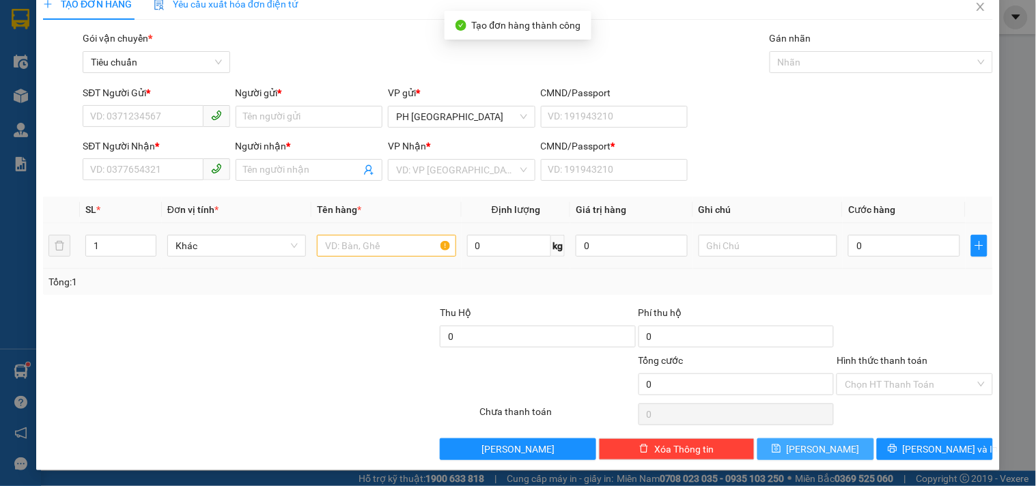
scroll to position [0, 0]
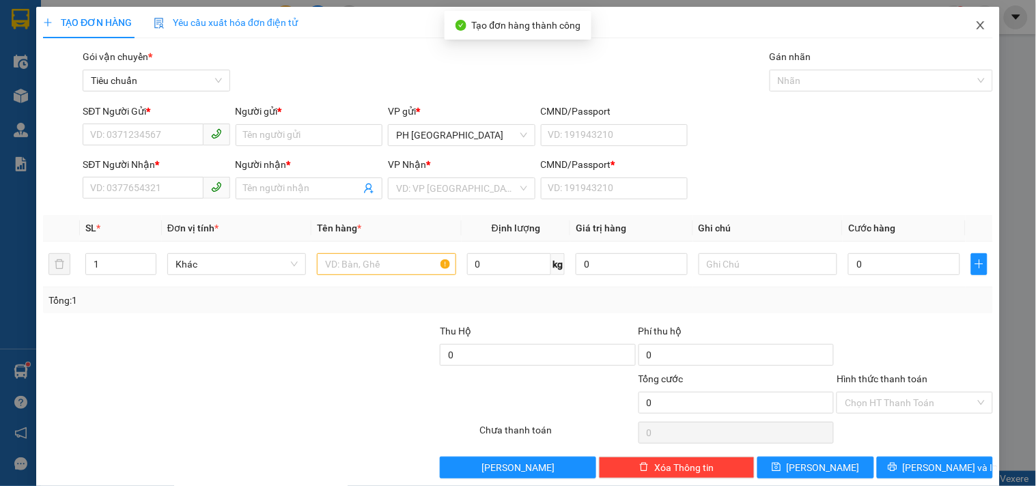
click at [975, 24] on icon "close" at bounding box center [980, 25] width 11 height 11
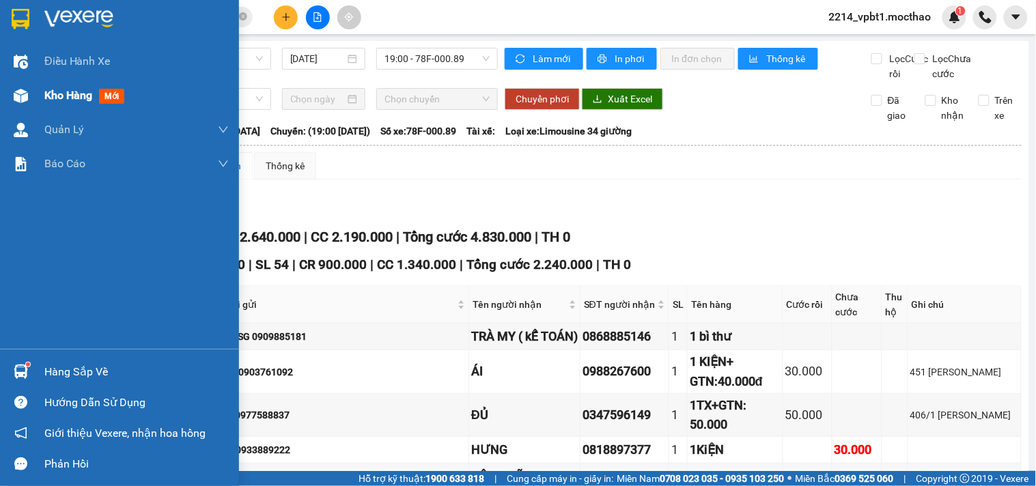
click at [53, 97] on span "Kho hàng" at bounding box center [68, 95] width 48 height 13
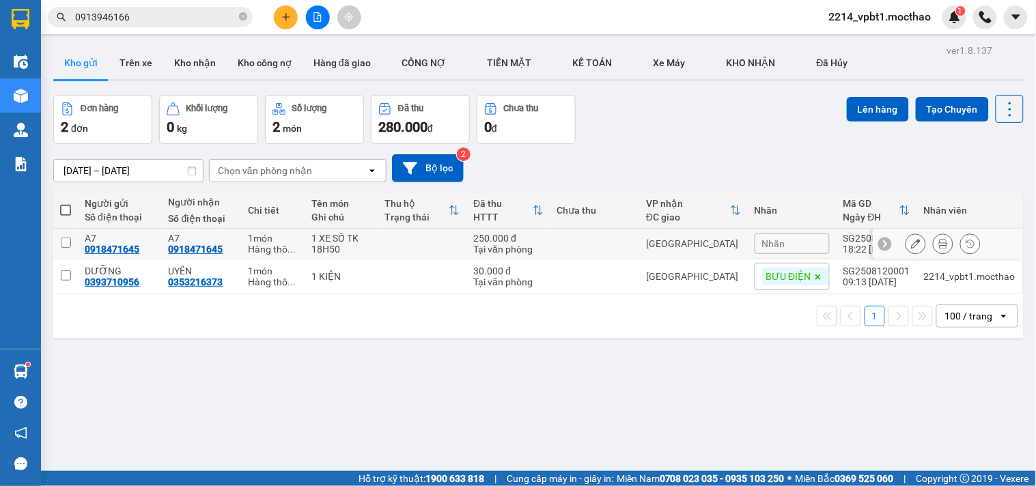
drag, startPoint x: 66, startPoint y: 244, endPoint x: 438, endPoint y: 213, distance: 373.3
click at [65, 243] on input "checkbox" at bounding box center [66, 243] width 10 height 10
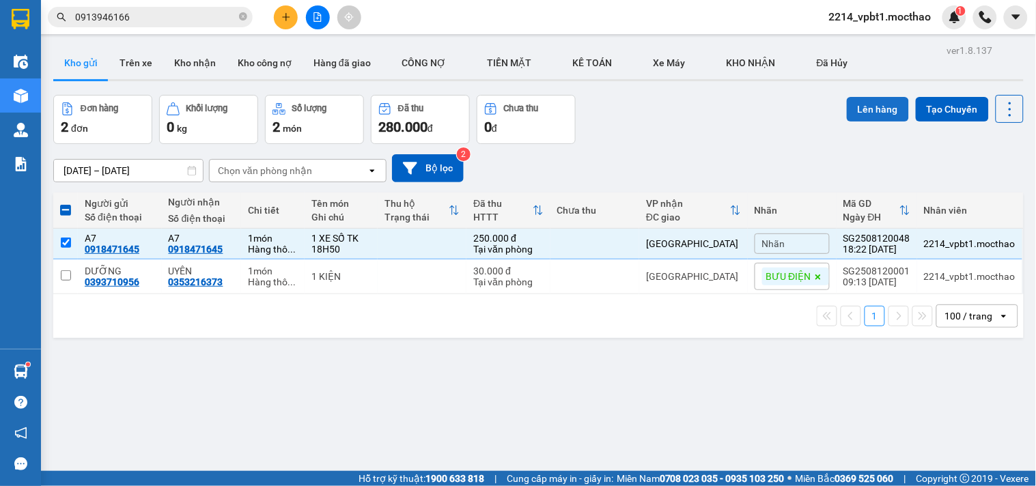
drag, startPoint x: 859, startPoint y: 112, endPoint x: 848, endPoint y: 119, distance: 12.9
click at [852, 117] on button "Lên hàng" at bounding box center [878, 109] width 62 height 25
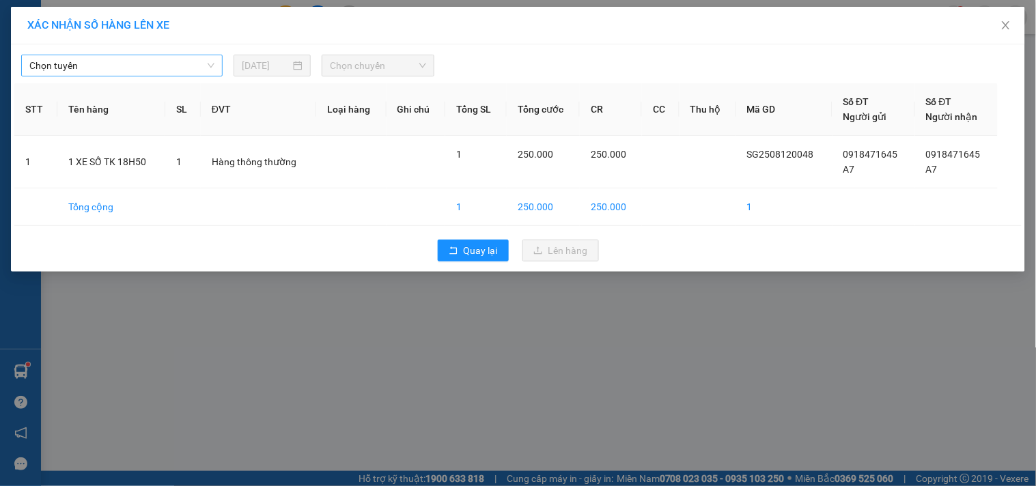
click at [134, 72] on span "Chọn tuyến" at bounding box center [121, 65] width 185 height 20
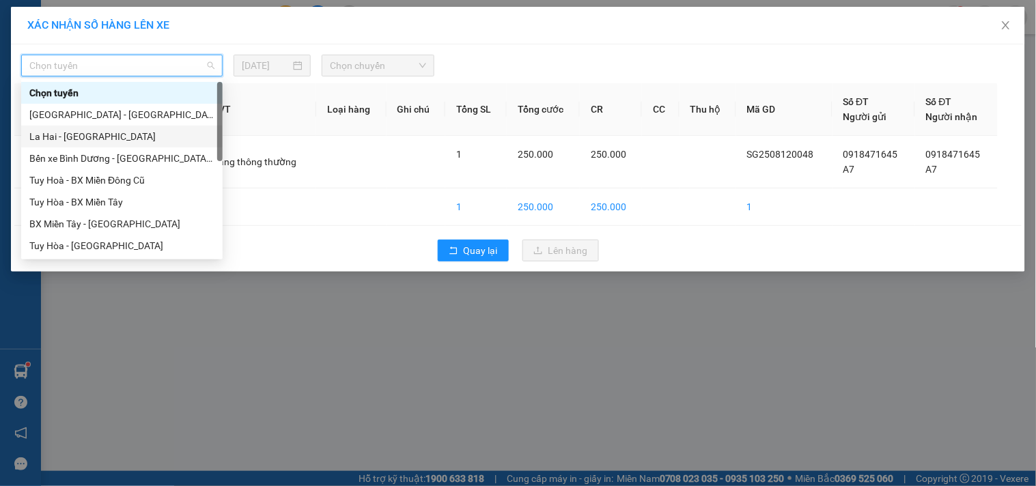
scroll to position [227, 0]
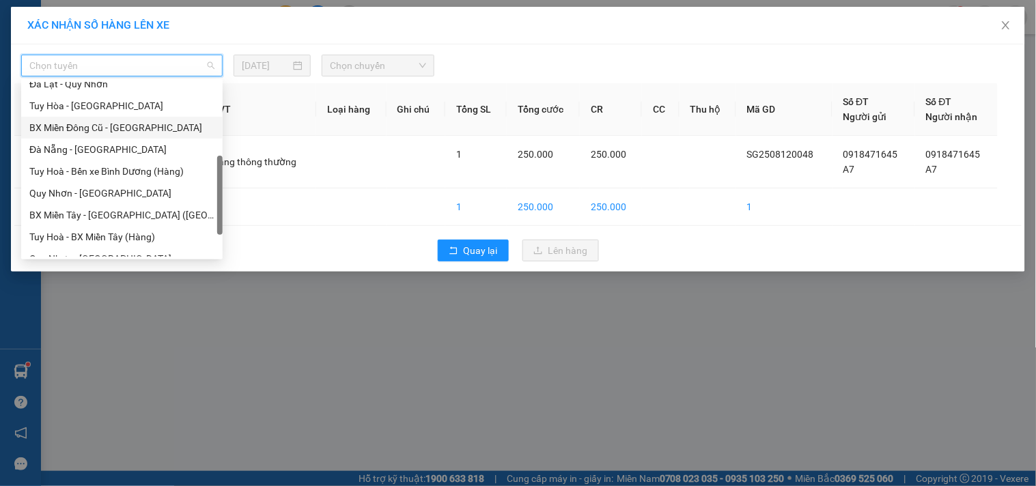
click at [106, 127] on div "BX Miền Đông Cũ - [GEOGRAPHIC_DATA]" at bounding box center [121, 127] width 185 height 15
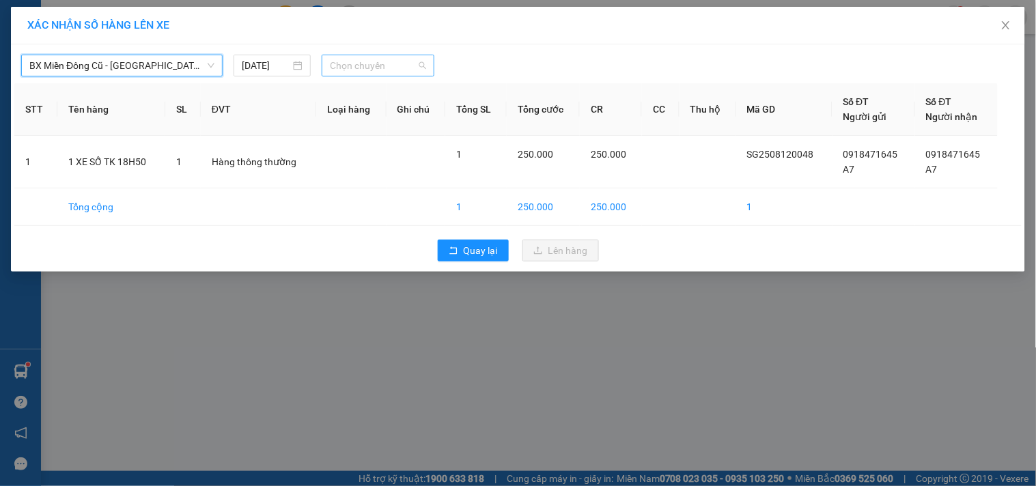
click at [390, 67] on span "Chọn chuyến" at bounding box center [378, 65] width 96 height 20
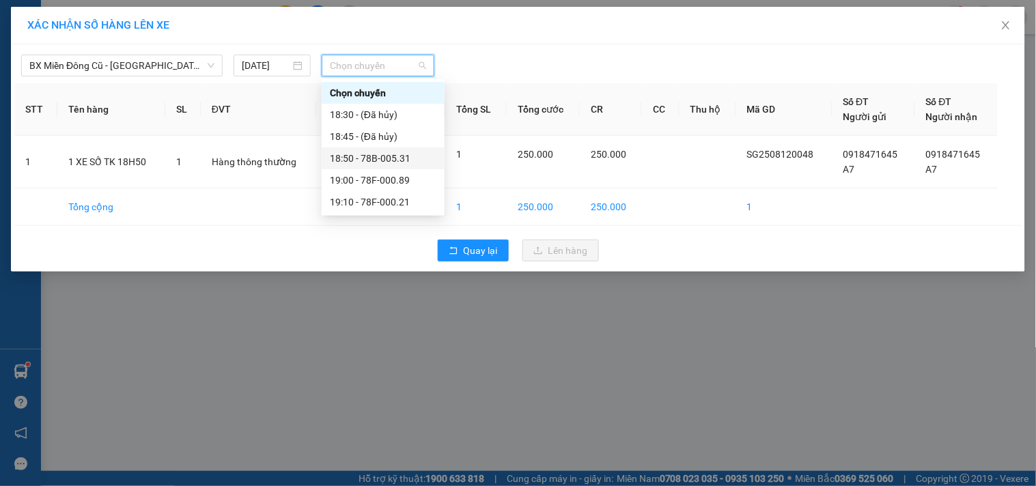
click at [392, 154] on div "18:50 - 78B-005.31" at bounding box center [383, 158] width 106 height 15
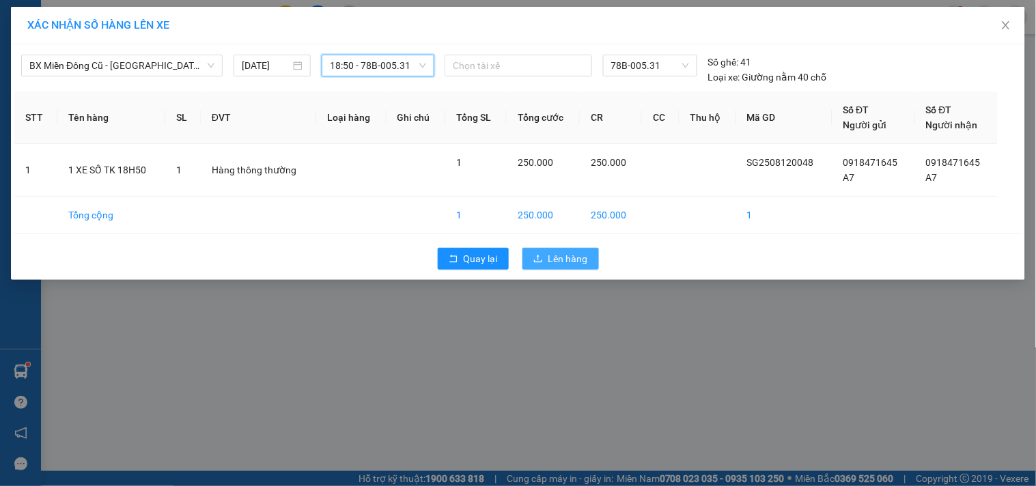
click at [560, 253] on span "Lên hàng" at bounding box center [568, 258] width 40 height 15
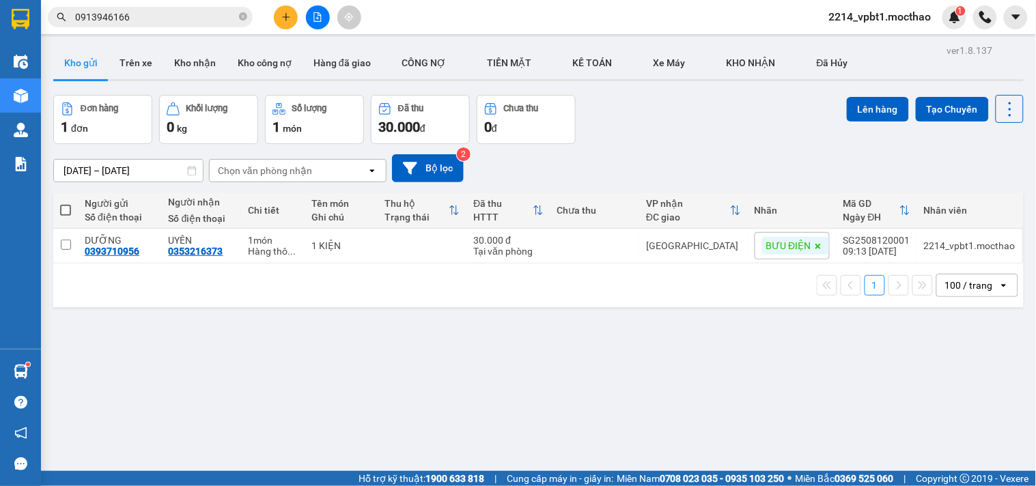
scroll to position [63, 0]
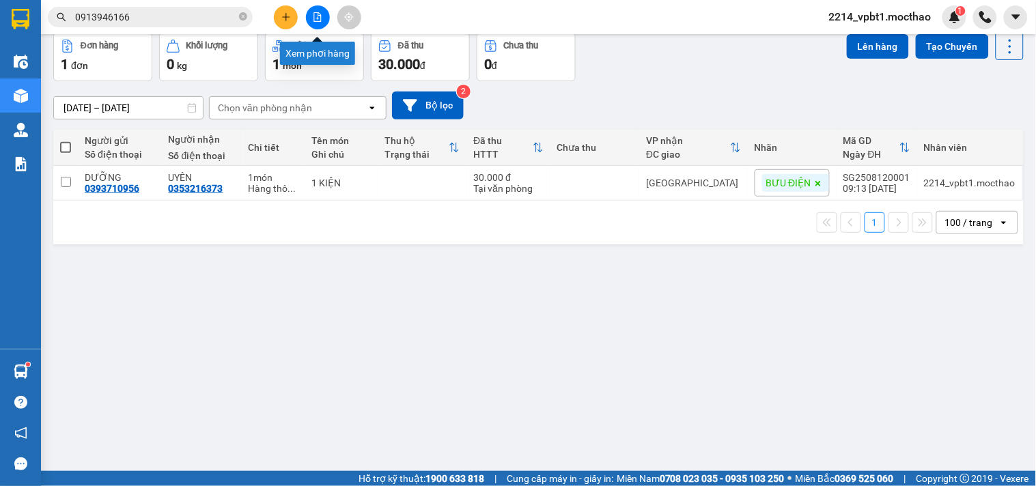
click at [313, 19] on icon "file-add" at bounding box center [318, 17] width 10 height 10
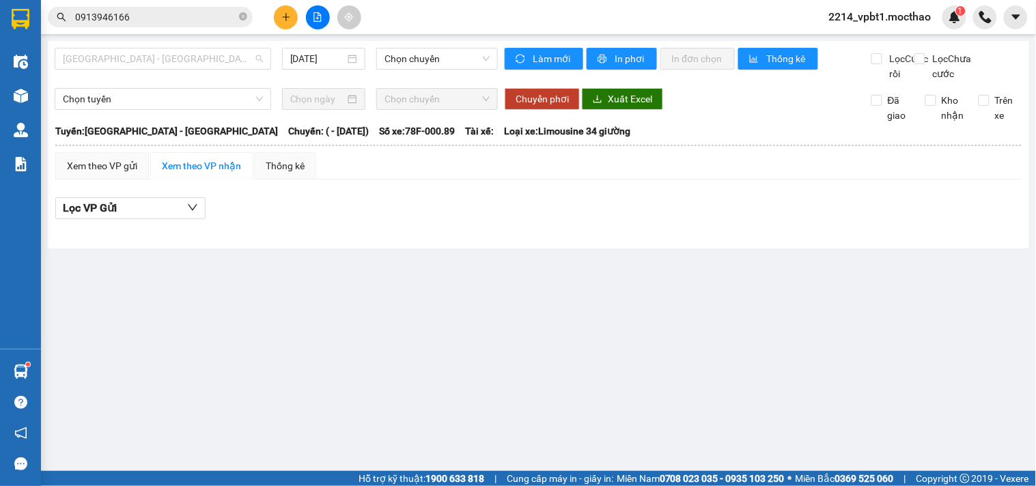
drag, startPoint x: 171, startPoint y: 55, endPoint x: 168, endPoint y: 140, distance: 84.7
click at [171, 57] on span "[GEOGRAPHIC_DATA] - [GEOGRAPHIC_DATA]" at bounding box center [163, 58] width 200 height 20
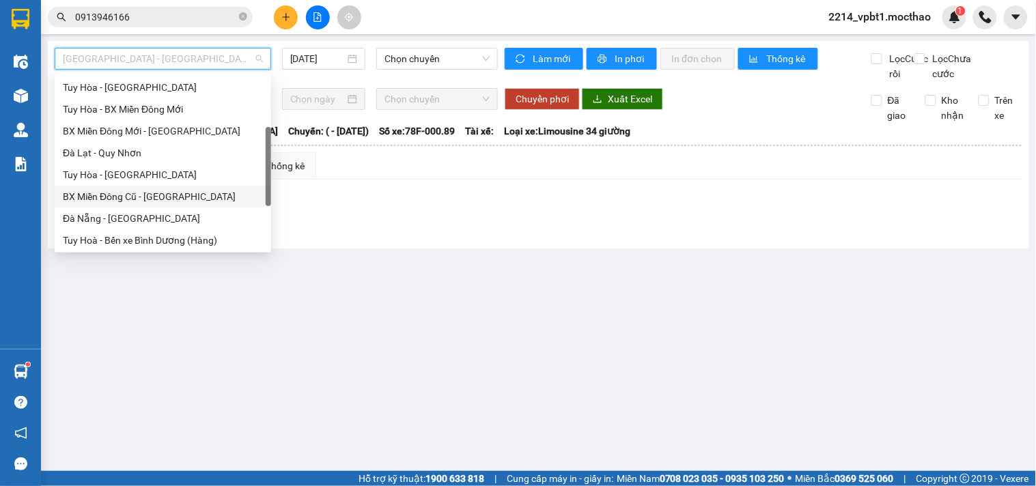
scroll to position [76, 0]
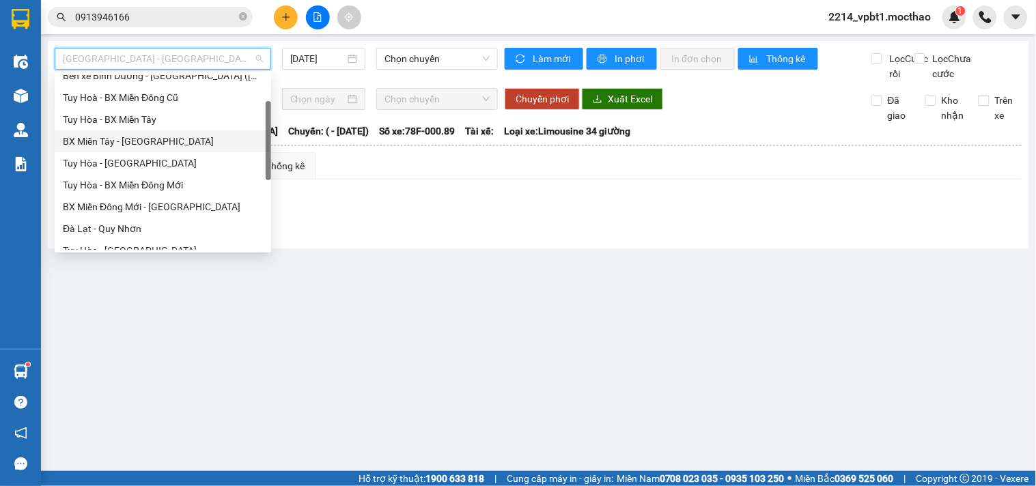
click at [145, 139] on div "BX Miền Tây - [GEOGRAPHIC_DATA]" at bounding box center [163, 141] width 200 height 15
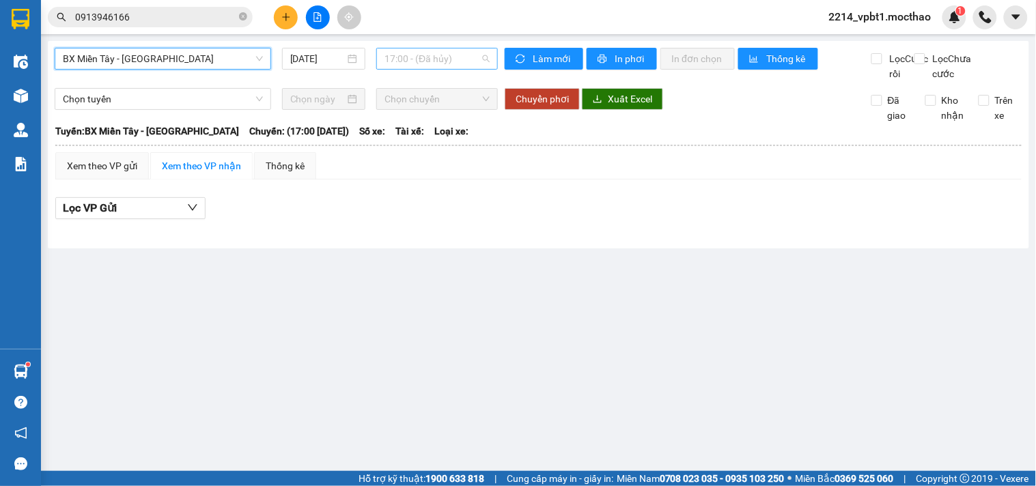
click at [422, 48] on span "17:00 - (Đã hủy)" at bounding box center [436, 58] width 105 height 20
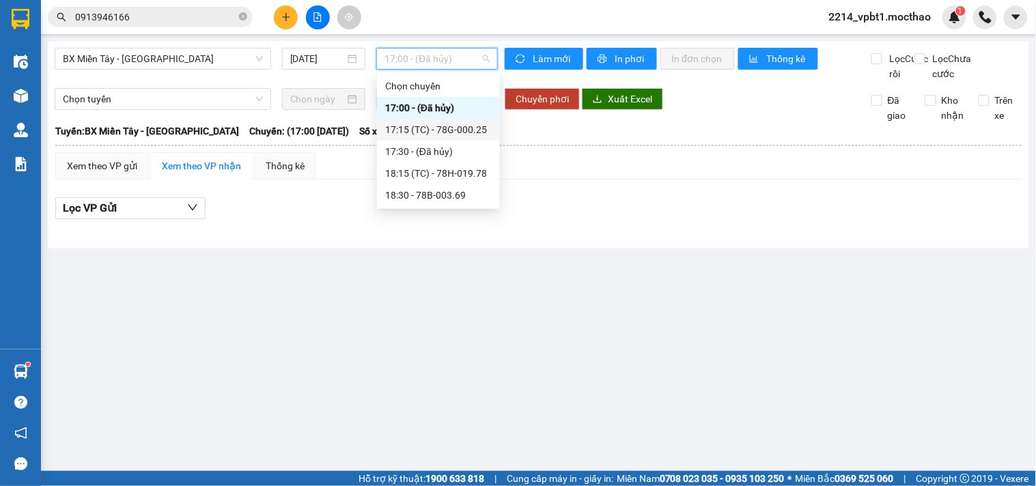
click at [447, 132] on div "17:15 (TC) - 78G-000.25" at bounding box center [438, 129] width 106 height 15
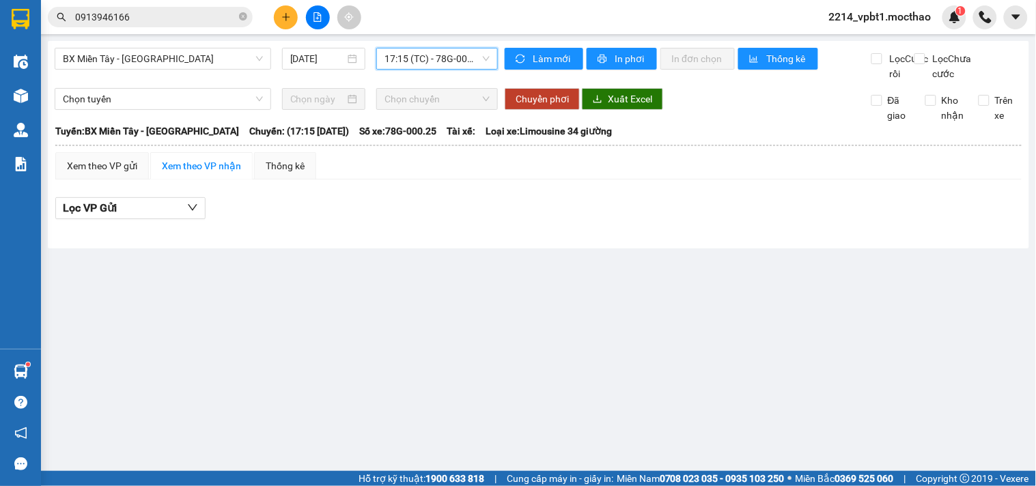
drag, startPoint x: 457, startPoint y: 59, endPoint x: 456, endPoint y: 105, distance: 45.8
click at [457, 63] on span "17:15 (TC) - 78G-000.25" at bounding box center [436, 58] width 105 height 20
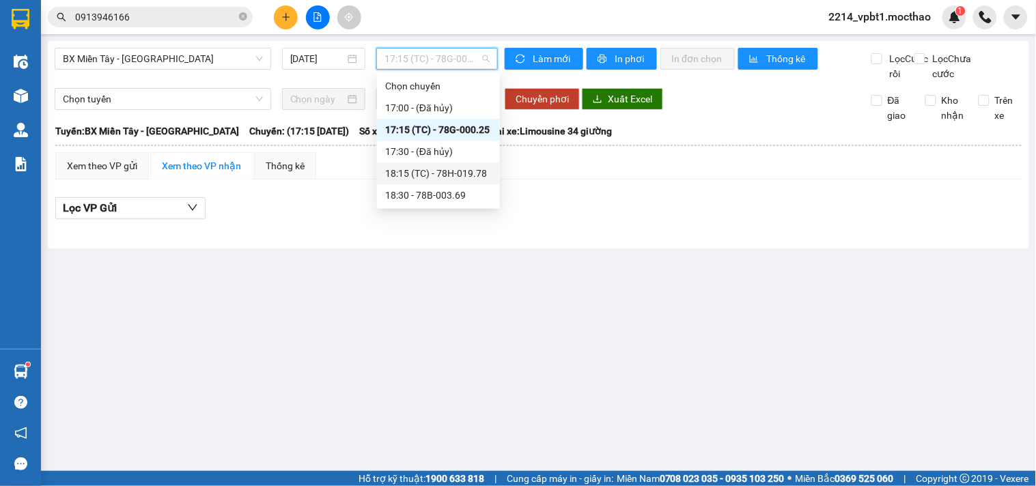
click at [449, 174] on div "18:15 (TC) - 78H-019.78" at bounding box center [438, 173] width 106 height 15
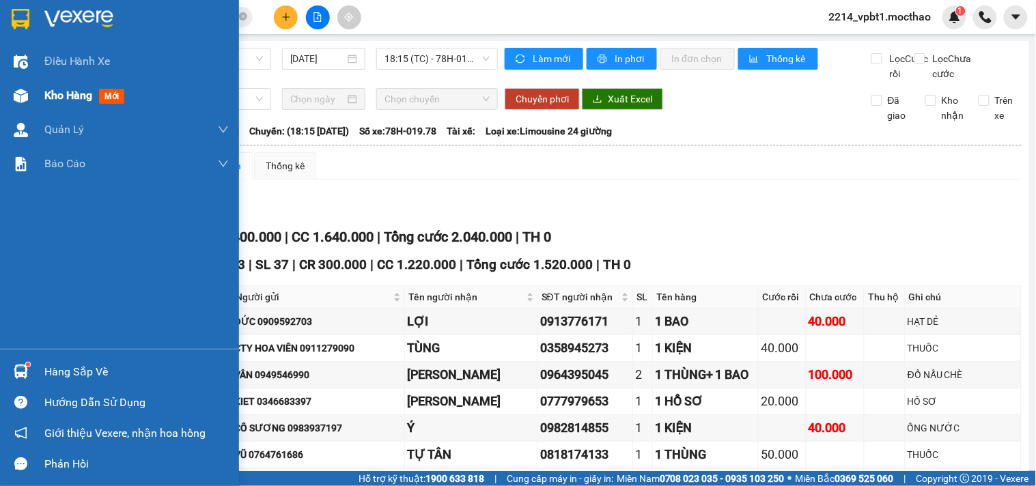
click at [55, 89] on span "Kho hàng" at bounding box center [68, 95] width 48 height 13
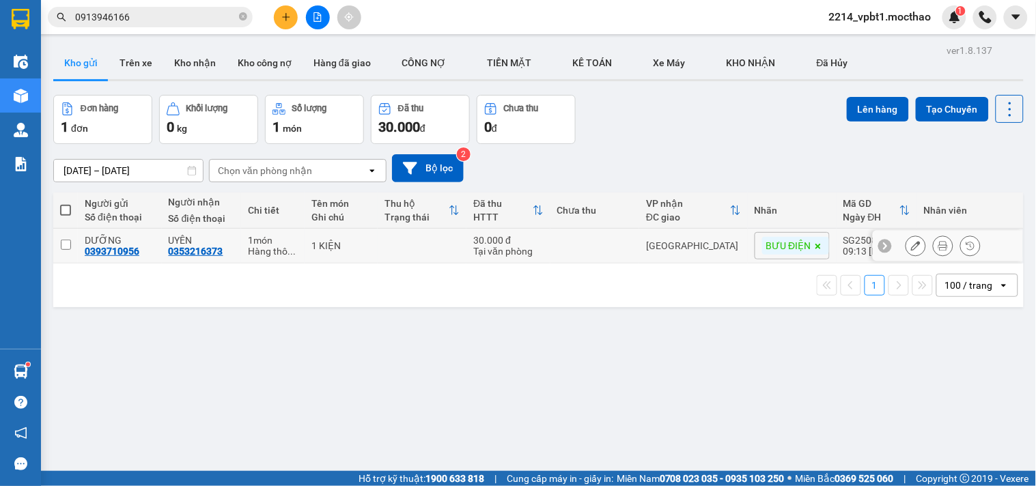
drag, startPoint x: 64, startPoint y: 247, endPoint x: 142, endPoint y: 235, distance: 78.8
click at [68, 247] on input "checkbox" at bounding box center [66, 245] width 10 height 10
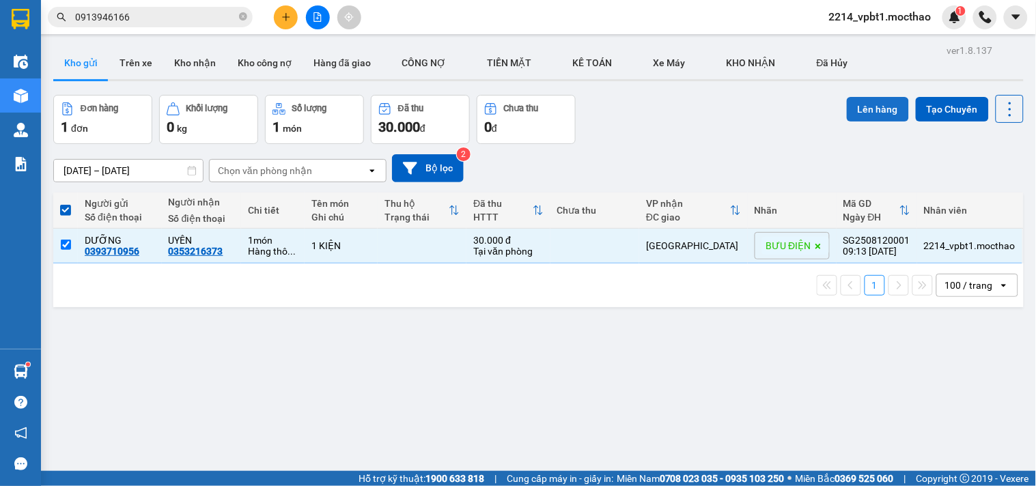
click at [860, 117] on button "Lên hàng" at bounding box center [878, 109] width 62 height 25
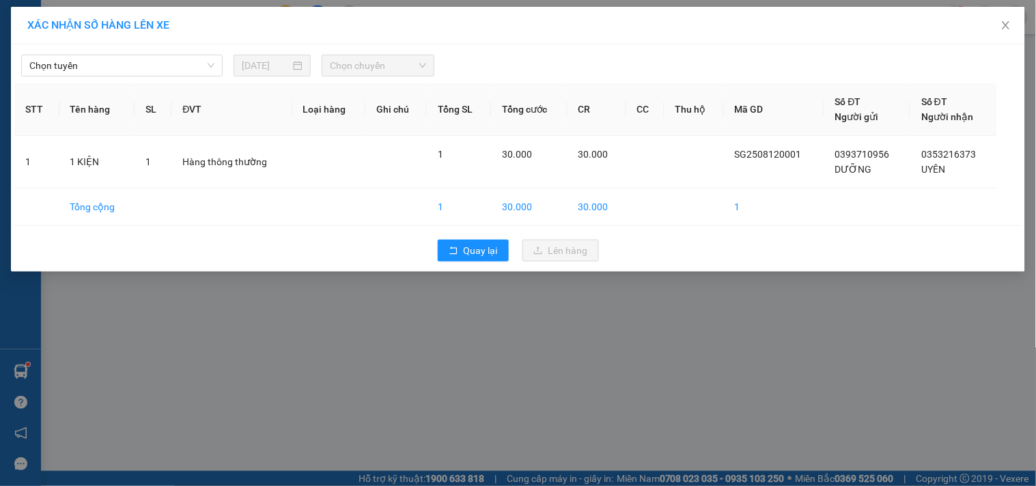
drag, startPoint x: 147, startPoint y: 69, endPoint x: 146, endPoint y: 76, distance: 7.5
click at [146, 76] on div "Chọn tuyến" at bounding box center [122, 66] width 212 height 22
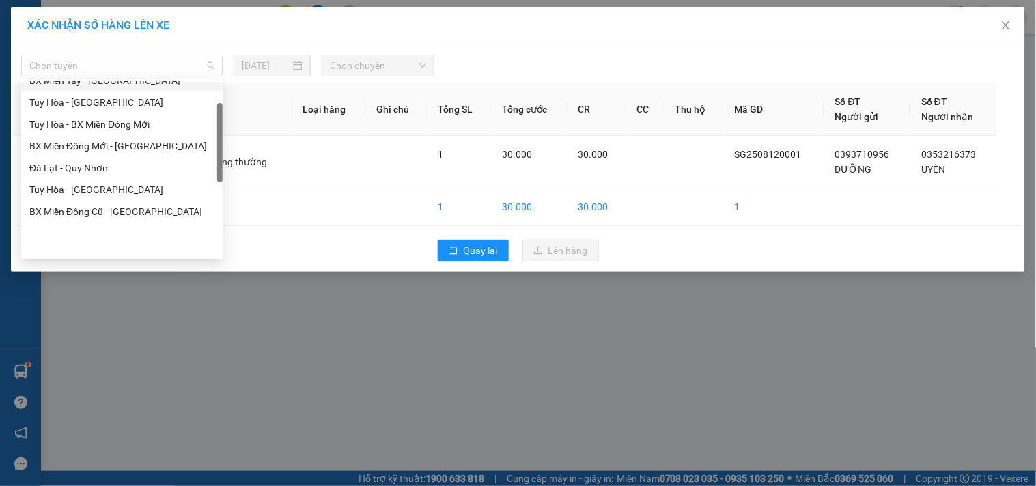
scroll to position [67, 0]
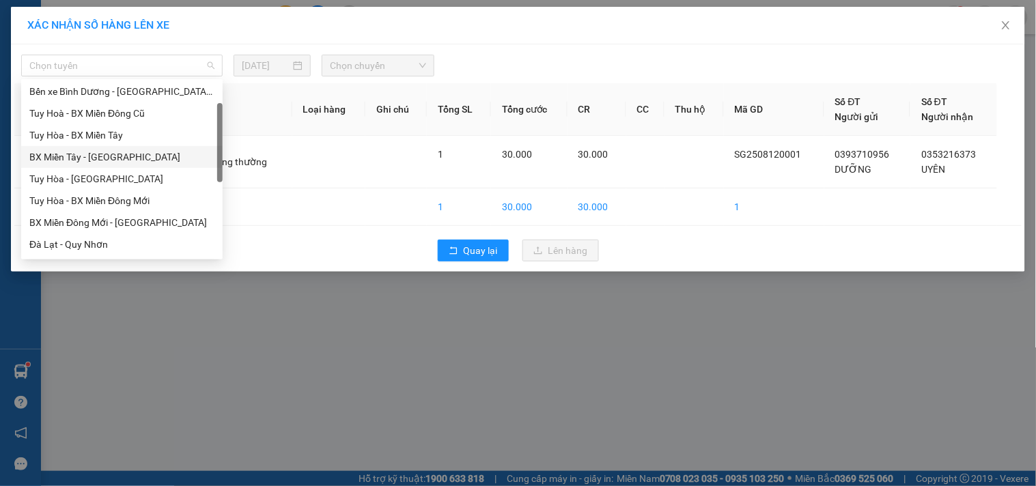
click at [97, 154] on div "BX Miền Tây - [GEOGRAPHIC_DATA]" at bounding box center [121, 157] width 185 height 15
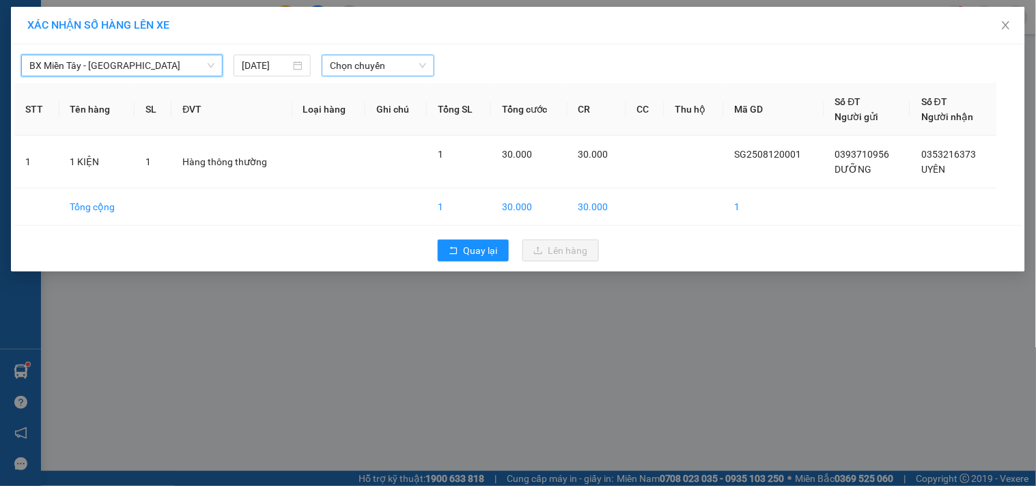
click at [363, 66] on span "Chọn chuyến" at bounding box center [378, 65] width 96 height 20
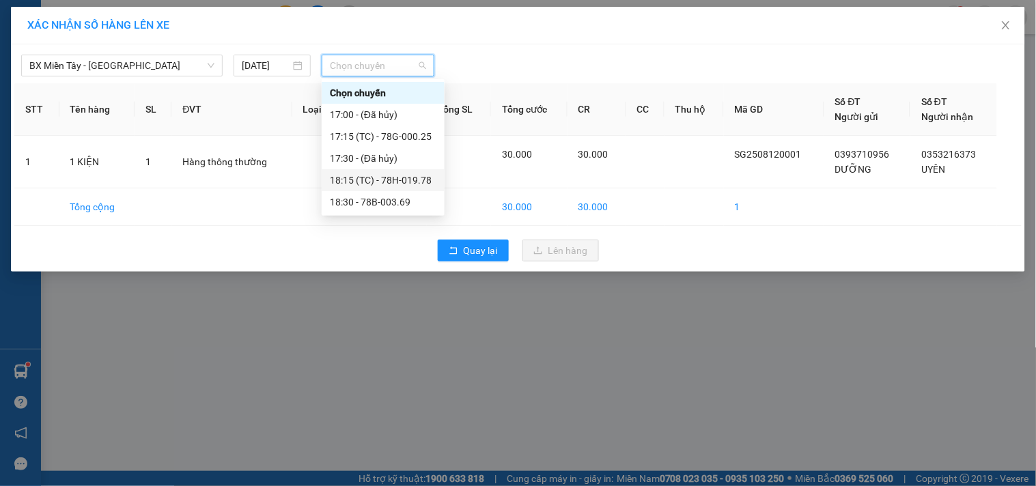
click at [386, 180] on div "18:15 (TC) - 78H-019.78" at bounding box center [383, 180] width 106 height 15
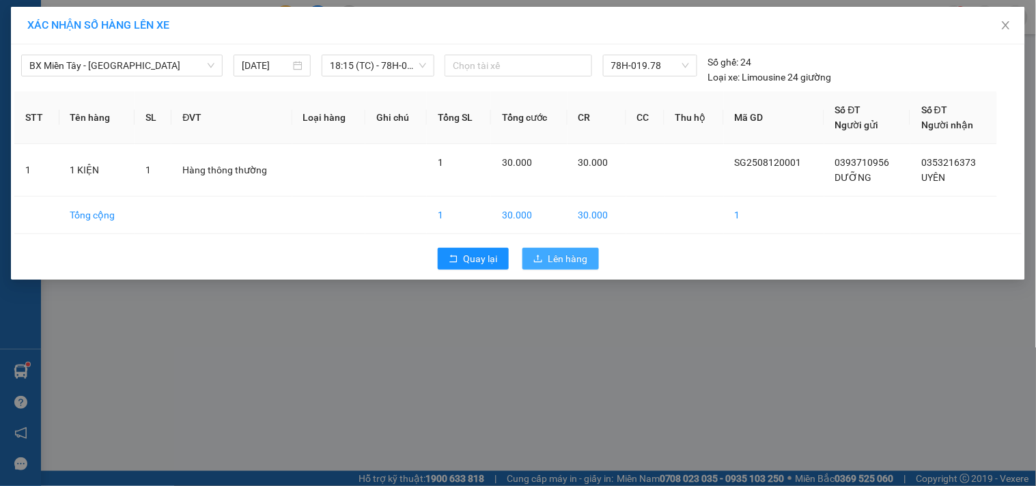
click at [560, 254] on span "Lên hàng" at bounding box center [568, 258] width 40 height 15
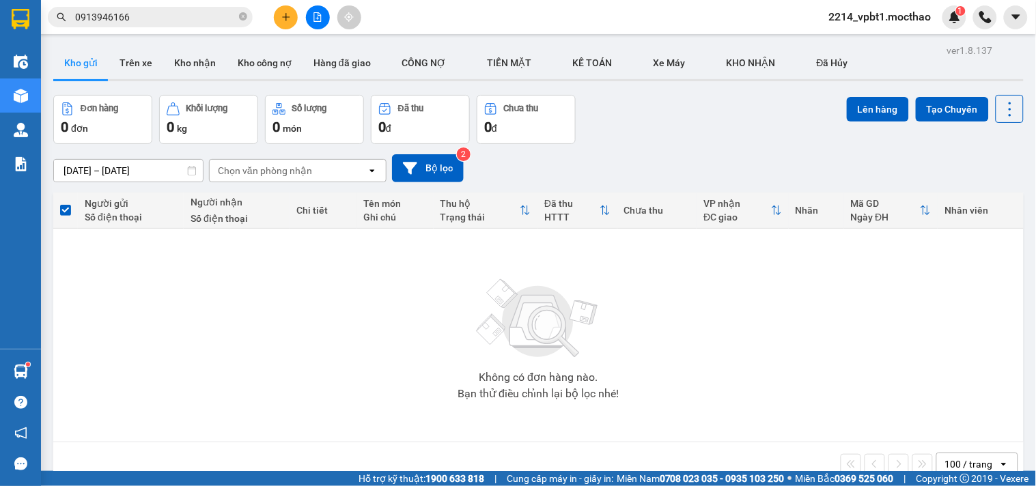
click at [321, 18] on icon "file-add" at bounding box center [318, 17] width 8 height 10
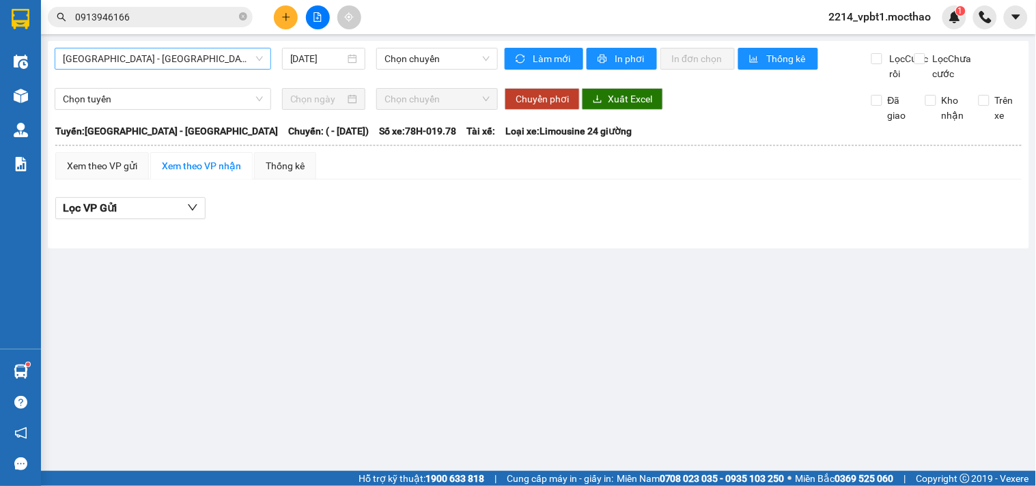
click at [205, 66] on span "[GEOGRAPHIC_DATA] - [GEOGRAPHIC_DATA]" at bounding box center [163, 58] width 200 height 20
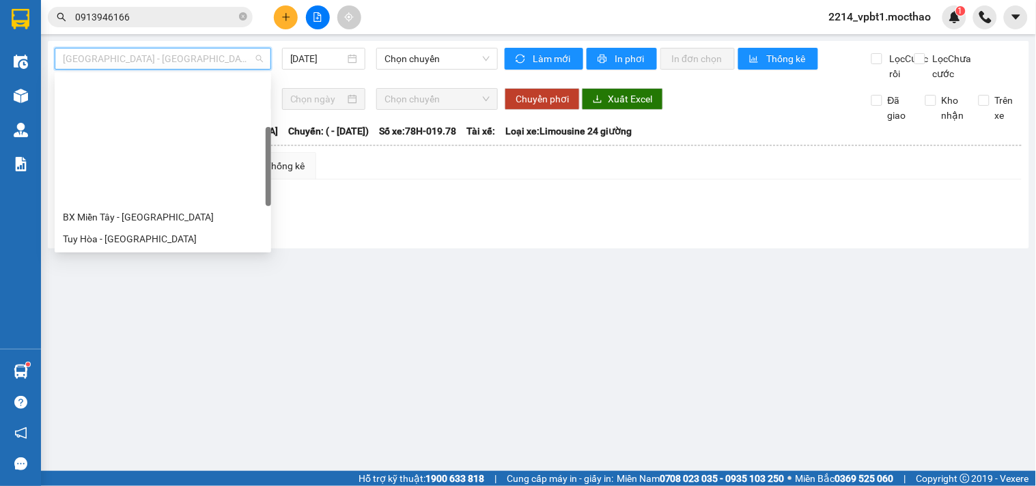
scroll to position [152, 0]
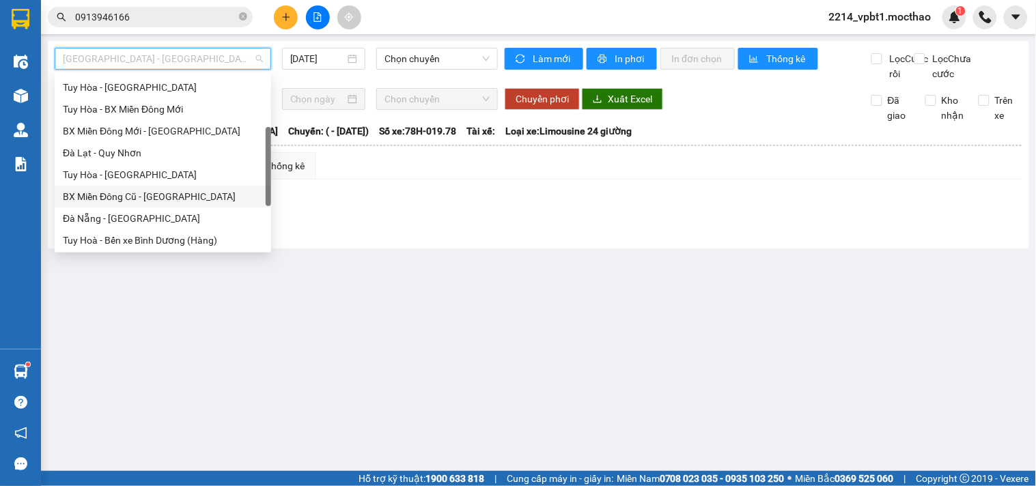
click at [146, 205] on div "BX Miền Đông Cũ - [GEOGRAPHIC_DATA]" at bounding box center [163, 197] width 216 height 22
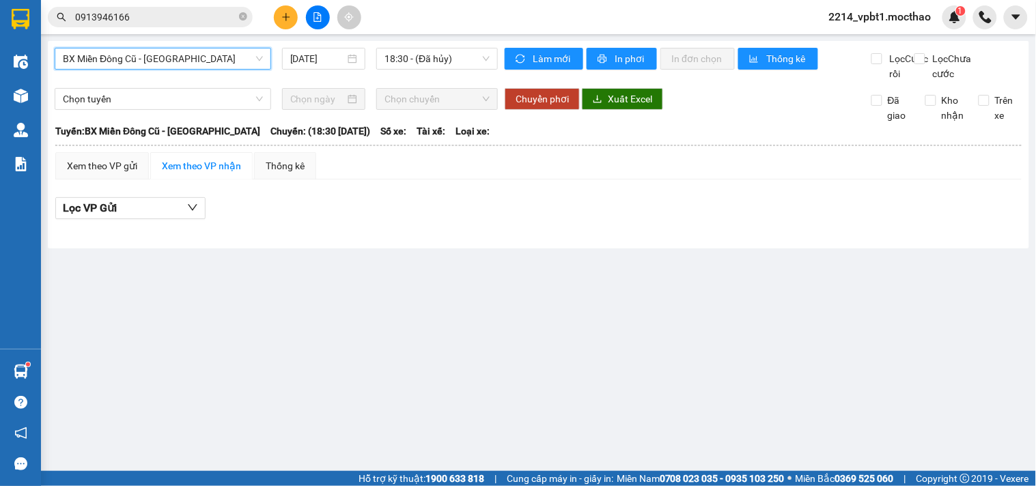
click at [421, 59] on span "18:30 - (Đã hủy)" at bounding box center [436, 58] width 105 height 20
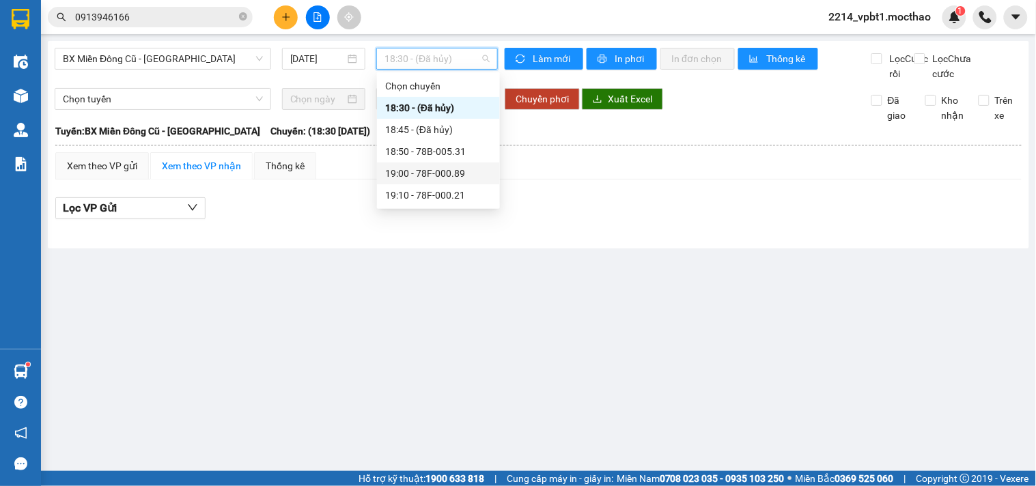
click at [410, 176] on div "19:00 - 78F-000.89" at bounding box center [438, 173] width 106 height 15
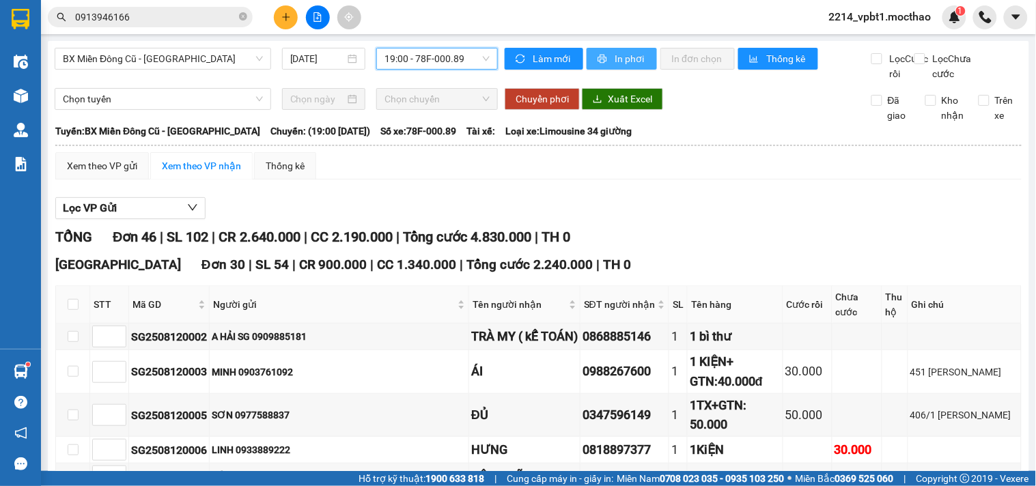
click at [616, 59] on span "In phơi" at bounding box center [629, 58] width 31 height 15
click at [454, 49] on span "19:00 - 78F-000.89" at bounding box center [436, 58] width 105 height 20
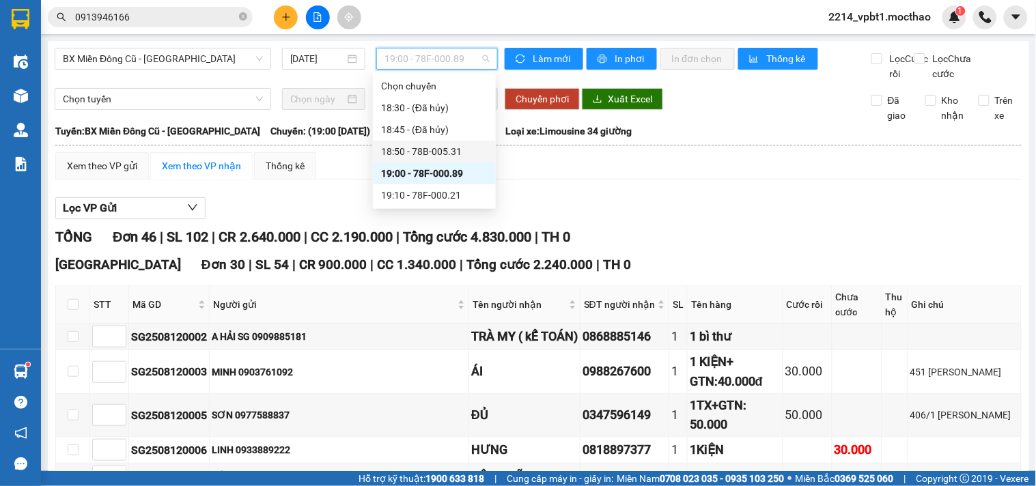
click at [431, 156] on div "18:50 - 78B-005.31" at bounding box center [434, 151] width 106 height 15
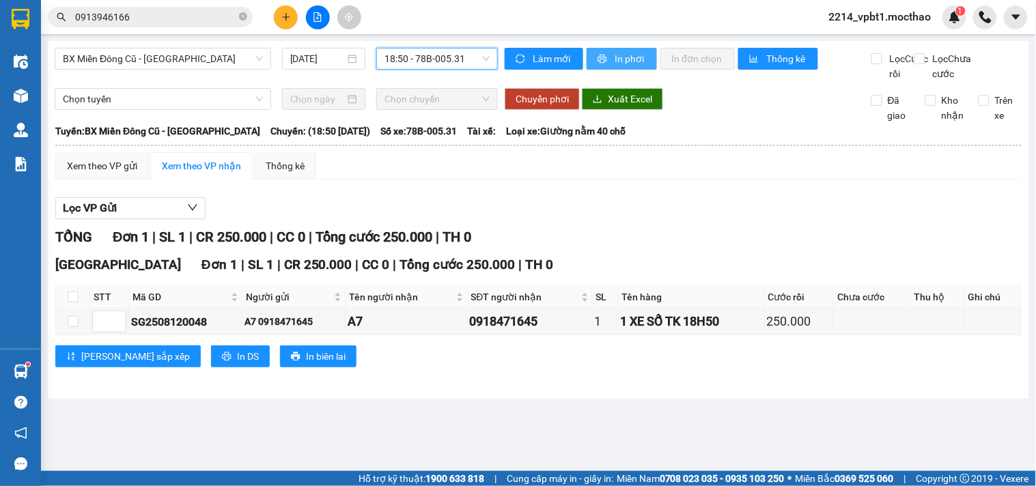
click at [630, 63] on span "In phơi" at bounding box center [629, 58] width 31 height 15
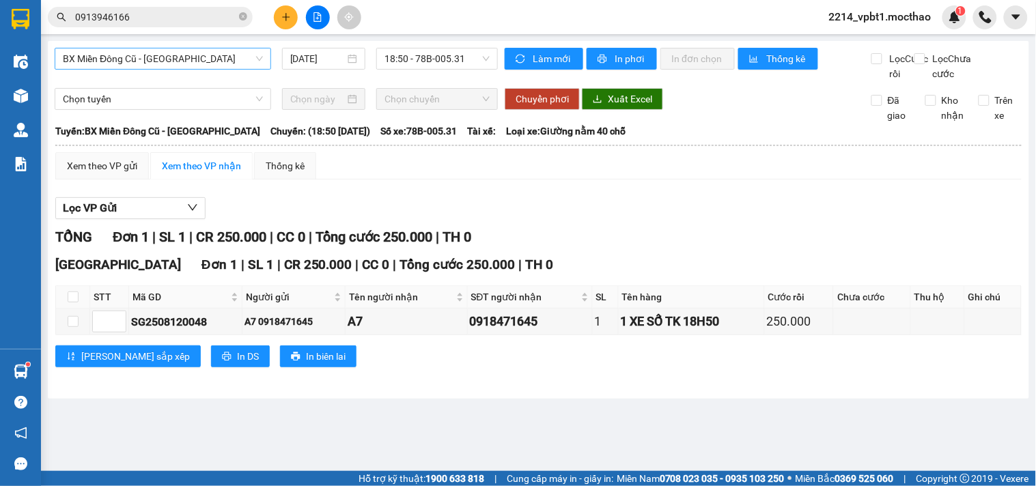
click at [212, 63] on span "BX Miền Đông Cũ - [GEOGRAPHIC_DATA]" at bounding box center [163, 58] width 200 height 20
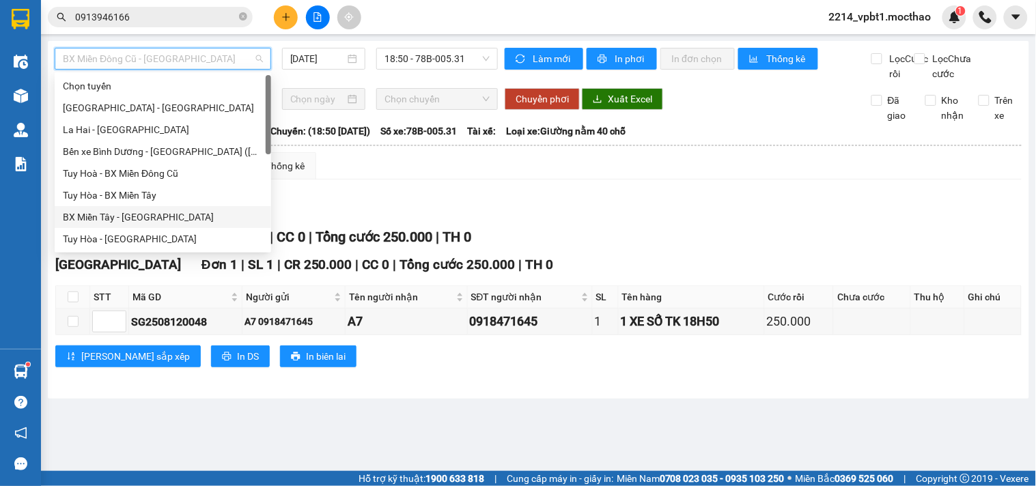
click at [112, 213] on div "BX Miền Tây - [GEOGRAPHIC_DATA]" at bounding box center [163, 217] width 200 height 15
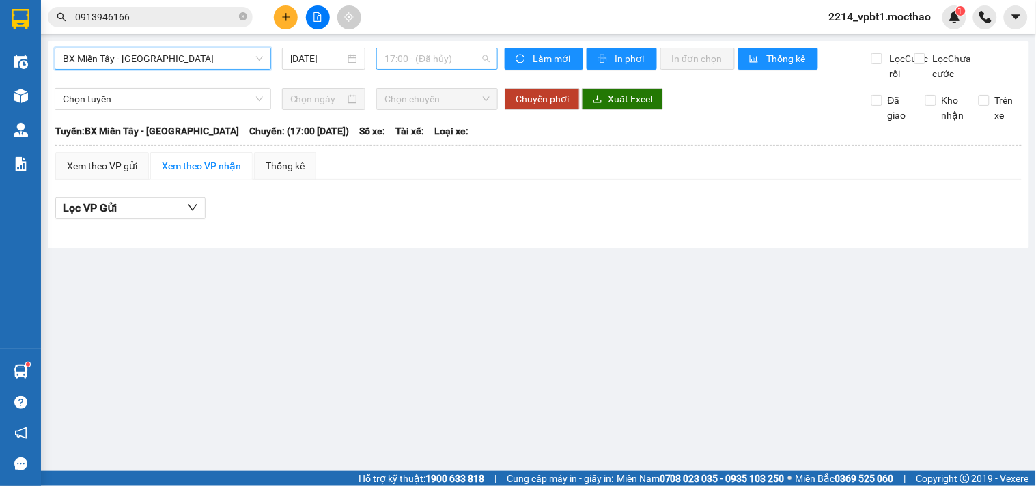
click at [425, 53] on span "17:00 - (Đã hủy)" at bounding box center [436, 58] width 105 height 20
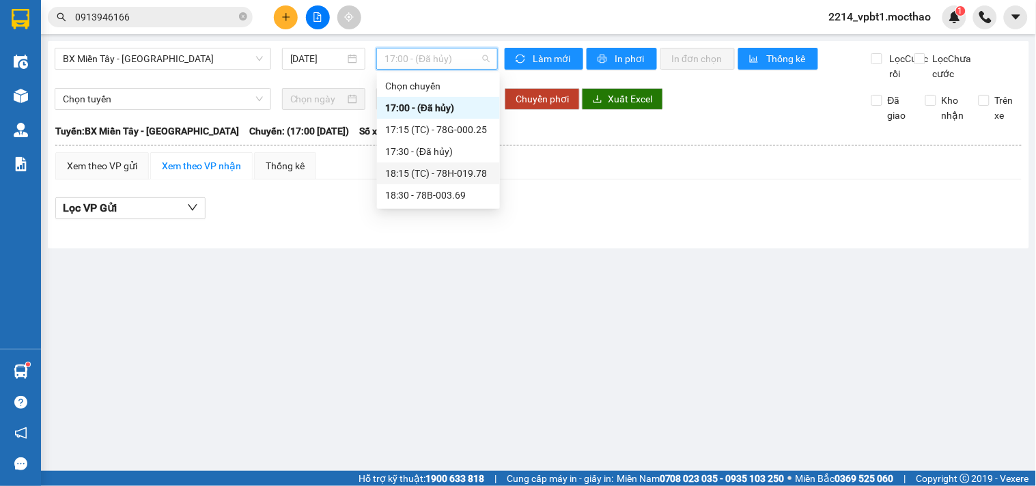
click at [432, 174] on div "18:15 (TC) - 78H-019.78" at bounding box center [438, 173] width 106 height 15
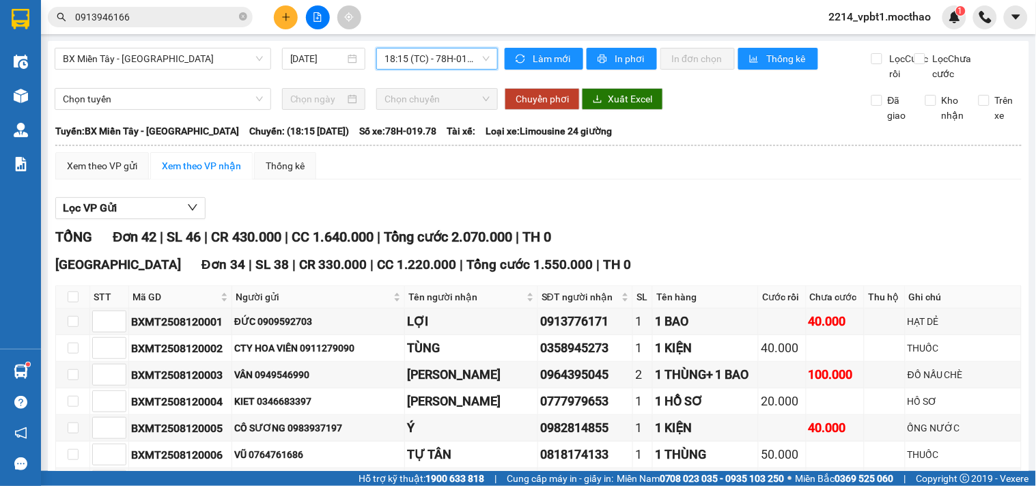
click at [471, 53] on span "18:15 (TC) - 78H-019.78" at bounding box center [436, 58] width 105 height 20
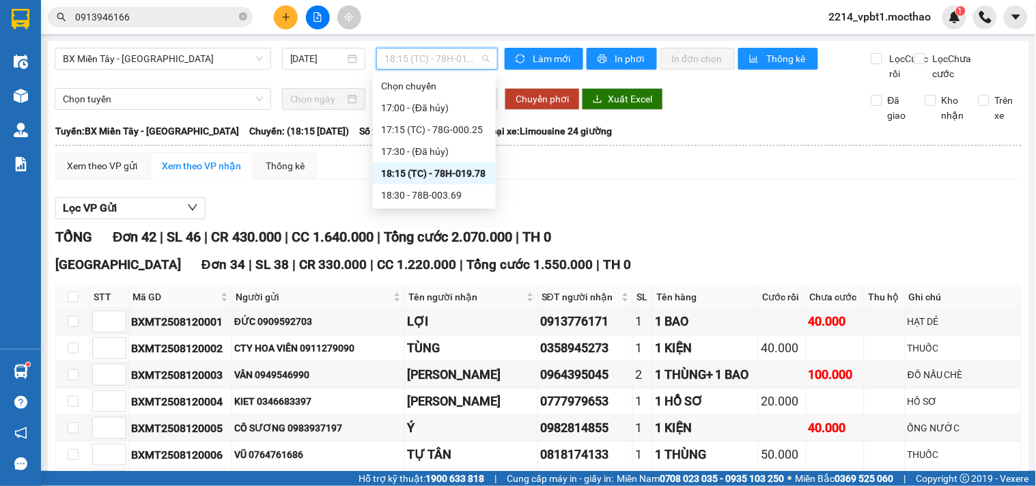
click at [468, 179] on div "18:15 (TC) - 78H-019.78" at bounding box center [434, 173] width 106 height 15
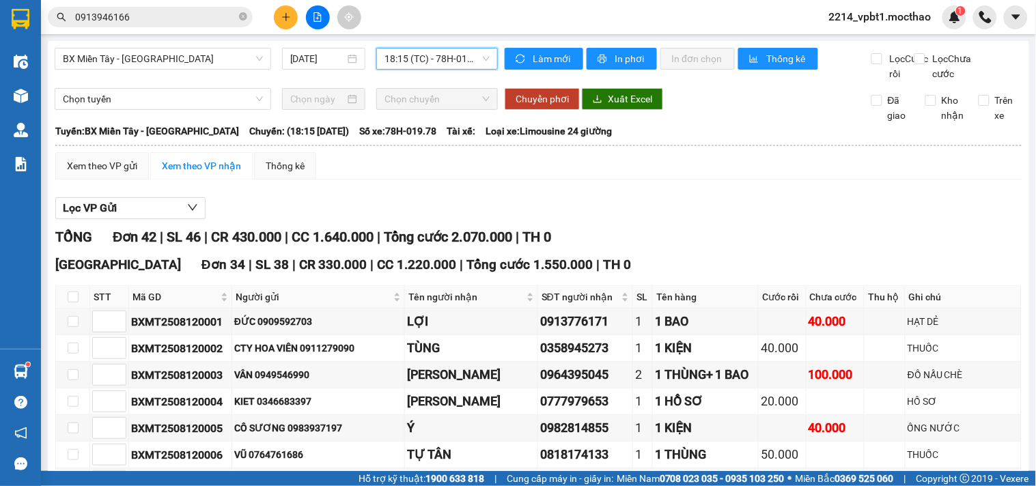
click at [595, 180] on div "Xem theo VP gửi Xem theo VP nhận Thống kê" at bounding box center [538, 165] width 966 height 27
click at [91, 216] on span "Lọc VP Gửi" at bounding box center [90, 207] width 54 height 17
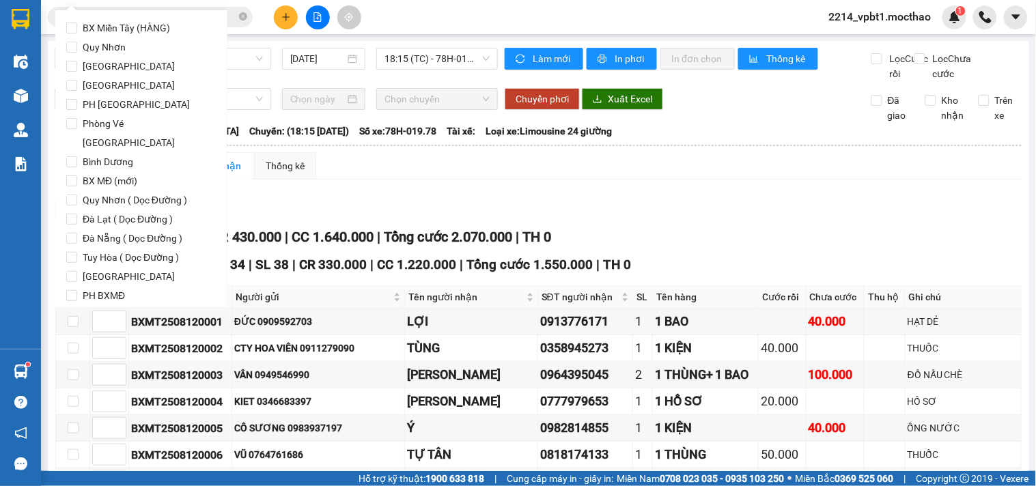
scroll to position [66, 0]
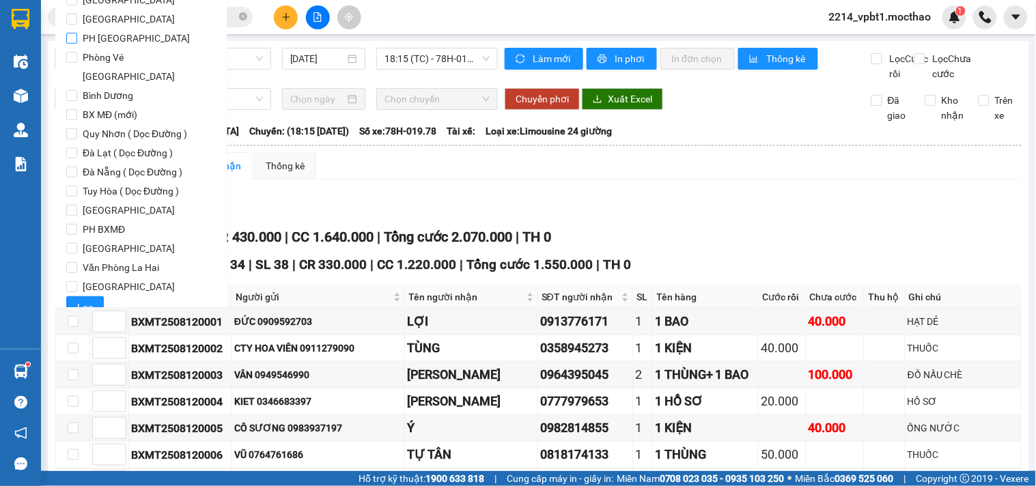
click at [69, 42] on input "PH [GEOGRAPHIC_DATA]" at bounding box center [71, 38] width 11 height 11
checkbox input "true"
click at [91, 300] on span "Lọc" at bounding box center [85, 307] width 16 height 15
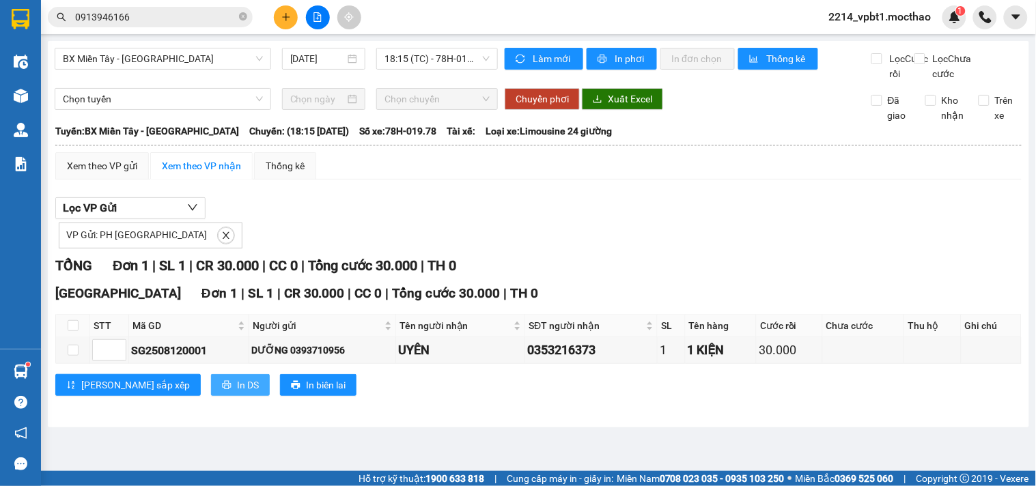
drag, startPoint x: 183, startPoint y: 406, endPoint x: 205, endPoint y: 394, distance: 24.7
click at [237, 393] on span "In DS" at bounding box center [248, 385] width 22 height 15
